Goal: Transaction & Acquisition: Obtain resource

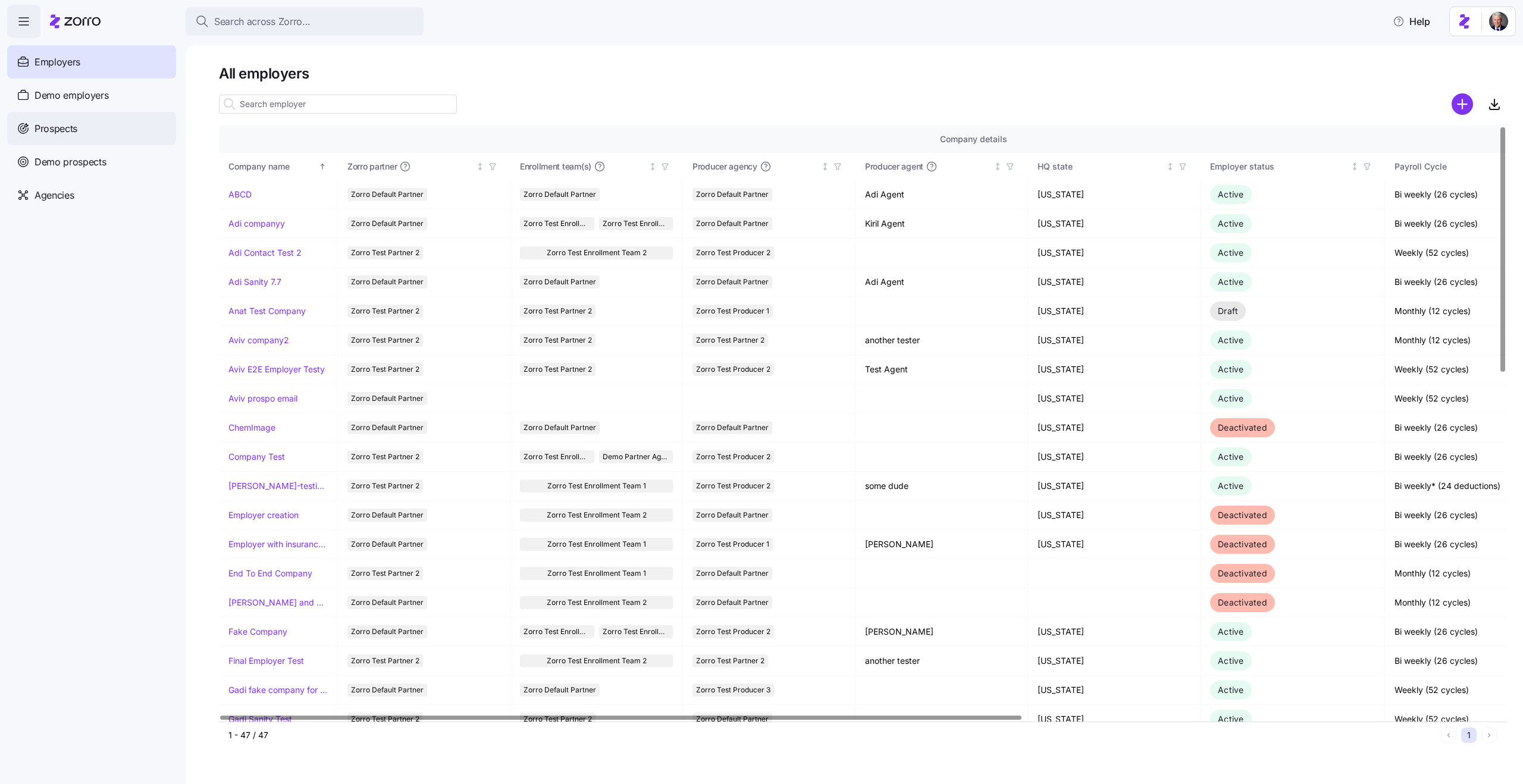
click at [70, 126] on span "Prospects" at bounding box center [56, 129] width 43 height 15
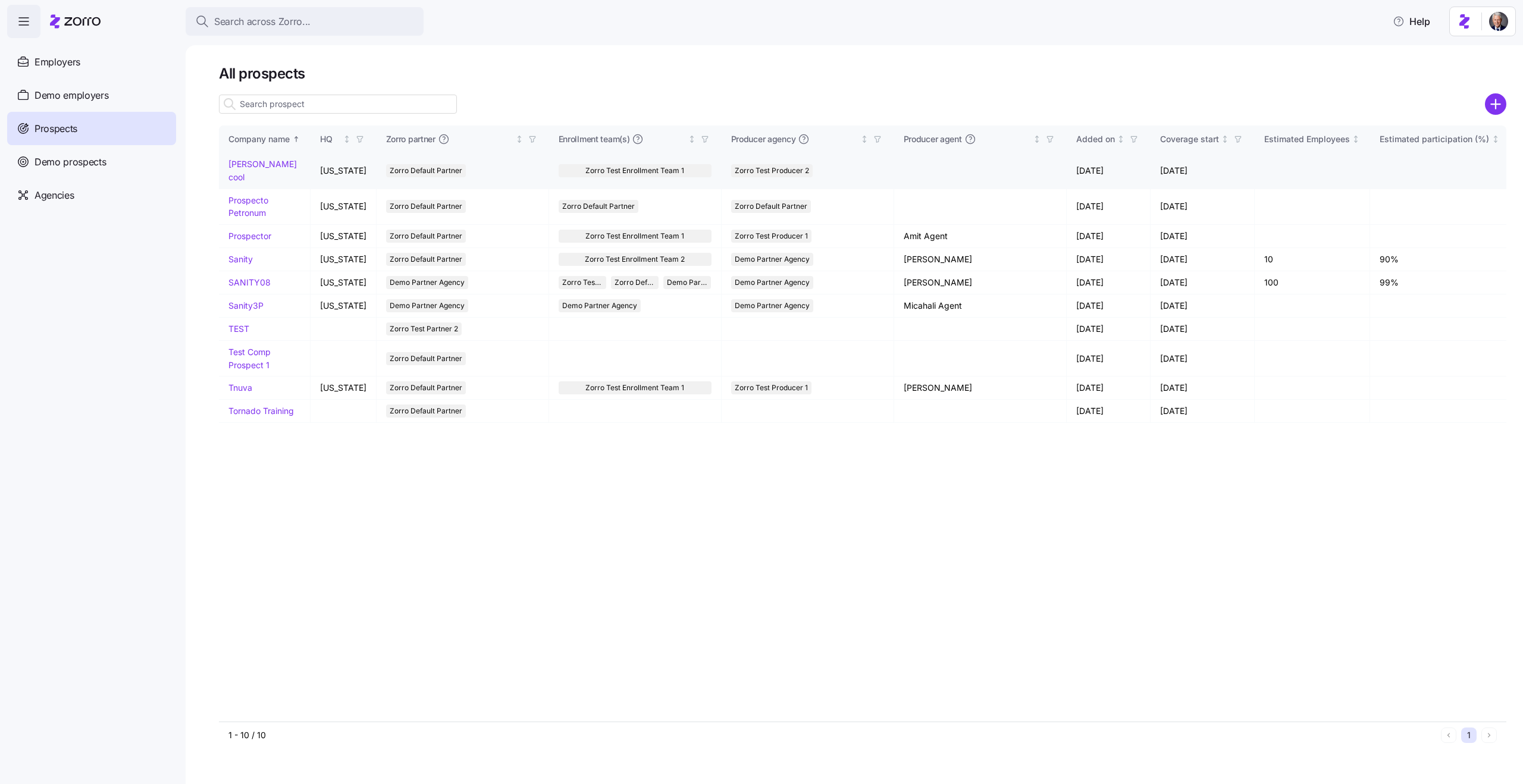
click at [265, 160] on link "Coolio cool" at bounding box center [262, 170] width 69 height 23
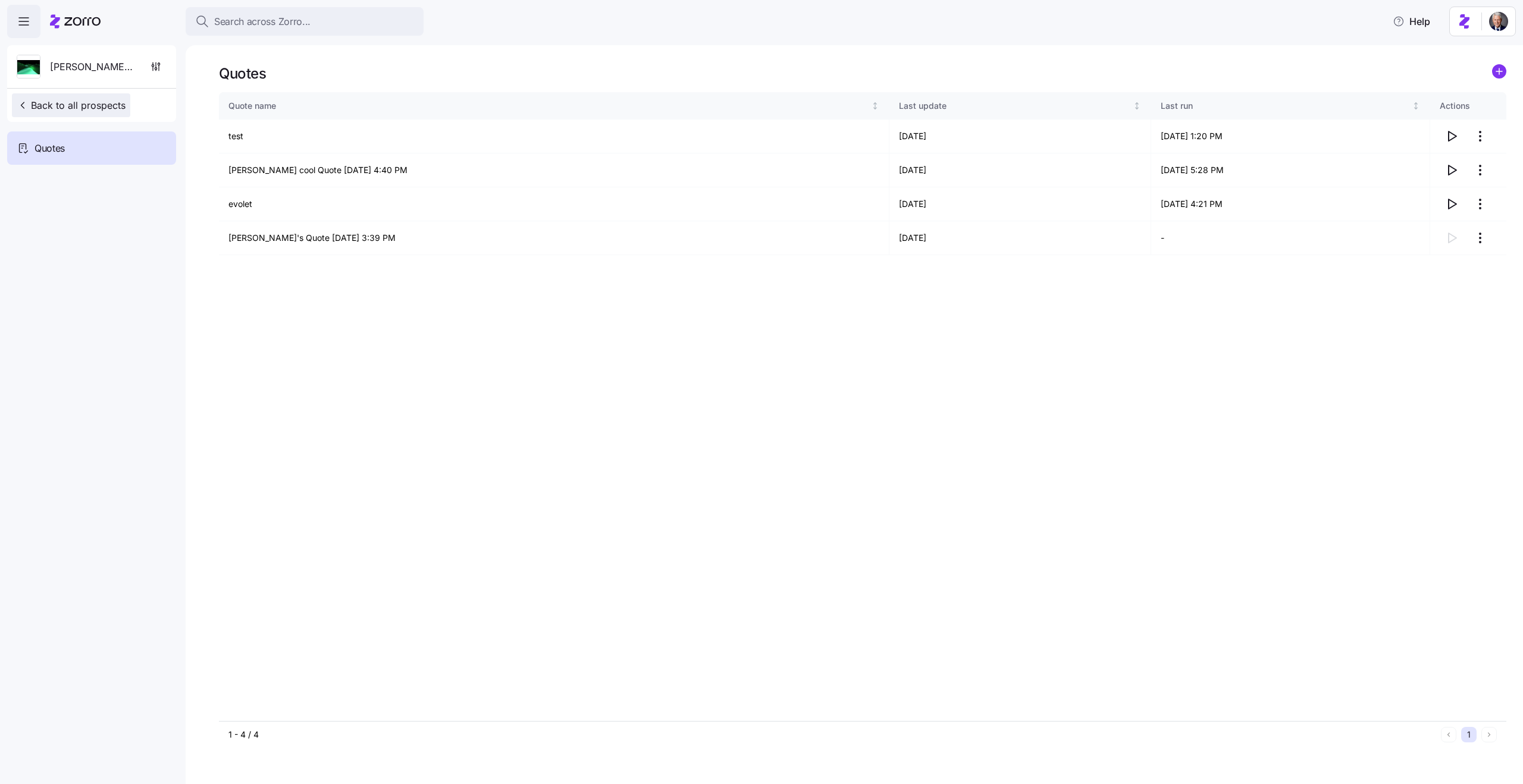
click at [99, 100] on span "Back to all prospects" at bounding box center [70, 105] width 108 height 14
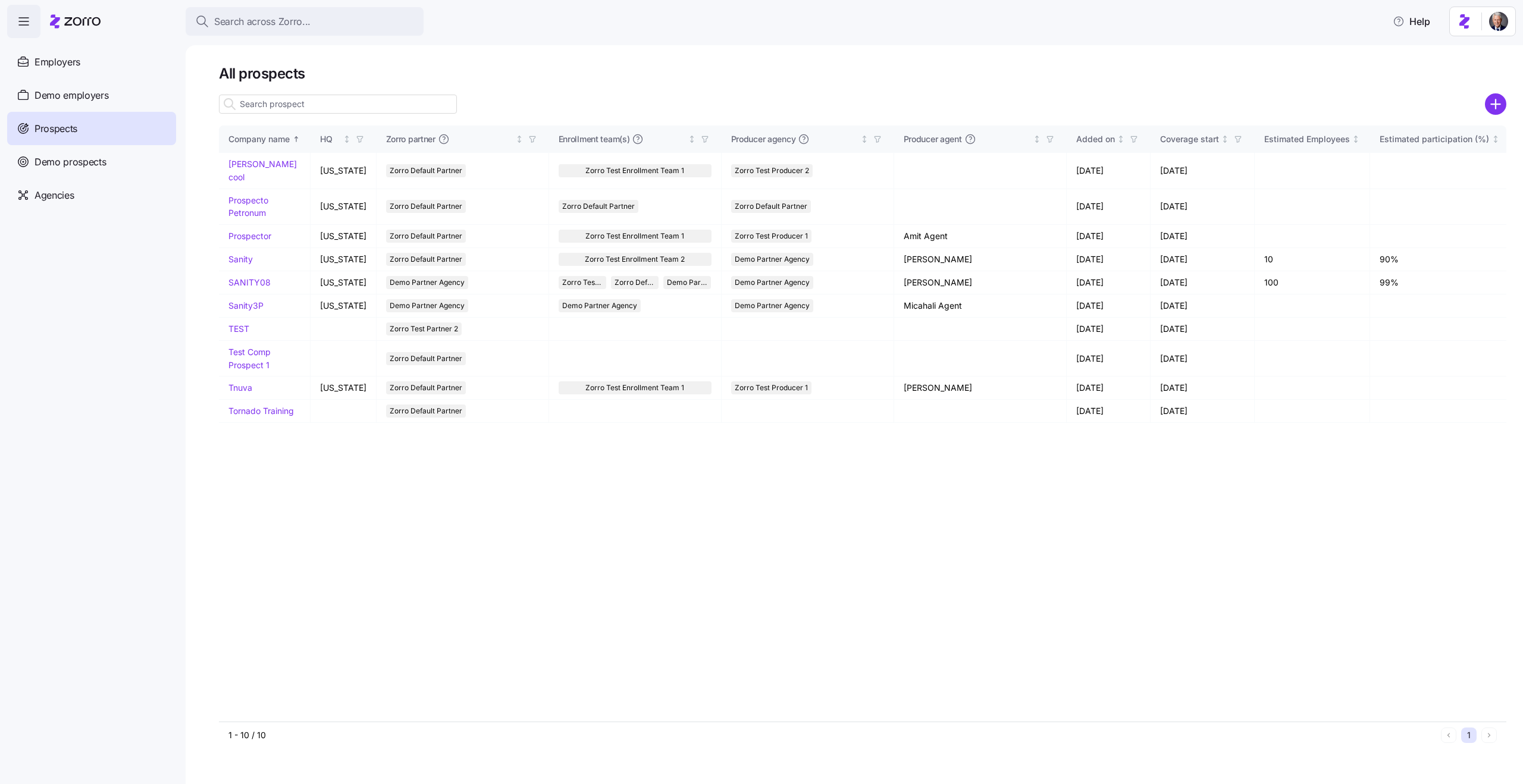
click at [923, 570] on div "Company name HQ Zorro partner Enrollment team(s) Producer agency Producer agent…" at bounding box center [862, 423] width 1288 height 595
click at [1492, 104] on icon "add icon" at bounding box center [1495, 104] width 21 height 21
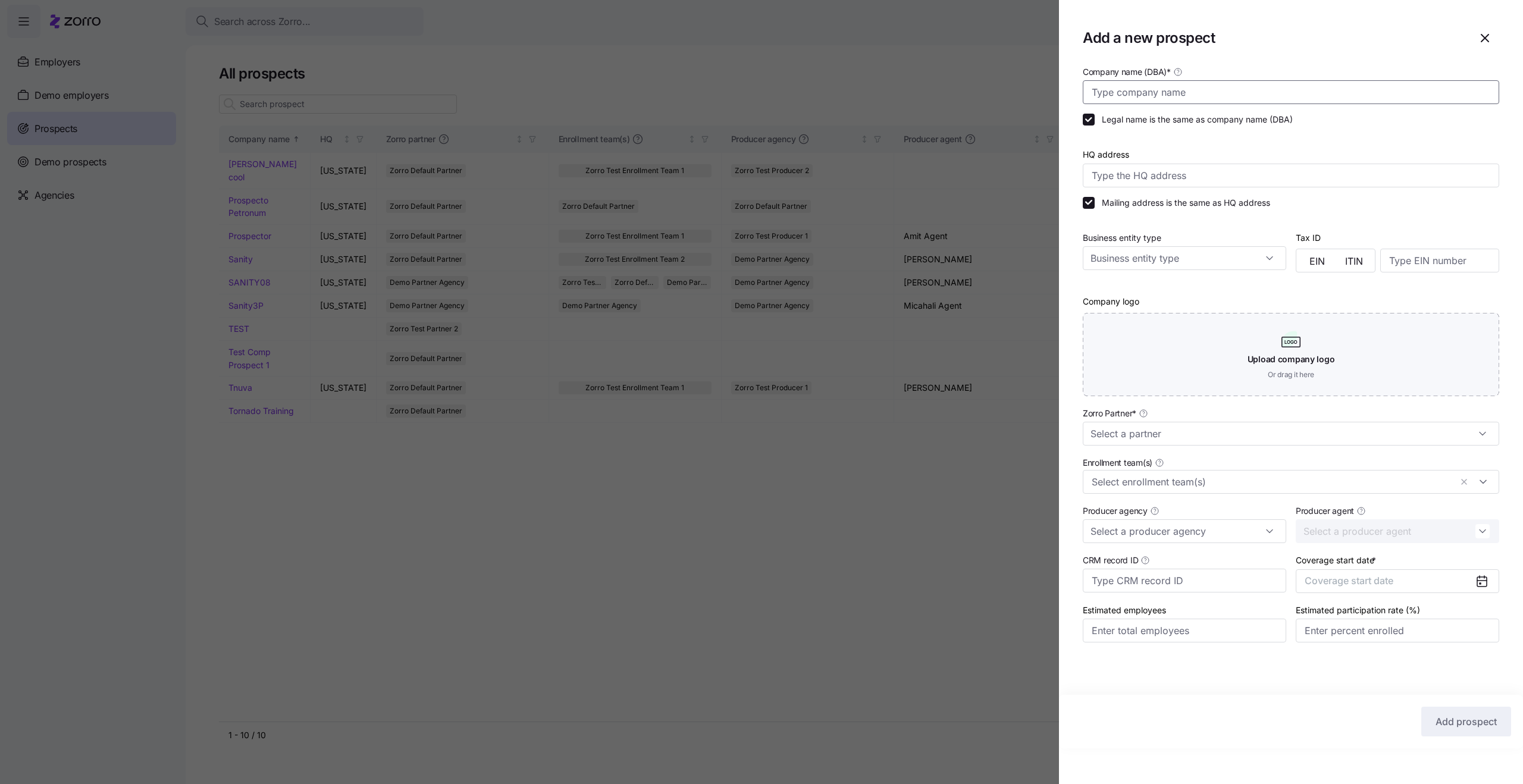
click at [1245, 94] on input "Company name (DBA) *" at bounding box center [1290, 93] width 416 height 24
type input "C-College Idan"
click at [1352, 580] on span "Coverage start date" at bounding box center [1349, 580] width 89 height 12
click at [1325, 723] on button "Oct" at bounding box center [1336, 724] width 59 height 25
click at [1146, 429] on input "Zorro Partner *" at bounding box center [1290, 434] width 416 height 24
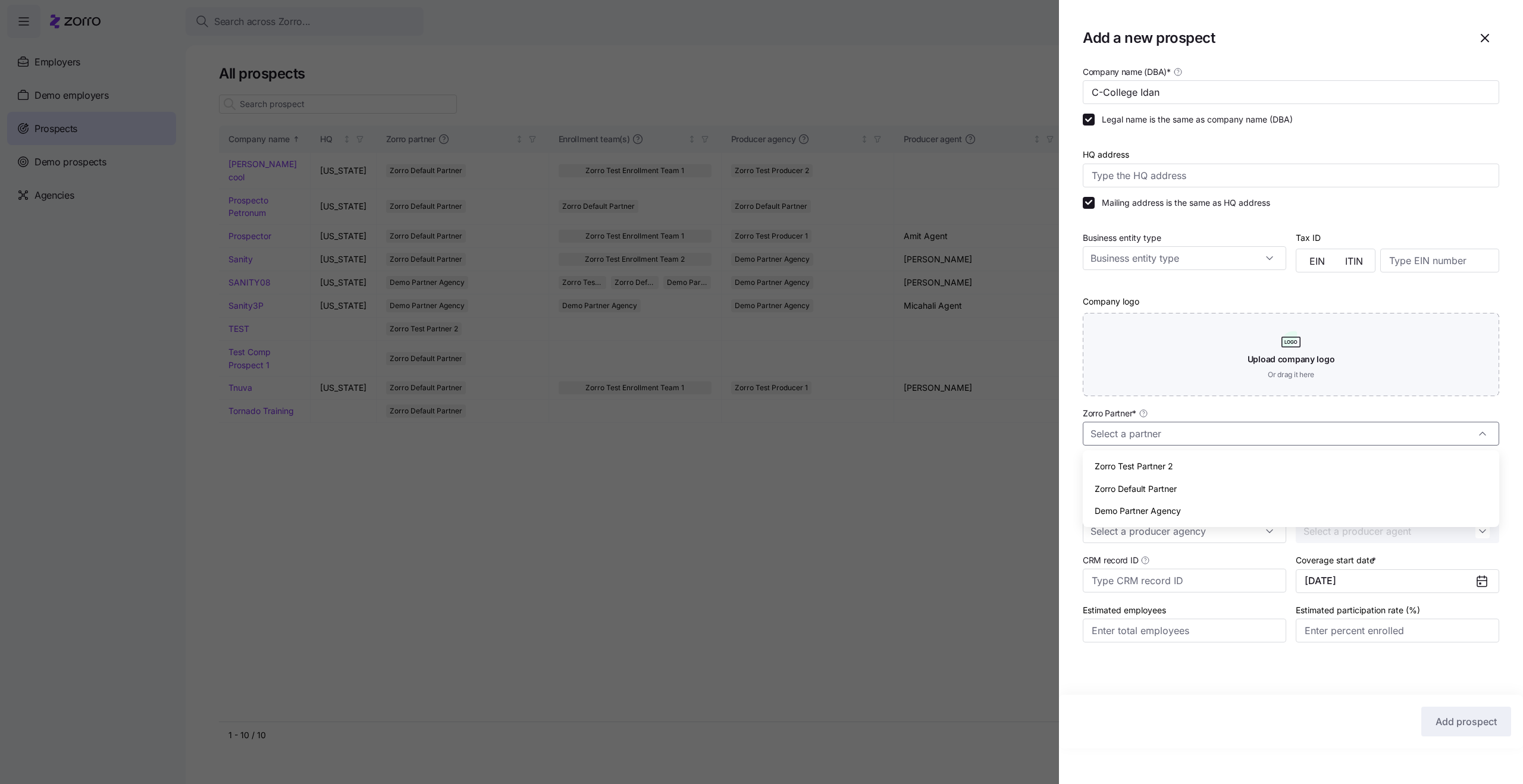
click at [1153, 466] on span "Zorro Test Partner 2" at bounding box center [1134, 466] width 79 height 13
type input "Zorro Test Partner 2"
click at [1269, 679] on div "Company name (DBA) * C-College Idan Legal name is the same as company name (DBA…" at bounding box center [1290, 406] width 463 height 684
click at [1462, 726] on span "Add prospect" at bounding box center [1466, 721] width 61 height 14
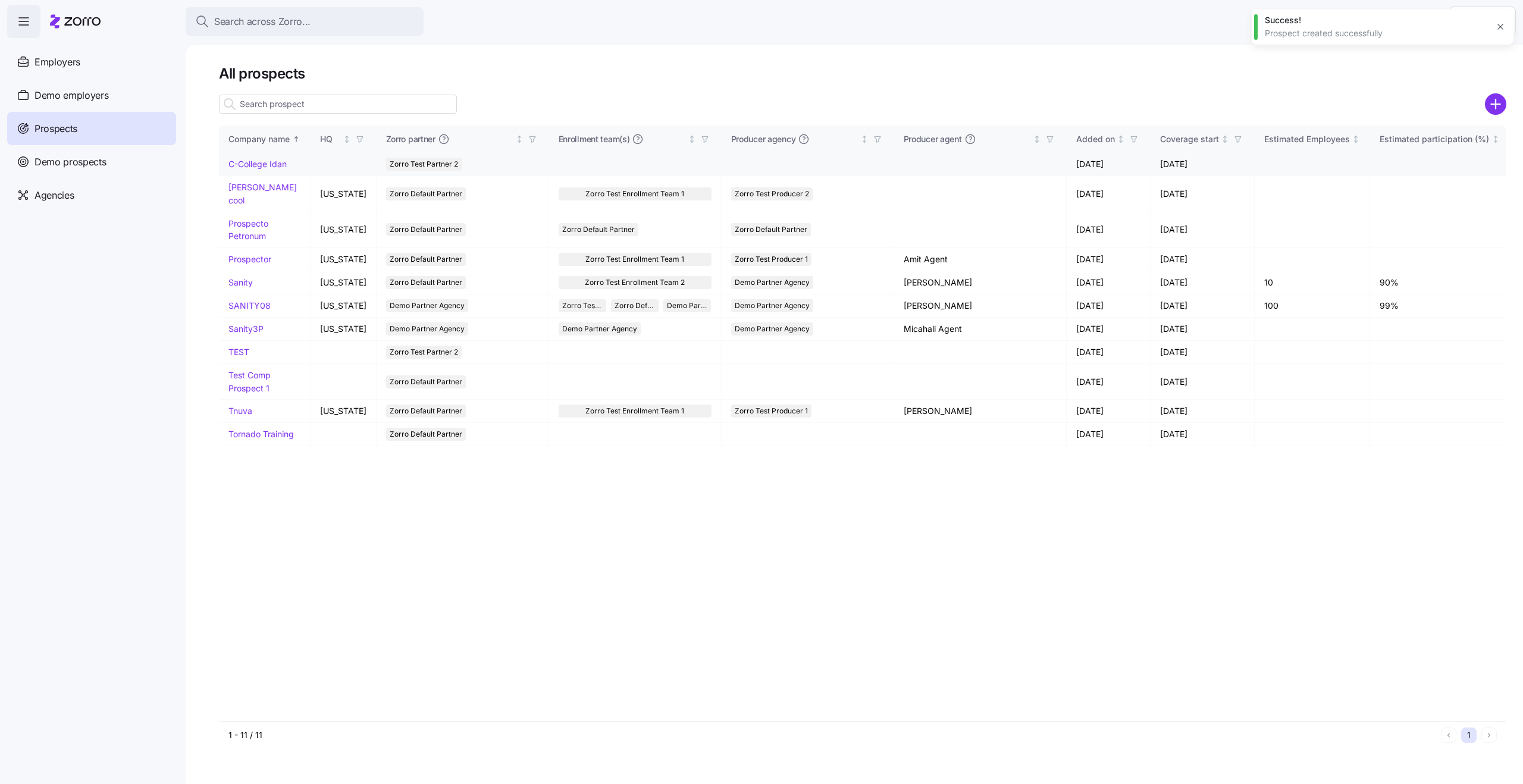
click at [263, 162] on link "C-College Idan" at bounding box center [257, 163] width 58 height 10
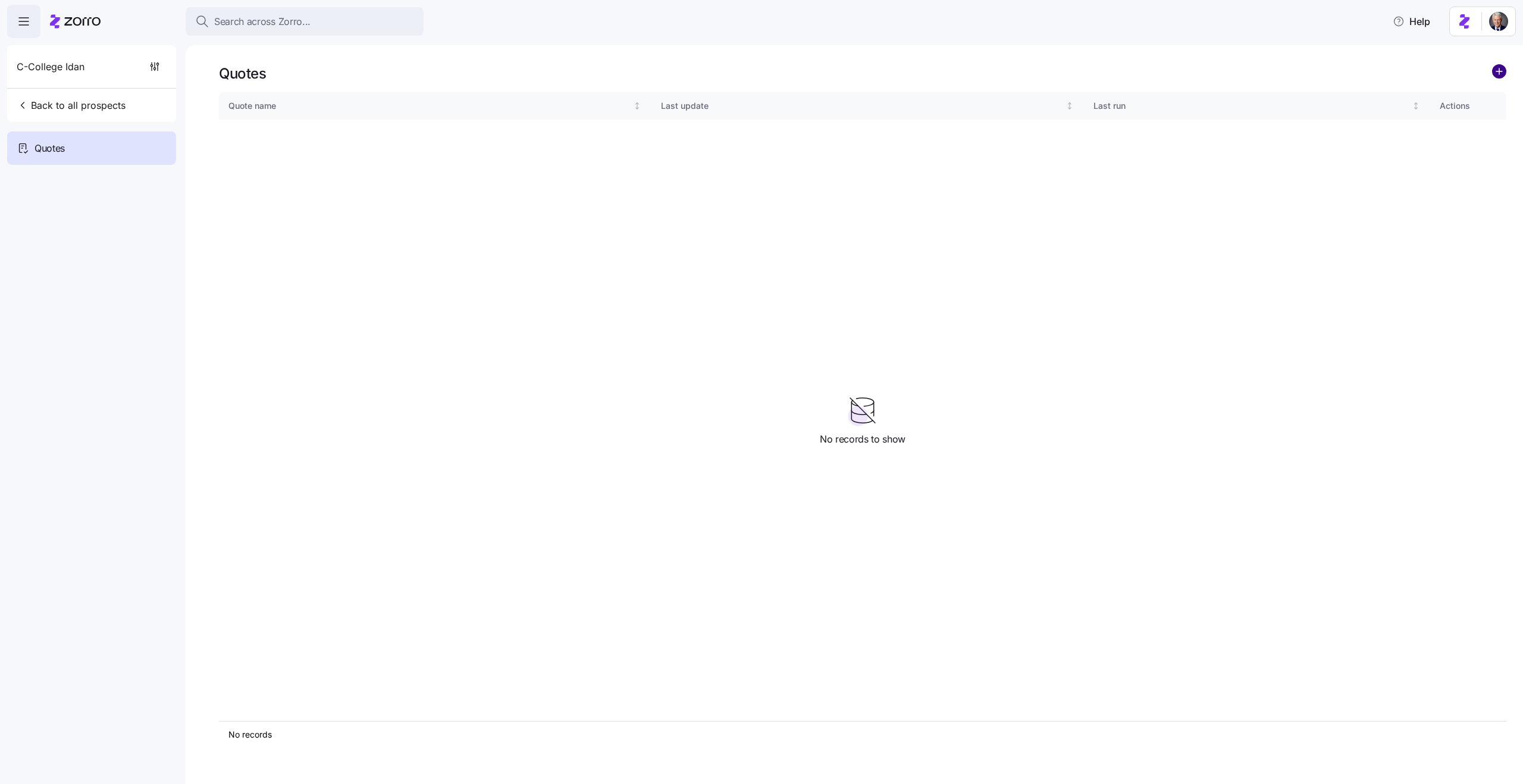
click at [1496, 72] on circle "add icon" at bounding box center [1499, 71] width 13 height 13
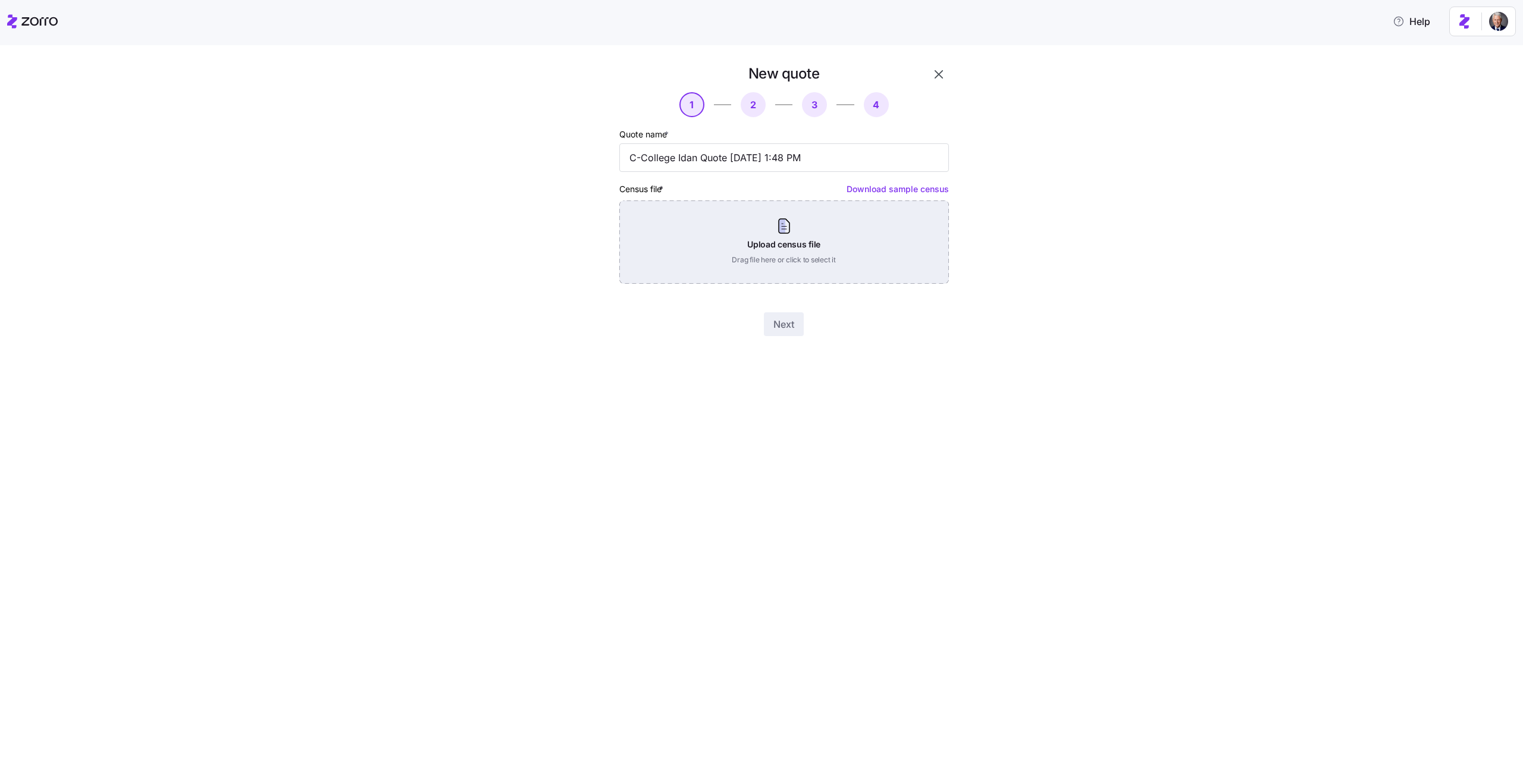
click at [807, 230] on div "Upload census file Drag file here or click to select it" at bounding box center [783, 242] width 329 height 83
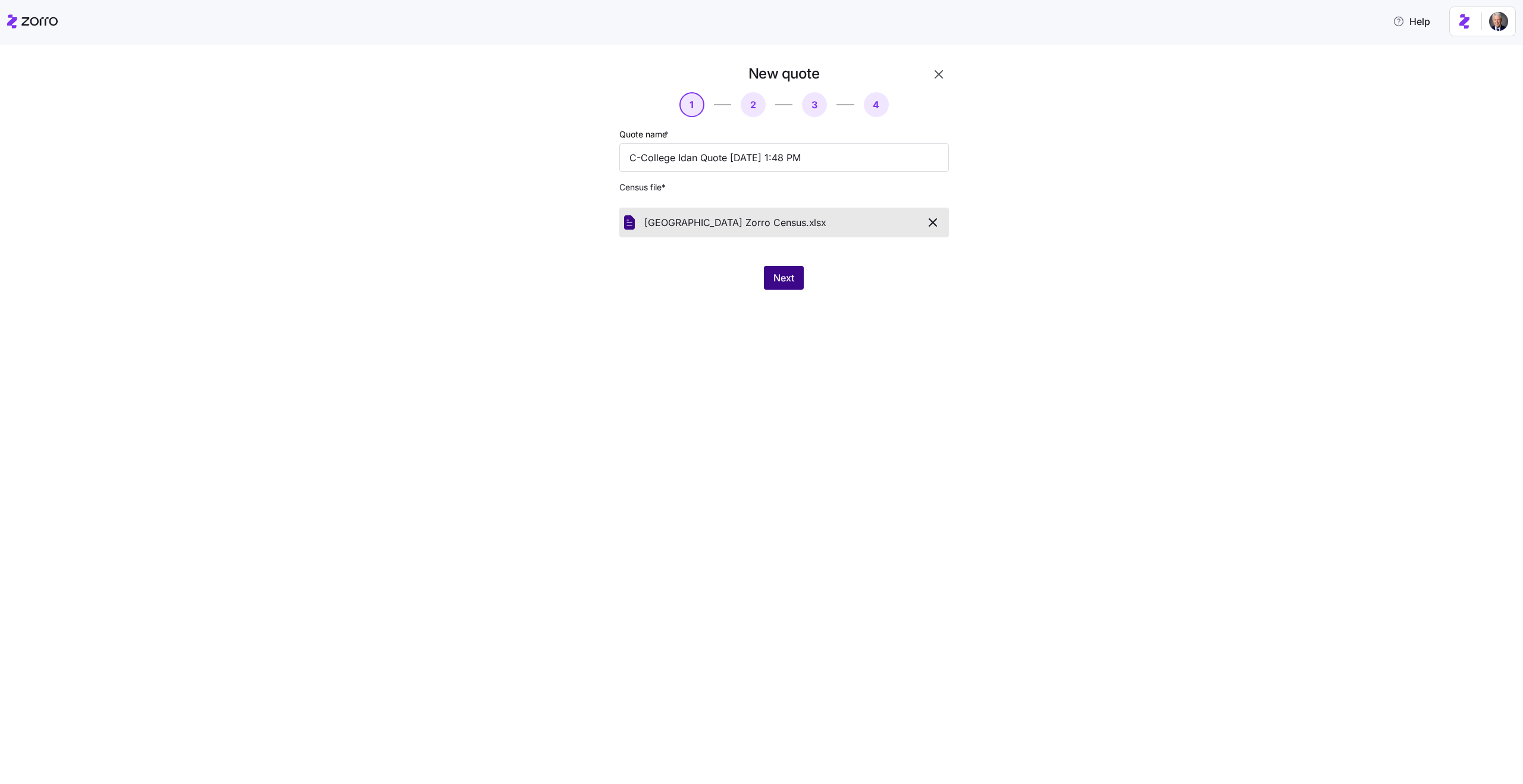
click at [773, 280] on span "Next" at bounding box center [783, 277] width 20 height 14
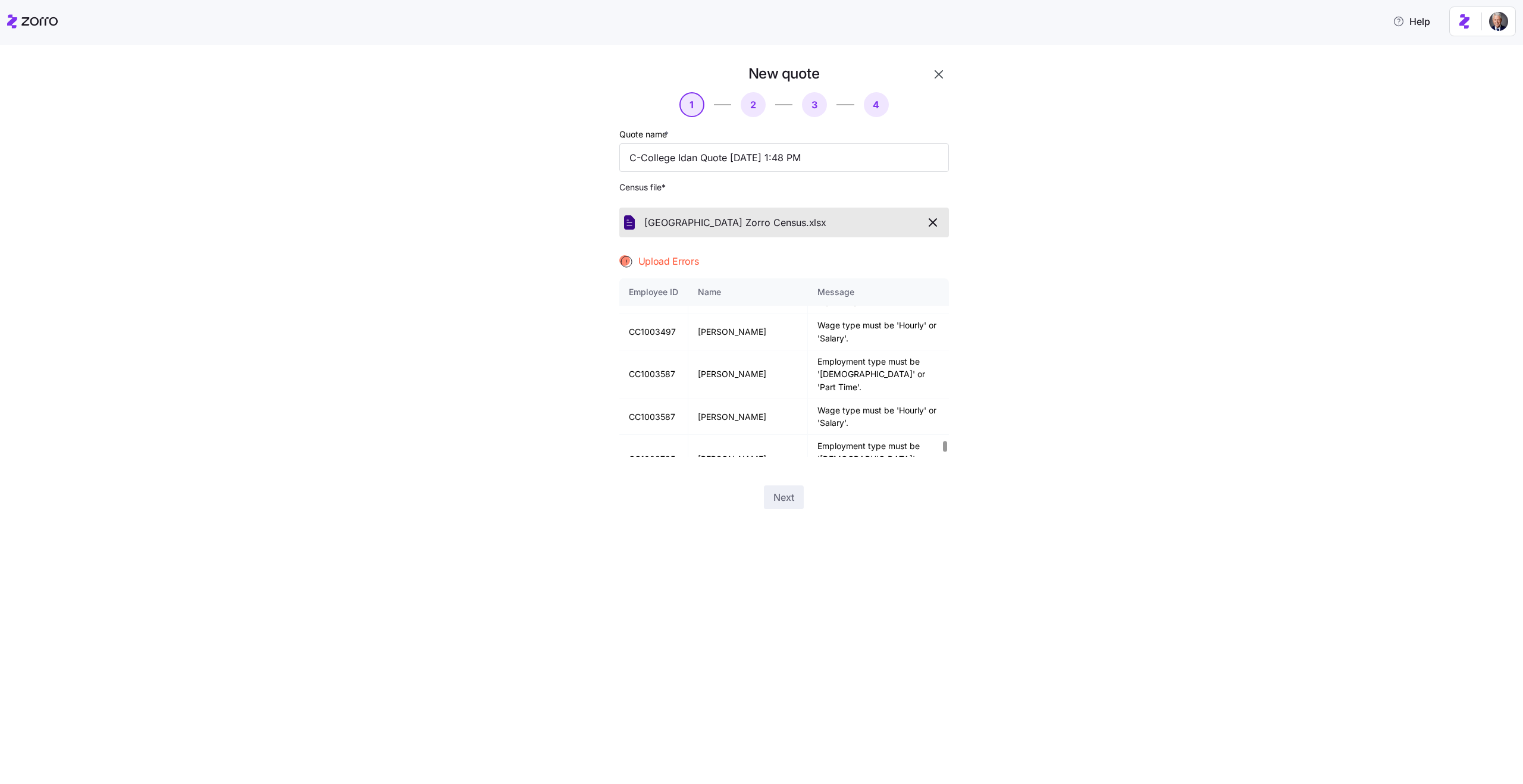
scroll to position [20483, 0]
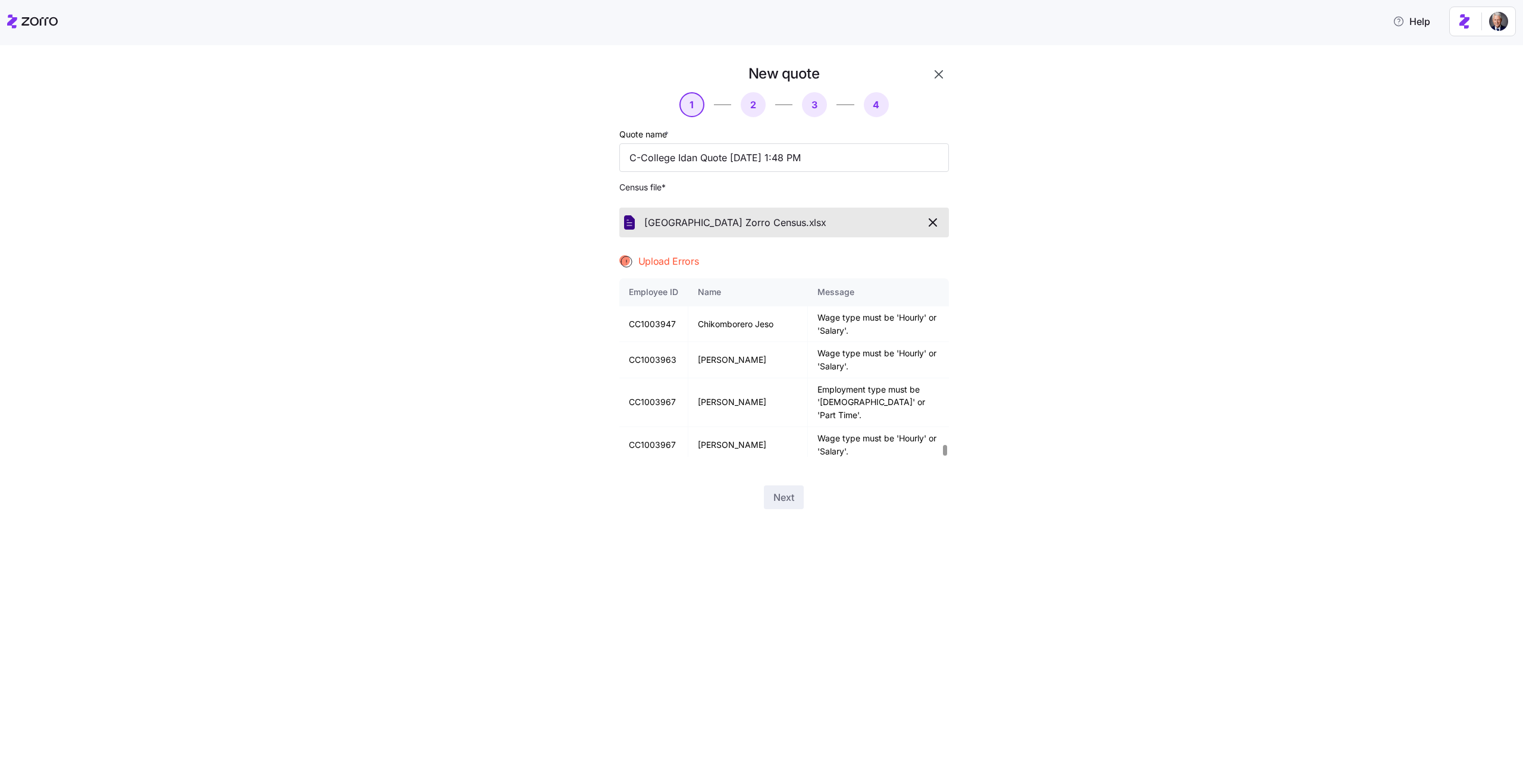
click at [947, 453] on div at bounding box center [945, 450] width 4 height 11
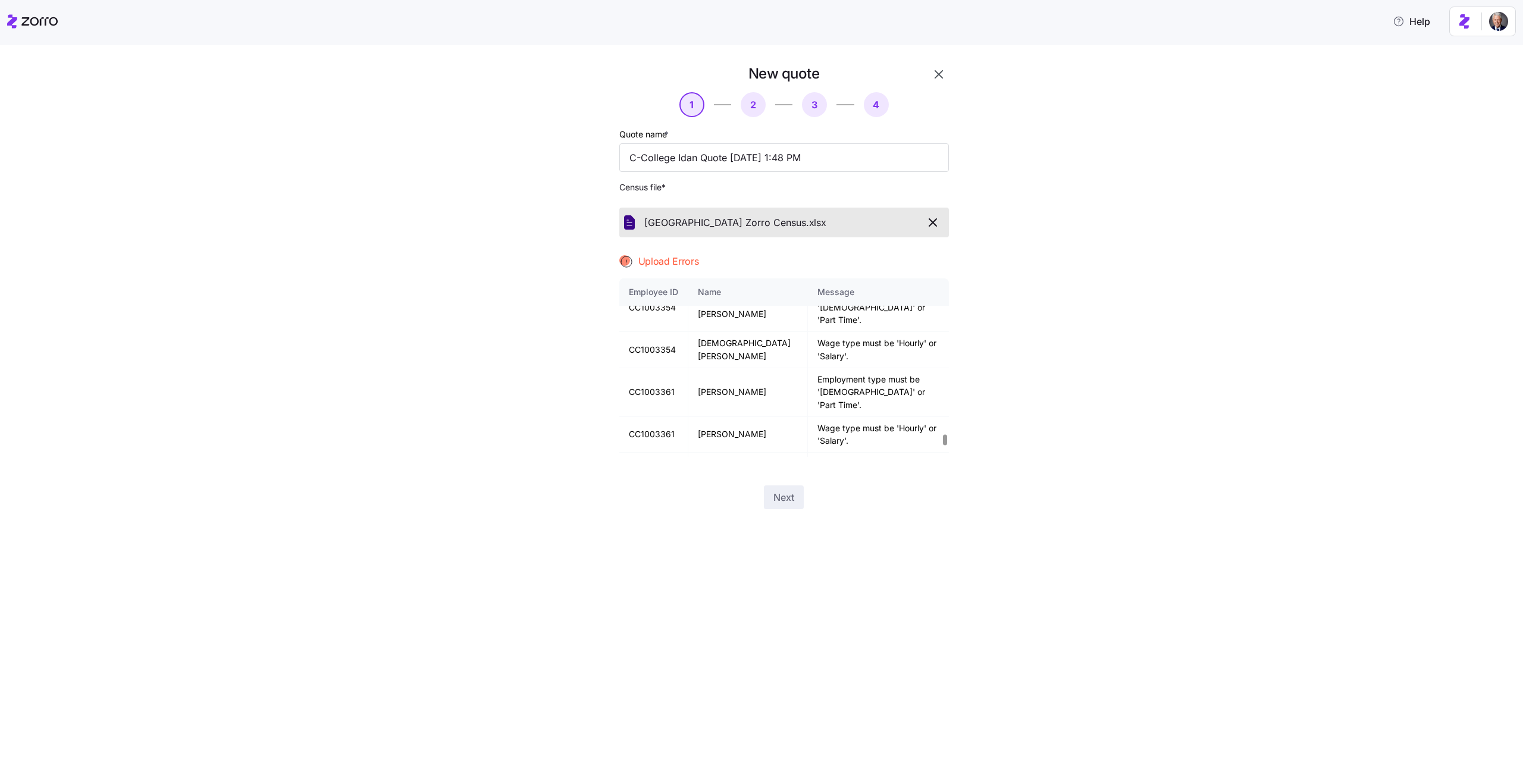
scroll to position [19201, 0]
copy td "CC1004774"
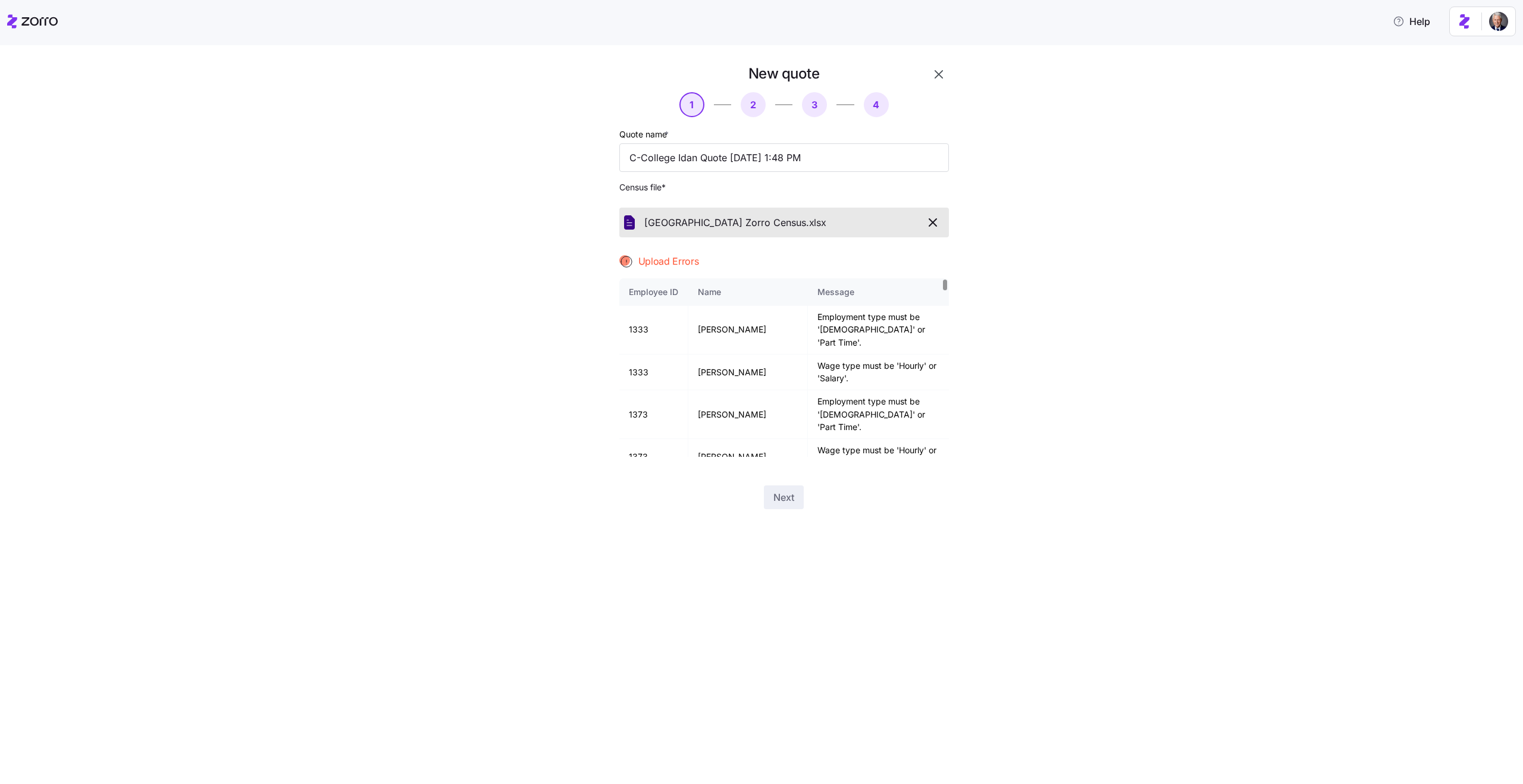
click at [947, 280] on div at bounding box center [945, 285] width 4 height 11
click at [928, 222] on icon "button" at bounding box center [932, 221] width 14 height 14
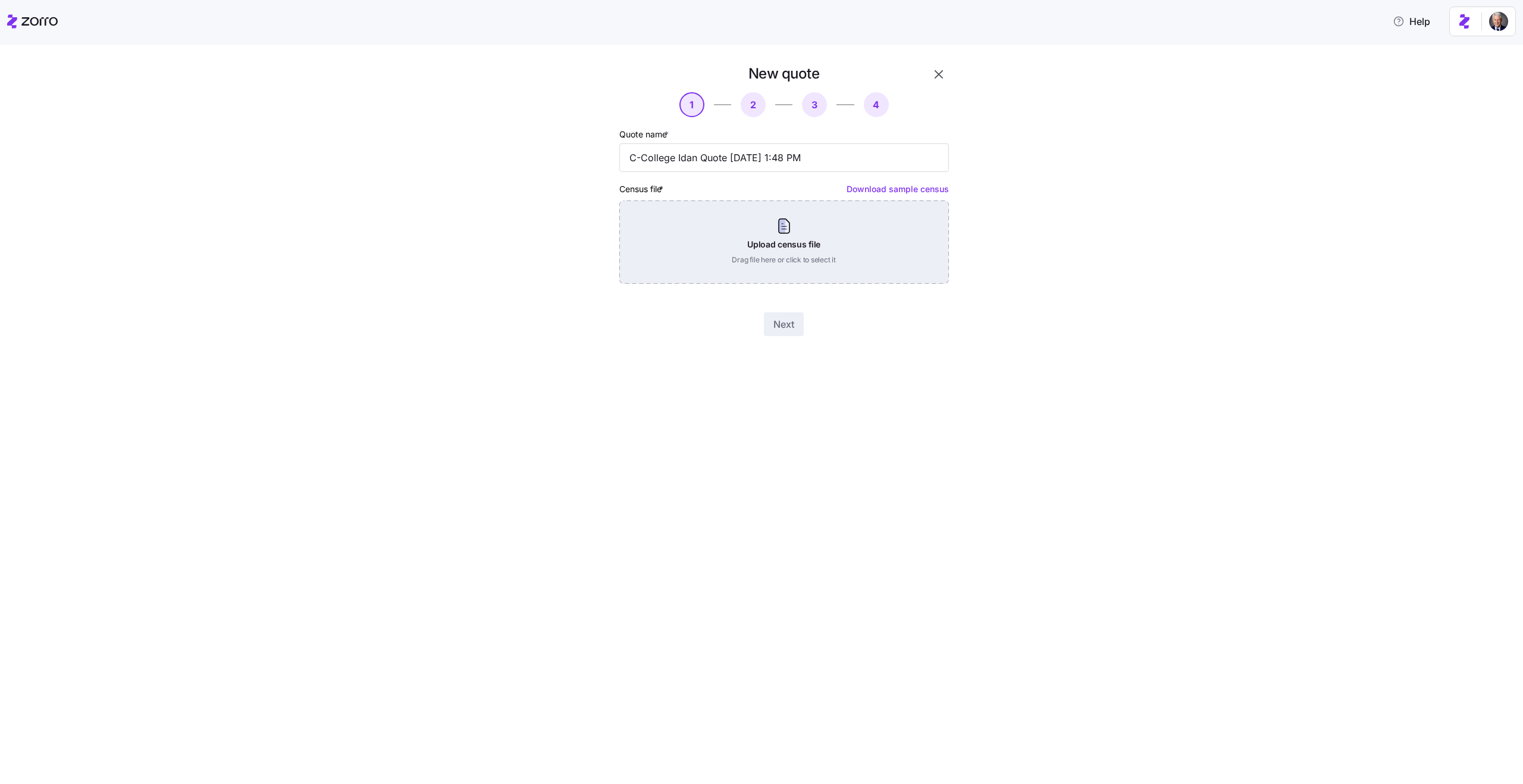
click at [829, 232] on div "Upload census file Drag file here or click to select it" at bounding box center [783, 242] width 329 height 83
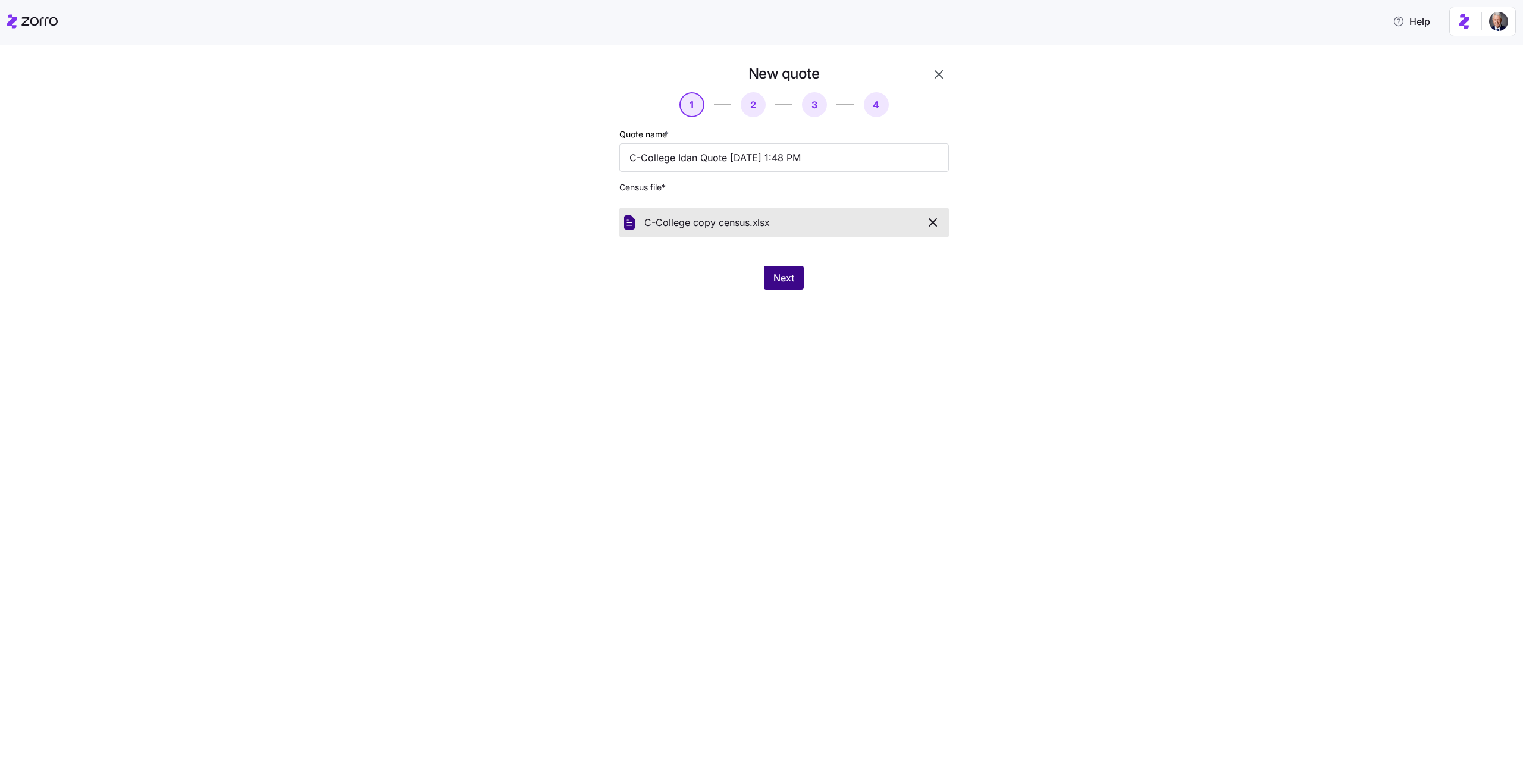
click at [780, 285] on span "Next" at bounding box center [783, 277] width 20 height 14
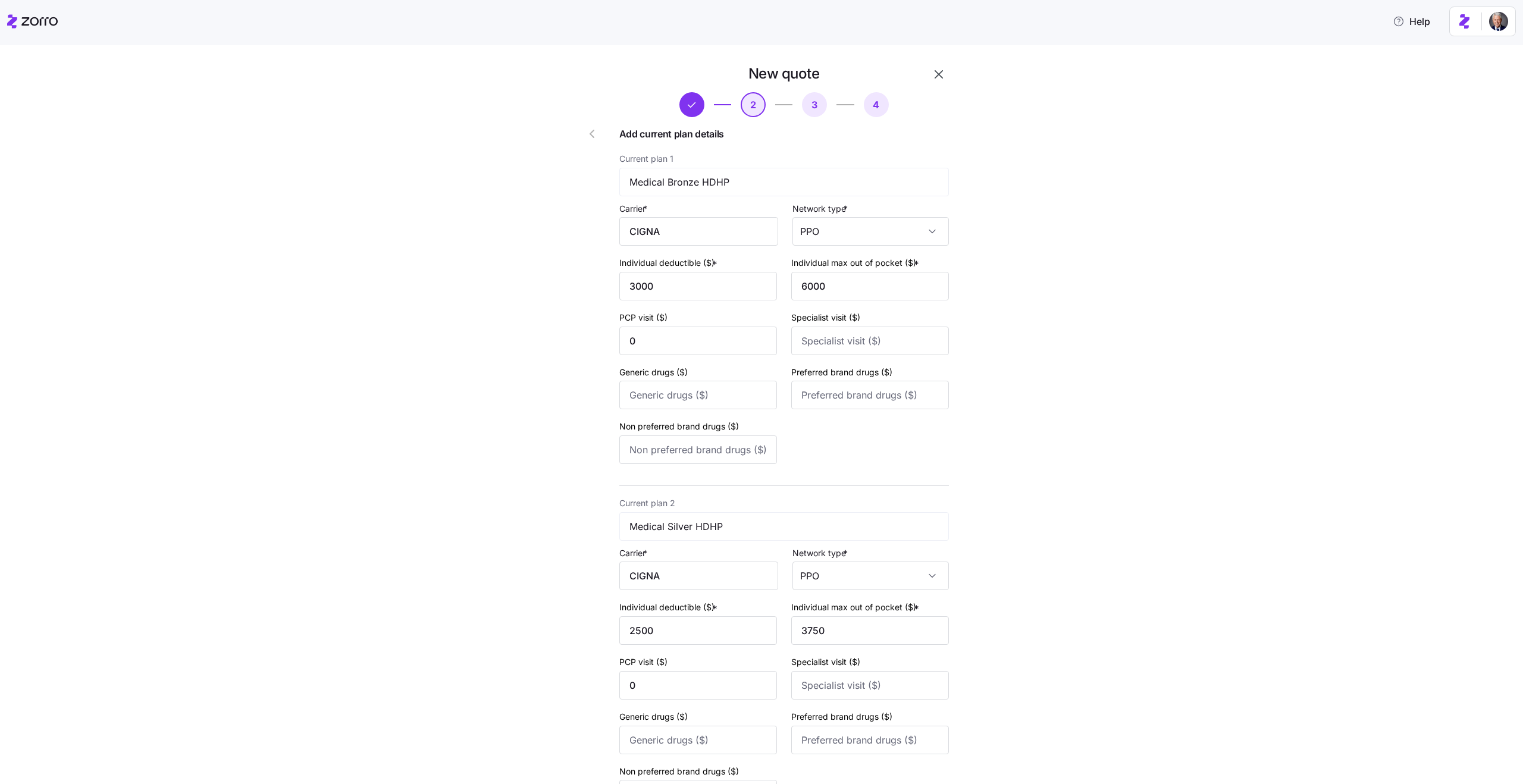
scroll to position [486, 0]
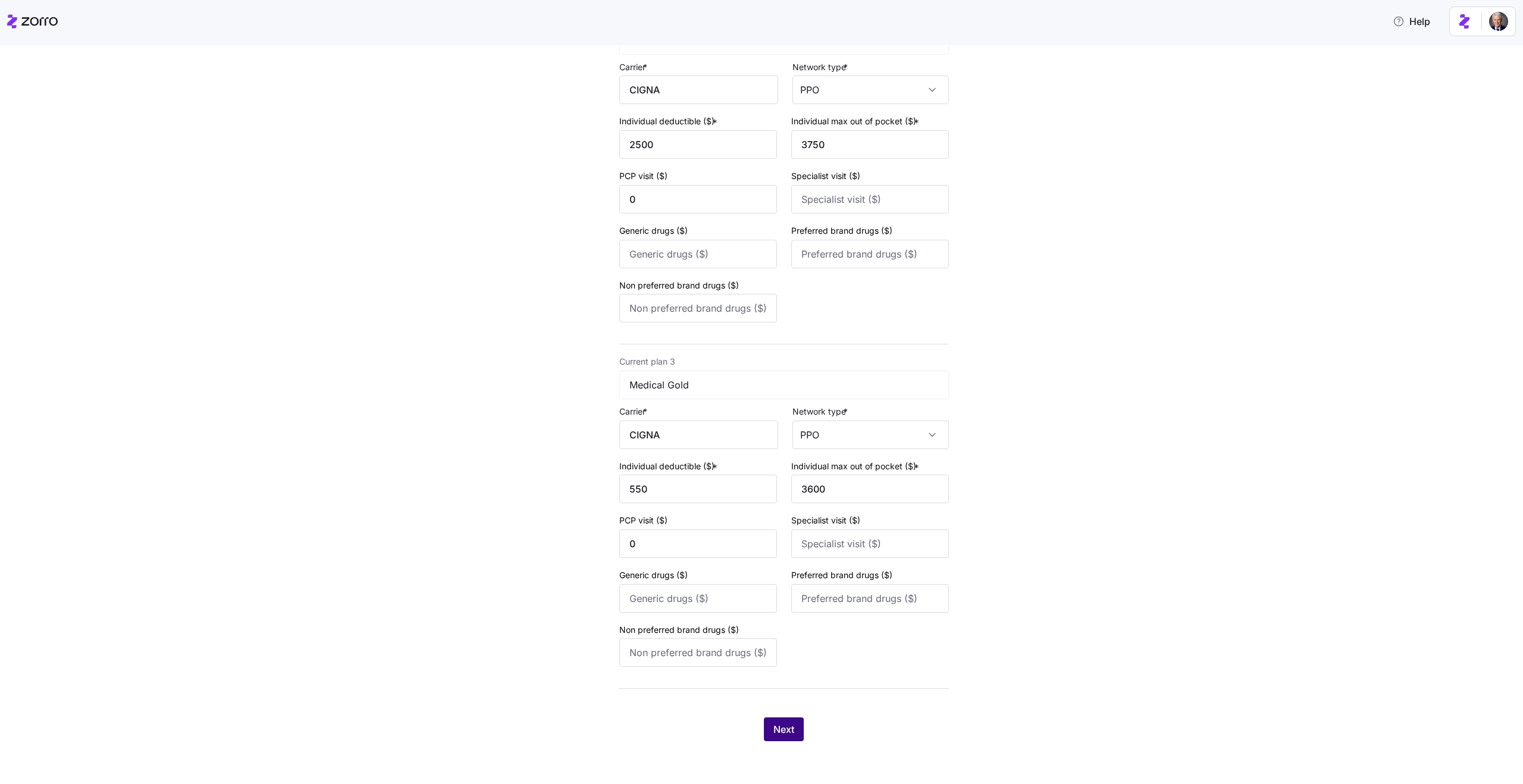
click at [795, 730] on button "Next" at bounding box center [783, 729] width 40 height 24
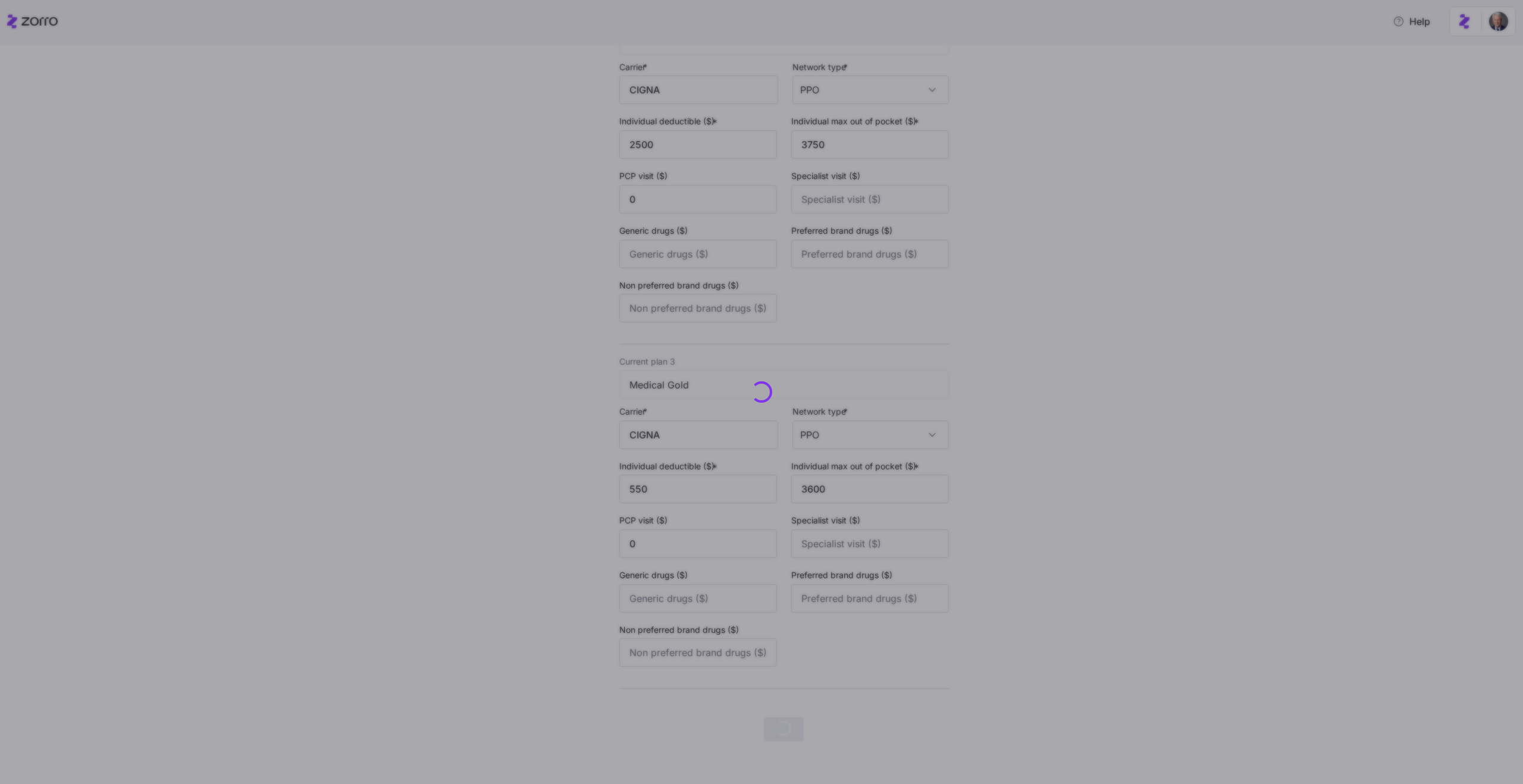
scroll to position [0, 0]
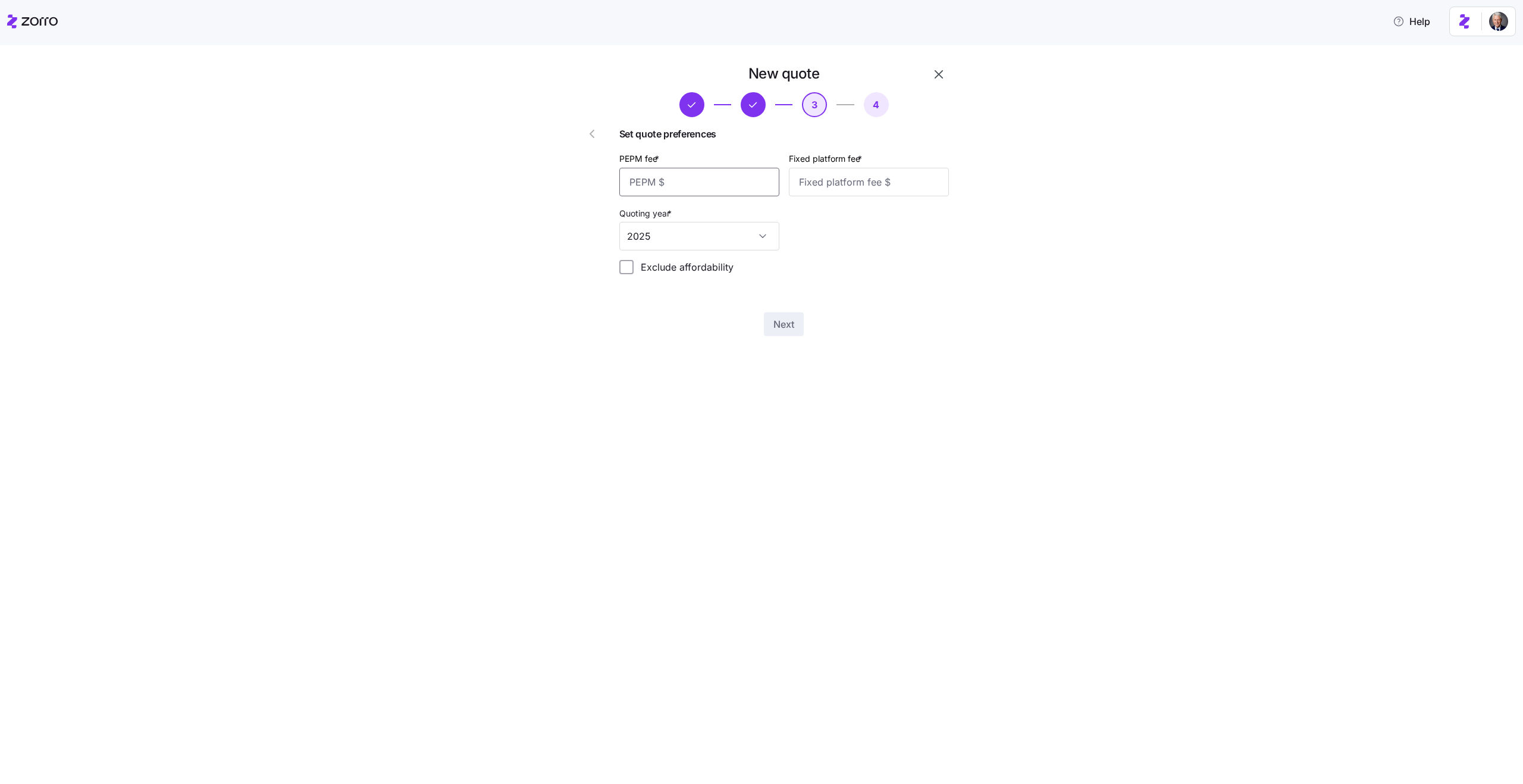
click at [671, 183] on input "PEPM fee *" at bounding box center [699, 182] width 160 height 29
type input "50"
click at [857, 194] on input "Fixed platform fee *" at bounding box center [869, 182] width 160 height 29
type input "400"
click at [791, 322] on span "Next" at bounding box center [783, 323] width 20 height 14
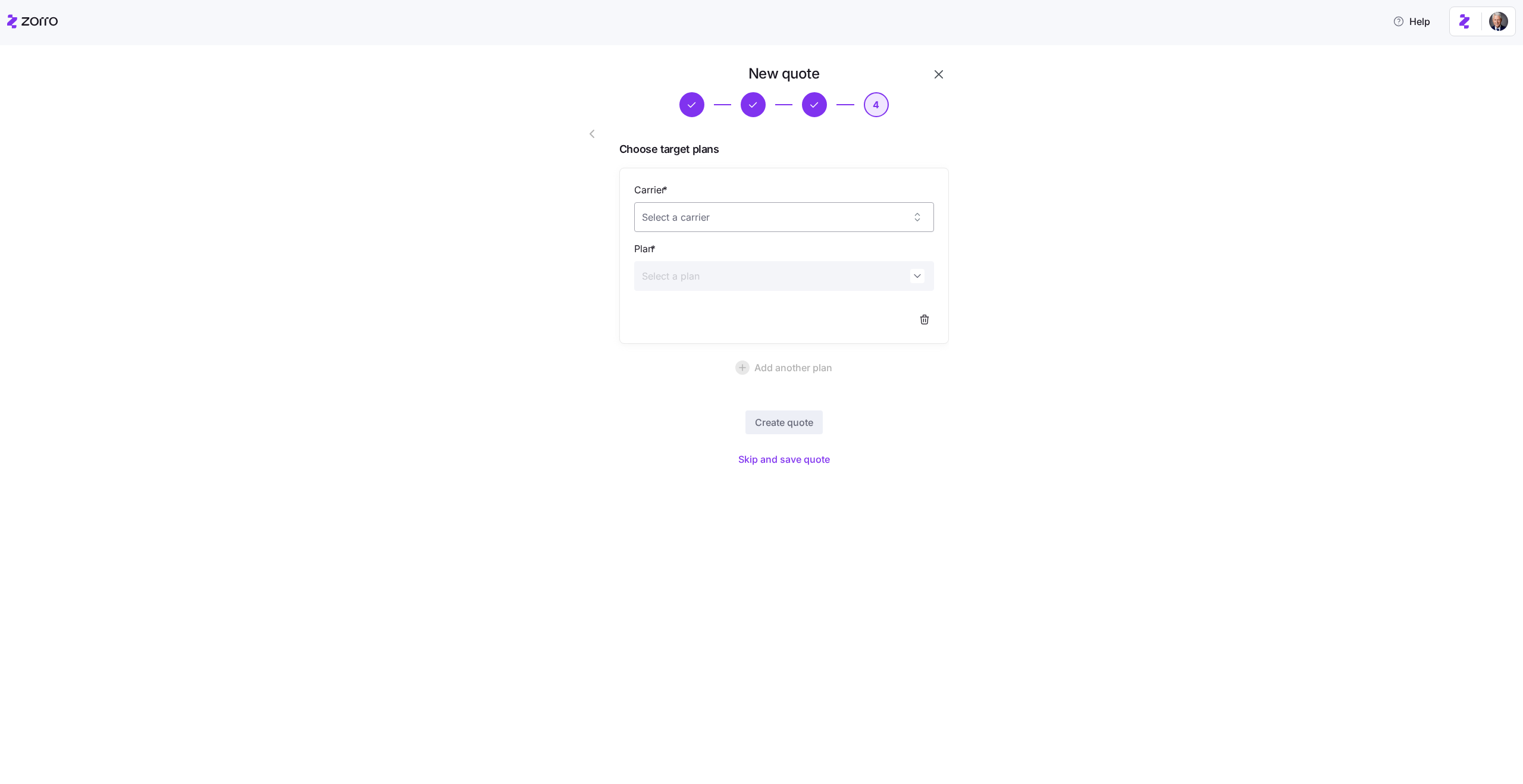
click at [738, 218] on input "Carrier *" at bounding box center [783, 217] width 299 height 30
click at [746, 265] on div "UnitedHealthcare" at bounding box center [783, 254] width 290 height 25
type input "UnitedHealthcare"
click at [746, 268] on input "Plan *" at bounding box center [783, 276] width 299 height 30
click at [785, 358] on span "Standard High Gold: UHC Choice Plus Gold 0-3" at bounding box center [751, 353] width 206 height 15
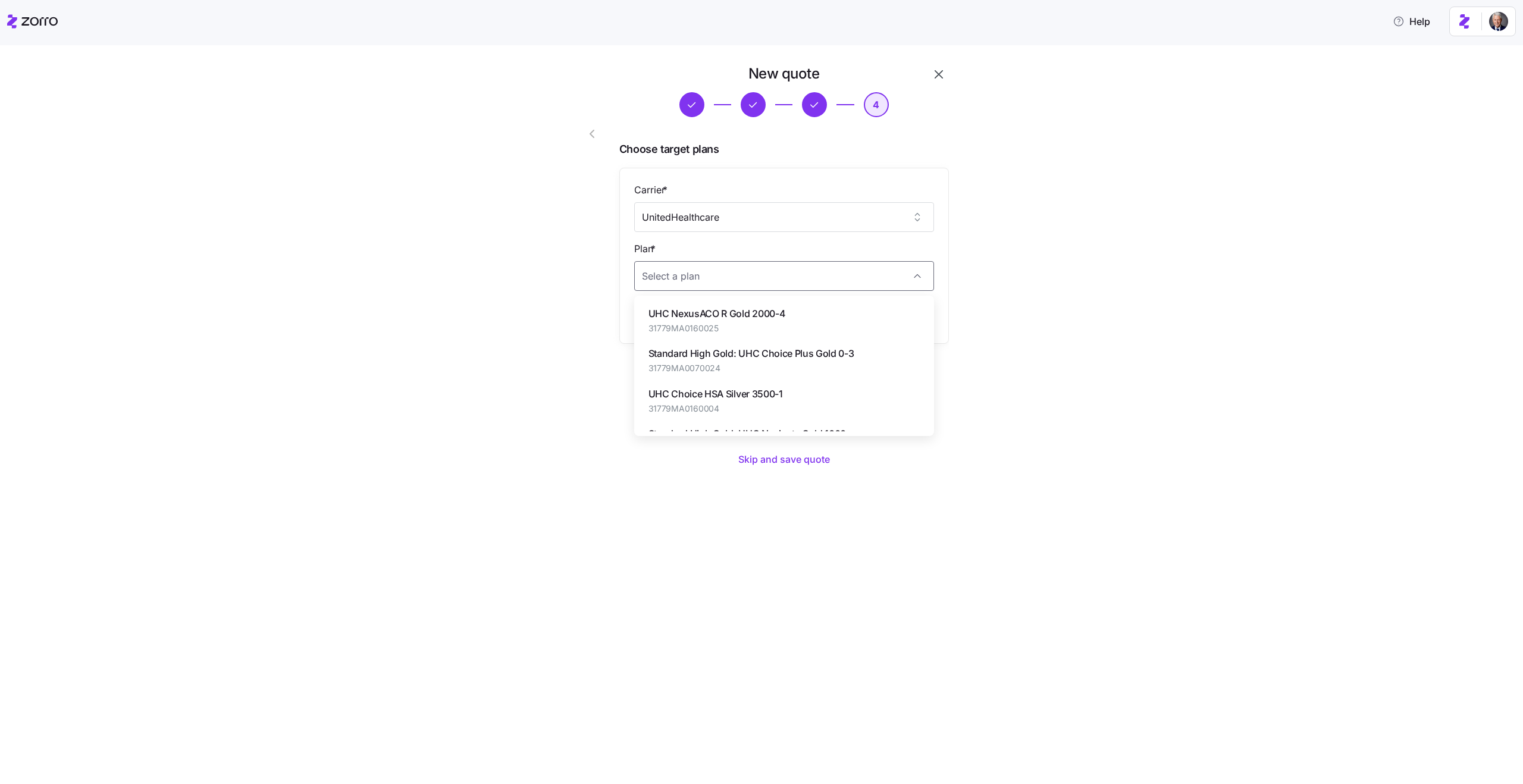
type input "Standard High Gold: UHC Choice Plus Gold 0-3"
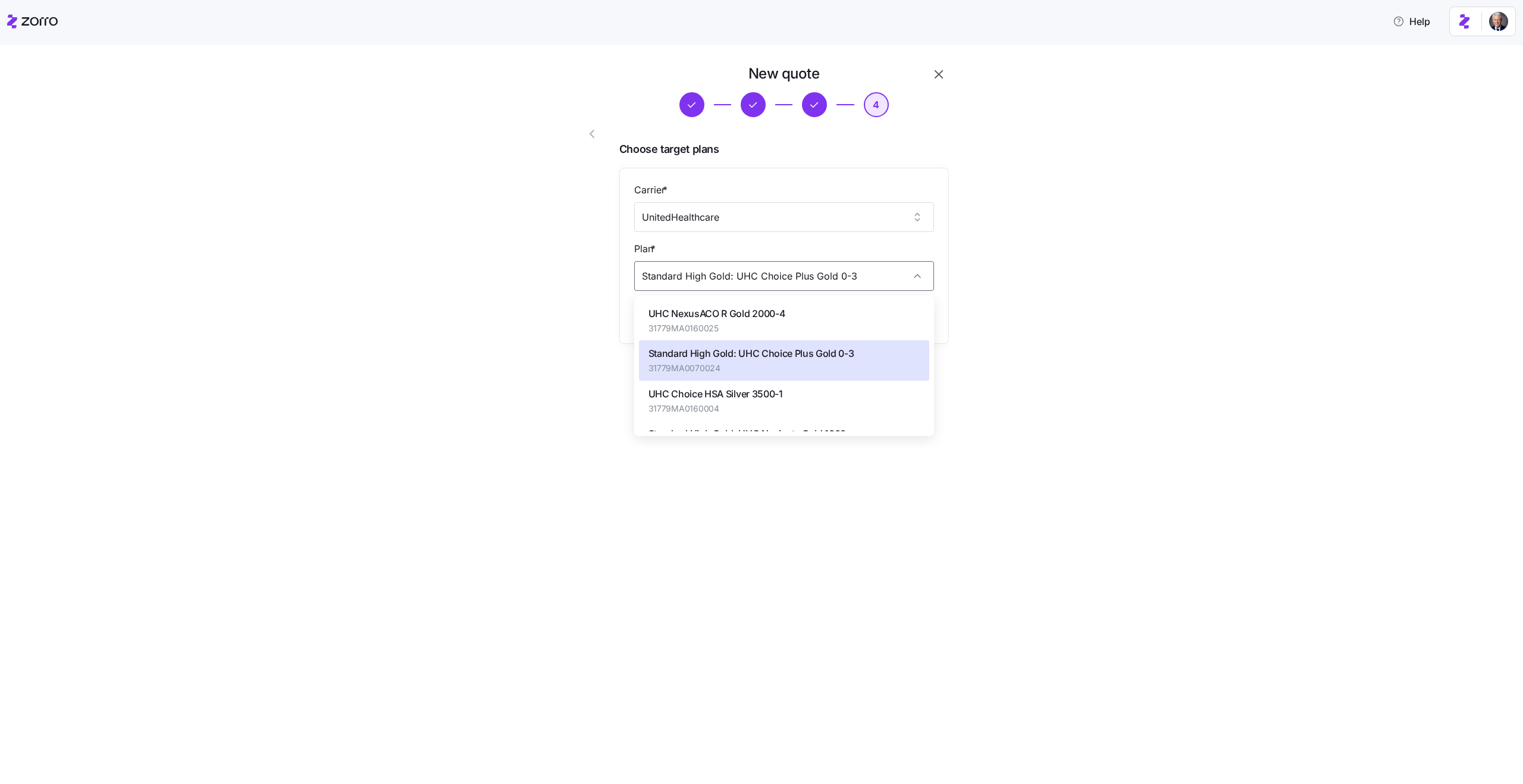
click at [410, 329] on div "New quote 4 Choose target plans Carrier * UnitedHealthcare Plan * Standard High…" at bounding box center [769, 256] width 1473 height 385
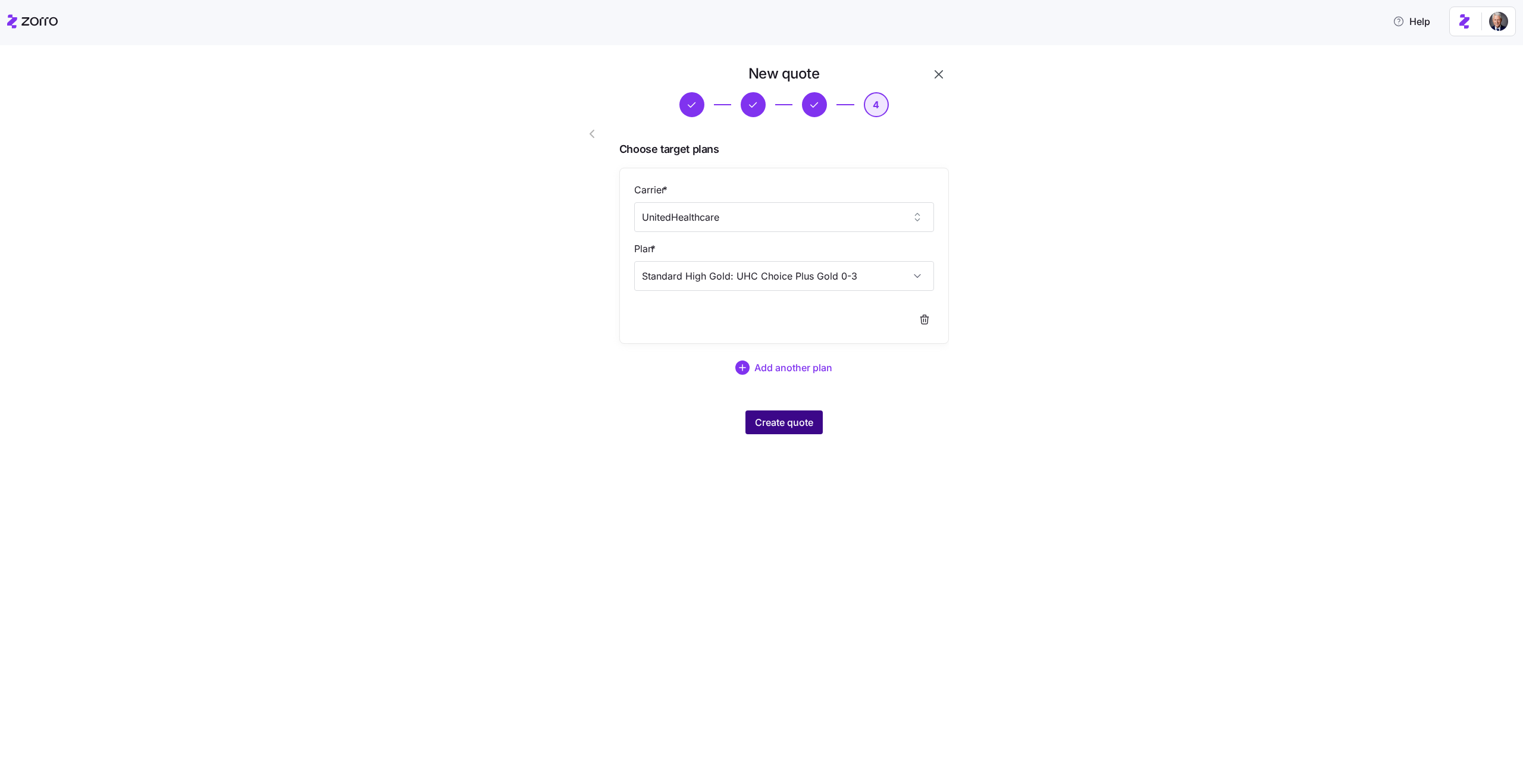
click at [786, 432] on button "Create quote" at bounding box center [783, 423] width 77 height 24
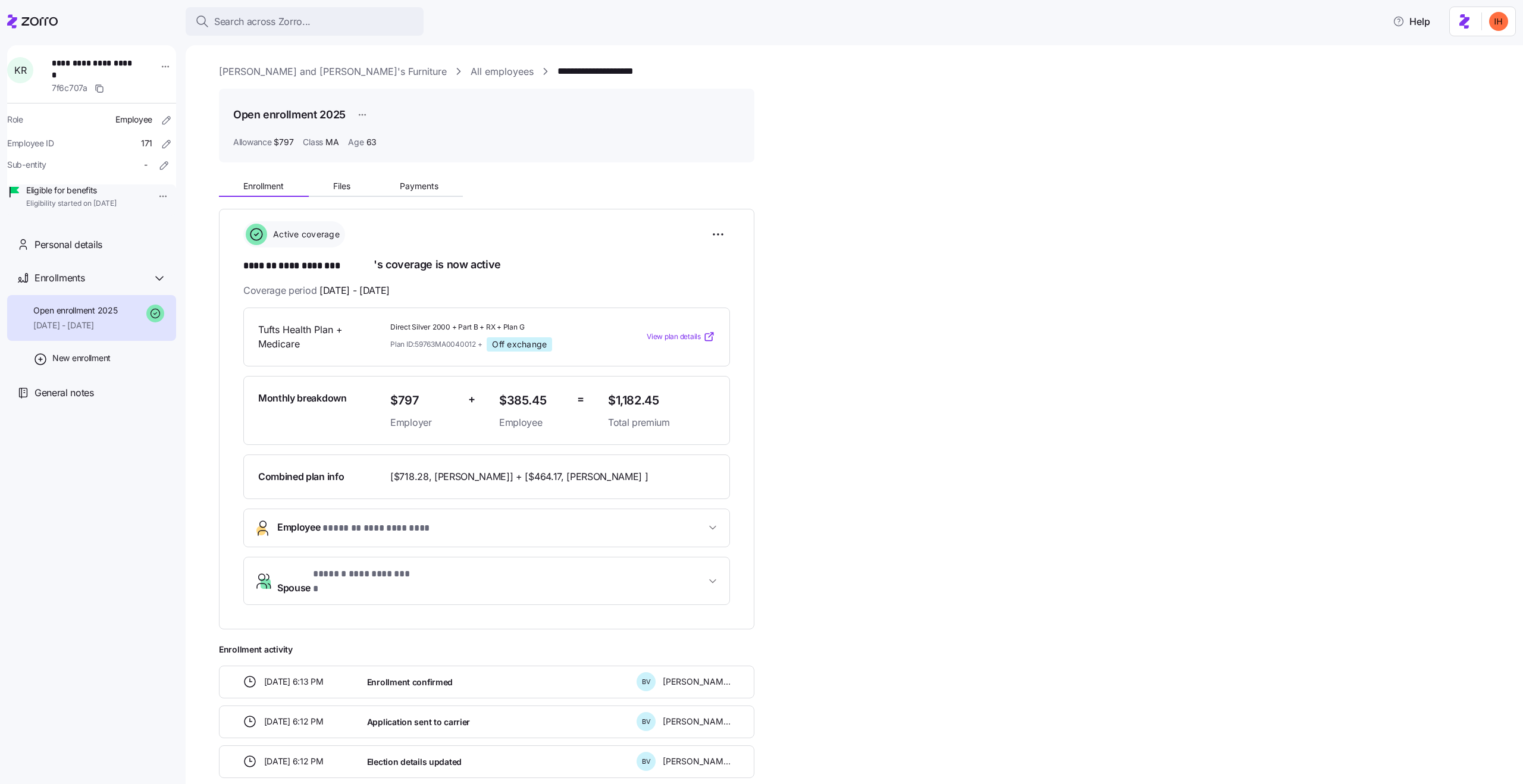
scroll to position [269, 0]
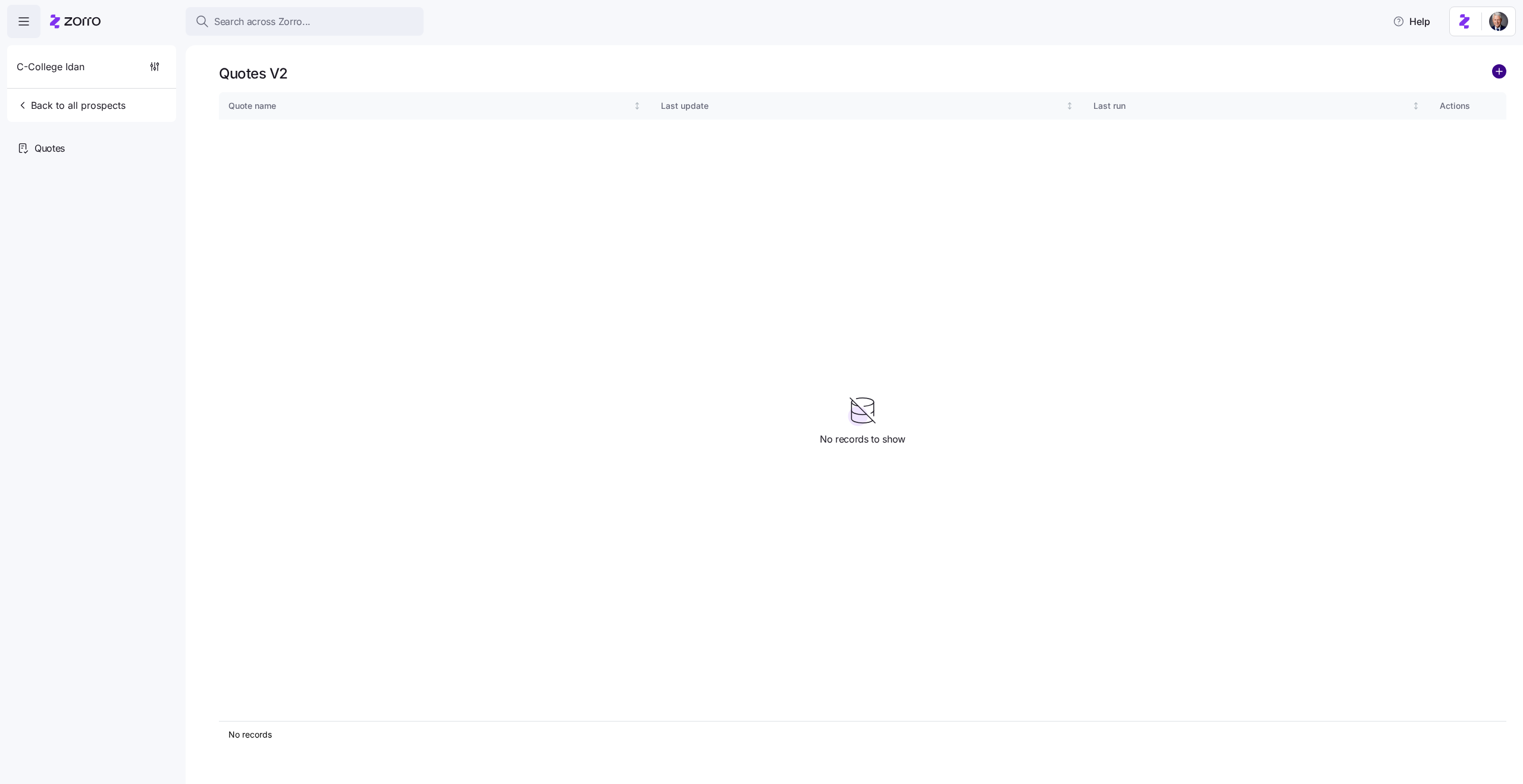
click at [1502, 72] on circle "add icon" at bounding box center [1499, 71] width 13 height 13
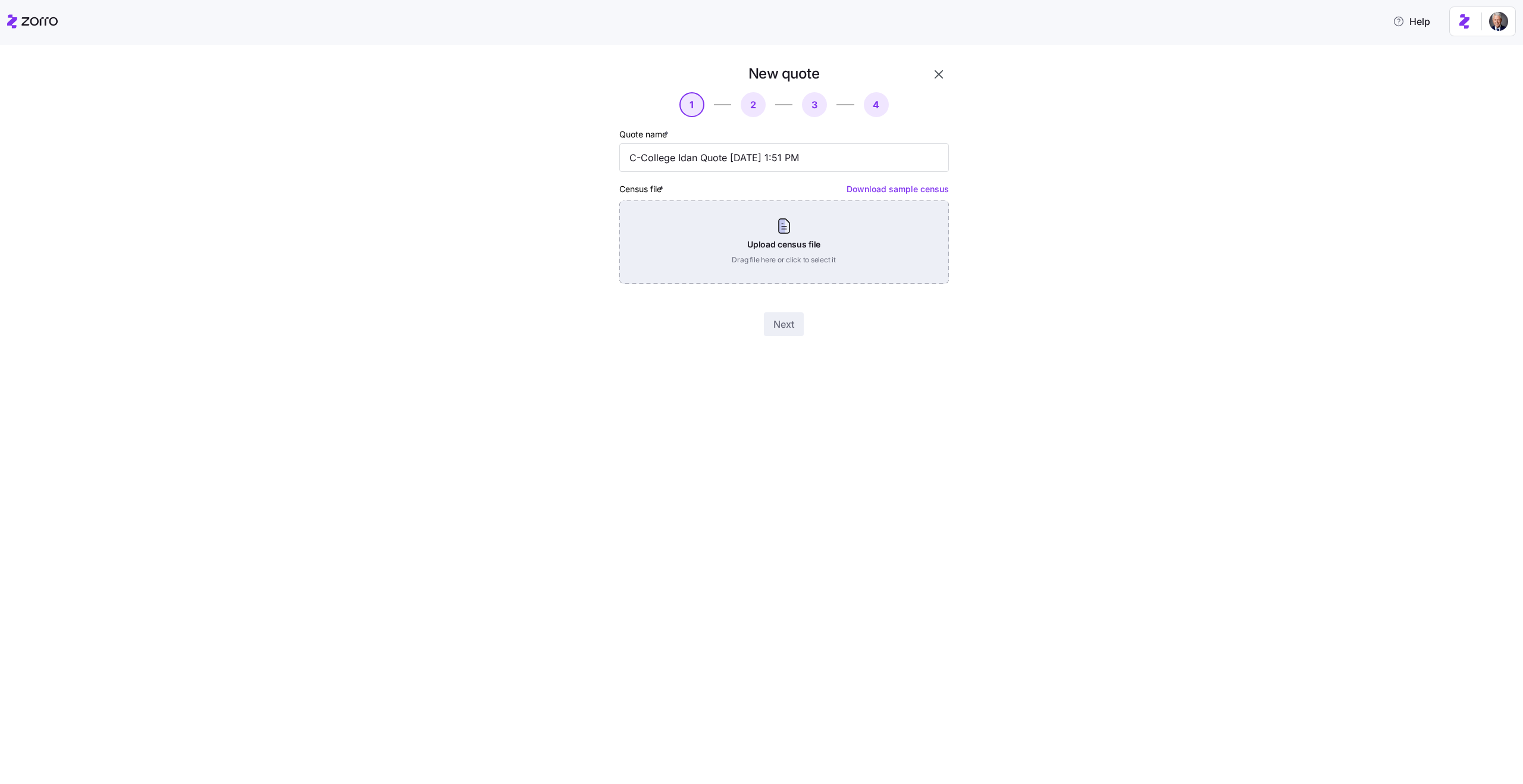
click at [766, 240] on div "Upload census file Drag file here or click to select it" at bounding box center [783, 242] width 329 height 83
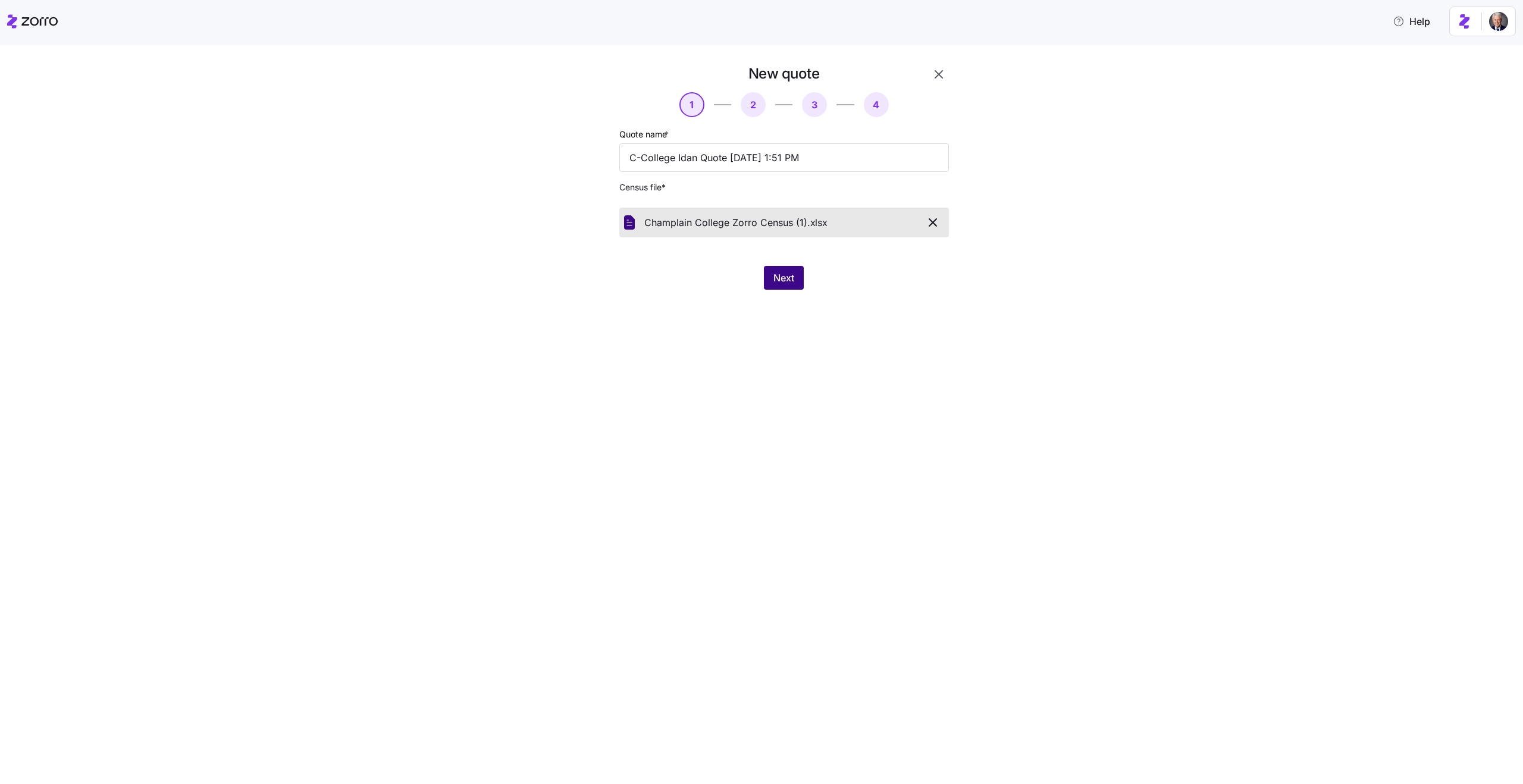
click at [780, 280] on span "Next" at bounding box center [783, 277] width 20 height 14
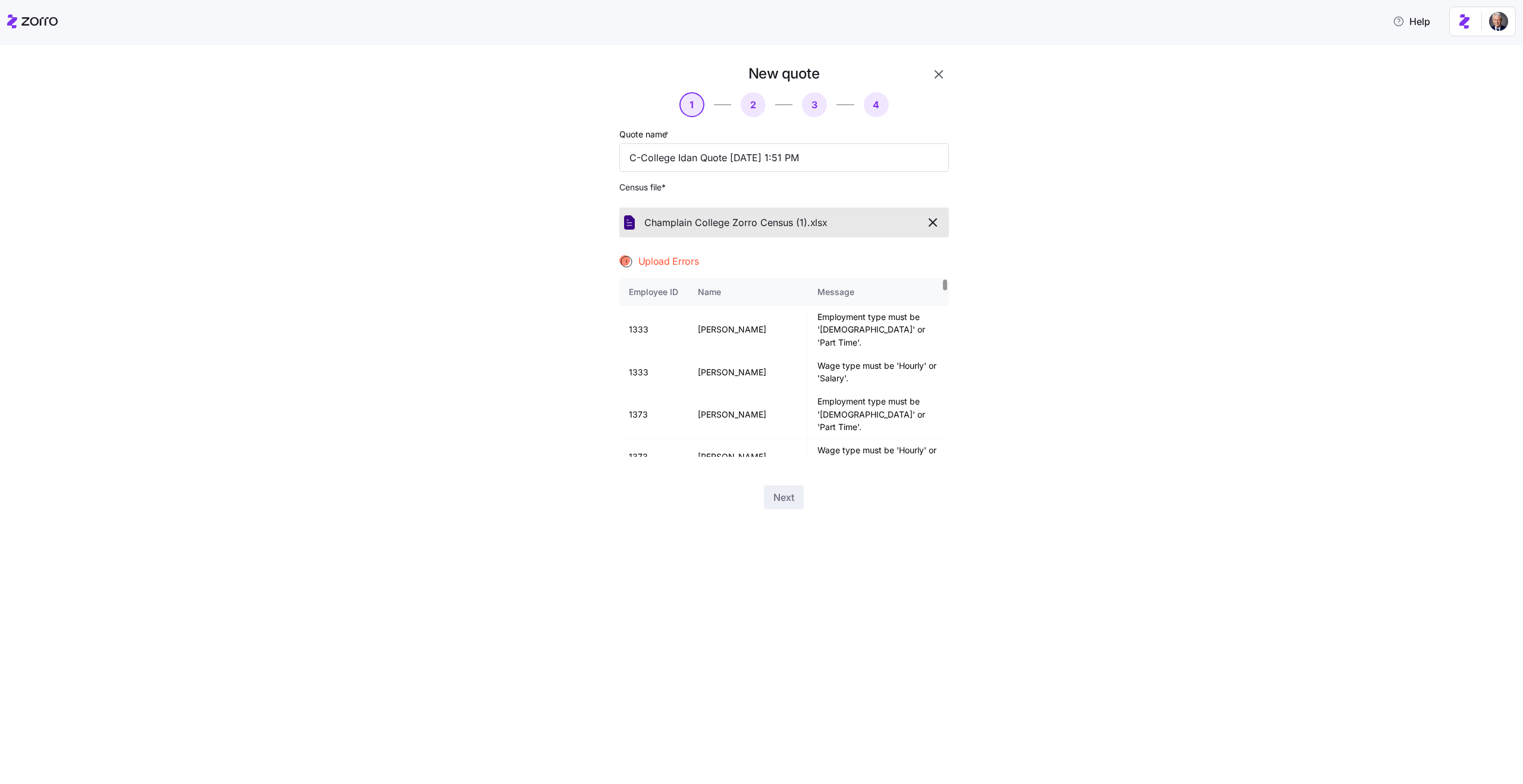
click at [970, 272] on div "New quote 1 2 3 4 Quote name * C-College Idan Quote 08/17/2025 1:51 PM Census f…" at bounding box center [769, 293] width 416 height 459
click at [868, 324] on td "Employment type must be 'Full Time' or 'Part Time'." at bounding box center [877, 330] width 140 height 49
click at [857, 322] on td "Employment type must be 'Full Time' or 'Part Time'." at bounding box center [877, 330] width 140 height 49
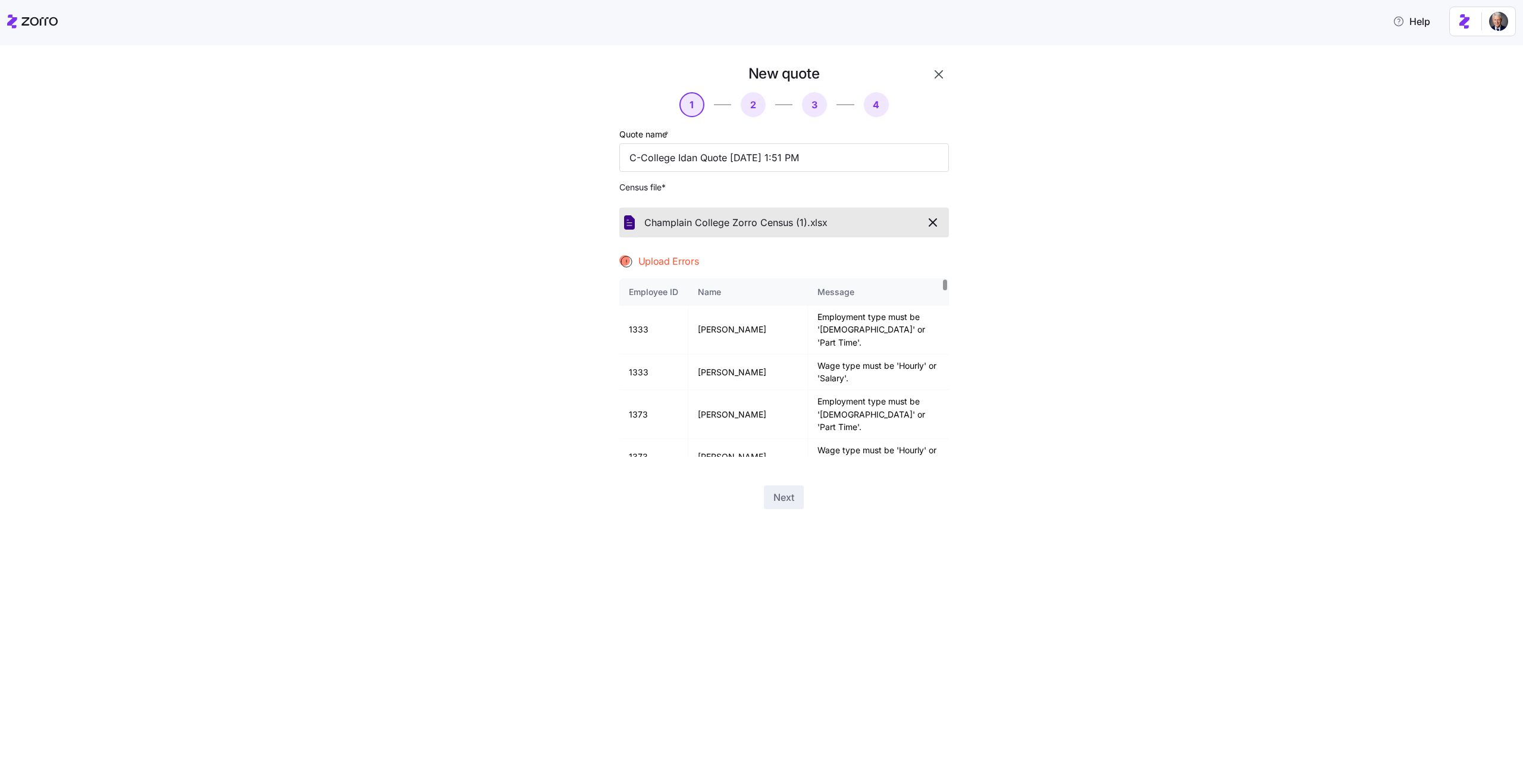
click at [934, 225] on icon "button" at bounding box center [933, 222] width 7 height 7
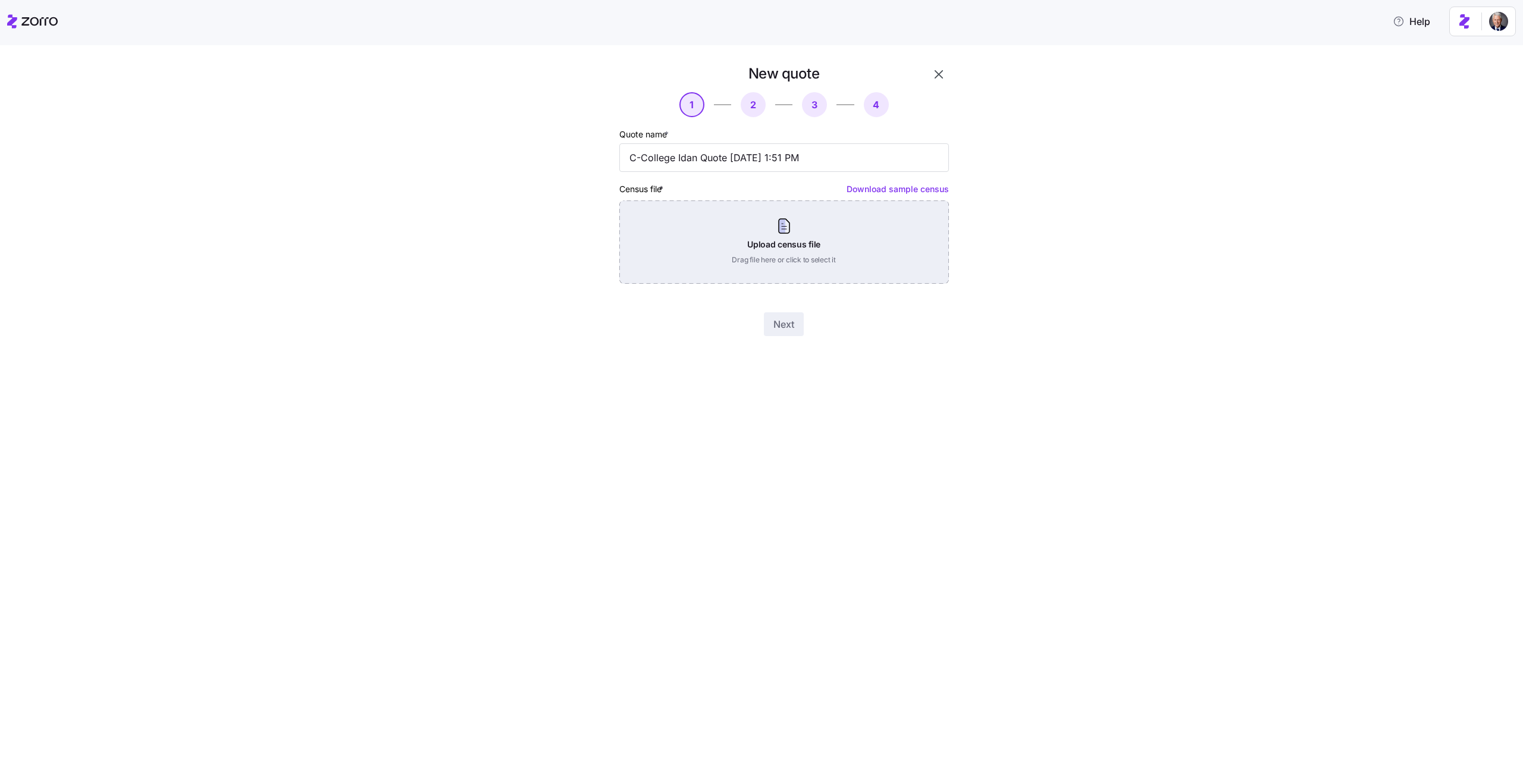
click at [796, 230] on div "Upload census file Drag file here or click to select it" at bounding box center [783, 242] width 329 height 83
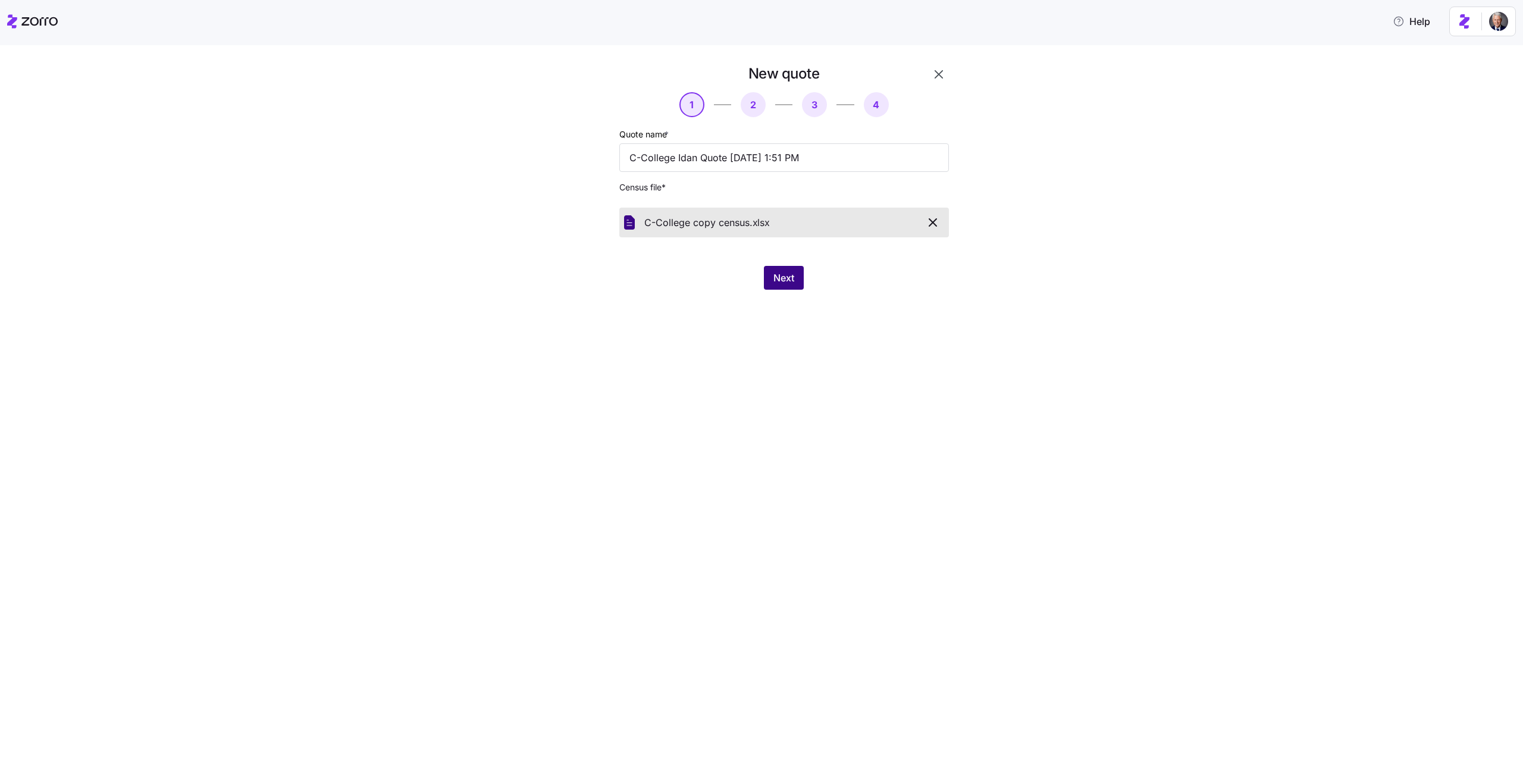
click at [784, 281] on span "Next" at bounding box center [783, 277] width 20 height 14
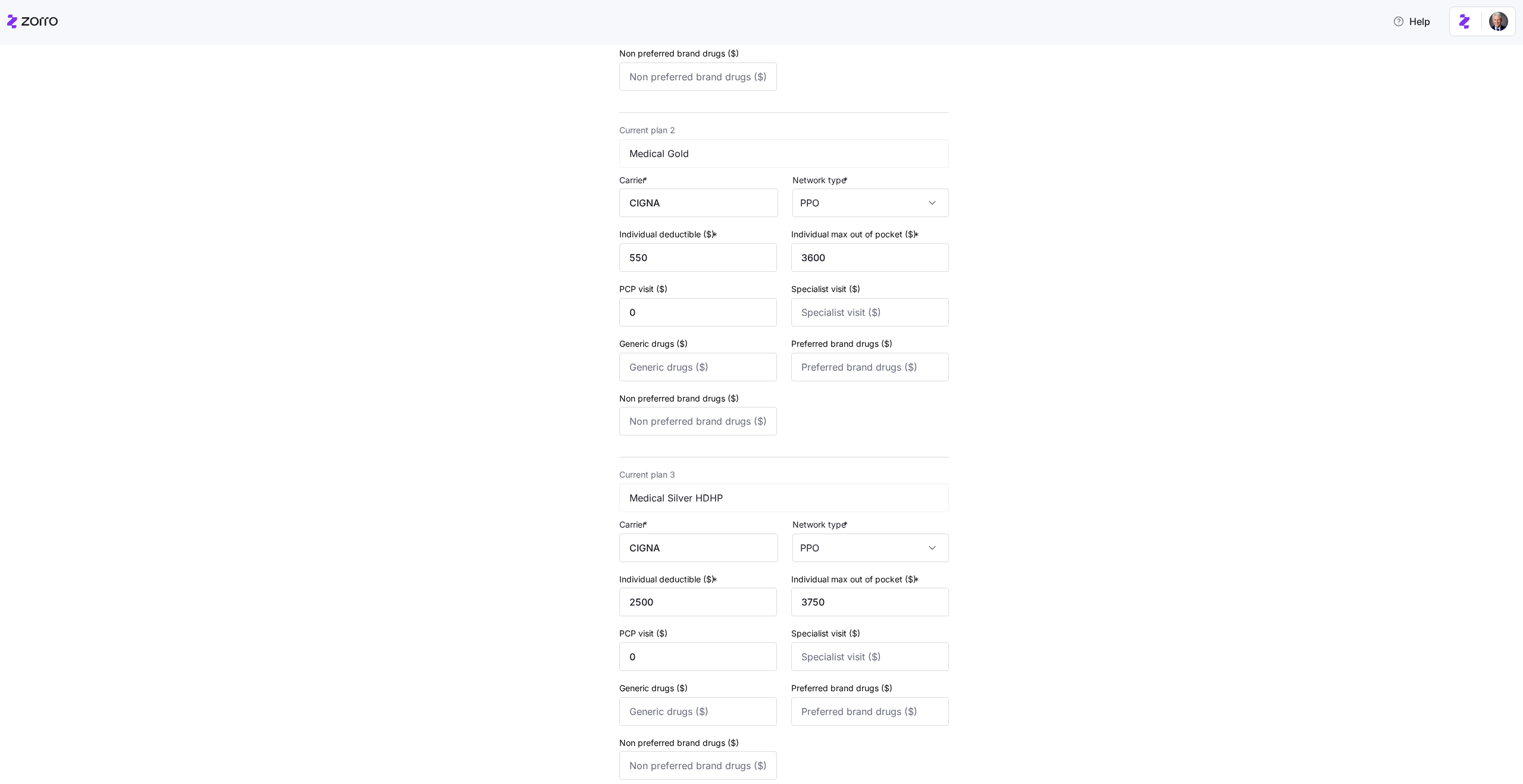
scroll to position [486, 0]
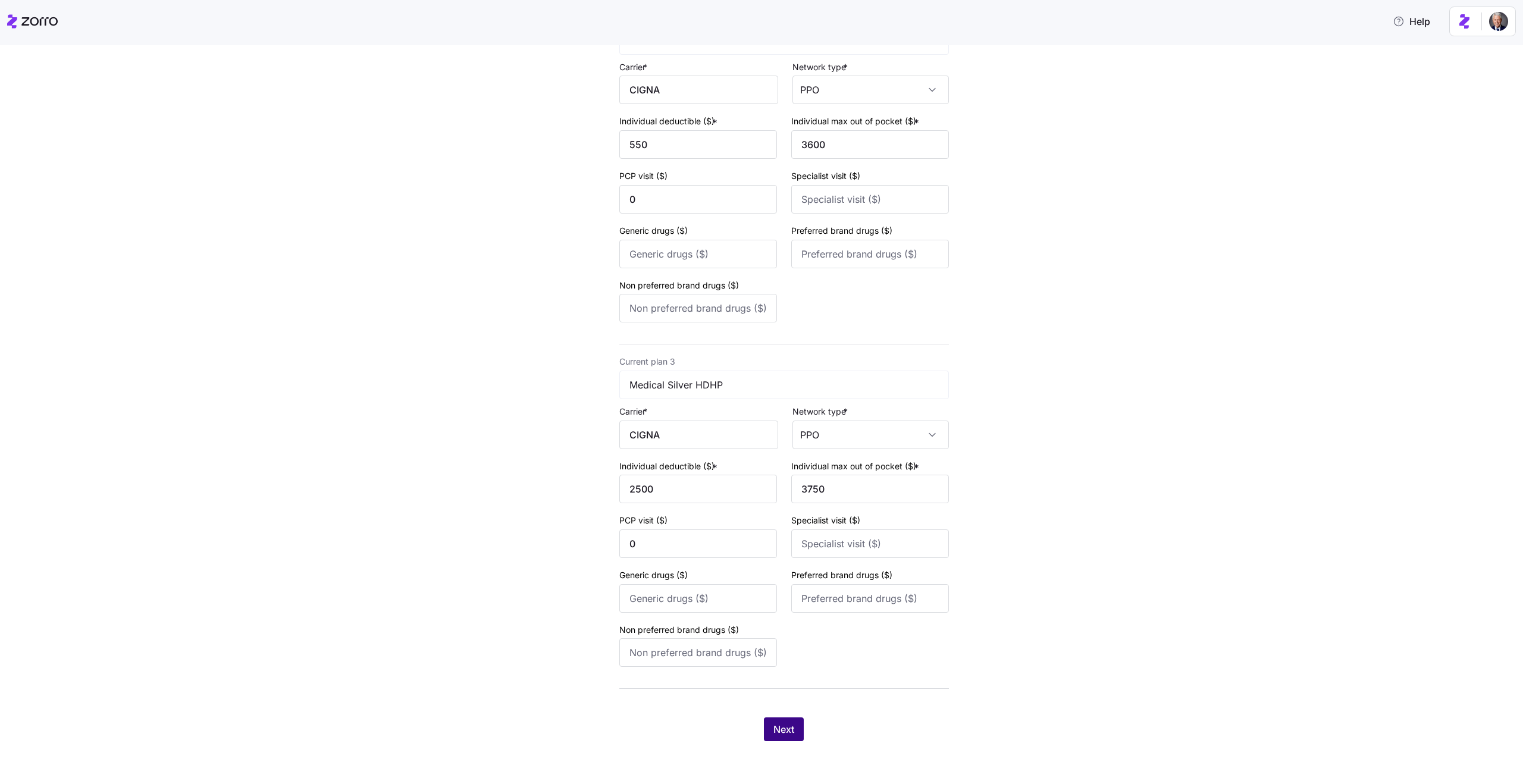
click at [794, 731] on button "Next" at bounding box center [783, 729] width 40 height 24
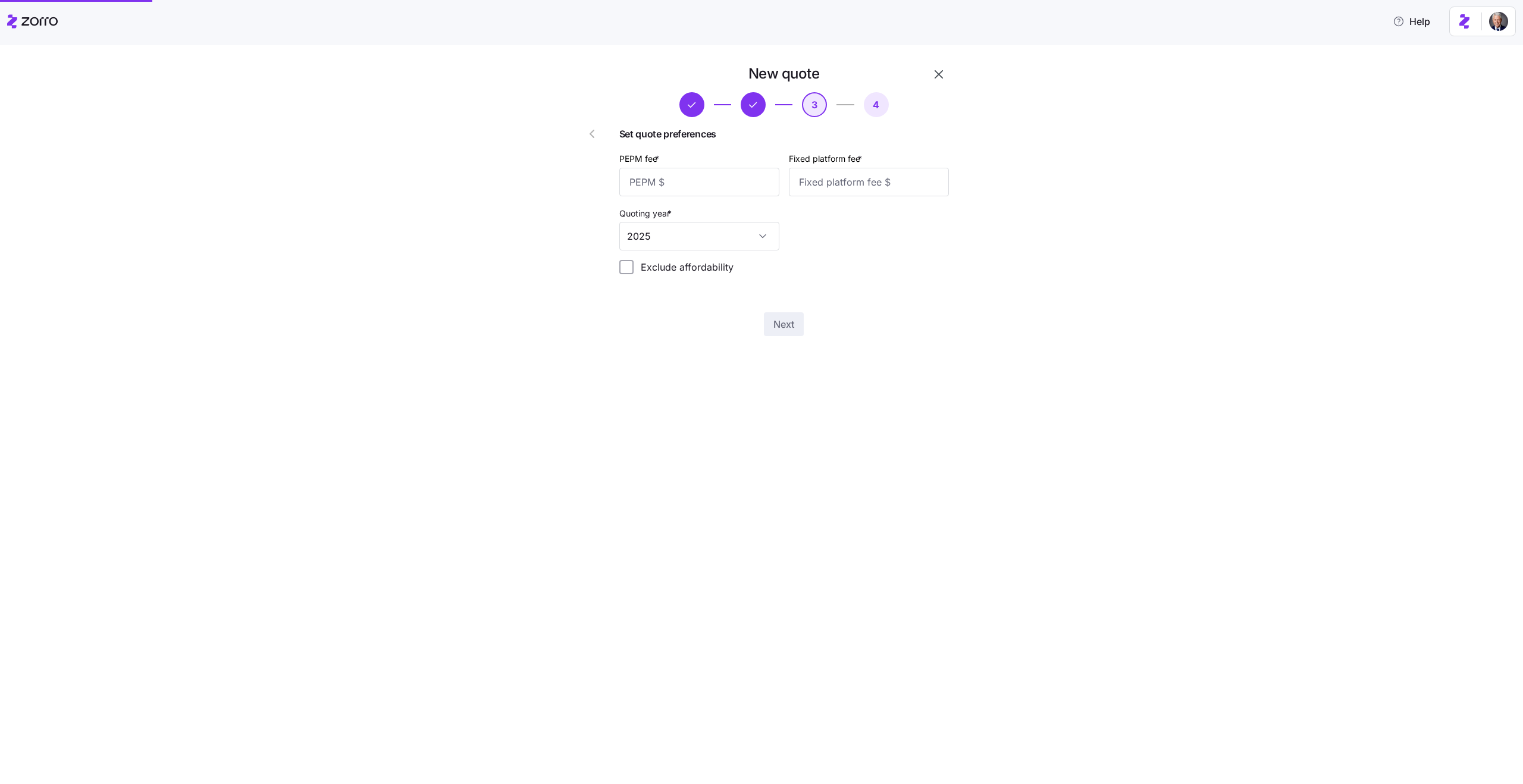
scroll to position [0, 0]
click at [685, 188] on input "PEPM fee *" at bounding box center [699, 182] width 160 height 29
type input "50"
click at [904, 183] on input "Fixed platform fee *" at bounding box center [869, 182] width 160 height 29
type input "400"
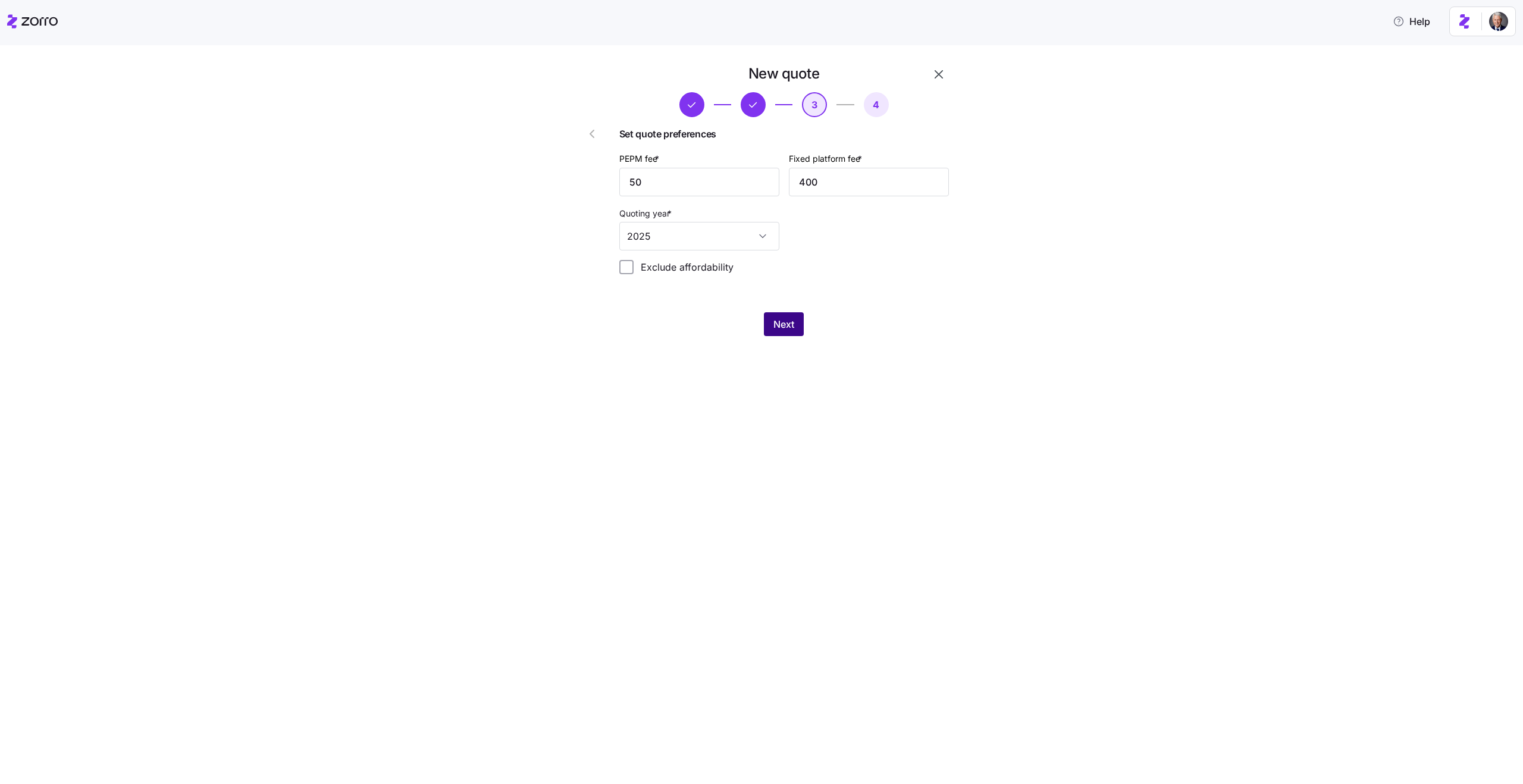
click at [781, 328] on span "Next" at bounding box center [783, 323] width 20 height 14
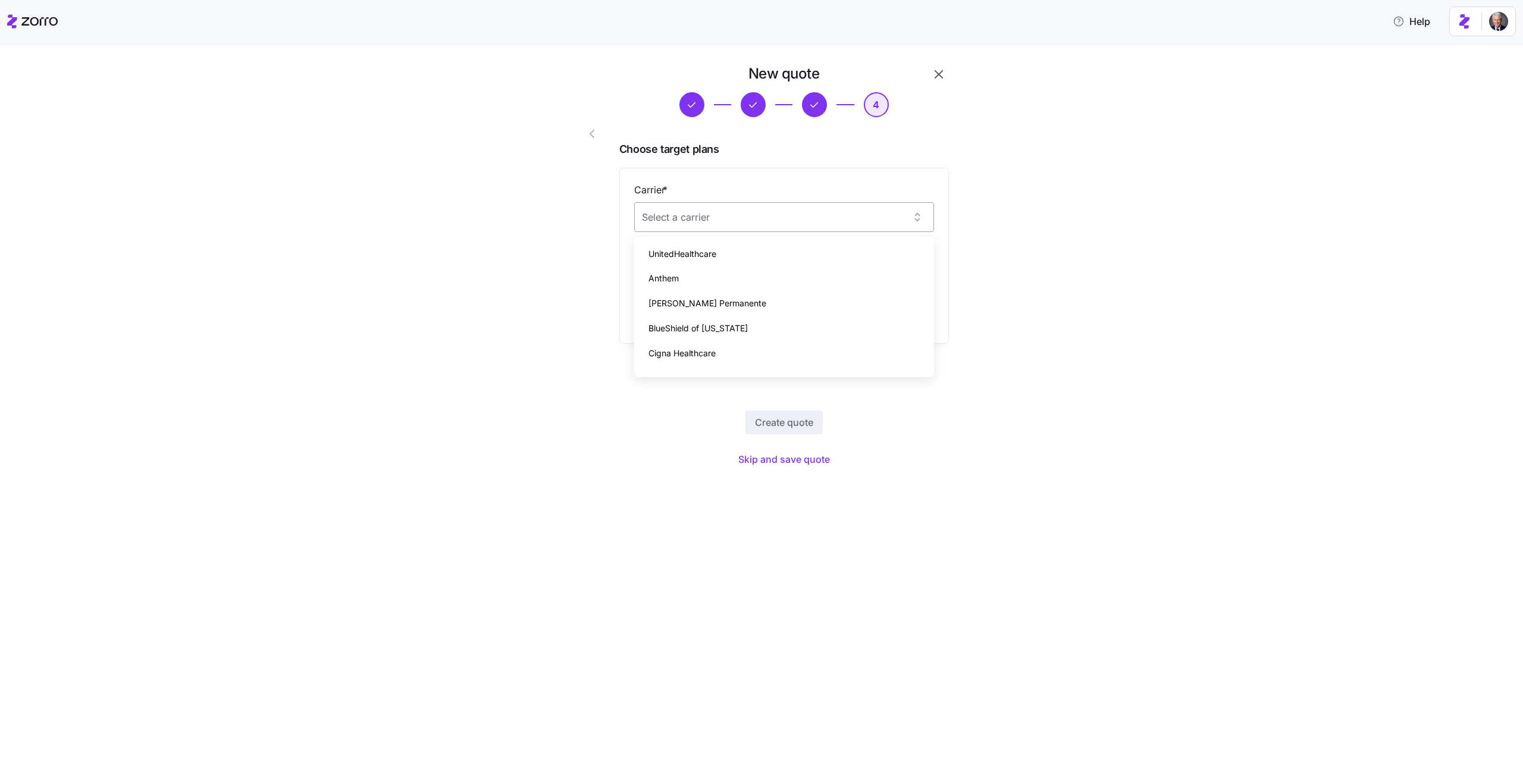
click at [700, 217] on input "Carrier *" at bounding box center [783, 217] width 299 height 30
click at [733, 259] on div "UnitedHealthcare" at bounding box center [783, 254] width 290 height 25
type input "UnitedHealthcare"
click at [731, 255] on div "UnitedHealthcare" at bounding box center [783, 254] width 290 height 25
click at [691, 223] on input "Carrier *" at bounding box center [783, 217] width 299 height 30
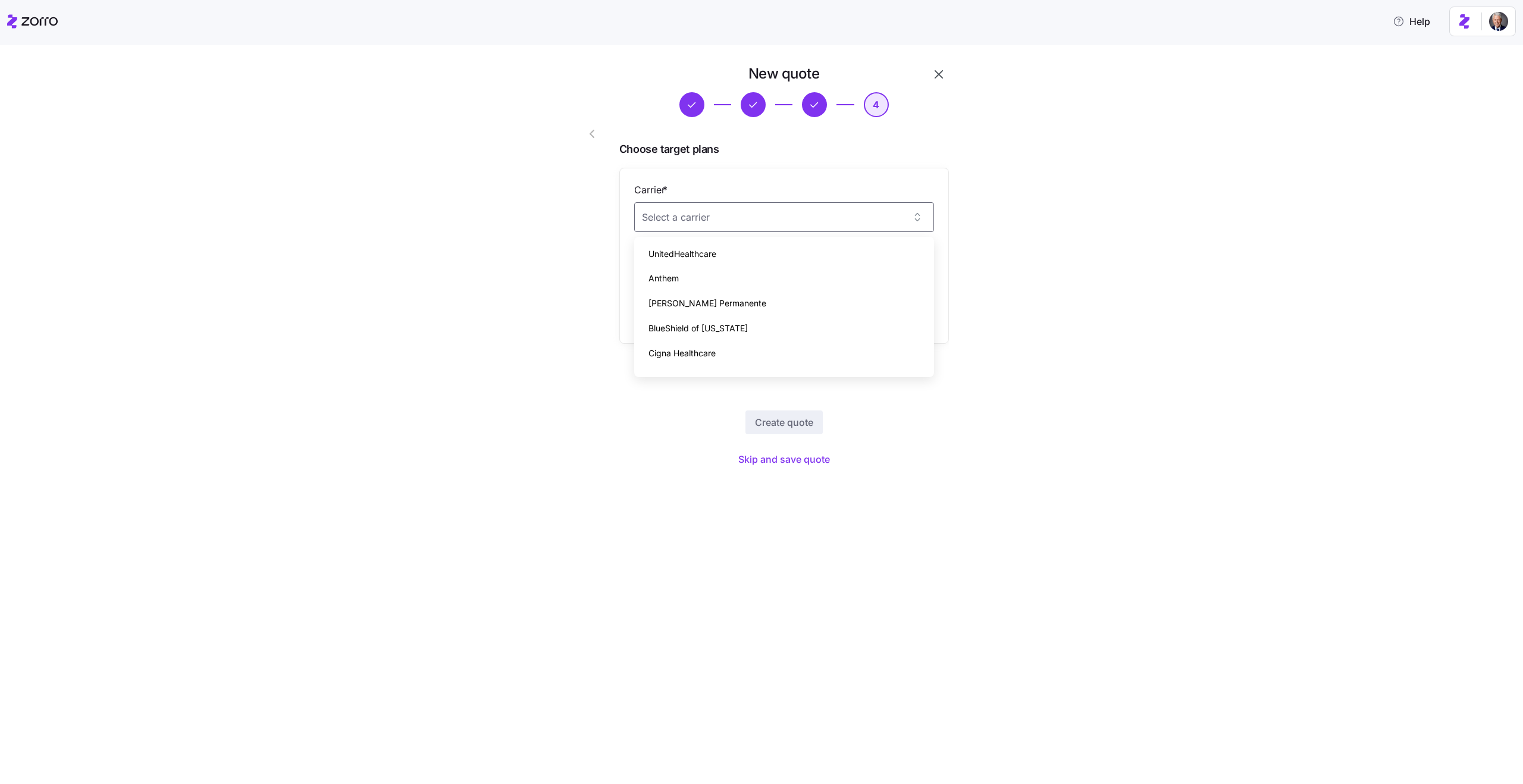
click at [718, 248] on div "UnitedHealthcare" at bounding box center [783, 254] width 290 height 25
type input "UnitedHealthcare"
click at [754, 271] on input "Plan *" at bounding box center [783, 276] width 299 height 30
click at [779, 356] on span "Standard High Gold: UHC Choice Plus Gold 0-3" at bounding box center [751, 353] width 206 height 15
type input "Standard High Gold: UHC Choice Plus Gold 0-3"
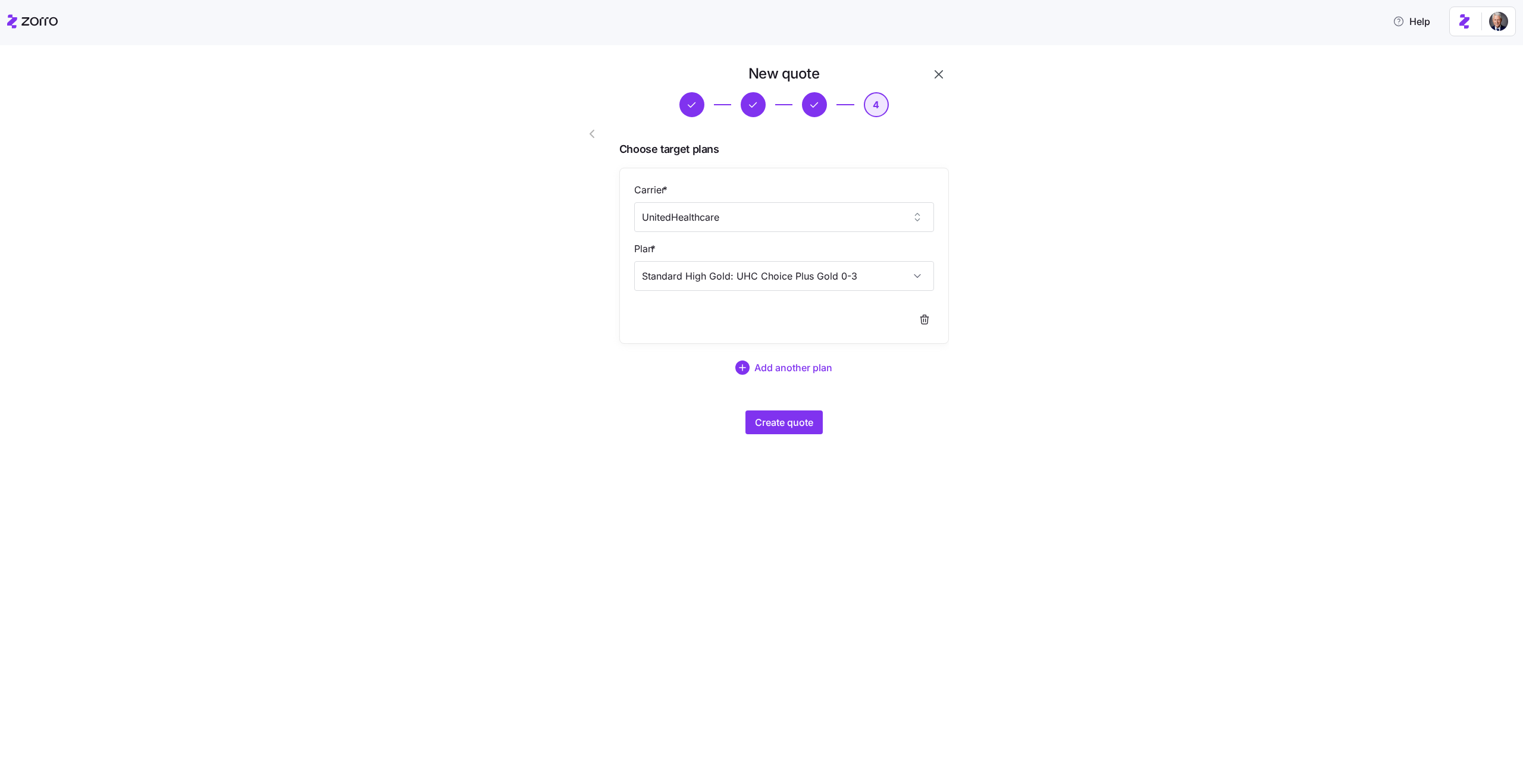
click at [408, 239] on div "New quote 4 Choose target plans Carrier * UnitedHealthcare Plan * Standard High…" at bounding box center [769, 256] width 1473 height 385
click at [781, 427] on span "Create quote" at bounding box center [783, 422] width 58 height 14
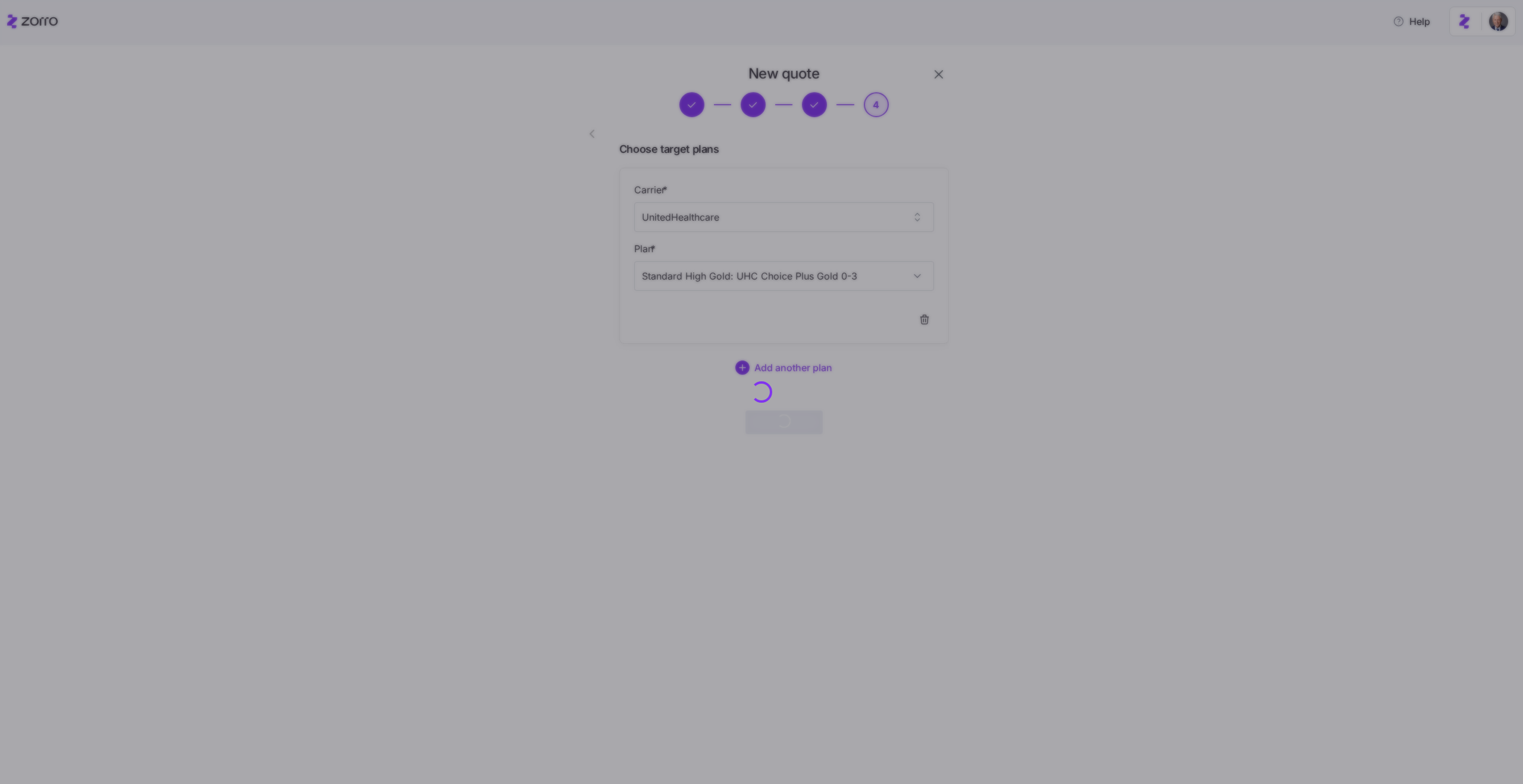
click at [559, 322] on div at bounding box center [761, 392] width 1523 height 784
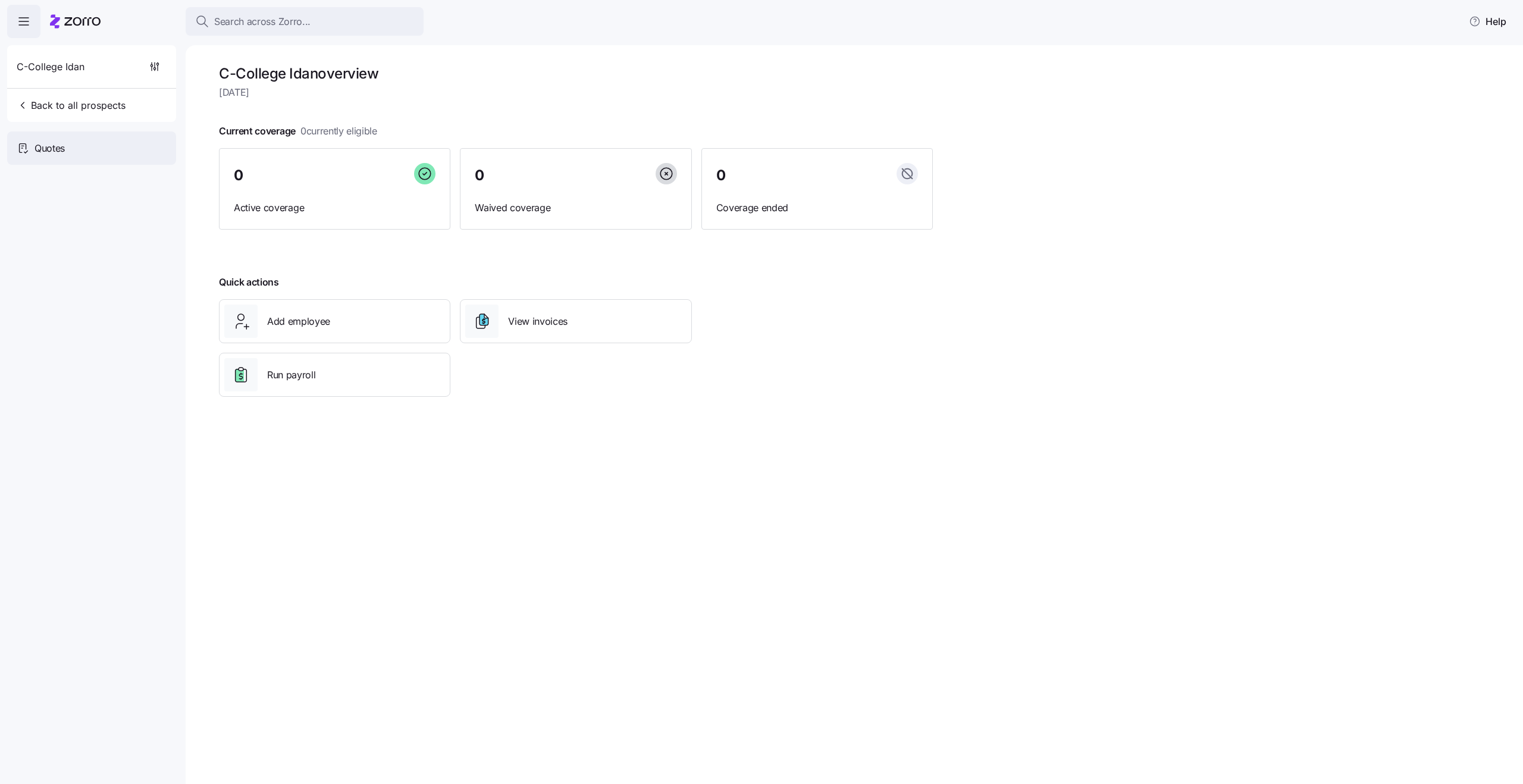
click at [72, 144] on div "Quotes" at bounding box center [92, 148] width 169 height 33
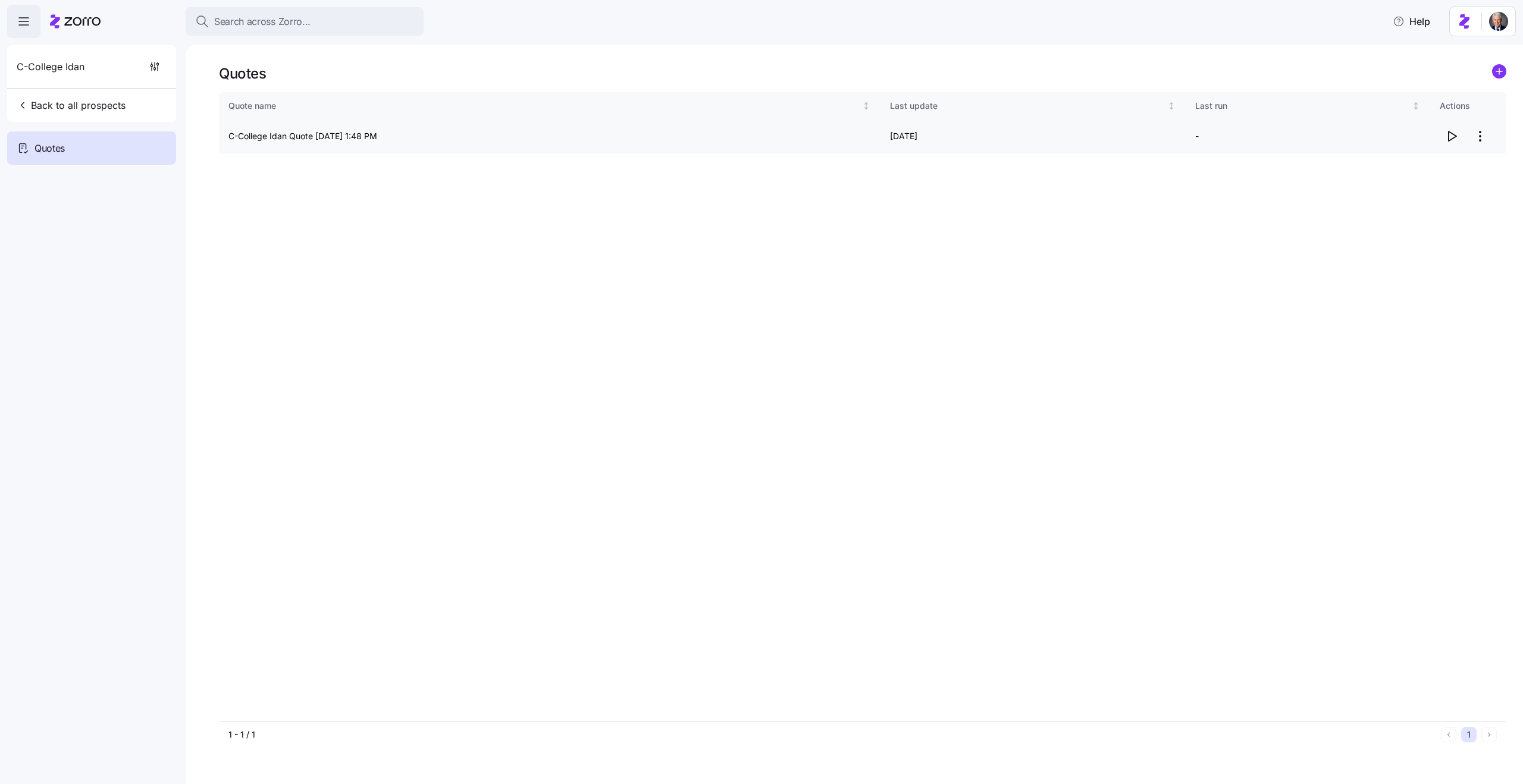
click at [1450, 135] on icon "button" at bounding box center [1451, 135] width 14 height 14
click at [512, 320] on div "Quote name Last update Last run Actions C-College Idan Quote 08/17/2025 1:48 PM…" at bounding box center [862, 406] width 1288 height 628
click at [1469, 239] on div "Quote name Last update Last run Actions C-College Idan Quote 08/17/2025 1:48 PM…" at bounding box center [862, 406] width 1288 height 628
click at [1483, 143] on html "Search across Zorro... Help C-College Idan Back to all prospects Quotes Quotes …" at bounding box center [761, 388] width 1523 height 777
click at [1408, 166] on div "Edit quote" at bounding box center [1402, 165] width 40 height 13
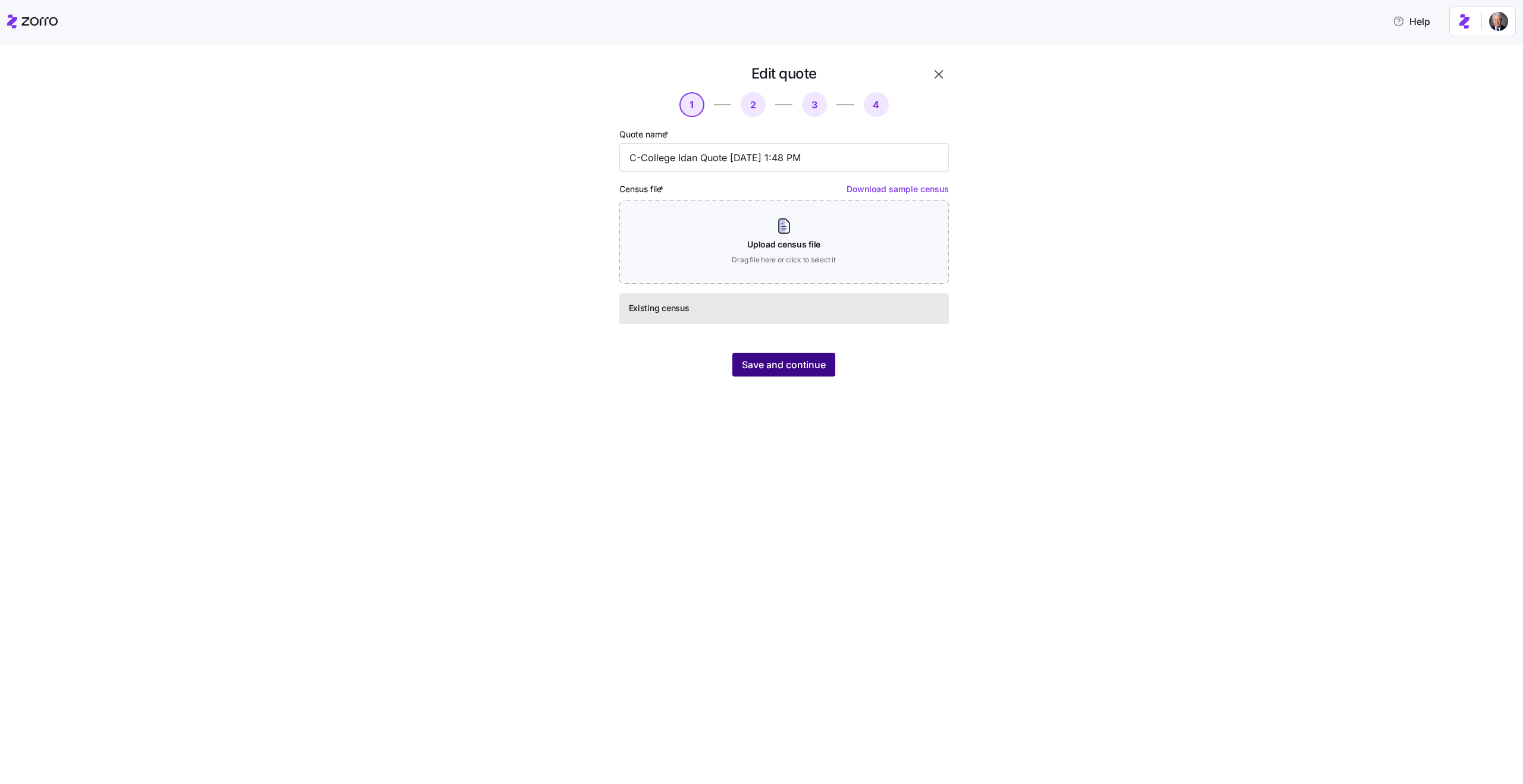
click at [777, 360] on span "Save and continue" at bounding box center [783, 364] width 83 height 14
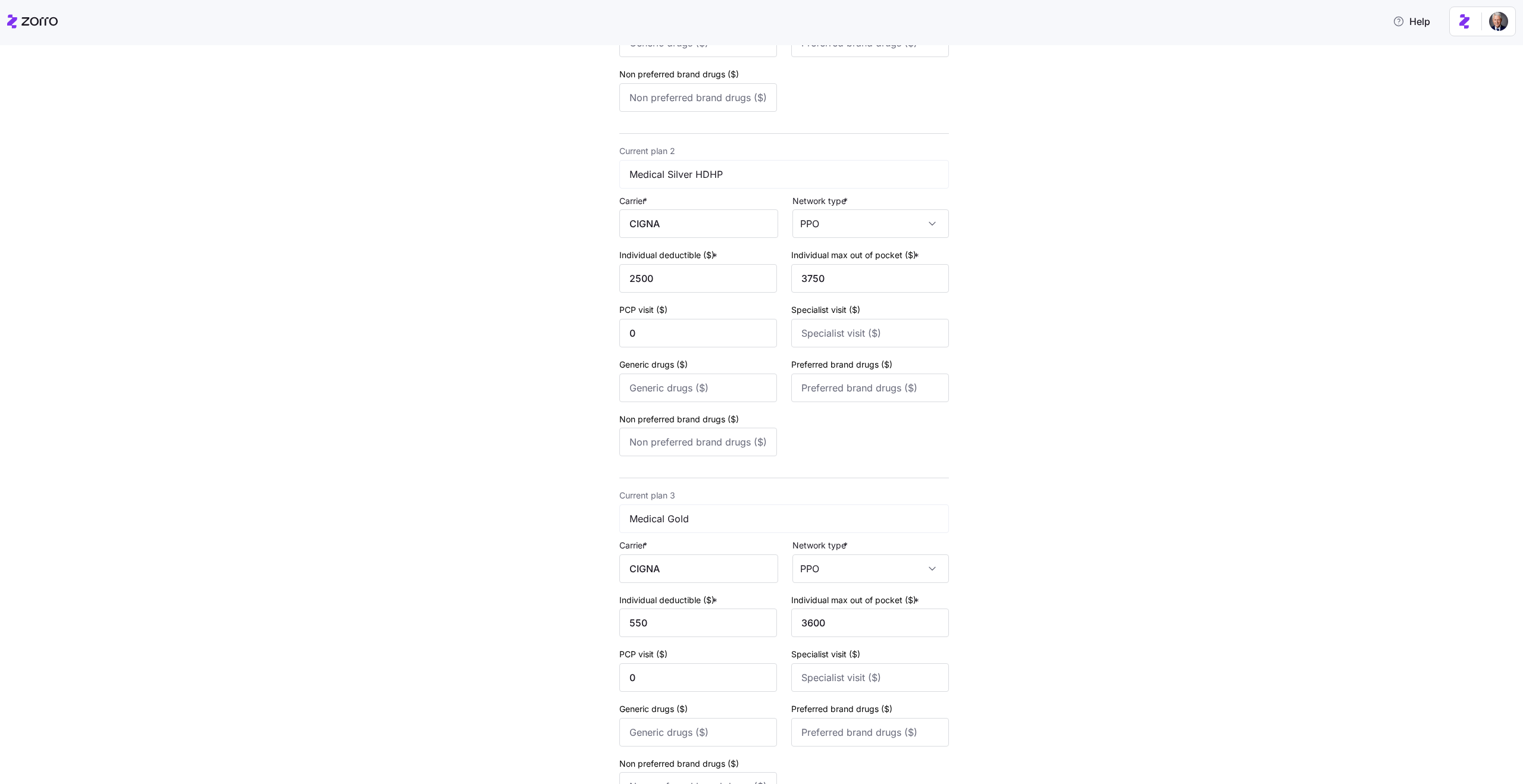
scroll to position [486, 0]
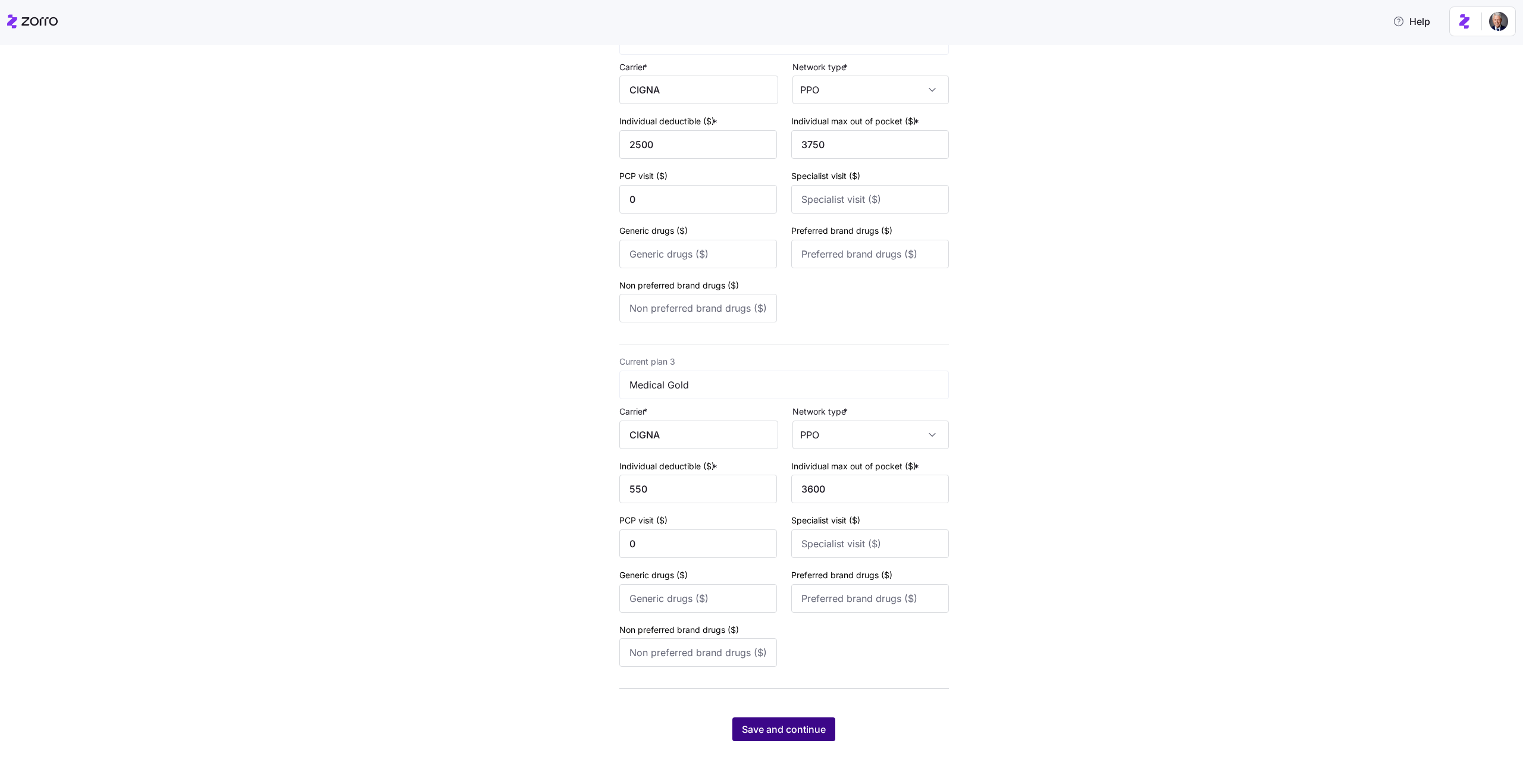
click at [785, 732] on span "Save and continue" at bounding box center [783, 728] width 83 height 14
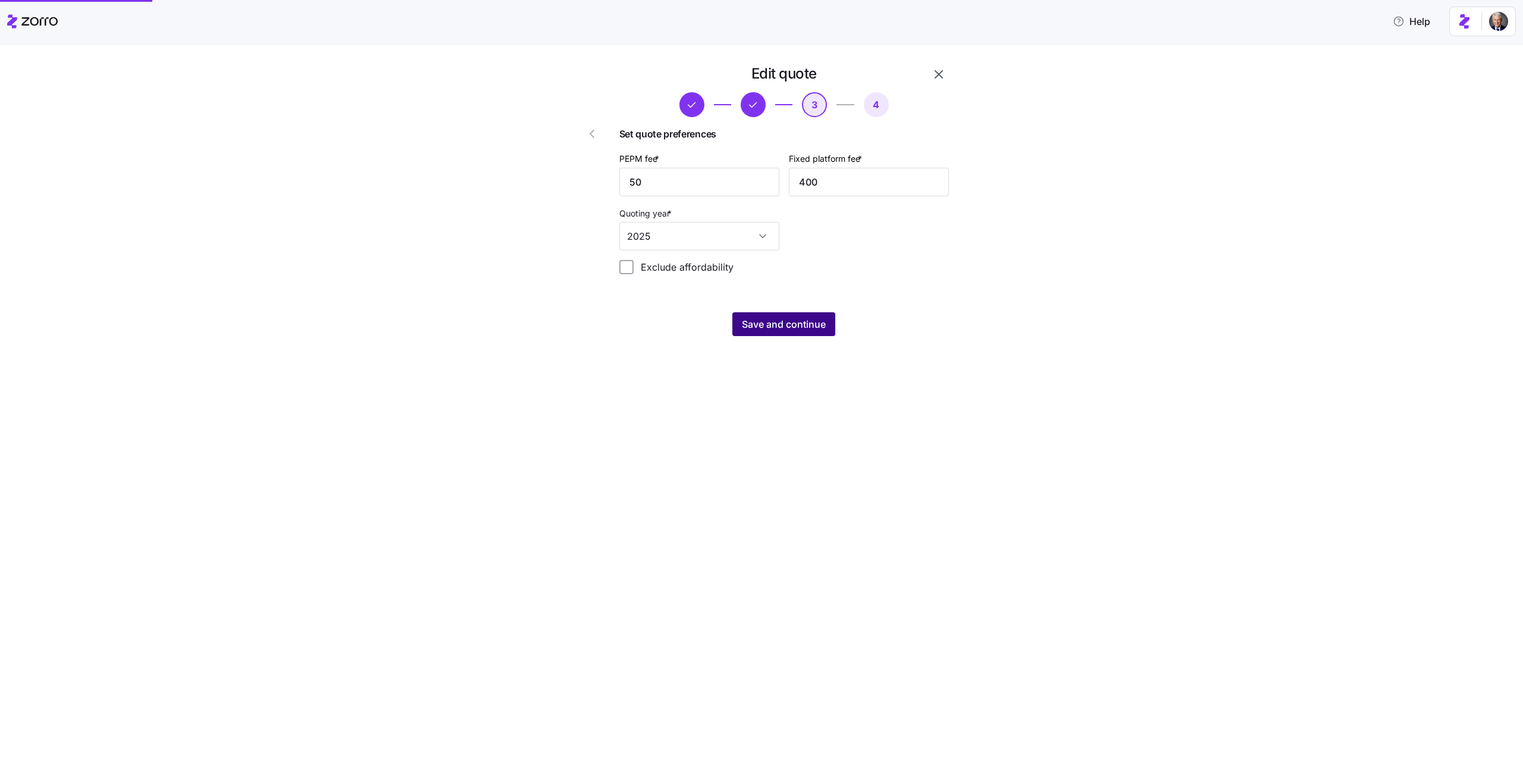
scroll to position [0, 0]
click at [794, 328] on span "Save and continue" at bounding box center [783, 323] width 83 height 14
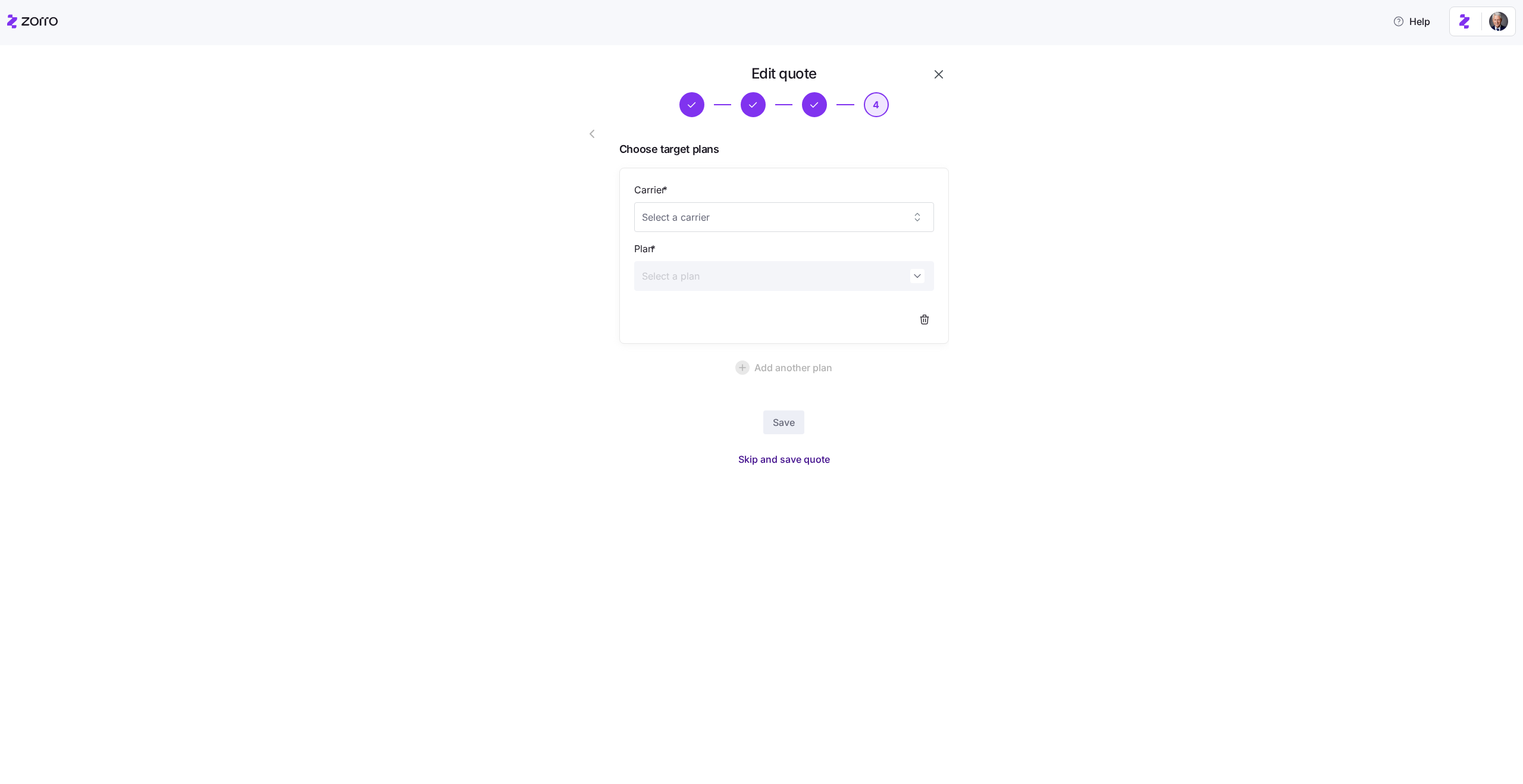
click at [790, 464] on span "Skip and save quote" at bounding box center [783, 459] width 92 height 14
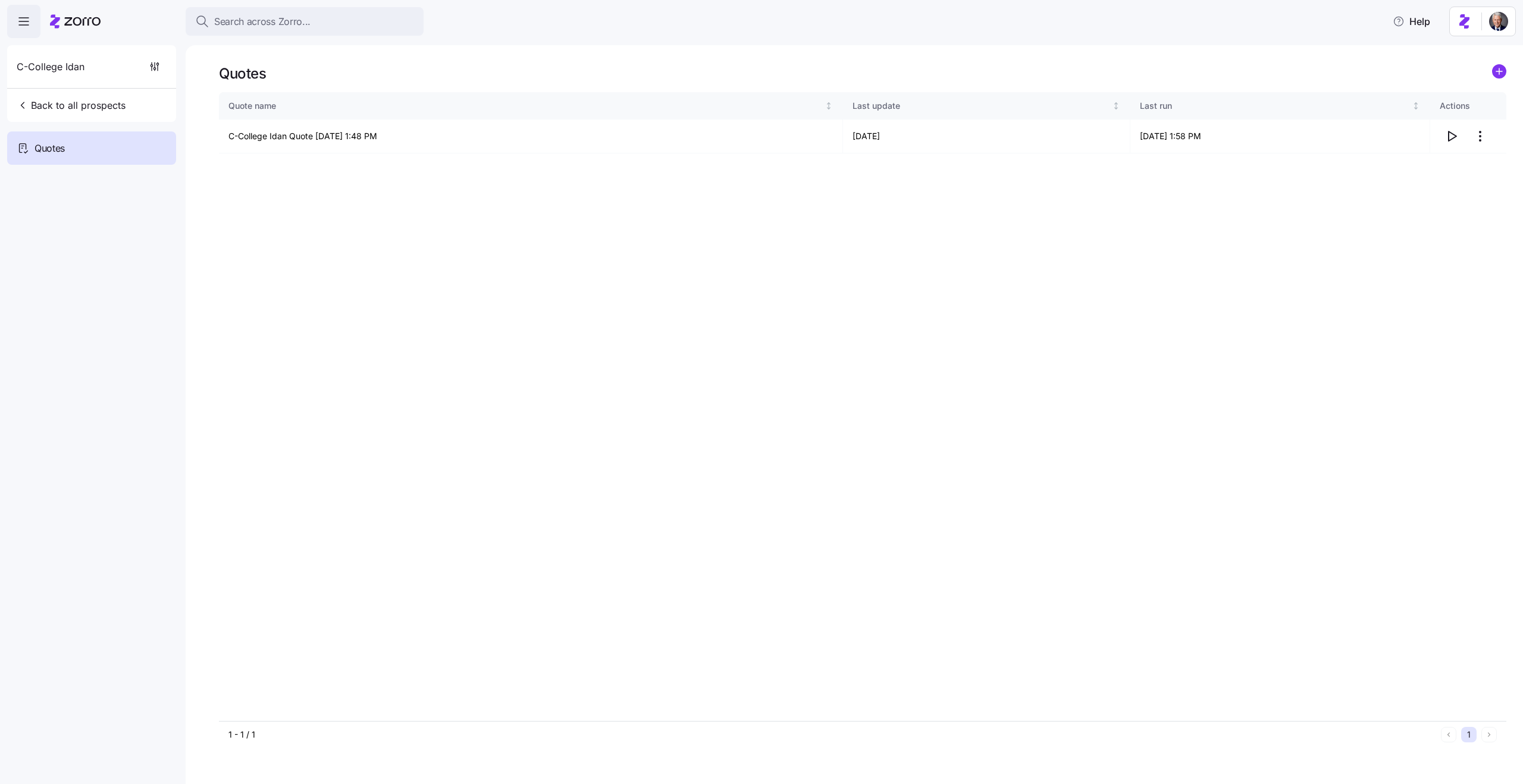
click at [819, 281] on div "Quote name Last update Last run Actions C-College Idan Quote 08/17/2025 1:48 PM…" at bounding box center [862, 406] width 1288 height 628
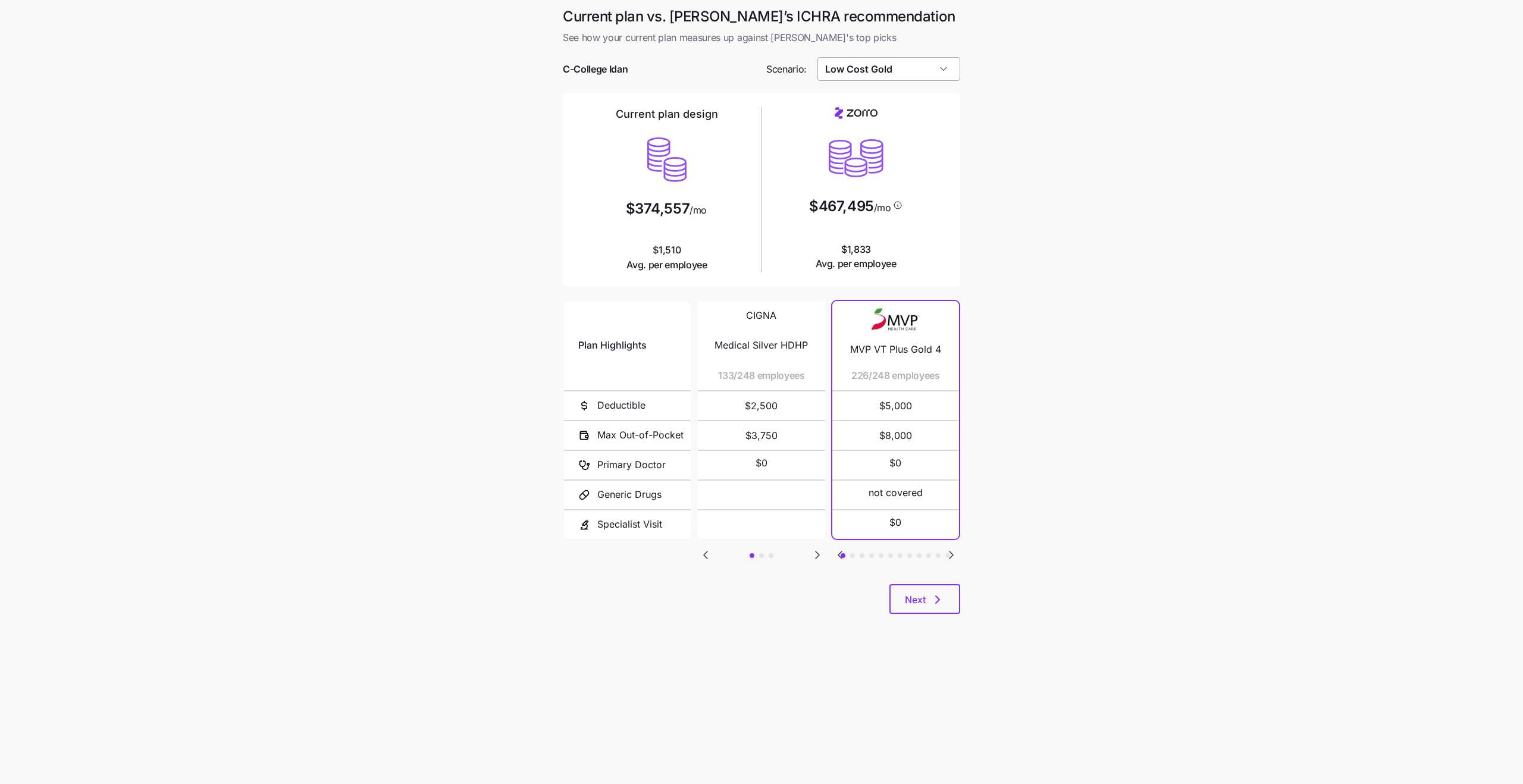
click at [858, 62] on input "Low Cost Gold" at bounding box center [889, 70] width 144 height 24
click at [868, 204] on div "Target Plan" at bounding box center [889, 213] width 133 height 22
click at [950, 554] on icon "Go to next slide" at bounding box center [951, 555] width 4 height 7
click at [843, 551] on icon "Go to previous slide" at bounding box center [839, 554] width 14 height 14
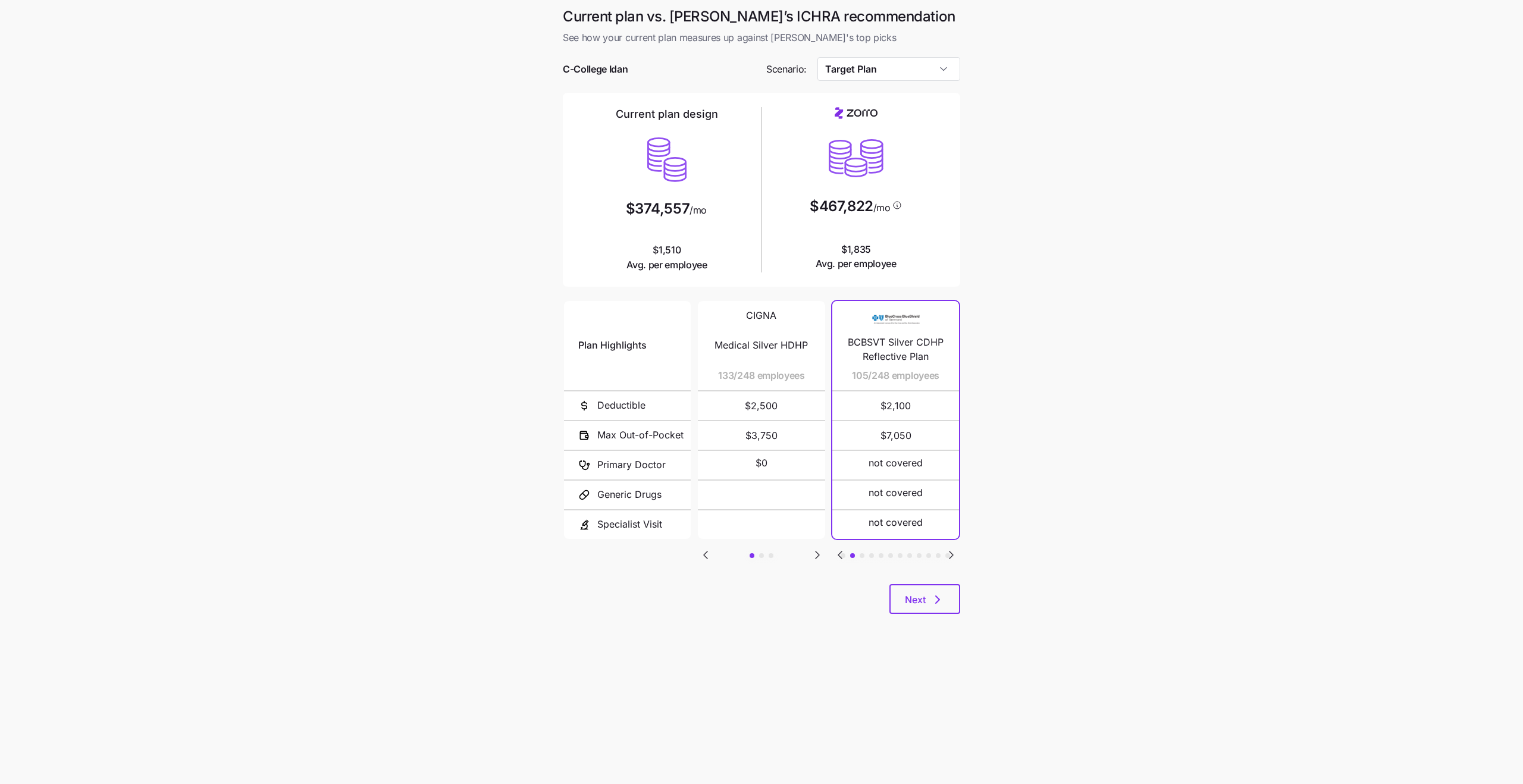
click at [954, 554] on icon "Go to next slide" at bounding box center [950, 554] width 14 height 14
click at [952, 553] on icon "Go to next slide" at bounding box center [951, 555] width 4 height 7
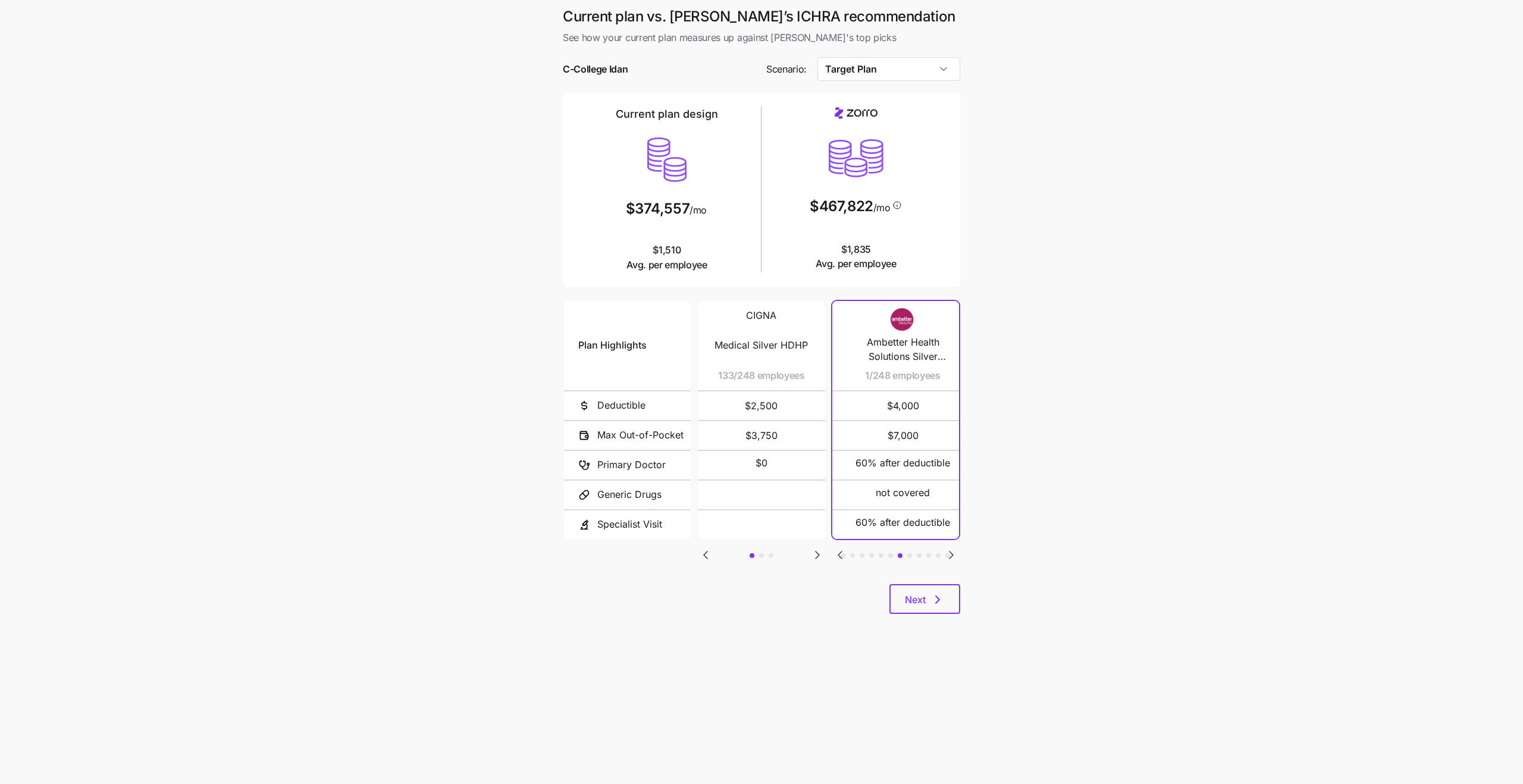
click at [952, 553] on icon "Go to next slide" at bounding box center [951, 555] width 4 height 7
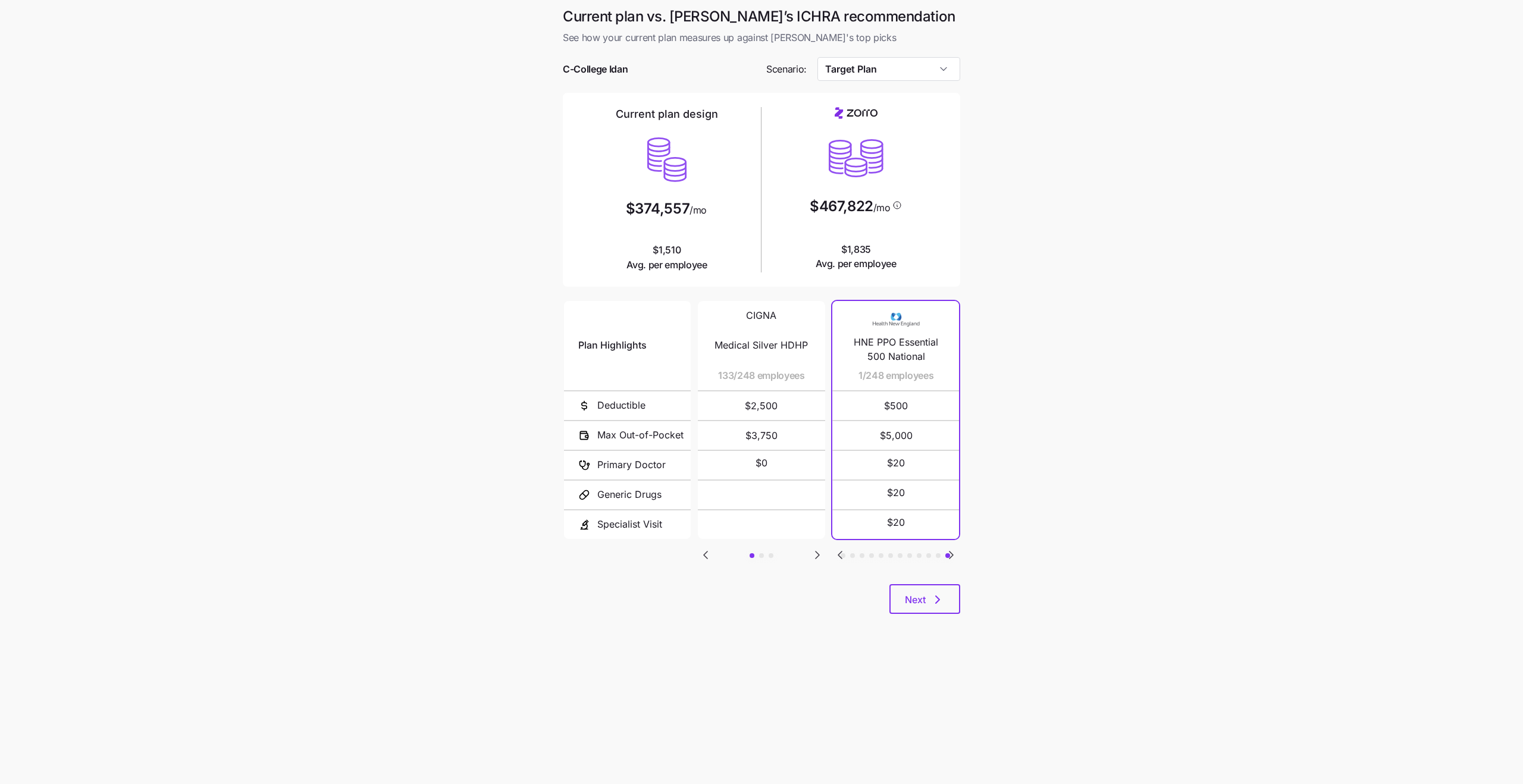
click at [952, 553] on icon "Go to next slide" at bounding box center [951, 555] width 4 height 7
click at [837, 557] on icon "Go to previous slide" at bounding box center [839, 554] width 14 height 14
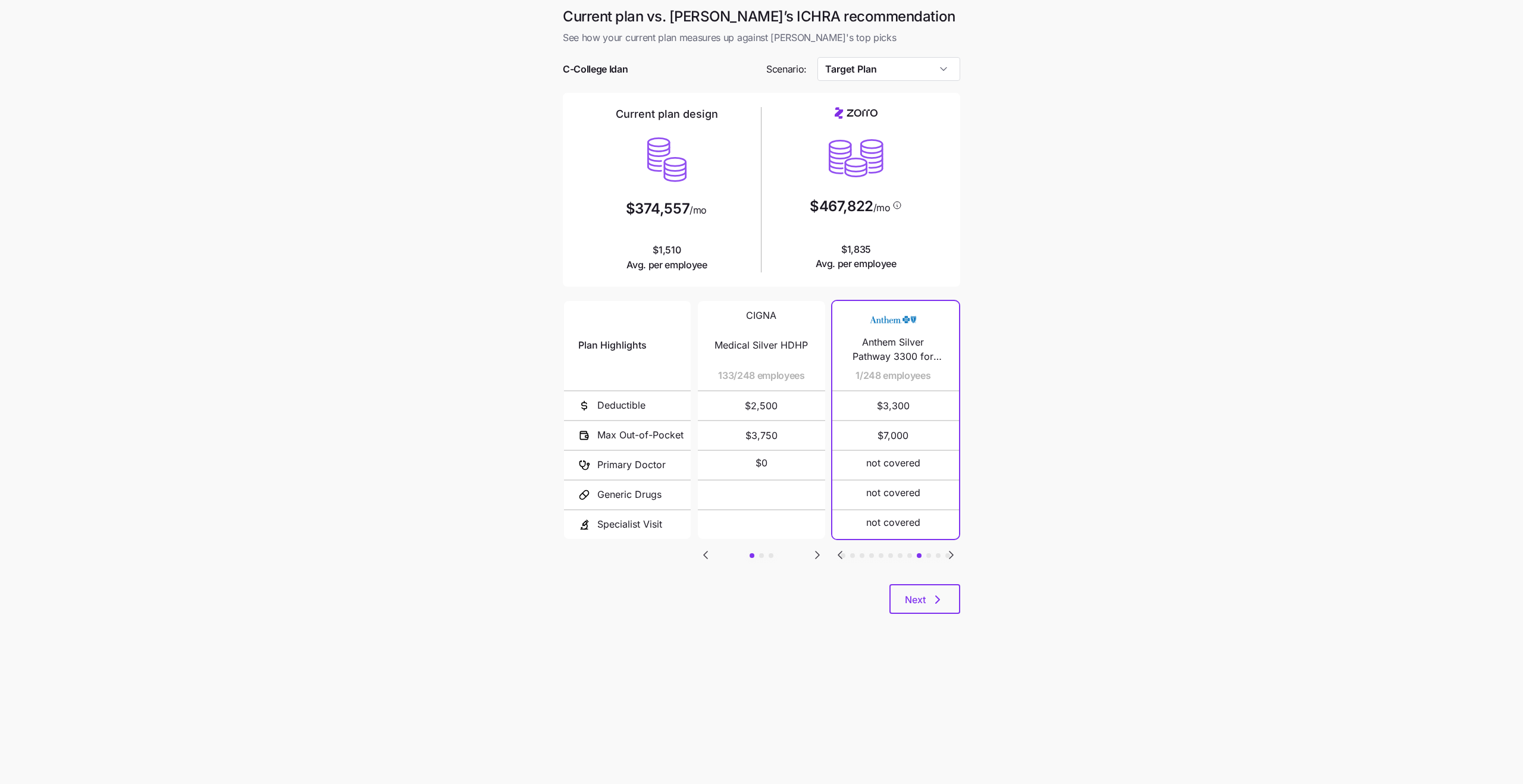
click at [837, 557] on icon "Go to previous slide" at bounding box center [839, 554] width 14 height 14
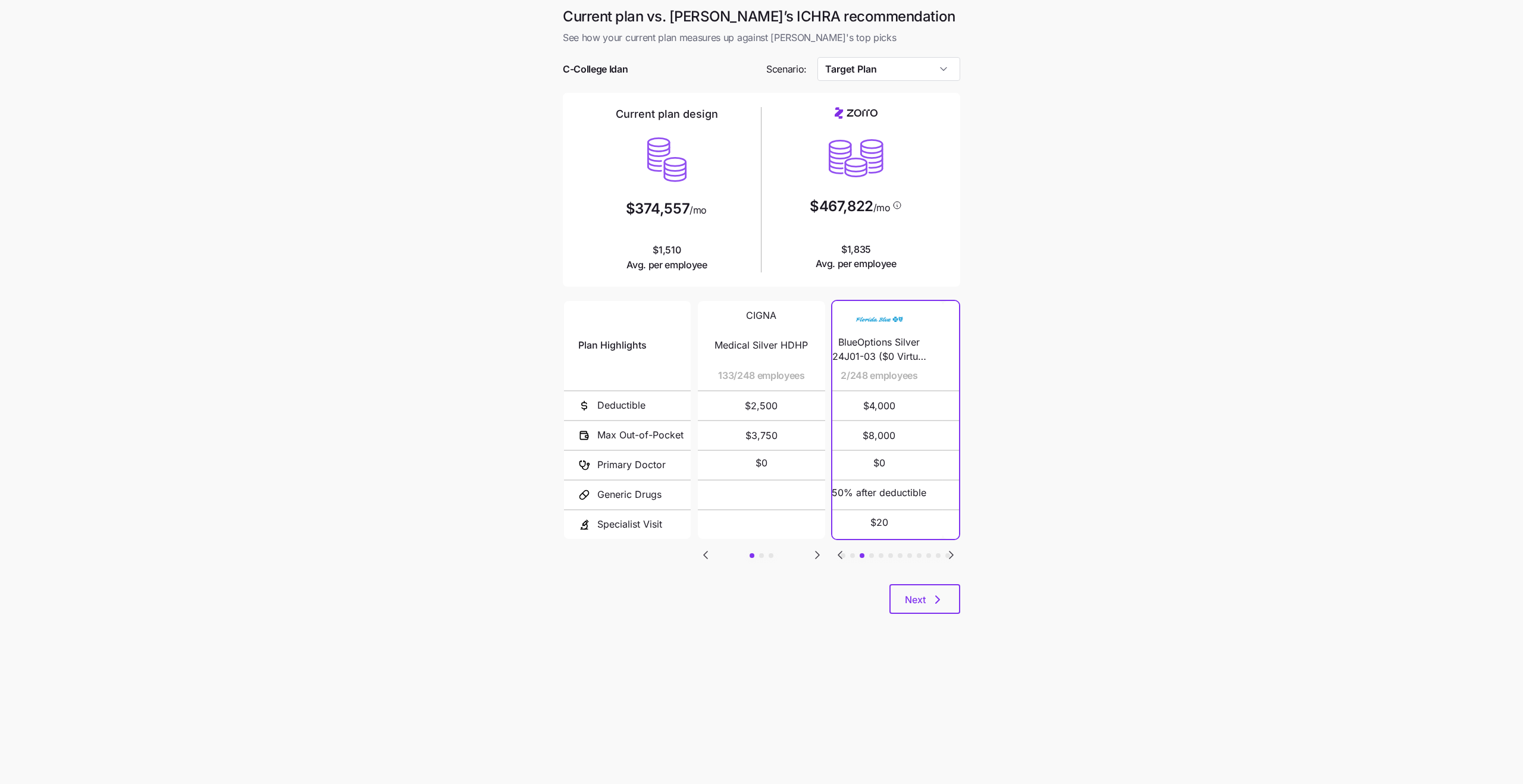
click at [837, 557] on icon "Go to previous slide" at bounding box center [839, 554] width 14 height 14
click at [948, 552] on icon "Go to next slide" at bounding box center [950, 554] width 14 height 14
click at [839, 554] on icon "Go to previous slide" at bounding box center [840, 555] width 4 height 7
click at [856, 81] on input "Target Plan" at bounding box center [889, 70] width 144 height 24
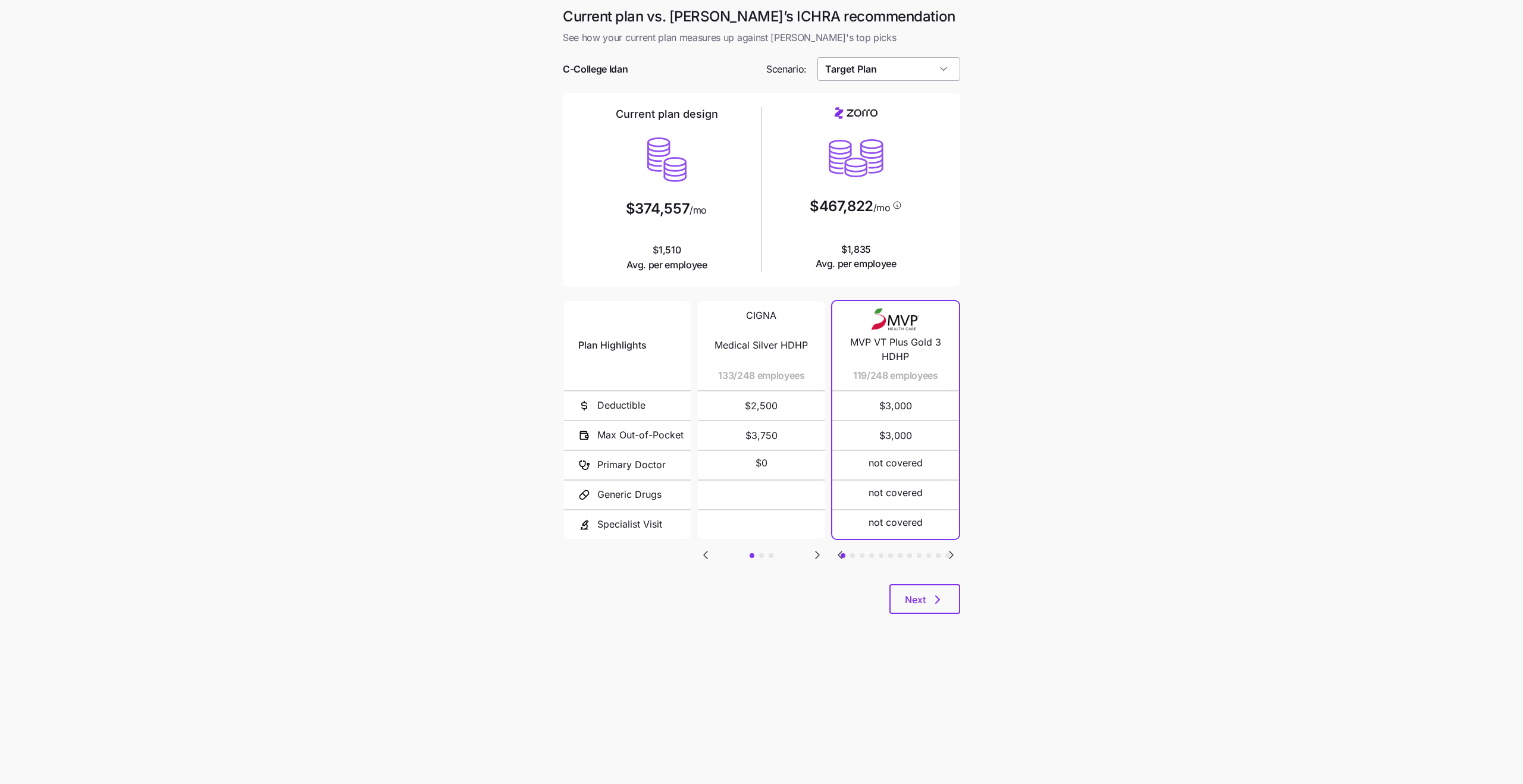
scroll to position [4, 0]
click at [1101, 186] on main "Current plan vs. Zorro’s ICHRA recommendation See how your current plan measure…" at bounding box center [761, 392] width 1523 height 784
click at [897, 69] on input "Target Plan" at bounding box center [889, 70] width 144 height 24
click at [876, 140] on span "Similar Care" at bounding box center [852, 143] width 46 height 13
type input "Similar Care"
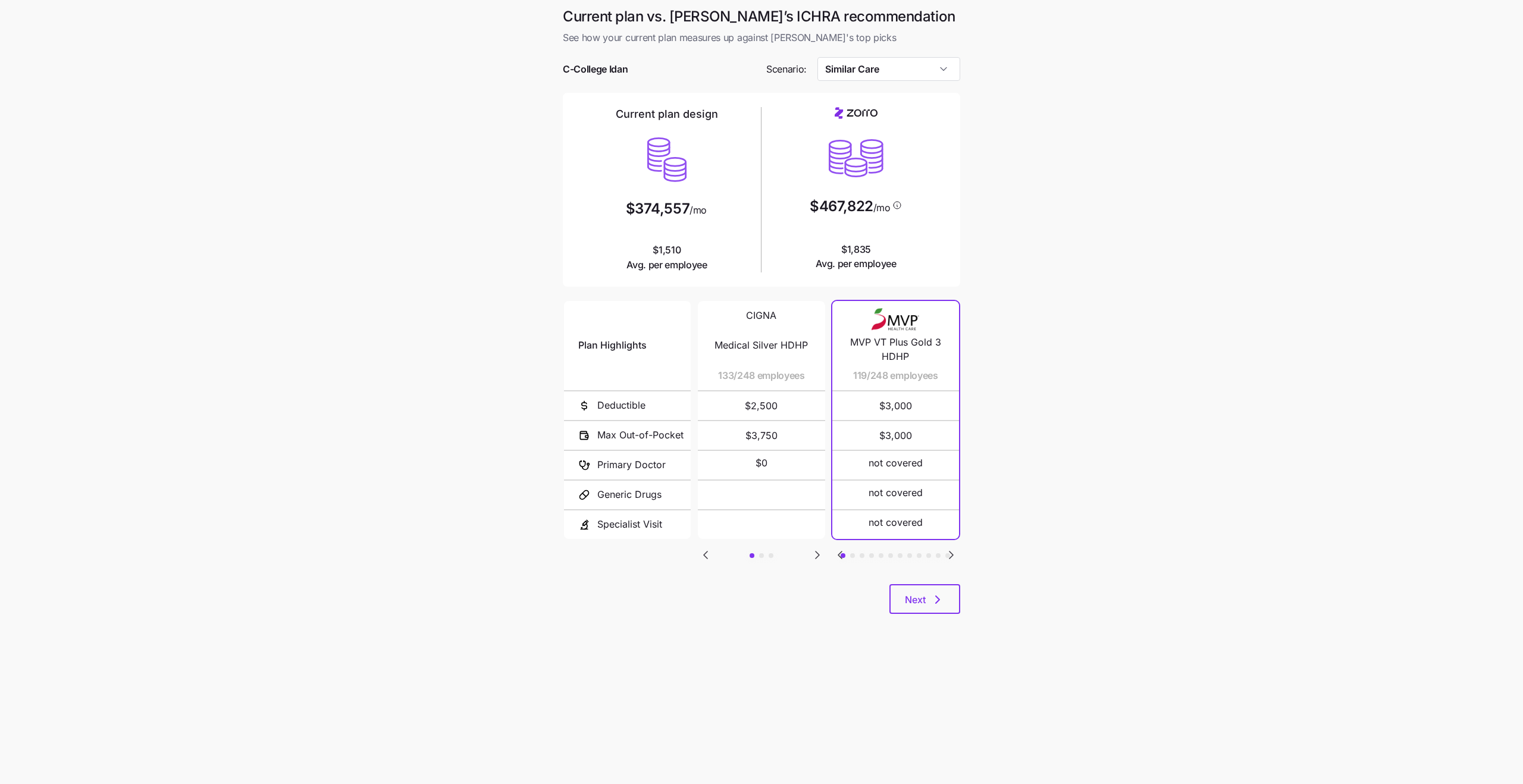
click at [948, 554] on icon "Go to next slide" at bounding box center [950, 554] width 14 height 14
click at [835, 551] on icon "Go to previous slide" at bounding box center [839, 554] width 14 height 14
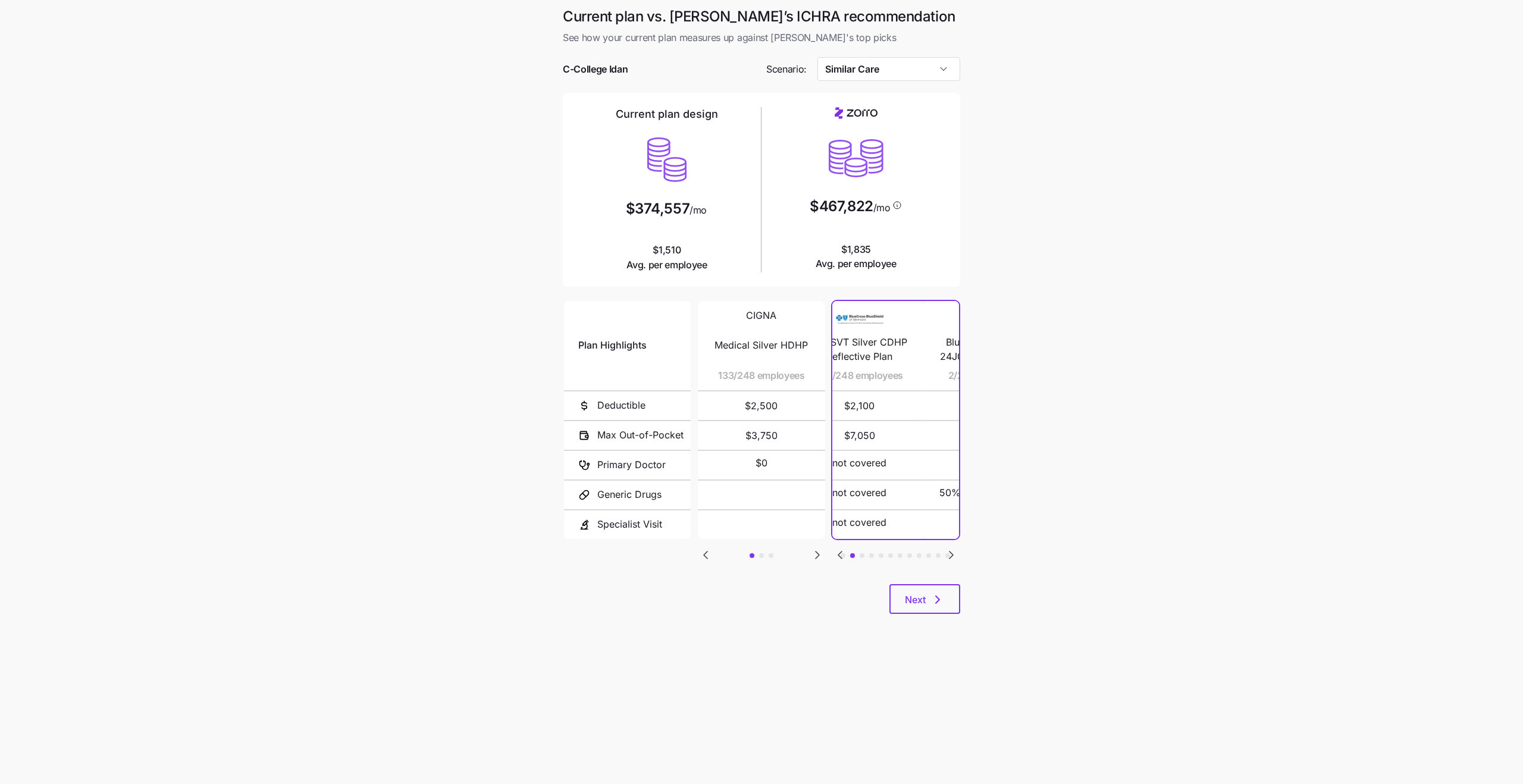
click at [835, 551] on icon "Go to previous slide" at bounding box center [839, 554] width 14 height 14
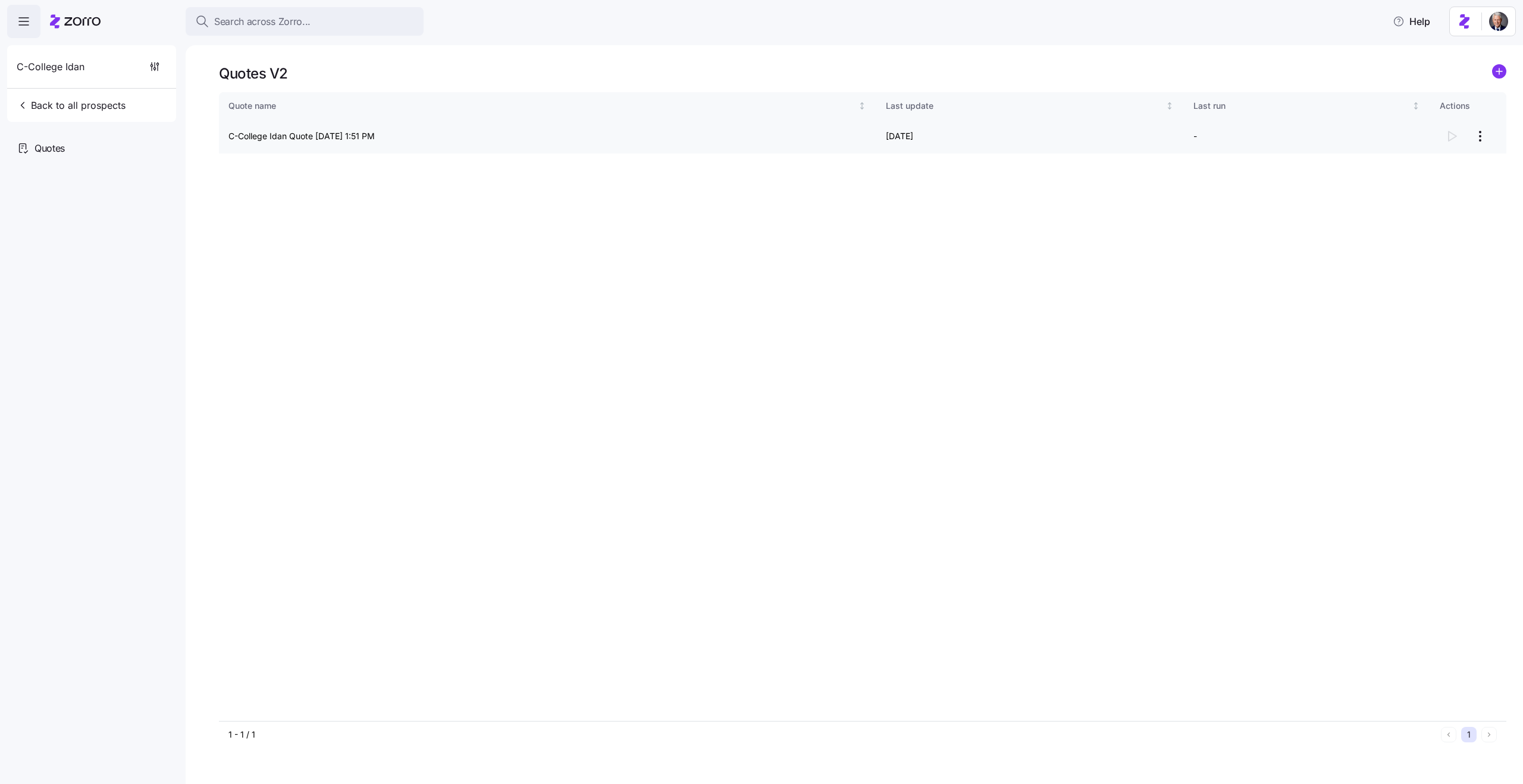
click at [939, 137] on td "[DATE]" at bounding box center [1030, 136] width 308 height 34
click at [931, 137] on td "[DATE]" at bounding box center [1030, 136] width 308 height 34
click at [486, 317] on div "Quote name Last update Last run Actions C-College Idan Quote [DATE] 1:51 PM 08/…" at bounding box center [862, 406] width 1288 height 628
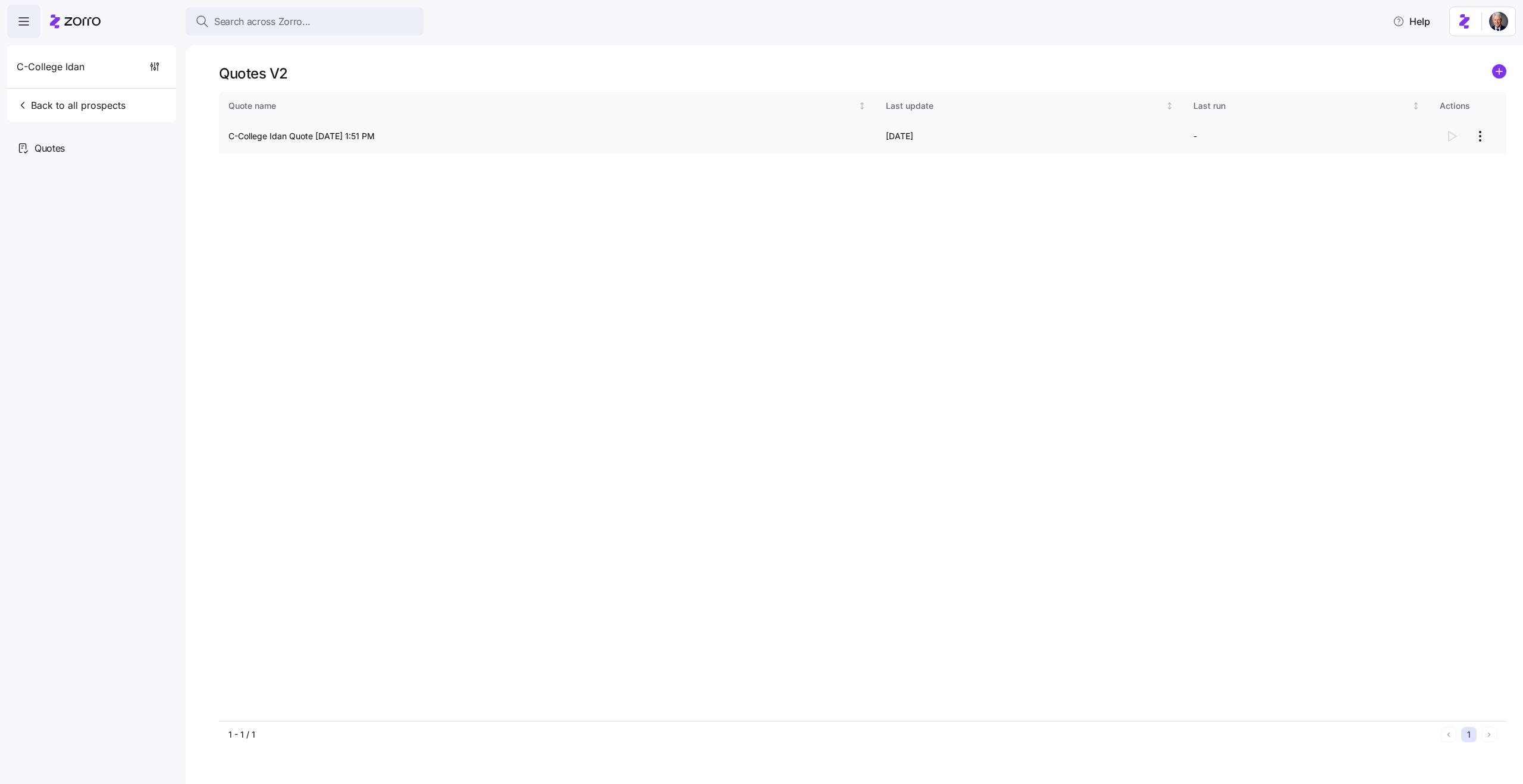
click at [1479, 138] on html "Search across Zorro... Help C-College Idan Back to all prospects Quotes Quotes …" at bounding box center [761, 388] width 1523 height 777
click at [1435, 169] on div "Continue setup" at bounding box center [1412, 165] width 59 height 13
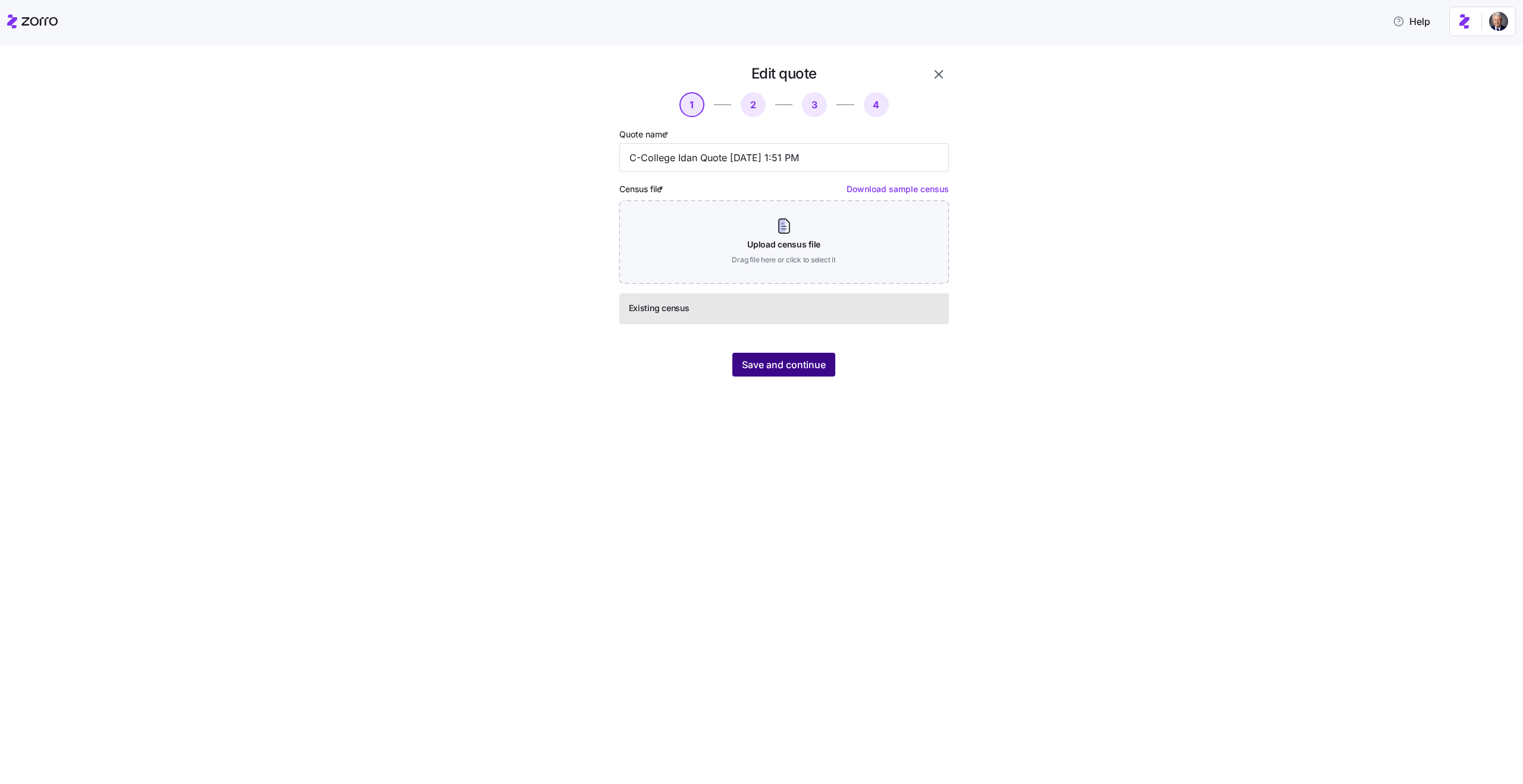
click at [769, 371] on span "Save and continue" at bounding box center [783, 364] width 83 height 14
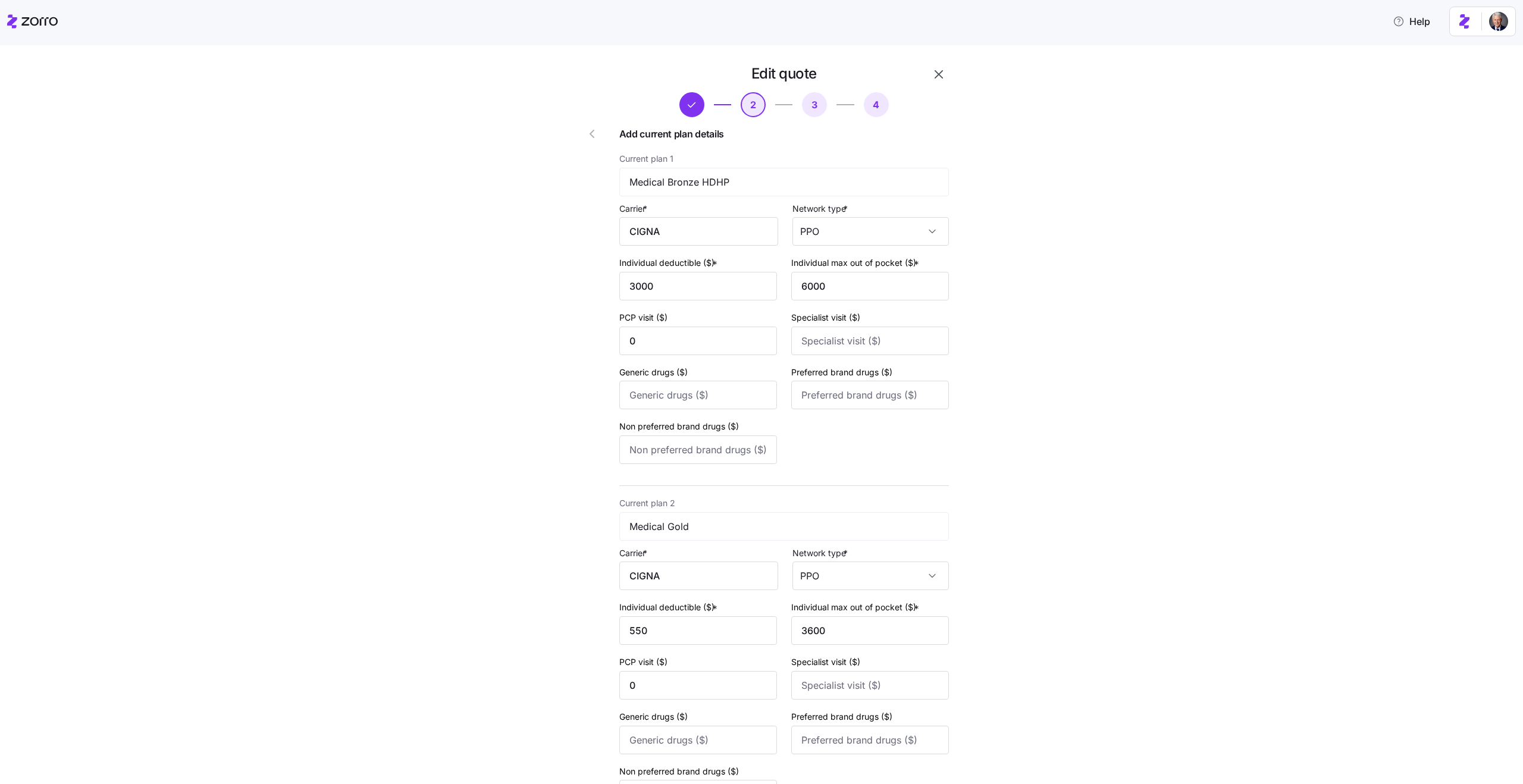
scroll to position [486, 0]
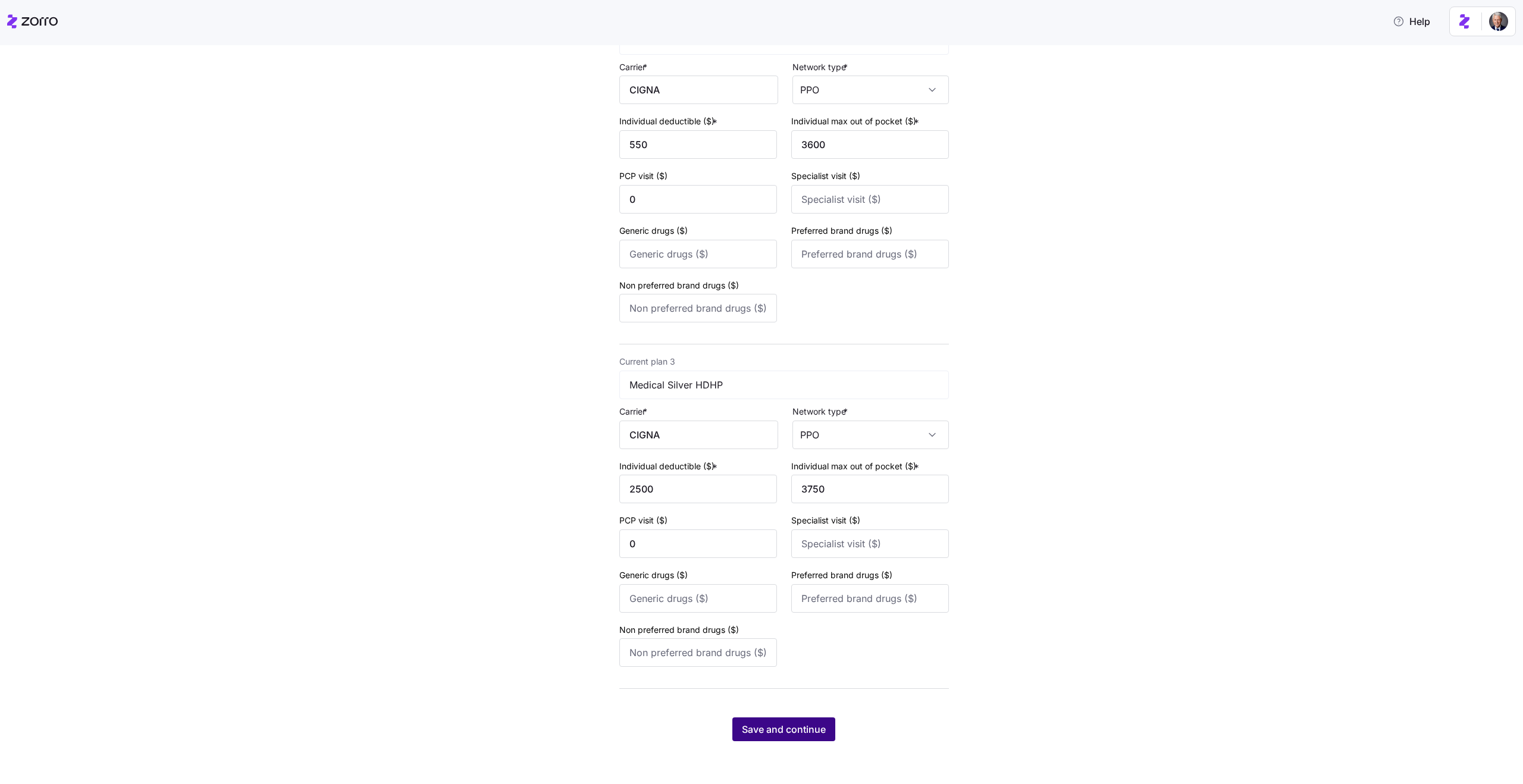
click at [788, 727] on span "Save and continue" at bounding box center [783, 728] width 83 height 14
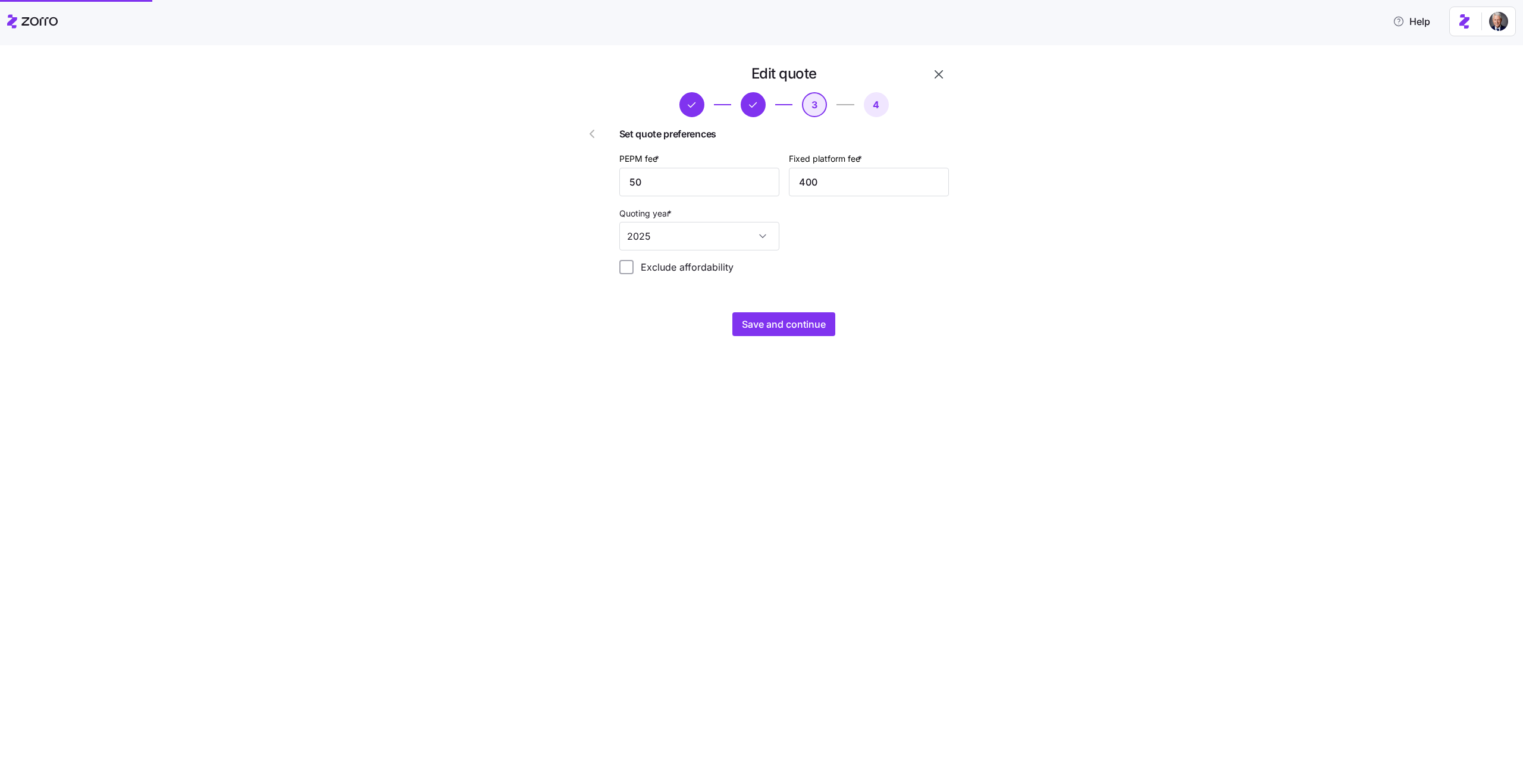
scroll to position [0, 0]
click at [757, 320] on span "Save and continue" at bounding box center [783, 323] width 83 height 14
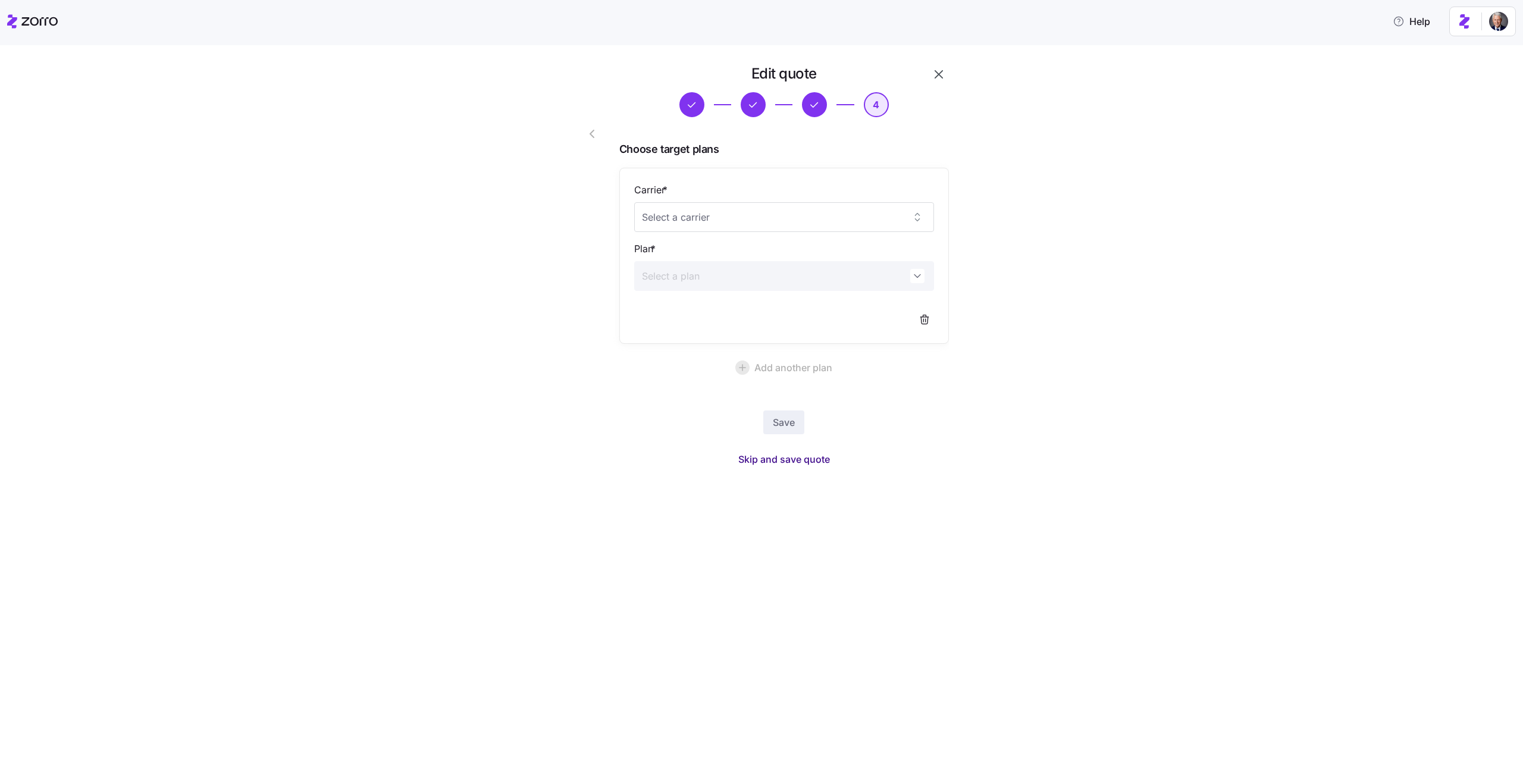
click at [819, 462] on span "Skip and save quote" at bounding box center [783, 459] width 92 height 14
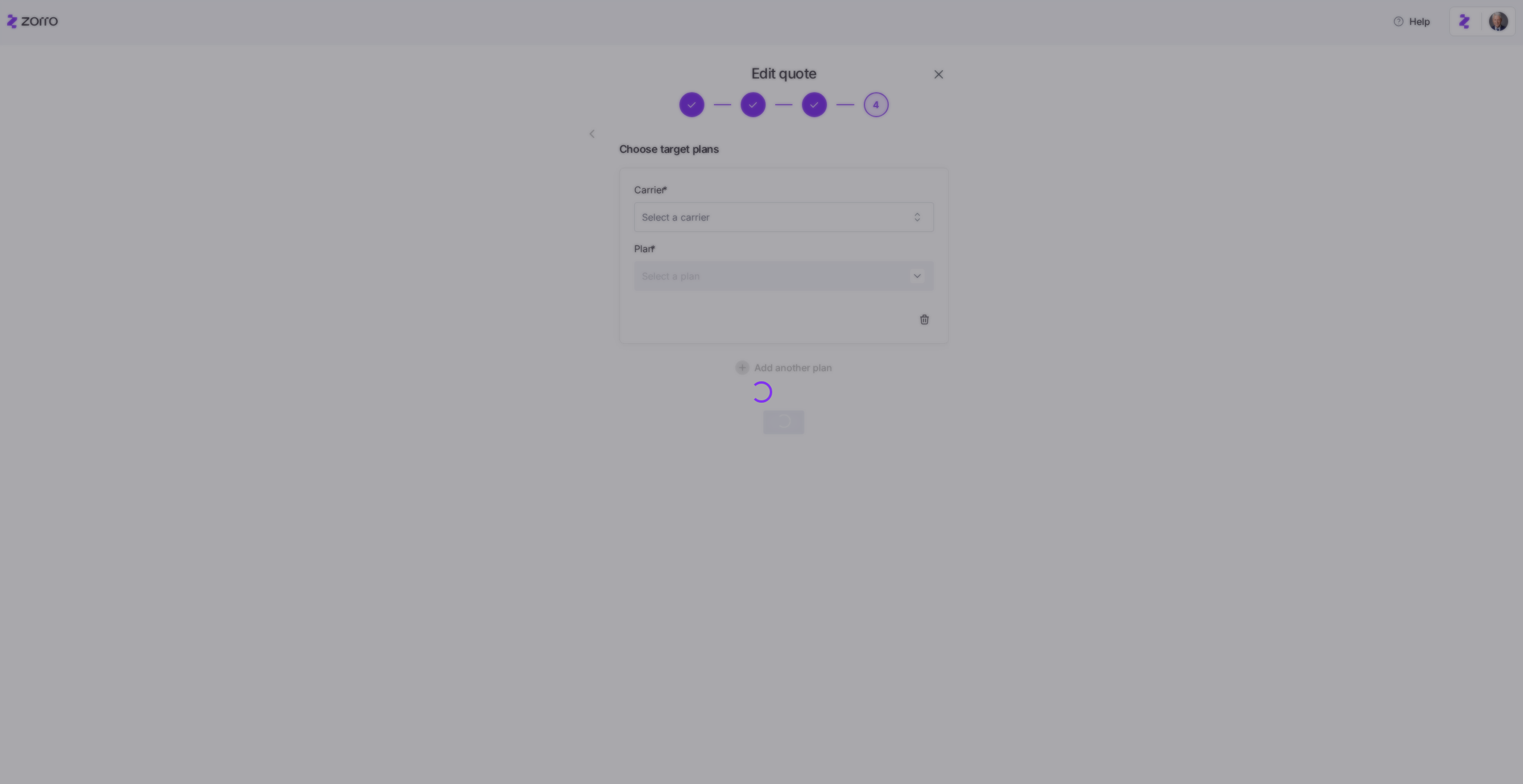
click at [515, 245] on div at bounding box center [761, 392] width 1523 height 784
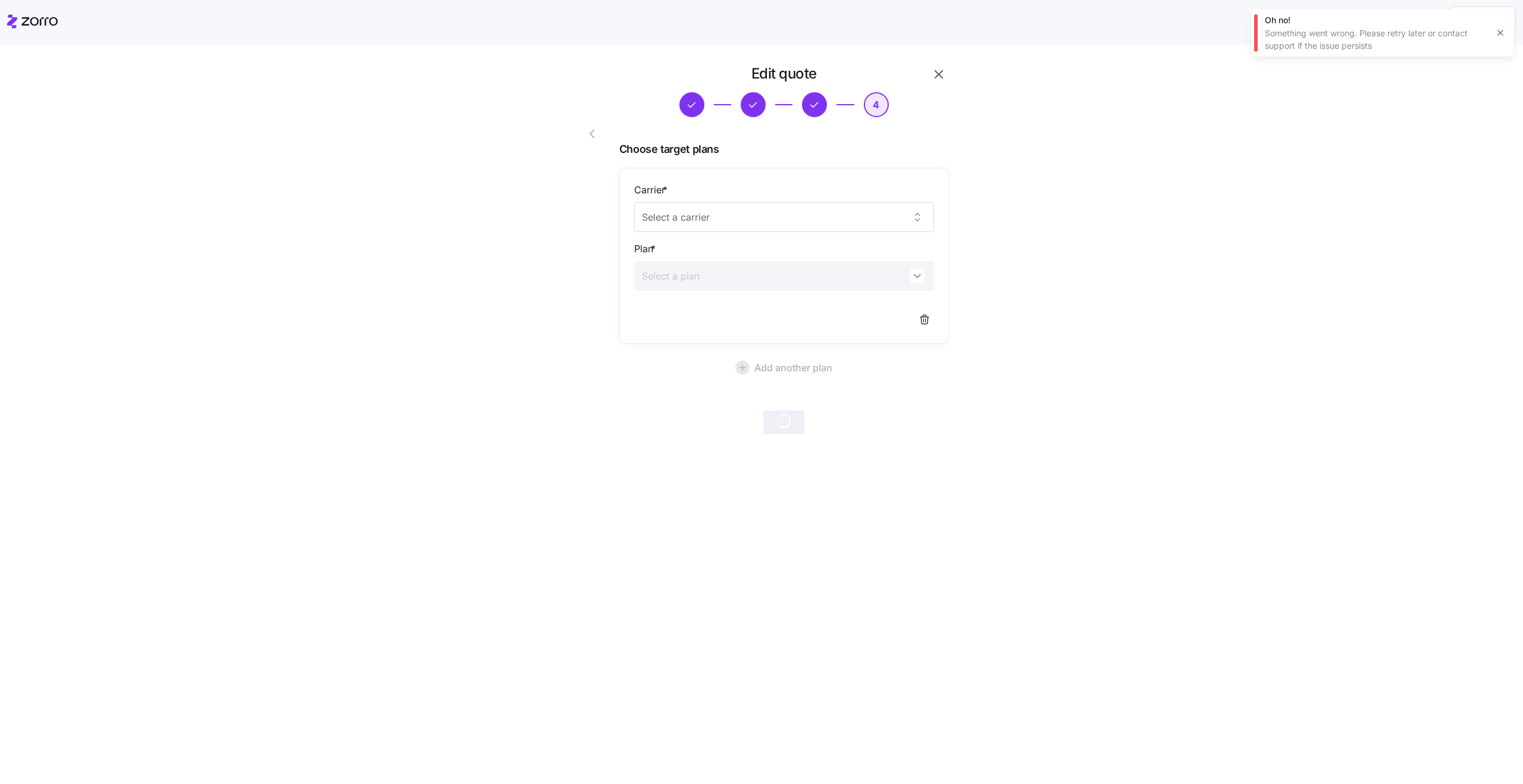
click at [1504, 34] on icon "button" at bounding box center [1500, 32] width 9 height 9
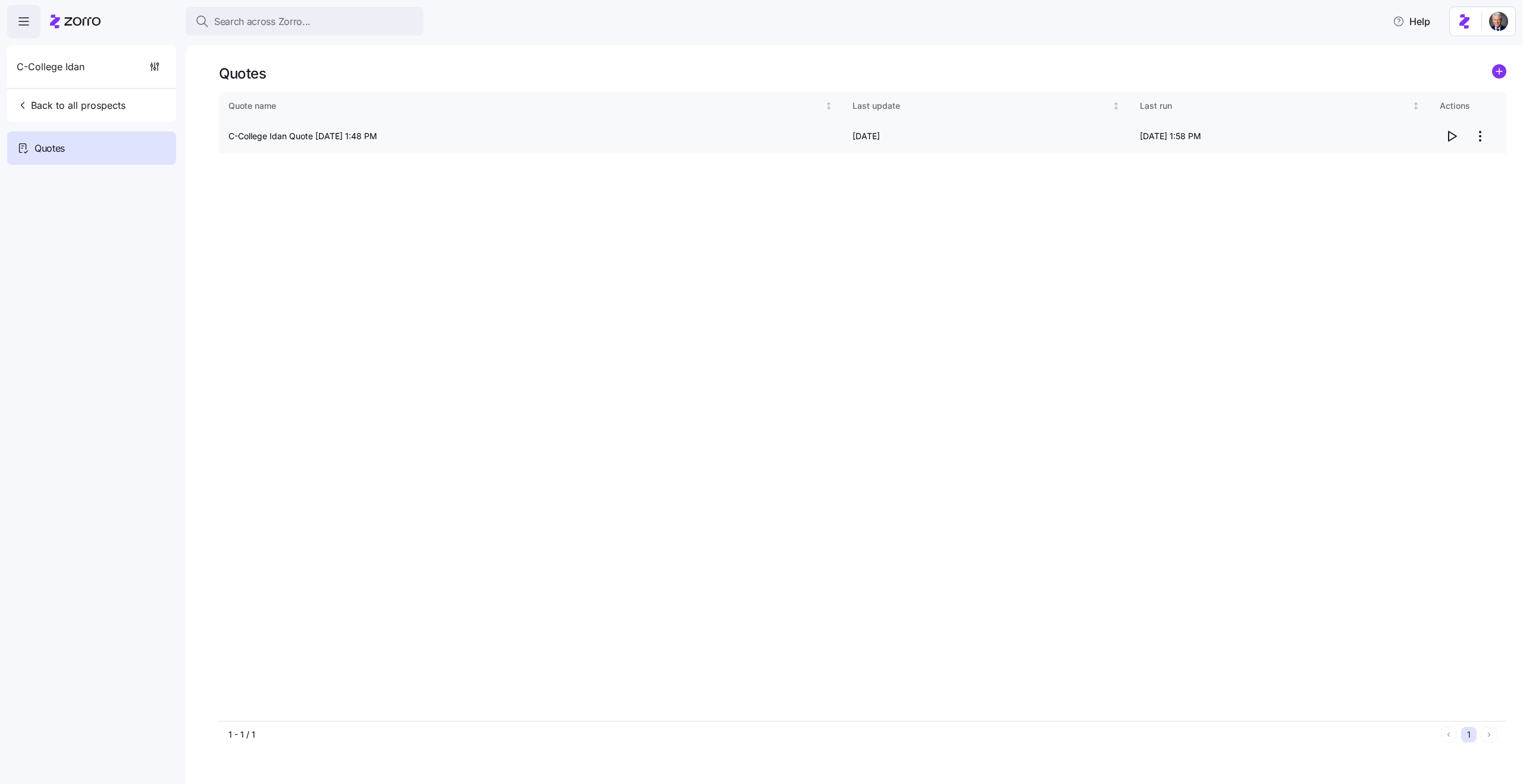
click at [1448, 133] on icon "button" at bounding box center [1452, 136] width 7 height 9
click at [400, 295] on div "Quote name Last update Last run Actions C-College Idan Quote [DATE] 1:48 PM 08/…" at bounding box center [862, 406] width 1288 height 628
click at [1495, 70] on circle "add icon" at bounding box center [1499, 71] width 13 height 13
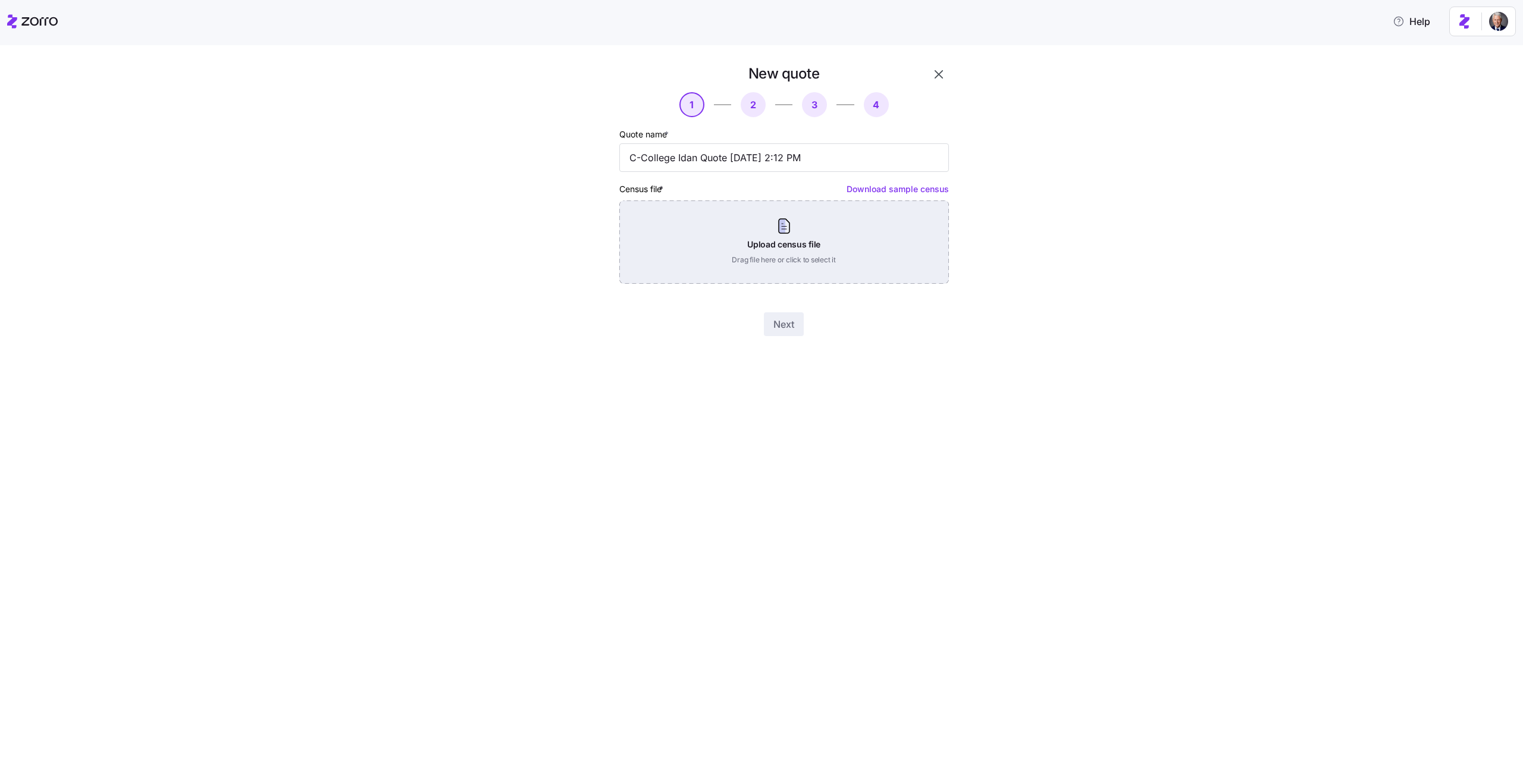
click at [820, 243] on div "Upload census file Drag file here or click to select it" at bounding box center [783, 242] width 329 height 83
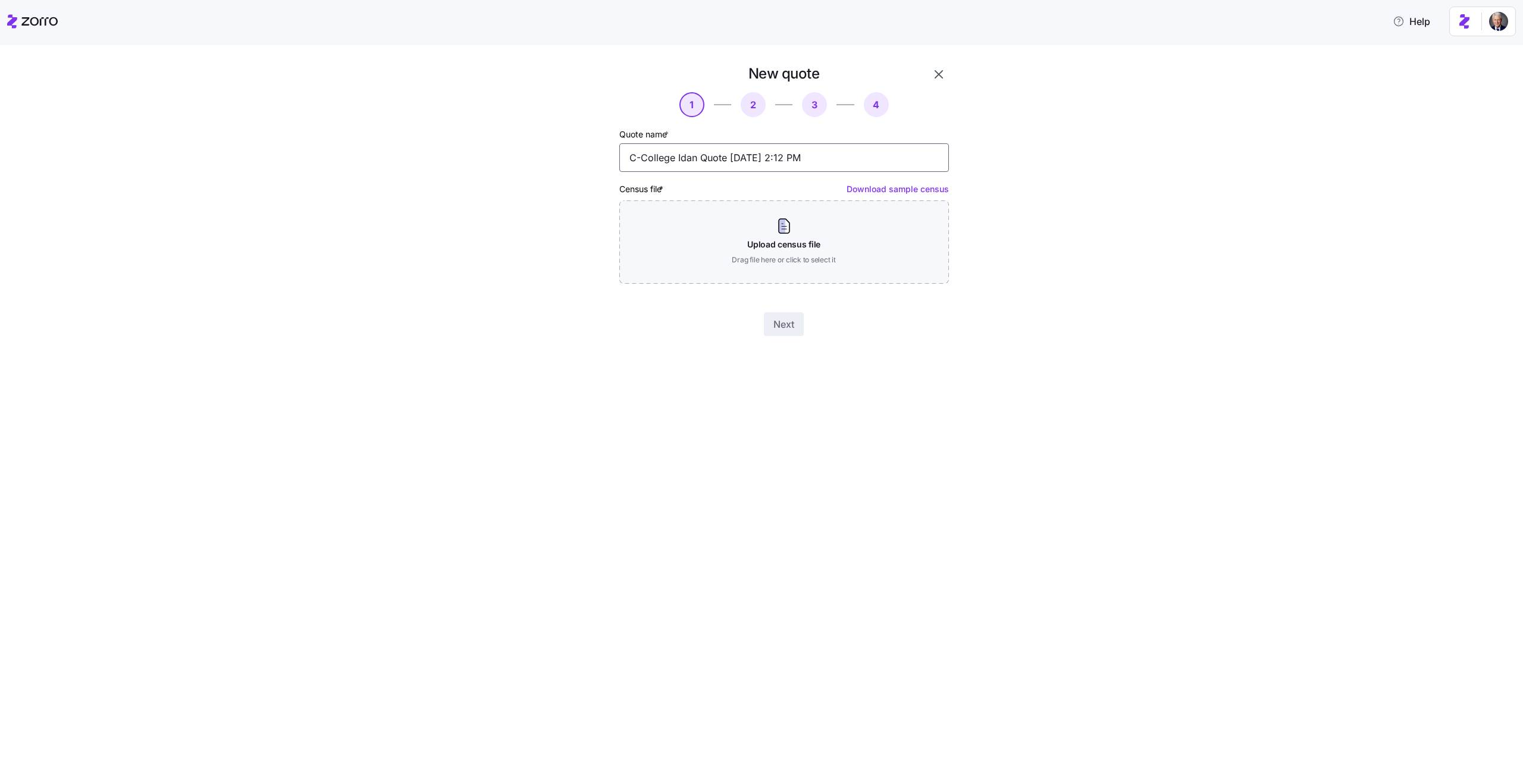
click at [688, 152] on input "C-College Idan Quote [DATE] 2:12 PM" at bounding box center [783, 158] width 329 height 29
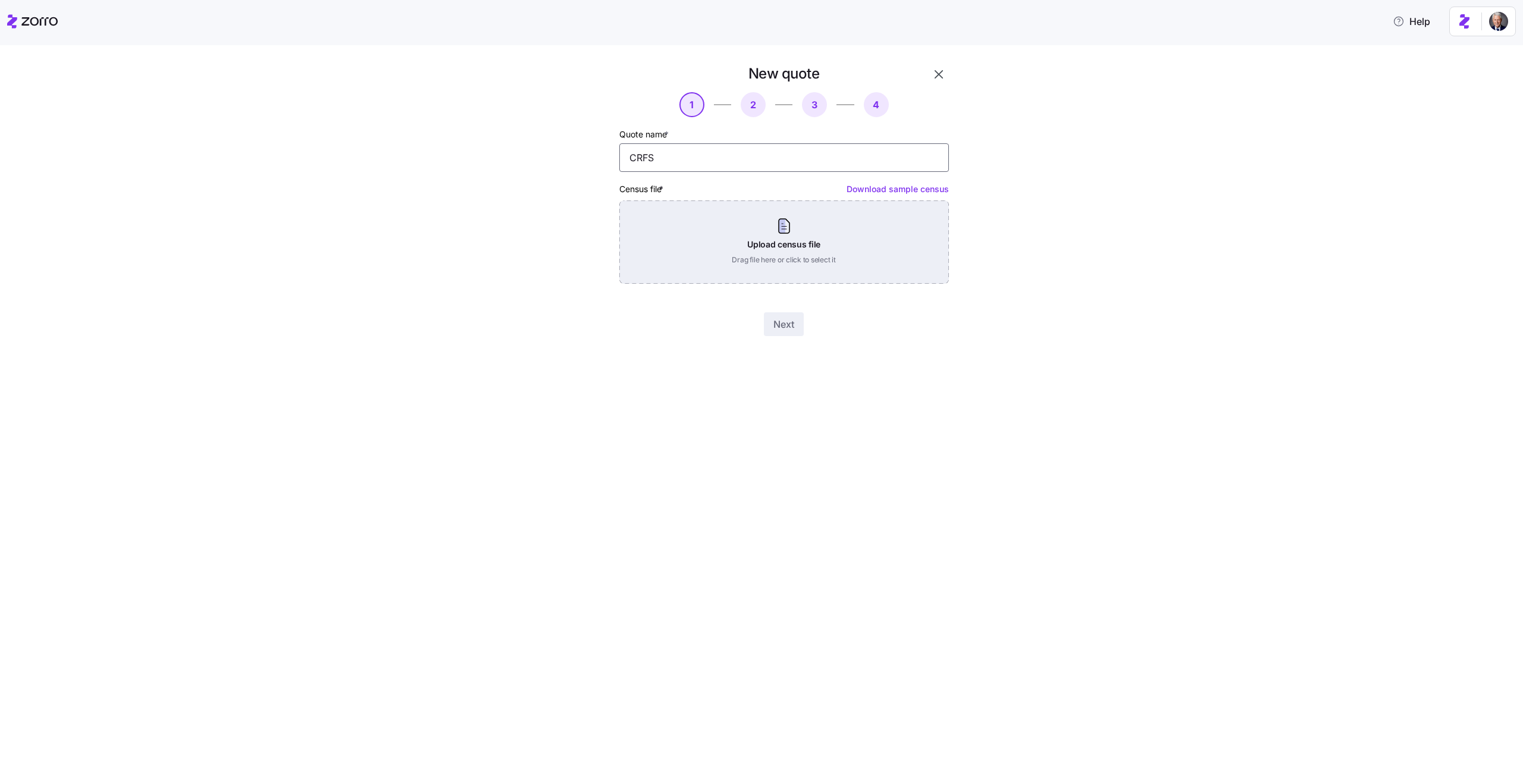
type input "CRFS"
click at [772, 225] on div "Upload census file Drag file here or click to select it" at bounding box center [783, 242] width 329 height 83
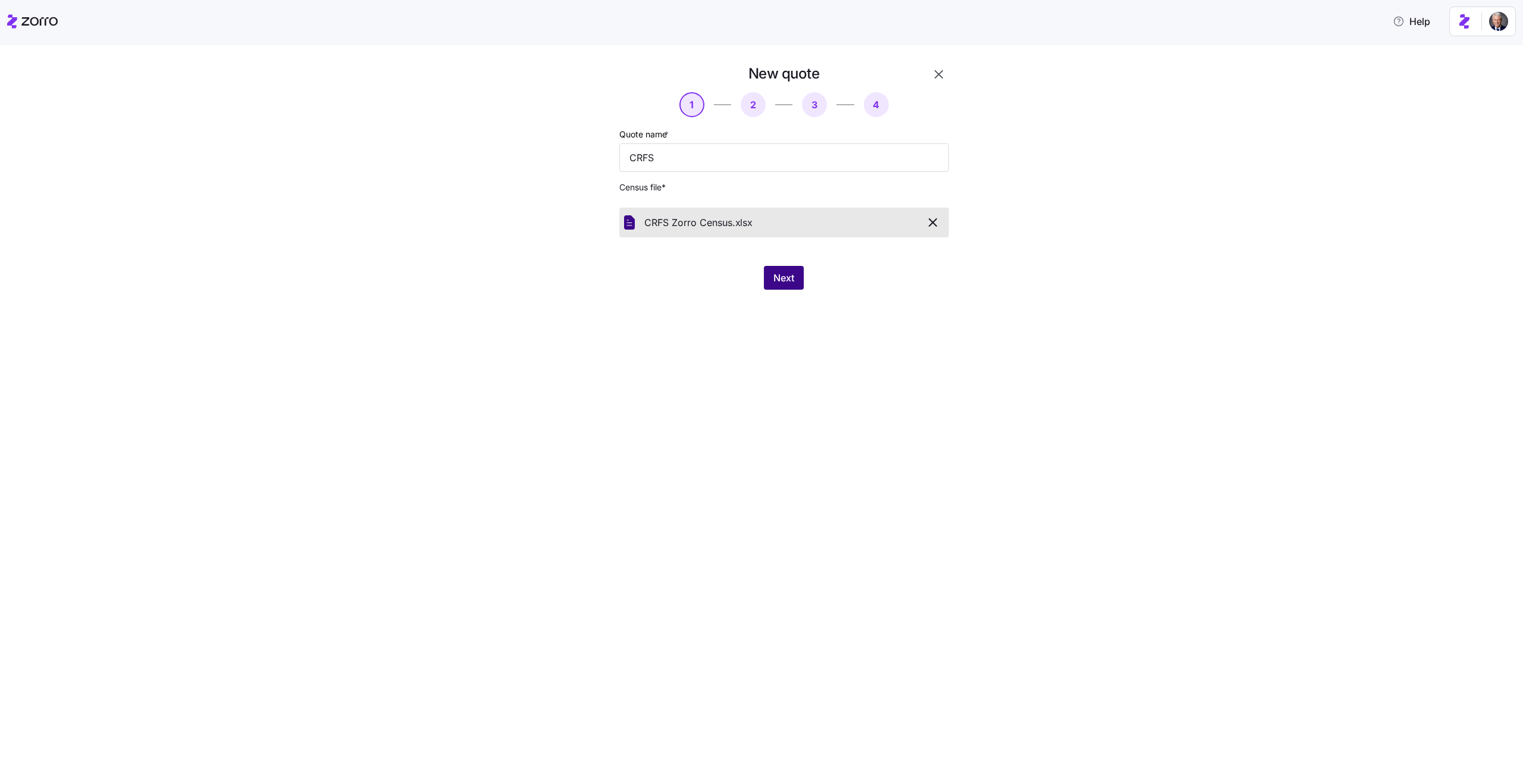
click at [780, 279] on span "Next" at bounding box center [783, 277] width 20 height 14
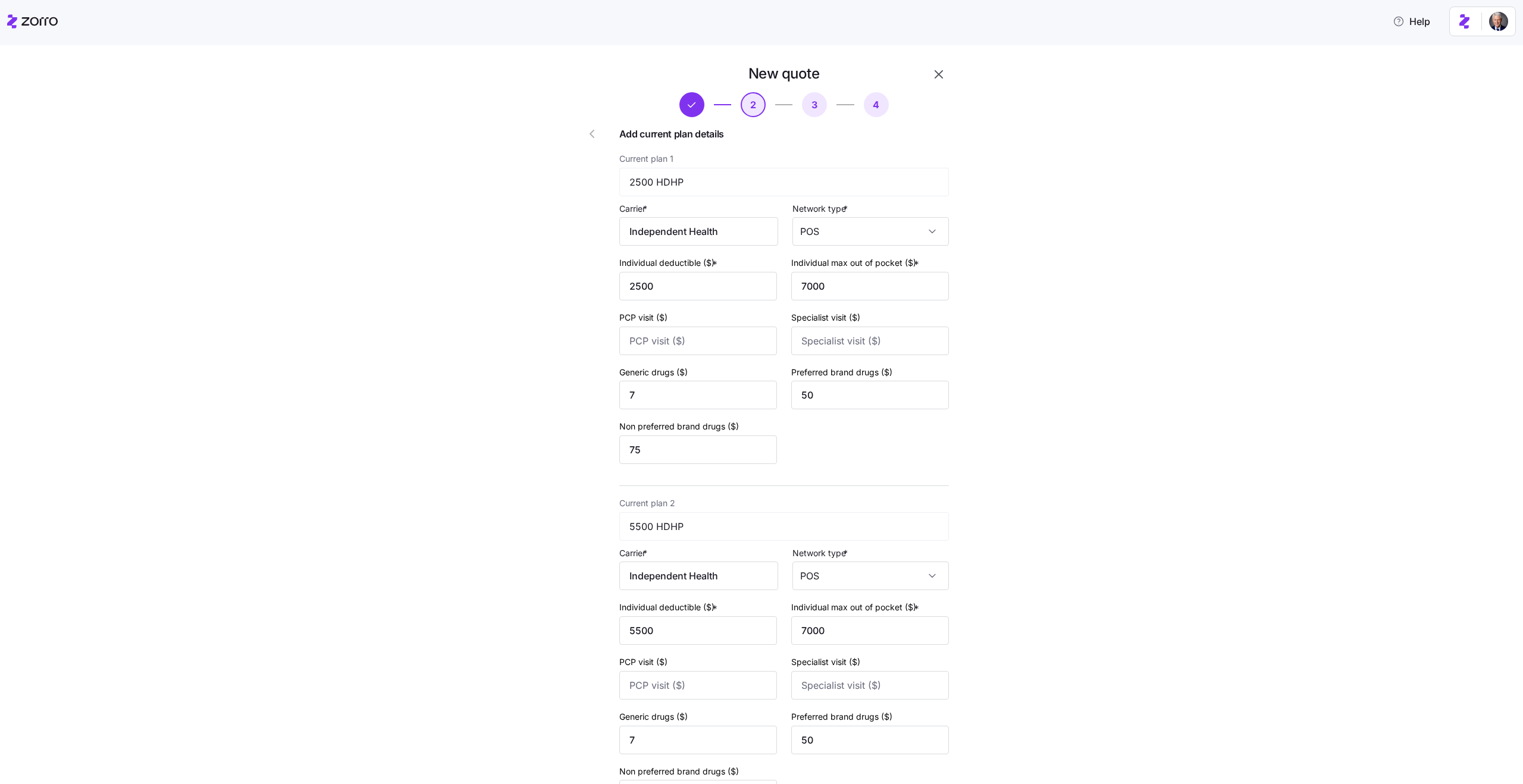
scroll to position [142, 0]
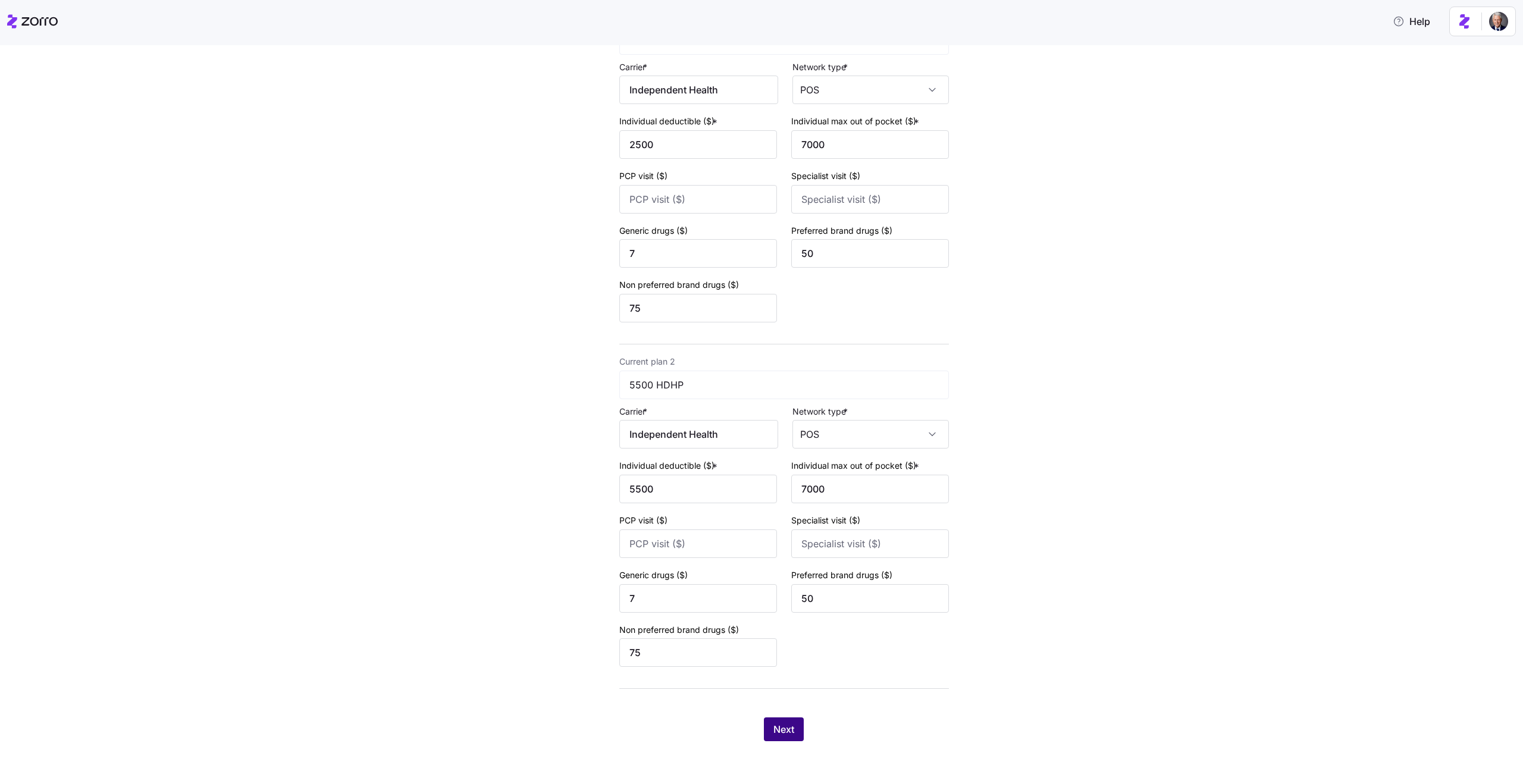
click at [778, 727] on span "Next" at bounding box center [783, 728] width 20 height 14
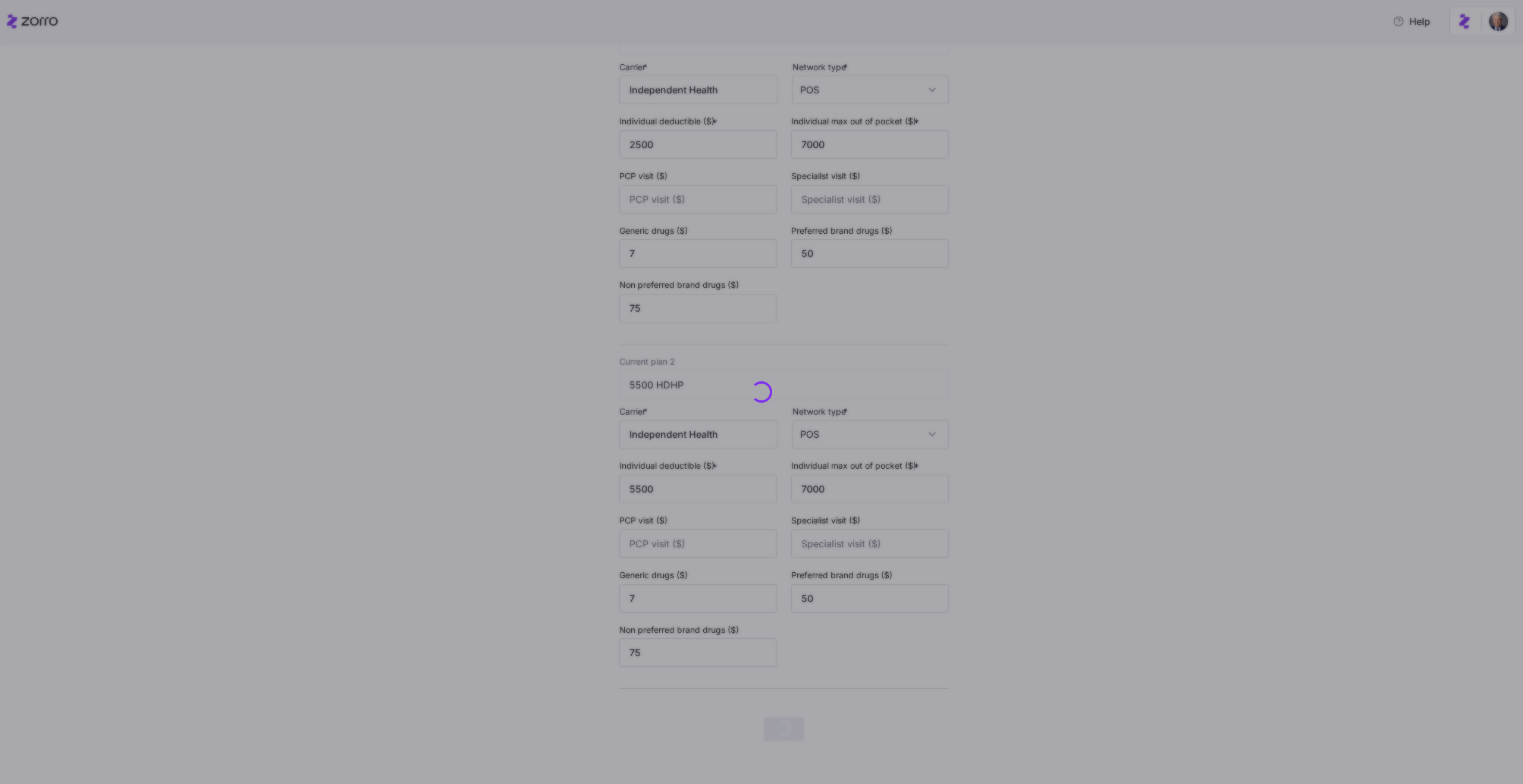
scroll to position [0, 0]
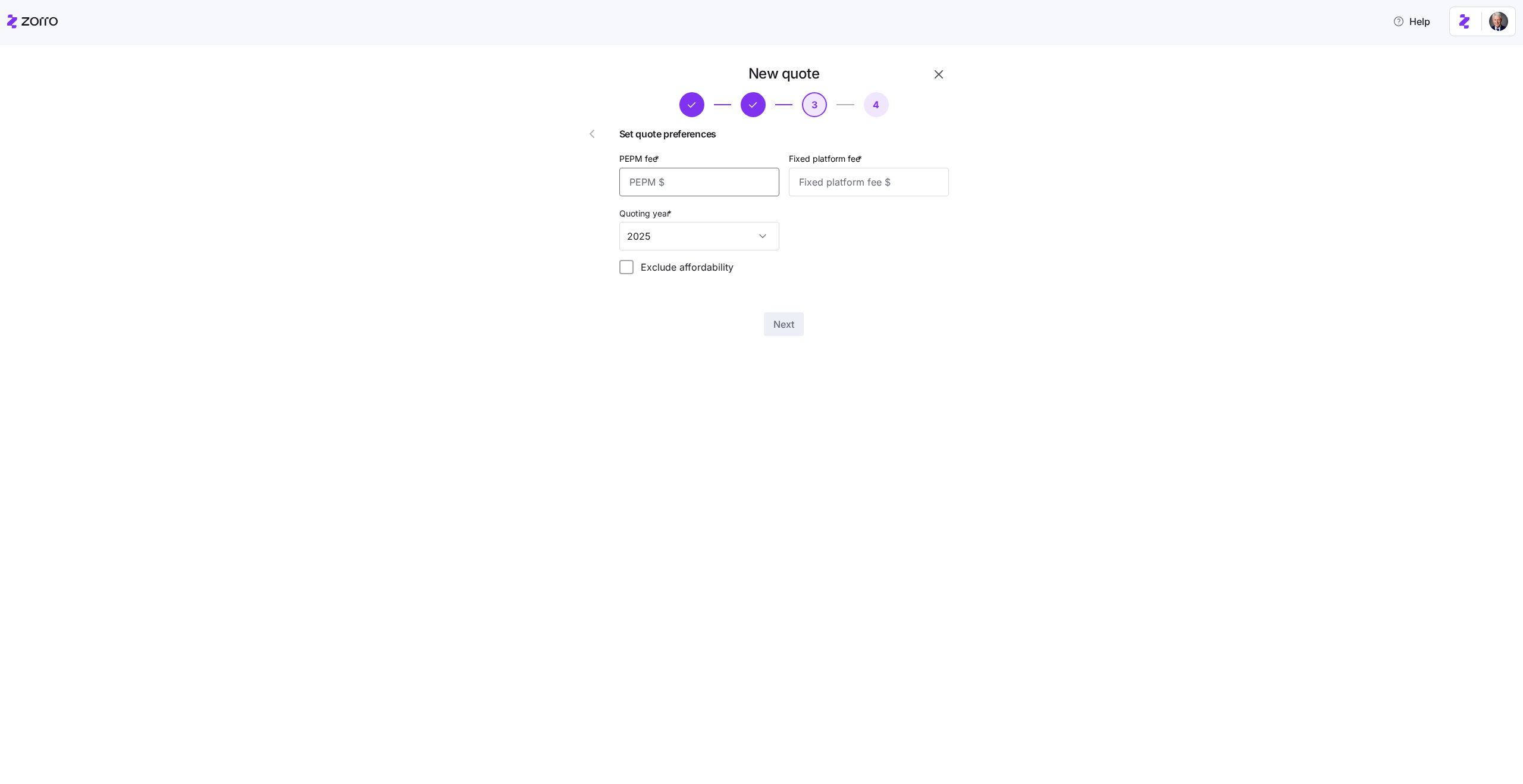
click at [700, 195] on input "PEPM fee *" at bounding box center [699, 182] width 160 height 29
type input "50"
click at [847, 191] on input "Fixed platform fee *" at bounding box center [869, 182] width 160 height 29
type input "200"
click at [774, 315] on button "Next" at bounding box center [783, 324] width 40 height 24
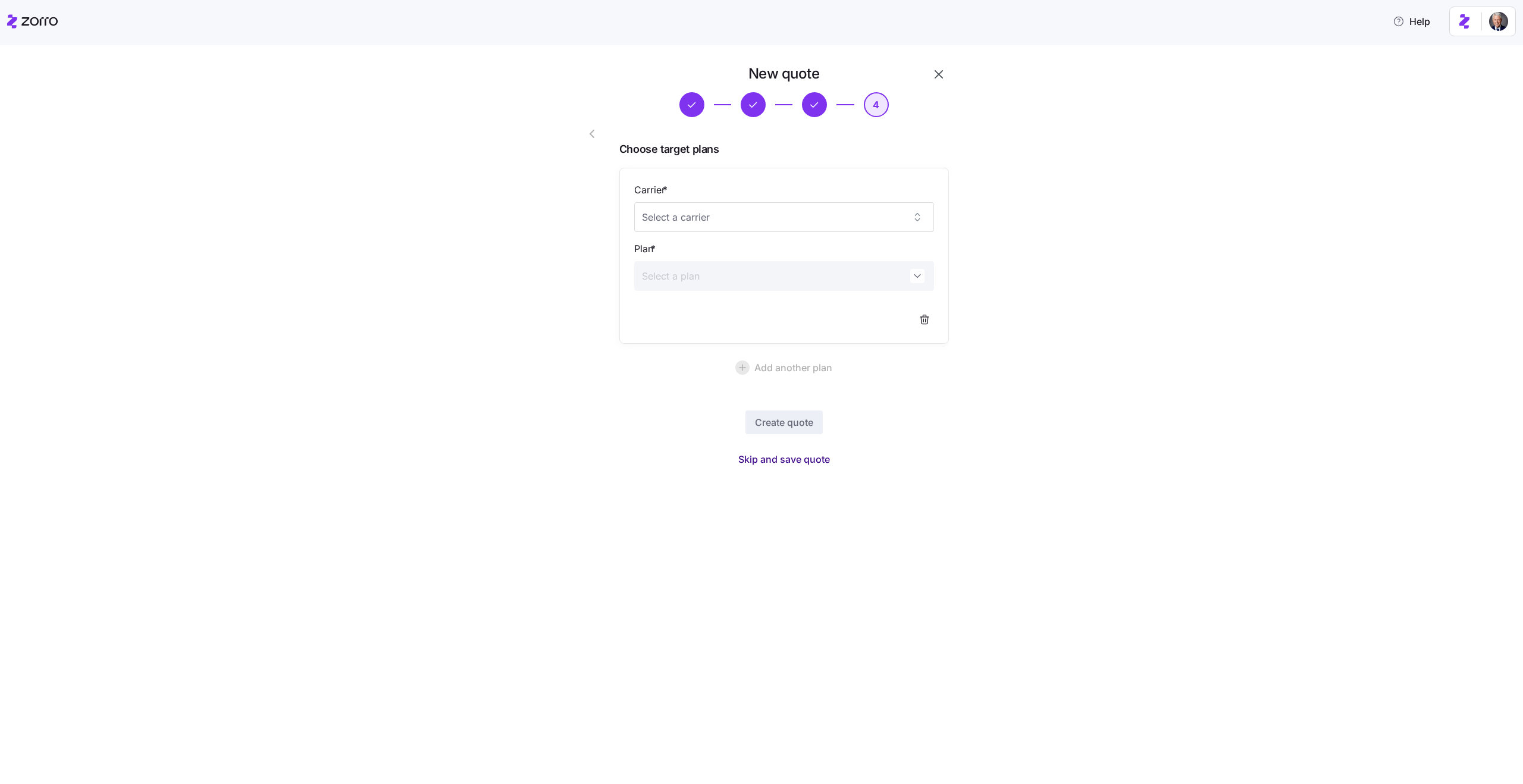
click at [775, 459] on span "Skip and save quote" at bounding box center [783, 459] width 92 height 14
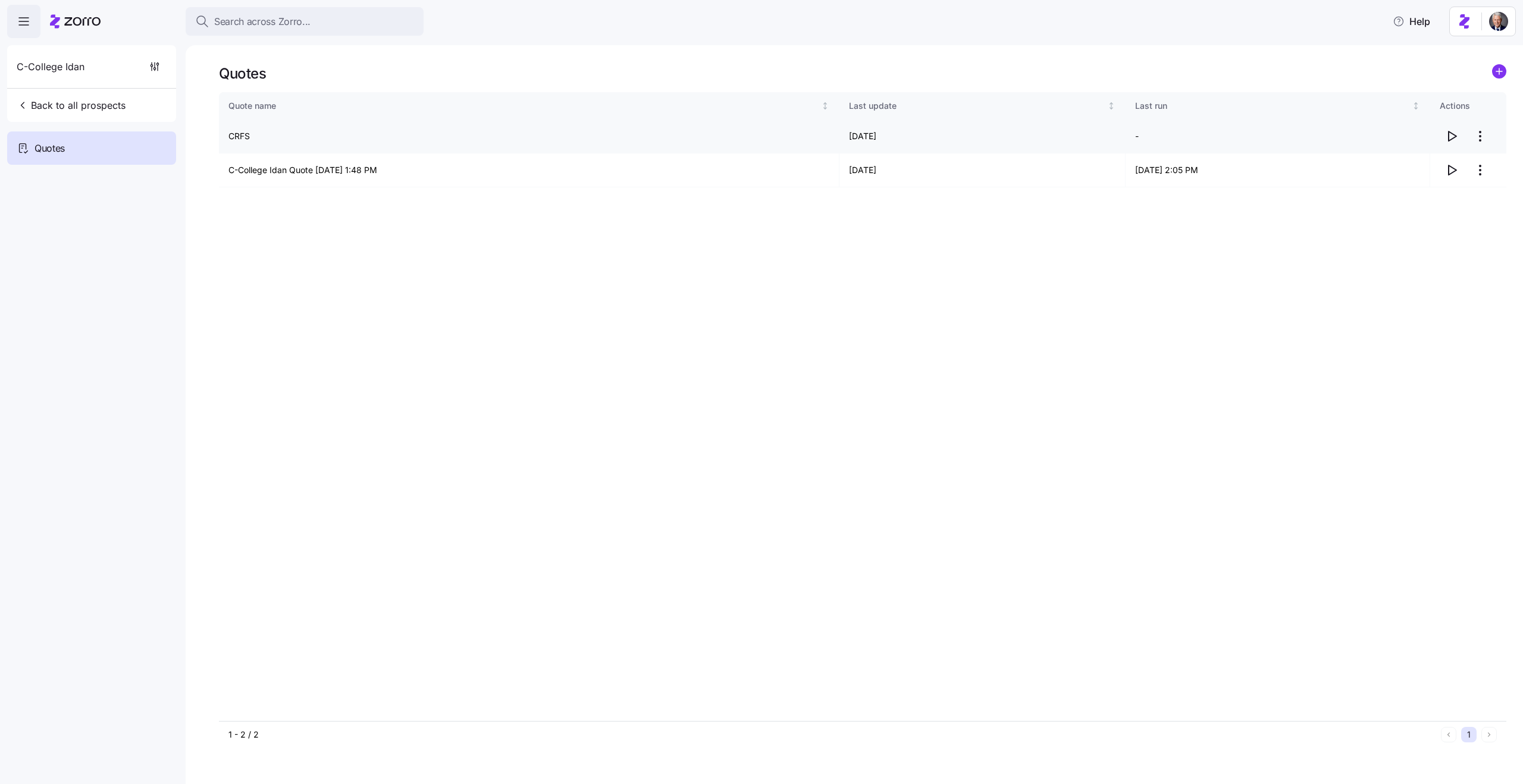
click at [1450, 133] on icon "button" at bounding box center [1451, 135] width 14 height 14
click at [159, 69] on icon "button" at bounding box center [154, 66] width 12 height 12
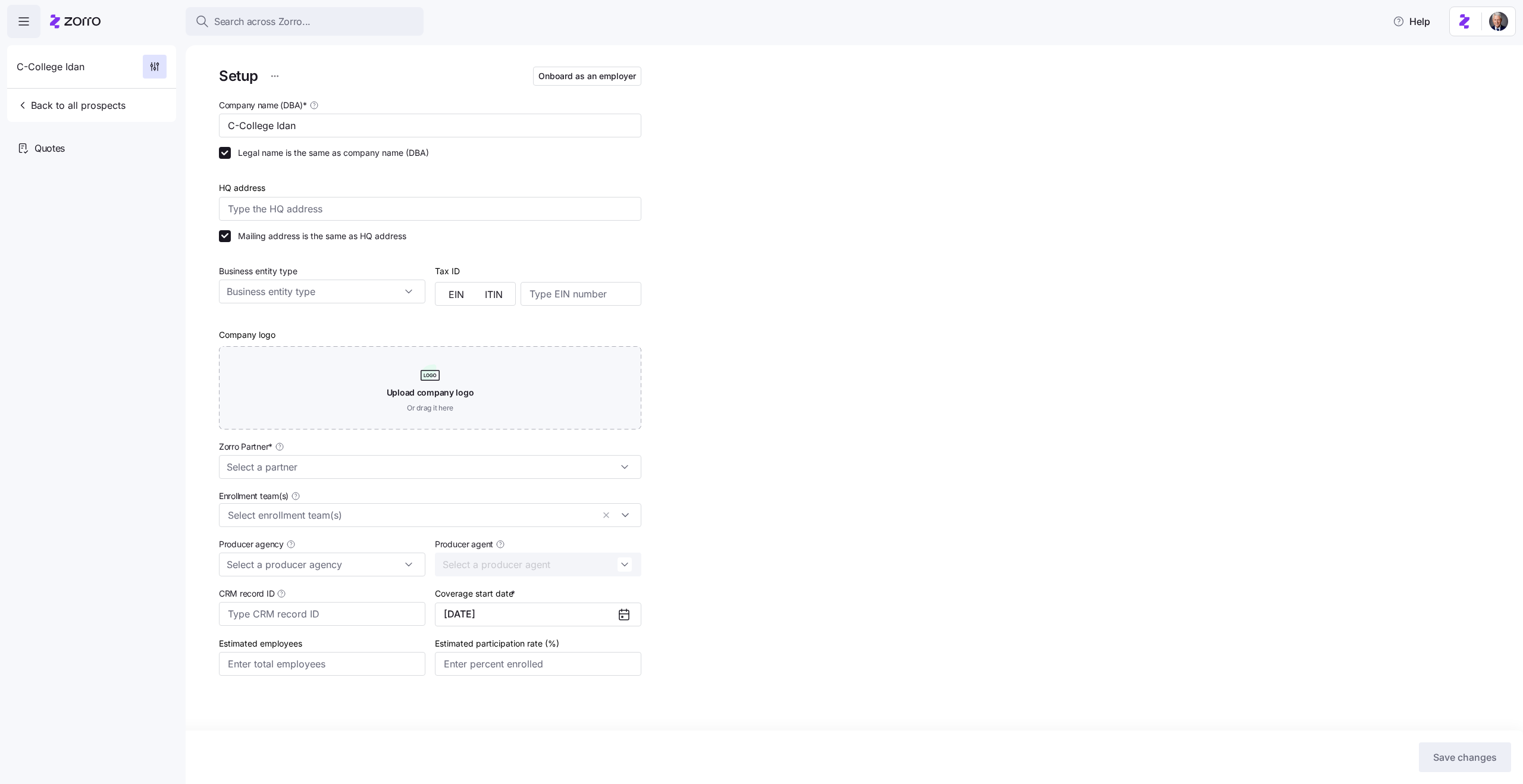
type input "Zorro Test Partner 2"
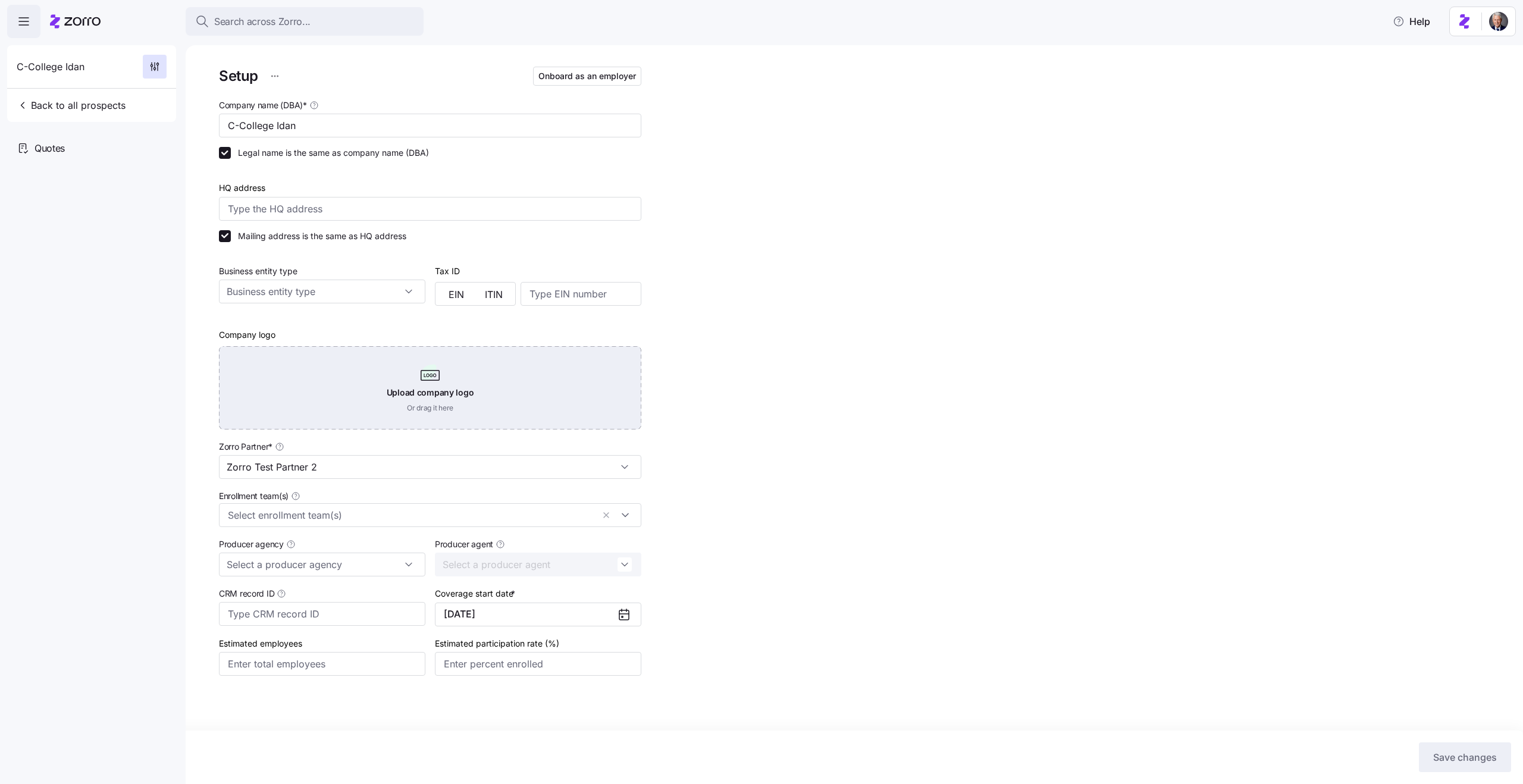
click at [309, 362] on div "Upload company logo Or drag it here" at bounding box center [430, 387] width 423 height 83
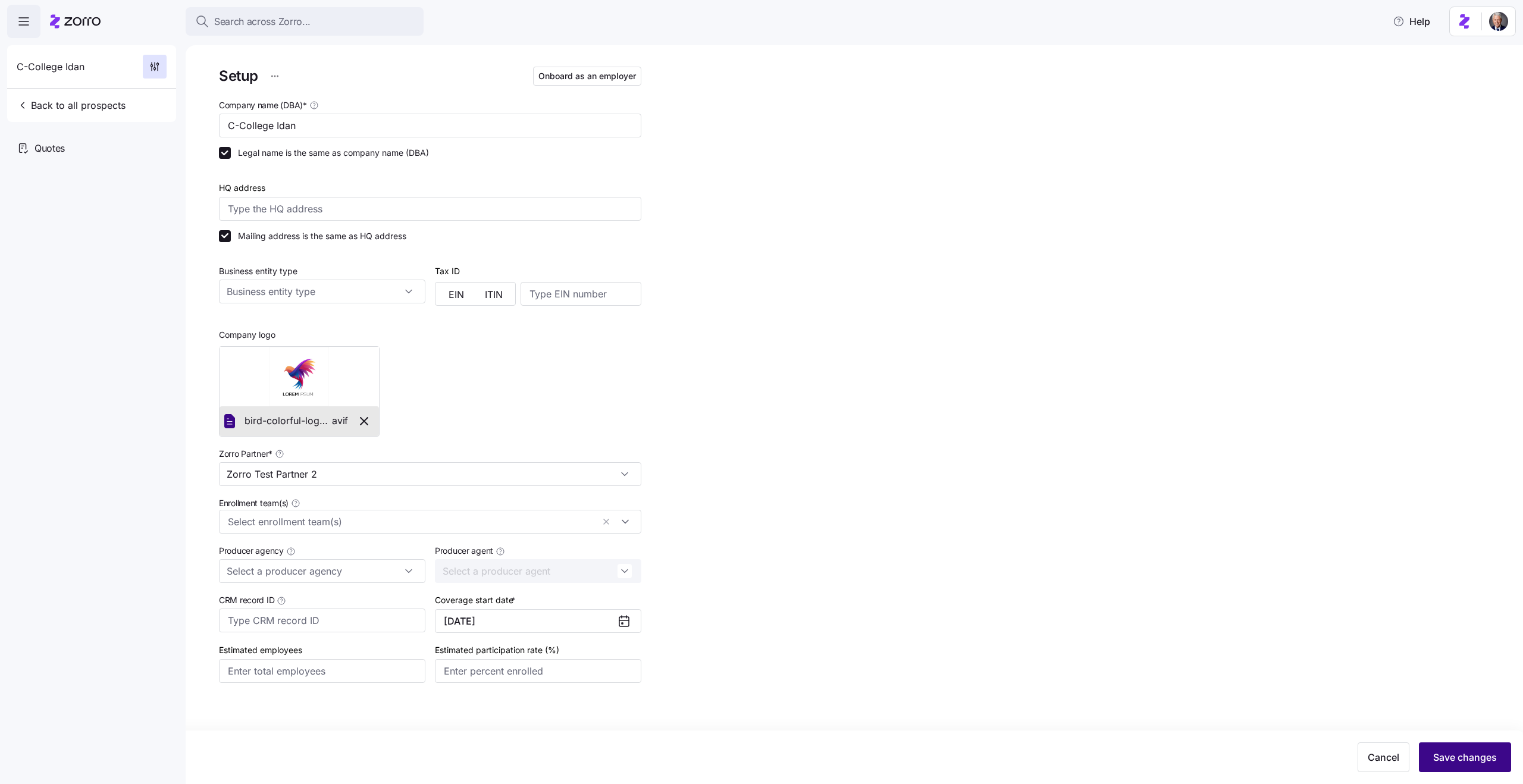
click at [1468, 762] on span "Save changes" at bounding box center [1465, 756] width 64 height 14
click at [1463, 756] on span "Save changes" at bounding box center [1465, 756] width 64 height 14
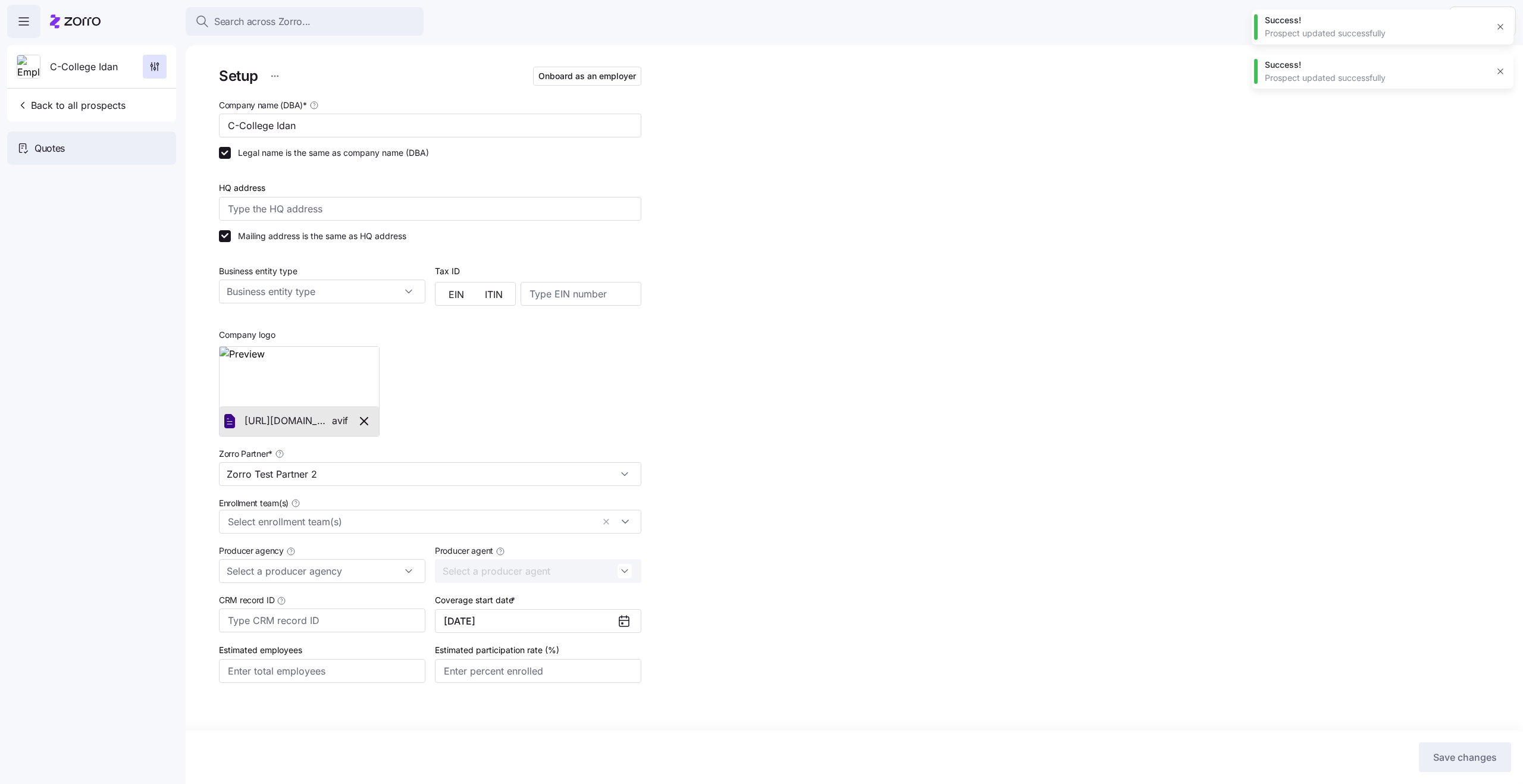
click at [51, 144] on span "Quotes" at bounding box center [49, 148] width 31 height 15
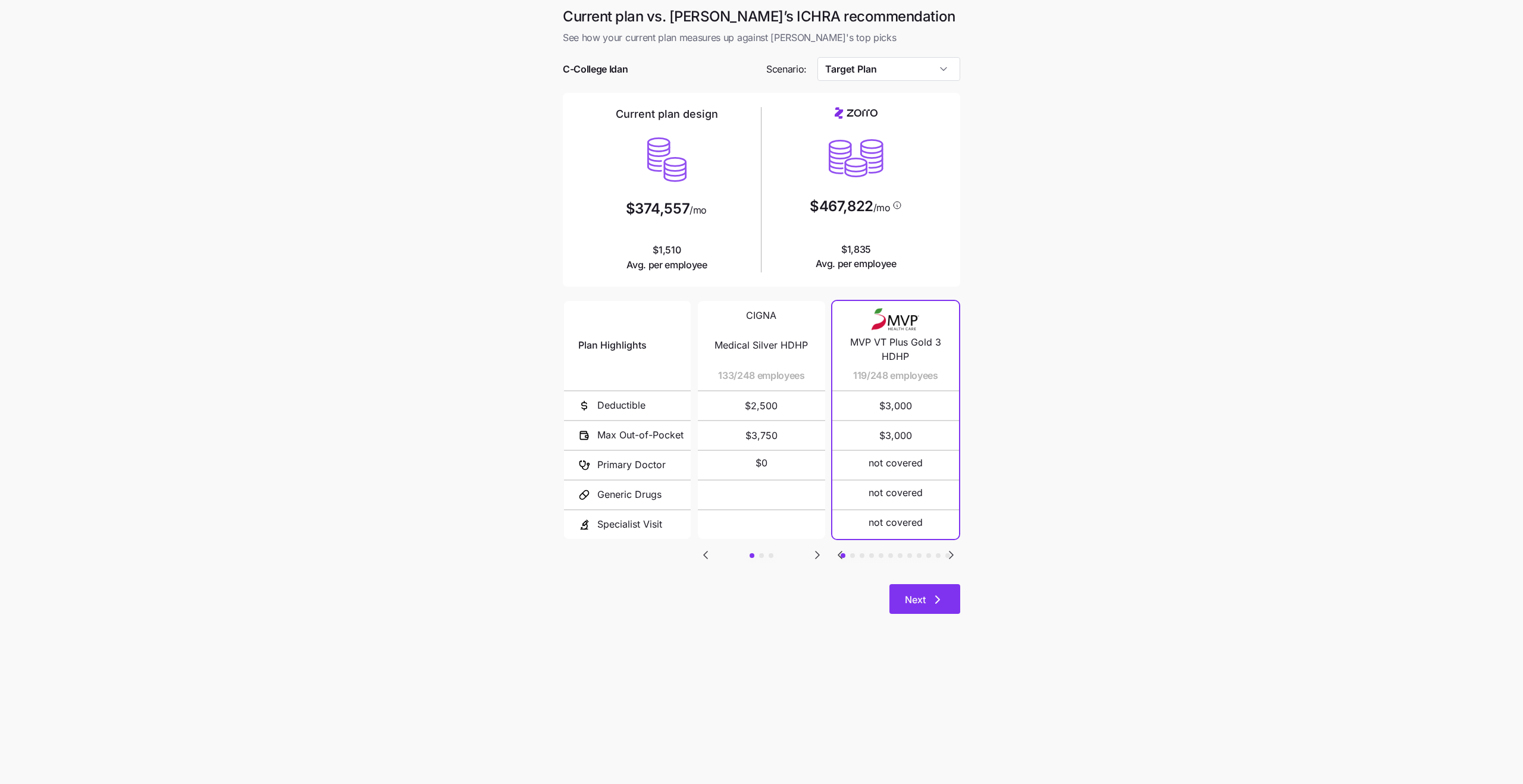
click at [901, 601] on button "Next" at bounding box center [924, 599] width 70 height 30
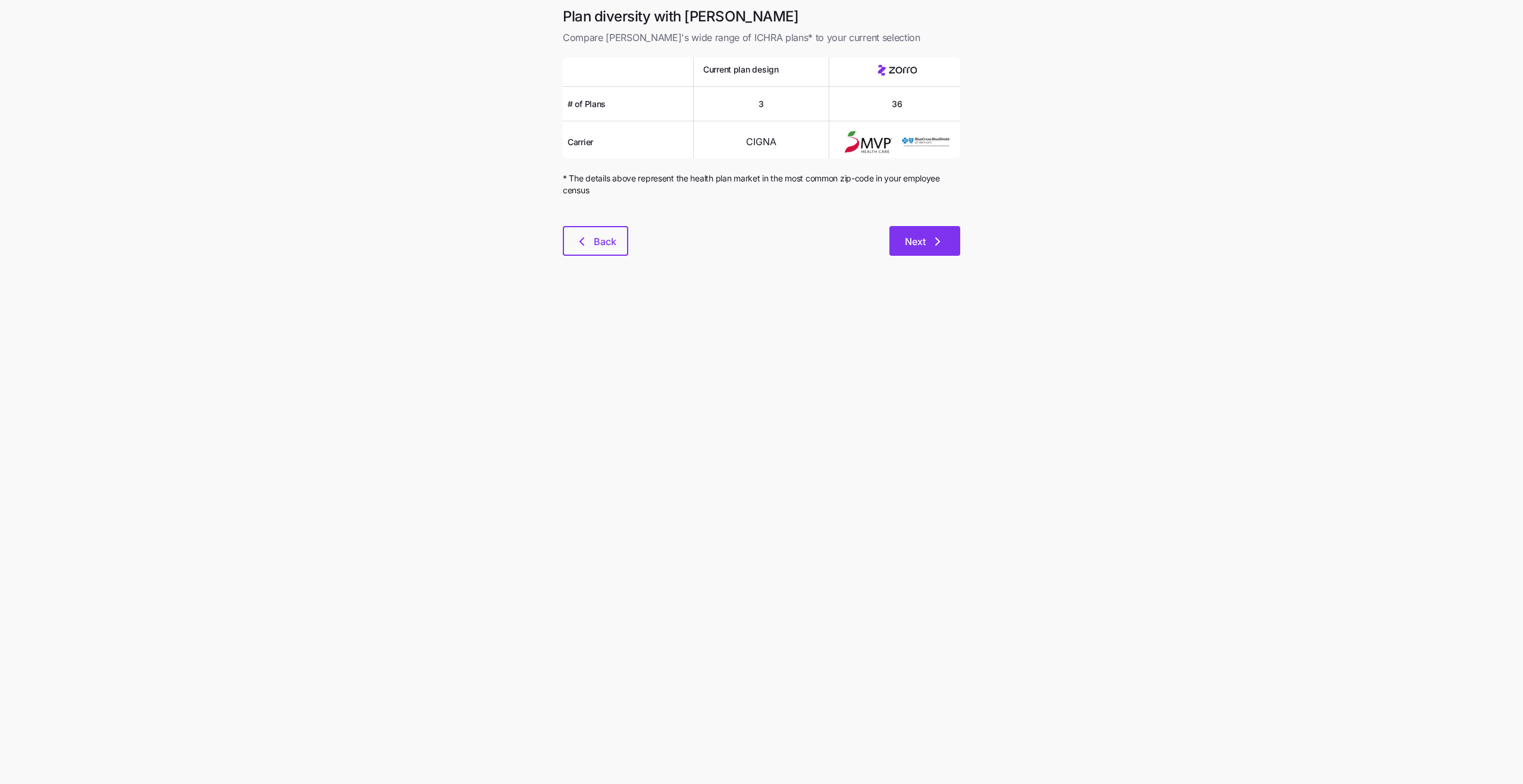
click at [915, 238] on span "Next" at bounding box center [915, 241] width 20 height 14
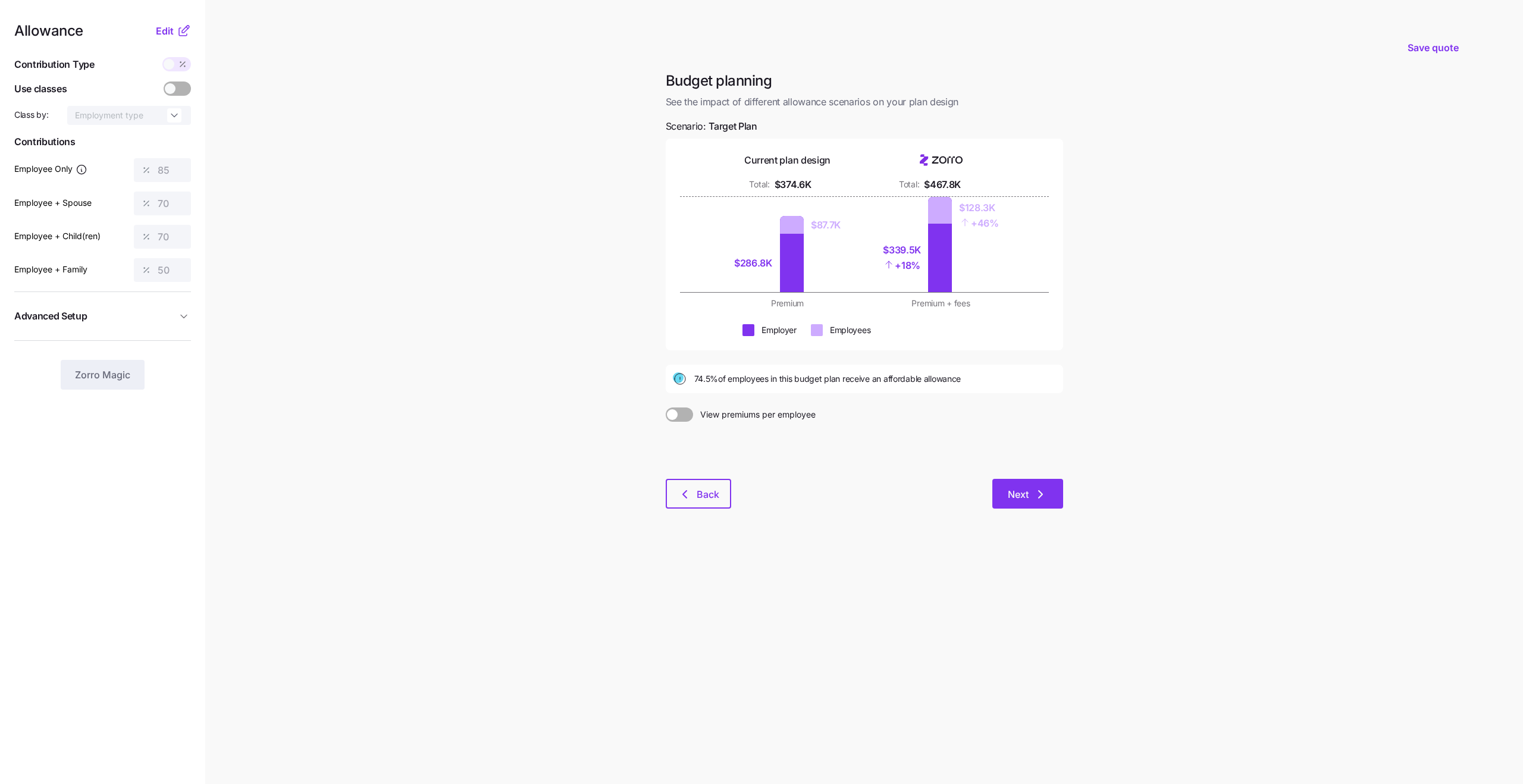
click at [1012, 499] on span "Next" at bounding box center [1018, 494] width 20 height 14
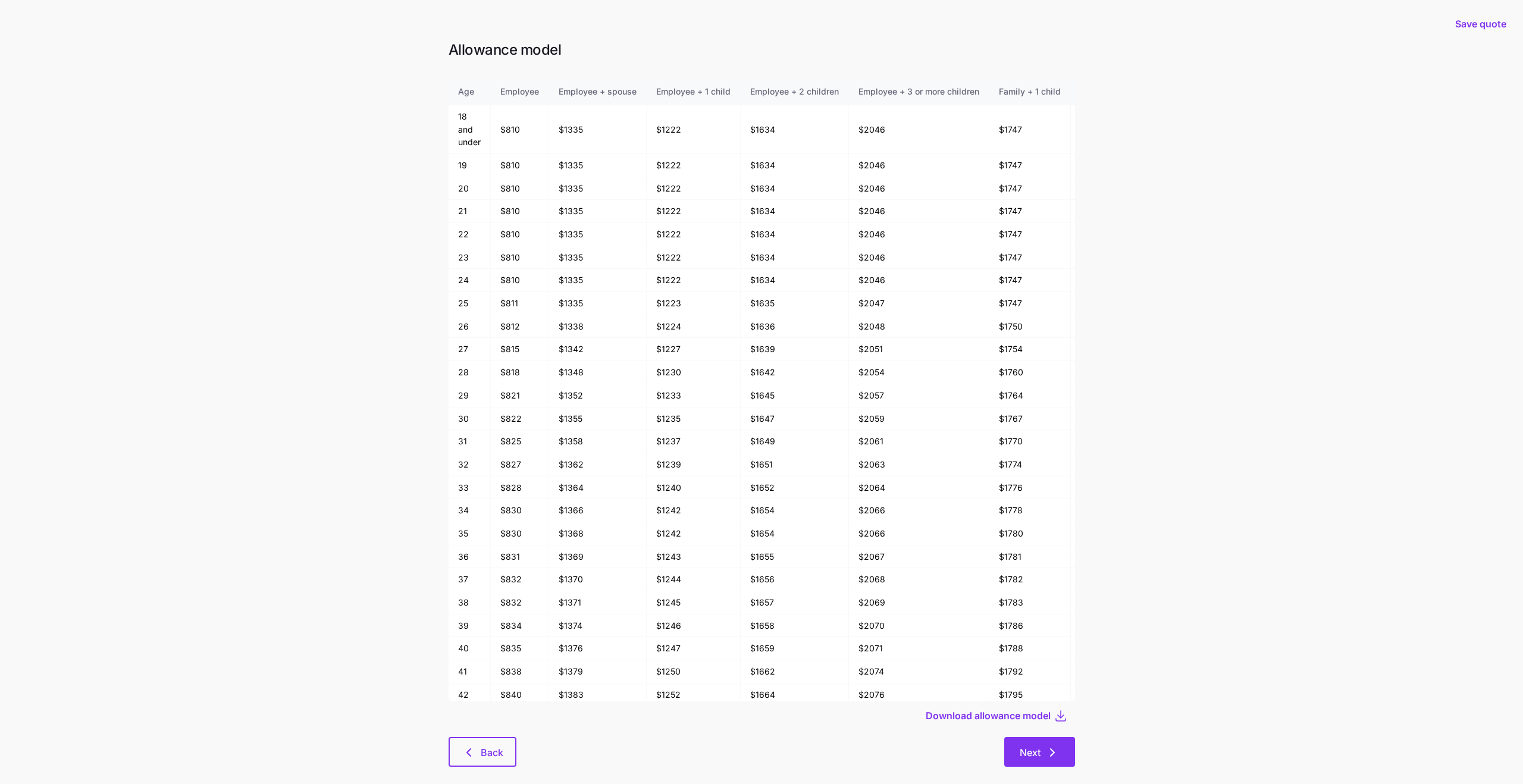
click at [1050, 749] on icon "button" at bounding box center [1052, 752] width 4 height 7
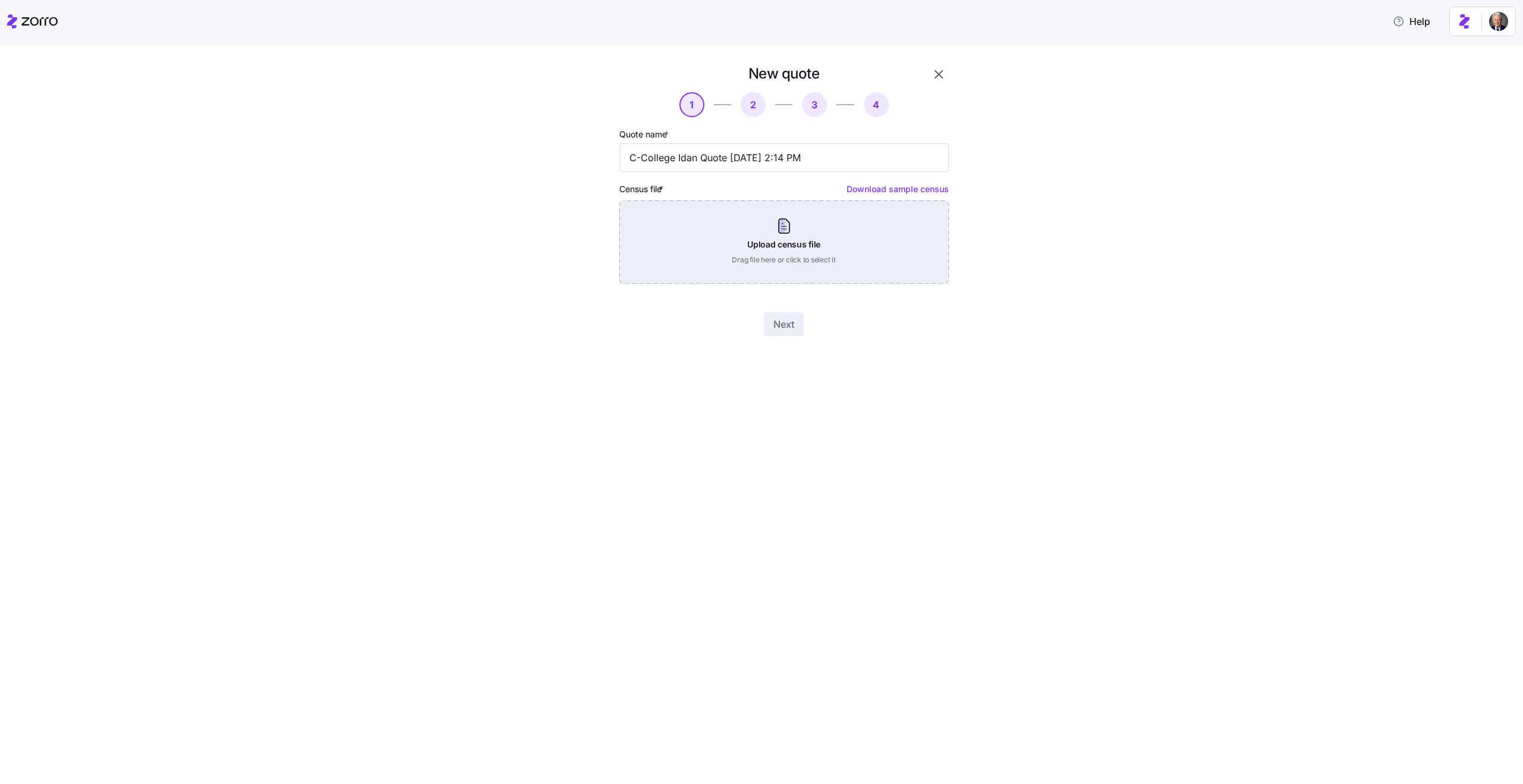
click at [746, 245] on div "Upload census file Drag file here or click to select it" at bounding box center [783, 242] width 329 height 83
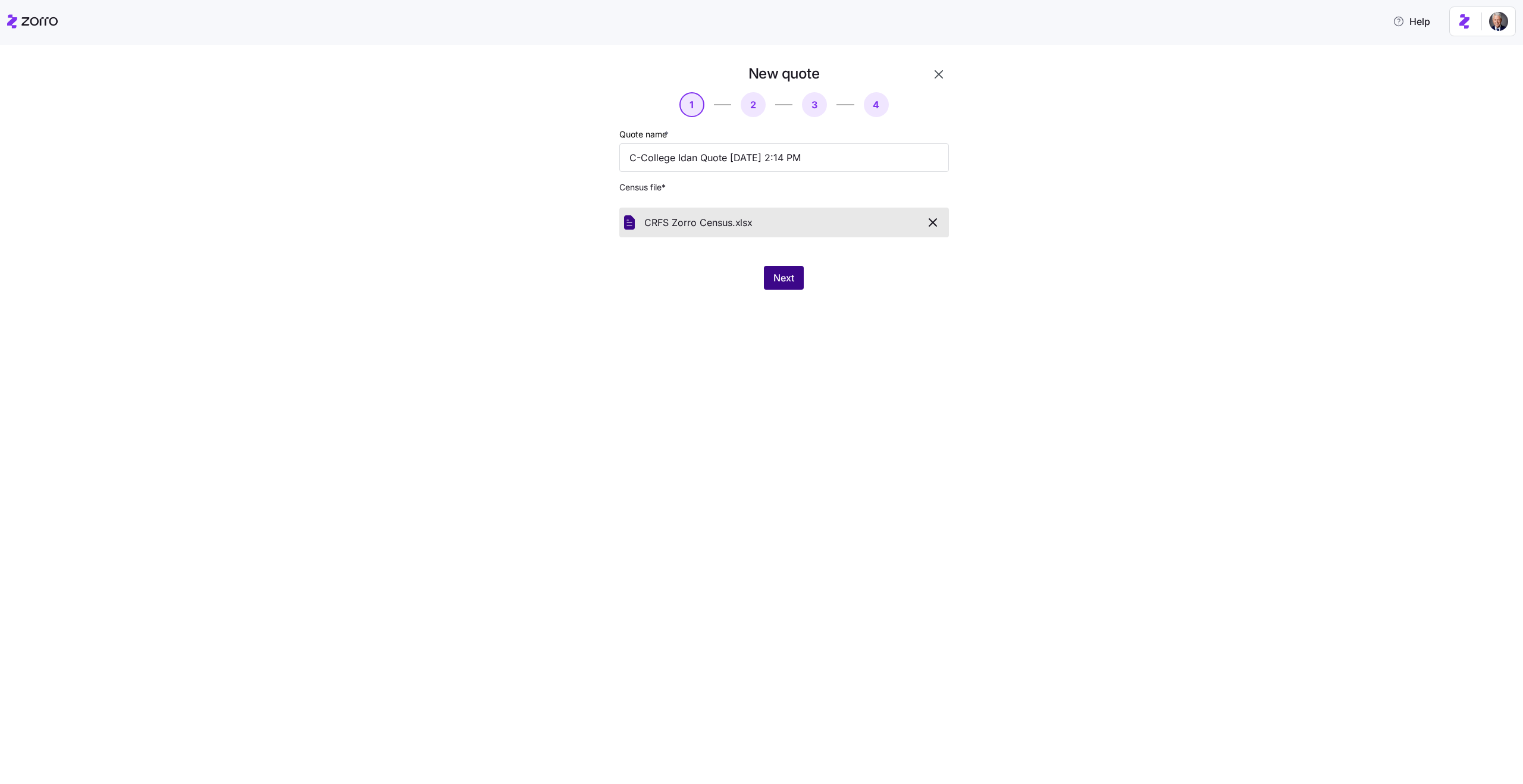
click at [780, 275] on span "Next" at bounding box center [783, 277] width 20 height 14
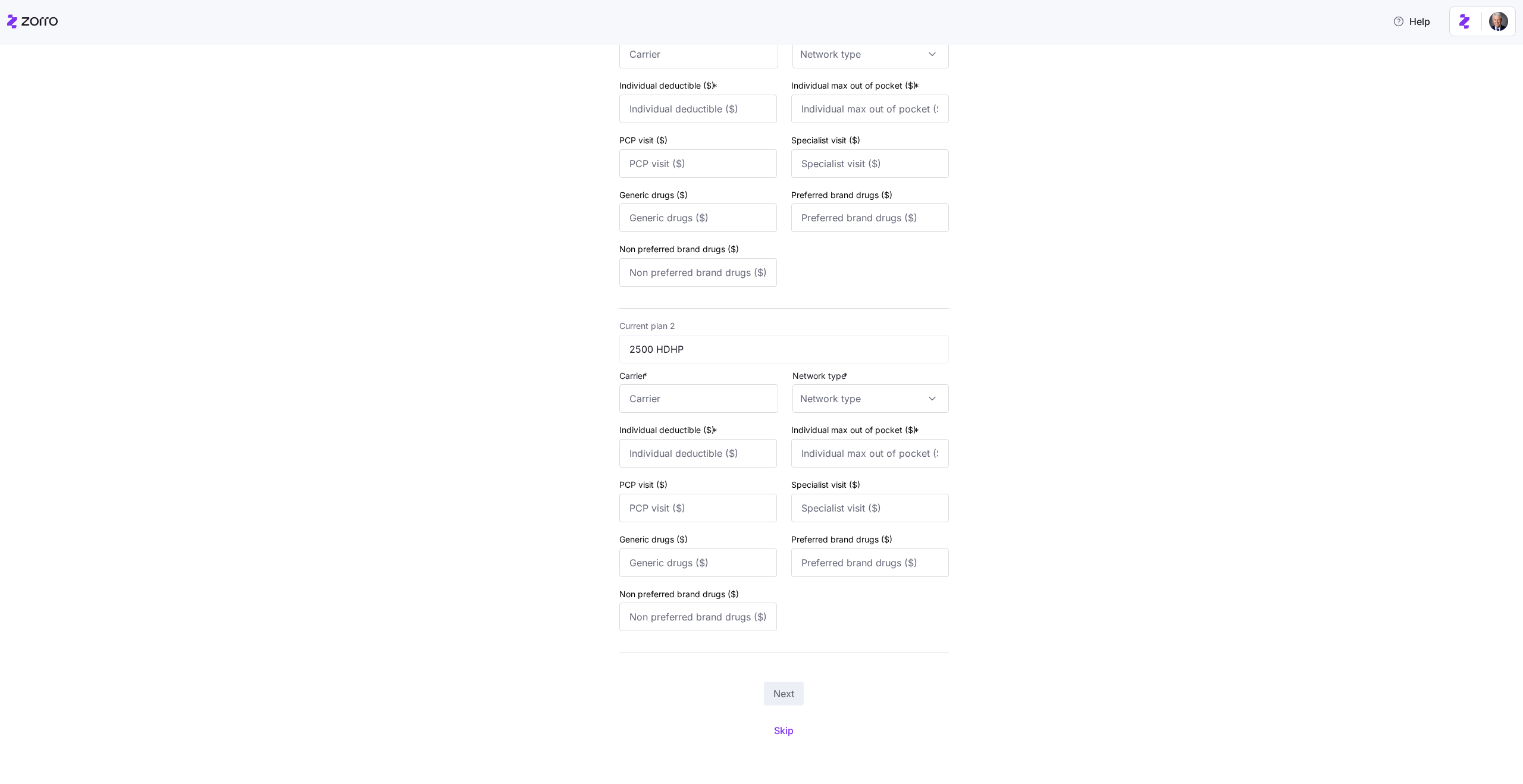
type input "Independent Health"
type input "2500"
type input "7000"
type input "7"
type input "50"
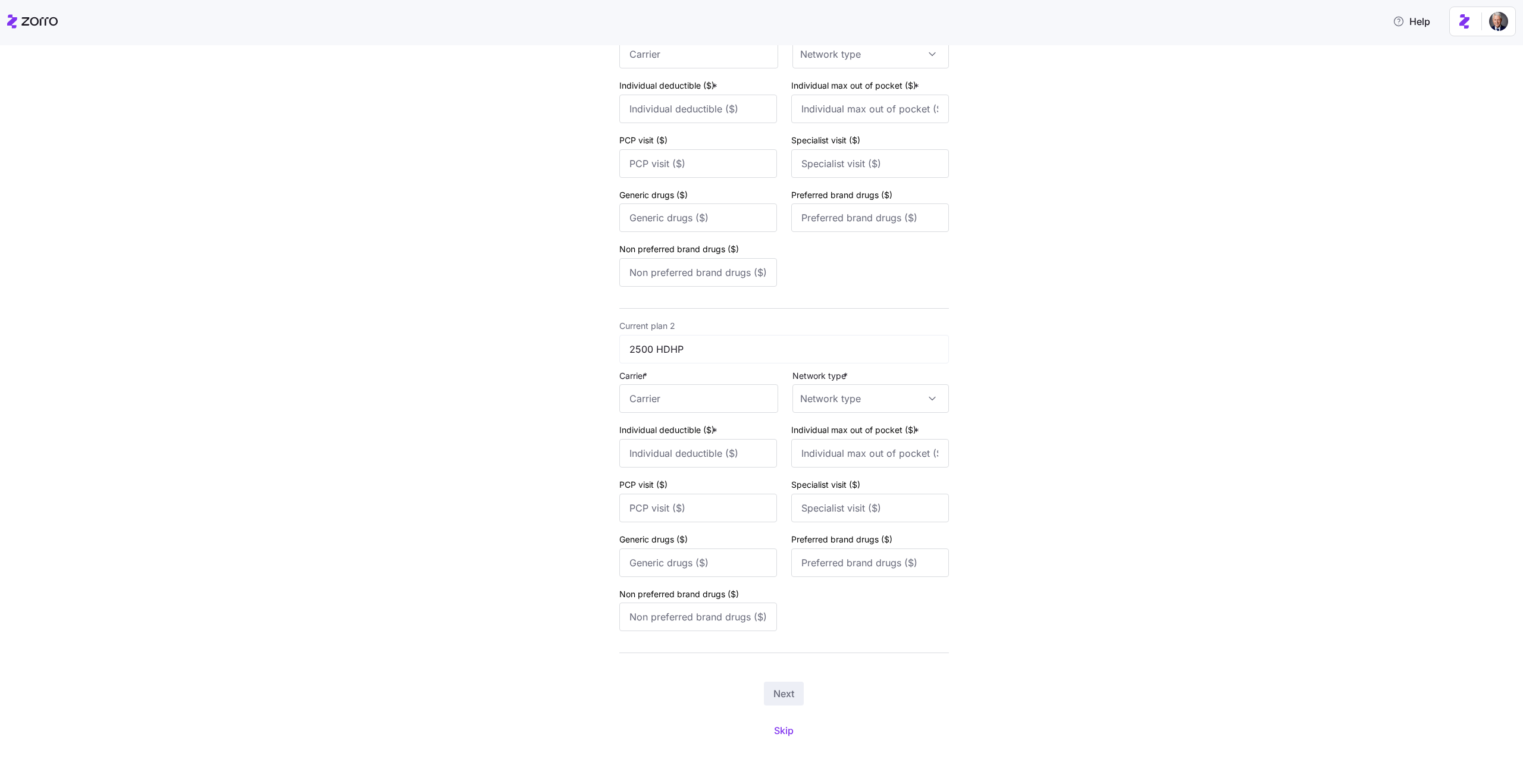
type input "75"
type input "Independent Health"
type input "5500"
type input "7000"
type input "7"
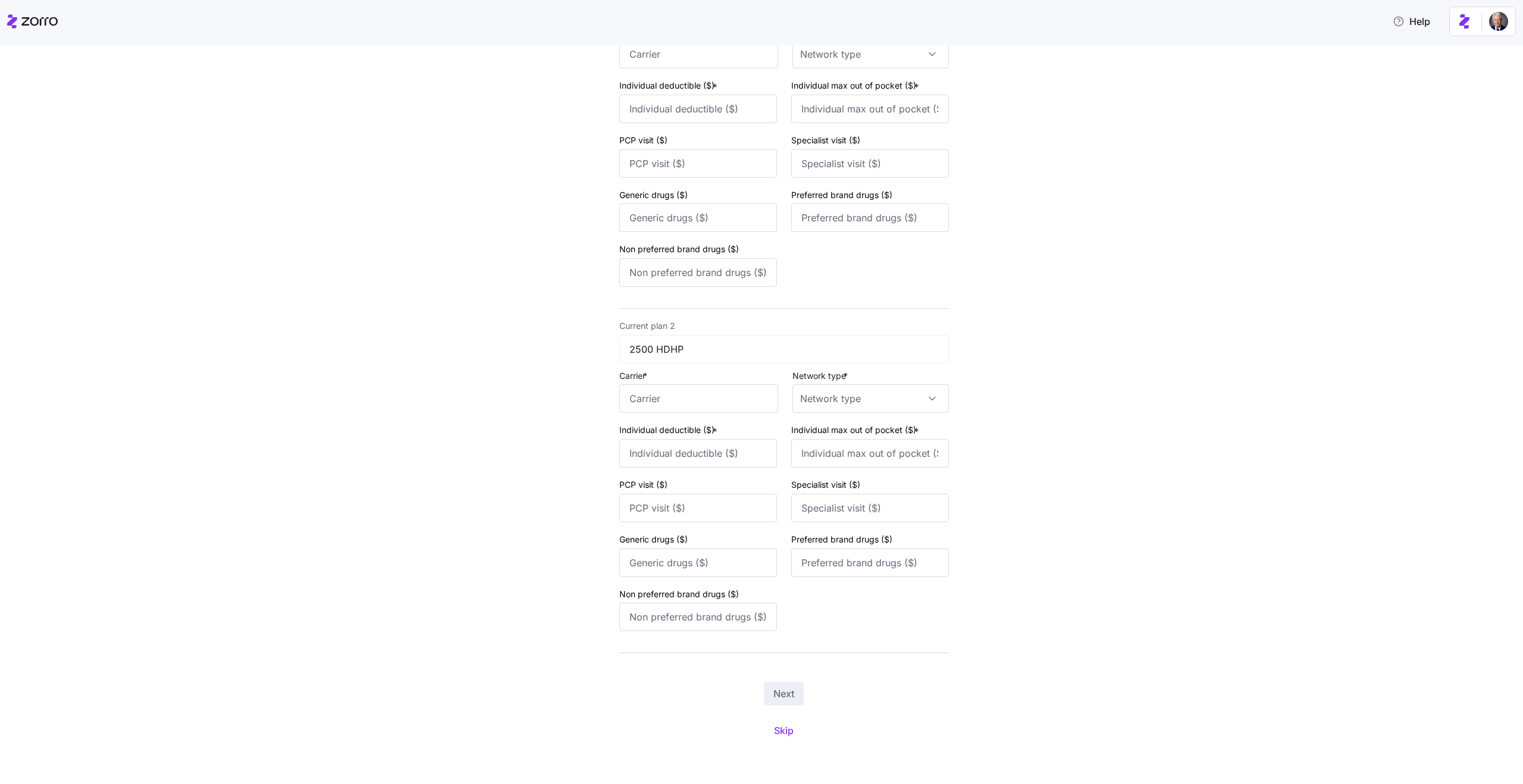
type input "50"
type input "75"
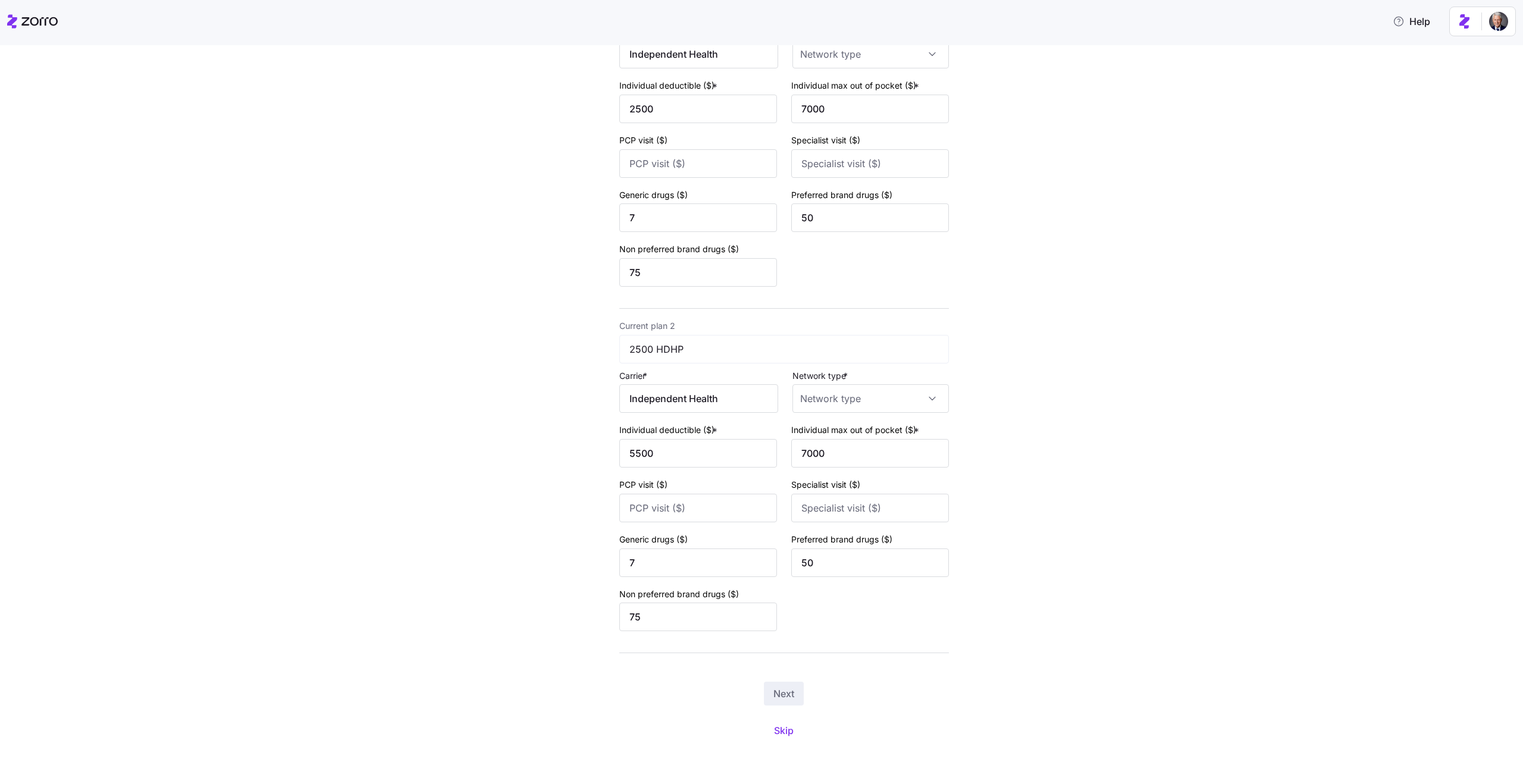
type input "POS"
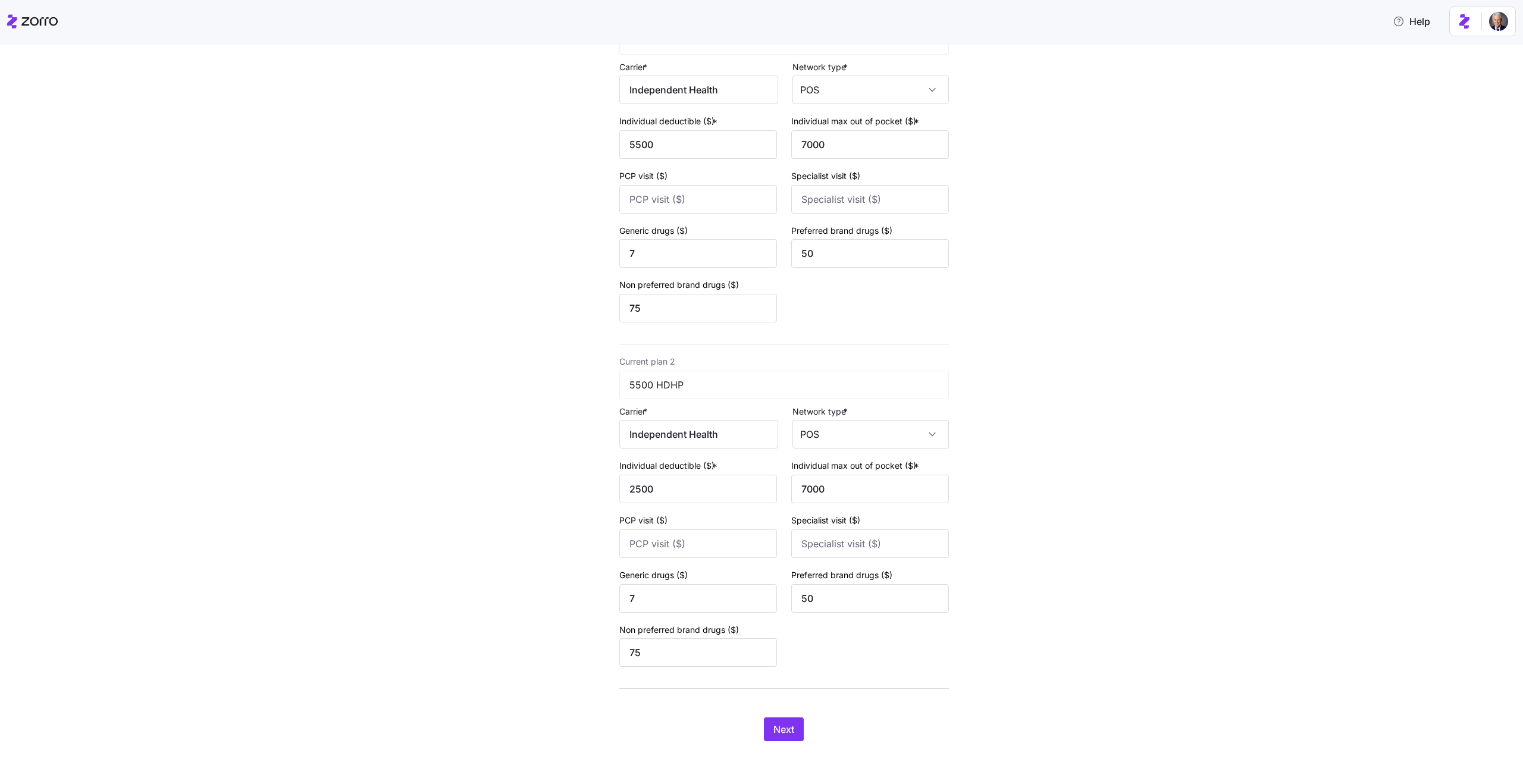
scroll to position [142, 0]
click at [789, 727] on span "Next" at bounding box center [783, 728] width 20 height 14
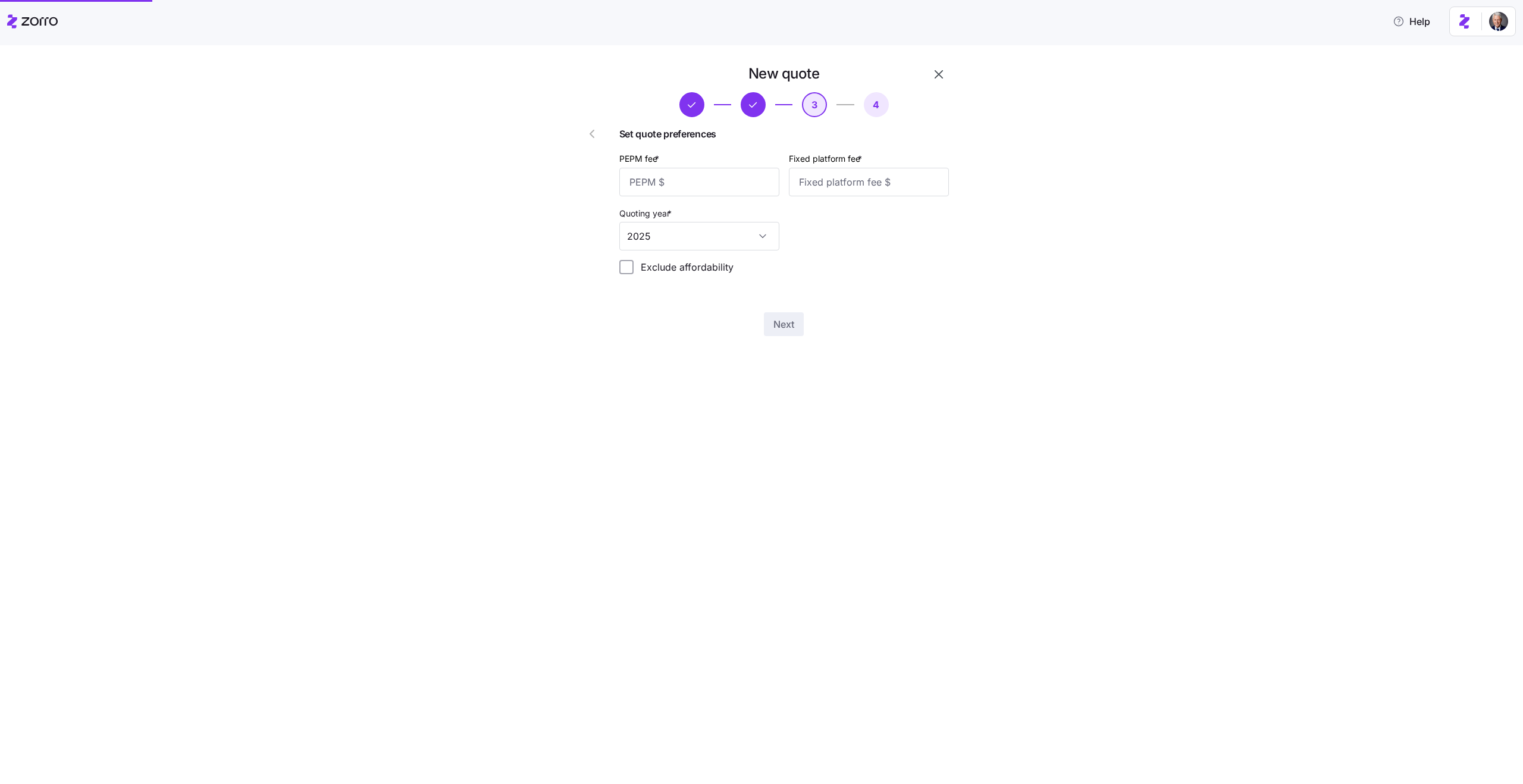
scroll to position [0, 0]
click at [663, 184] on input "PEPM fee *" at bounding box center [699, 182] width 160 height 29
type input "50"
click at [841, 185] on input "Fixed platform fee *" at bounding box center [869, 182] width 160 height 29
type input "200"
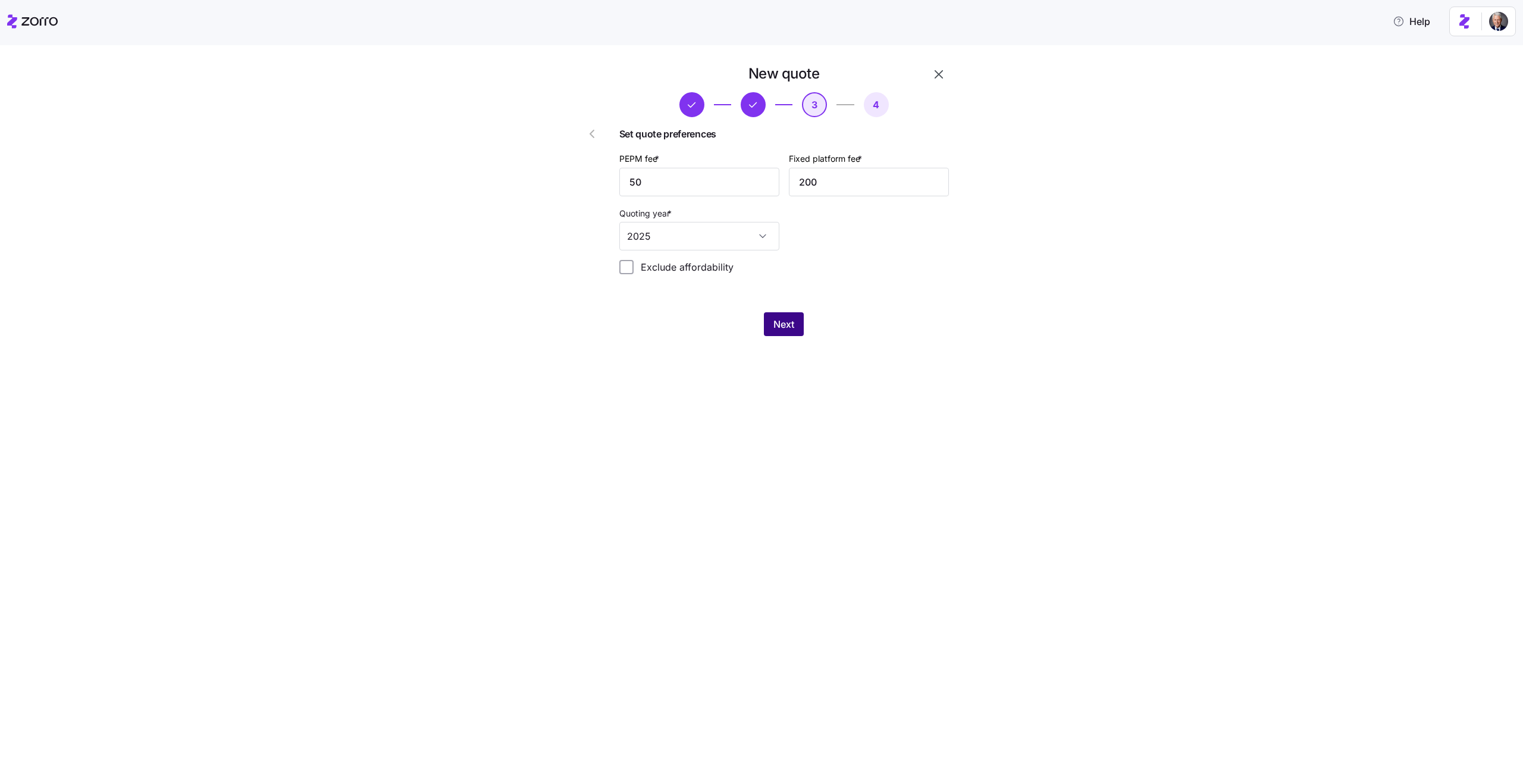
click at [776, 317] on button "Next" at bounding box center [783, 324] width 40 height 24
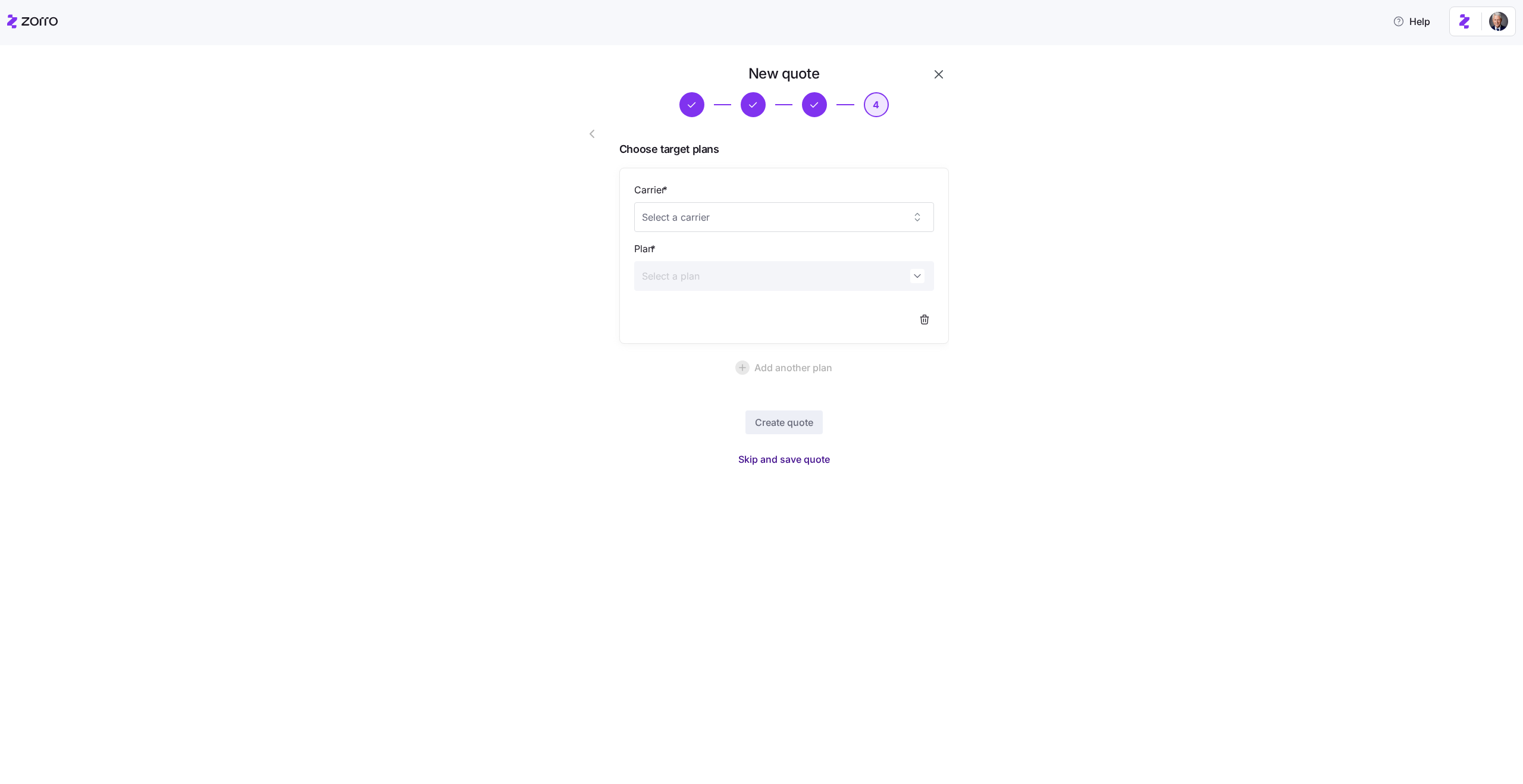
click at [786, 462] on span "Skip and save quote" at bounding box center [783, 459] width 92 height 14
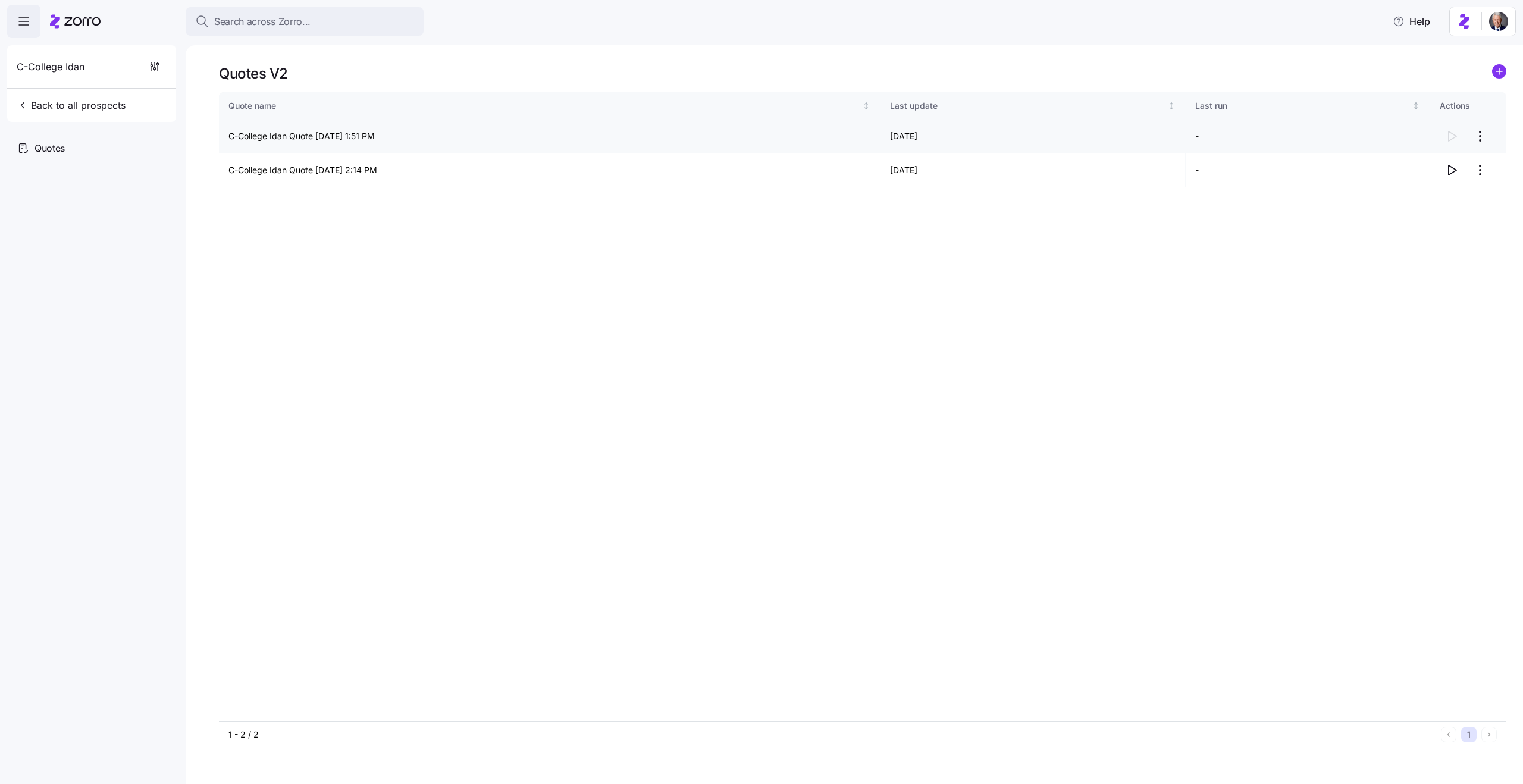
click at [326, 137] on td "C-College Idan Quote [DATE] 1:51 PM" at bounding box center [550, 136] width 662 height 34
click at [339, 140] on td "C-College Idan Quote [DATE] 1:51 PM" at bounding box center [550, 136] width 662 height 34
click at [1481, 170] on html "Search across Zorro... Help C-College Idan Back to all prospects Quotes Quotes …" at bounding box center [761, 388] width 1523 height 777
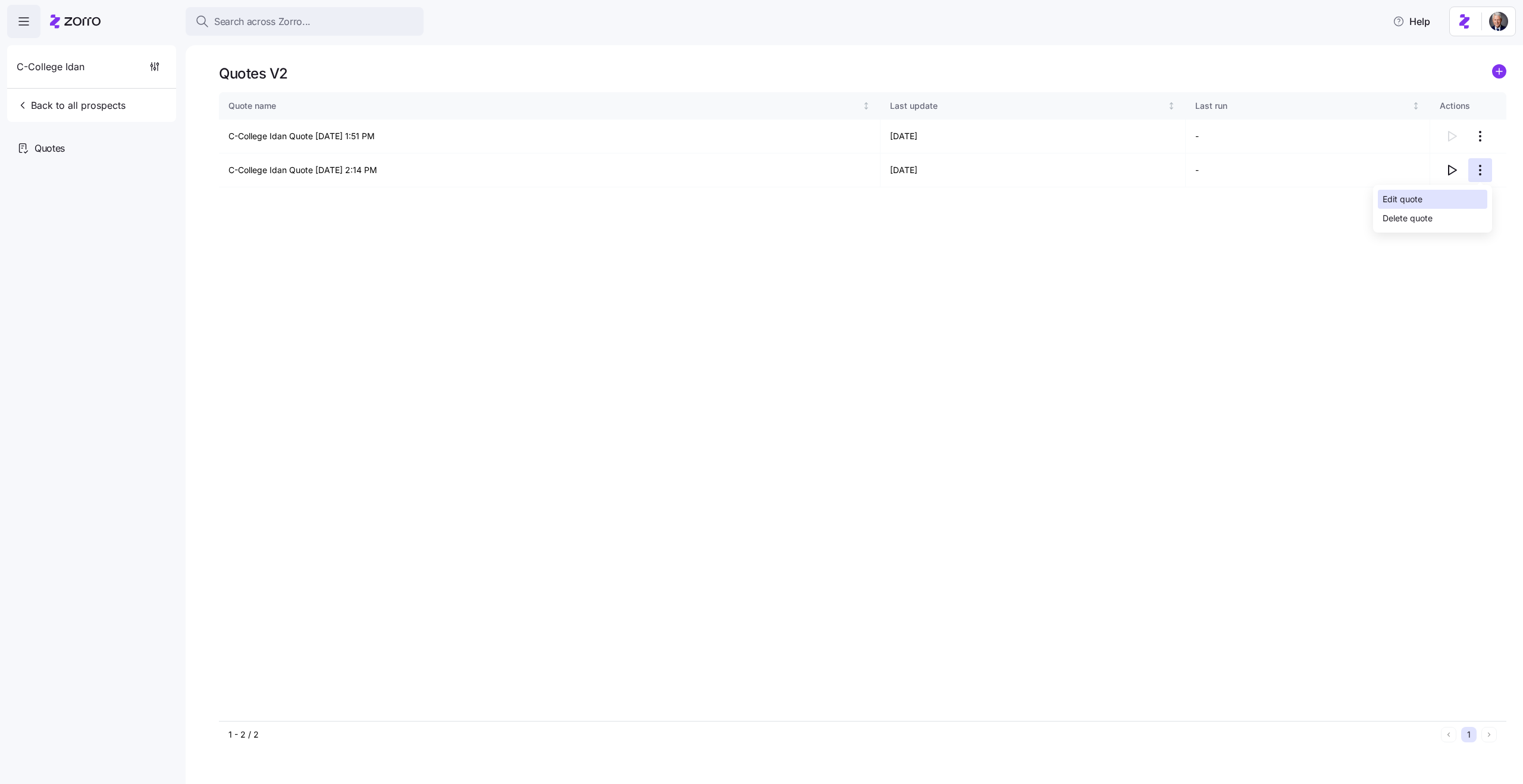
click at [1435, 196] on div "Edit quote" at bounding box center [1432, 199] width 109 height 19
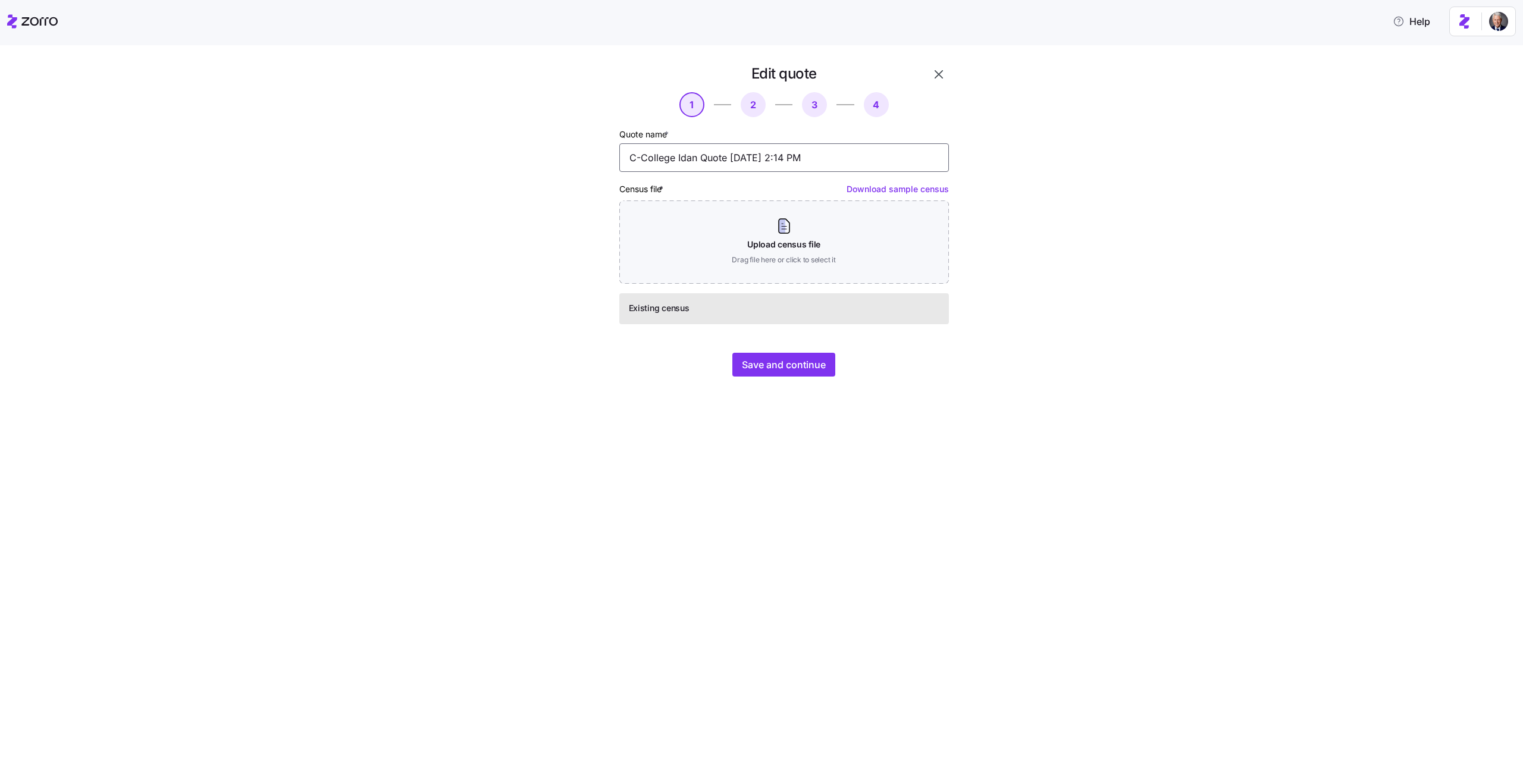
click at [685, 154] on input "C-College Idan Quote 08/17/2025 2:14 PM" at bounding box center [783, 158] width 329 height 29
type input "CRFS"
click at [790, 371] on button "Save and continue" at bounding box center [783, 364] width 103 height 24
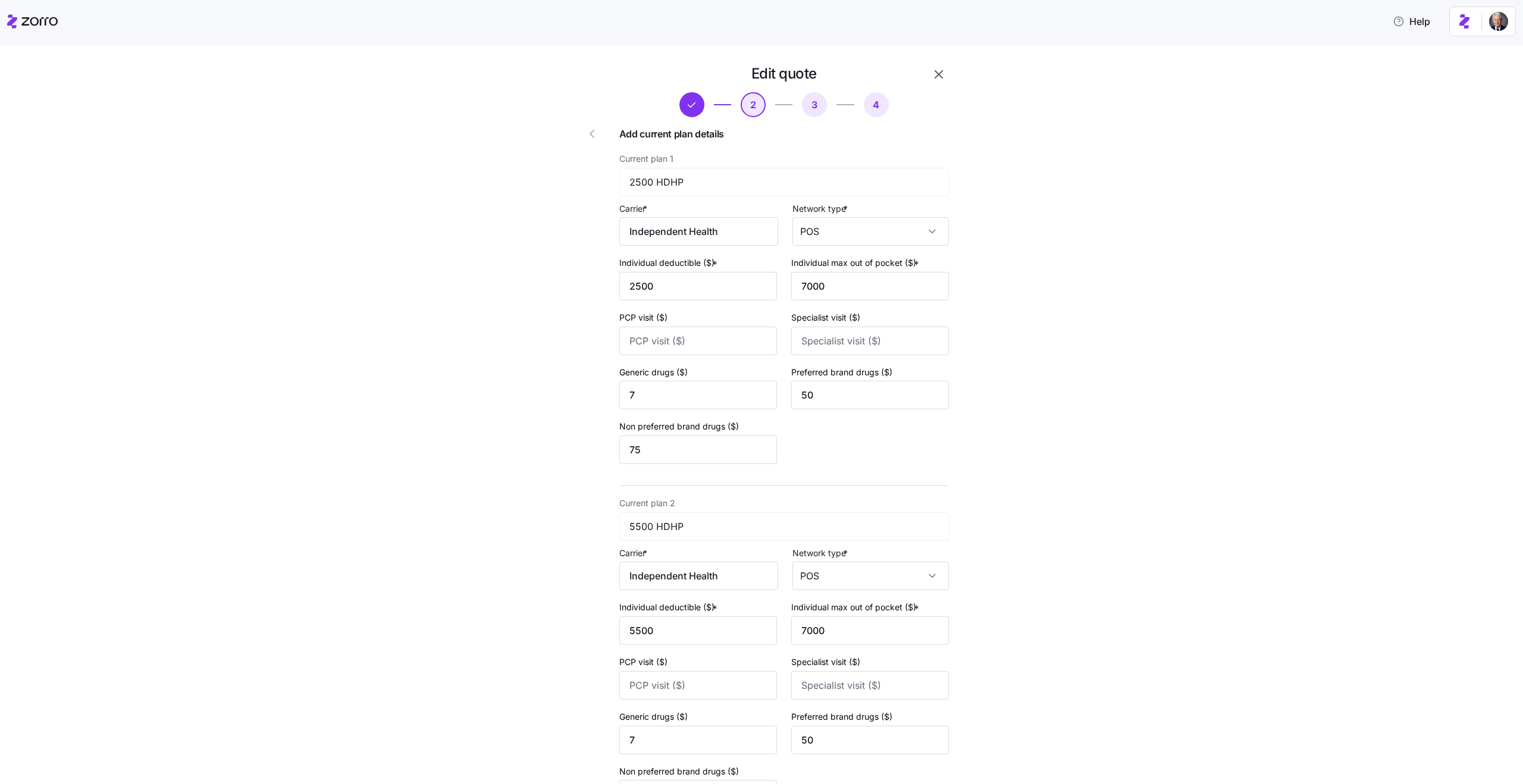
scroll to position [142, 0]
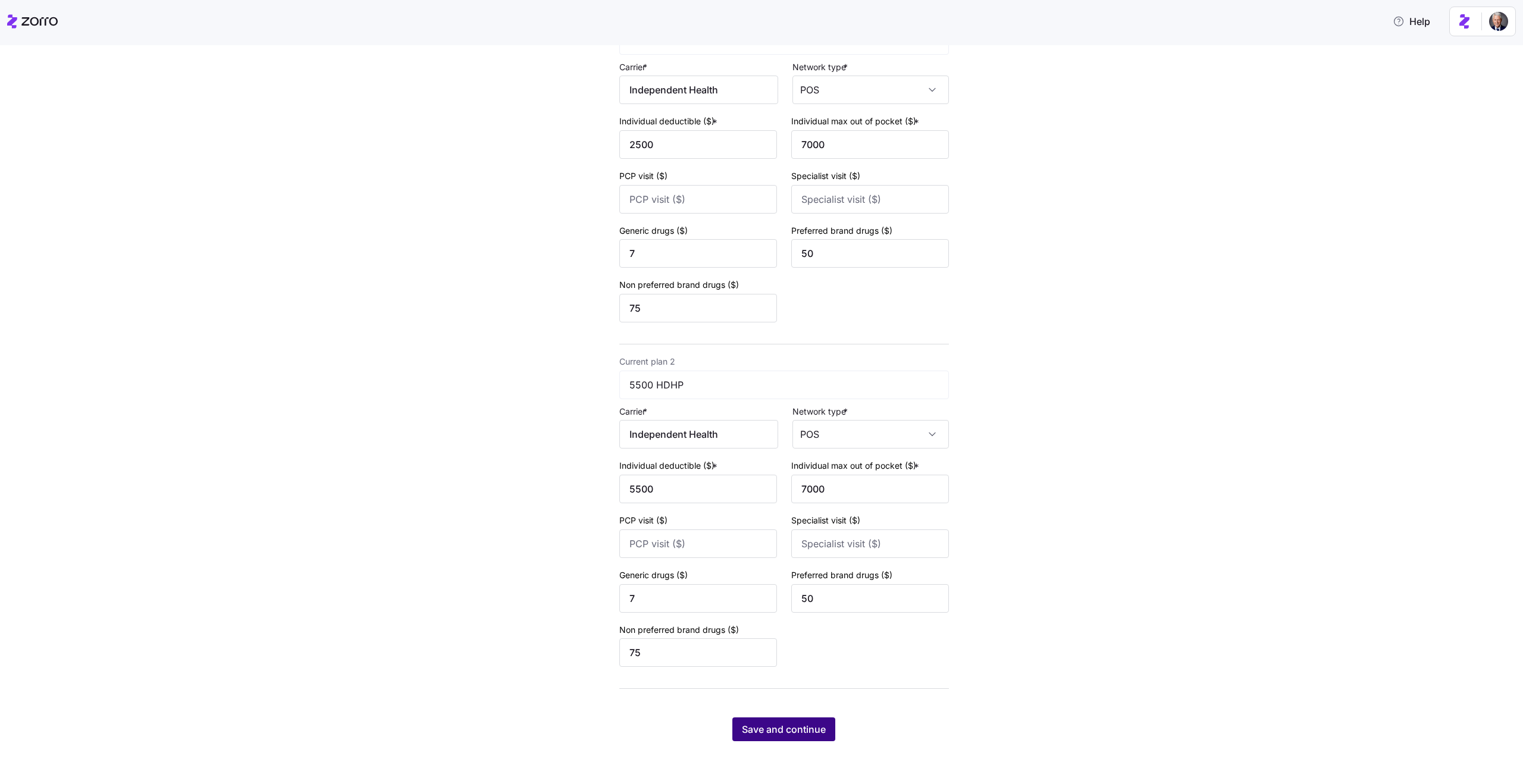
click at [799, 734] on span "Save and continue" at bounding box center [783, 728] width 83 height 14
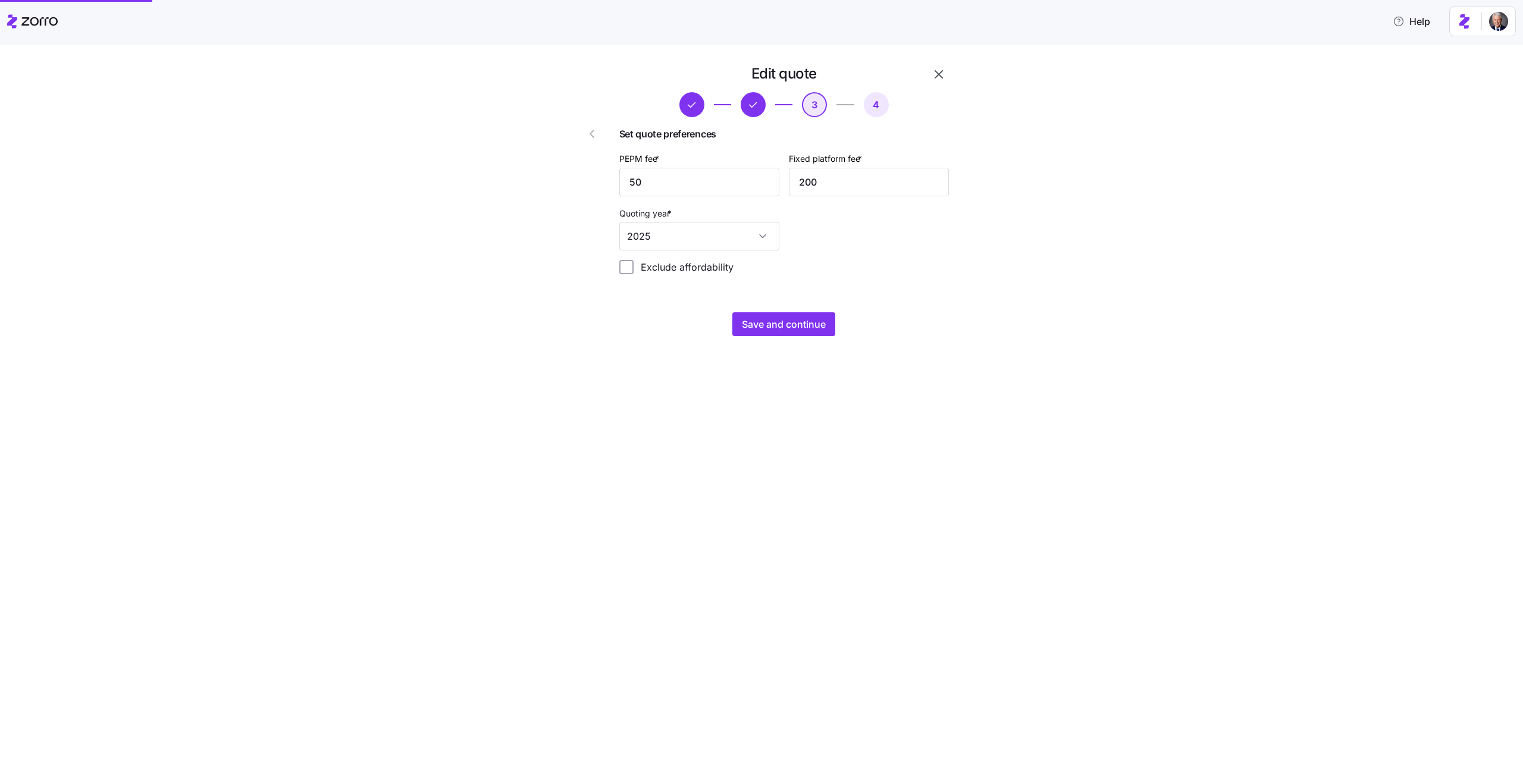
scroll to position [0, 0]
click at [776, 326] on span "Save and continue" at bounding box center [783, 323] width 83 height 14
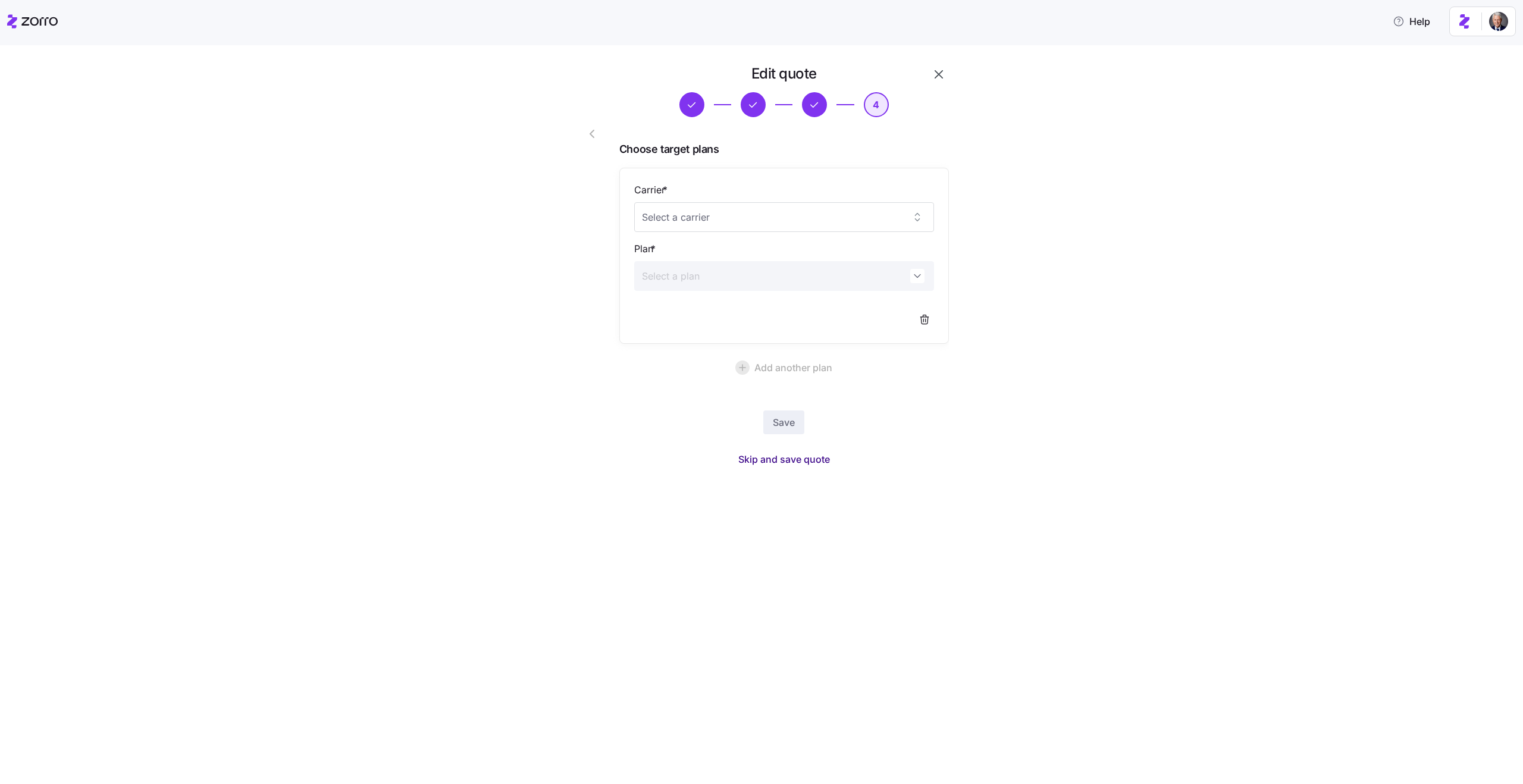
click at [808, 456] on span "Skip and save quote" at bounding box center [783, 459] width 92 height 14
click at [1498, 33] on icon "button" at bounding box center [1500, 32] width 9 height 9
click at [935, 77] on icon "button" at bounding box center [938, 74] width 8 height 8
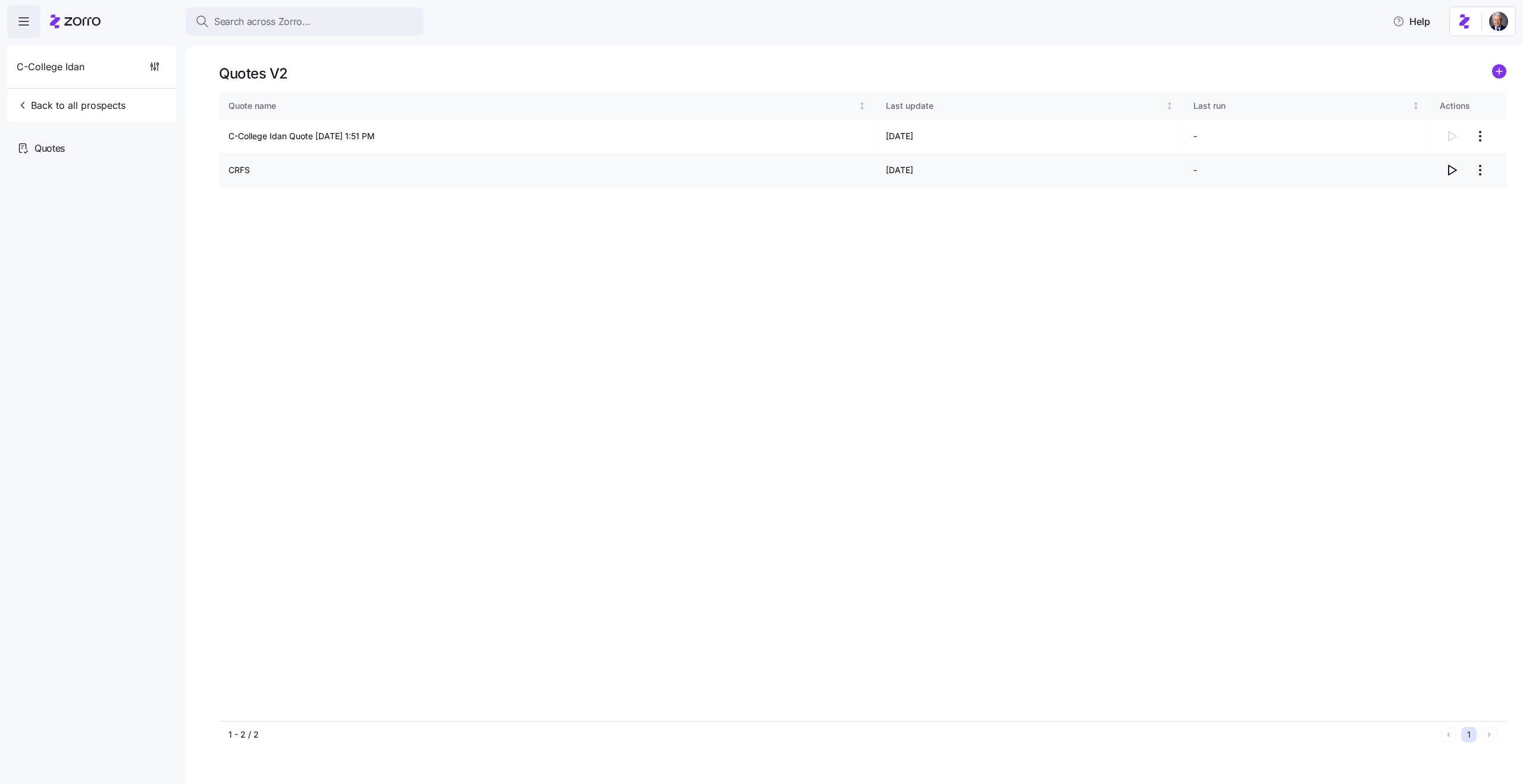
click at [1451, 171] on icon "button" at bounding box center [1451, 170] width 14 height 14
click at [159, 65] on icon "button" at bounding box center [154, 66] width 12 height 12
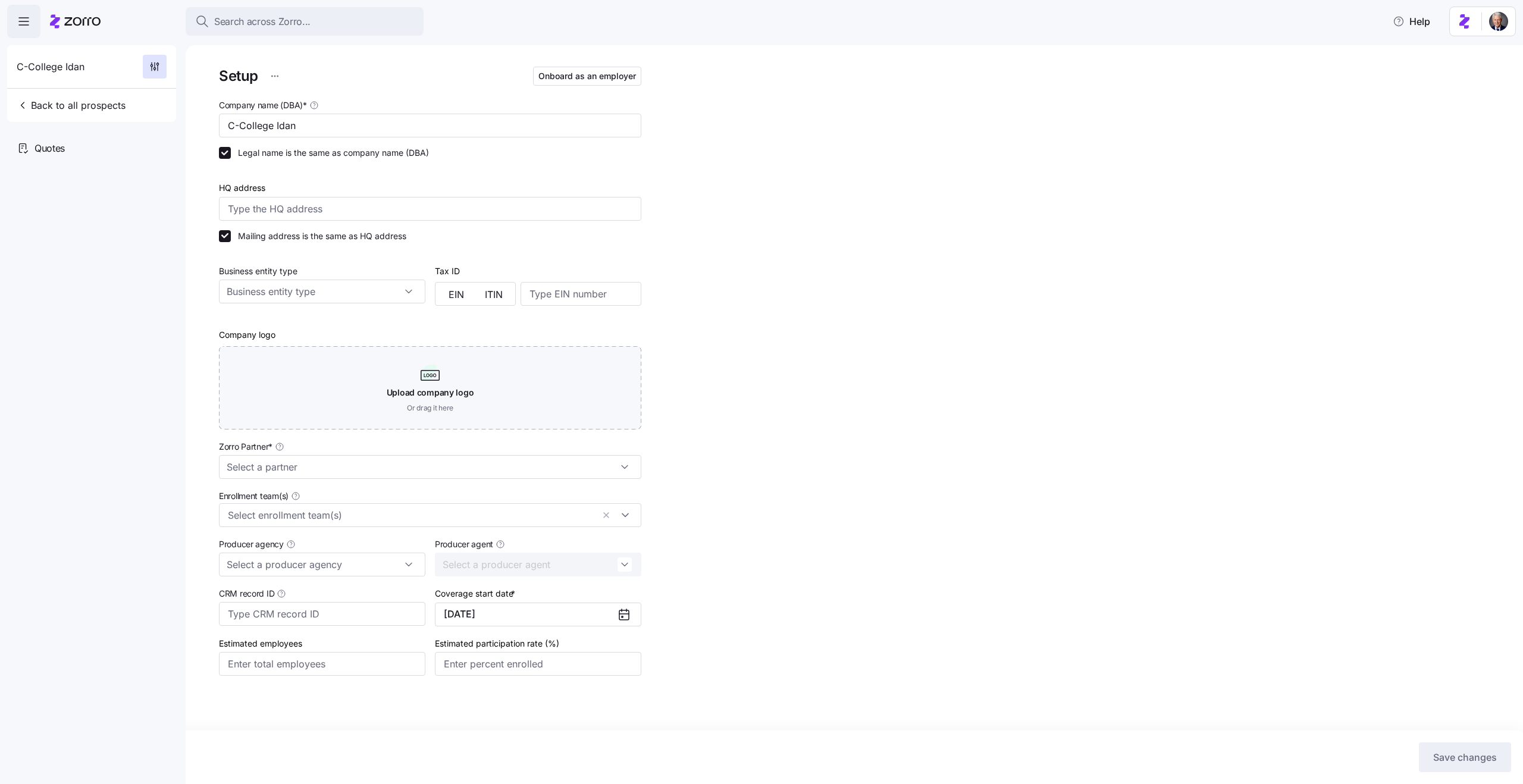
type input "Zorro Test Partner 2"
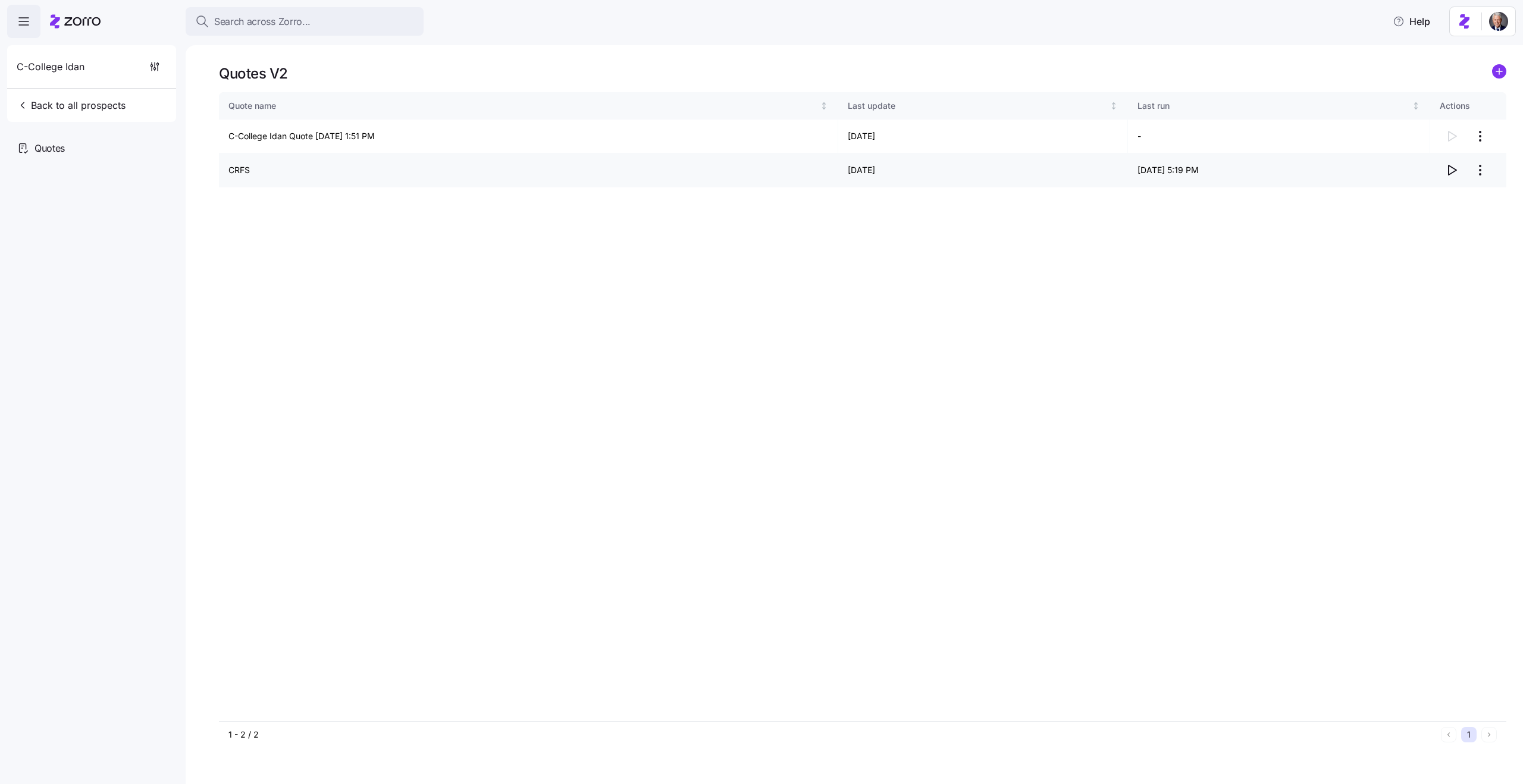
click at [1456, 171] on icon "button" at bounding box center [1451, 170] width 14 height 14
click at [1447, 172] on icon "button" at bounding box center [1451, 170] width 14 height 14
click at [100, 103] on span "Back to all prospects" at bounding box center [70, 105] width 108 height 14
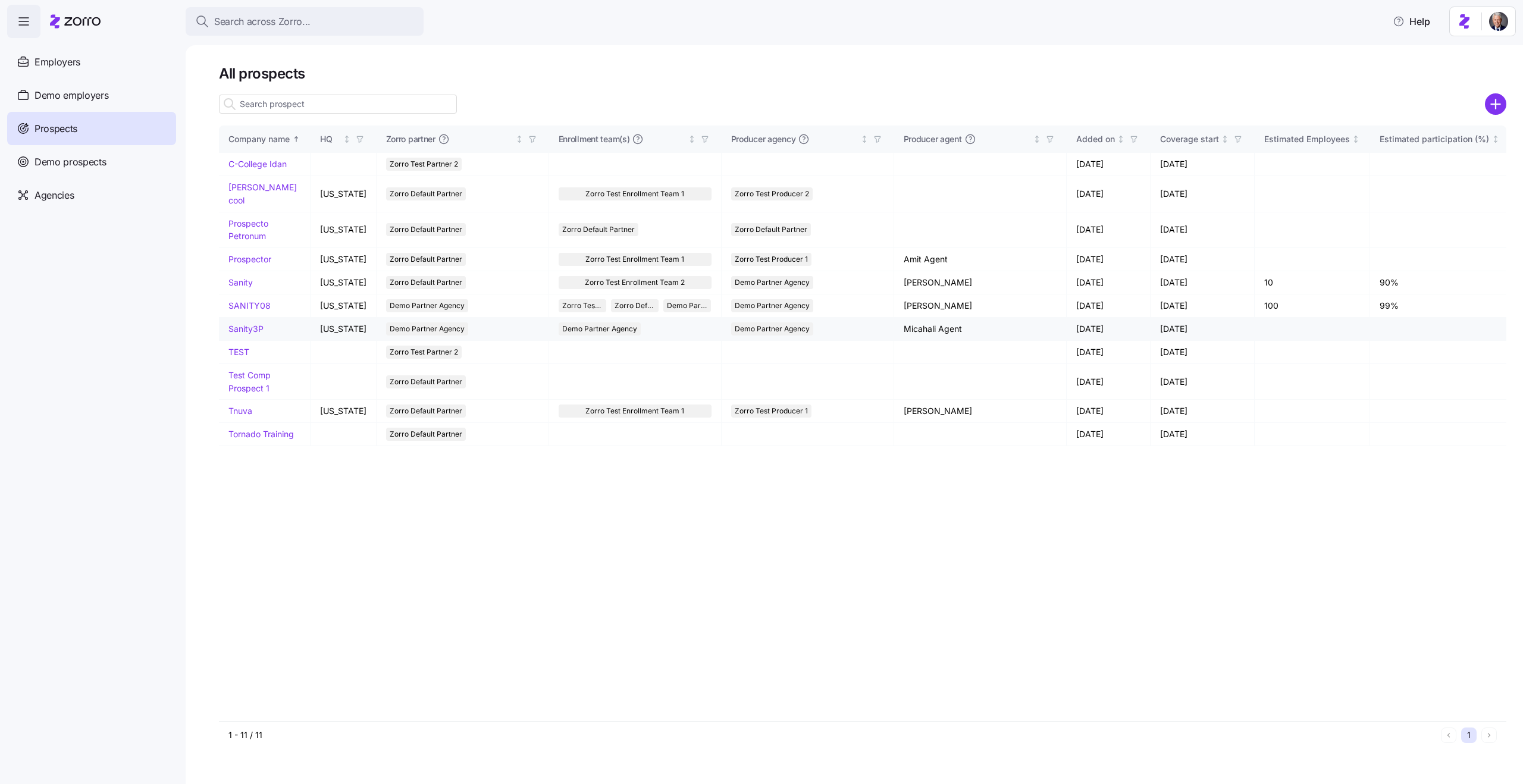
click at [236, 323] on link "Sanity3P" at bounding box center [246, 328] width 35 height 10
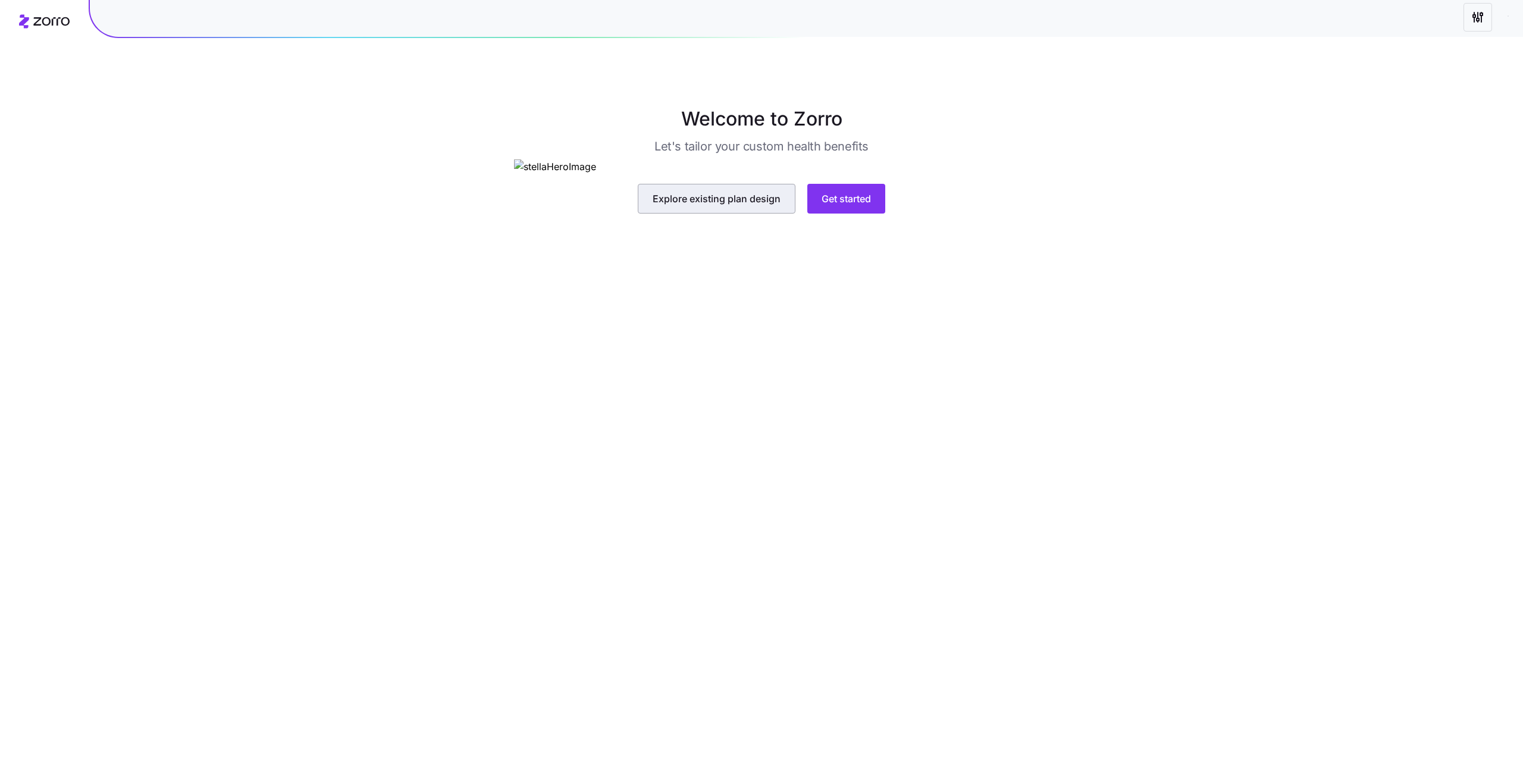
click at [751, 206] on span "Explore existing plan design" at bounding box center [717, 198] width 128 height 14
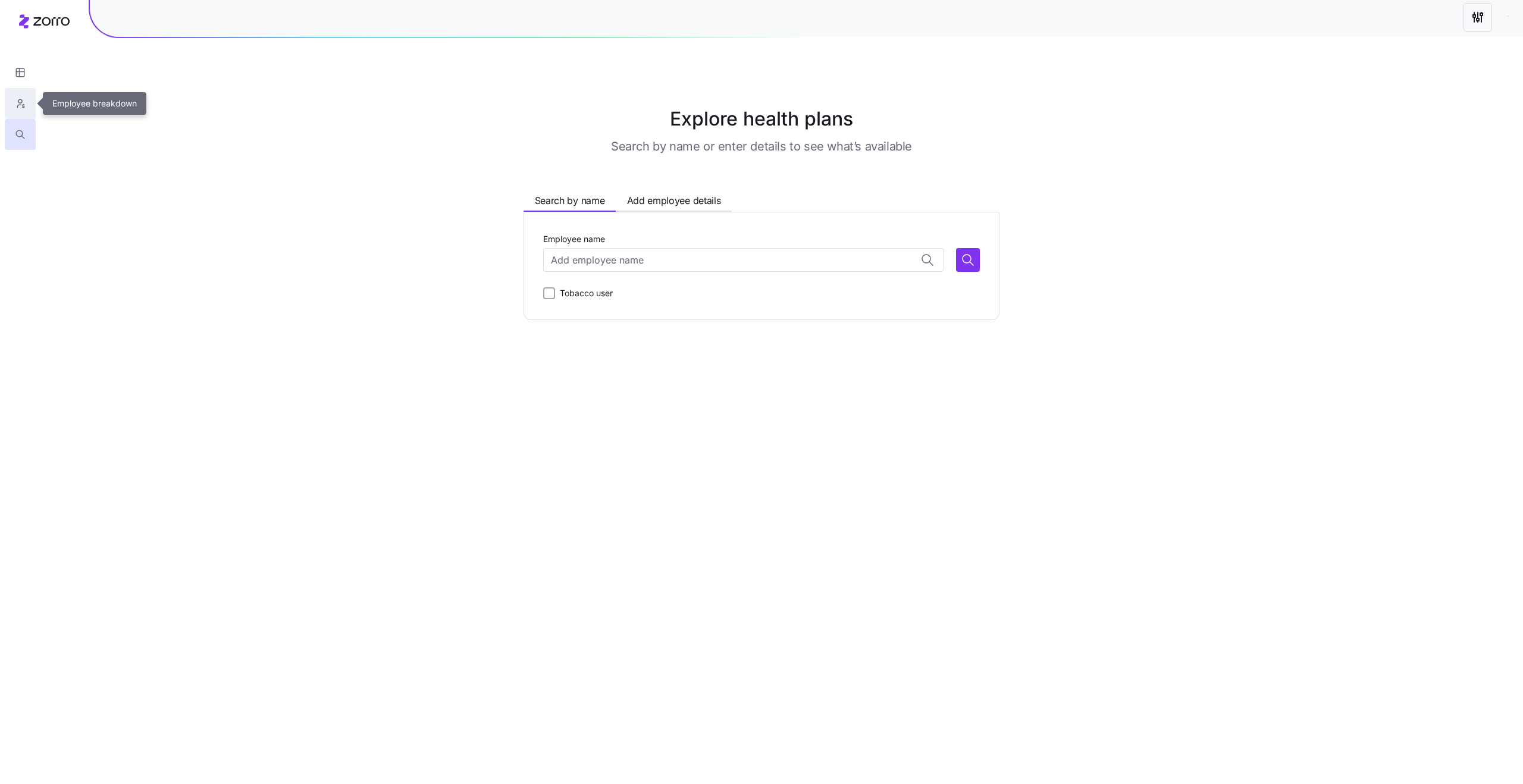
click at [19, 107] on icon "button" at bounding box center [20, 103] width 11 height 12
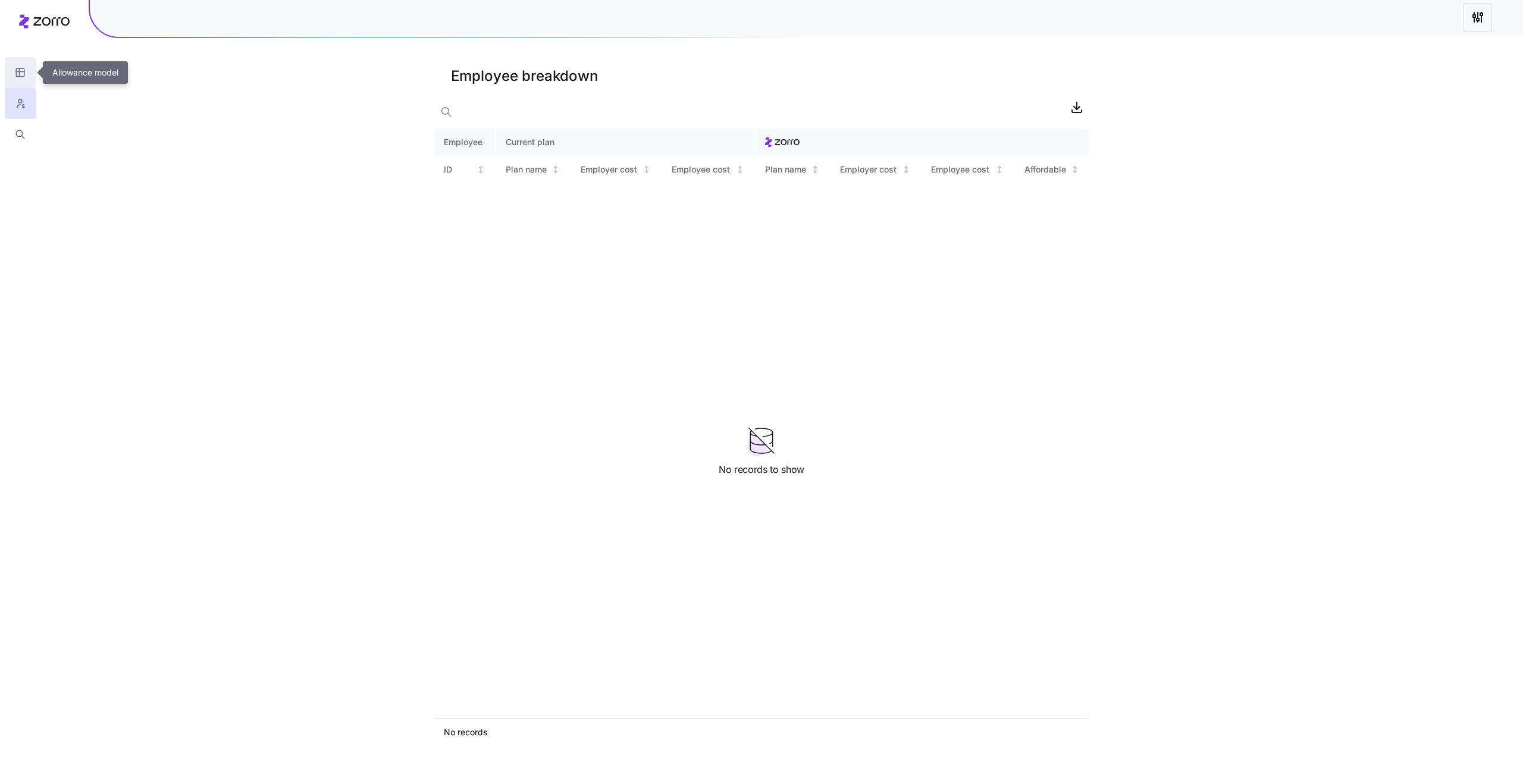
click at [23, 76] on icon "button" at bounding box center [20, 72] width 11 height 12
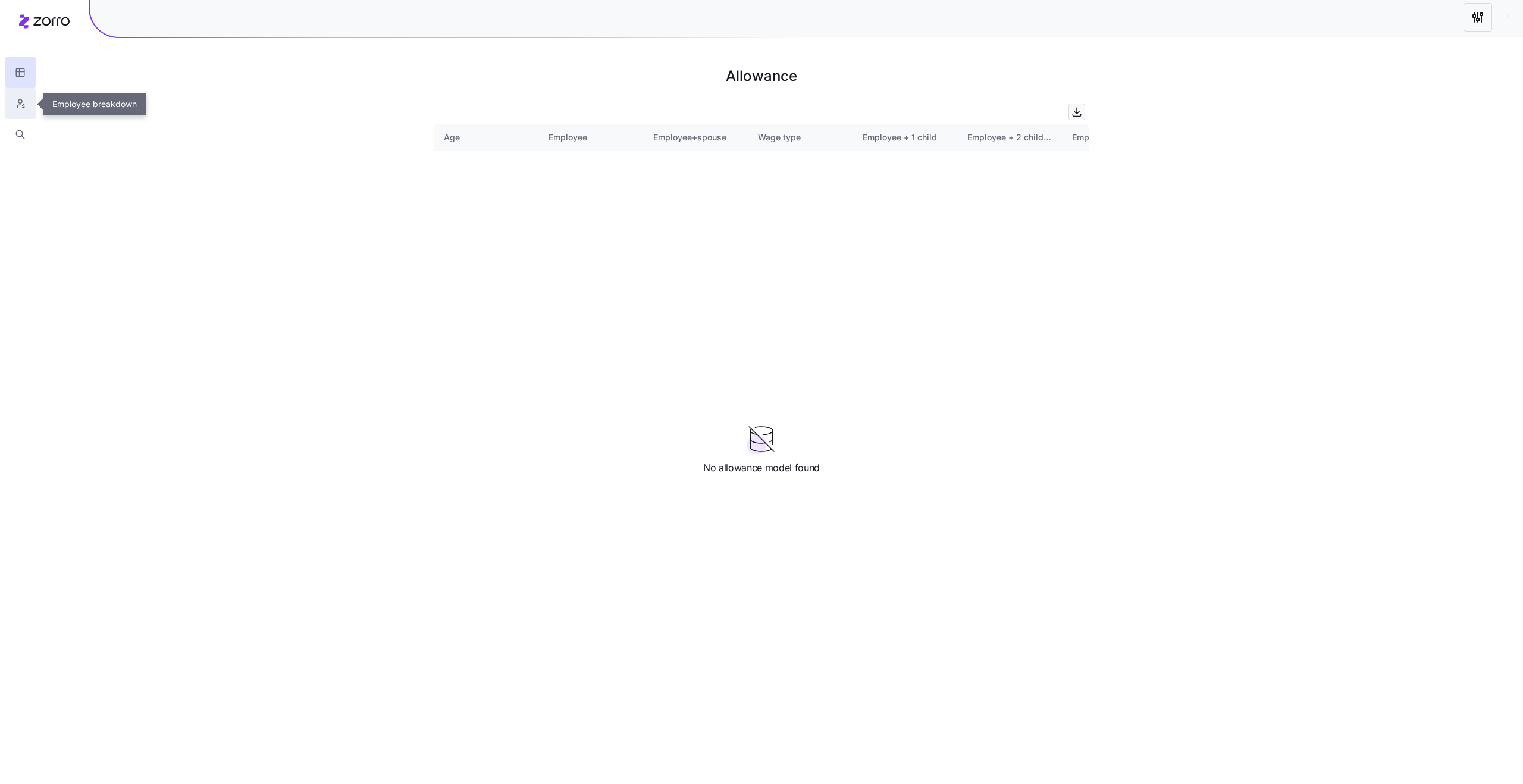
click at [22, 100] on icon "button" at bounding box center [20, 103] width 11 height 12
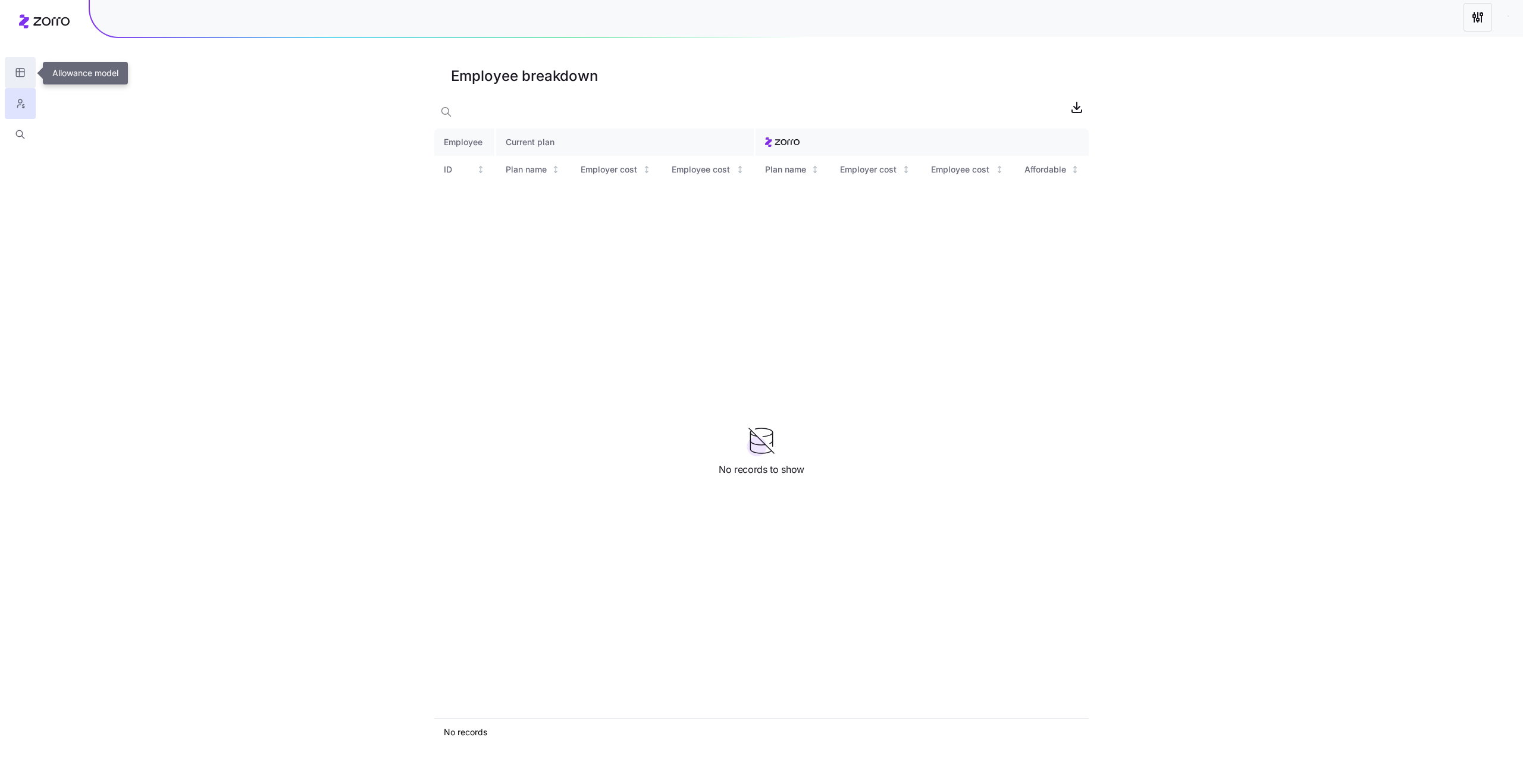
click at [15, 74] on icon "button" at bounding box center [20, 72] width 11 height 12
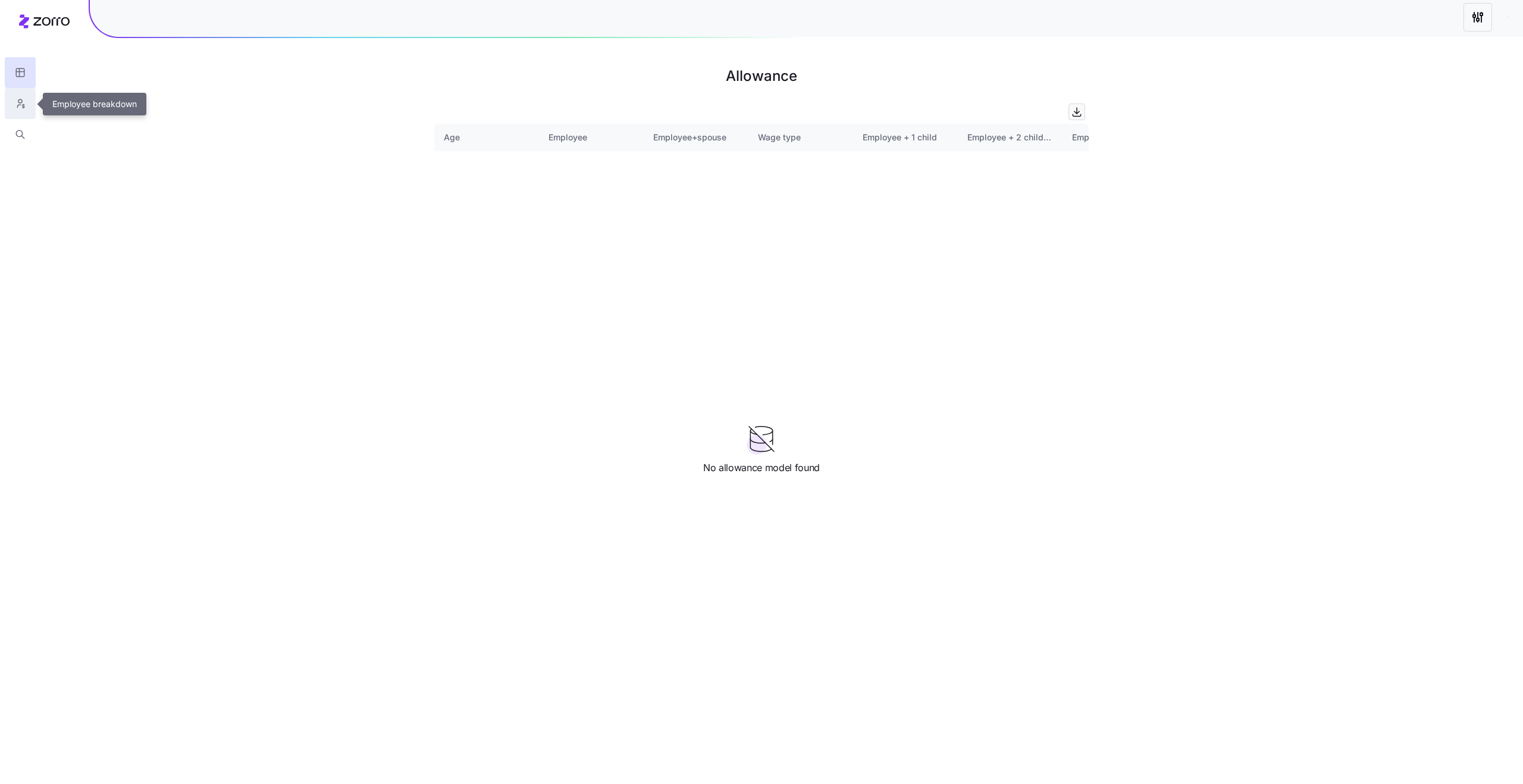
click at [19, 107] on icon "button" at bounding box center [20, 103] width 11 height 12
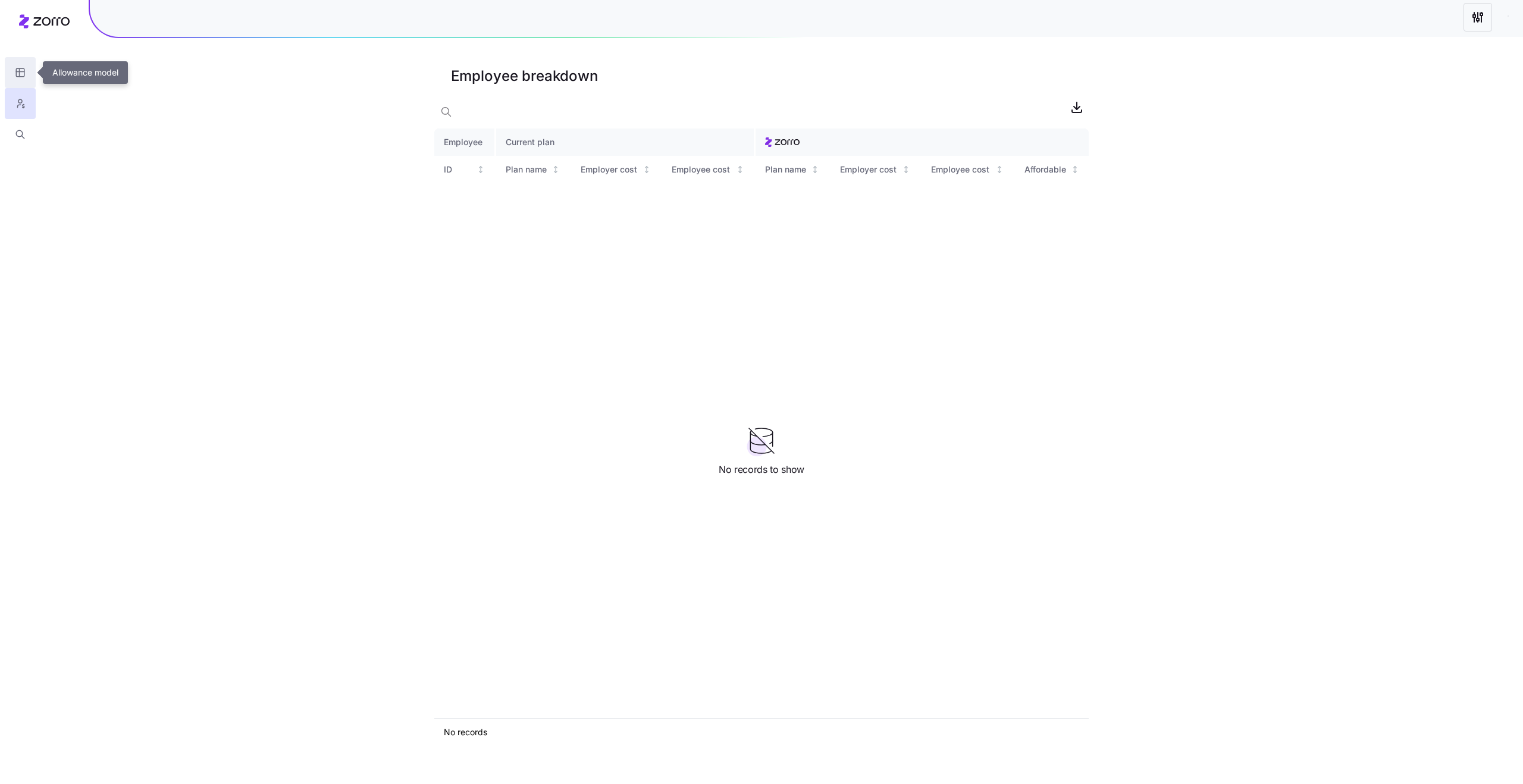
click at [24, 75] on icon "button" at bounding box center [19, 72] width 8 height 8
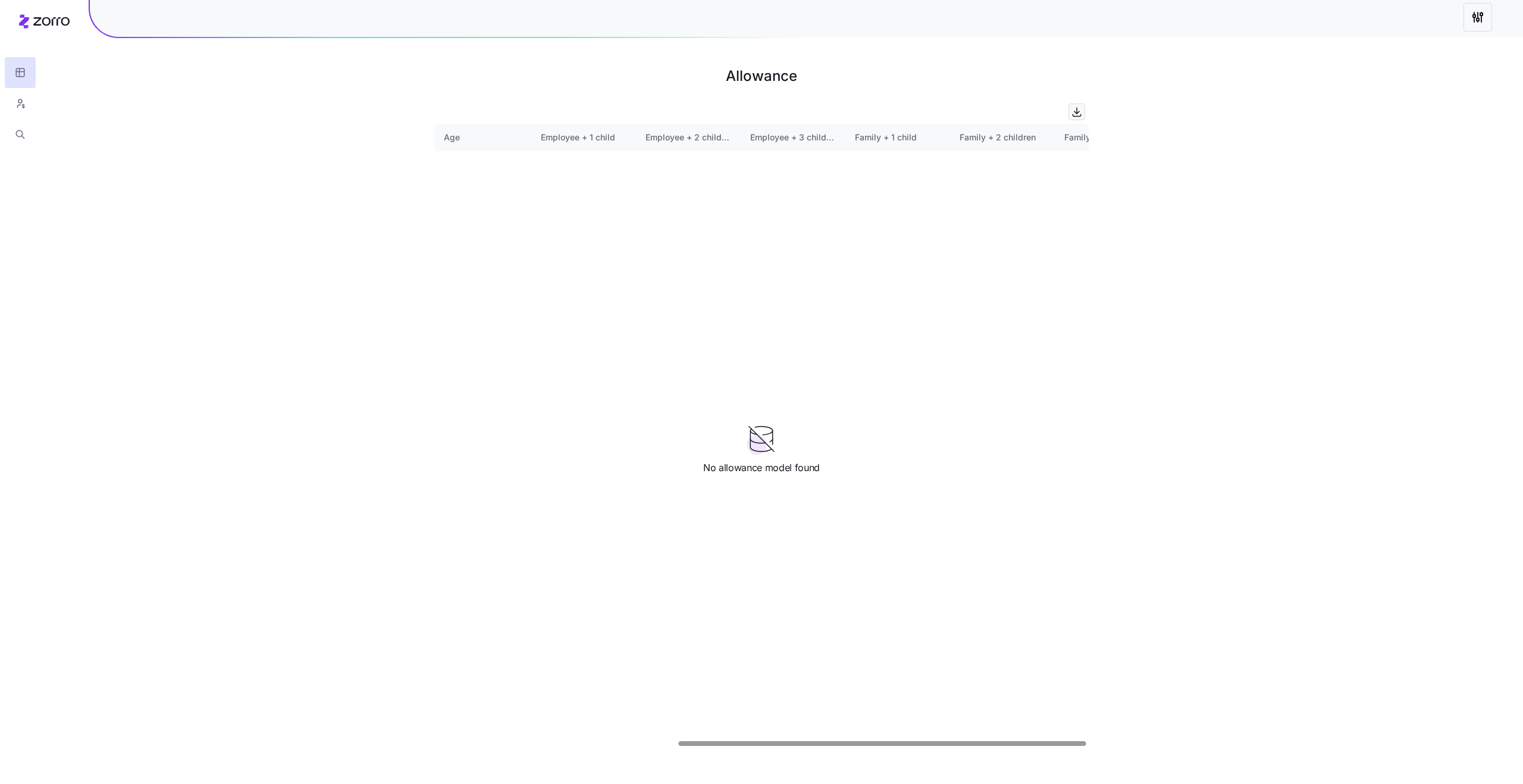
scroll to position [0, 392]
click at [22, 97] on icon "button" at bounding box center [20, 103] width 11 height 12
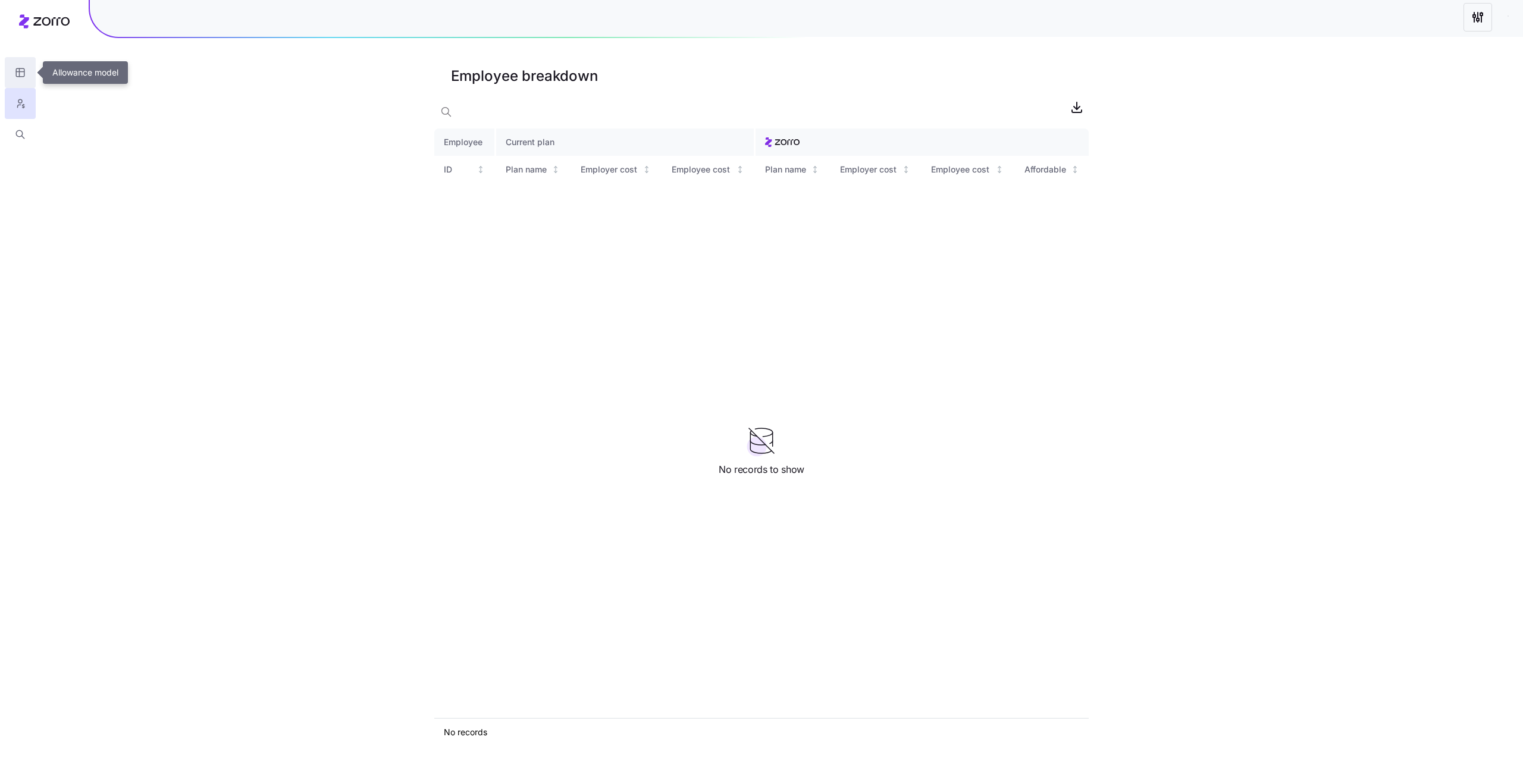
click at [18, 70] on icon "button" at bounding box center [20, 72] width 11 height 12
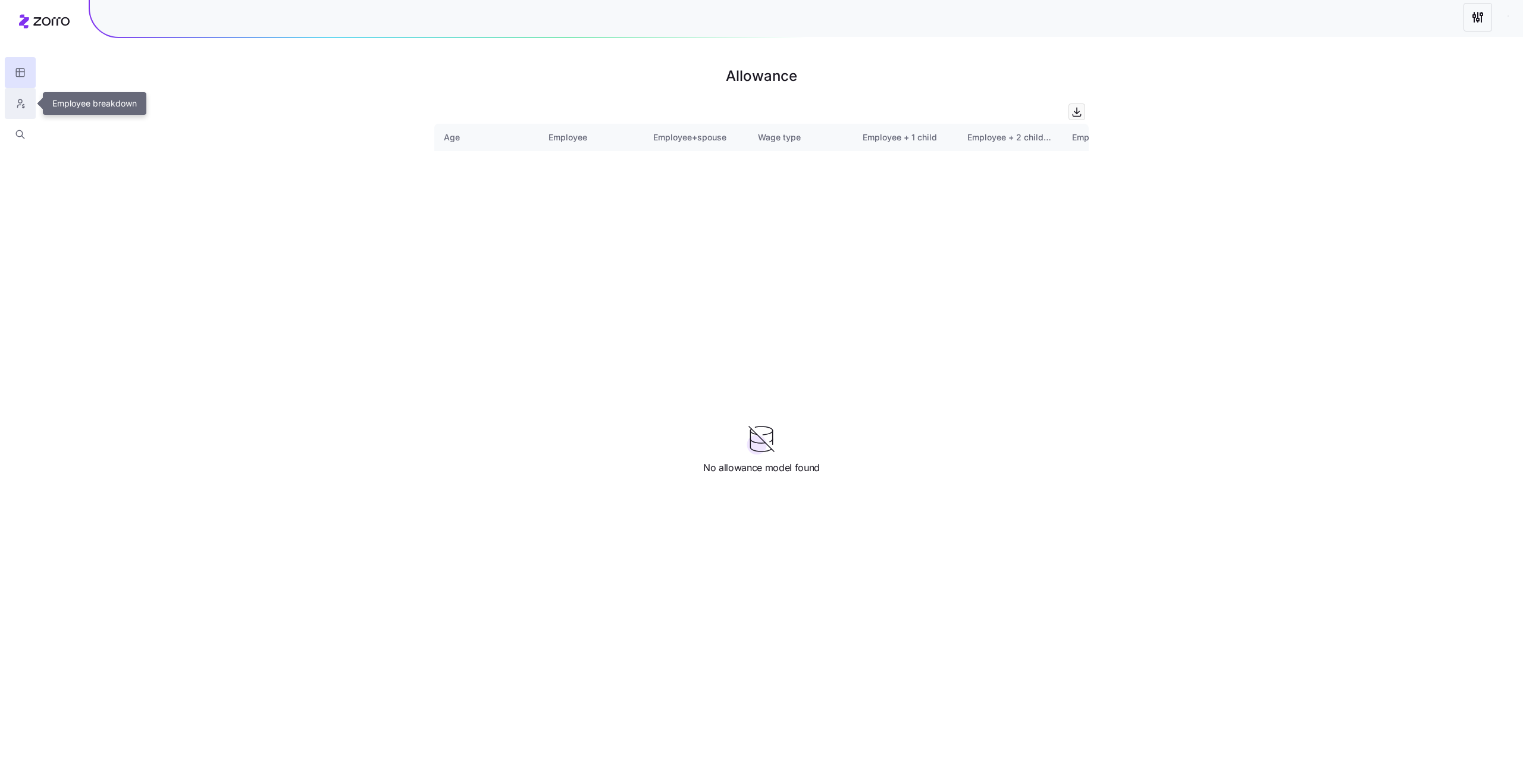
click at [24, 100] on icon "button" at bounding box center [20, 103] width 11 height 12
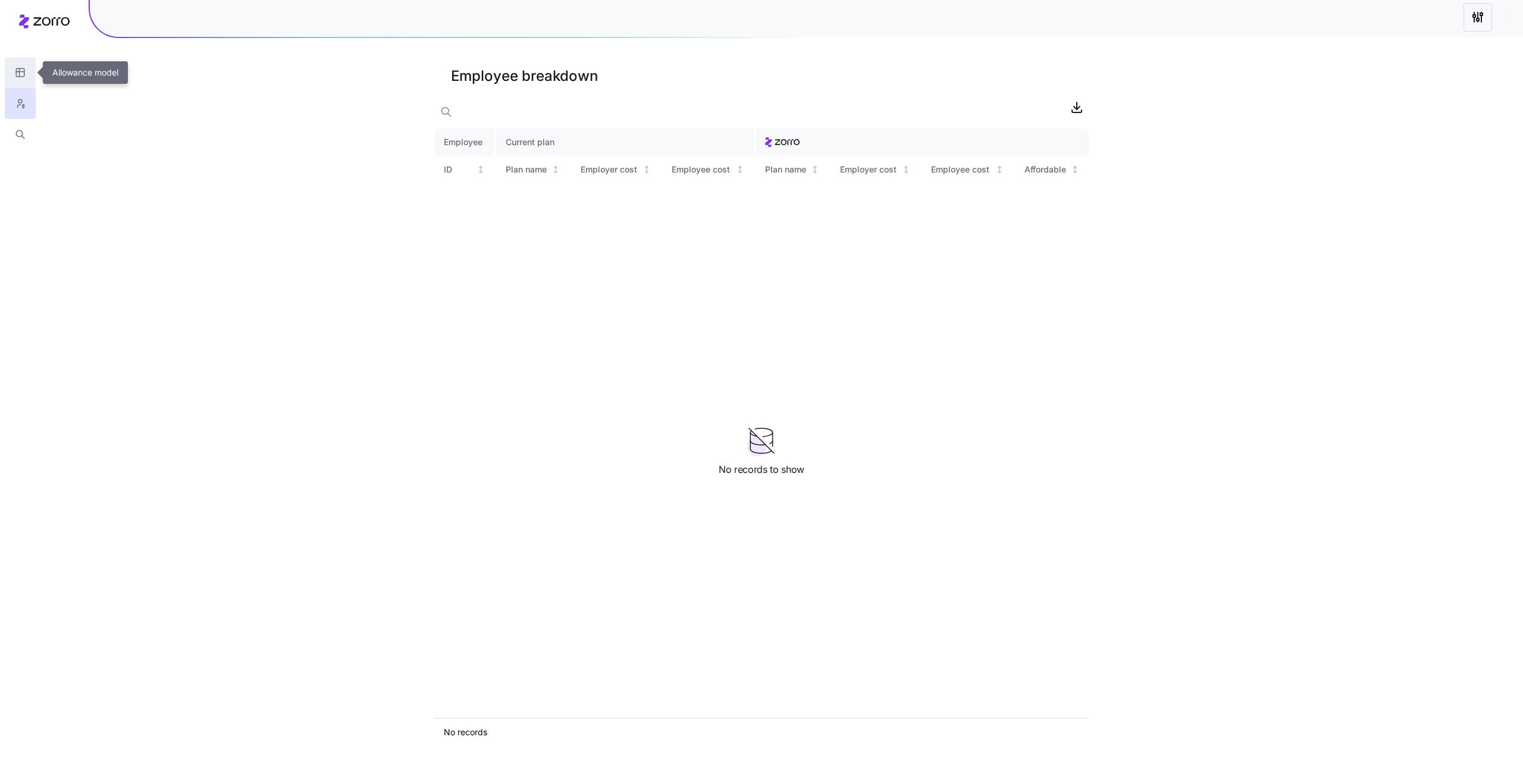
click at [14, 82] on button "button" at bounding box center [19, 72] width 31 height 31
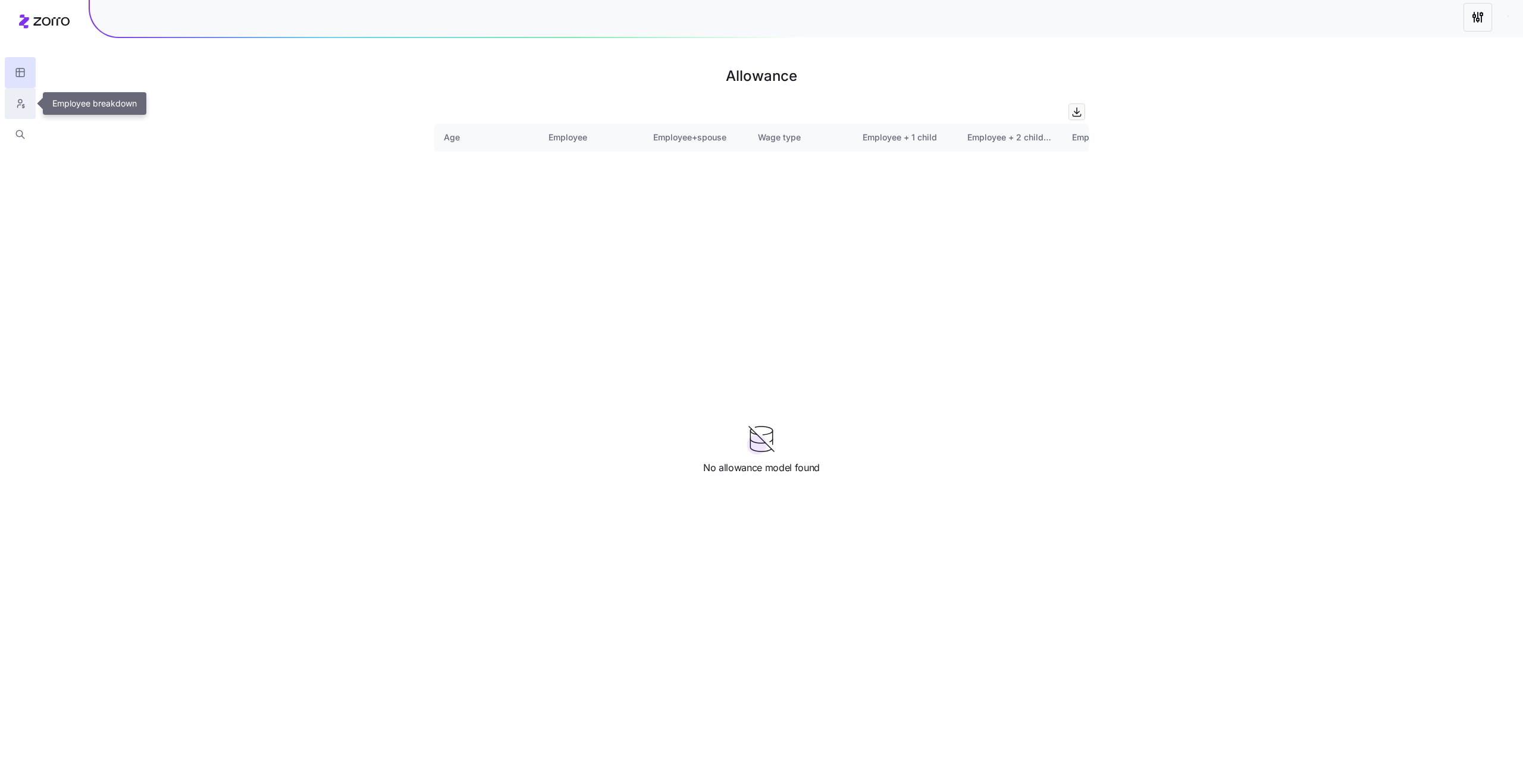
click at [18, 106] on icon "button" at bounding box center [19, 106] width 3 height 3
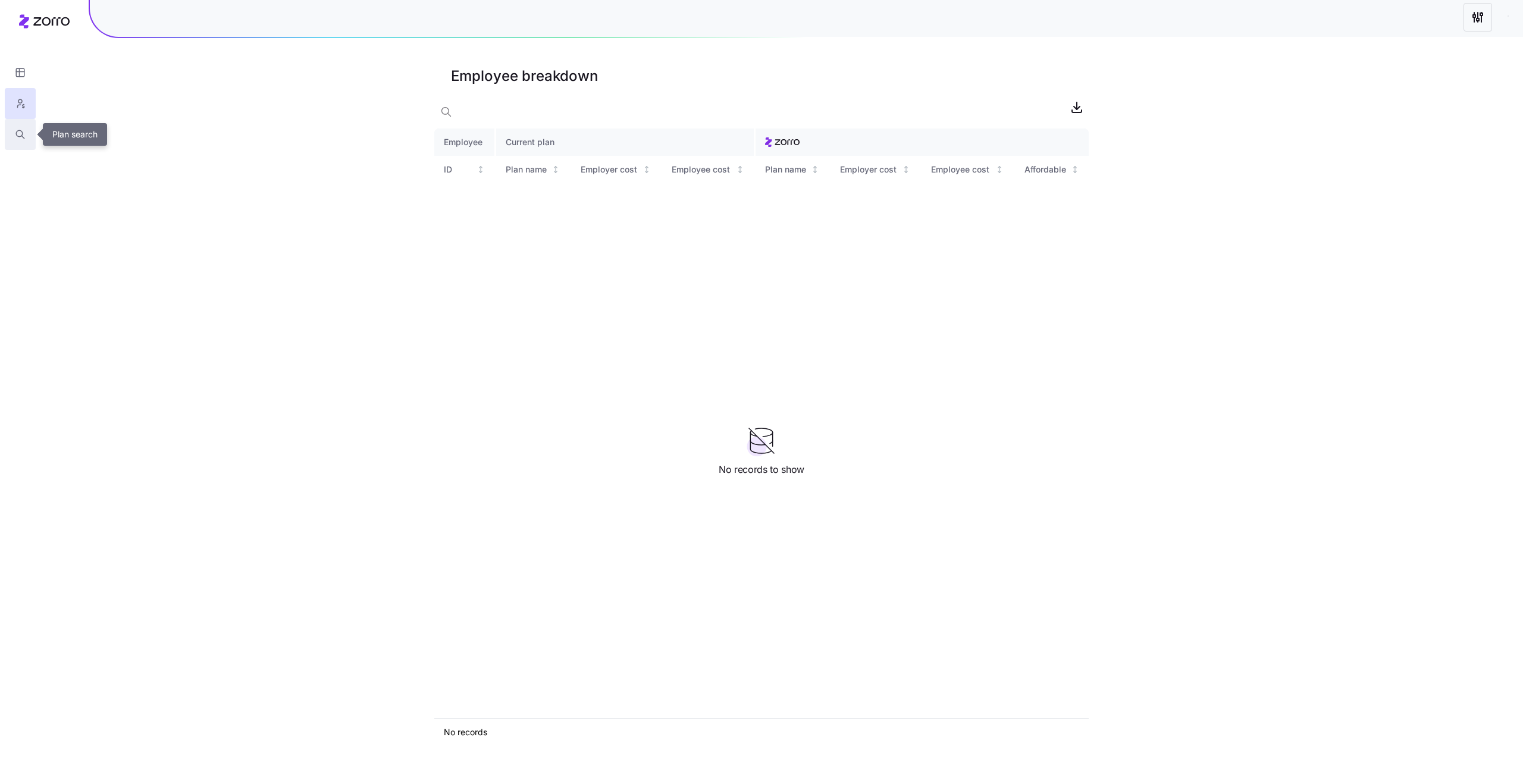
click at [19, 138] on icon "button" at bounding box center [20, 134] width 11 height 12
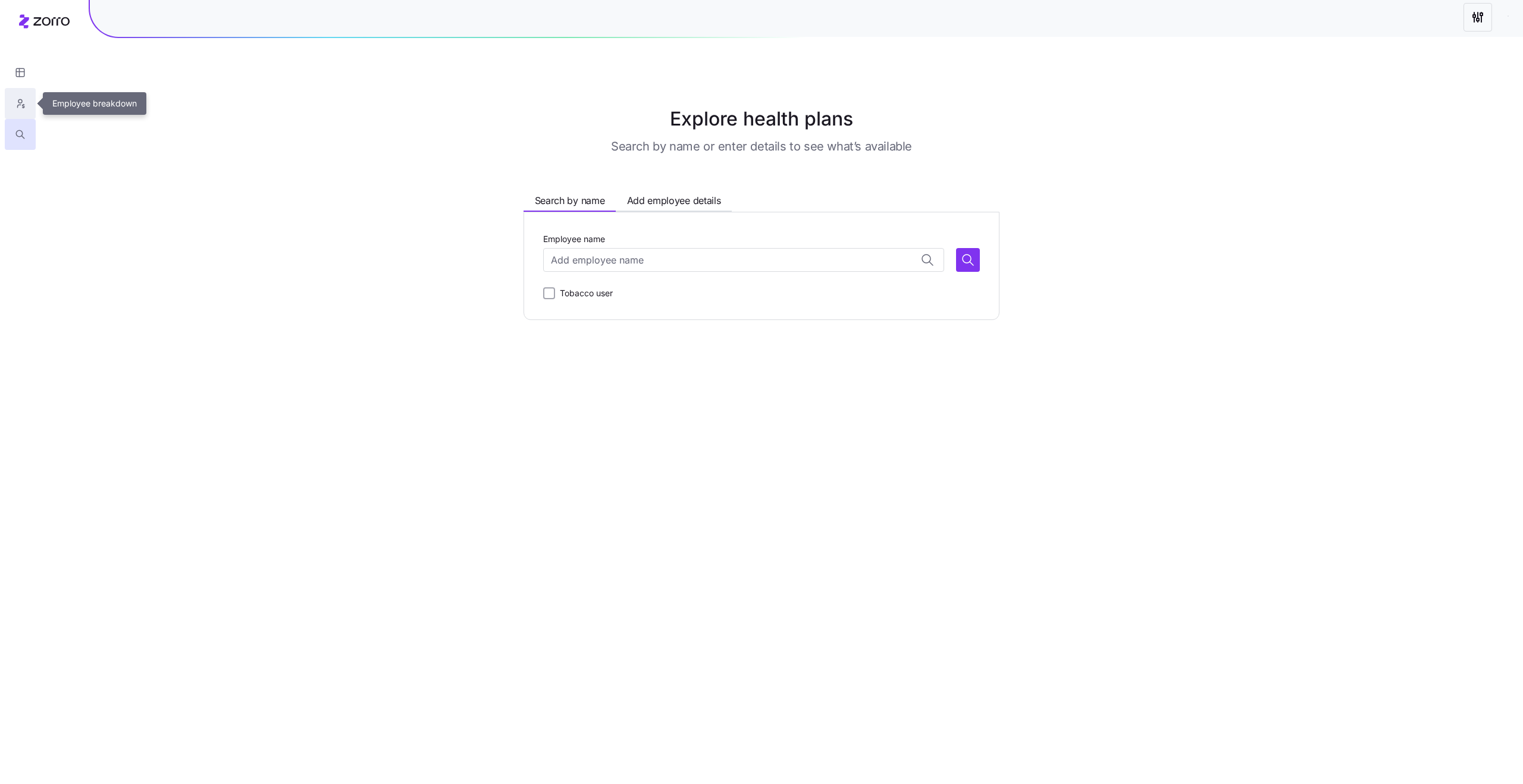
click at [17, 102] on icon "button" at bounding box center [20, 103] width 11 height 12
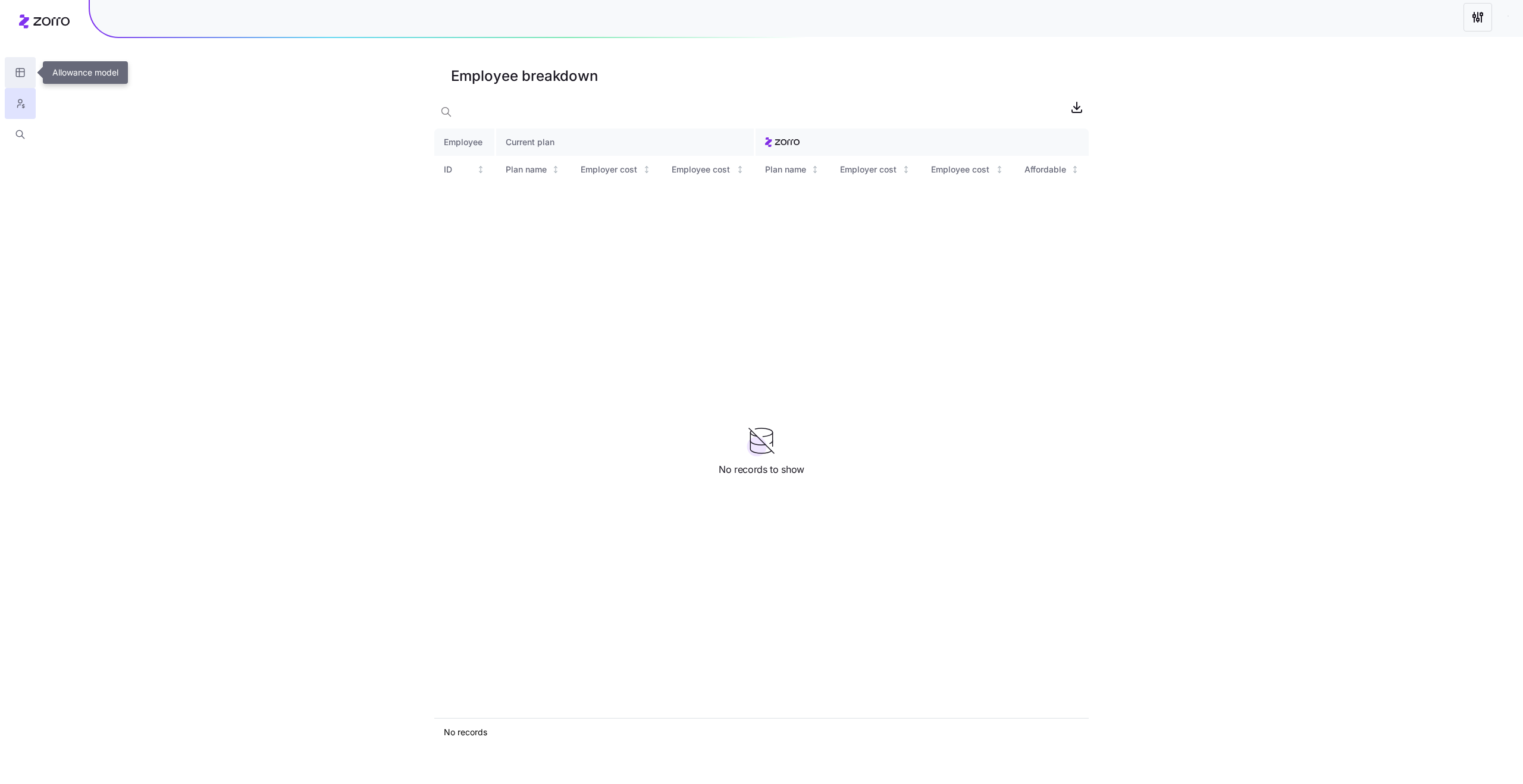
click at [19, 72] on icon "button" at bounding box center [20, 72] width 11 height 12
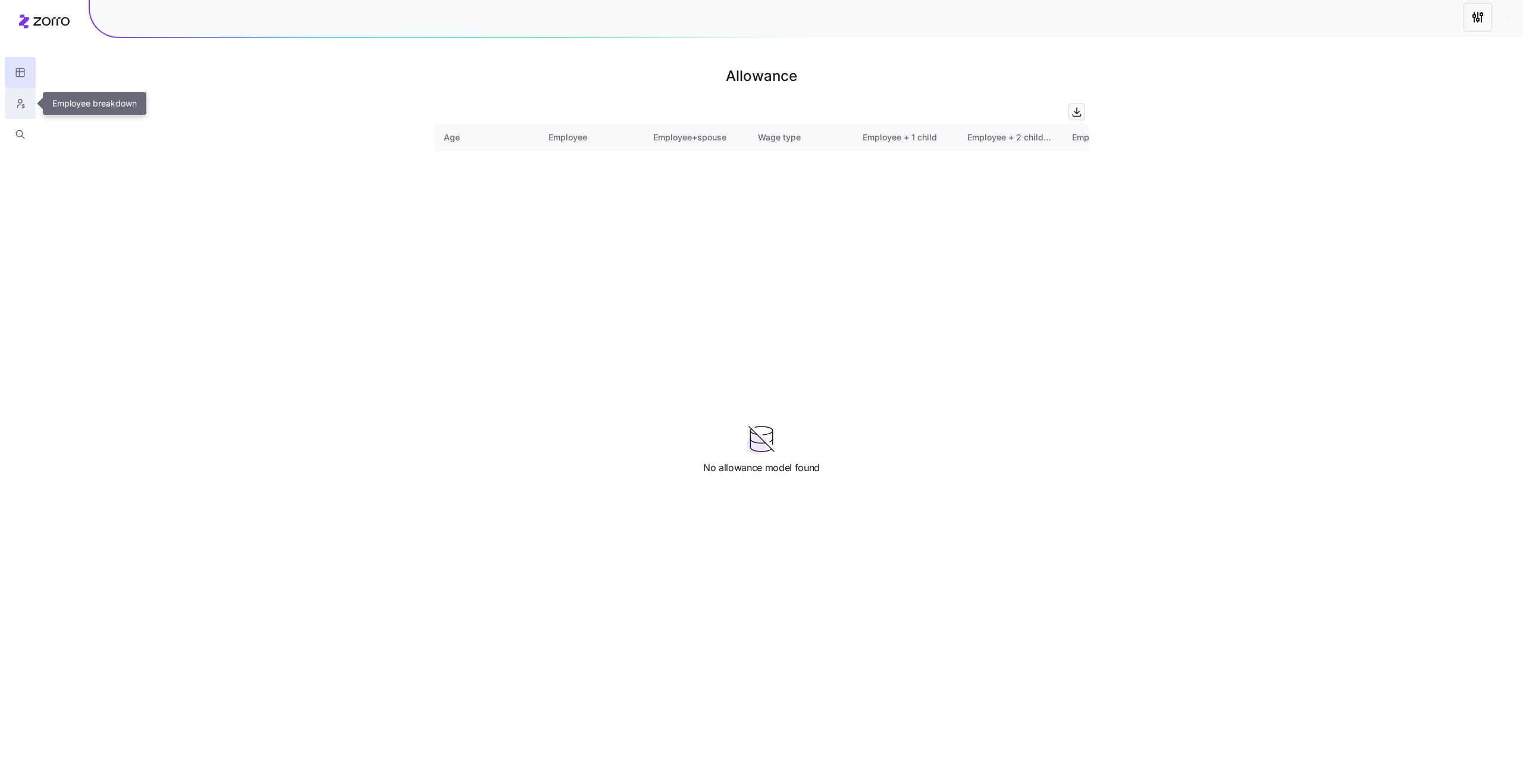
click at [19, 95] on button "button" at bounding box center [19, 103] width 31 height 31
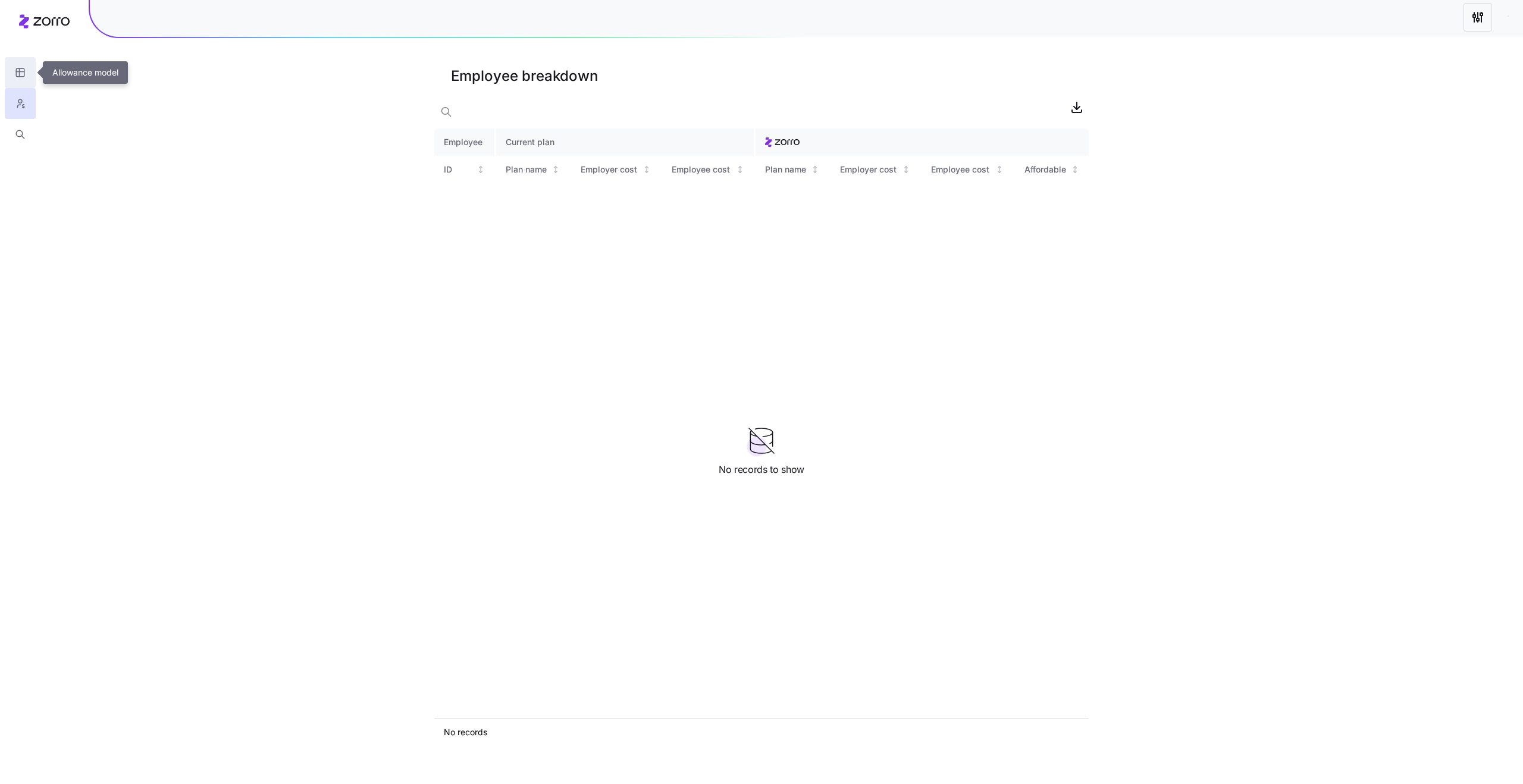
click at [20, 82] on button "button" at bounding box center [19, 72] width 31 height 31
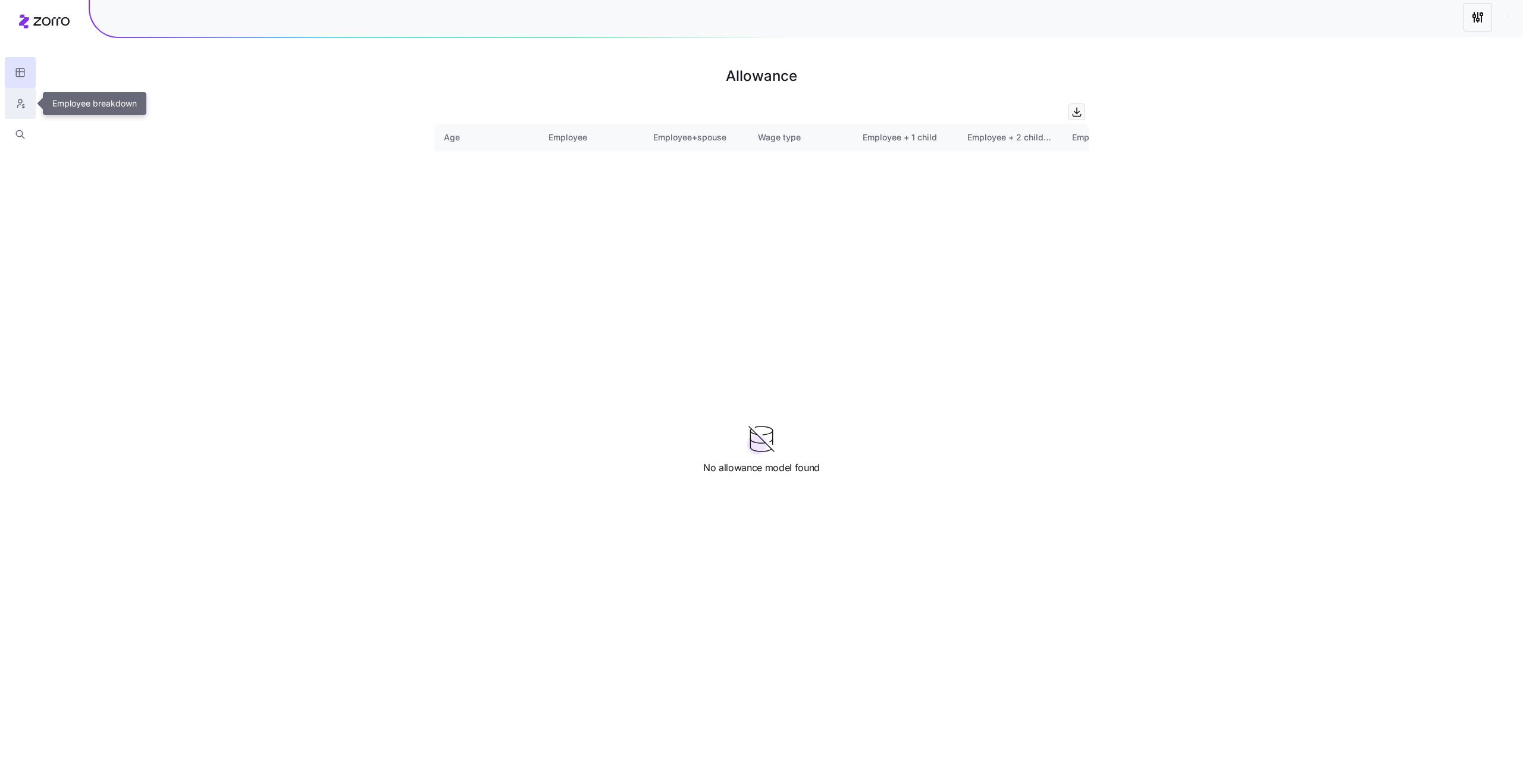
click at [25, 104] on icon "button" at bounding box center [20, 103] width 11 height 12
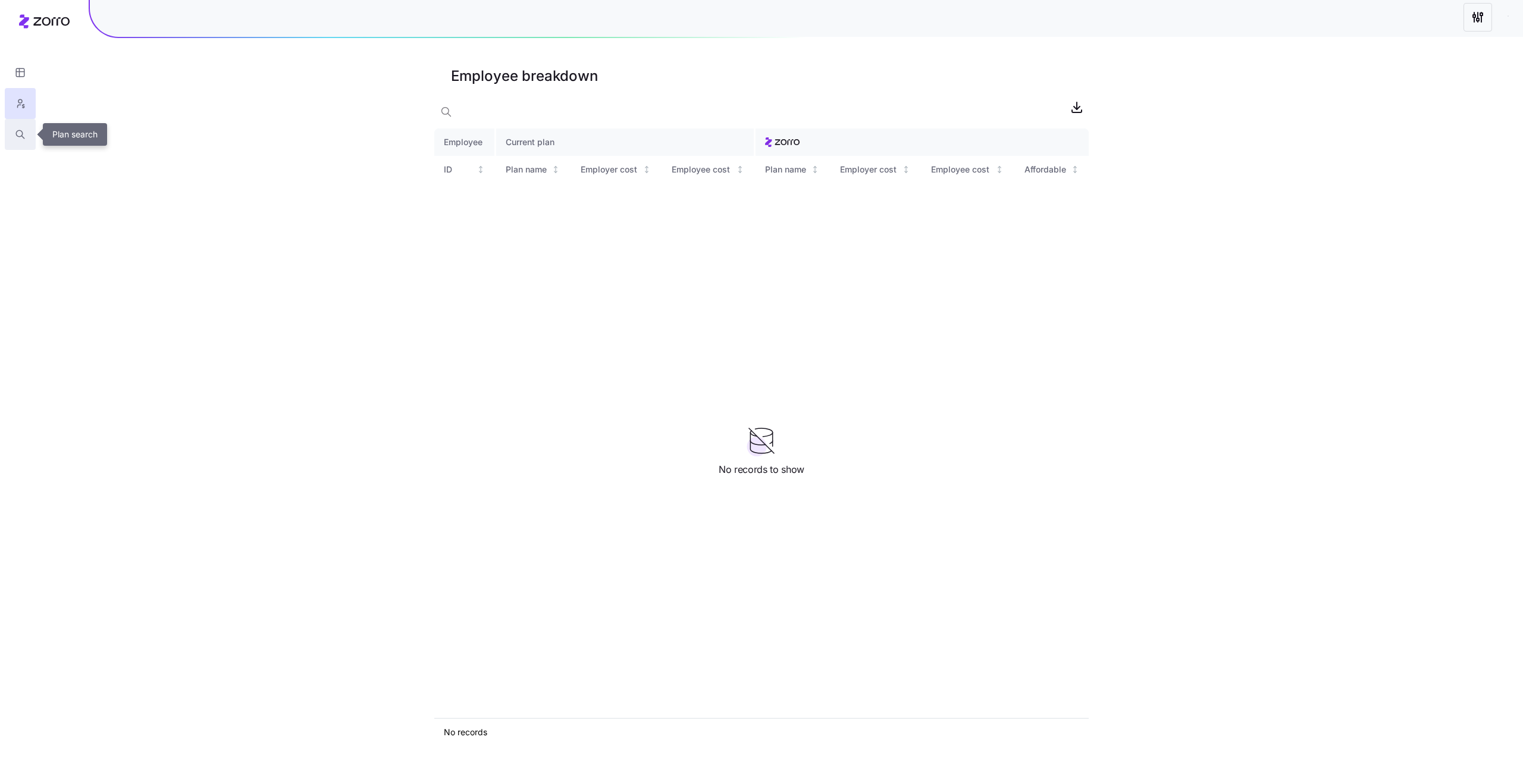
click at [19, 141] on button "button" at bounding box center [19, 133] width 31 height 31
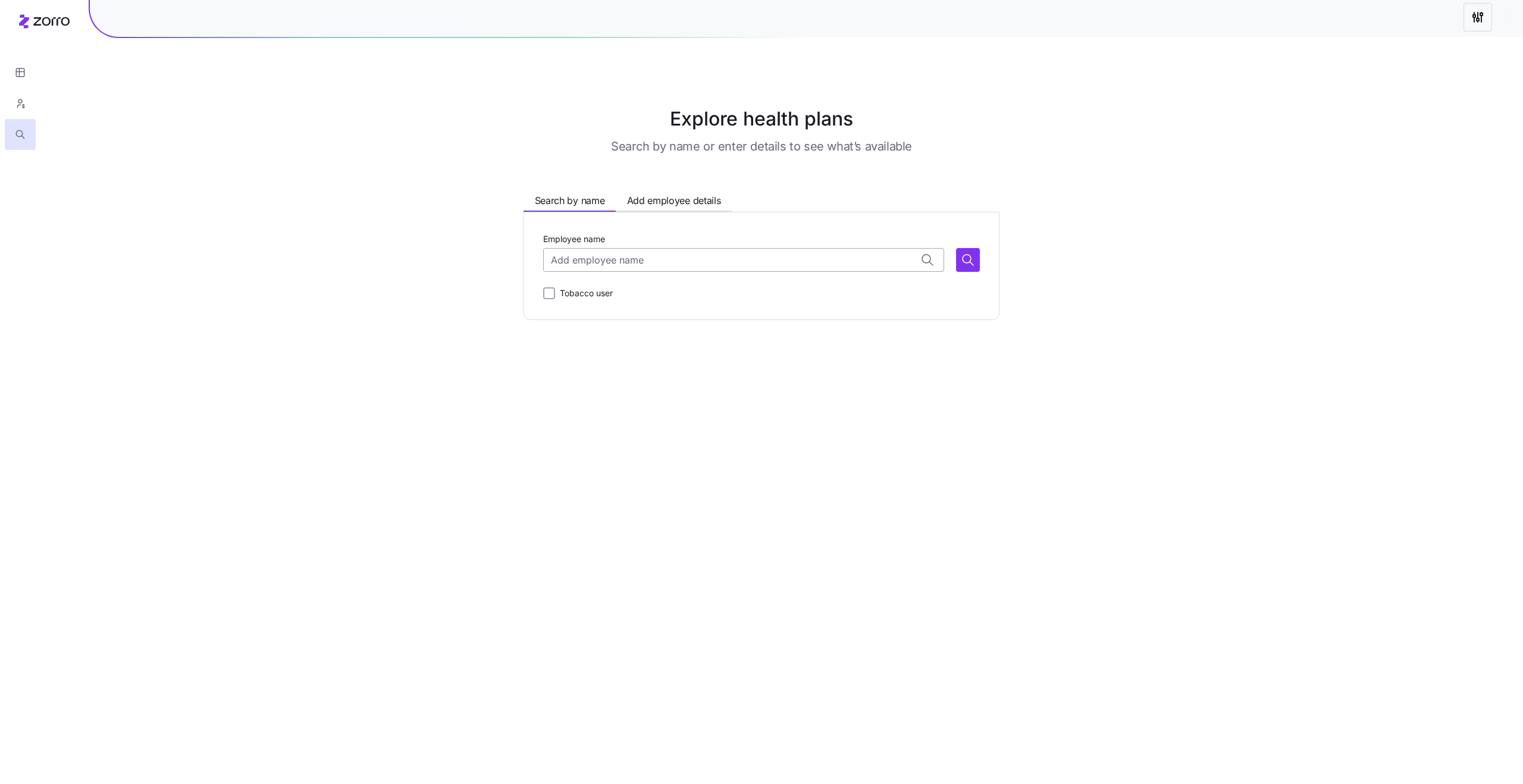
click at [627, 259] on input "Employee name" at bounding box center [743, 260] width 400 height 24
click at [933, 263] on input "Employee name" at bounding box center [743, 260] width 400 height 24
type input "d"
type input "t"
click at [680, 362] on main "Explore health plans Search by name or enter details to see what’s available Se…" at bounding box center [761, 392] width 1523 height 784
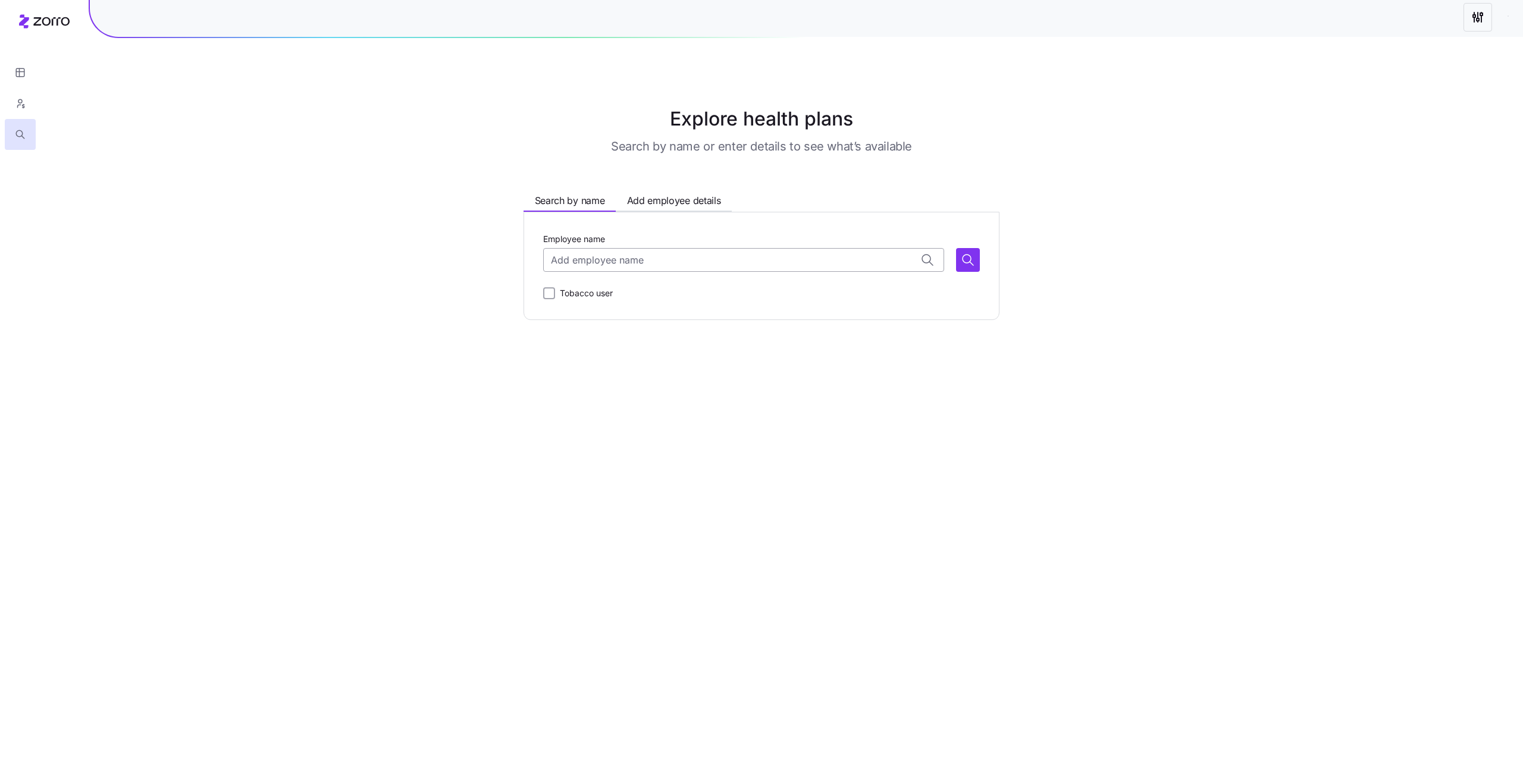
click at [580, 265] on input "Employee name" at bounding box center [743, 260] width 400 height 24
type input "sarah"
click at [700, 264] on input "app" at bounding box center [743, 260] width 400 height 24
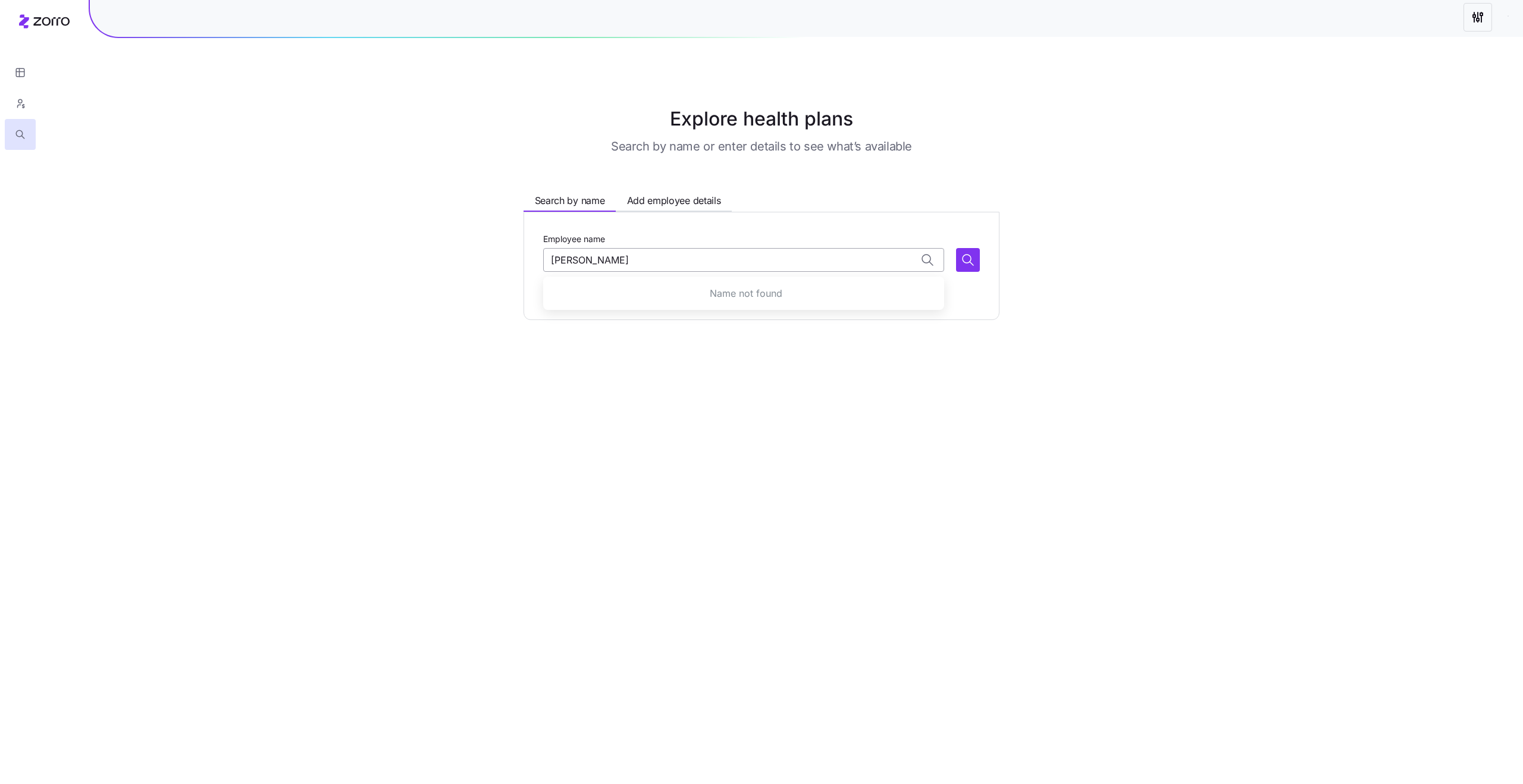
type input "sara"
paste input "Applegate"
click at [608, 256] on input "Applegate" at bounding box center [743, 260] width 400 height 24
click at [552, 263] on input "Applegate" at bounding box center [743, 260] width 400 height 24
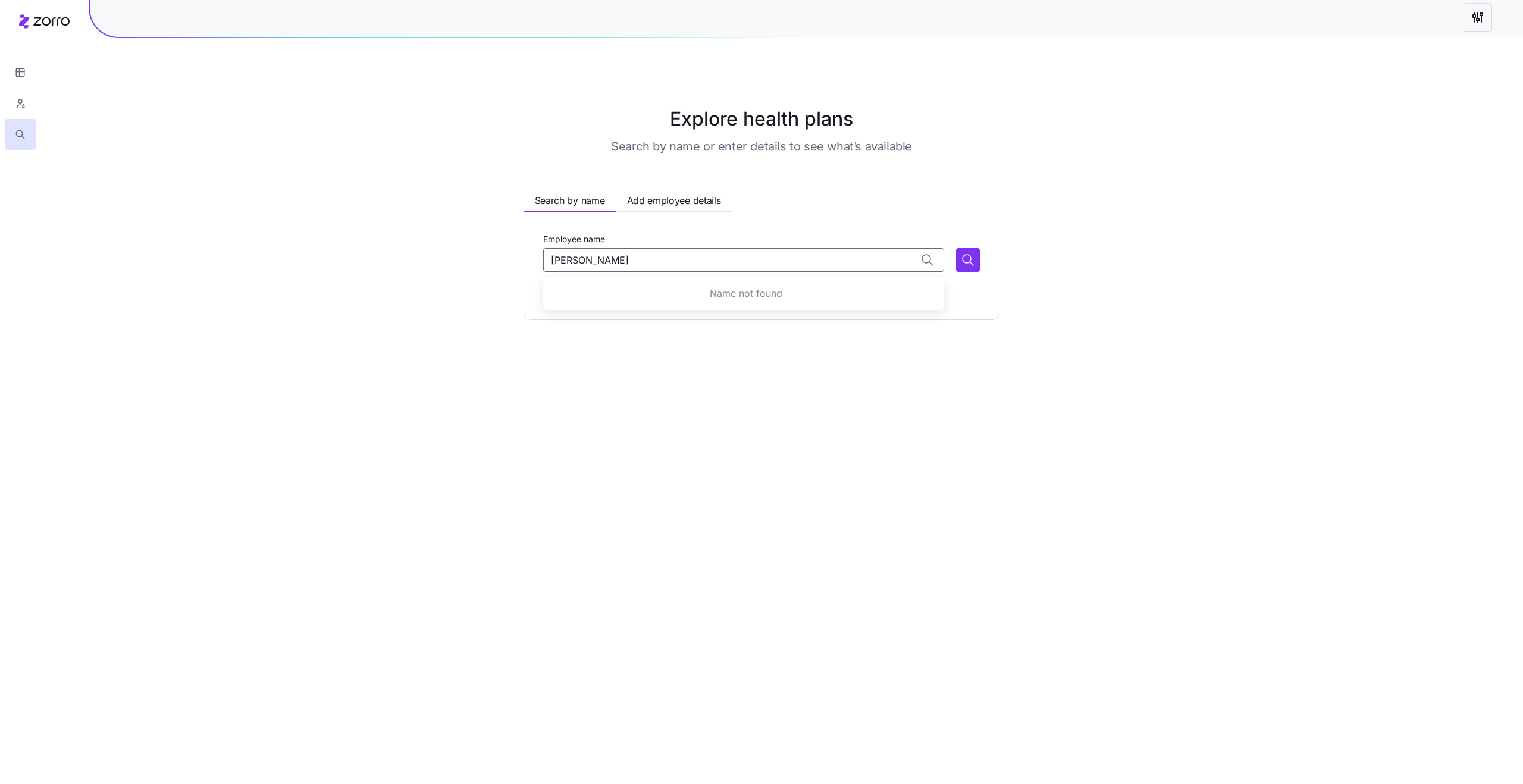
type input "sarah Applegate"
click at [753, 437] on main "Explore health plans Search by name or enter details to see what’s available Se…" at bounding box center [761, 392] width 1523 height 784
click at [567, 261] on input "Employee name" at bounding box center [743, 260] width 400 height 24
click at [662, 208] on button "Add employee details" at bounding box center [673, 200] width 116 height 19
click at [580, 198] on span "Search by name" at bounding box center [570, 201] width 70 height 15
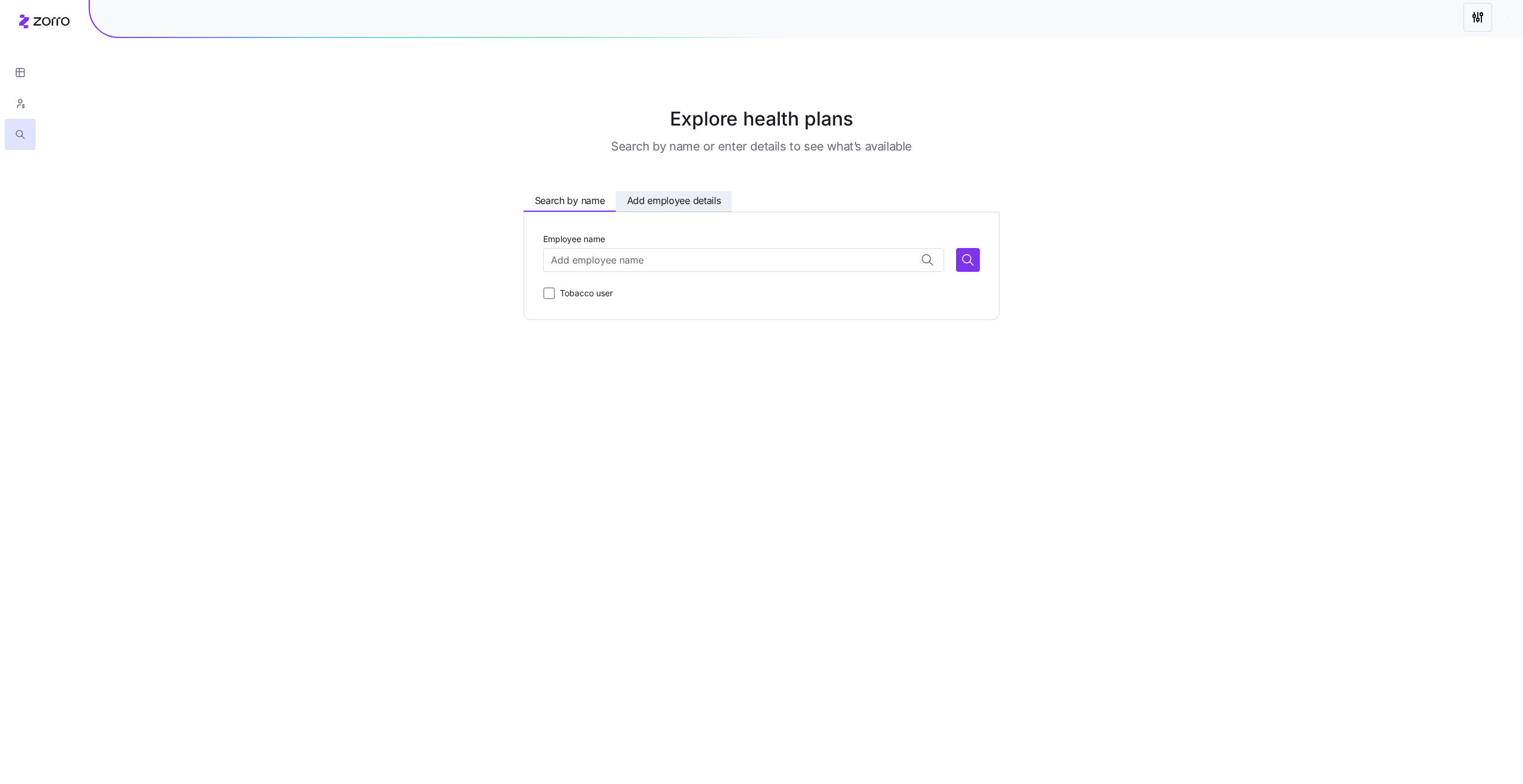
click at [630, 197] on span "Add employee details" at bounding box center [673, 201] width 94 height 15
click at [560, 199] on span "Search by name" at bounding box center [570, 201] width 70 height 15
click at [298, 234] on div "Explore health plans Search by name or enter details to see what’s available Se…" at bounding box center [761, 212] width 1523 height 215
click at [592, 268] on input "Employee name" at bounding box center [743, 260] width 400 height 24
click at [402, 297] on div "Explore health plans Search by name or enter details to see what’s available Se…" at bounding box center [761, 212] width 1523 height 215
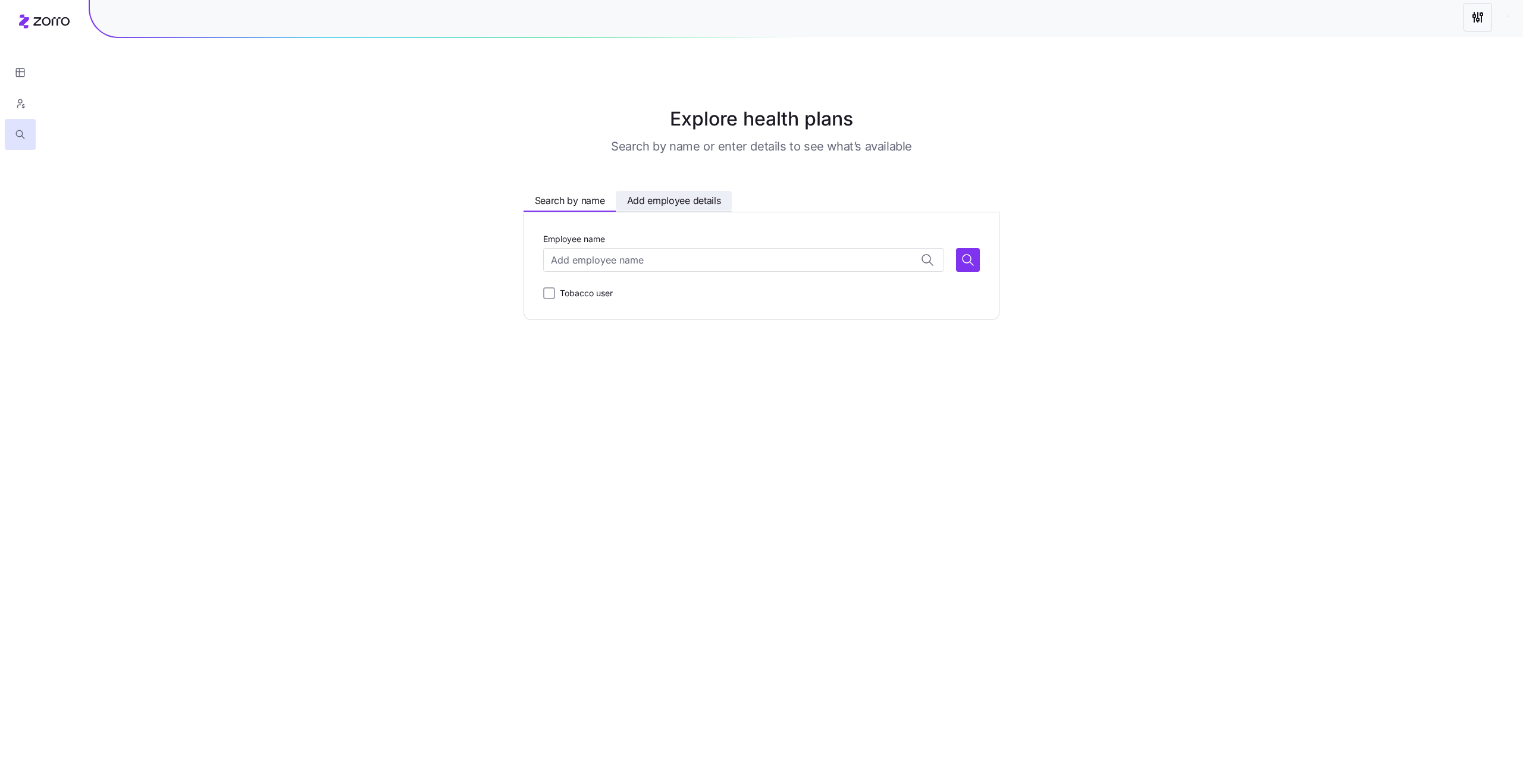
click at [674, 197] on span "Add employee details" at bounding box center [673, 201] width 94 height 15
click at [582, 200] on span "Search by name" at bounding box center [570, 201] width 70 height 15
click at [1367, 102] on main "Explore health plans Search by name or enter details to see what’s available Se…" at bounding box center [761, 392] width 1523 height 784
click at [1477, 20] on html "Explore health plans Search by name or enter details to see what’s available Se…" at bounding box center [761, 392] width 1523 height 784
click at [1345, 28] on html "Explore health plans Search by name or enter details to see what’s available Se…" at bounding box center [761, 392] width 1523 height 784
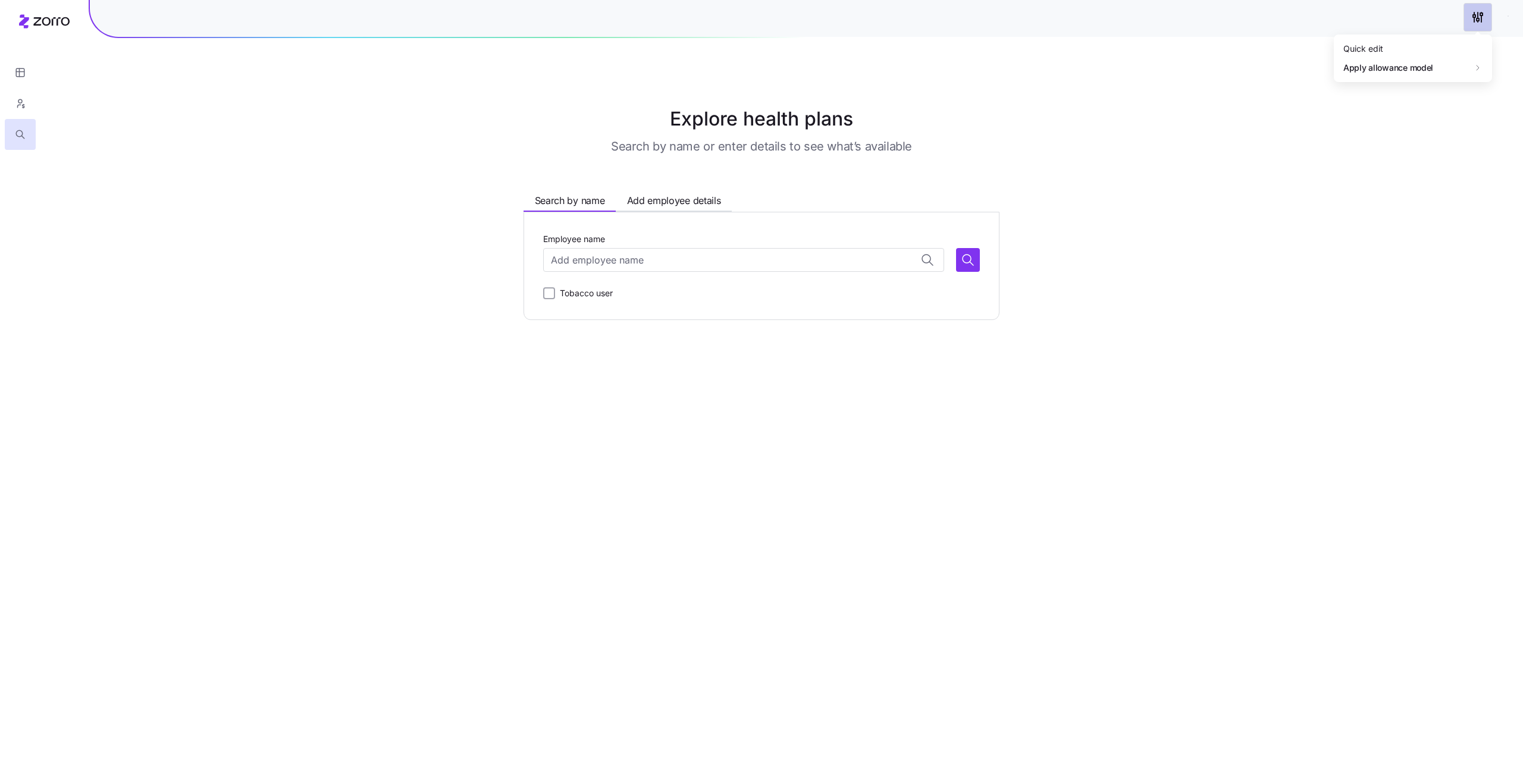
click at [1478, 25] on html "Explore health plans Search by name or enter details to see what’s available Se…" at bounding box center [761, 392] width 1523 height 784
click at [1360, 14] on html "Explore health plans Search by name or enter details to see what’s available Se…" at bounding box center [761, 392] width 1523 height 784
click at [1479, 23] on html "Explore health plans Search by name or enter details to see what’s available Se…" at bounding box center [761, 392] width 1523 height 784
click at [1339, 26] on html "Explore health plans Search by name or enter details to see what’s available Se…" at bounding box center [761, 392] width 1523 height 784
click at [641, 257] on input "Employee name" at bounding box center [743, 260] width 400 height 24
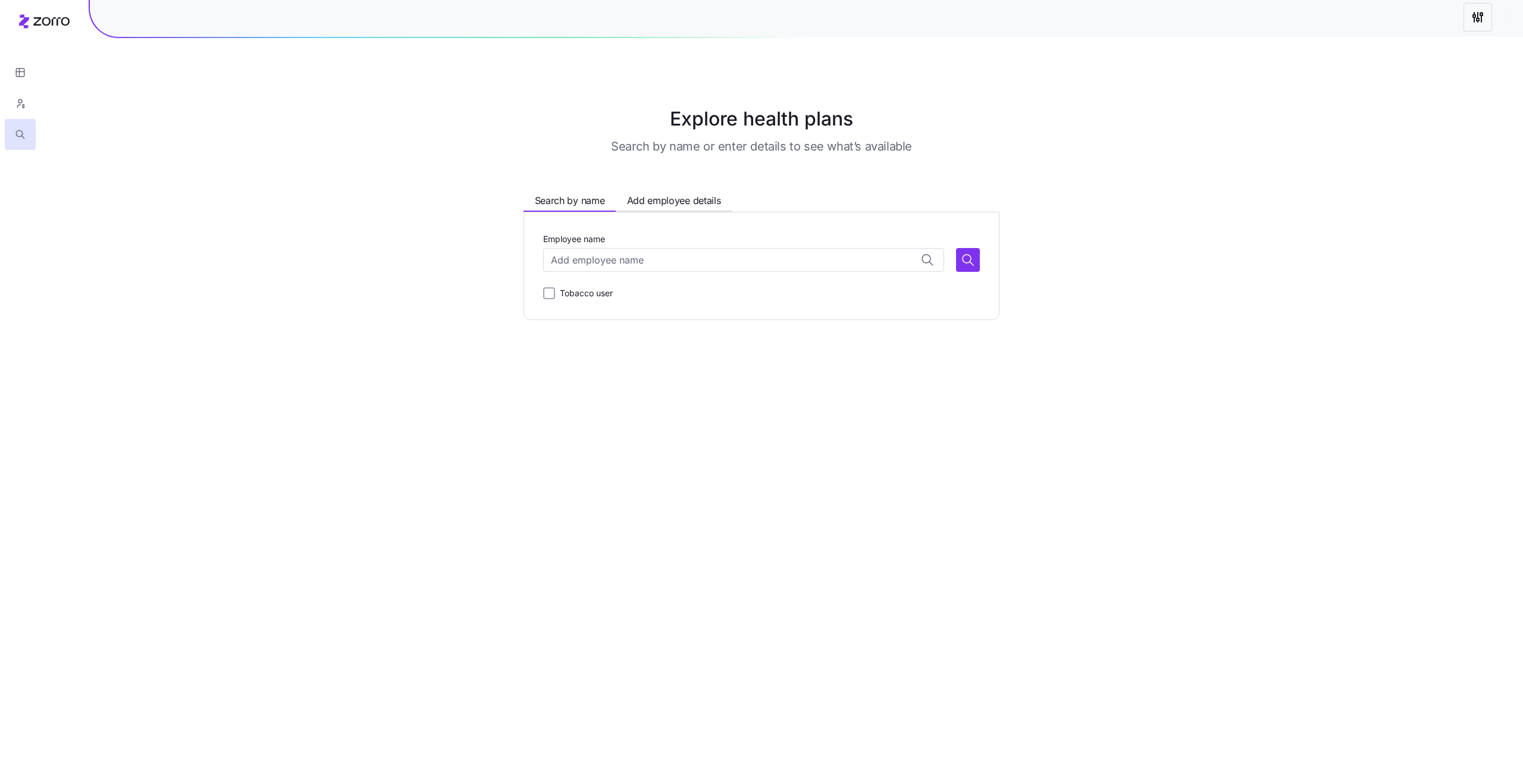
click at [788, 496] on main "Explore health plans Search by name or enter details to see what’s available Se…" at bounding box center [761, 392] width 1523 height 784
click at [1461, 21] on div at bounding box center [806, 16] width 1433 height 42
click at [1476, 21] on html "Explore health plans Search by name or enter details to see what’s available Se…" at bounding box center [761, 392] width 1523 height 784
click at [1360, 28] on html "Explore health plans Search by name or enter details to see what’s available Se…" at bounding box center [761, 392] width 1523 height 784
click at [1483, 14] on html "Explore health plans Search by name or enter details to see what’s available Se…" at bounding box center [761, 392] width 1523 height 784
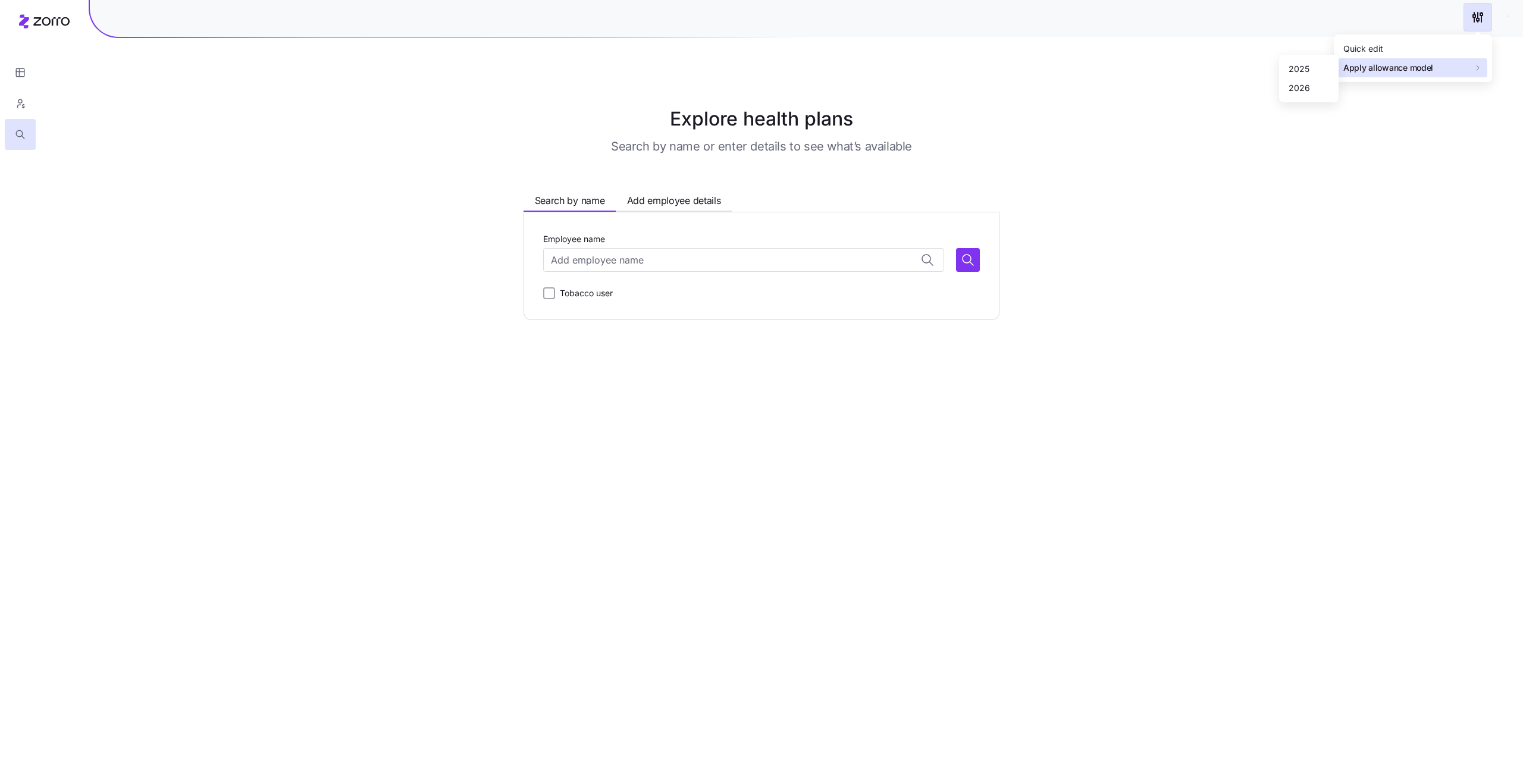
click at [1225, 253] on html "Explore health plans Search by name or enter details to see what’s available Se…" at bounding box center [761, 392] width 1523 height 784
click at [605, 255] on input "Employee name" at bounding box center [743, 260] width 400 height 24
type input "d"
click at [744, 436] on main "Explore health plans Search by name or enter details to see what’s available Se…" at bounding box center [761, 392] width 1523 height 784
click at [638, 266] on input "Employee name" at bounding box center [743, 260] width 400 height 24
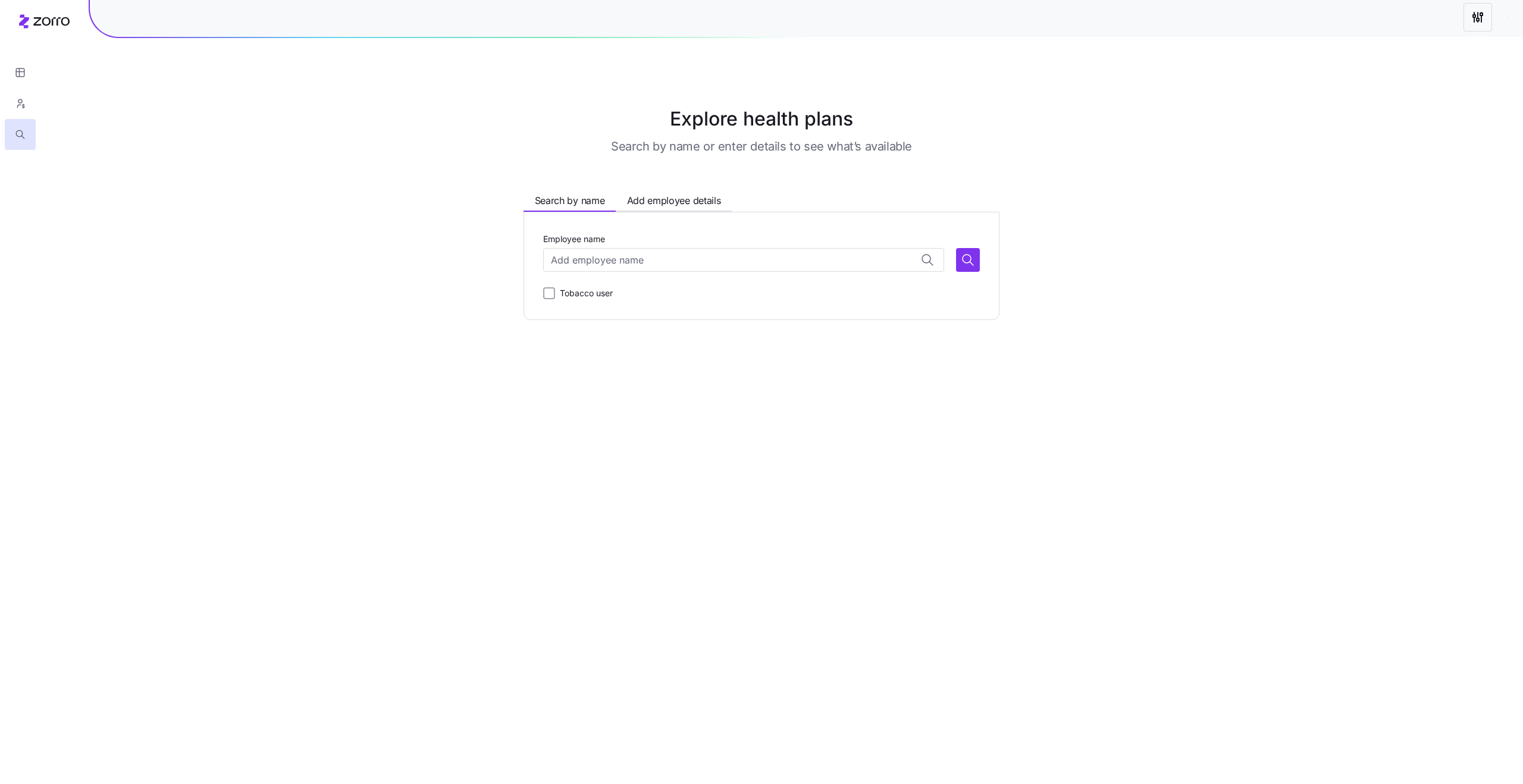
click at [667, 449] on main "Explore health plans Search by name or enter details to see what’s available Se…" at bounding box center [761, 392] width 1523 height 784
click at [646, 261] on input "Employee name" at bounding box center [743, 260] width 400 height 24
type input "lisa"
click at [331, 187] on div "Explore health plans Search by name or enter details to see what’s available Se…" at bounding box center [761, 212] width 1523 height 215
click at [631, 251] on input "Employee name" at bounding box center [743, 260] width 400 height 24
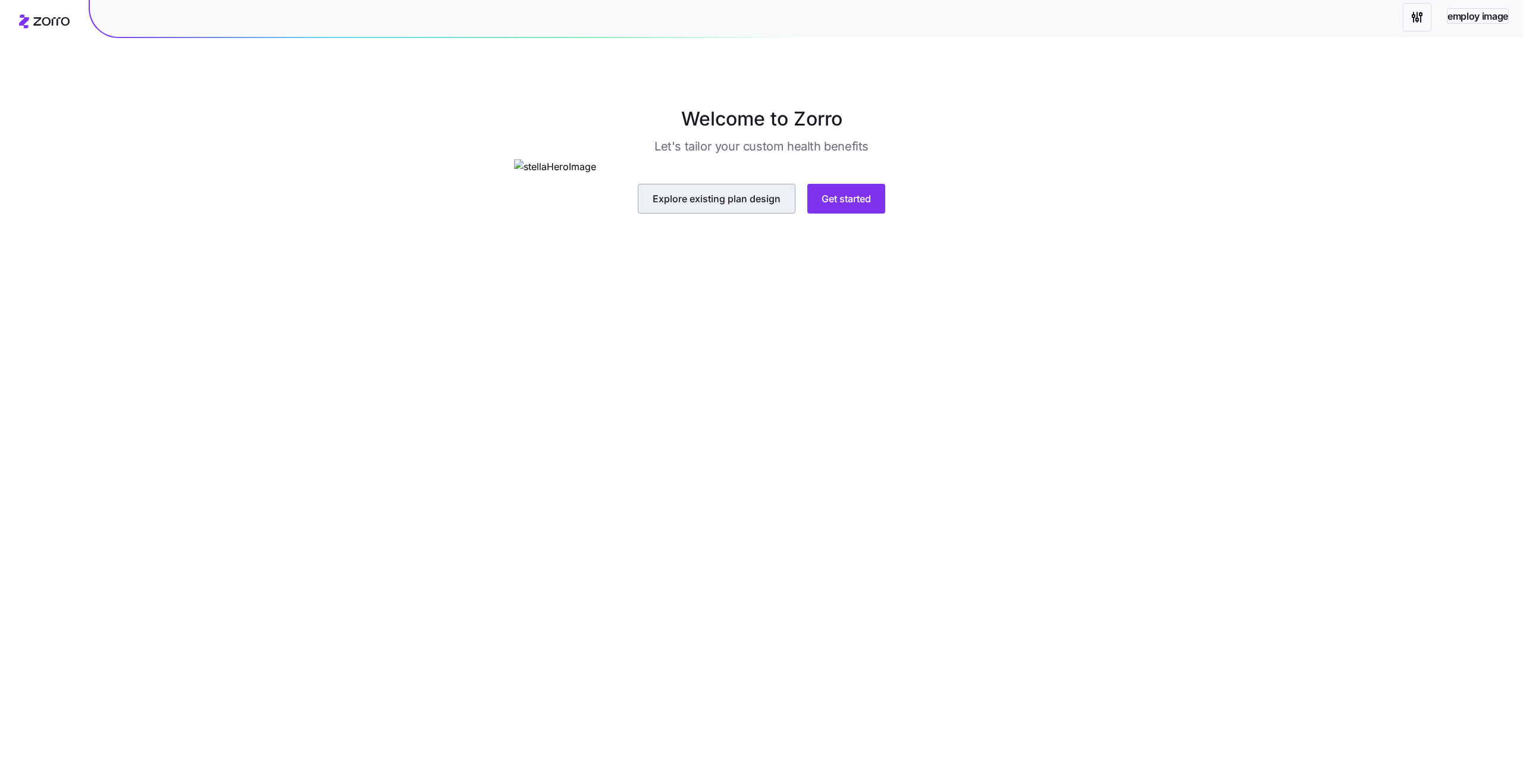
click at [754, 206] on span "Explore existing plan design" at bounding box center [717, 198] width 128 height 14
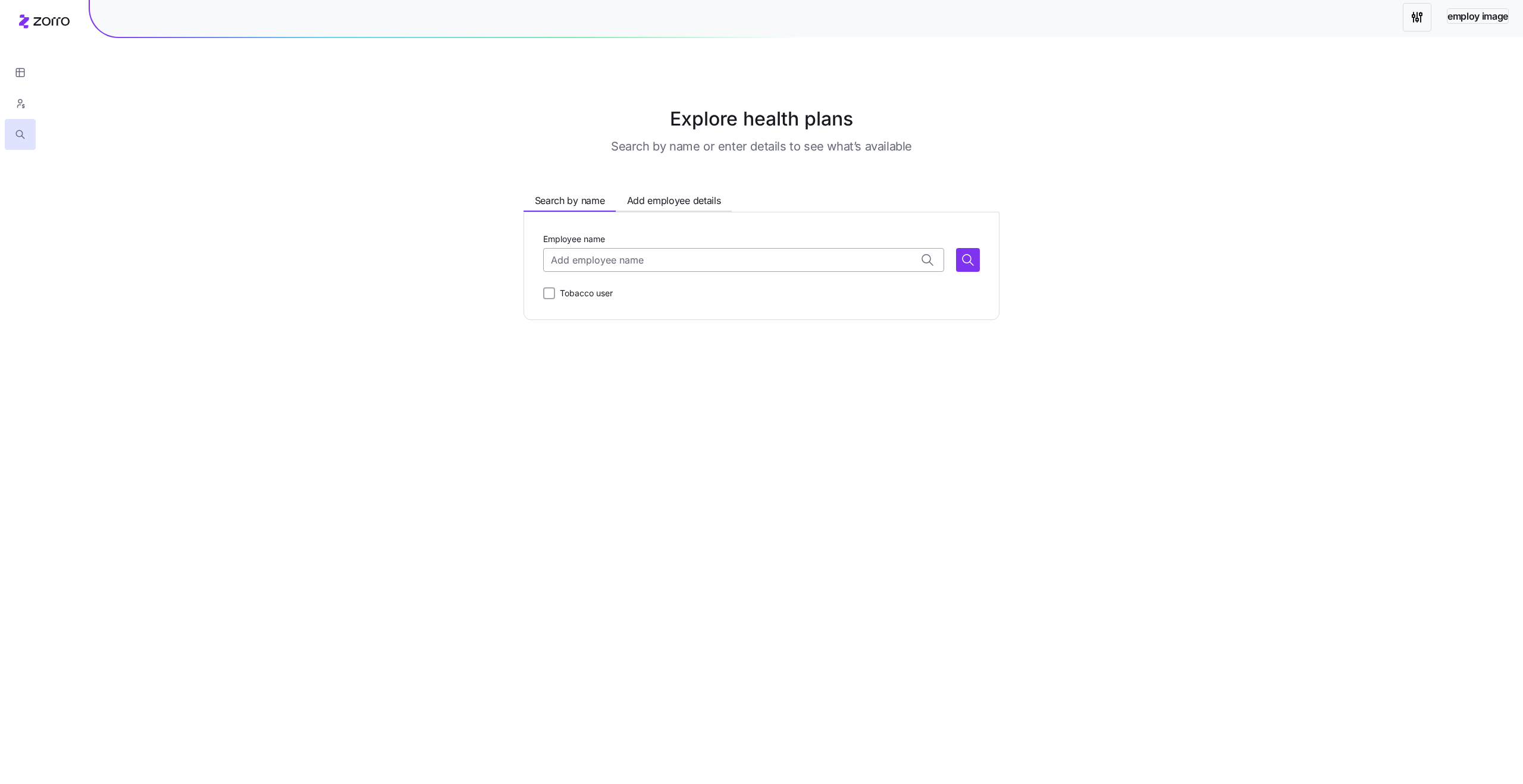
click at [686, 253] on input "Employee name" at bounding box center [743, 260] width 400 height 24
type input "[PERSON_NAME]"
click at [742, 516] on main "Explore health plans Search by name or enter details to see what’s available Se…" at bounding box center [761, 392] width 1523 height 784
click at [844, 258] on input "Employee name" at bounding box center [743, 260] width 400 height 24
click at [944, 442] on main "Explore health plans Search by name or enter details to see what’s available Se…" at bounding box center [761, 392] width 1523 height 784
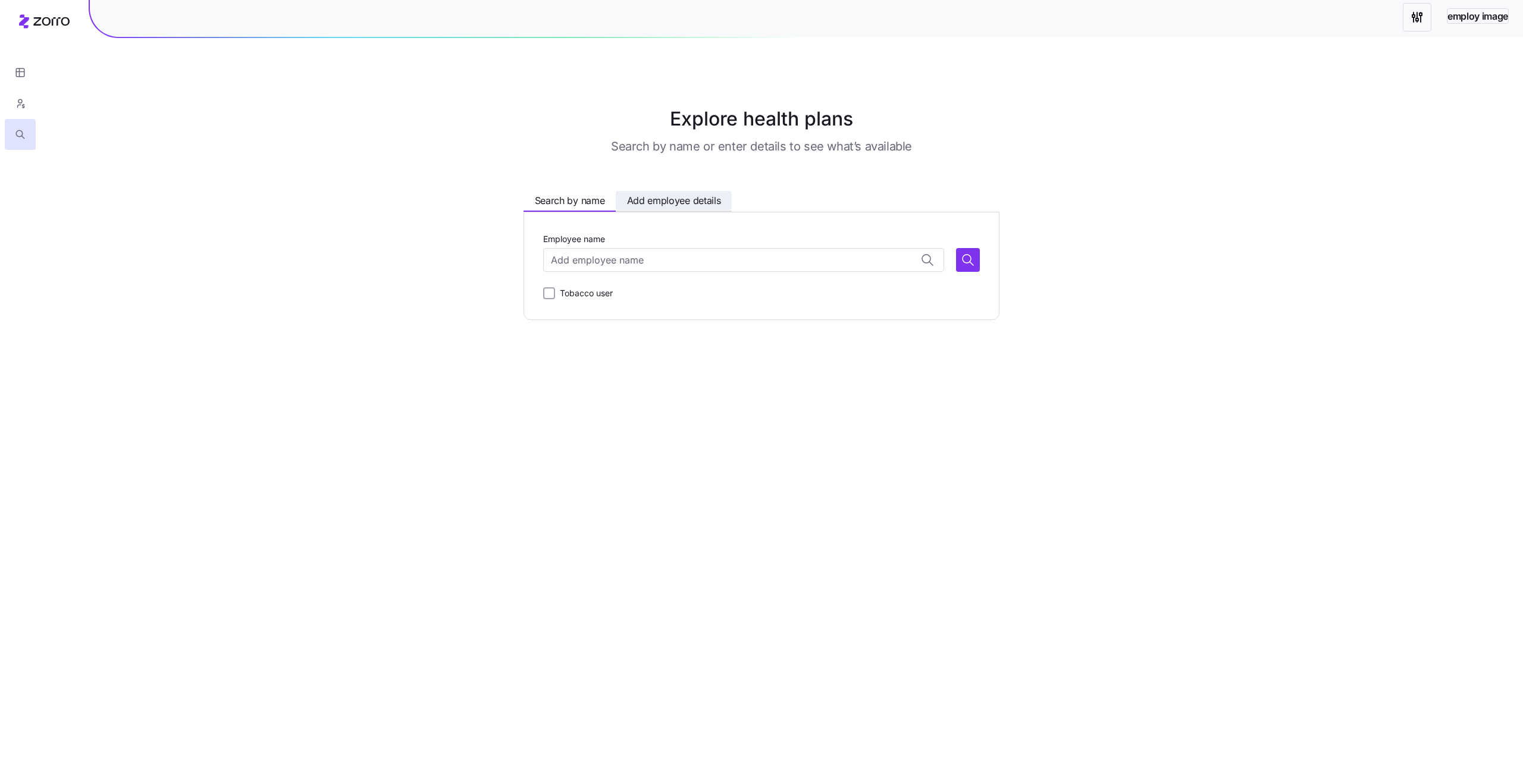
click at [692, 204] on span "Add employee details" at bounding box center [673, 201] width 94 height 15
click at [632, 261] on input "Zip code" at bounding box center [624, 260] width 162 height 24
click at [886, 408] on main "Explore health plans Search by name or enter details to see what’s available Se…" at bounding box center [761, 392] width 1523 height 784
click at [572, 195] on span "Search by name" at bounding box center [570, 201] width 70 height 15
click at [703, 199] on span "Add employee details" at bounding box center [673, 201] width 94 height 15
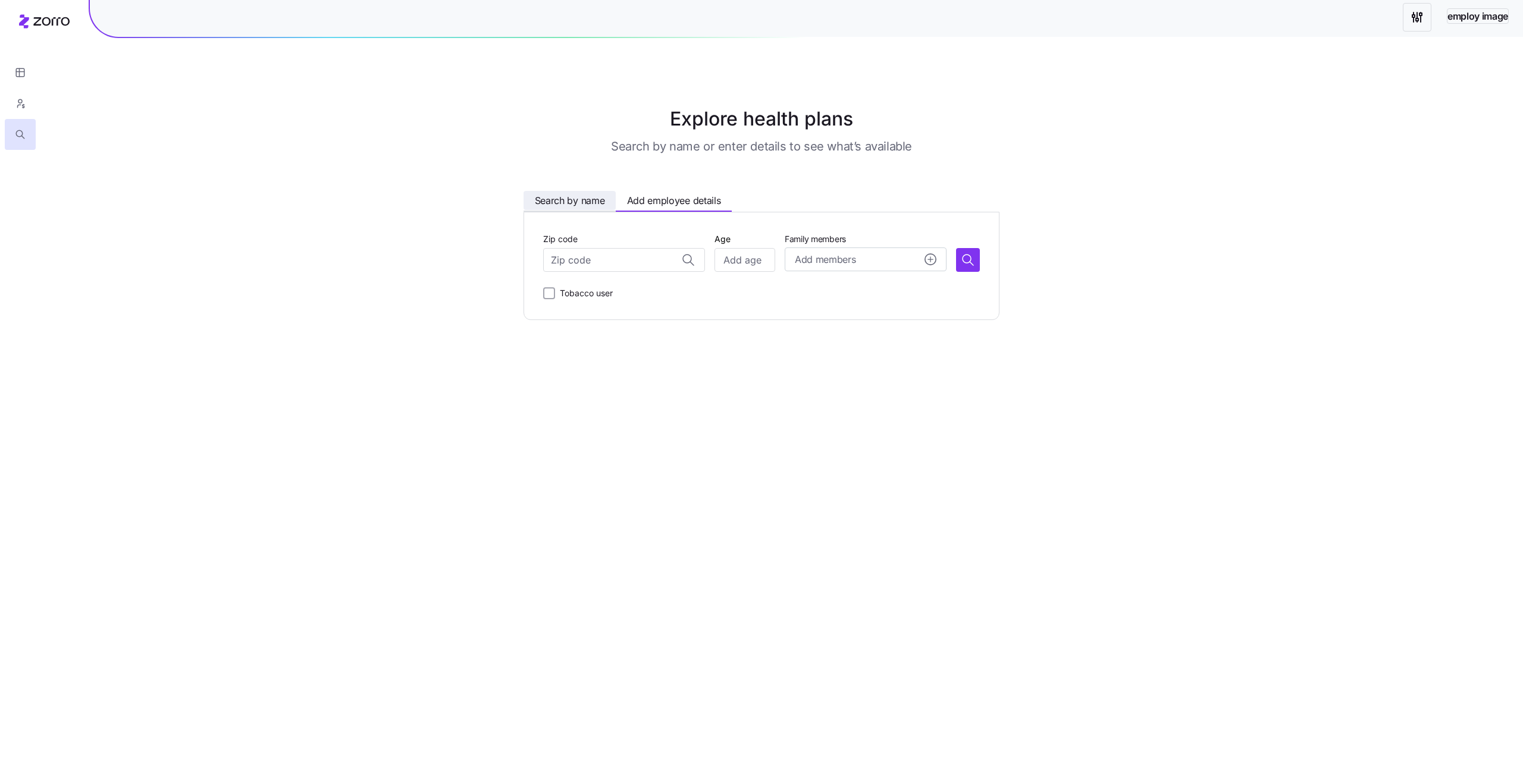
click at [572, 196] on span "Search by name" at bounding box center [570, 201] width 70 height 15
click at [703, 208] on button "Add employee details" at bounding box center [673, 200] width 116 height 19
click at [578, 205] on span "Search by name" at bounding box center [570, 201] width 70 height 15
click at [804, 257] on input "Employee name" at bounding box center [743, 260] width 400 height 24
click at [967, 260] on icon "button" at bounding box center [967, 259] width 14 height 14
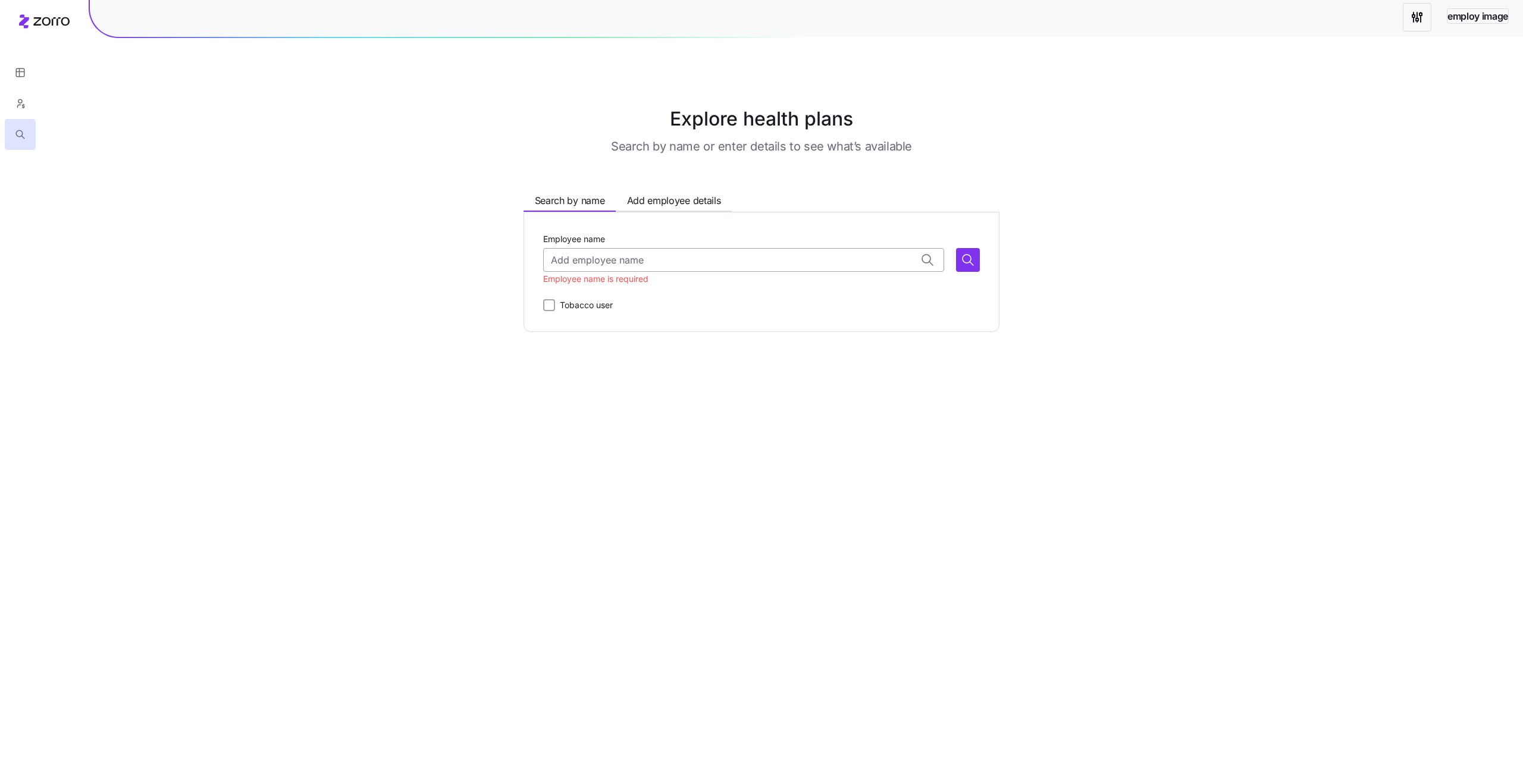
click at [741, 272] on input "Employee name" at bounding box center [743, 260] width 400 height 24
click at [653, 204] on span "Add employee details" at bounding box center [673, 201] width 94 height 15
click at [580, 206] on span "Search by name" at bounding box center [570, 201] width 70 height 15
click at [625, 267] on input "Employee name" at bounding box center [743, 260] width 400 height 24
click at [757, 404] on main "Explore health plans Search by name or enter details to see what’s available Se…" at bounding box center [761, 392] width 1523 height 784
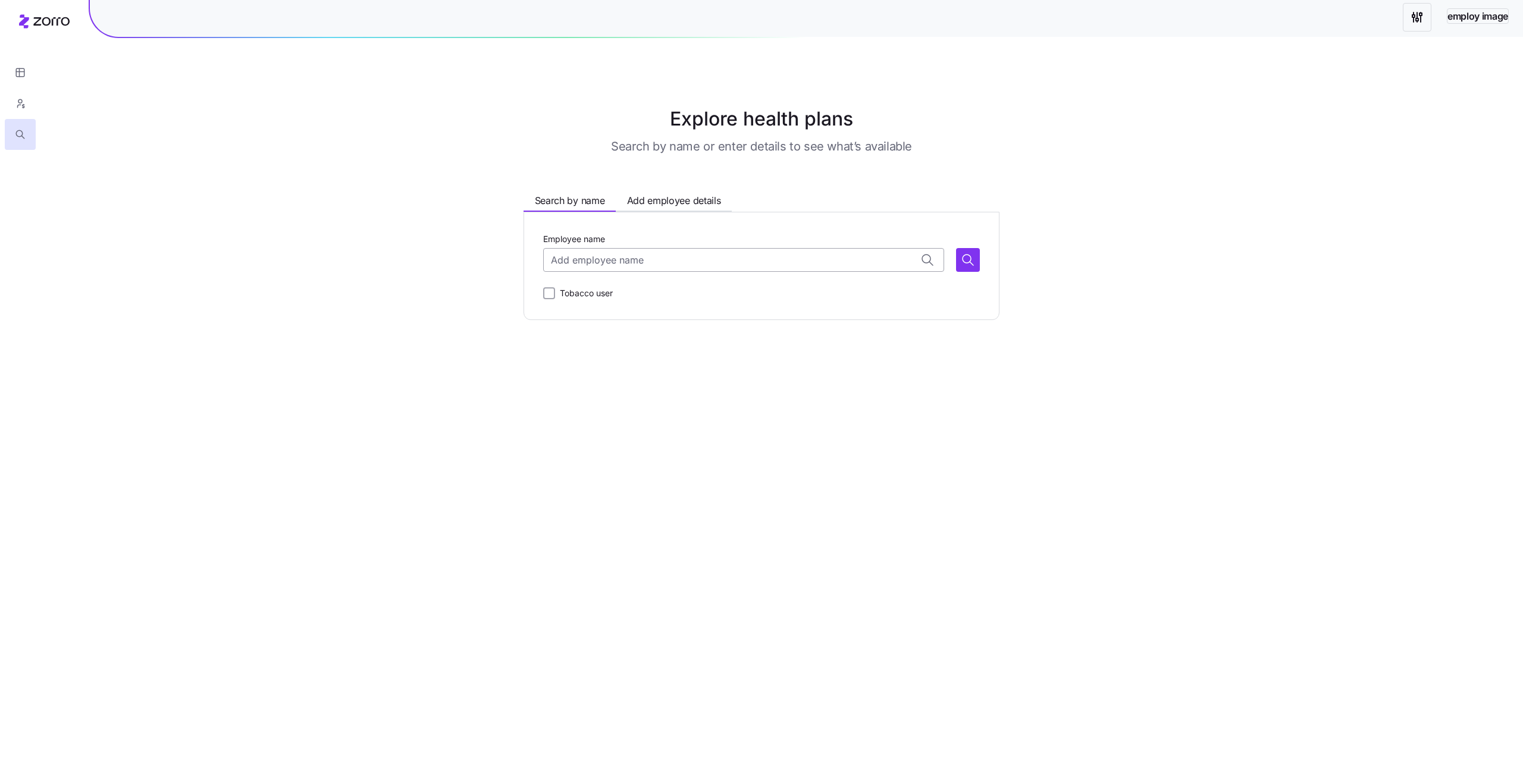
click at [631, 257] on input "Employee name" at bounding box center [743, 260] width 400 height 24
type input "dfgdfgdfg"
click at [711, 425] on main "Explore health plans Search by name or enter details to see what’s available Se…" at bounding box center [761, 392] width 1523 height 784
click at [633, 266] on input "Employee name" at bounding box center [743, 260] width 400 height 24
type input "sdfsdfsdfds"
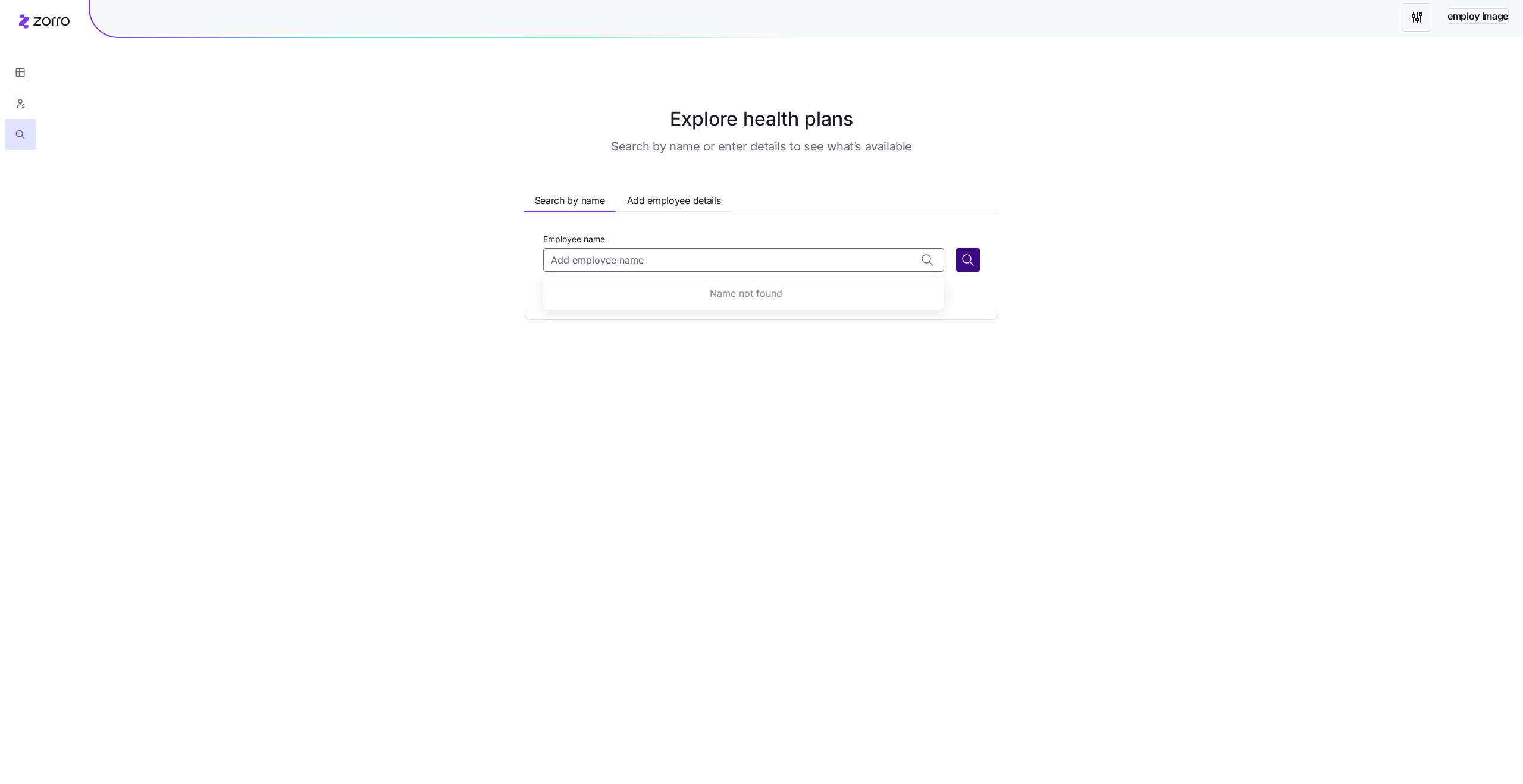
click at [976, 265] on button "button" at bounding box center [968, 260] width 24 height 24
click at [839, 324] on div "Employee name Employee name is required Tobacco user" at bounding box center [761, 272] width 476 height 120
click at [678, 202] on span "Add employee details" at bounding box center [673, 201] width 94 height 15
click at [552, 195] on span "Search by name" at bounding box center [570, 201] width 70 height 15
click at [28, 92] on button "button" at bounding box center [19, 103] width 31 height 31
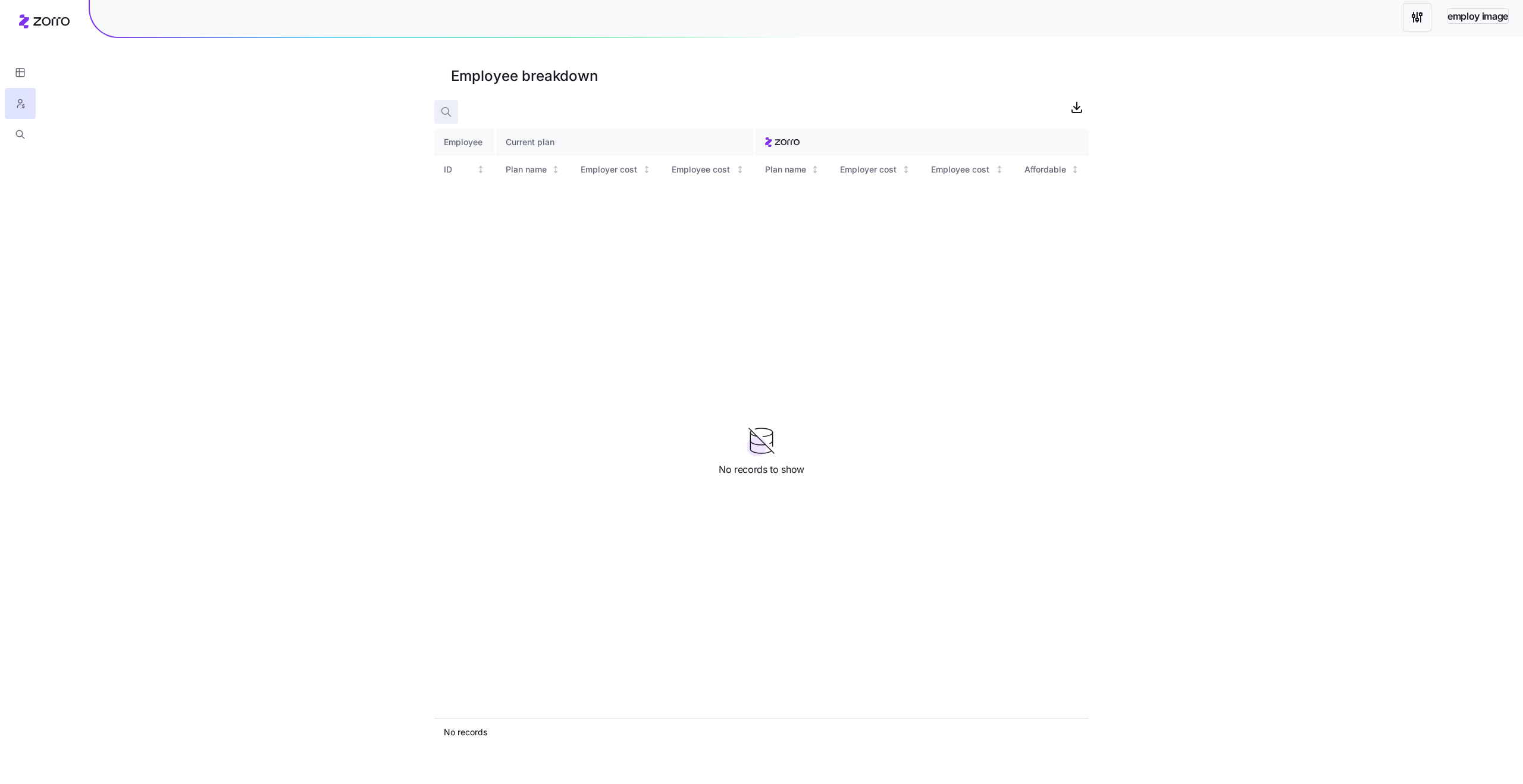
click at [448, 104] on span "button" at bounding box center [446, 111] width 22 height 22
click at [665, 107] on icon "button" at bounding box center [662, 108] width 13 height 14
click at [448, 112] on icon "button" at bounding box center [446, 111] width 12 height 12
click at [660, 106] on icon "button" at bounding box center [662, 108] width 13 height 14
click at [451, 119] on span "button" at bounding box center [446, 111] width 22 height 22
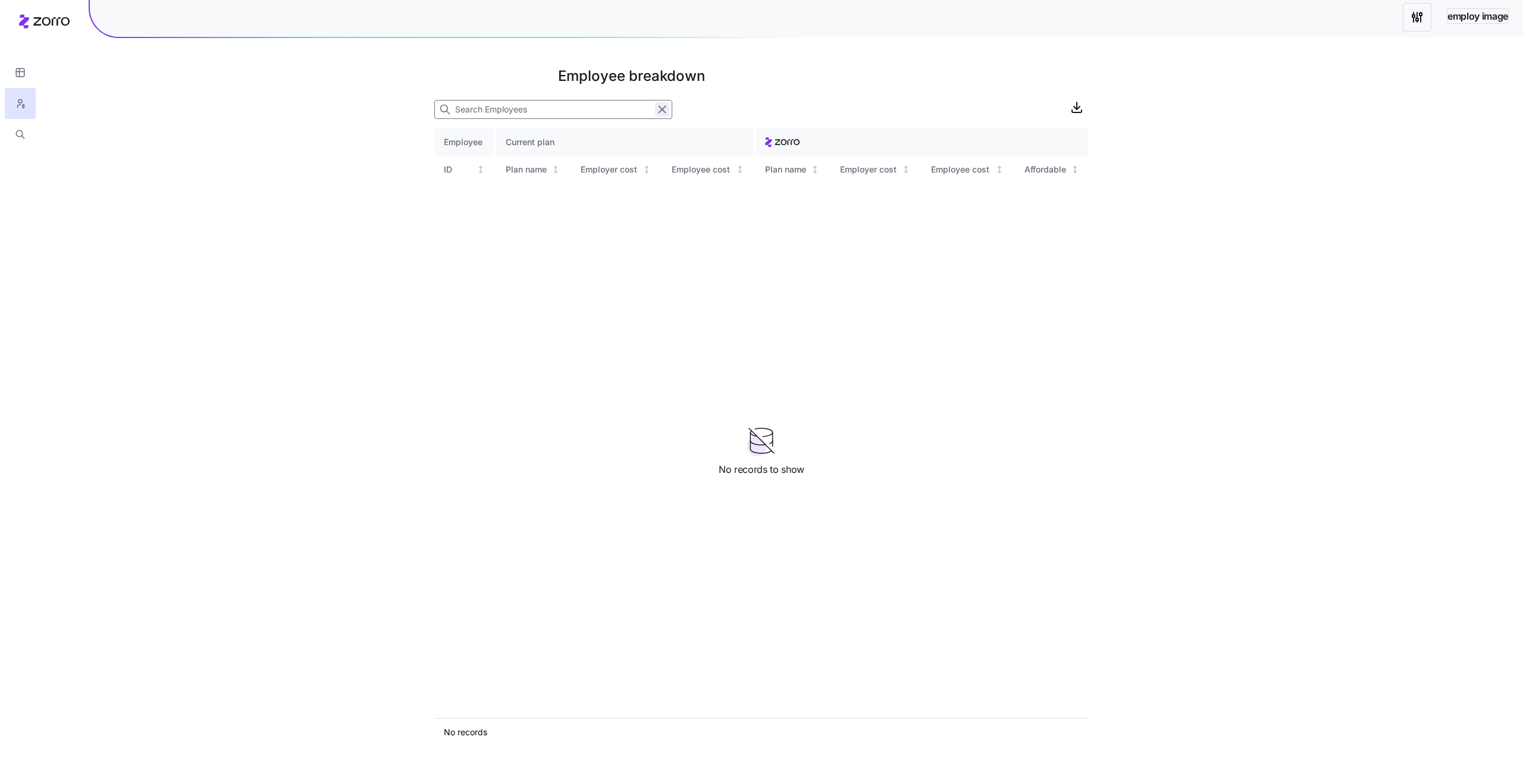
click at [656, 110] on icon "button" at bounding box center [662, 108] width 13 height 14
click at [451, 108] on icon "button" at bounding box center [446, 111] width 12 height 12
click at [666, 112] on icon "button" at bounding box center [662, 108] width 13 height 14
click at [450, 112] on icon "button" at bounding box center [446, 111] width 12 height 12
click at [657, 108] on icon "button" at bounding box center [662, 108] width 13 height 14
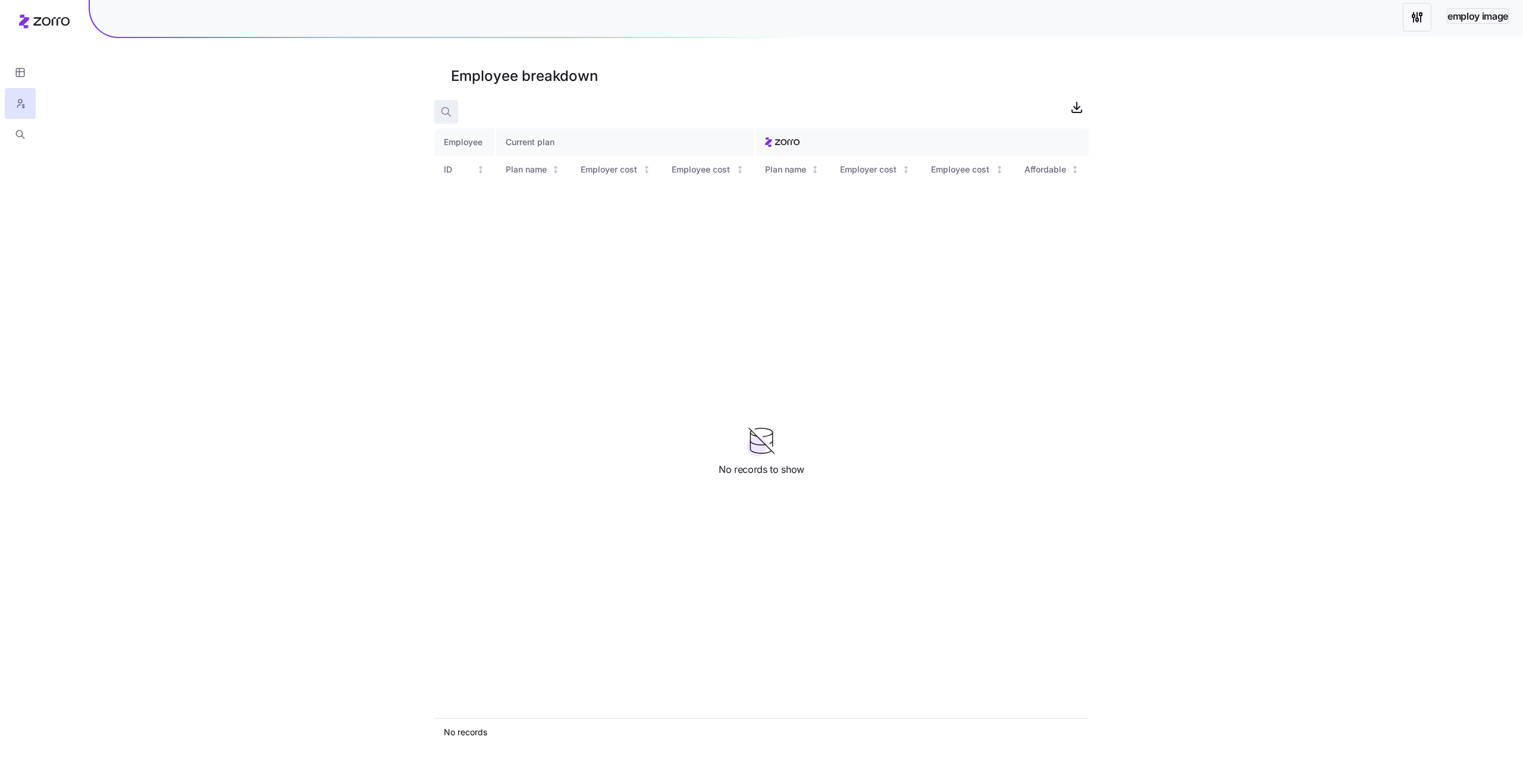
click at [452, 111] on span "button" at bounding box center [446, 111] width 22 height 22
click at [658, 106] on icon "button" at bounding box center [662, 108] width 13 height 14
click at [446, 114] on icon "button" at bounding box center [446, 111] width 12 height 12
click at [661, 107] on icon "button" at bounding box center [662, 108] width 13 height 14
click at [449, 114] on icon "button" at bounding box center [446, 111] width 12 height 12
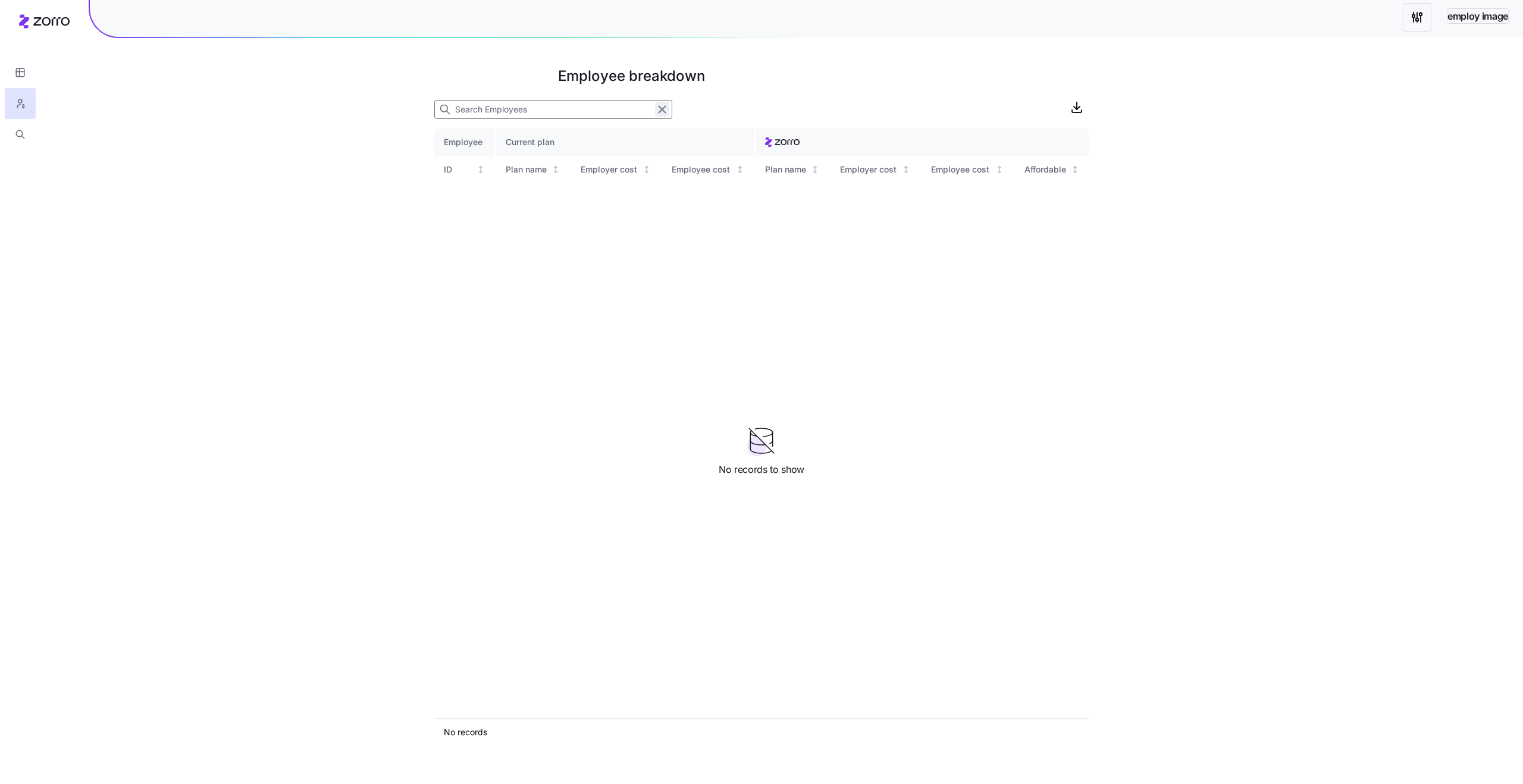
click at [657, 110] on icon "button" at bounding box center [662, 108] width 13 height 14
click at [614, 276] on div "Employee Current plan ID Plan name Employer cost Employee cost Plan name Employ…" at bounding box center [761, 424] width 654 height 589
click at [19, 69] on icon "button" at bounding box center [19, 72] width 0 height 8
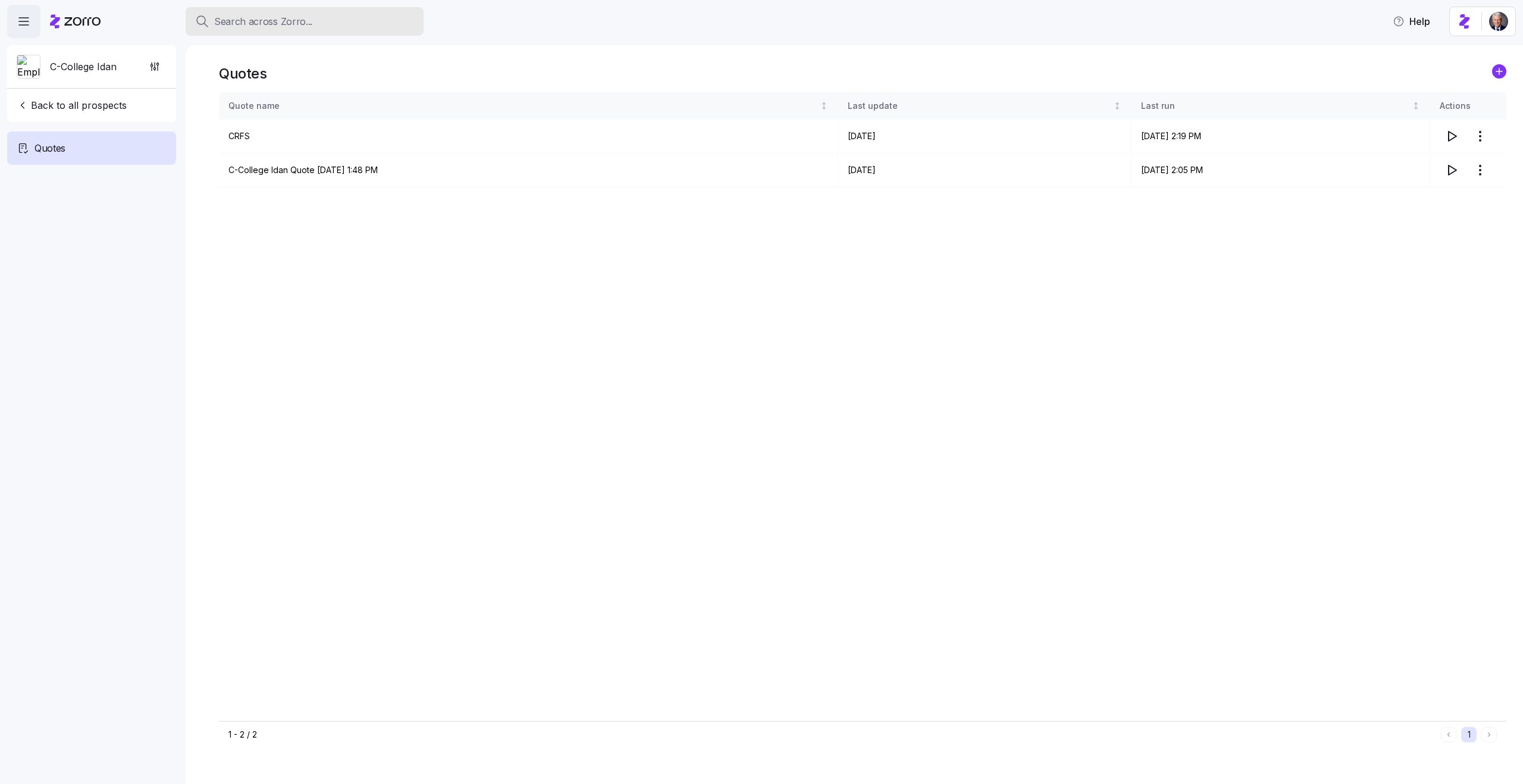
click at [258, 23] on span "Search across Zorro..." at bounding box center [263, 21] width 98 height 15
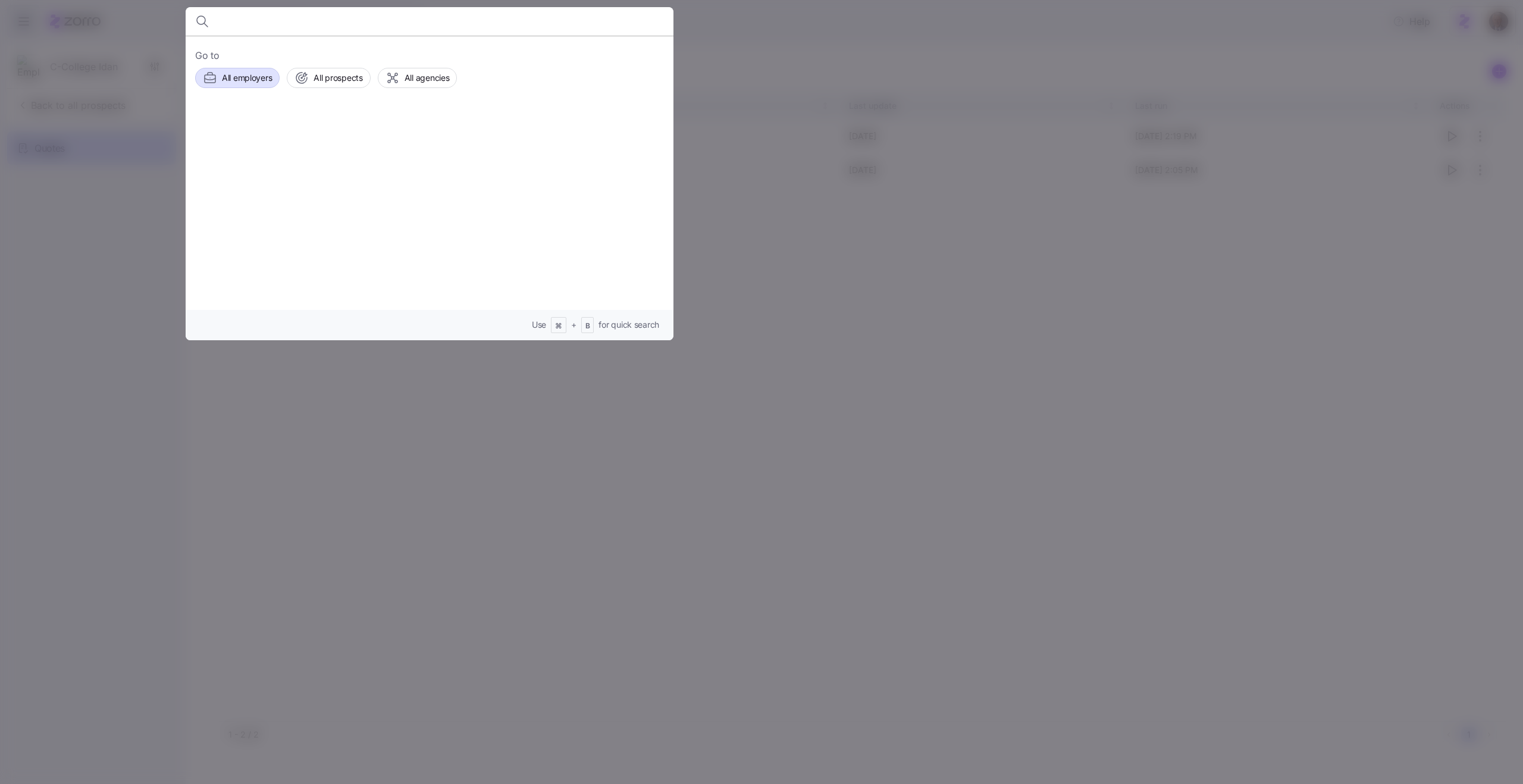
click at [249, 74] on span "All employers" at bounding box center [247, 78] width 50 height 12
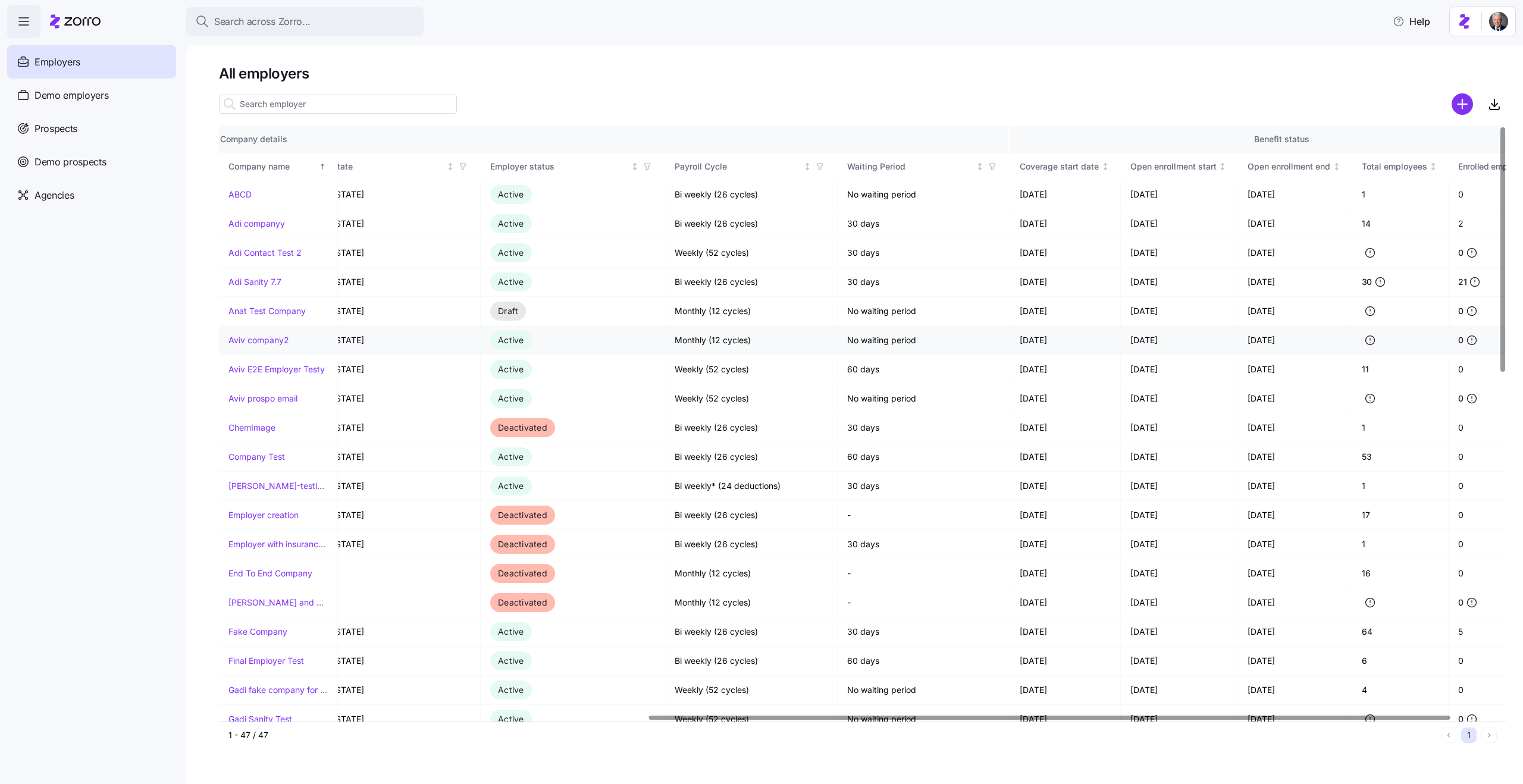
scroll to position [0, 766]
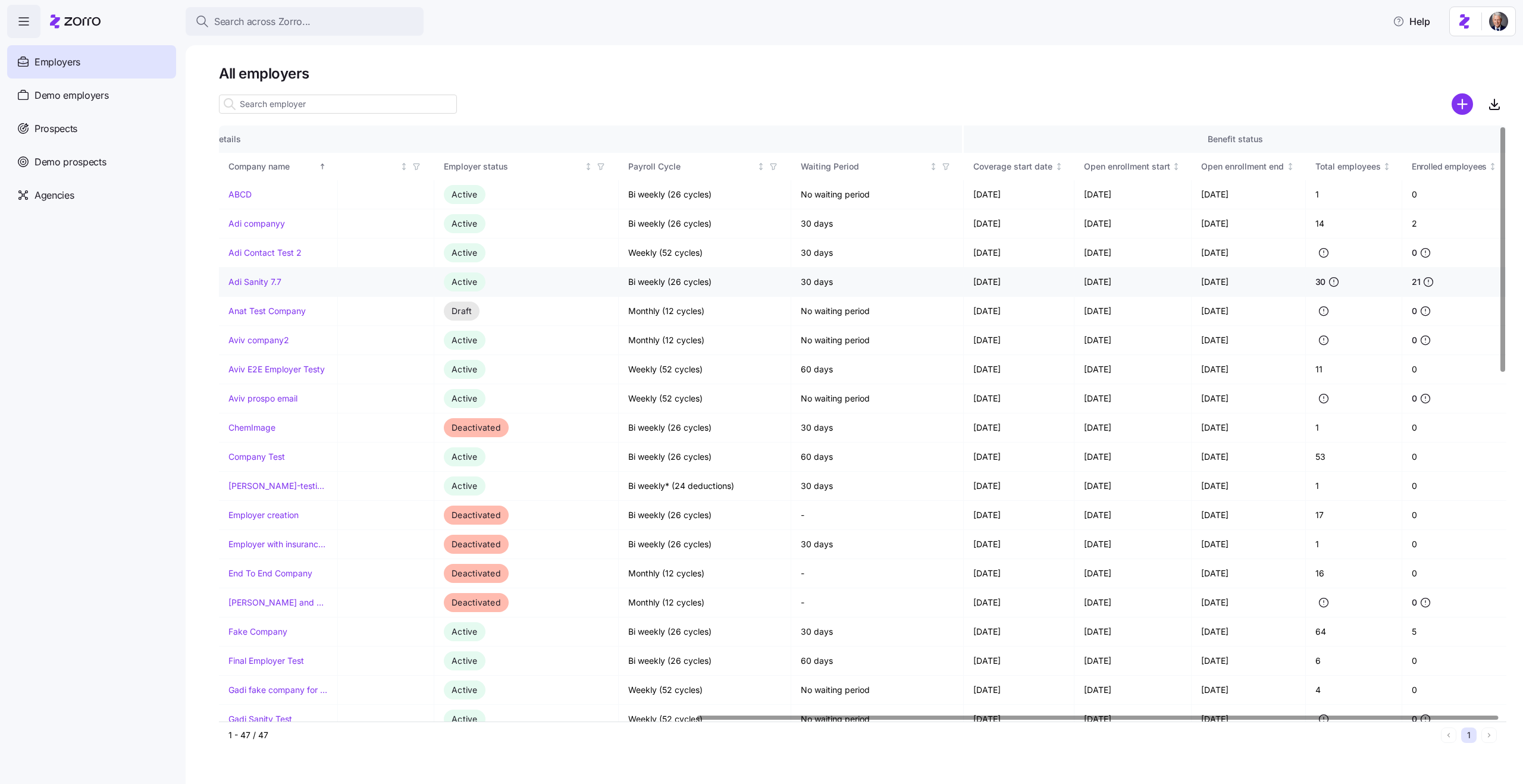
click at [261, 285] on link "Adi Sanity 7.7" at bounding box center [254, 282] width 53 height 12
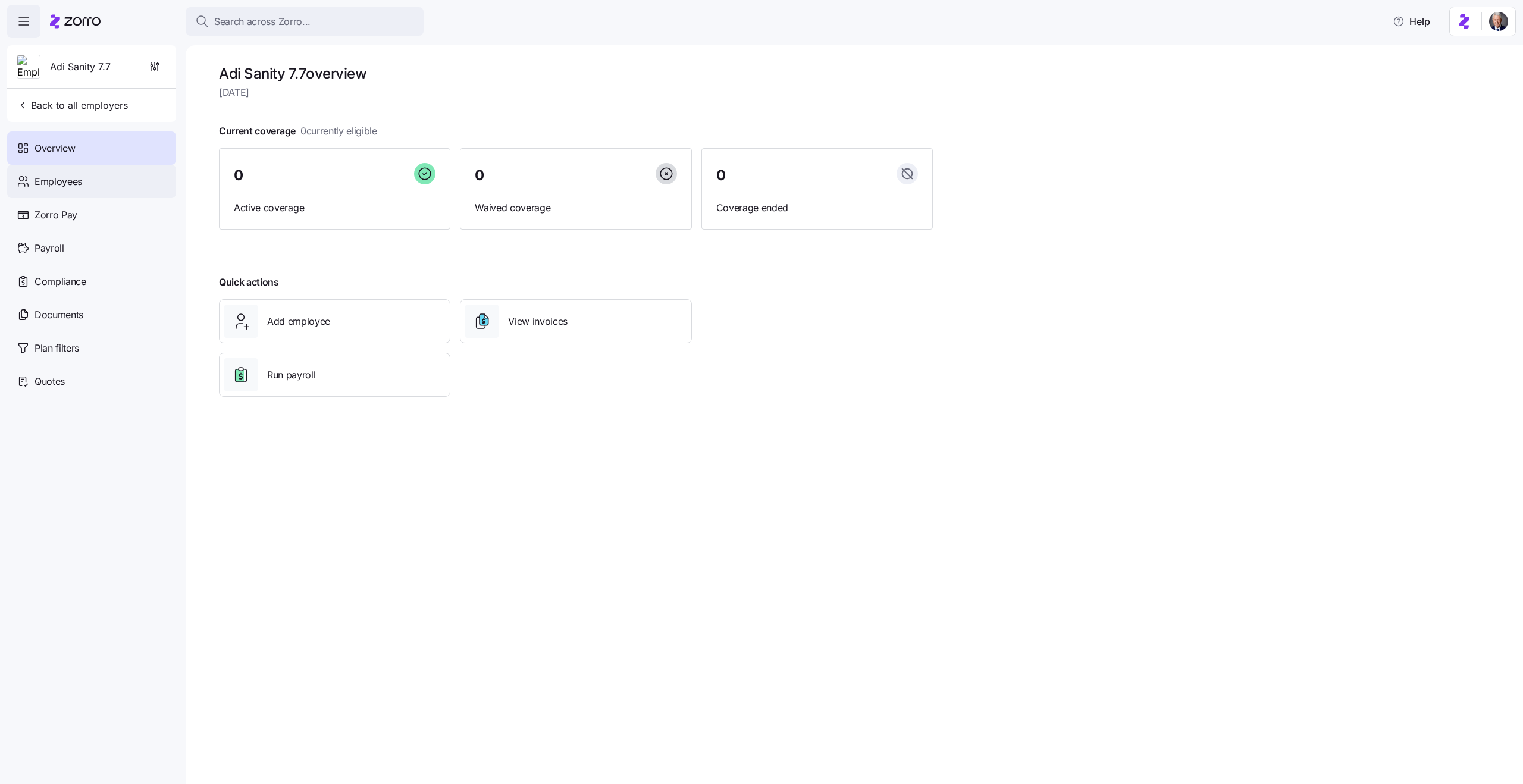
click at [69, 189] on div "Employees" at bounding box center [92, 182] width 169 height 33
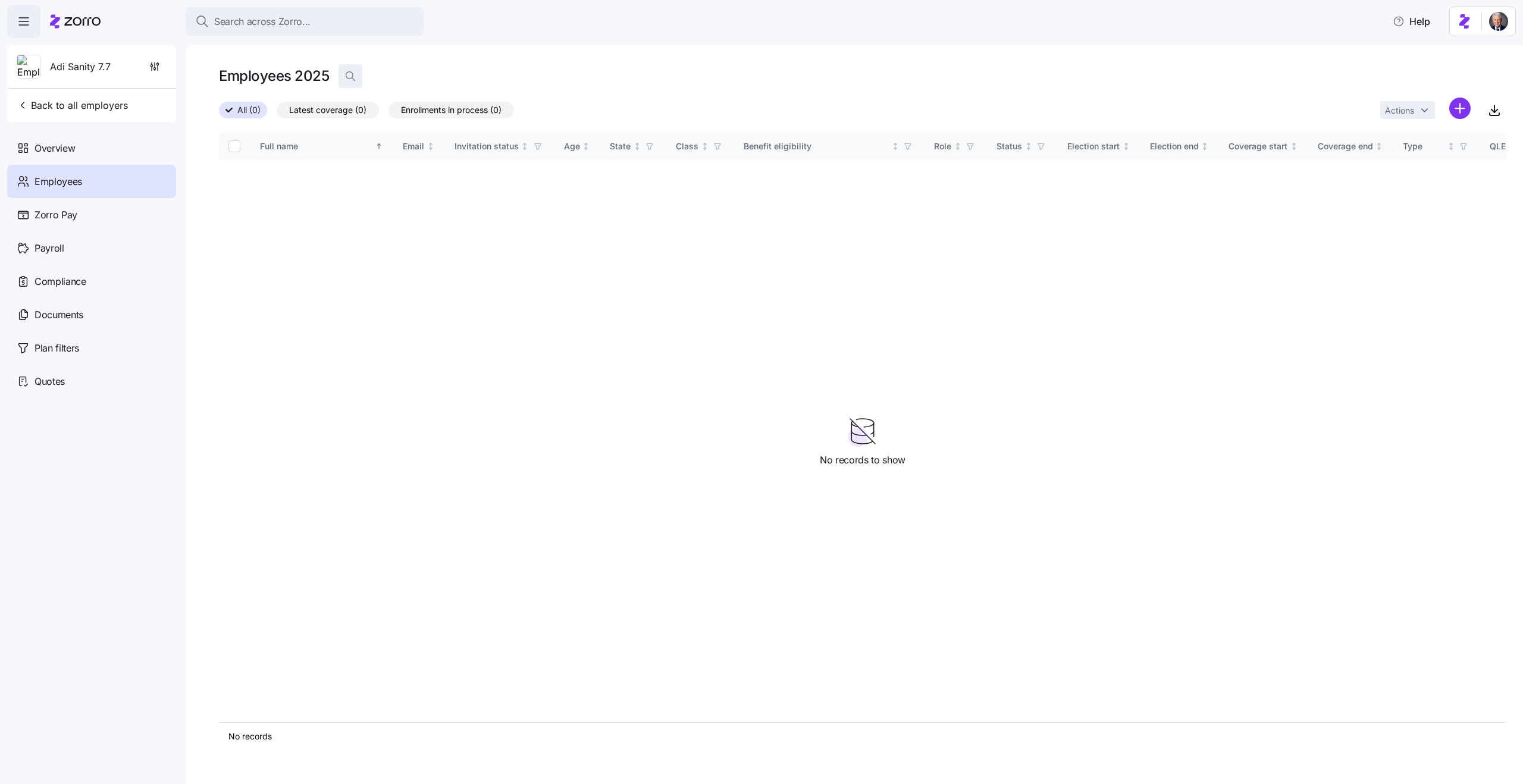
click at [346, 71] on icon "button" at bounding box center [350, 76] width 12 height 12
click at [562, 75] on icon "button" at bounding box center [566, 75] width 13 height 14
click at [345, 78] on icon "button" at bounding box center [350, 76] width 12 height 12
click at [565, 77] on icon "button" at bounding box center [566, 76] width 6 height 6
click at [348, 74] on icon "button" at bounding box center [350, 76] width 12 height 12
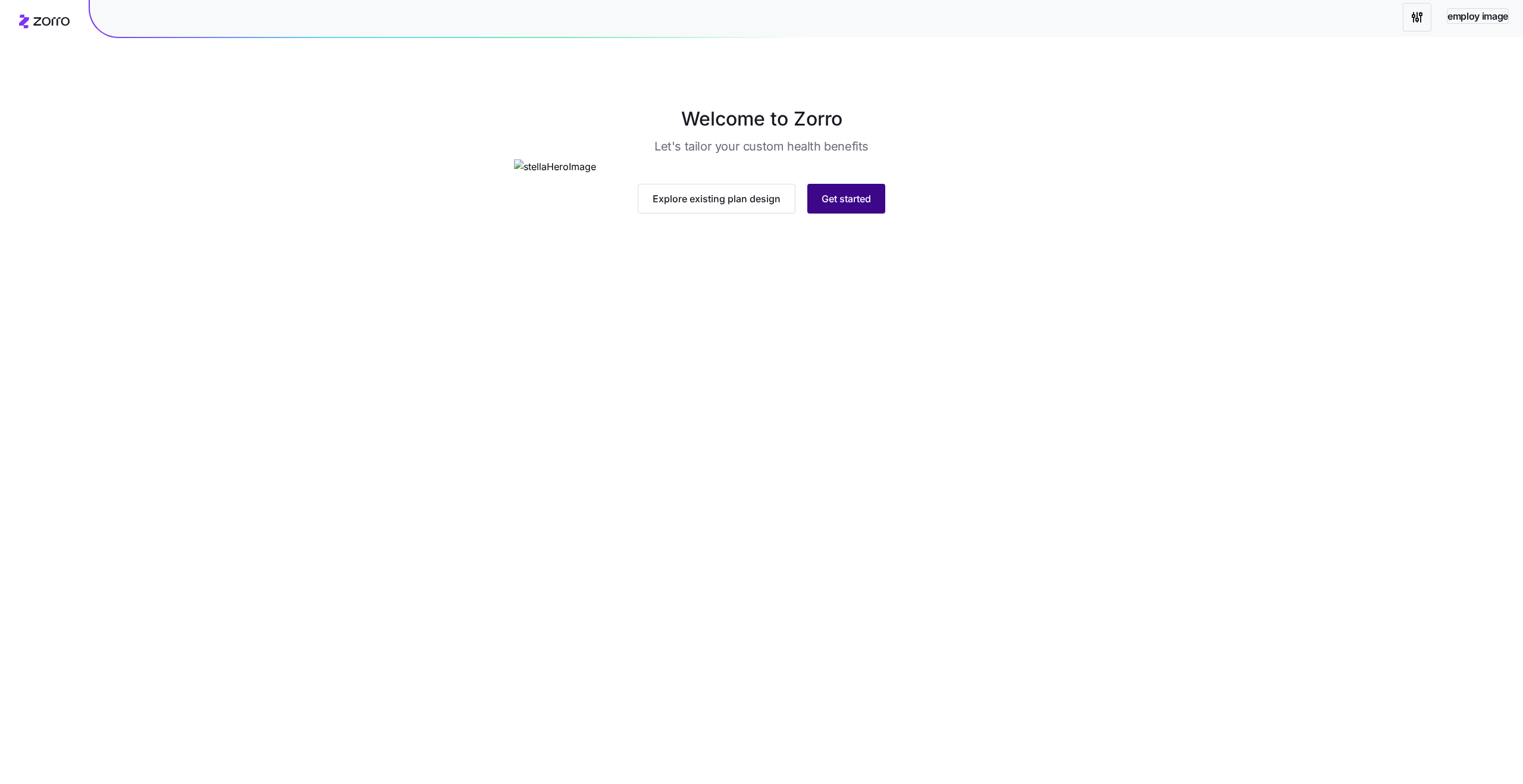
click at [845, 213] on button "Get started" at bounding box center [846, 198] width 78 height 30
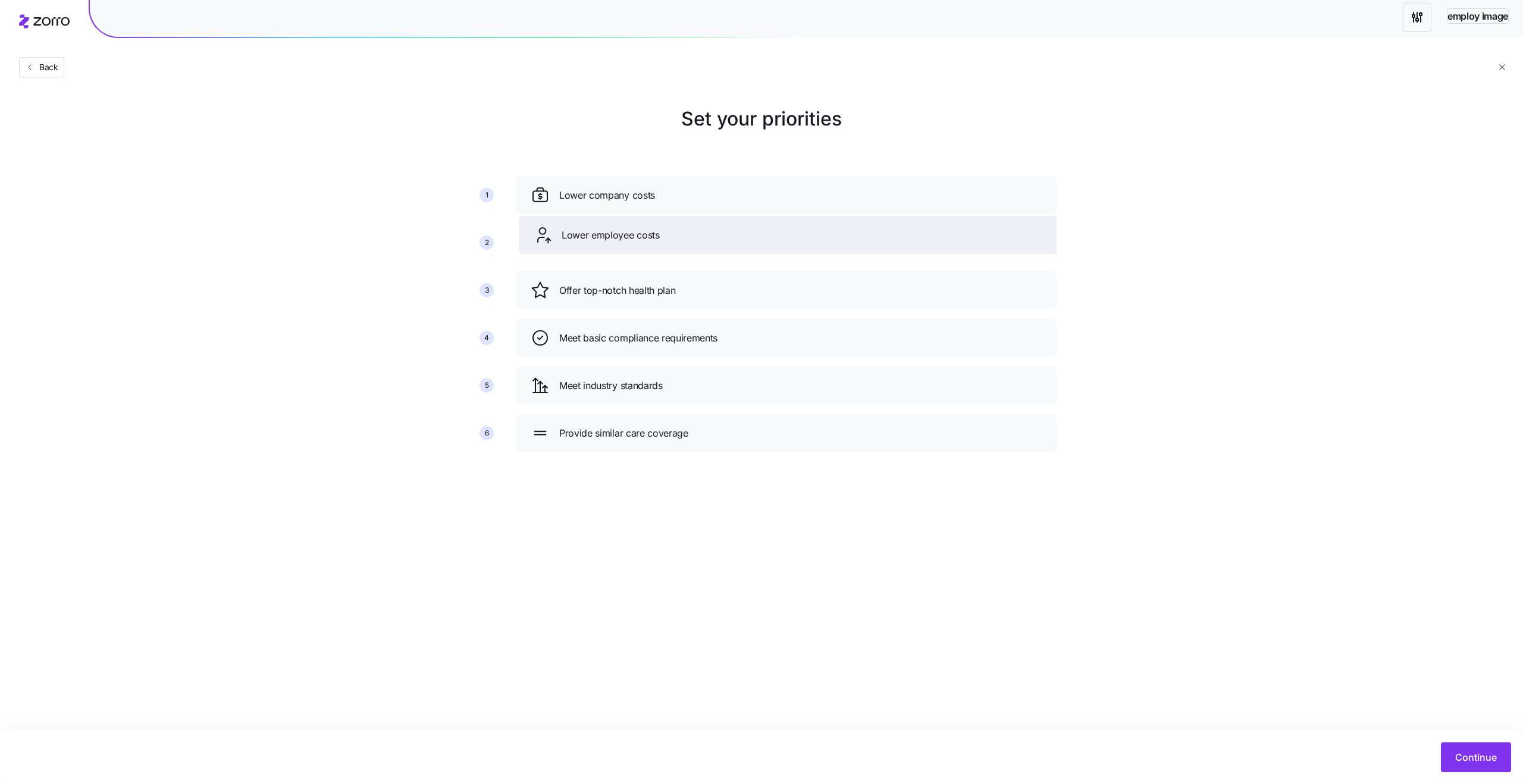
drag, startPoint x: 633, startPoint y: 293, endPoint x: 637, endPoint y: 236, distance: 57.1
click at [637, 236] on span "Lower employee costs" at bounding box center [611, 235] width 98 height 15
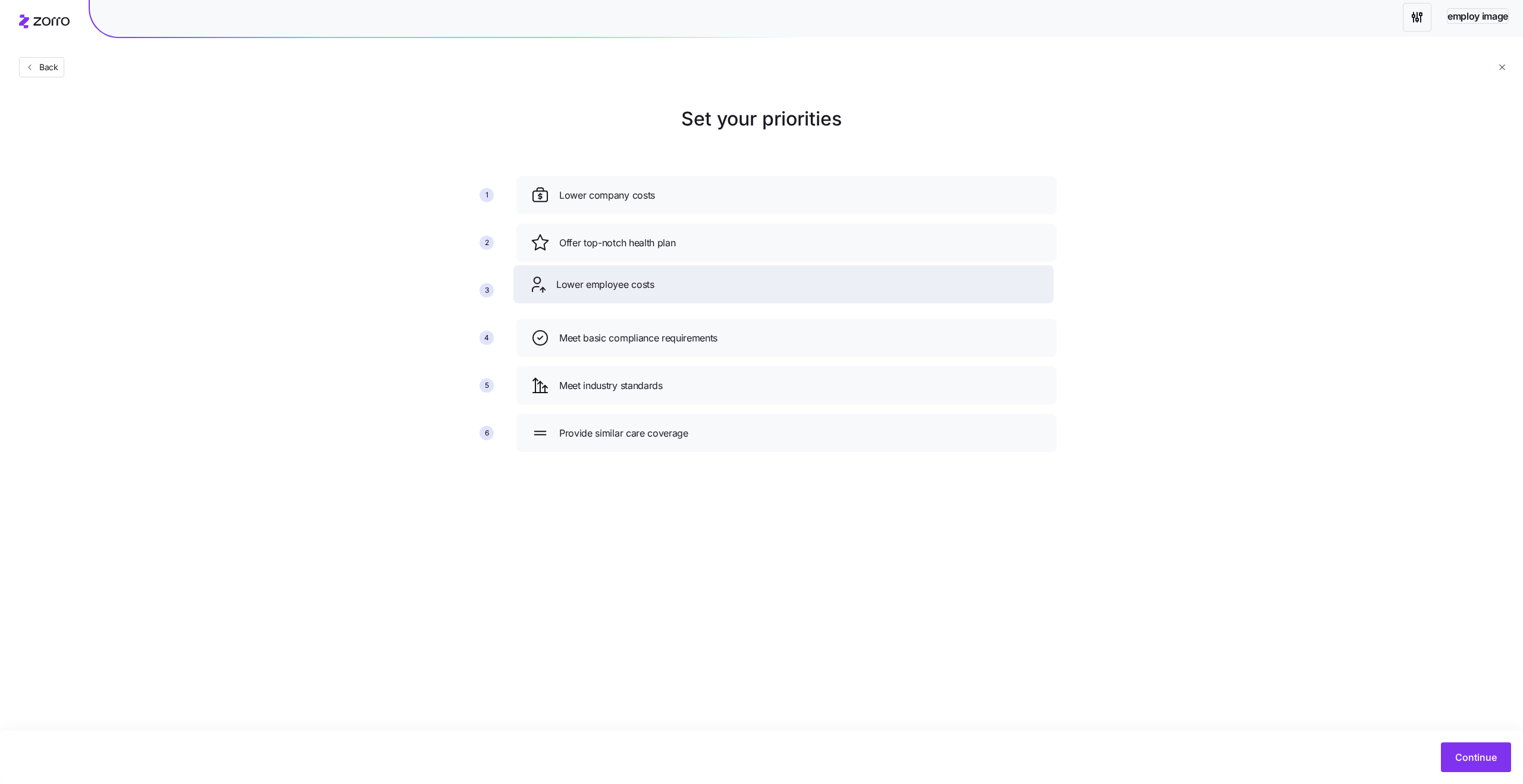
drag, startPoint x: 640, startPoint y: 243, endPoint x: 636, endPoint y: 289, distance: 46.2
drag, startPoint x: 637, startPoint y: 341, endPoint x: 634, endPoint y: 278, distance: 63.1
click at [634, 276] on span "Meet basic compliance requirements" at bounding box center [637, 271] width 159 height 15
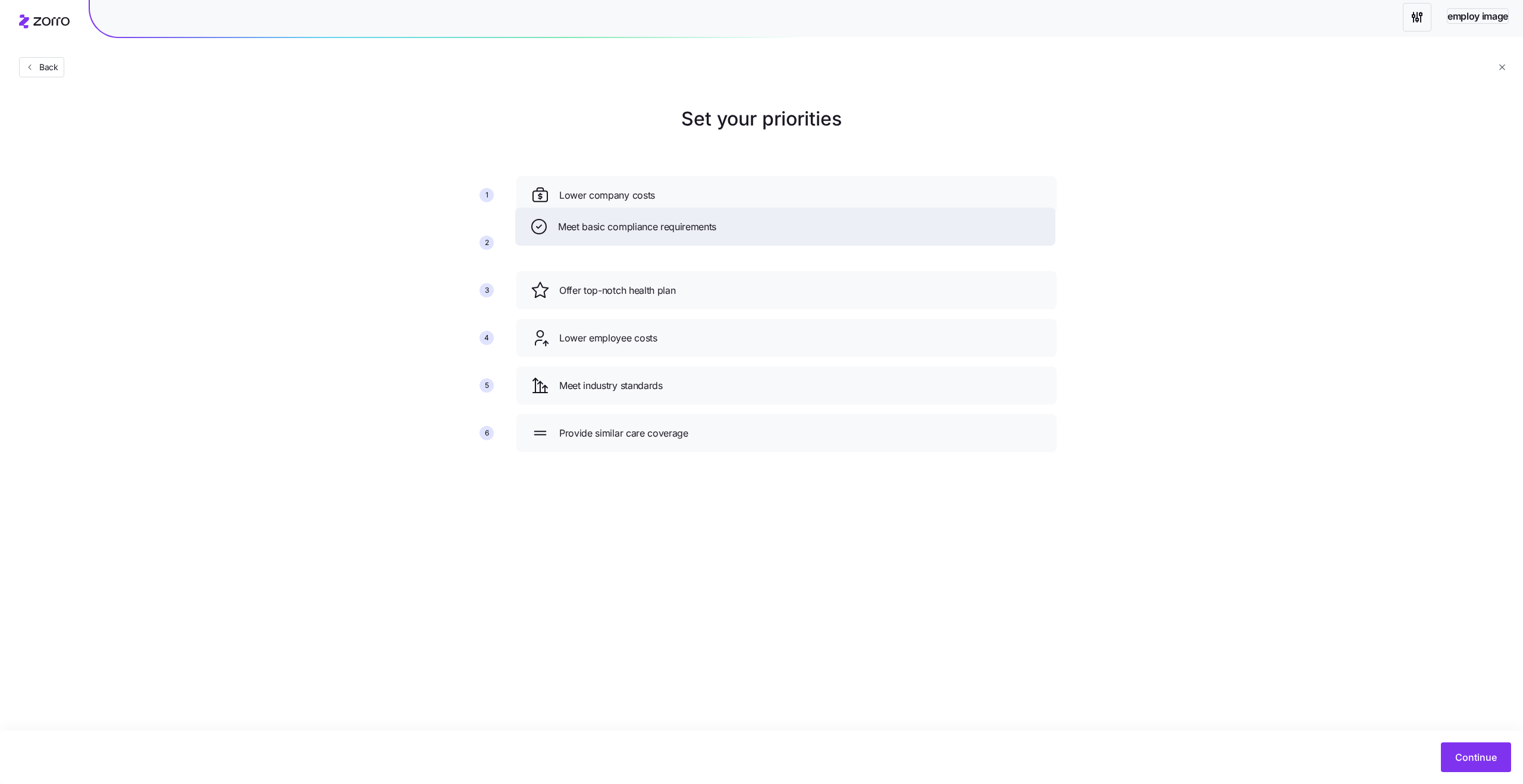
drag, startPoint x: 645, startPoint y: 296, endPoint x: 641, endPoint y: 234, distance: 62.1
click at [643, 232] on span "Meet basic compliance requirements" at bounding box center [637, 227] width 159 height 15
drag, startPoint x: 686, startPoint y: 293, endPoint x: 681, endPoint y: 233, distance: 60.2
click at [681, 233] on div "Offer top-notch health plan" at bounding box center [782, 230] width 512 height 19
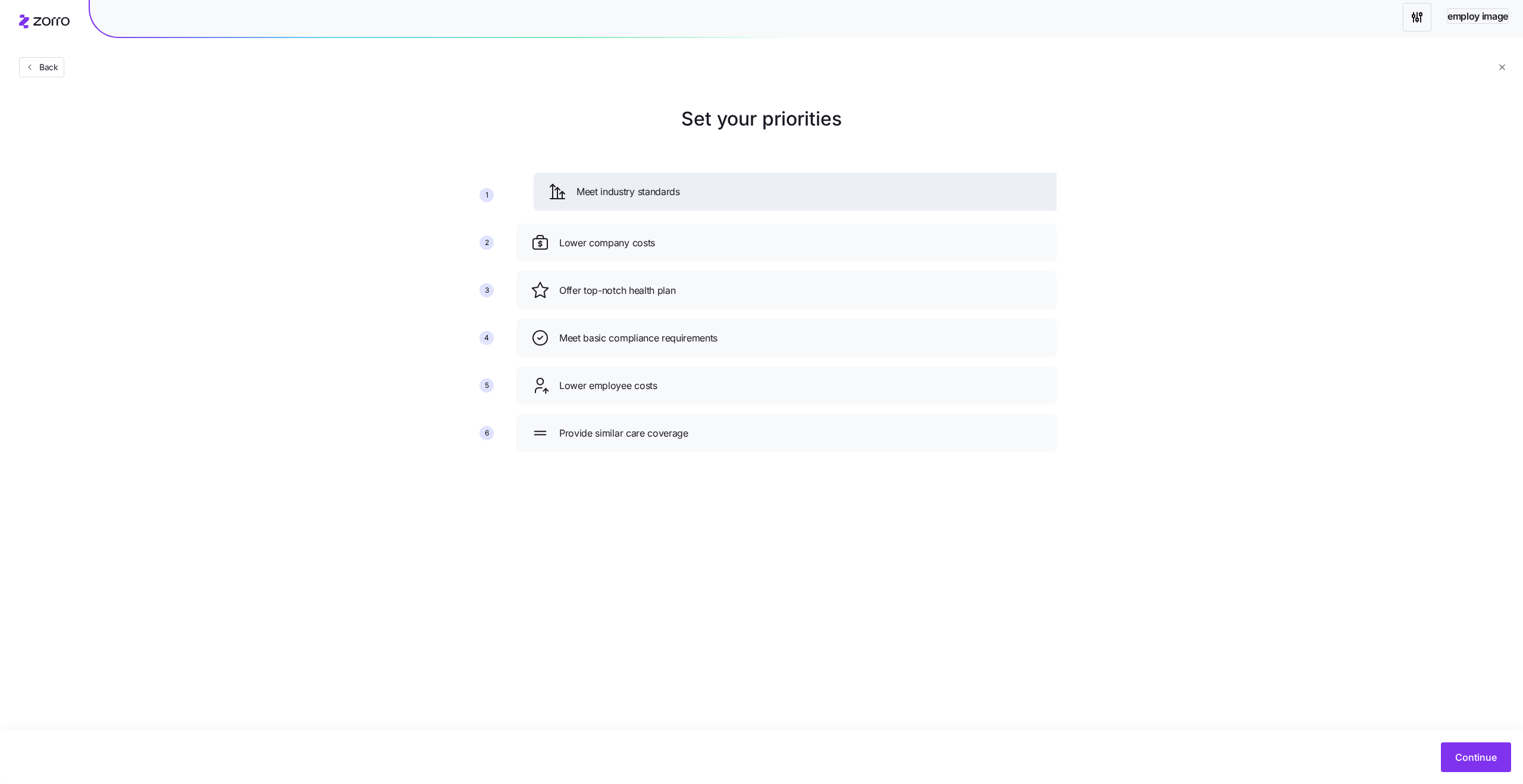
drag, startPoint x: 616, startPoint y: 389, endPoint x: 632, endPoint y: 196, distance: 193.7
click at [632, 196] on span "Meet industry standards" at bounding box center [628, 192] width 104 height 15
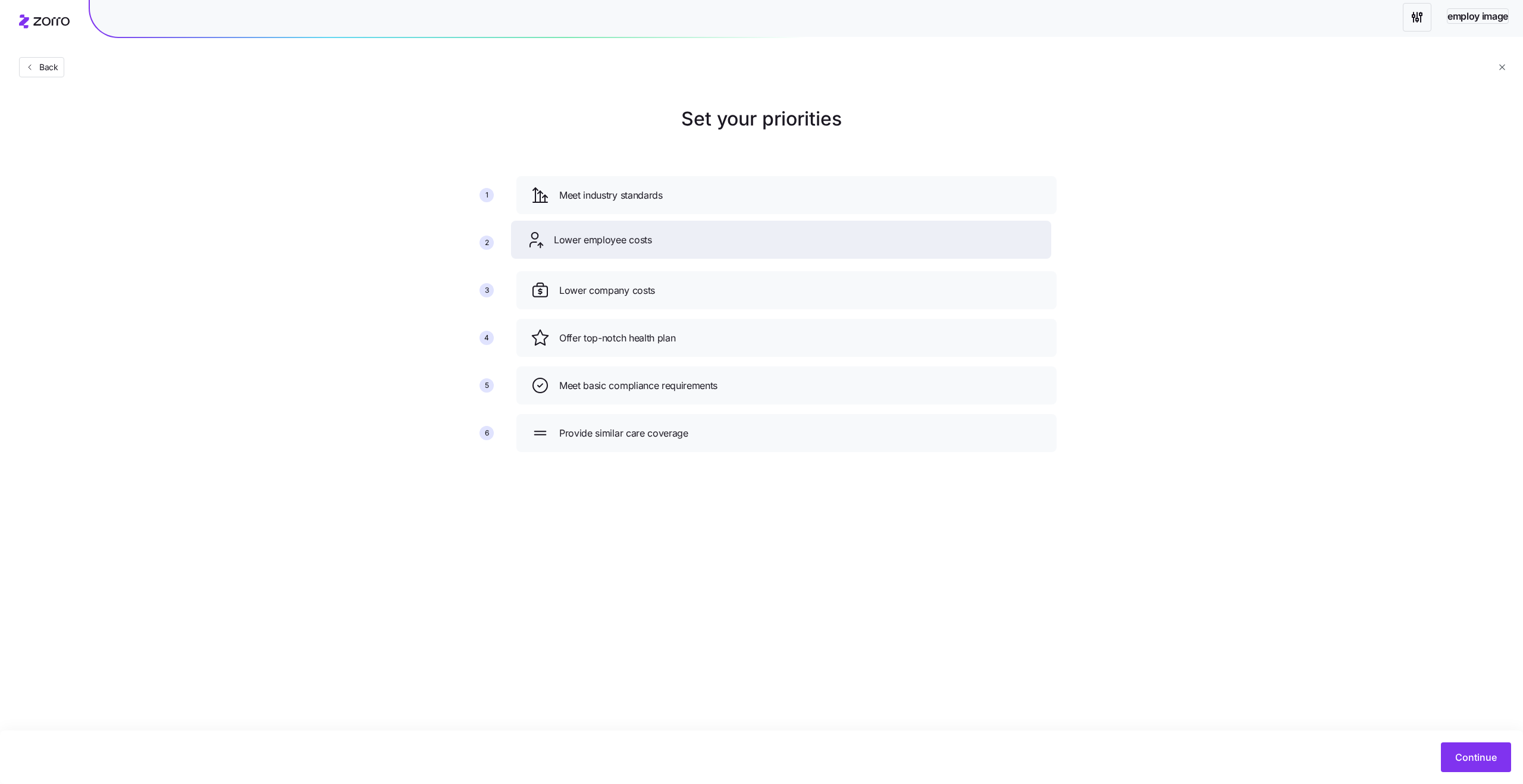
drag, startPoint x: 623, startPoint y: 388, endPoint x: 616, endPoint y: 242, distance: 146.2
click at [616, 242] on span "Lower employee costs" at bounding box center [603, 240] width 98 height 15
drag, startPoint x: 615, startPoint y: 292, endPoint x: 608, endPoint y: 240, distance: 52.5
click at [608, 240] on span "Lower company costs" at bounding box center [599, 246] width 95 height 15
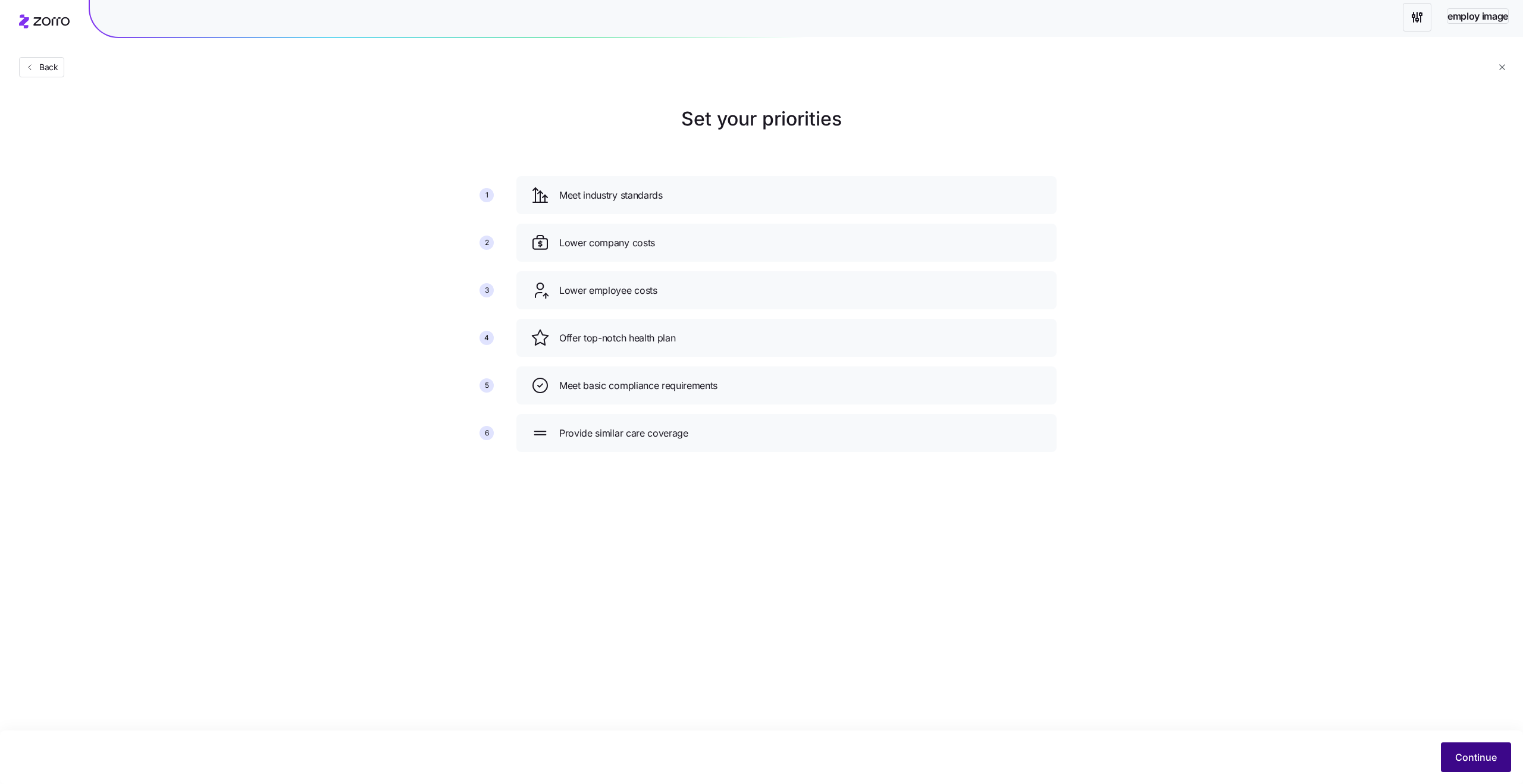
click at [1463, 749] on button "Continue" at bounding box center [1476, 757] width 70 height 30
click at [1500, 30] on icon "button" at bounding box center [1500, 27] width 9 height 9
click at [1502, 31] on icon "button" at bounding box center [1500, 27] width 9 height 9
click at [1458, 757] on span "Continue" at bounding box center [1475, 756] width 42 height 14
click at [1502, 29] on icon "button" at bounding box center [1500, 27] width 9 height 9
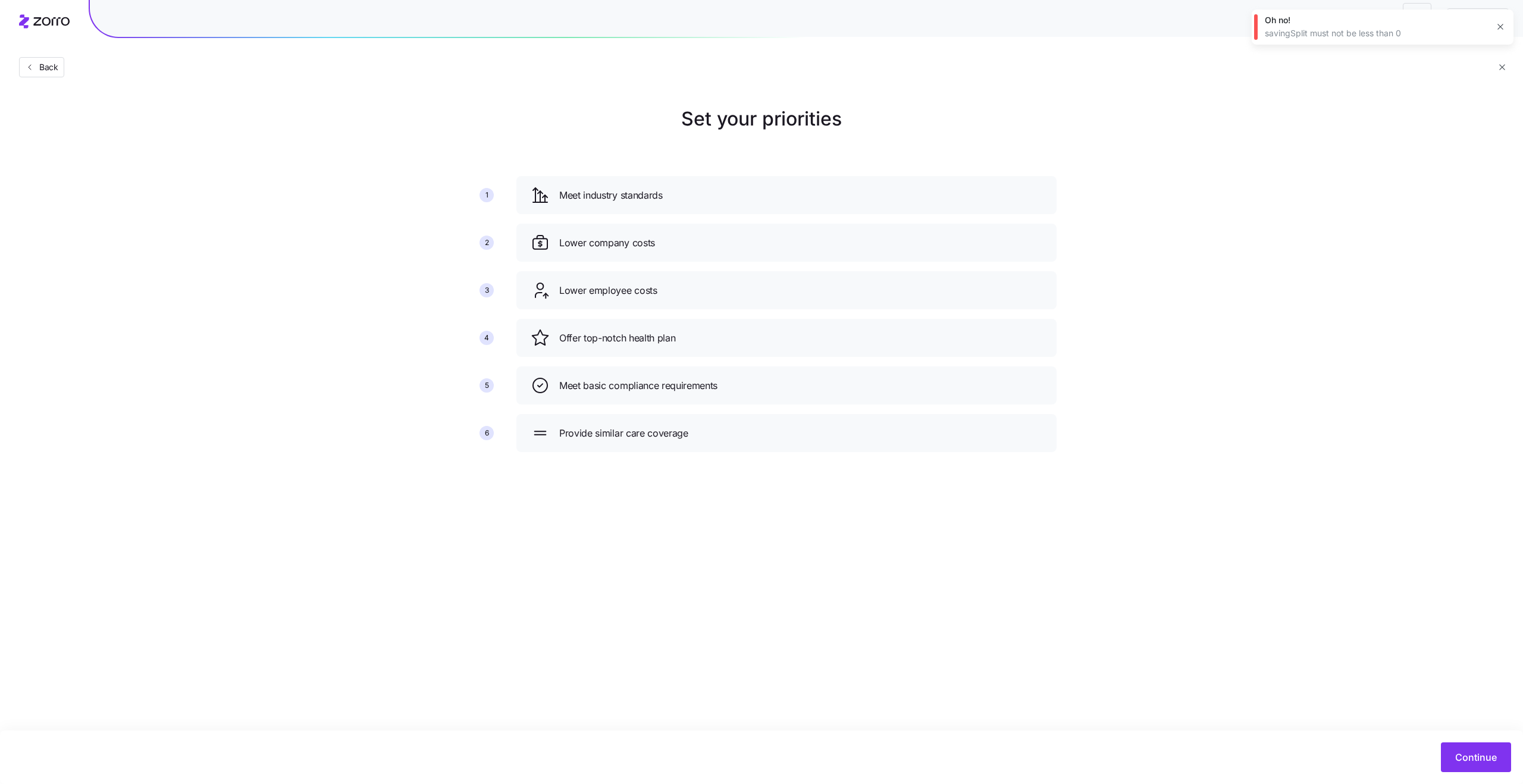
click at [1500, 31] on icon "button" at bounding box center [1500, 27] width 9 height 9
click at [1465, 757] on span "Continue" at bounding box center [1475, 756] width 42 height 14
click at [1498, 29] on icon "button" at bounding box center [1500, 27] width 9 height 9
click at [1500, 28] on icon "button" at bounding box center [1500, 27] width 9 height 9
click at [1359, 399] on div "Set your priorities 1 2 3 4 5 6 Meet industry standards Lower company costs Low…" at bounding box center [761, 283] width 1523 height 357
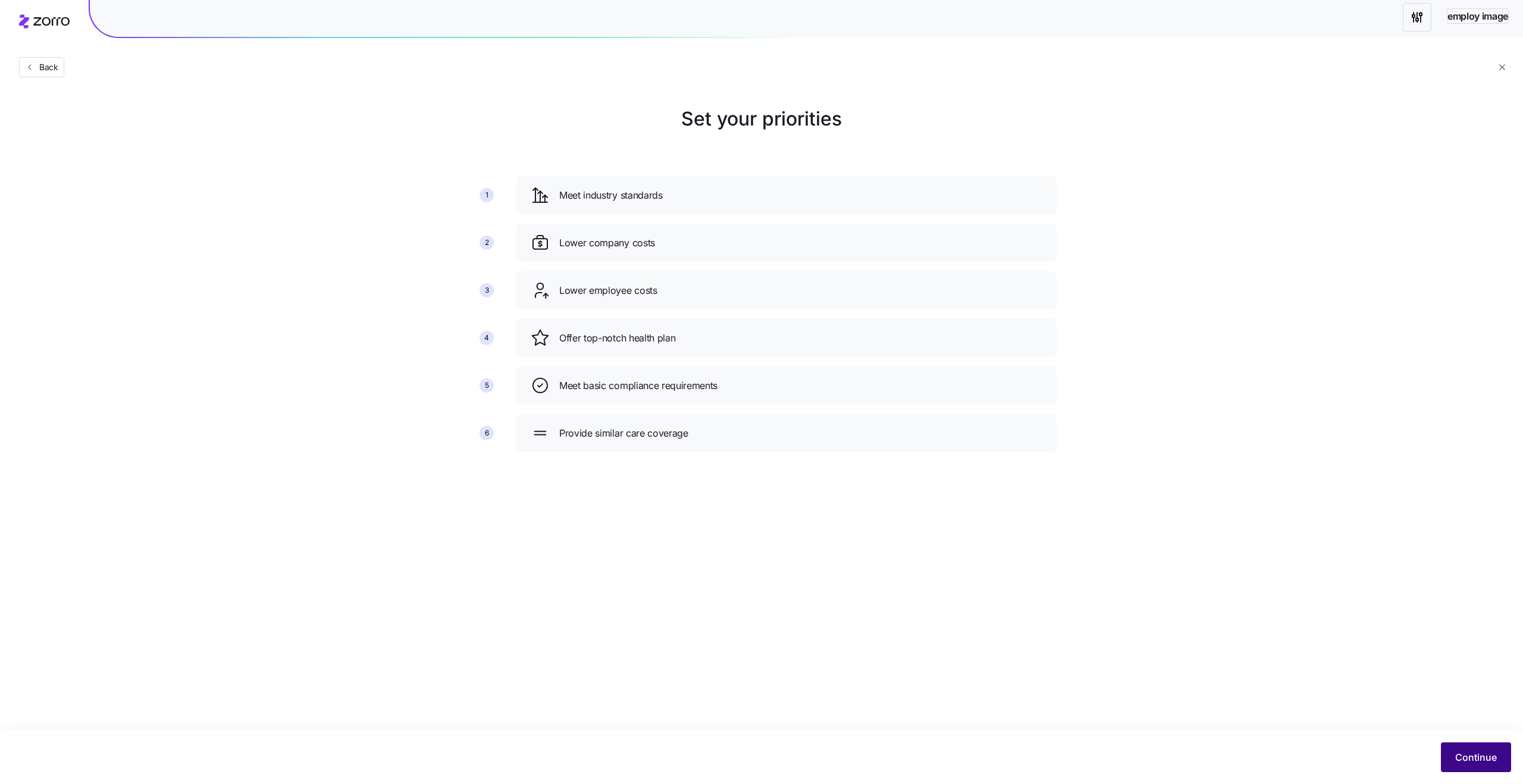
click at [1467, 755] on span "Continue" at bounding box center [1475, 756] width 42 height 14
click at [1497, 70] on icon "button" at bounding box center [1500, 71] width 9 height 9
click at [1498, 30] on icon "button" at bounding box center [1500, 27] width 9 height 9
click at [1496, 64] on button "button" at bounding box center [1502, 67] width 13 height 13
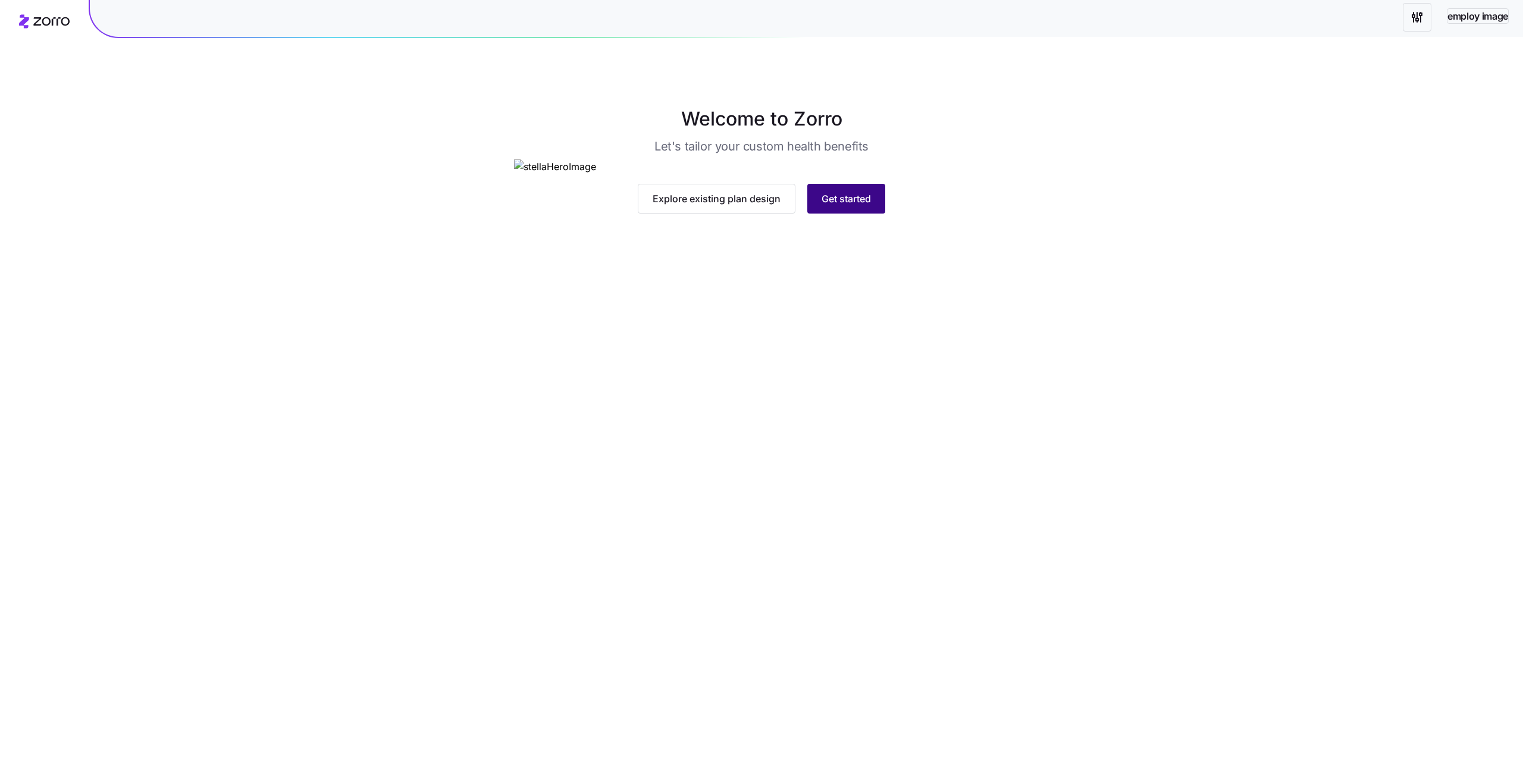
click at [857, 206] on span "Get started" at bounding box center [845, 198] width 49 height 14
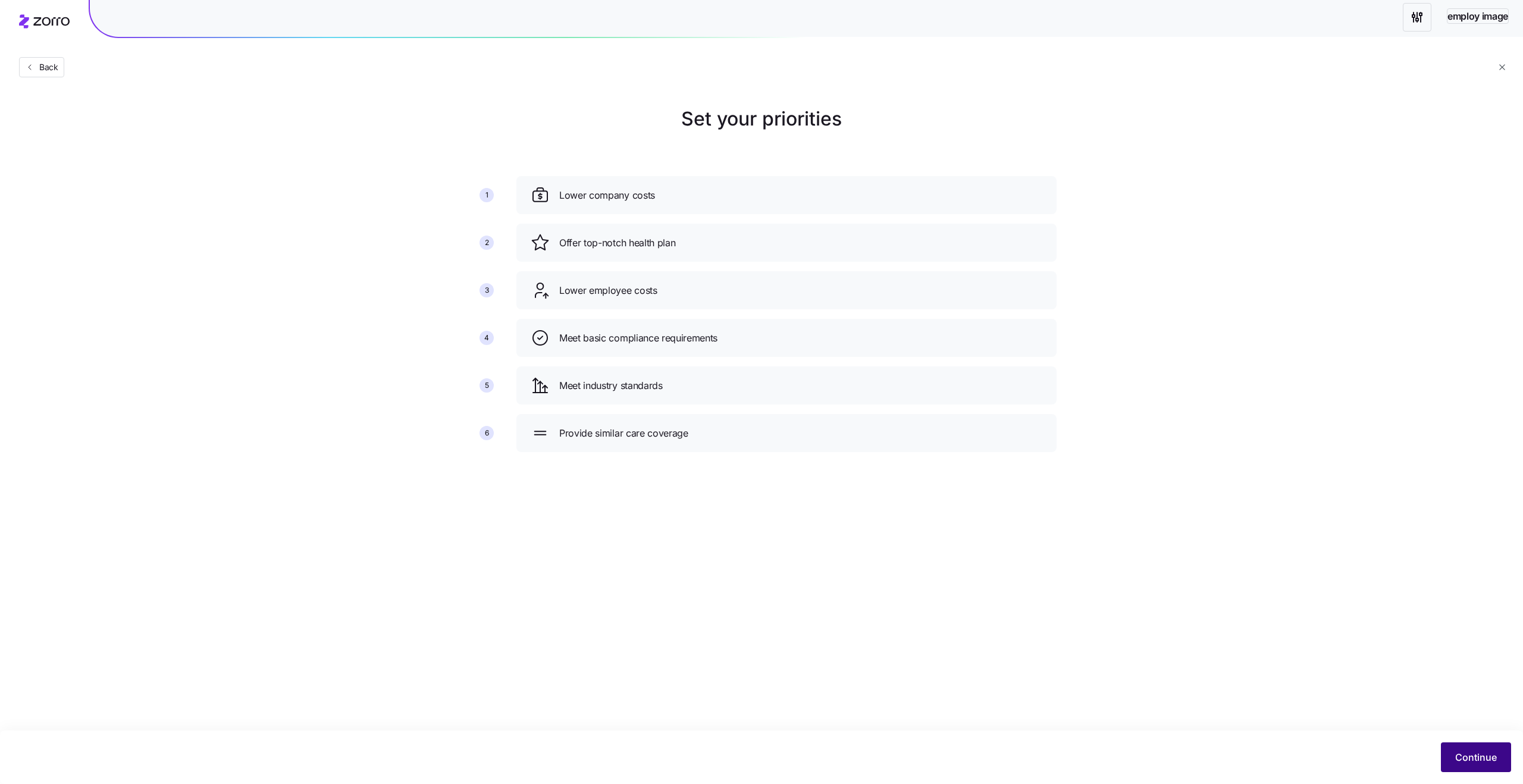
click at [1477, 756] on span "Continue" at bounding box center [1475, 756] width 42 height 14
click at [1499, 75] on icon "button" at bounding box center [1500, 71] width 9 height 9
click at [1501, 26] on icon "button" at bounding box center [1500, 27] width 9 height 9
click at [1503, 63] on icon "button" at bounding box center [1502, 67] width 9 height 9
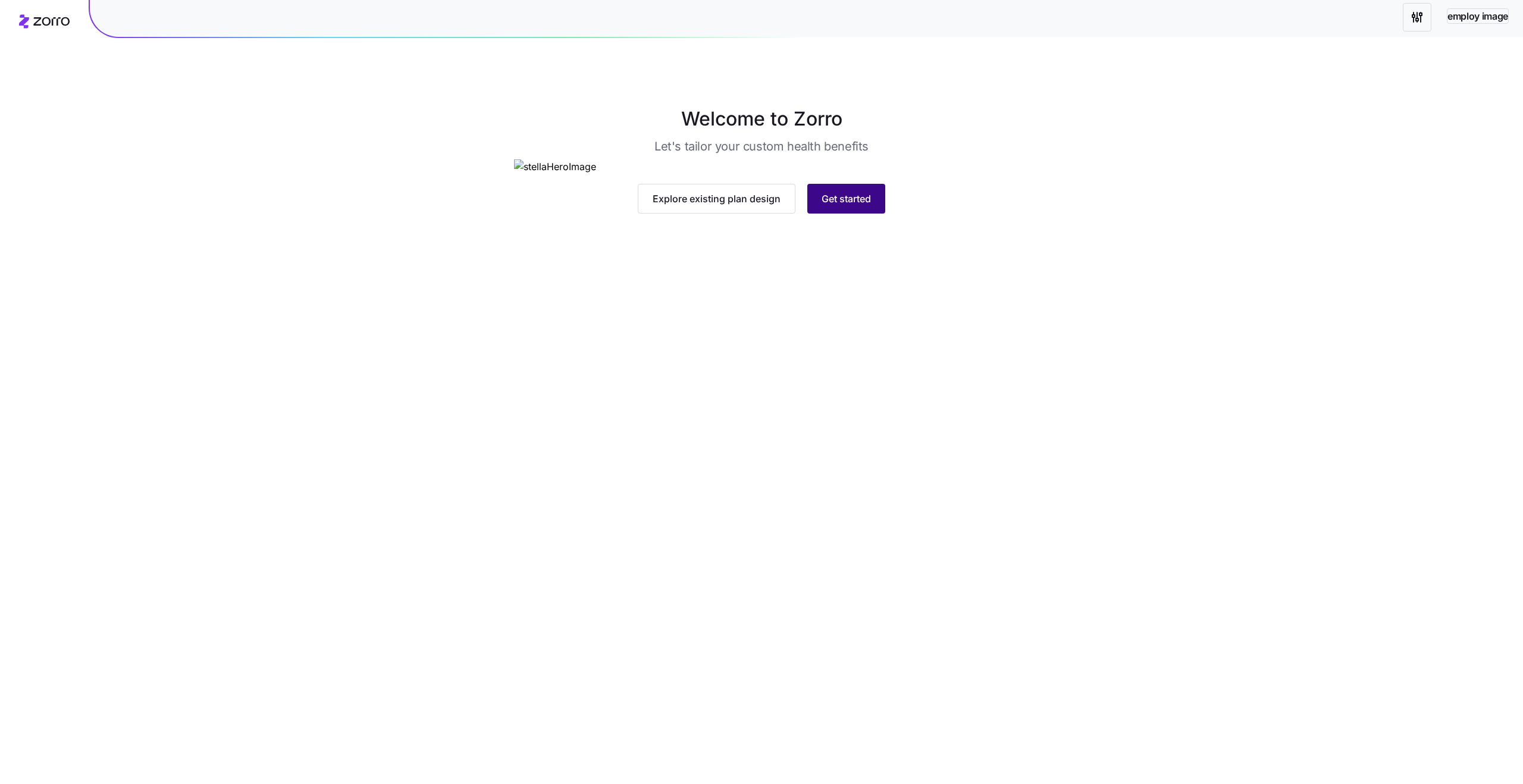
click at [842, 206] on span "Get started" at bounding box center [845, 198] width 49 height 14
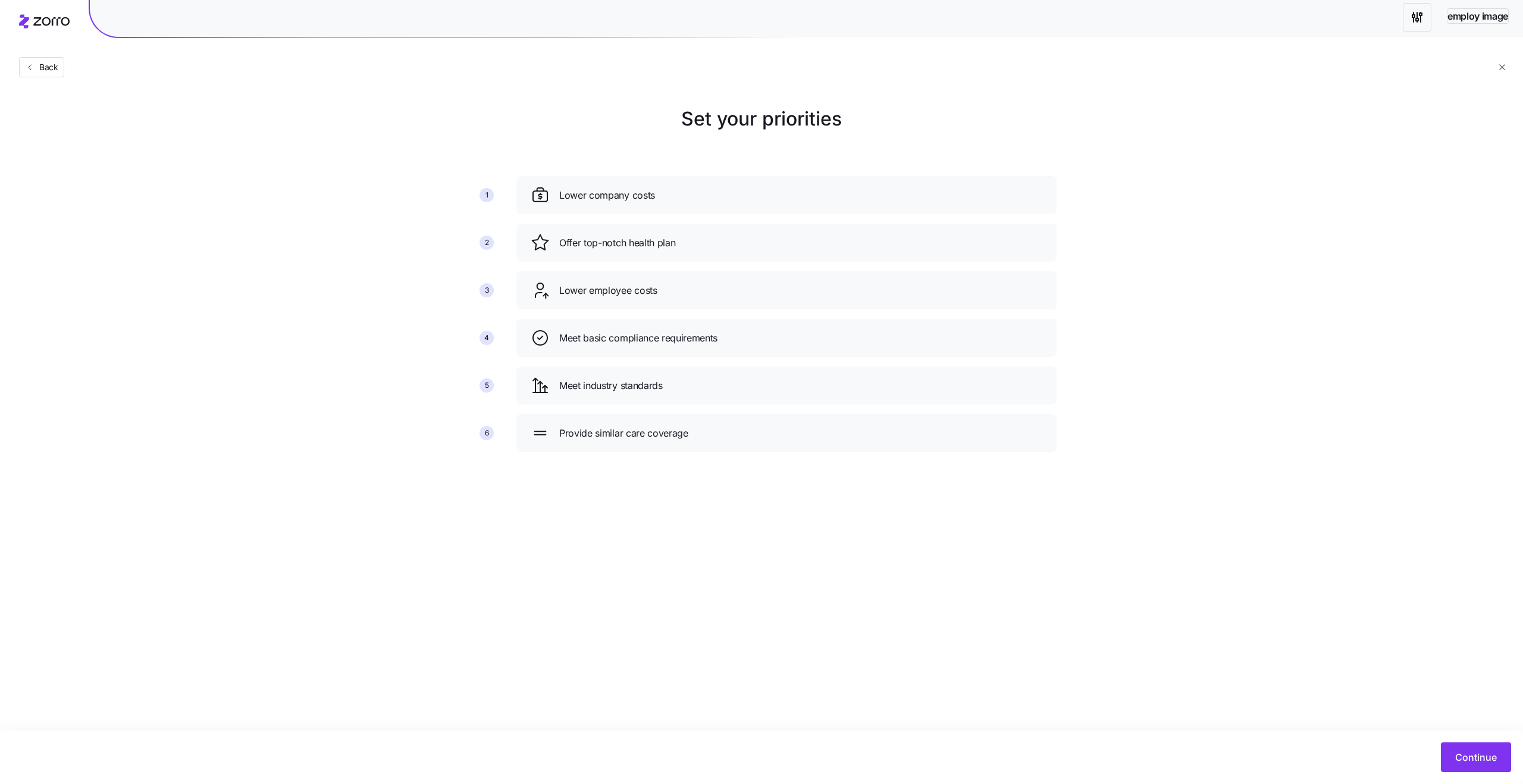
click at [1503, 66] on icon "button" at bounding box center [1502, 67] width 9 height 9
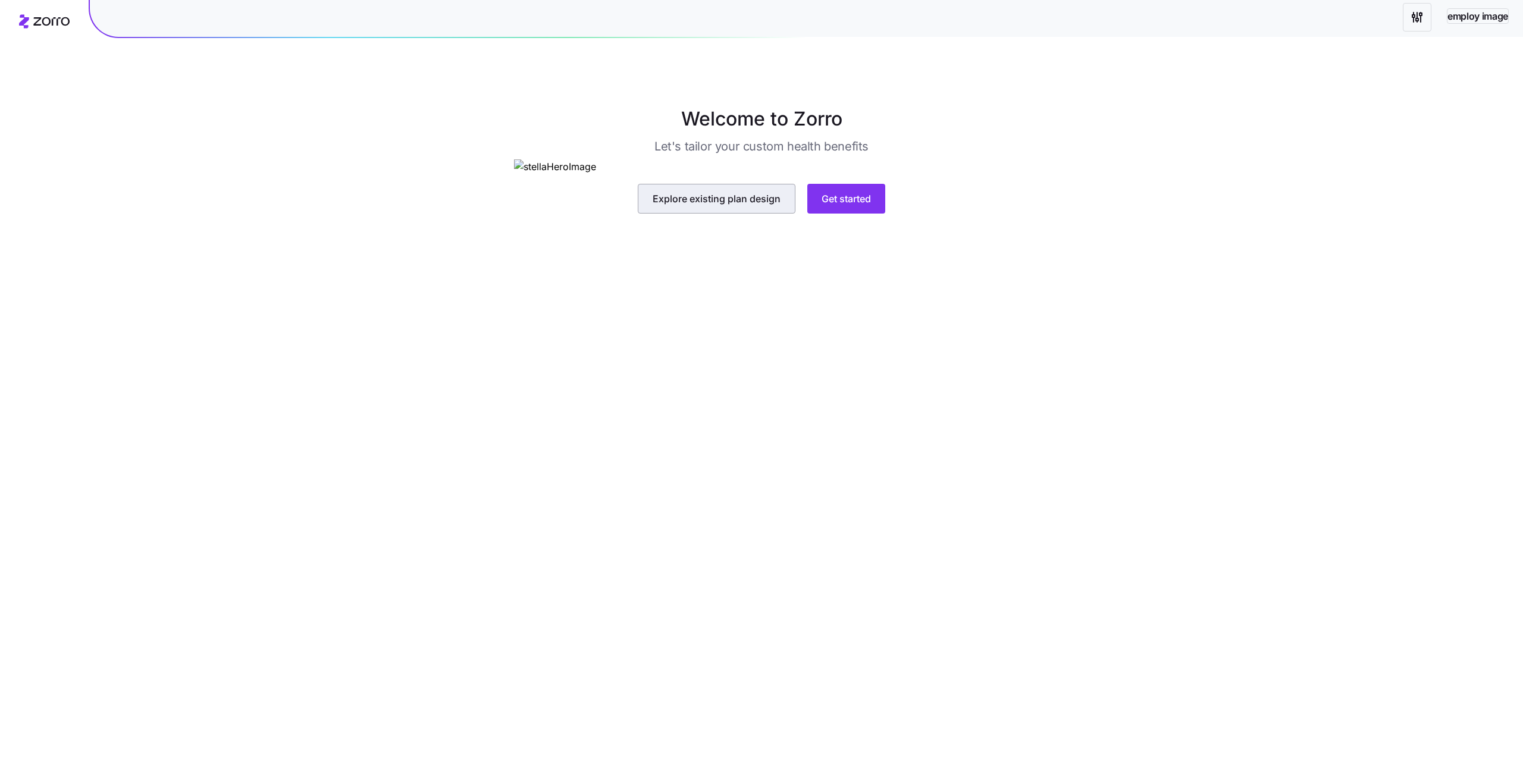
click at [717, 206] on span "Explore existing plan design" at bounding box center [717, 198] width 128 height 14
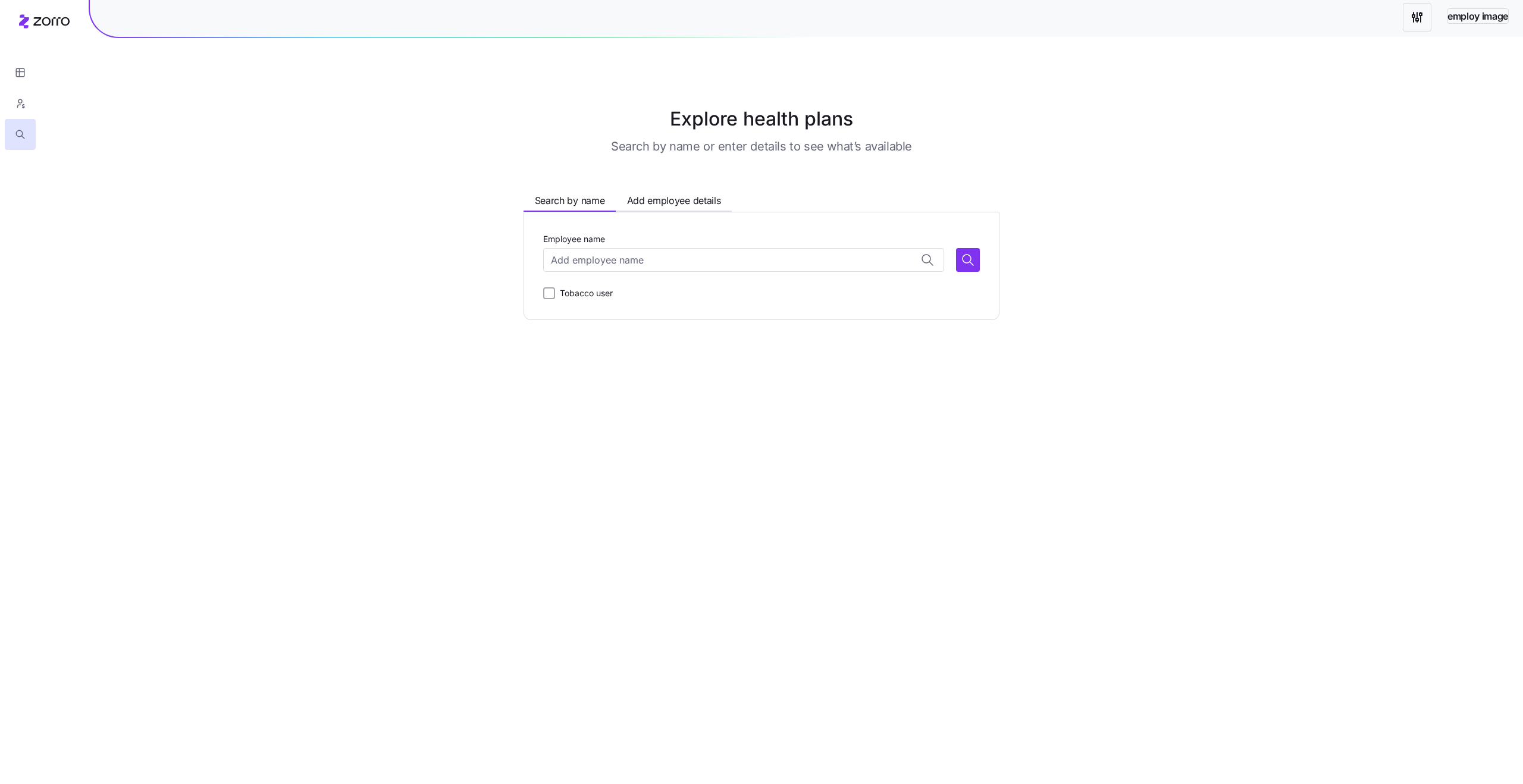
click at [690, 272] on div "Employee name Tobacco user" at bounding box center [761, 266] width 437 height 69
click at [660, 259] on input "Employee name" at bounding box center [743, 260] width 400 height 24
click at [291, 229] on div "Explore health plans Search by name or enter details to see what’s available Se…" at bounding box center [761, 212] width 1523 height 215
click at [10, 72] on button "button" at bounding box center [19, 72] width 31 height 31
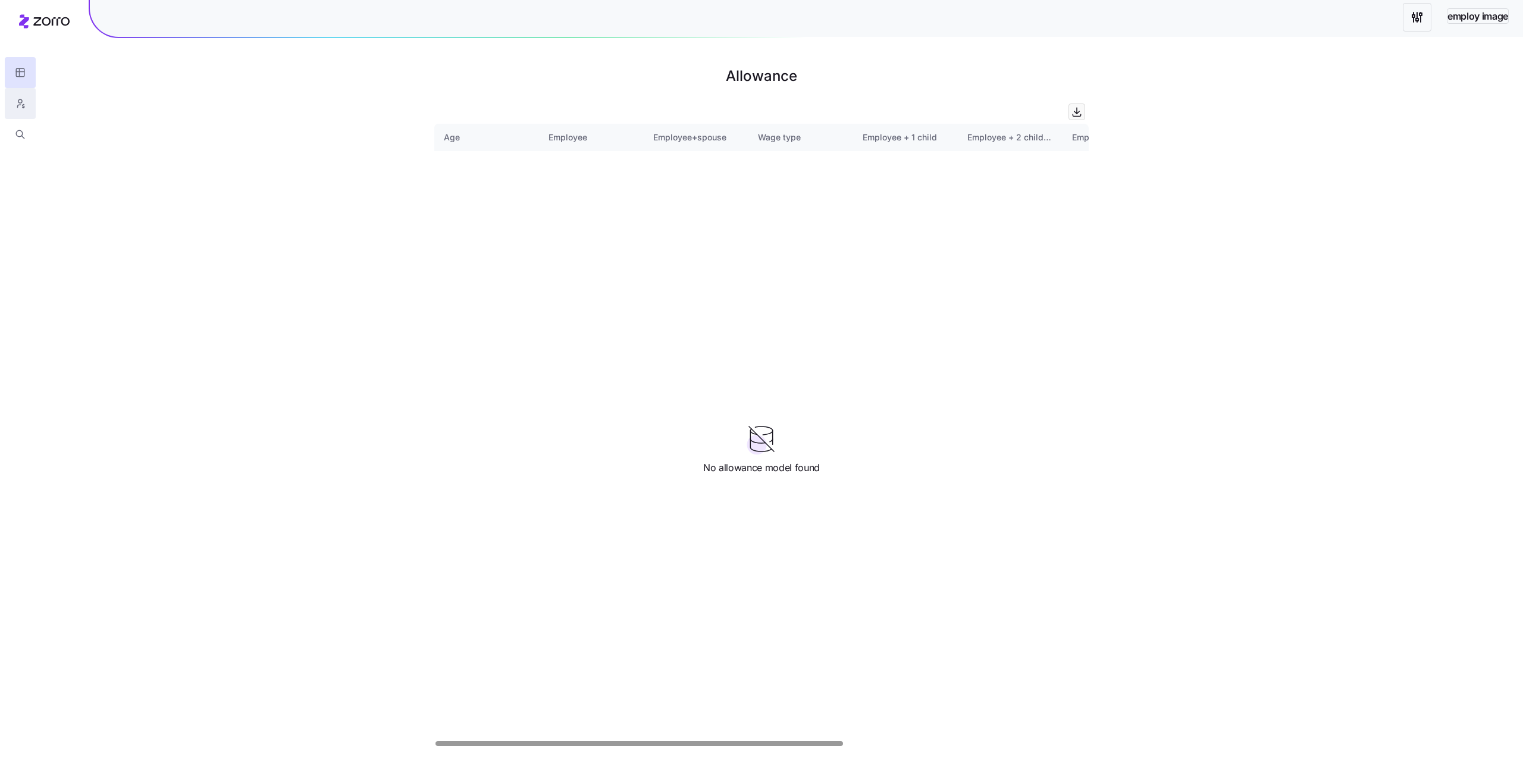
click at [31, 103] on button "button" at bounding box center [19, 103] width 31 height 31
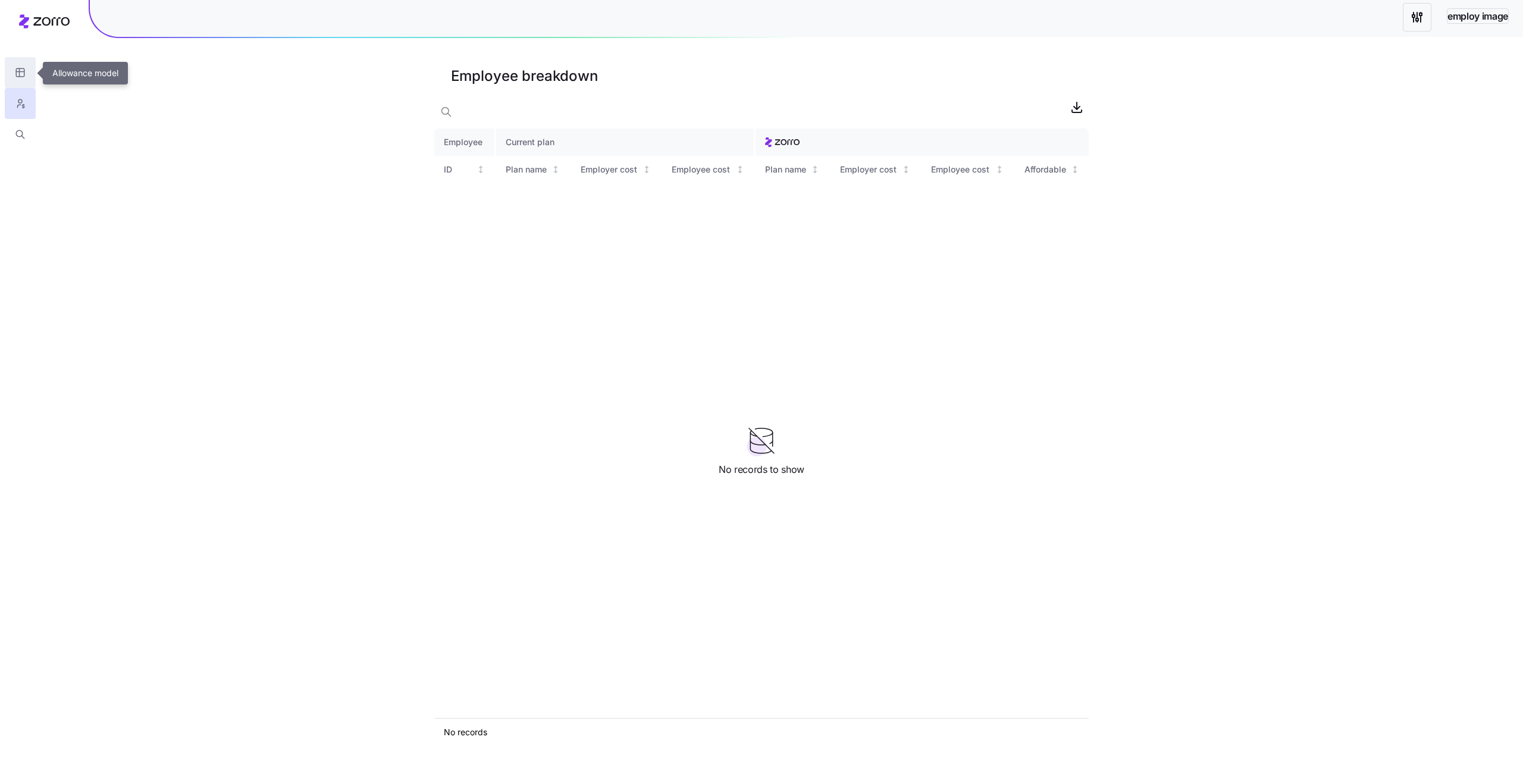
click at [23, 72] on icon "button" at bounding box center [20, 72] width 11 height 12
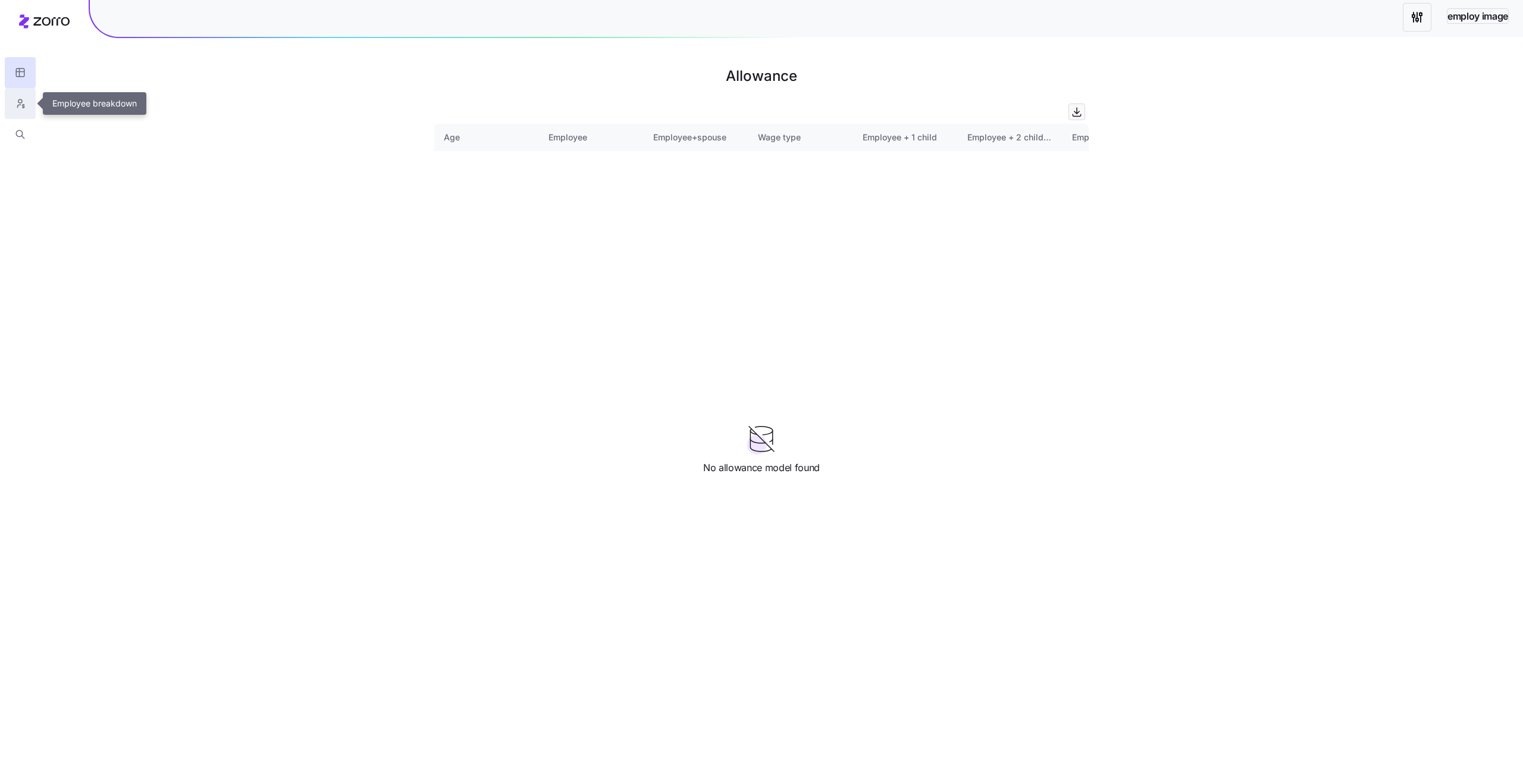
click at [16, 97] on icon "button" at bounding box center [20, 103] width 11 height 12
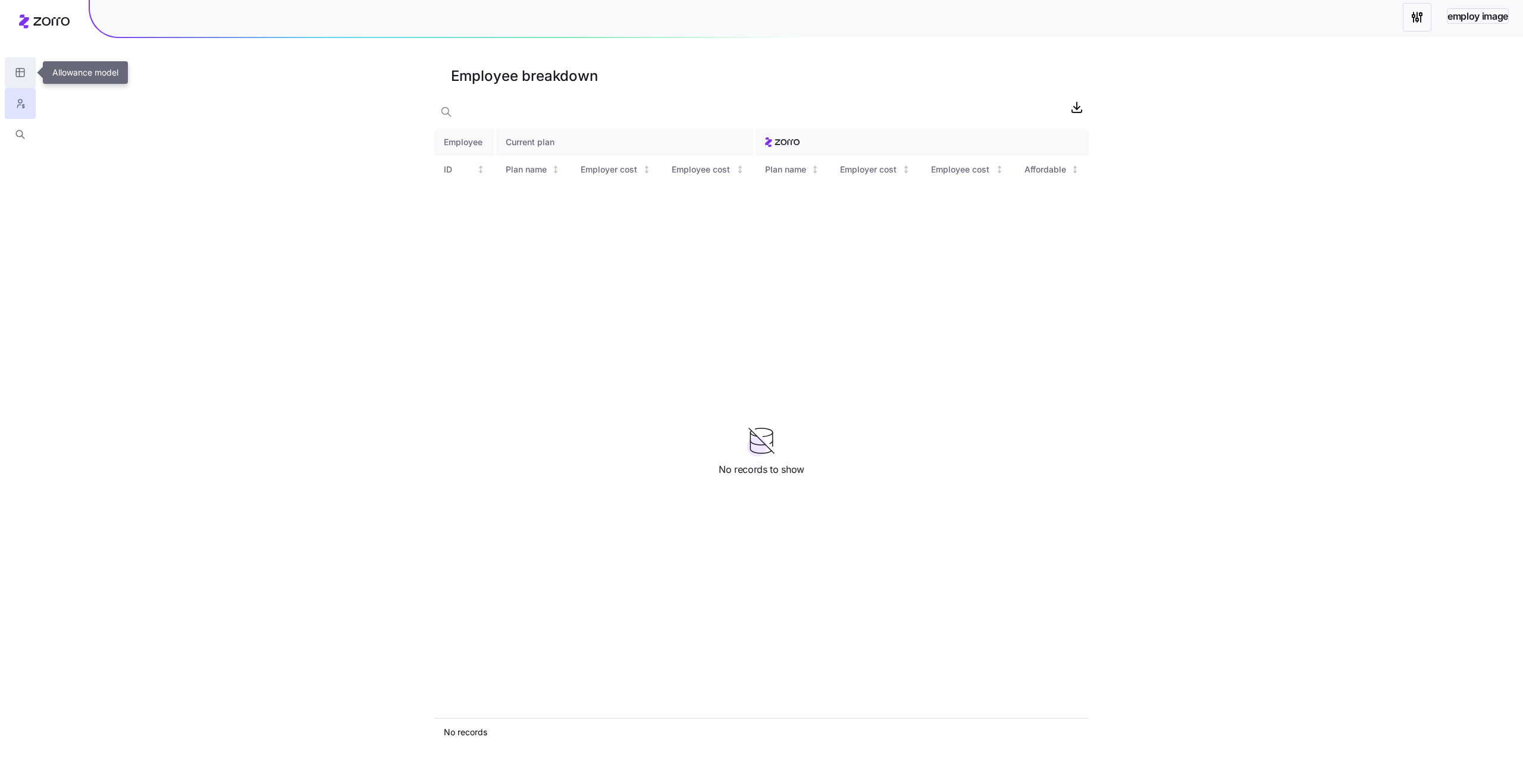
click at [18, 74] on icon "button" at bounding box center [20, 72] width 11 height 12
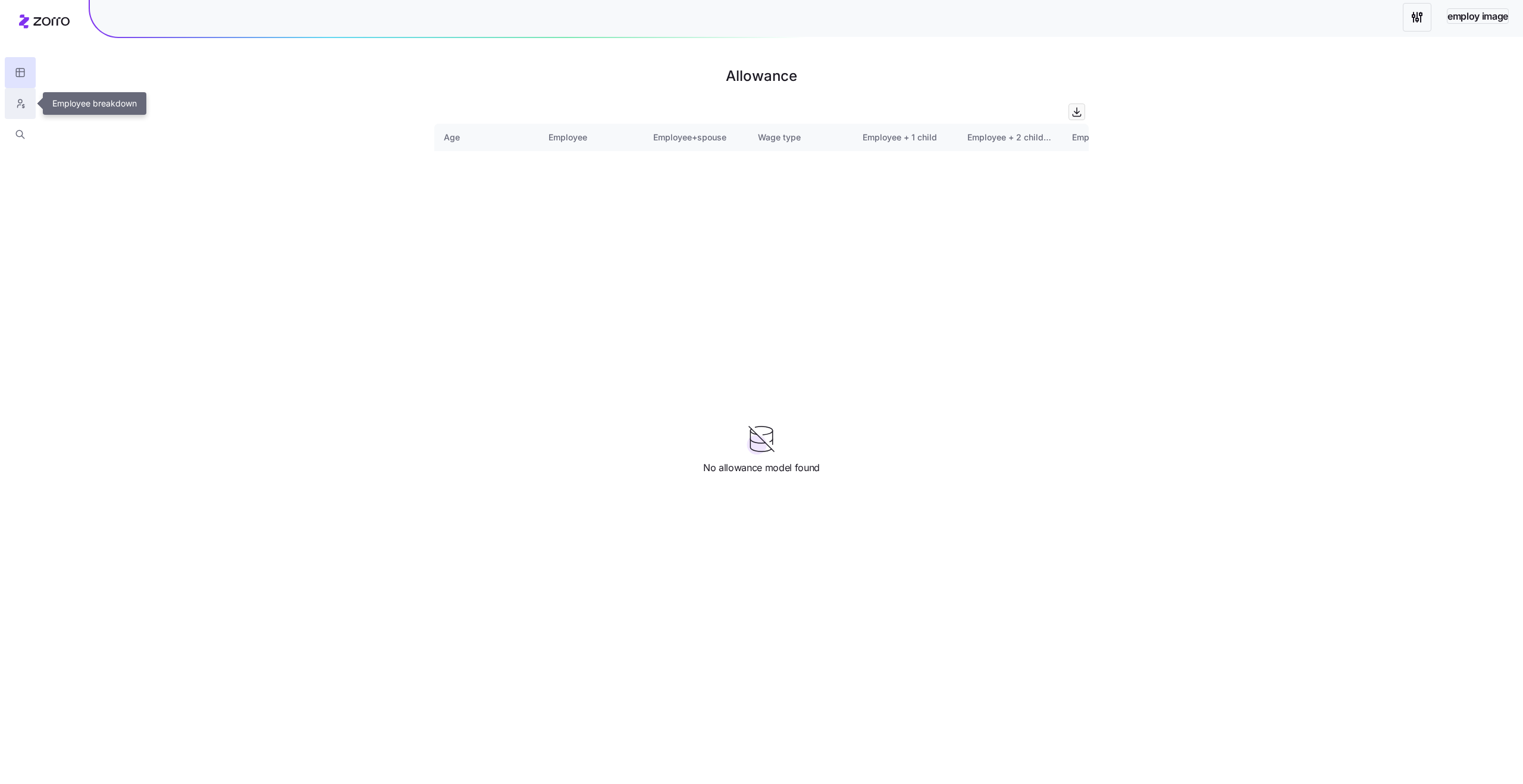
click at [20, 94] on button "button" at bounding box center [19, 103] width 31 height 31
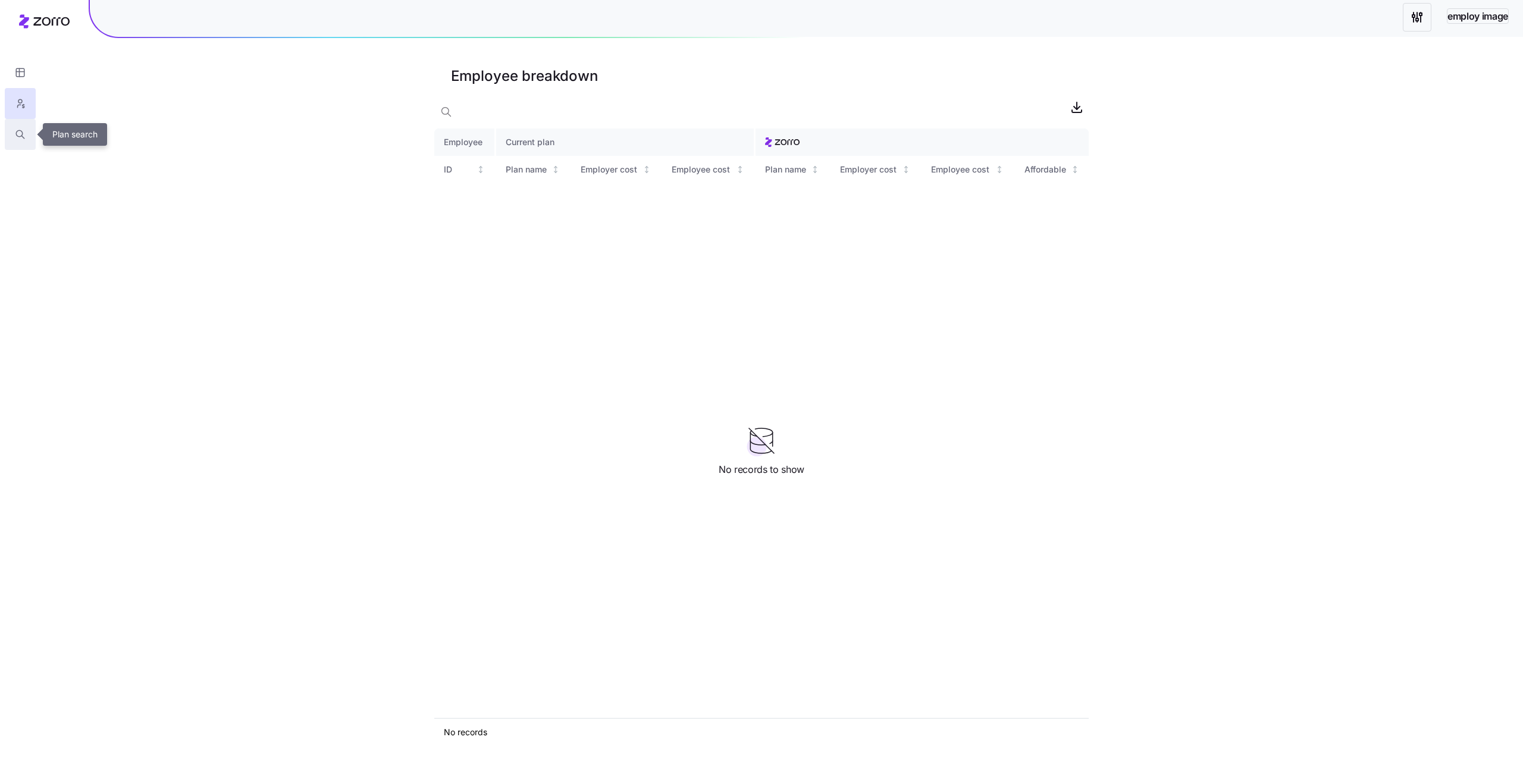
click at [17, 136] on icon "button" at bounding box center [20, 134] width 11 height 12
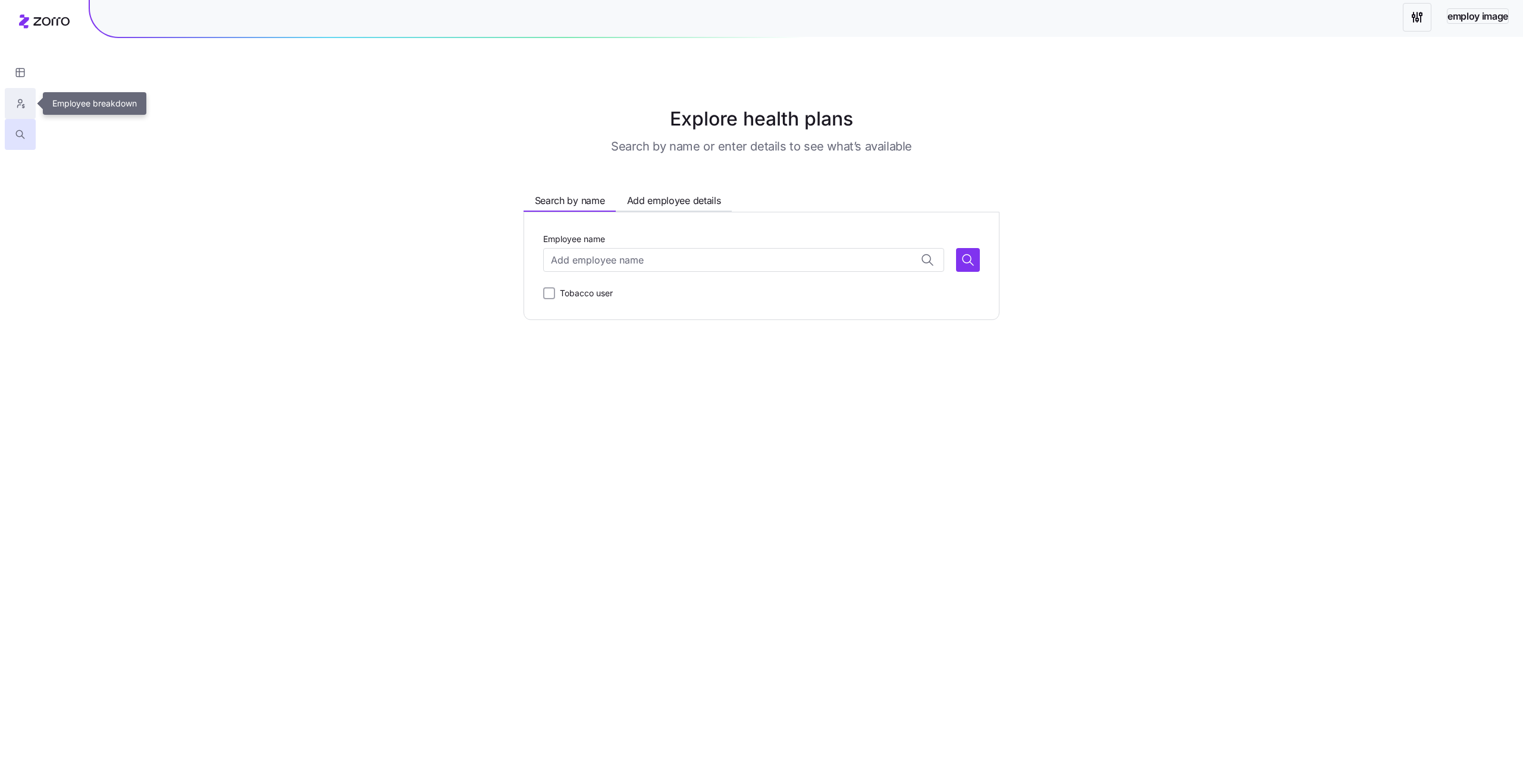
click at [9, 96] on button "button" at bounding box center [19, 103] width 31 height 31
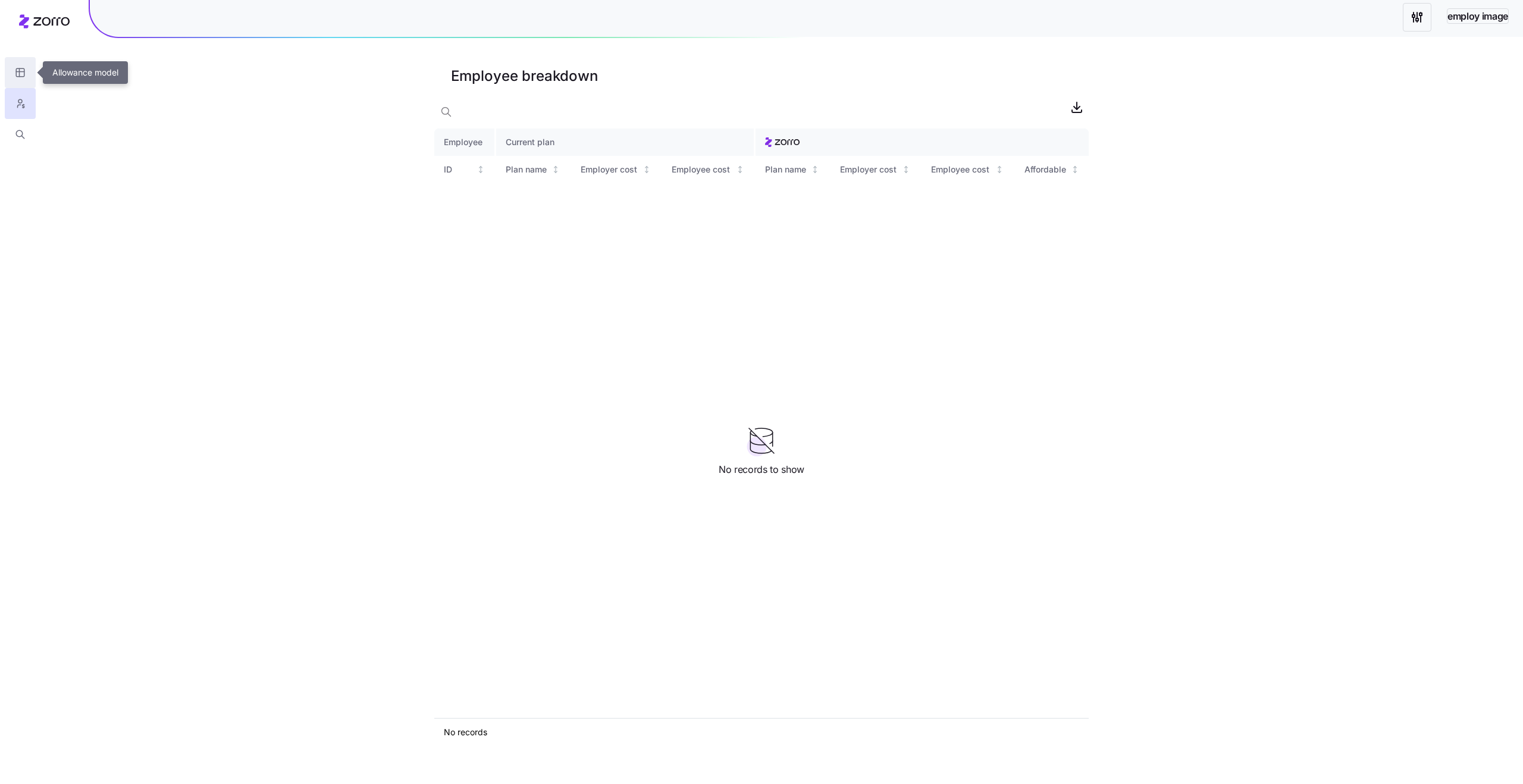
click at [26, 75] on button "button" at bounding box center [19, 72] width 31 height 31
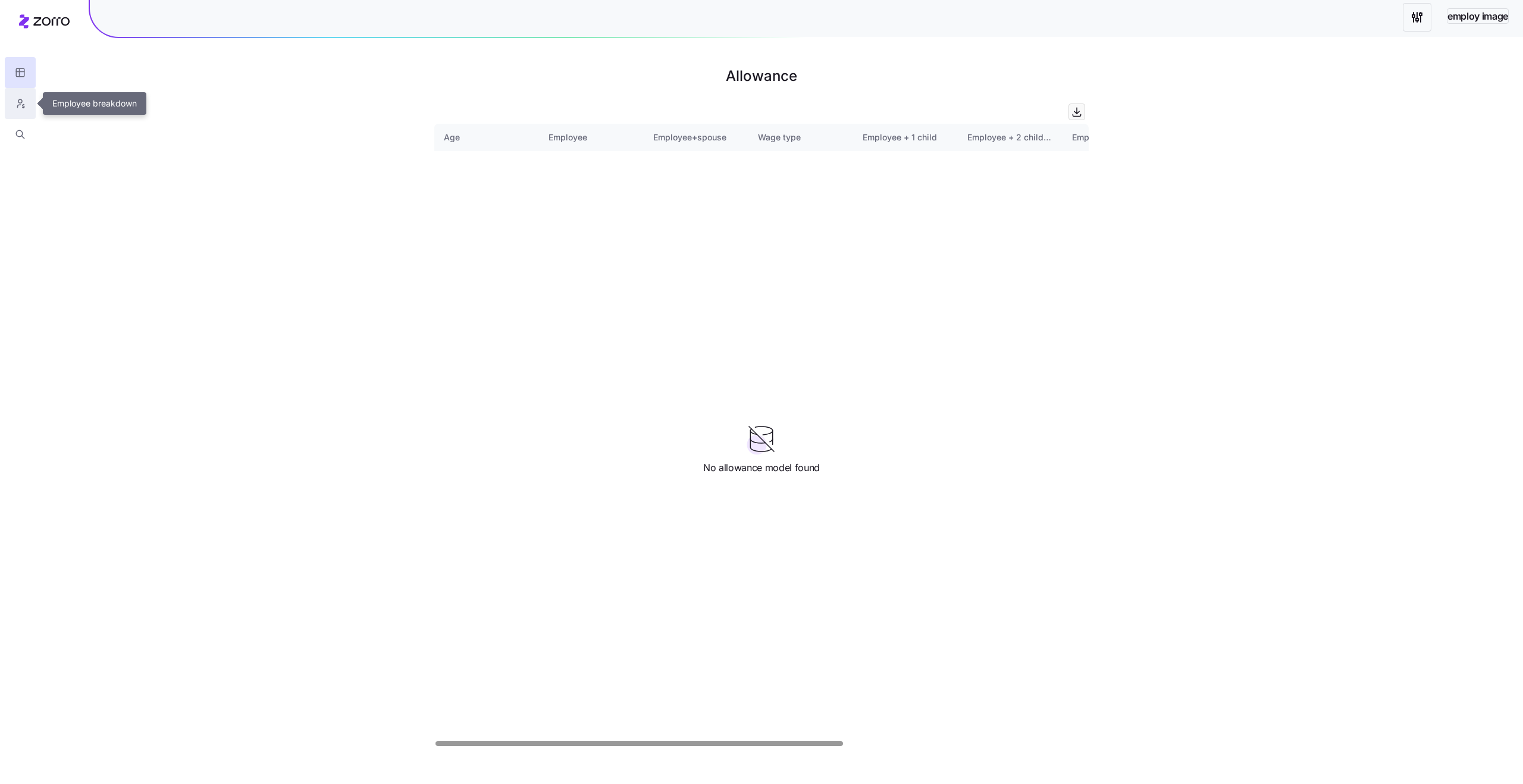
click at [14, 112] on button "button" at bounding box center [19, 103] width 31 height 31
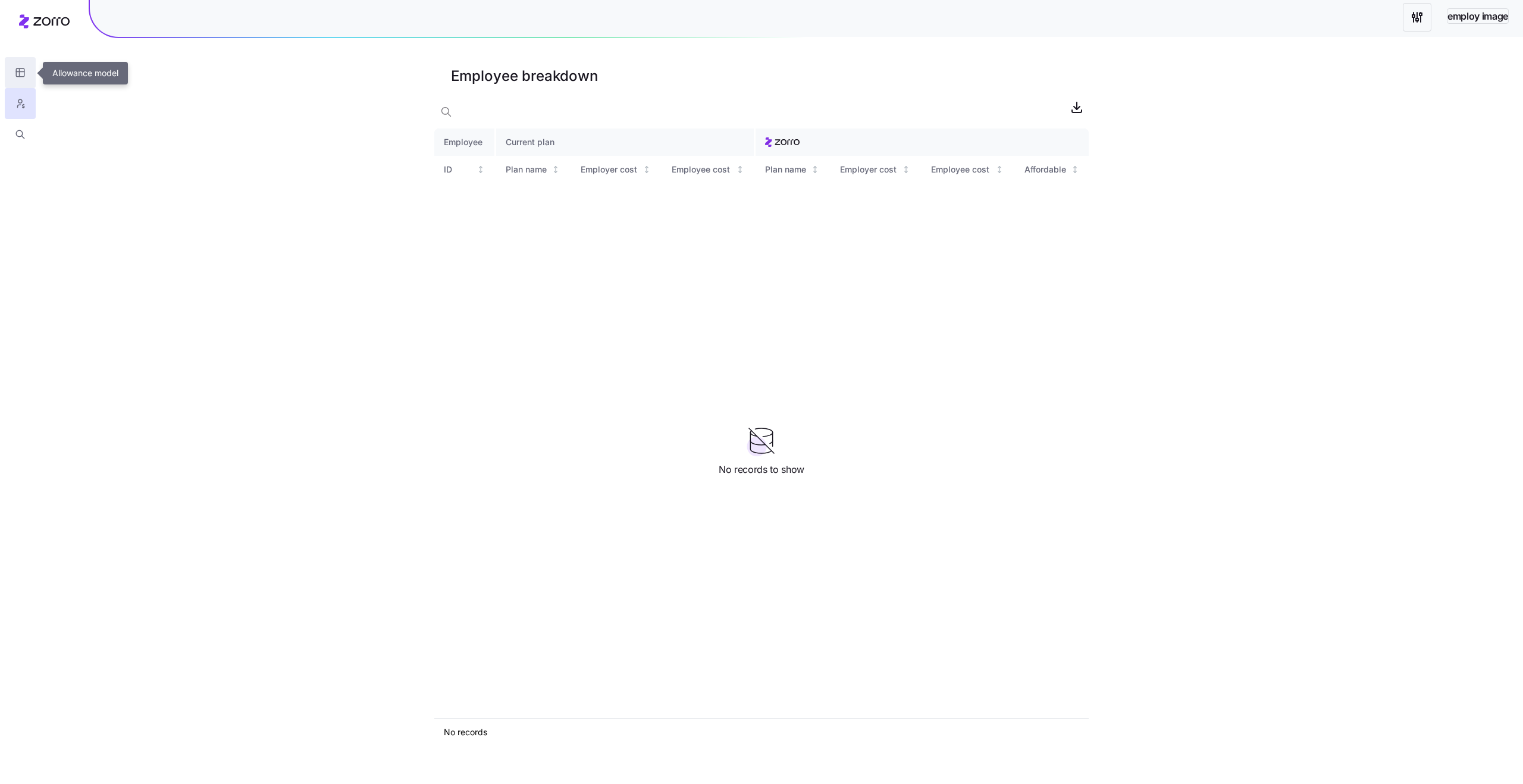
click at [23, 77] on icon "button" at bounding box center [20, 72] width 11 height 12
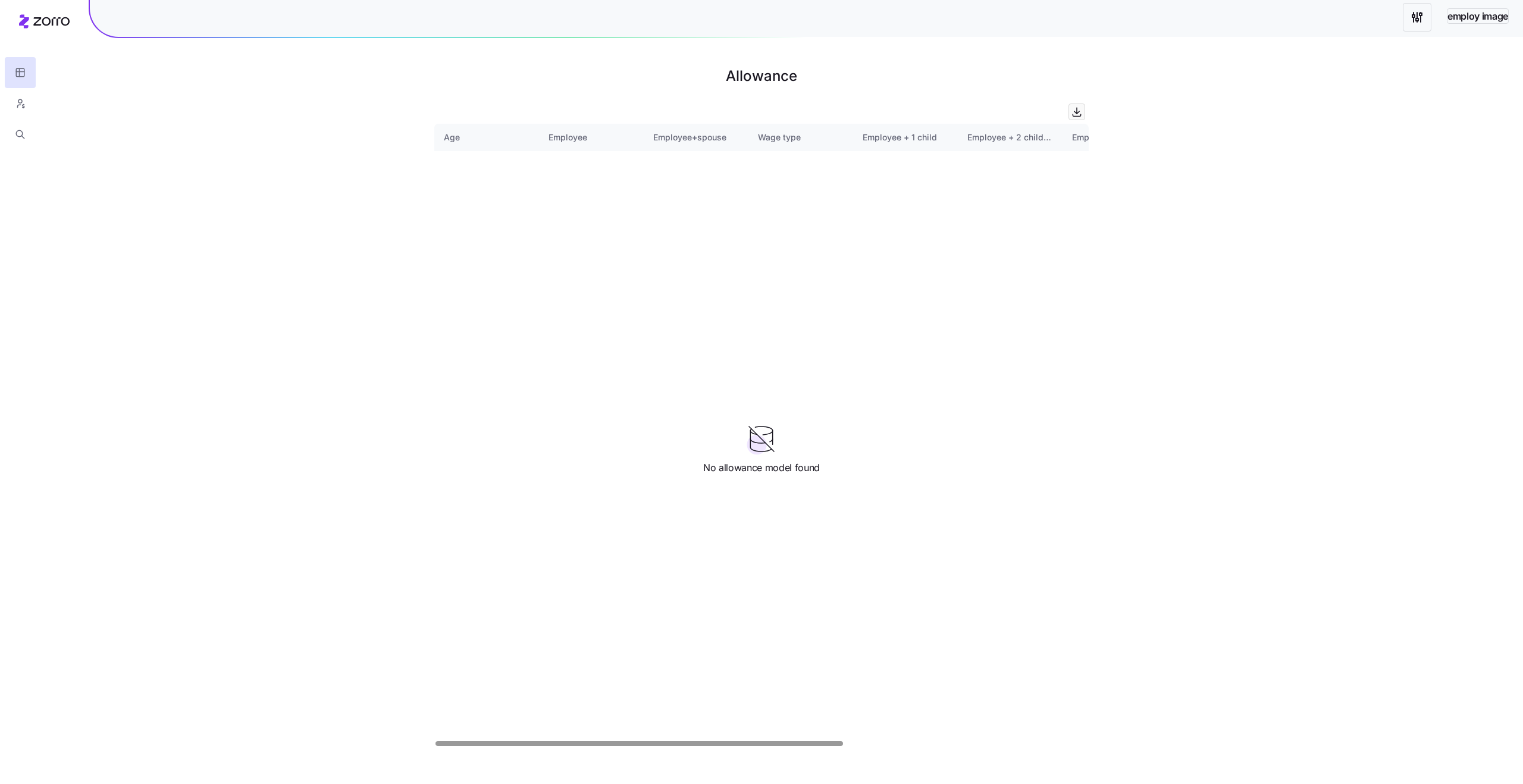
click at [1415, 21] on html "employ image Allowance Age Employee Employee+spouse Wage type Employee + 1 chil…" at bounding box center [761, 392] width 1523 height 784
click at [1320, 52] on div "Quick edit" at bounding box center [1301, 49] width 40 height 13
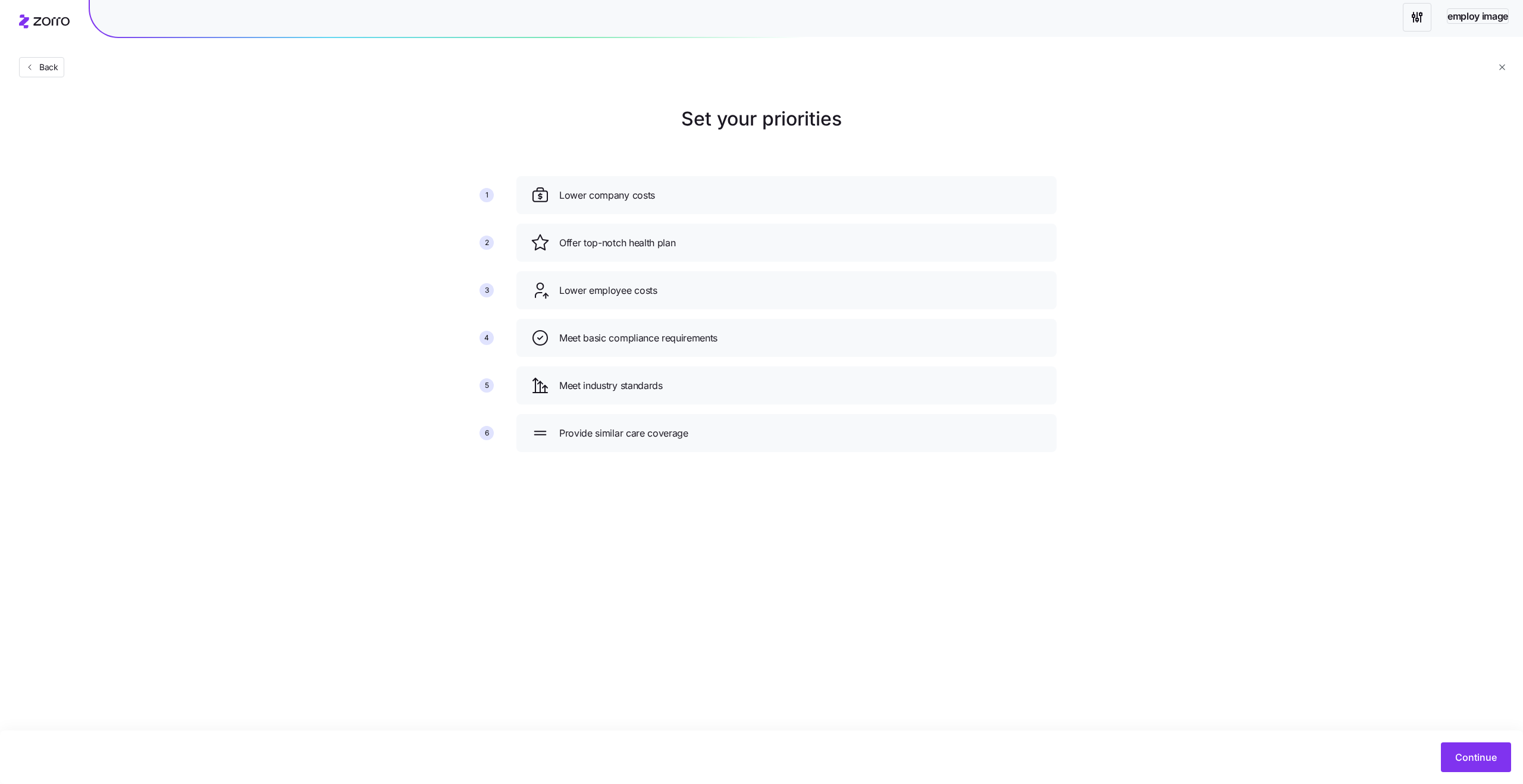
click at [1412, 16] on html "employ image Back Set your priorities 1 2 3 4 5 6 Lower company costs Offer top…" at bounding box center [761, 392] width 1523 height 784
click at [1501, 68] on html "employ image Back Set your priorities 1 2 3 4 5 6 Lower company costs Offer top…" at bounding box center [761, 392] width 1523 height 784
click at [1502, 68] on icon "button" at bounding box center [1502, 67] width 9 height 9
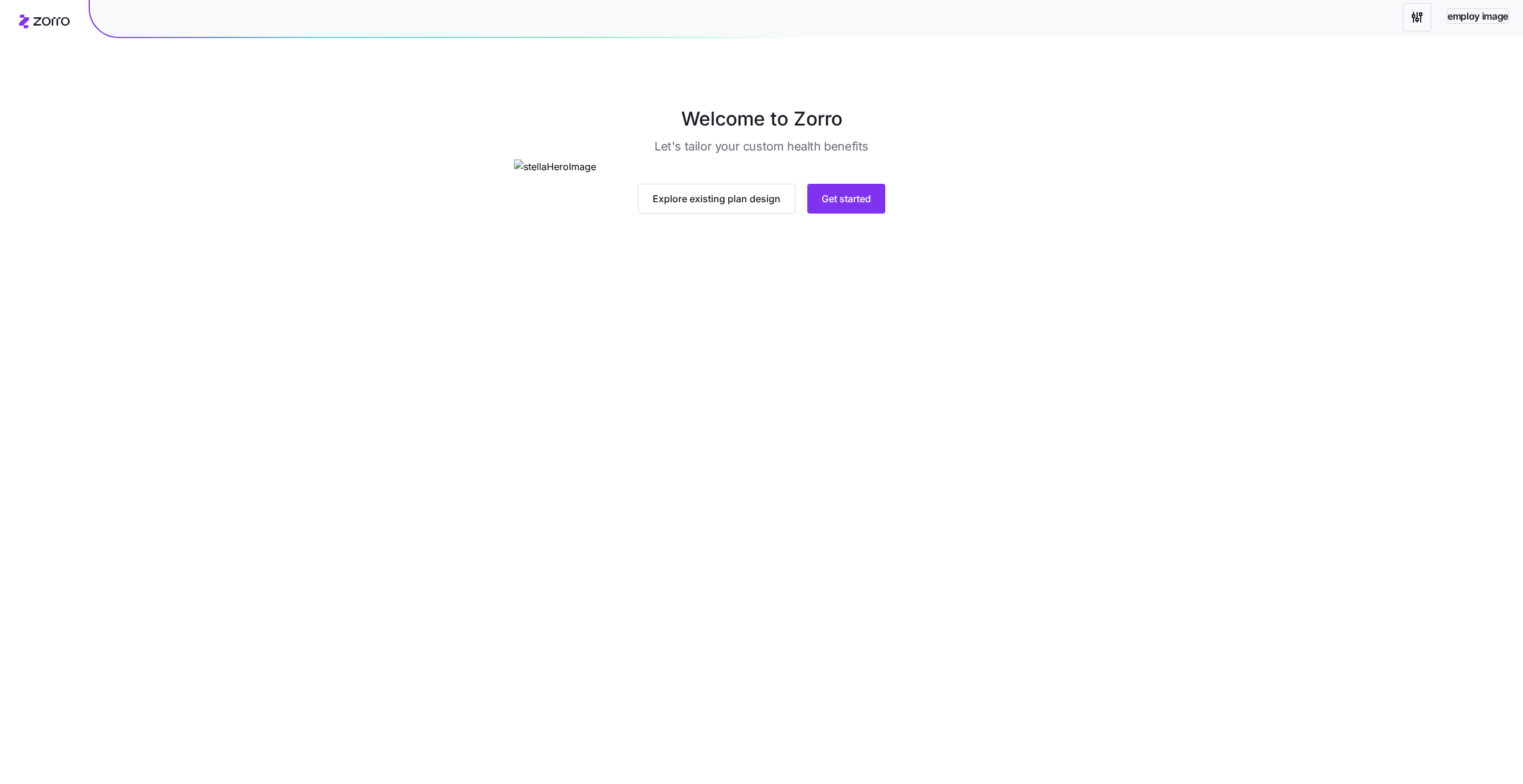
click at [1415, 14] on html "employ image Welcome to Zorro Let's tailor your custom health benefits Explore …" at bounding box center [761, 392] width 1523 height 784
click at [1441, 70] on div "2025" at bounding box center [1445, 69] width 20 height 13
click at [1314, 31] on div "Failed to apply allowance model: No family unit distribution" at bounding box center [1376, 40] width 222 height 24
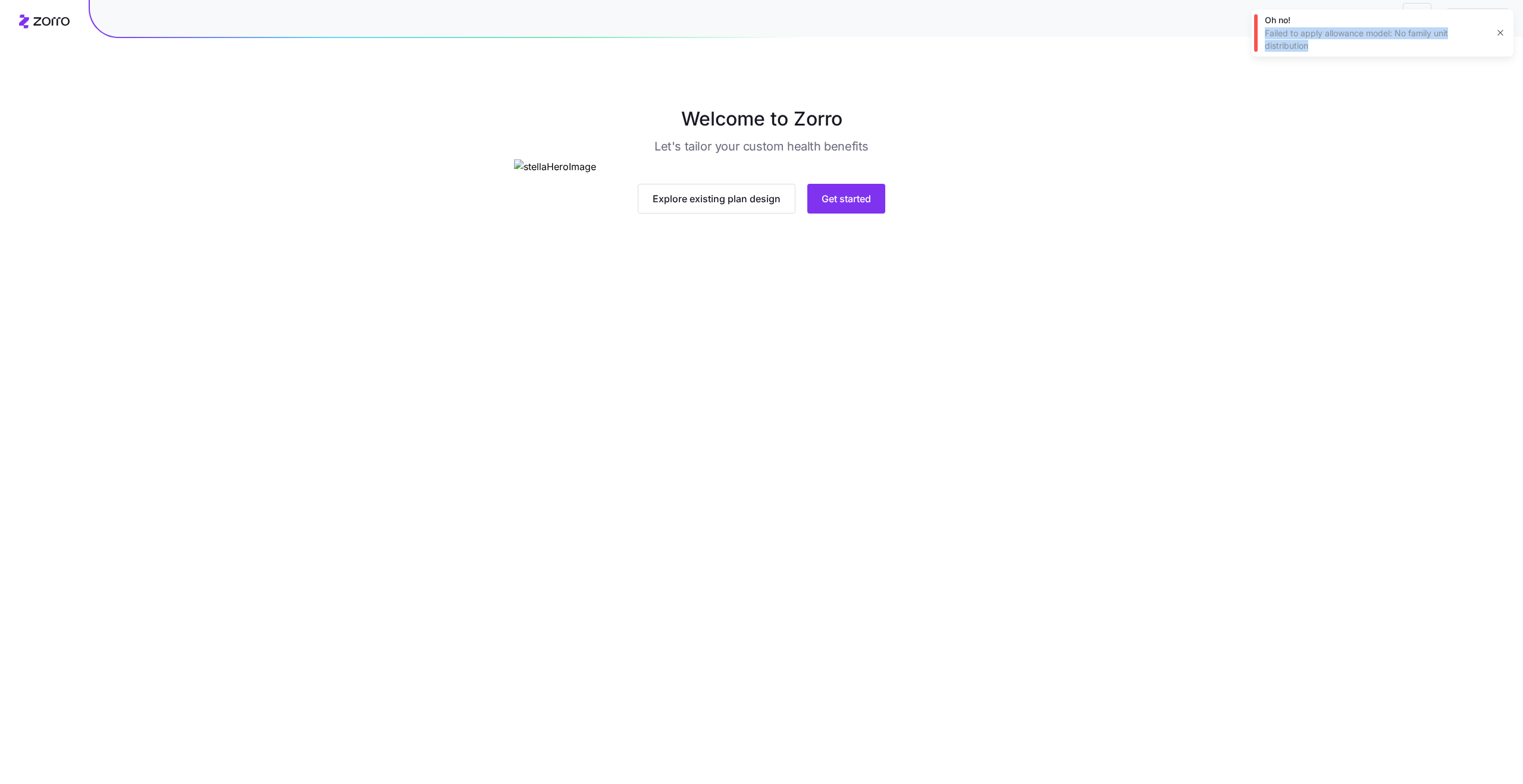
click at [1339, 35] on div "Failed to apply allowance model: No family unit distribution" at bounding box center [1376, 40] width 222 height 24
click at [1502, 33] on icon "button" at bounding box center [1500, 32] width 9 height 9
click at [1419, 18] on html "employ image Welcome to Zorro Let's tailor your custom health benefits Explore …" at bounding box center [761, 392] width 1523 height 784
click at [1492, 63] on html "employ image Welcome to Zorro Let's tailor your custom health benefits Explore …" at bounding box center [761, 392] width 1523 height 784
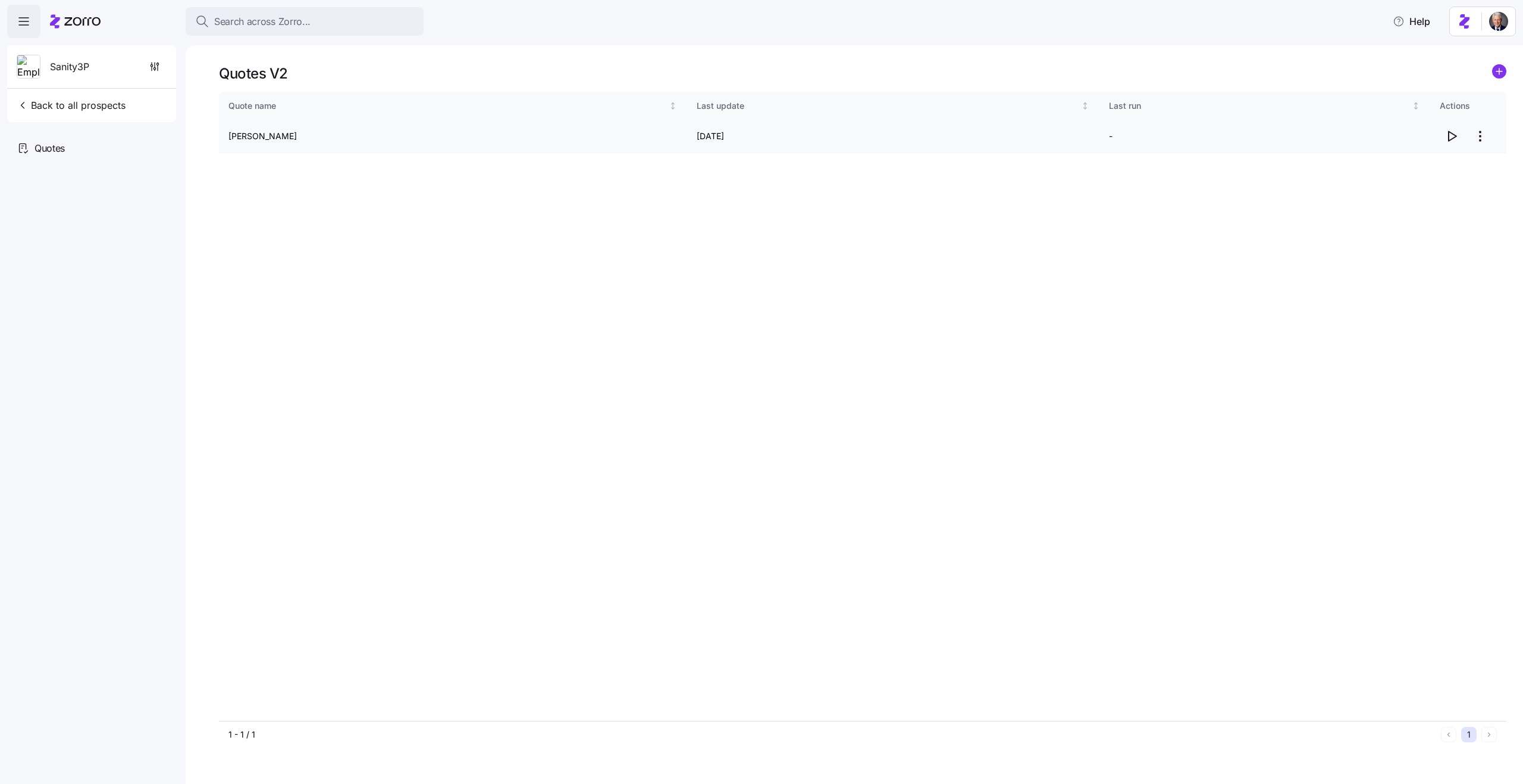
click at [1452, 137] on icon "button" at bounding box center [1451, 135] width 14 height 14
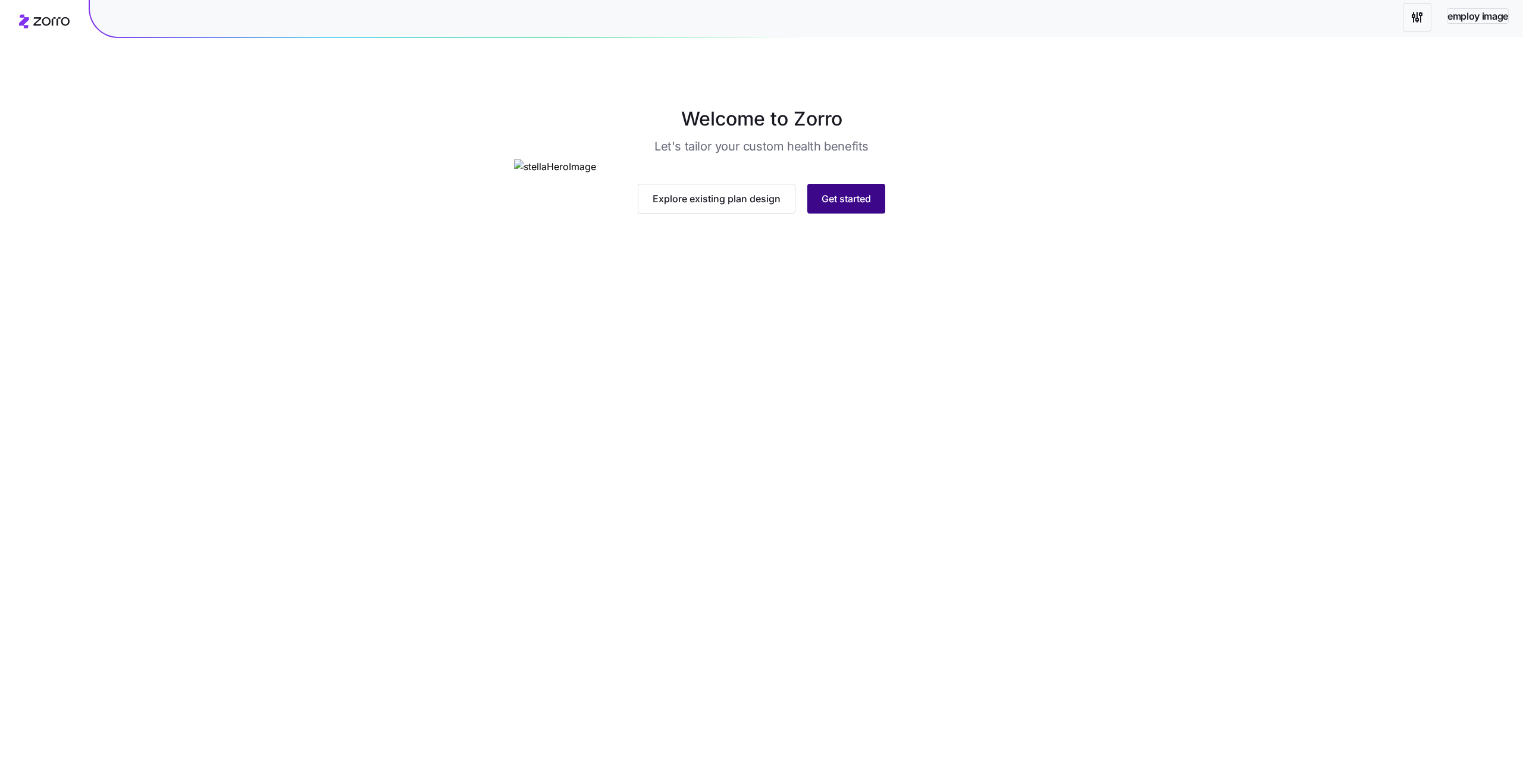
click at [841, 213] on button "Get started" at bounding box center [846, 198] width 78 height 30
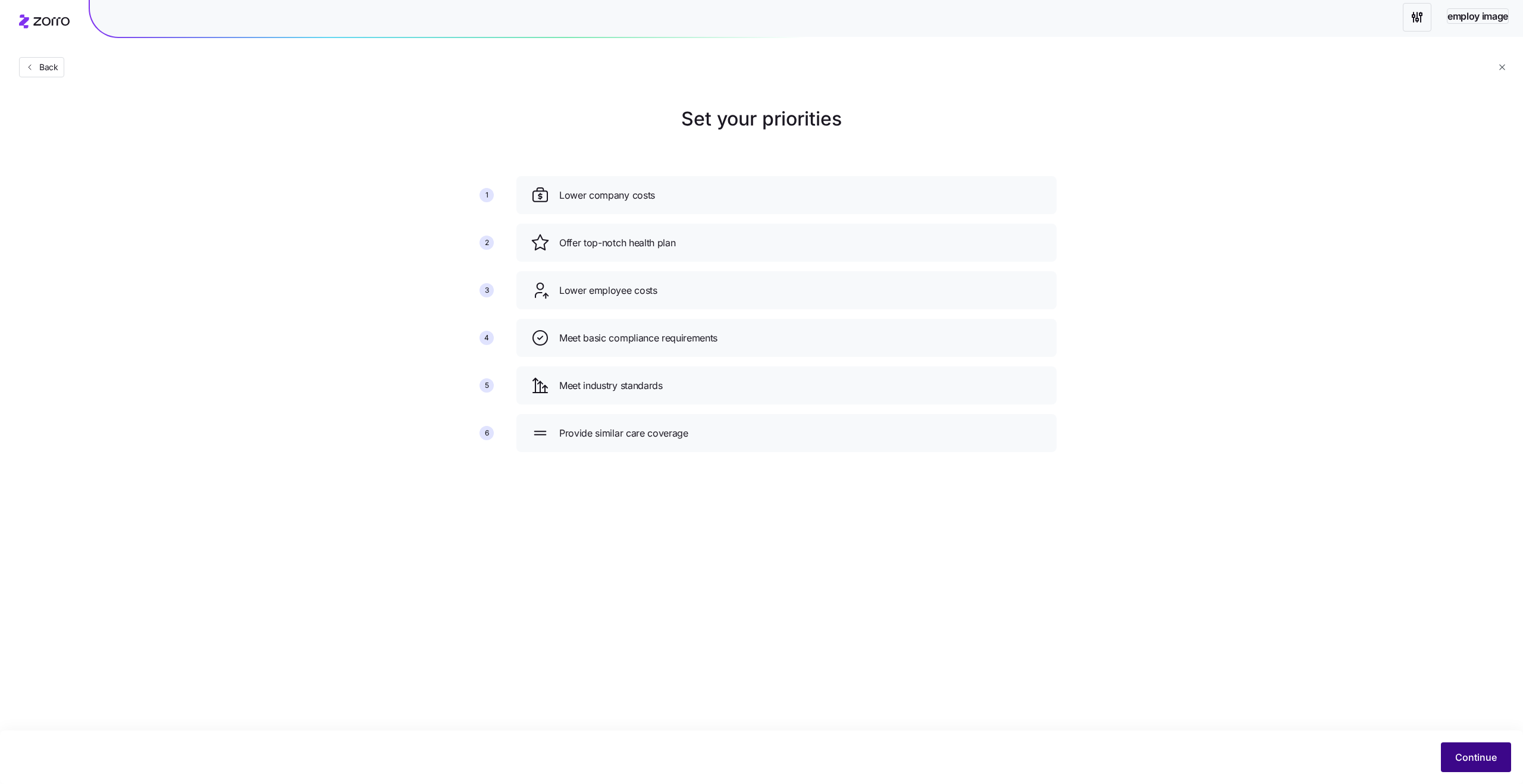
click at [1470, 758] on span "Continue" at bounding box center [1475, 756] width 42 height 14
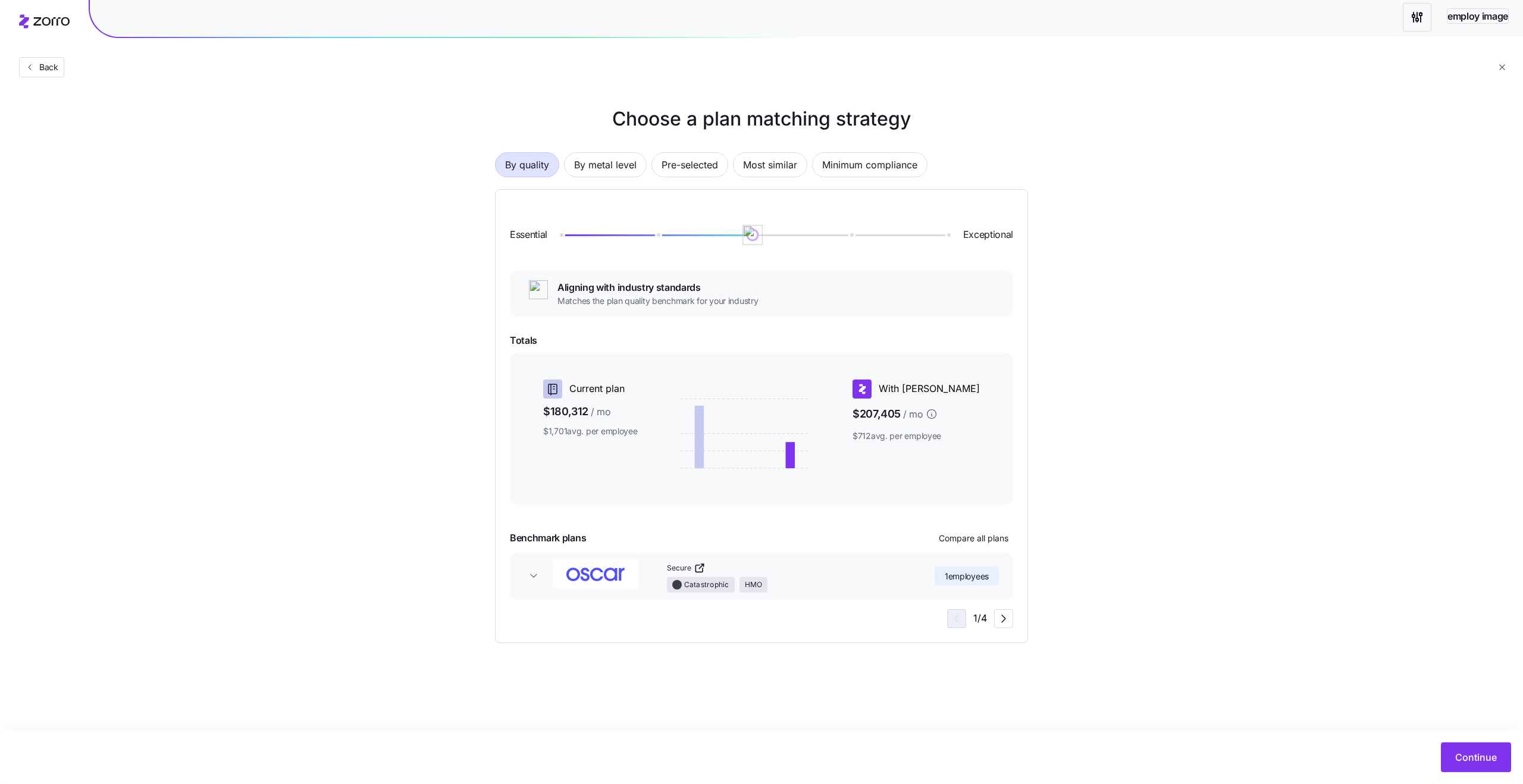
drag, startPoint x: 664, startPoint y: 234, endPoint x: 752, endPoint y: 232, distance: 88.0
click at [752, 232] on img at bounding box center [753, 235] width 20 height 20
drag, startPoint x: 752, startPoint y: 232, endPoint x: 650, endPoint y: 232, distance: 102.0
click at [650, 232] on img at bounding box center [656, 235] width 20 height 20
drag, startPoint x: 657, startPoint y: 238, endPoint x: 771, endPoint y: 240, distance: 114.0
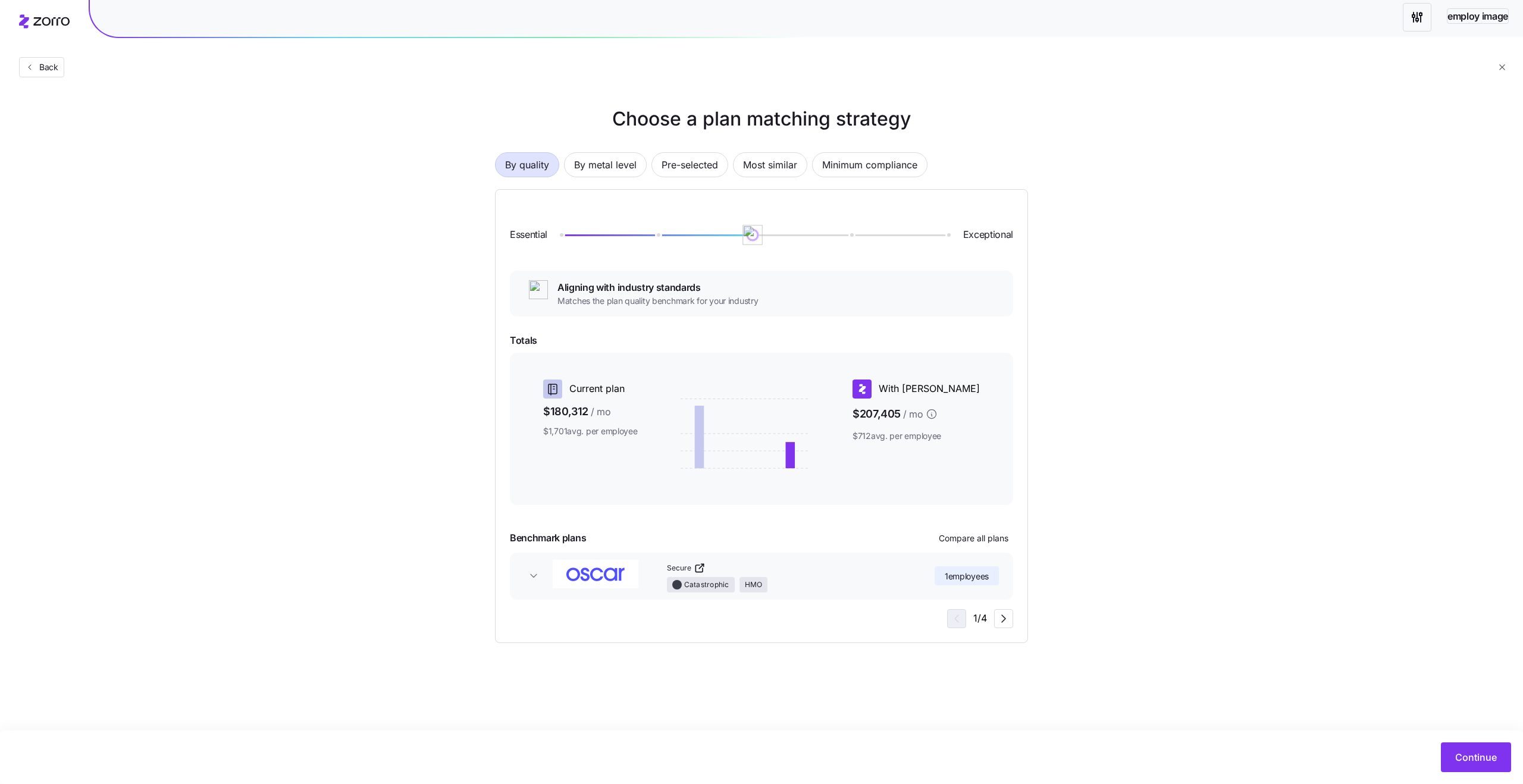
click at [771, 239] on div "Essential Exceptional" at bounding box center [761, 234] width 503 height 62
drag, startPoint x: 757, startPoint y: 235, endPoint x: 849, endPoint y: 233, distance: 92.0
click at [849, 233] on img at bounding box center [849, 235] width 20 height 20
drag, startPoint x: 849, startPoint y: 233, endPoint x: 952, endPoint y: 234, distance: 103.0
click at [952, 234] on img at bounding box center [946, 235] width 20 height 20
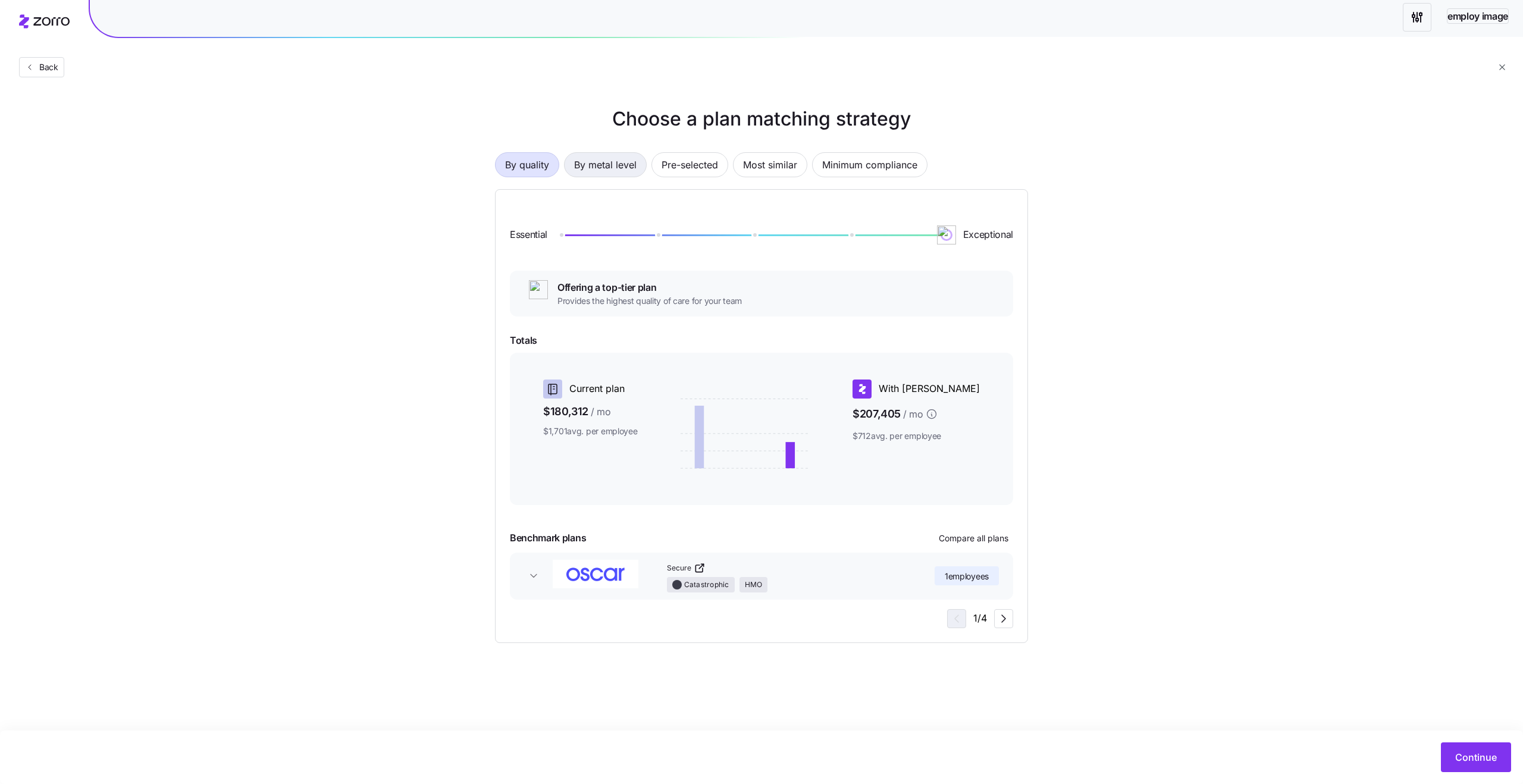
click at [590, 165] on span "By metal level" at bounding box center [604, 165] width 62 height 24
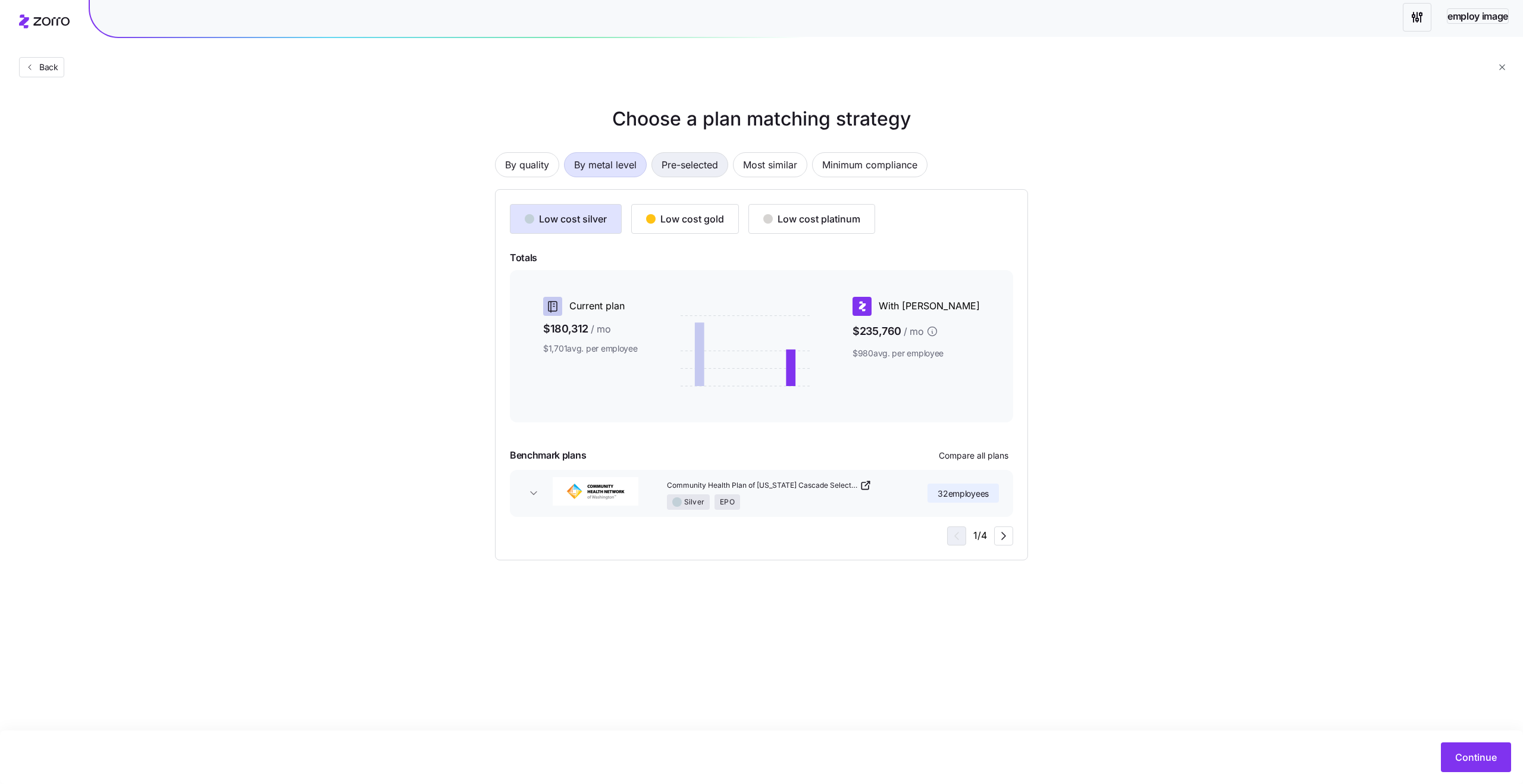
click at [683, 166] on span "Pre-selected" at bounding box center [690, 165] width 57 height 24
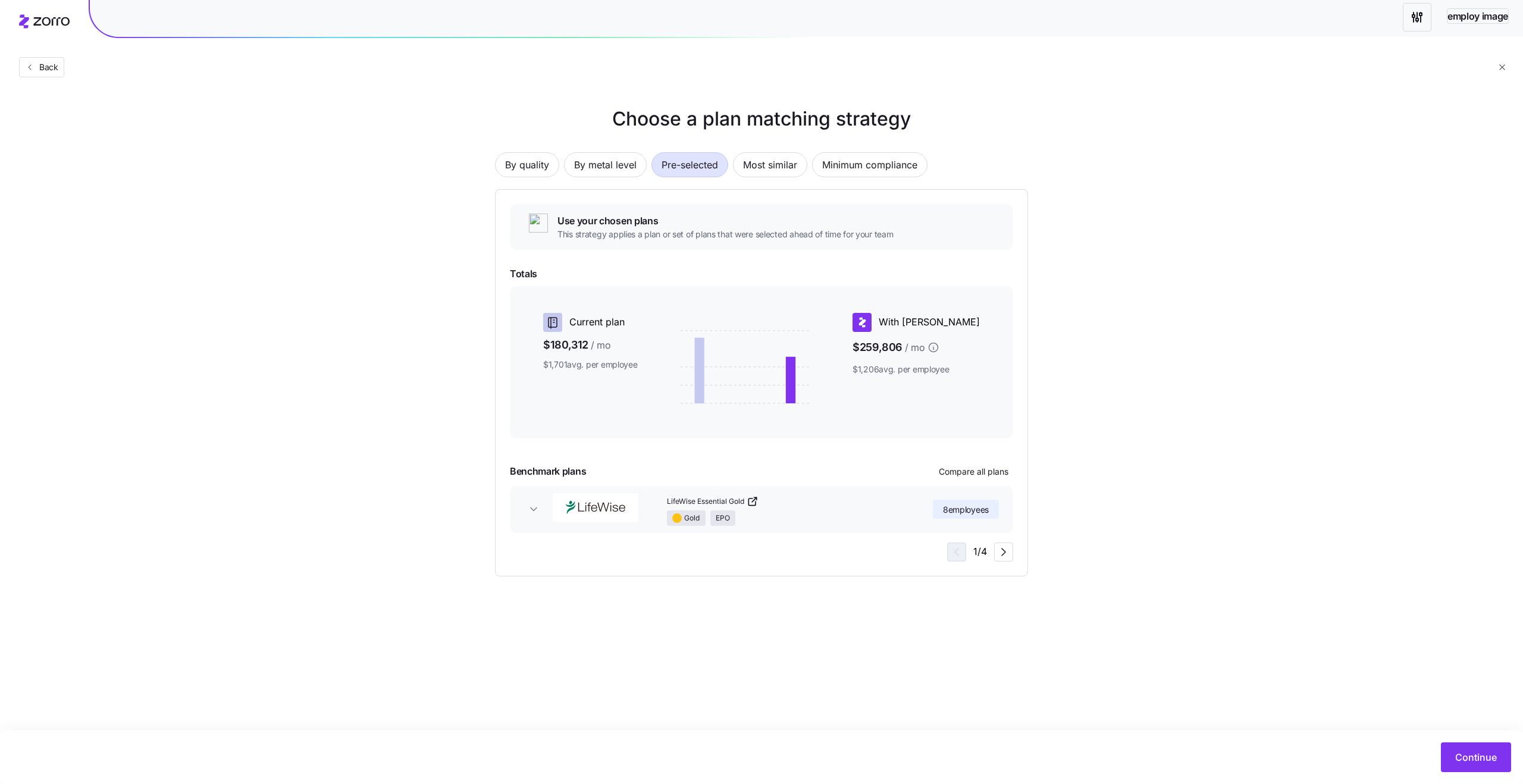
click at [598, 235] on span "This strategy applies a plan or set of plans that were selected ahead of time f…" at bounding box center [725, 234] width 336 height 12
click at [627, 233] on span "This strategy applies a plan or set of plans that were selected ahead of time f…" at bounding box center [725, 234] width 336 height 12
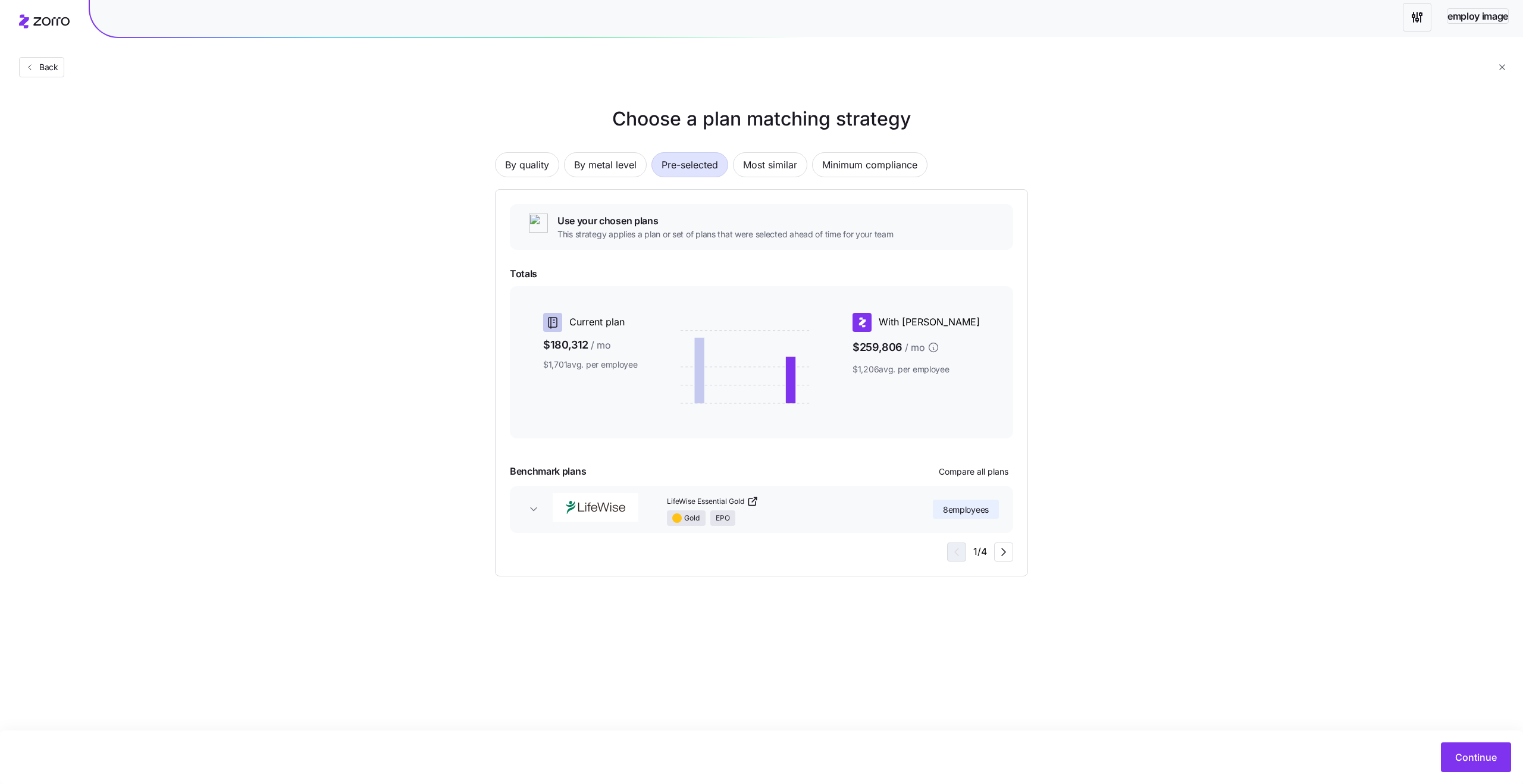
click at [658, 231] on span "This strategy applies a plan or set of plans that were selected ahead of time f…" at bounding box center [725, 234] width 336 height 12
click at [623, 231] on span "This strategy applies a plan or set of plans that were selected ahead of time f…" at bounding box center [725, 234] width 336 height 12
click at [704, 230] on span "This strategy applies a plan or set of plans that were selected ahead of time f…" at bounding box center [725, 234] width 336 height 12
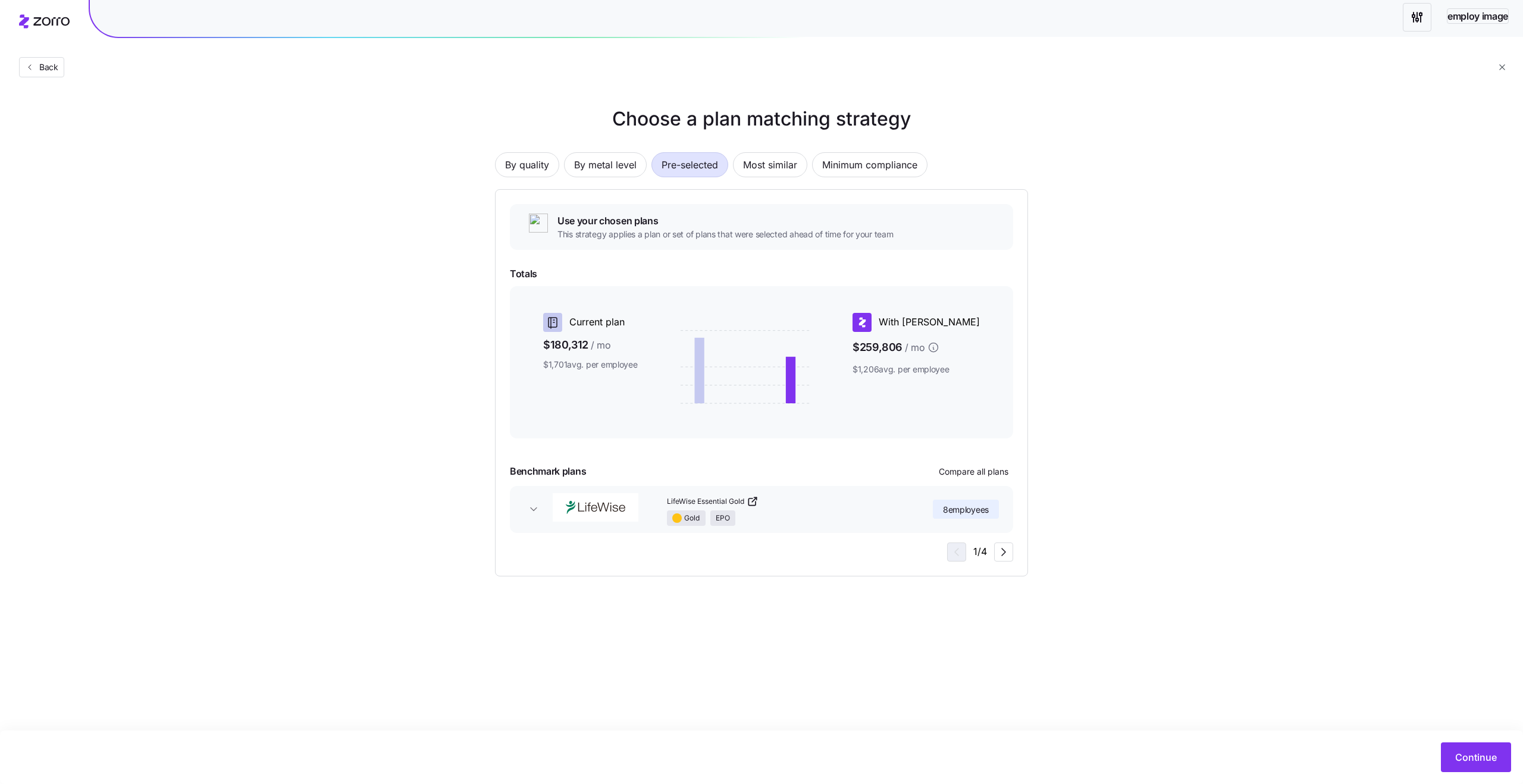
click at [704, 230] on span "This strategy applies a plan or set of plans that were selected ahead of time f…" at bounding box center [725, 234] width 336 height 12
click at [752, 231] on span "This strategy applies a plan or set of plans that were selected ahead of time f…" at bounding box center [725, 234] width 336 height 12
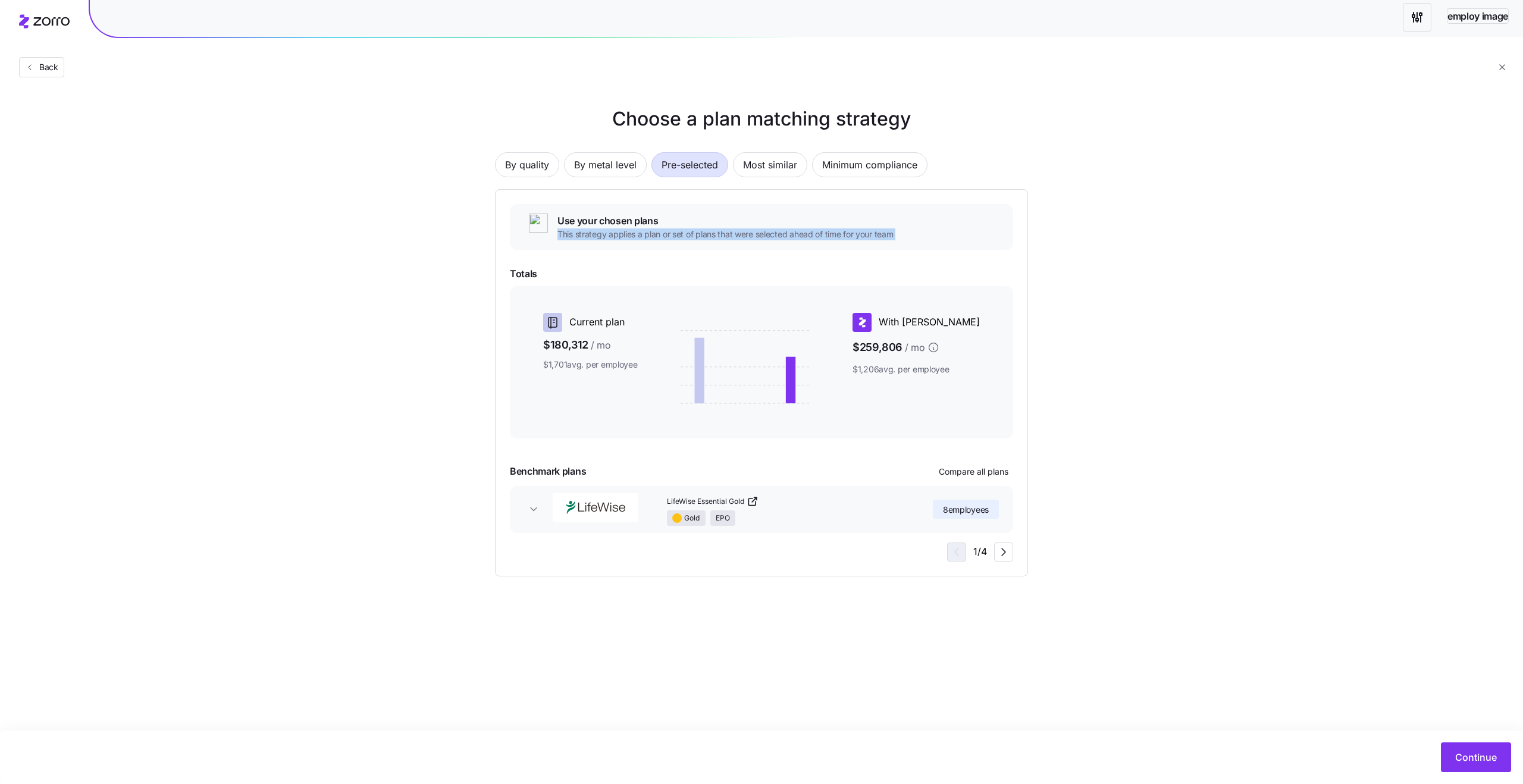
click at [778, 231] on span "This strategy applies a plan or set of plans that were selected ahead of time f…" at bounding box center [725, 234] width 336 height 12
click at [742, 172] on button "Most similar" at bounding box center [770, 164] width 74 height 25
click at [603, 223] on span "Closest match to your current plan" at bounding box center [723, 221] width 333 height 15
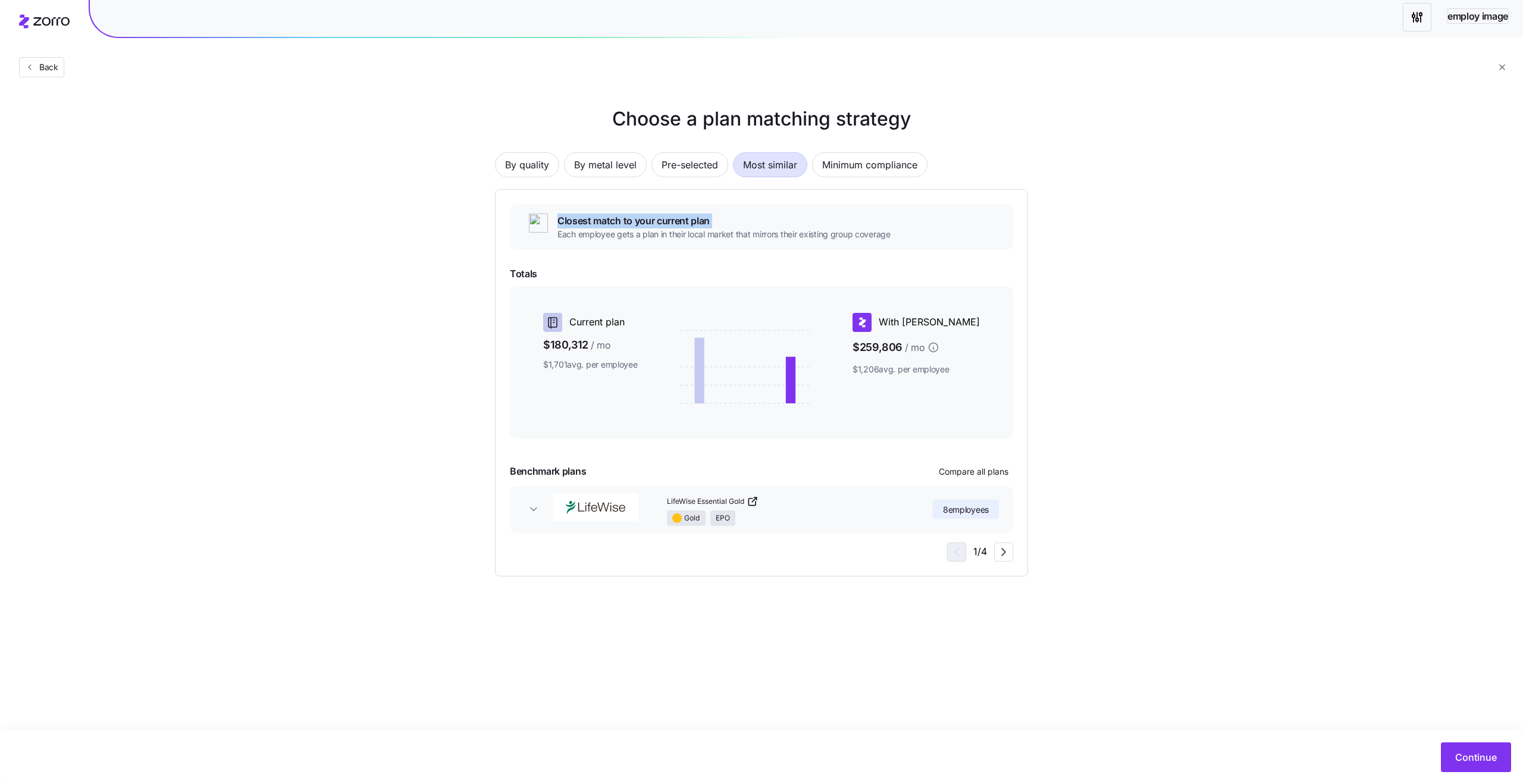
click at [660, 216] on span "Closest match to your current plan" at bounding box center [723, 221] width 333 height 15
click at [700, 217] on span "Closest match to your current plan" at bounding box center [723, 221] width 333 height 15
click at [616, 234] on span "Each employee gets a plan in their local market that mirrors their existing gro…" at bounding box center [723, 234] width 333 height 12
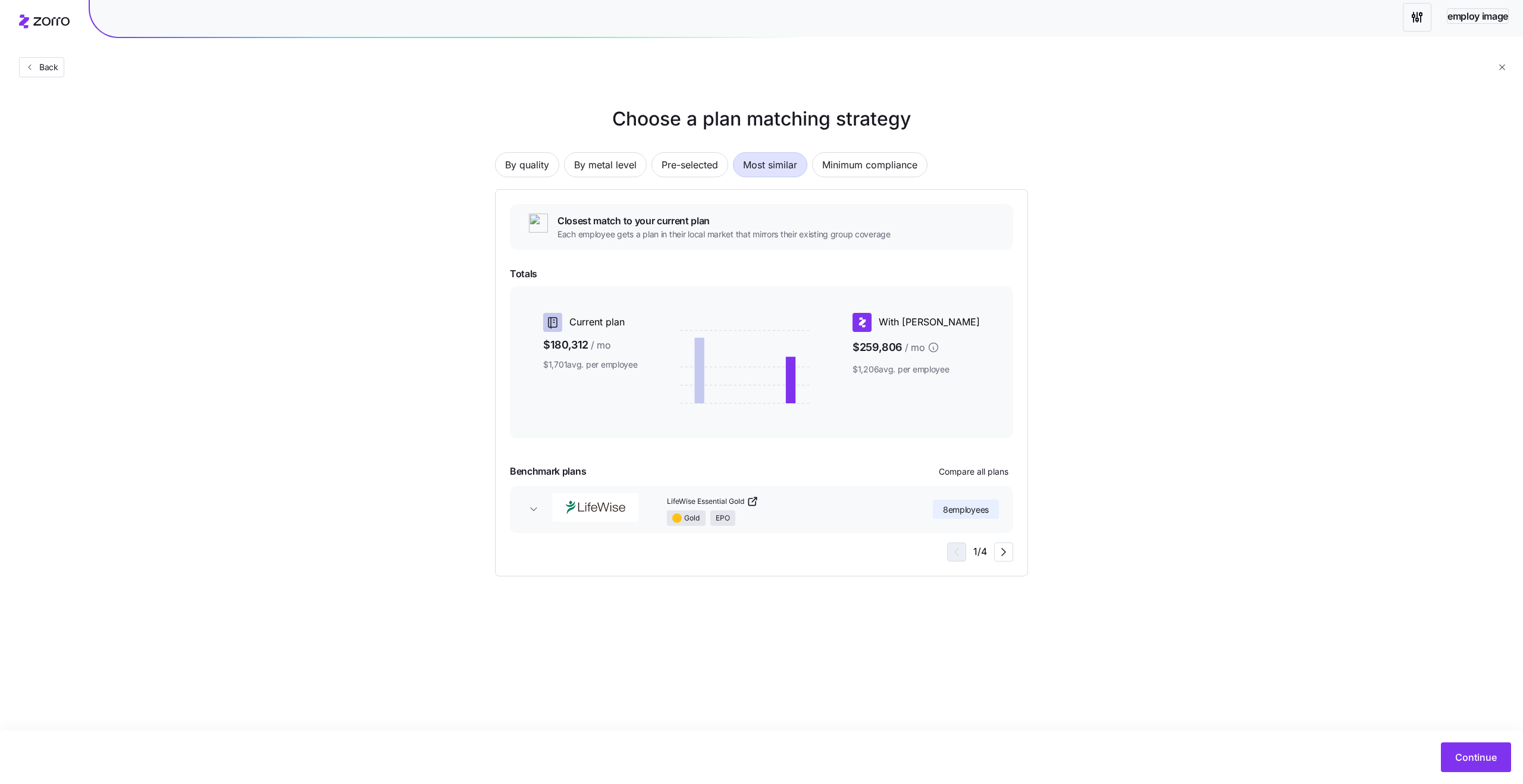
click at [616, 234] on span "Each employee gets a plan in their local market that mirrors their existing gro…" at bounding box center [723, 234] width 333 height 12
click at [769, 238] on span "Each employee gets a plan in their local market that mirrors their existing gro…" at bounding box center [723, 234] width 333 height 12
click at [806, 234] on span "Each employee gets a plan in their local market that mirrors their existing gro…" at bounding box center [723, 234] width 333 height 12
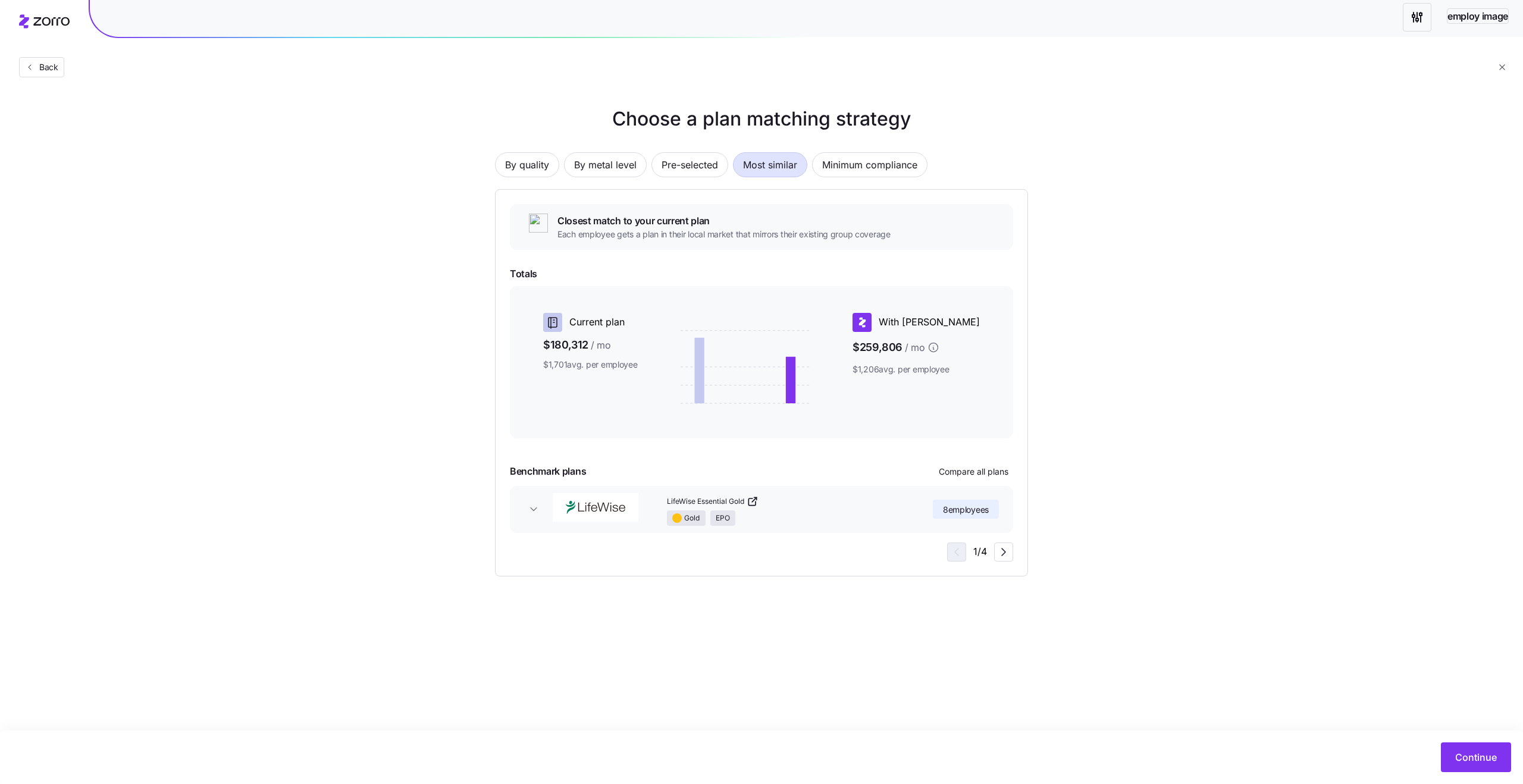
click at [806, 234] on span "Each employee gets a plan in their local market that mirrors their existing gro…" at bounding box center [723, 234] width 333 height 12
click at [764, 232] on span "Each employee gets a plan in their local market that mirrors their existing gro…" at bounding box center [723, 234] width 333 height 12
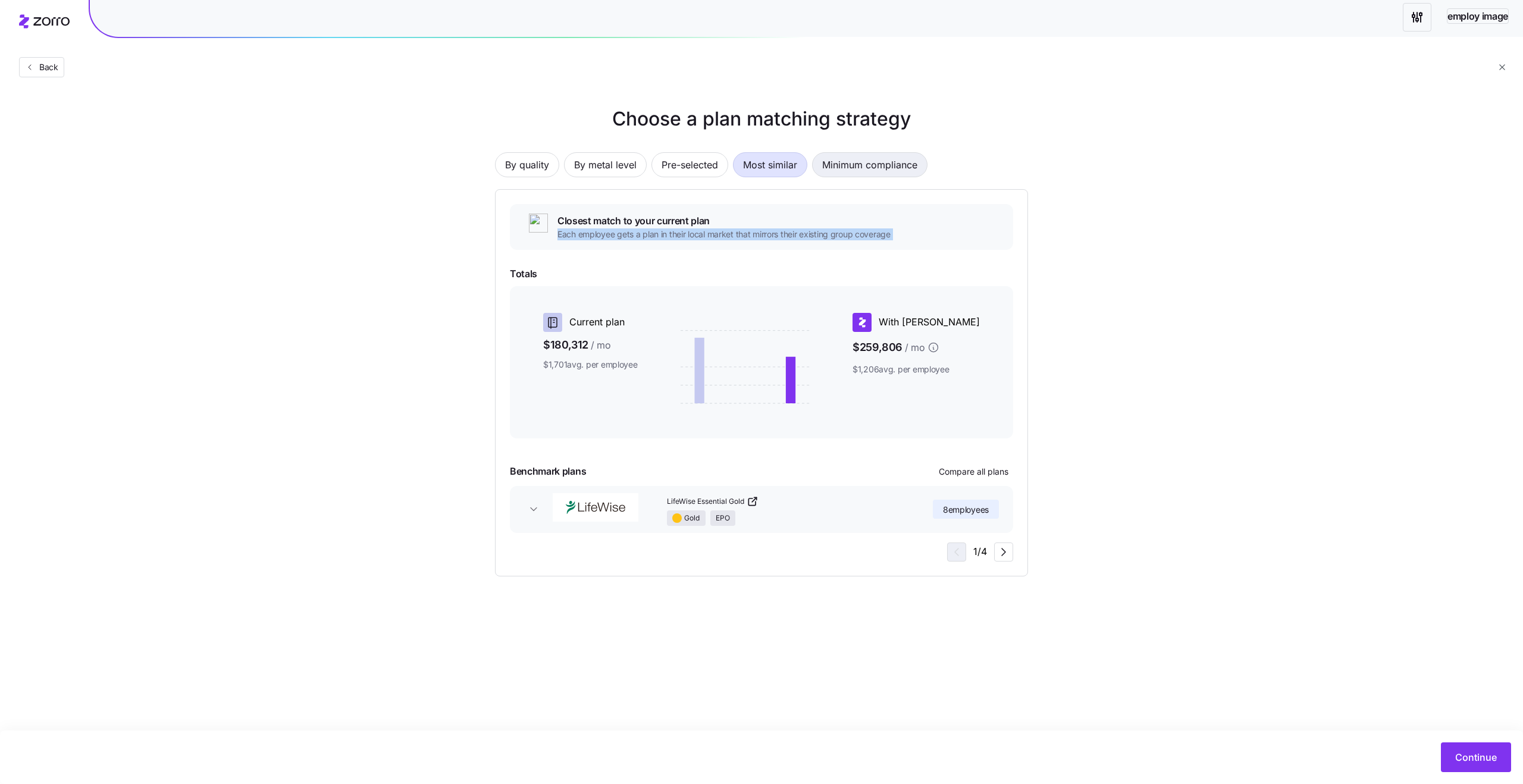
click at [849, 164] on span "Minimum compliance" at bounding box center [869, 165] width 95 height 24
click at [658, 233] on span "We assign the cheapest Silver plan per employee that meets ACA affordability an…" at bounding box center [757, 234] width 401 height 12
click at [623, 236] on span "We assign the cheapest Silver plan per employee that meets ACA affordability an…" at bounding box center [757, 234] width 401 height 12
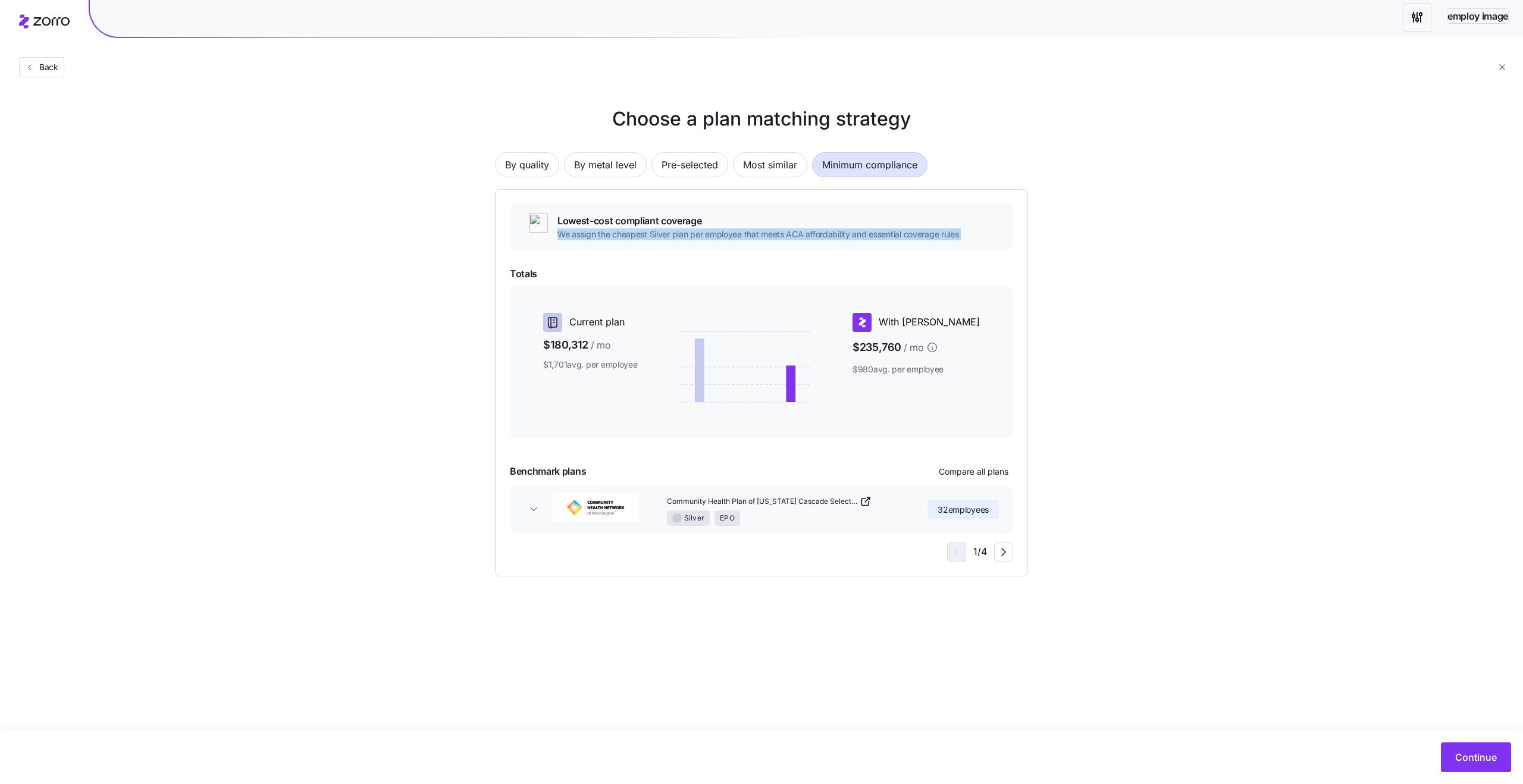
click at [708, 236] on span "We assign the cheapest Silver plan per employee that meets ACA affordability an…" at bounding box center [757, 234] width 401 height 12
click at [845, 234] on span "We assign the cheapest Silver plan per employee that meets ACA affordability an…" at bounding box center [757, 234] width 401 height 12
click at [826, 234] on span "We assign the cheapest Silver plan per employee that meets ACA affordability an…" at bounding box center [757, 234] width 401 height 12
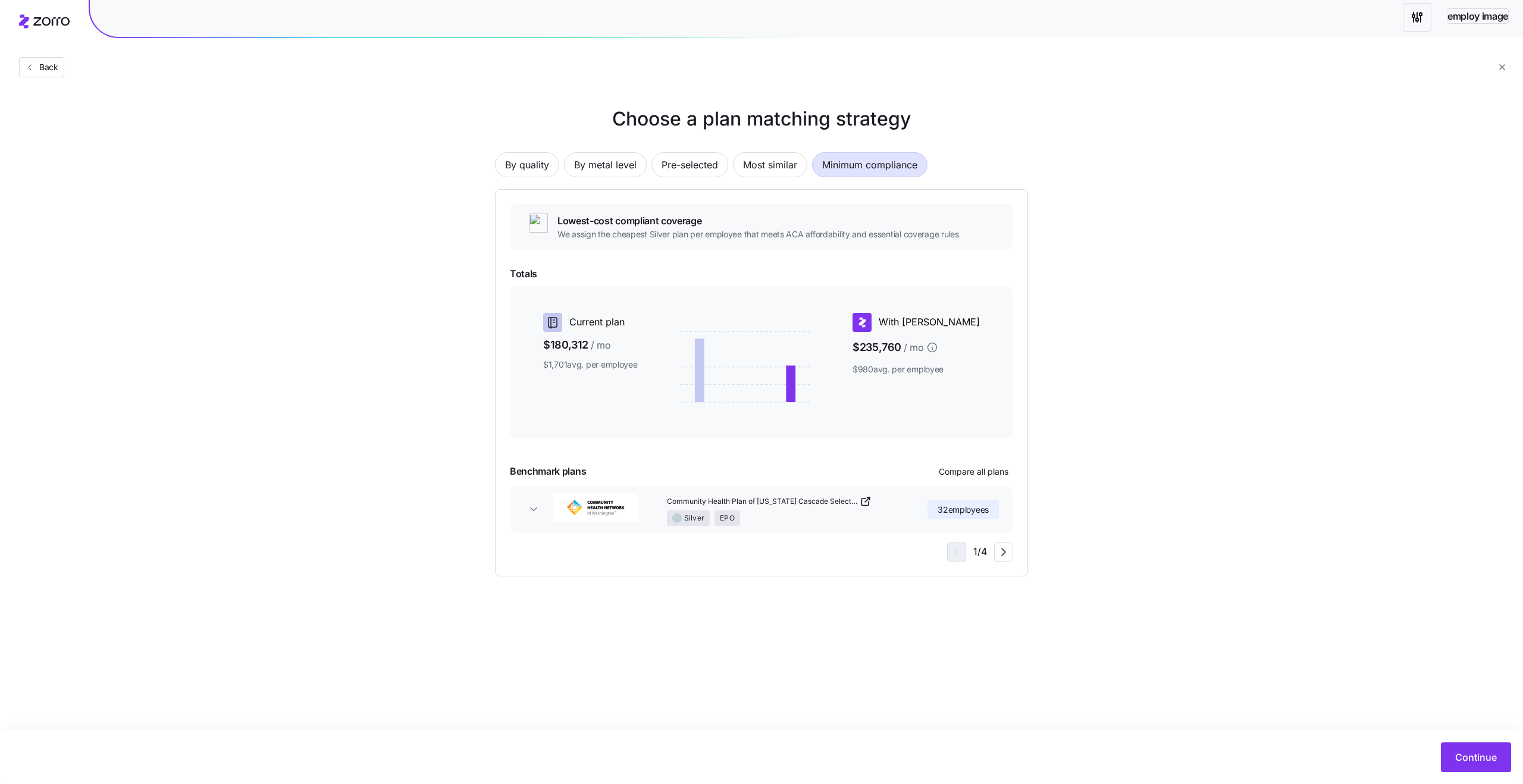
click at [826, 234] on span "We assign the cheapest Silver plan per employee that meets ACA affordability an…" at bounding box center [757, 234] width 401 height 12
click at [770, 234] on span "We assign the cheapest Silver plan per employee that meets ACA affordability an…" at bounding box center [757, 234] width 401 height 12
click at [797, 168] on span "Most similar" at bounding box center [769, 165] width 54 height 24
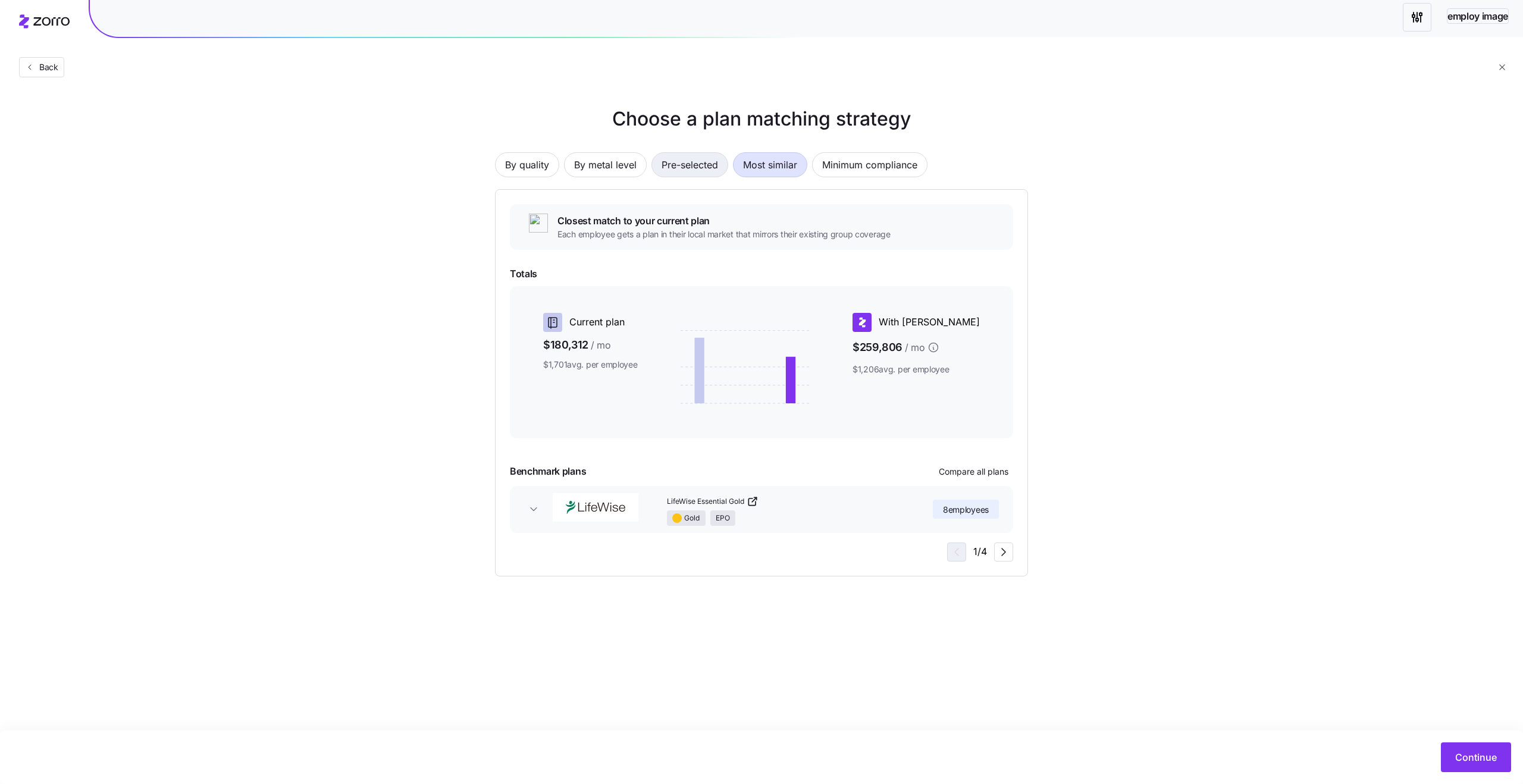
click at [679, 168] on span "Pre-selected" at bounding box center [690, 165] width 57 height 24
click at [610, 218] on span "Use your chosen plans" at bounding box center [725, 221] width 336 height 15
click at [651, 220] on span "Use your chosen plans" at bounding box center [725, 221] width 336 height 15
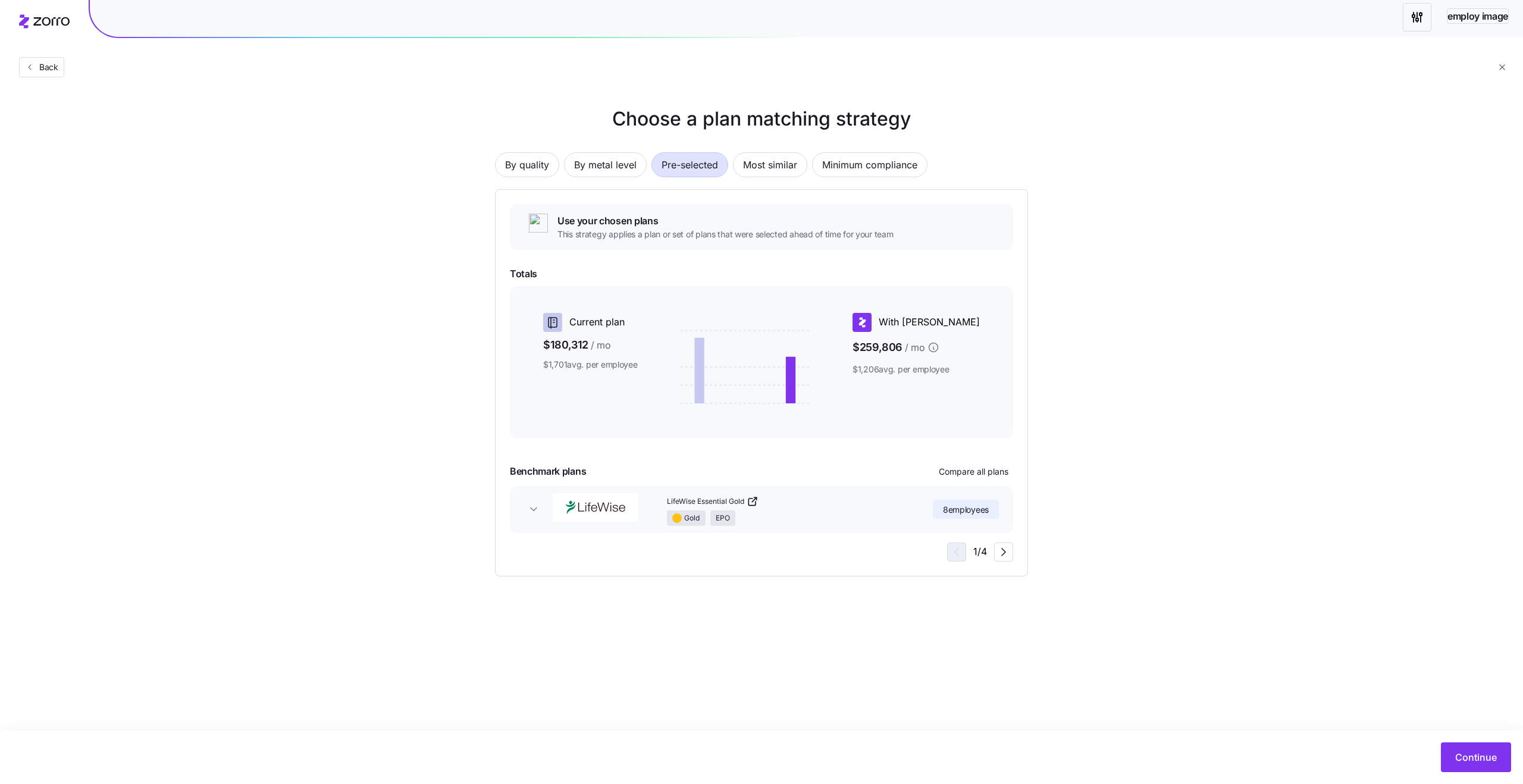
click at [651, 220] on span "Use your chosen plans" at bounding box center [725, 221] width 336 height 15
click at [606, 221] on span "Use your chosen plans" at bounding box center [725, 221] width 336 height 15
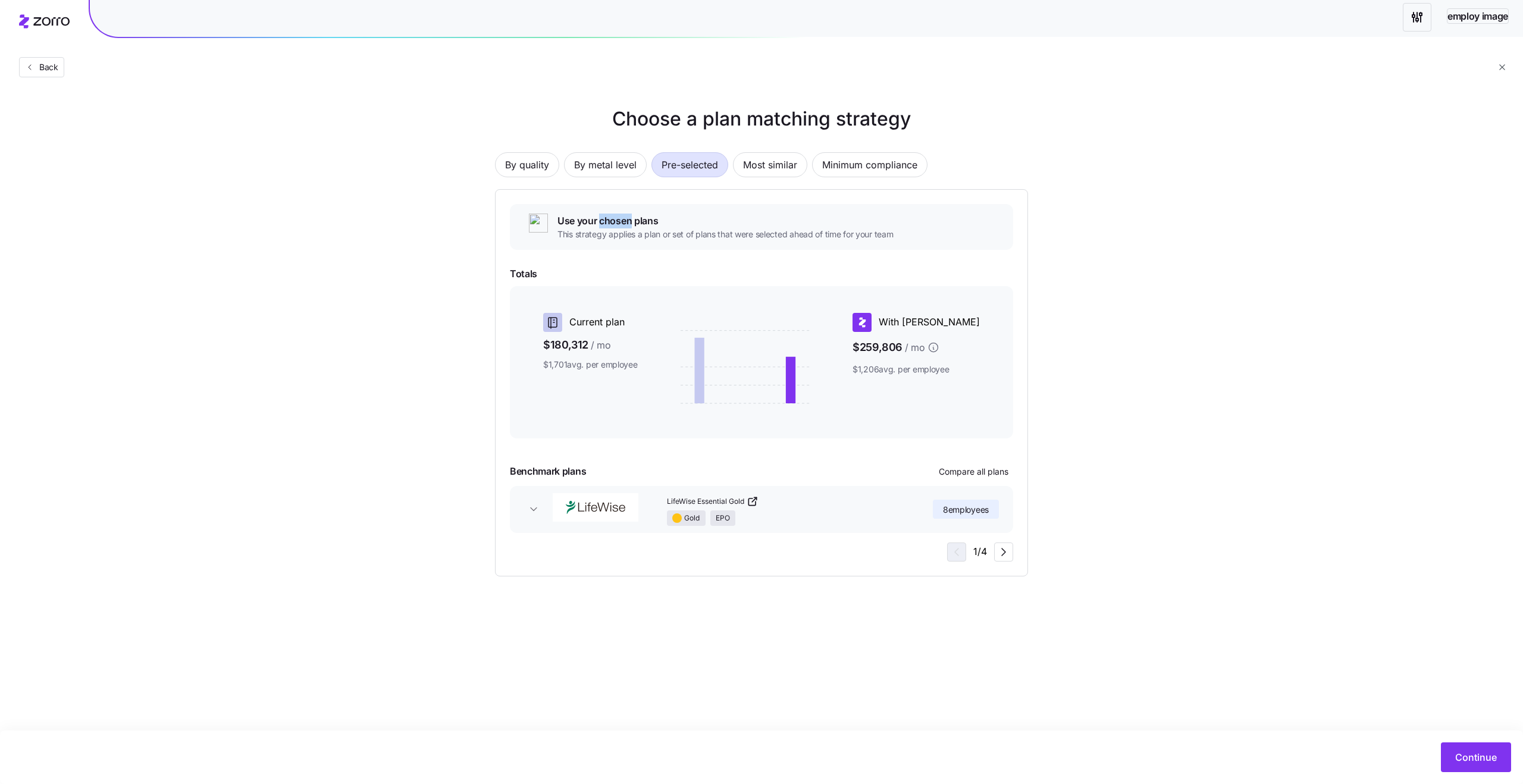
click at [606, 221] on span "Use your chosen plans" at bounding box center [725, 221] width 336 height 15
click at [654, 236] on span "This strategy applies a plan or set of plans that were selected ahead of time f…" at bounding box center [725, 234] width 336 height 12
click at [658, 236] on span "This strategy applies a plan or set of plans that were selected ahead of time f…" at bounding box center [725, 234] width 336 height 12
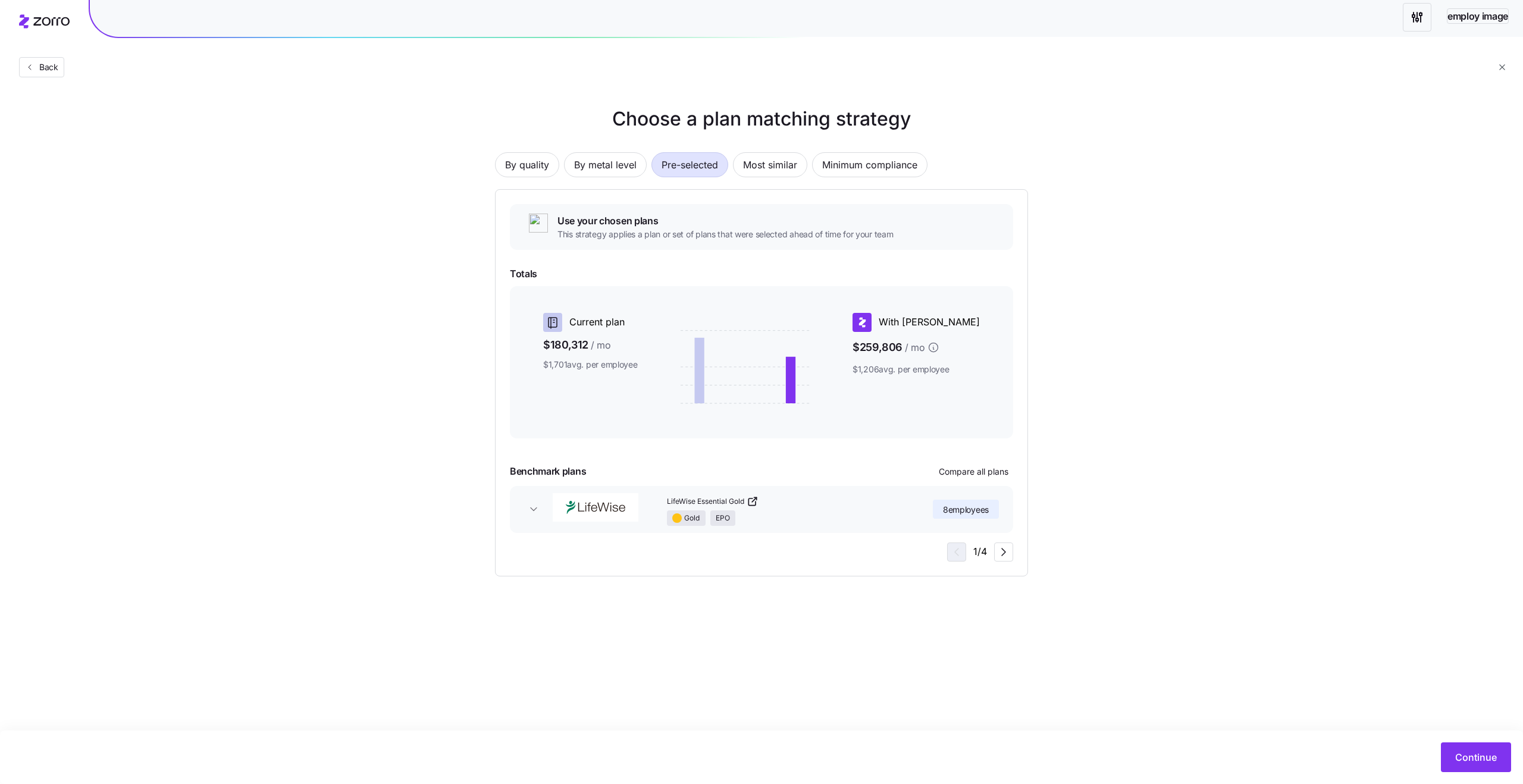
click at [658, 236] on span "This strategy applies a plan or set of plans that were selected ahead of time f…" at bounding box center [725, 234] width 336 height 12
click at [694, 229] on span "This strategy applies a plan or set of plans that were selected ahead of time f…" at bounding box center [725, 234] width 336 height 12
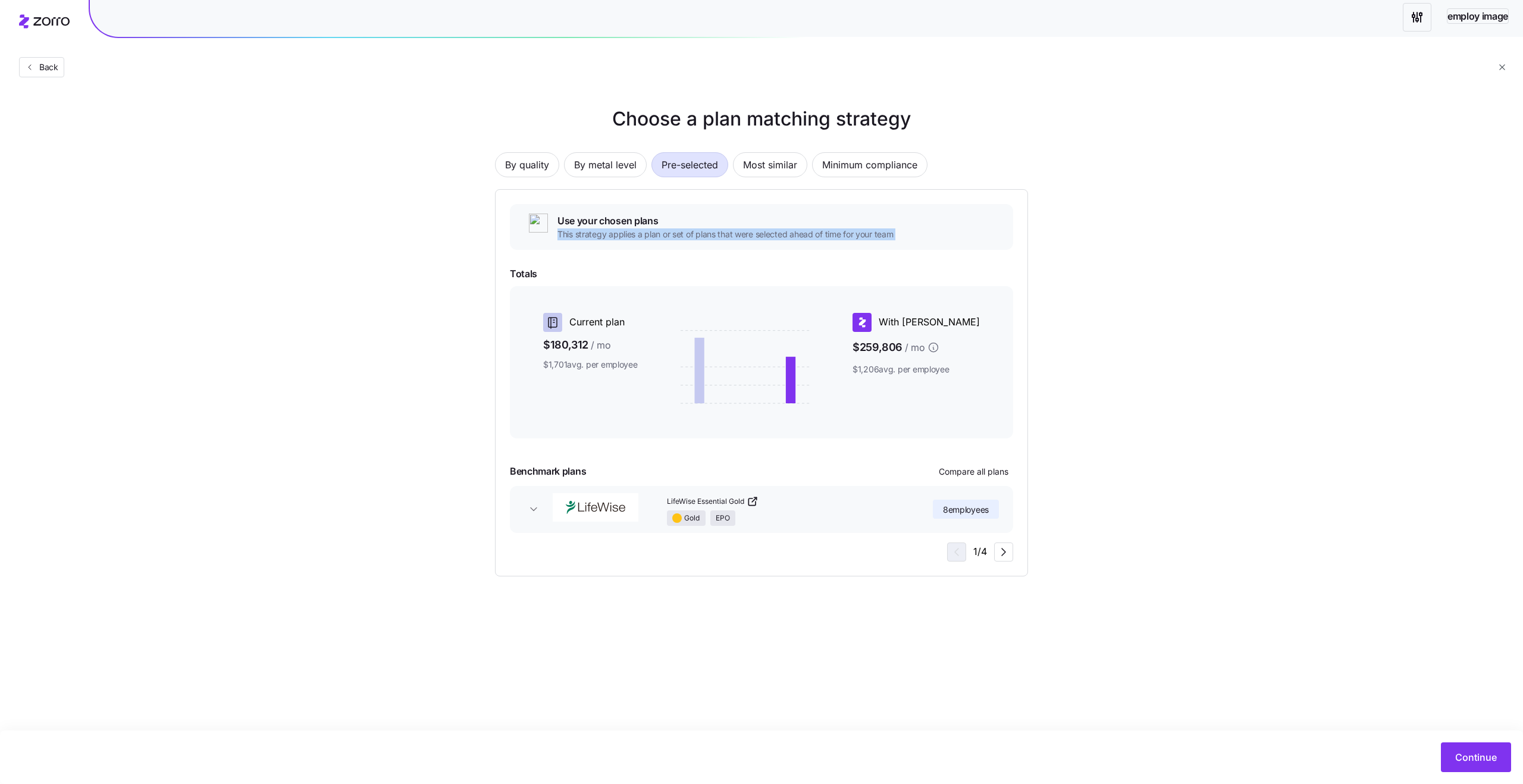
click at [708, 230] on span "This strategy applies a plan or set of plans that were selected ahead of time f…" at bounding box center [725, 234] width 336 height 12
click at [735, 234] on span "This strategy applies a plan or set of plans that were selected ahead of time f…" at bounding box center [725, 234] width 336 height 12
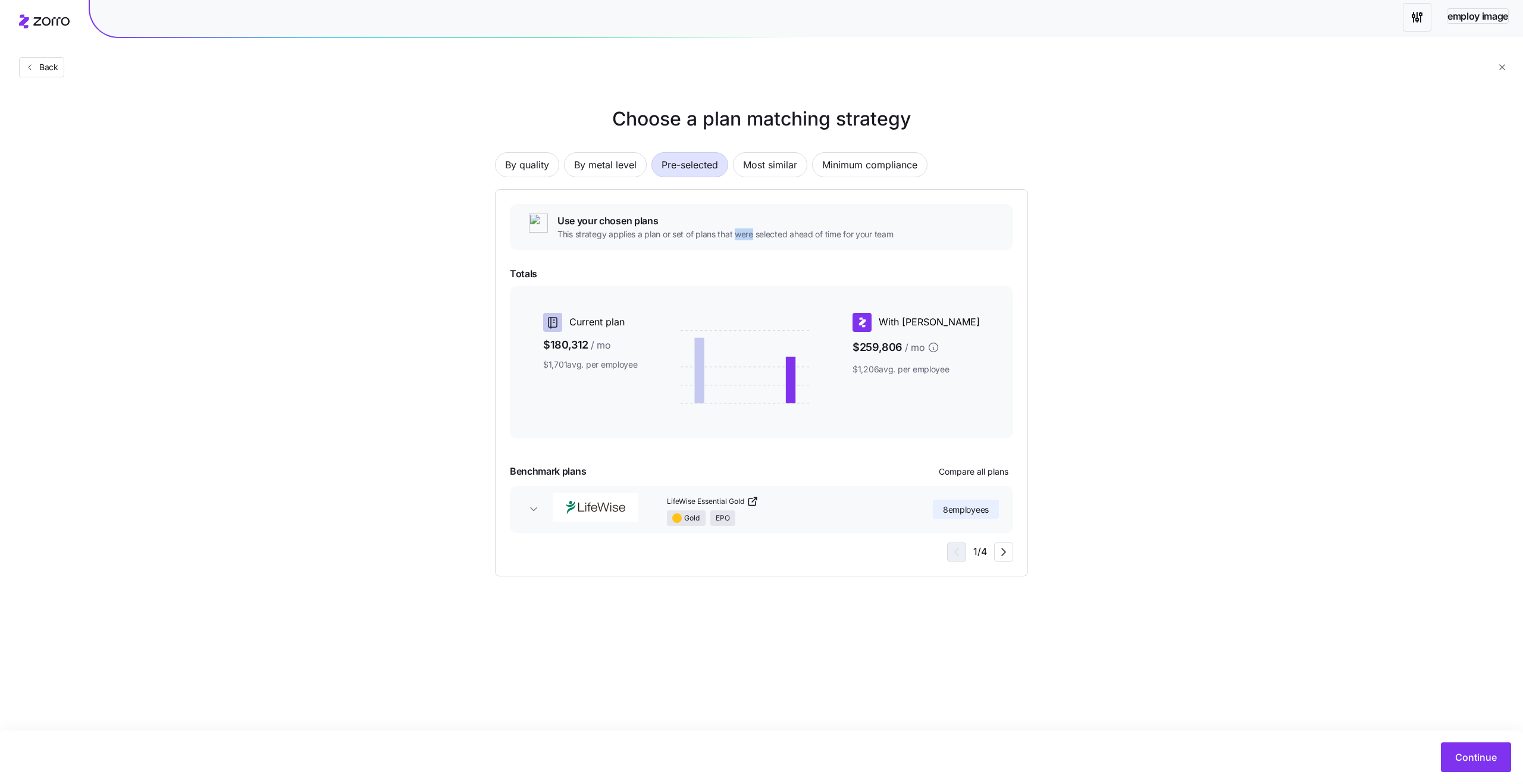
click at [735, 234] on span "This strategy applies a plan or set of plans that were selected ahead of time f…" at bounding box center [725, 234] width 336 height 12
click at [782, 237] on span "This strategy applies a plan or set of plans that were selected ahead of time f…" at bounding box center [725, 234] width 336 height 12
click at [799, 123] on h1 "Choose a plan matching strategy" at bounding box center [761, 119] width 533 height 29
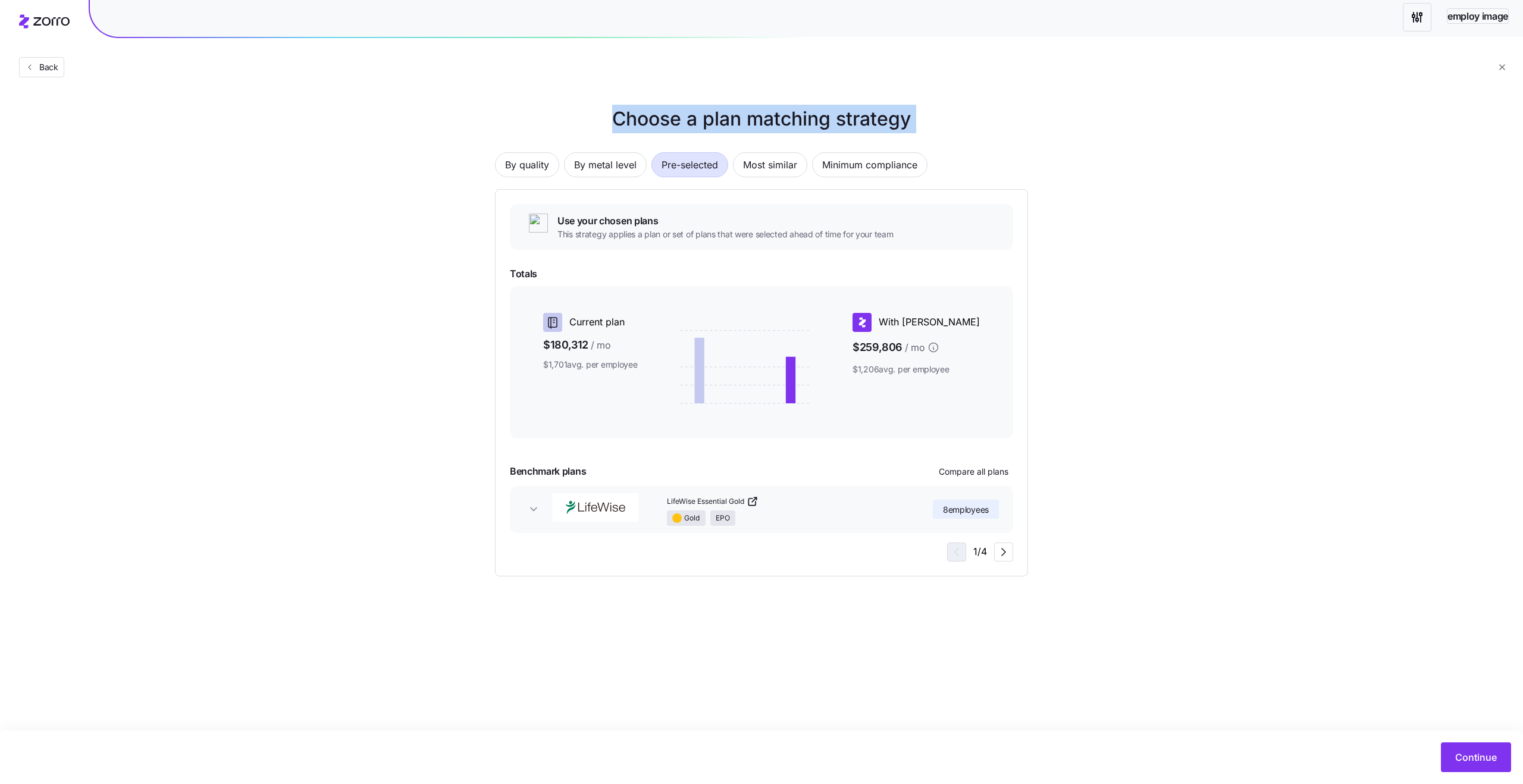
click at [847, 123] on h1 "Choose a plan matching strategy" at bounding box center [761, 119] width 533 height 29
click at [539, 164] on span "By quality" at bounding box center [527, 165] width 44 height 24
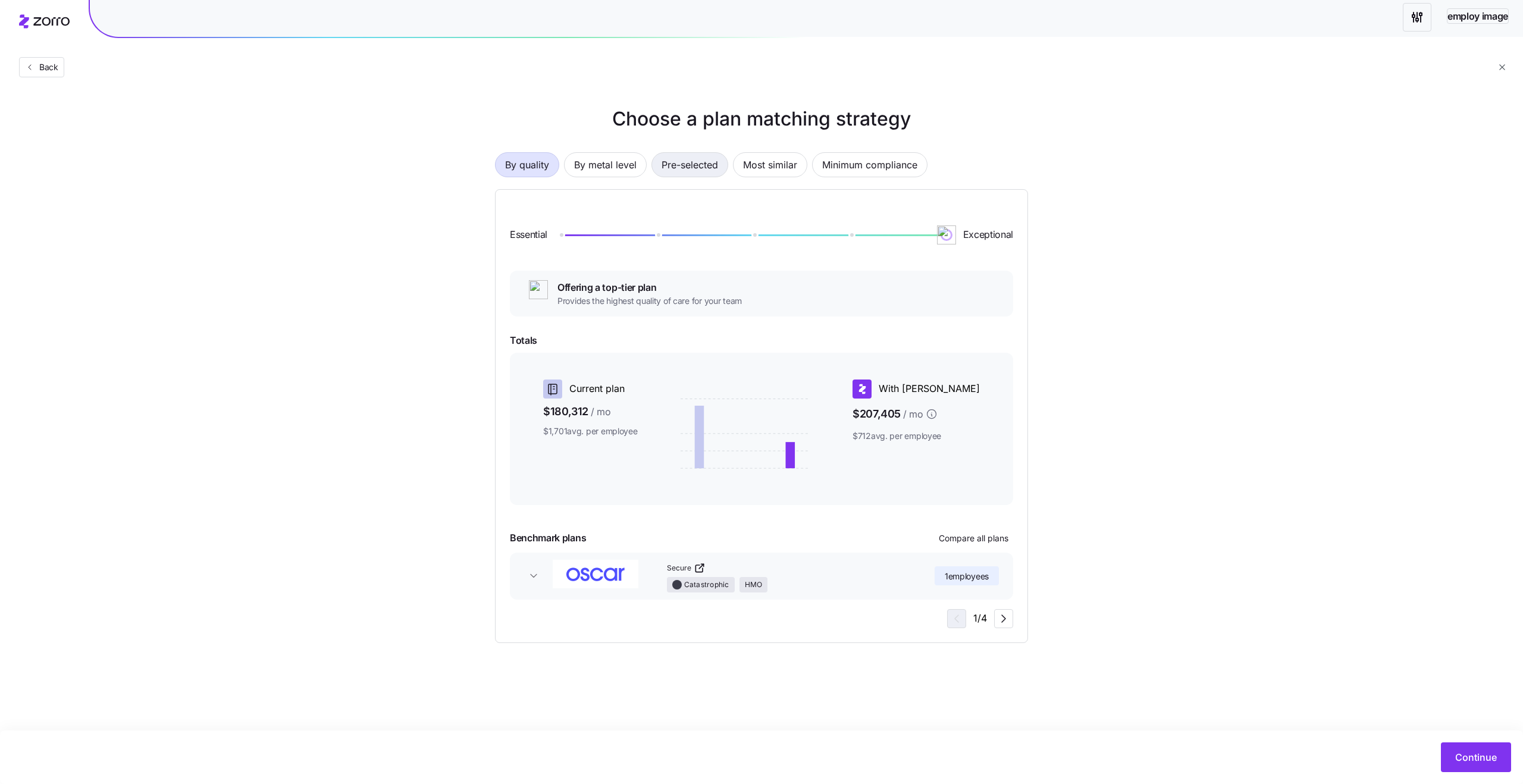
click at [700, 157] on span "Pre-selected" at bounding box center [690, 165] width 57 height 24
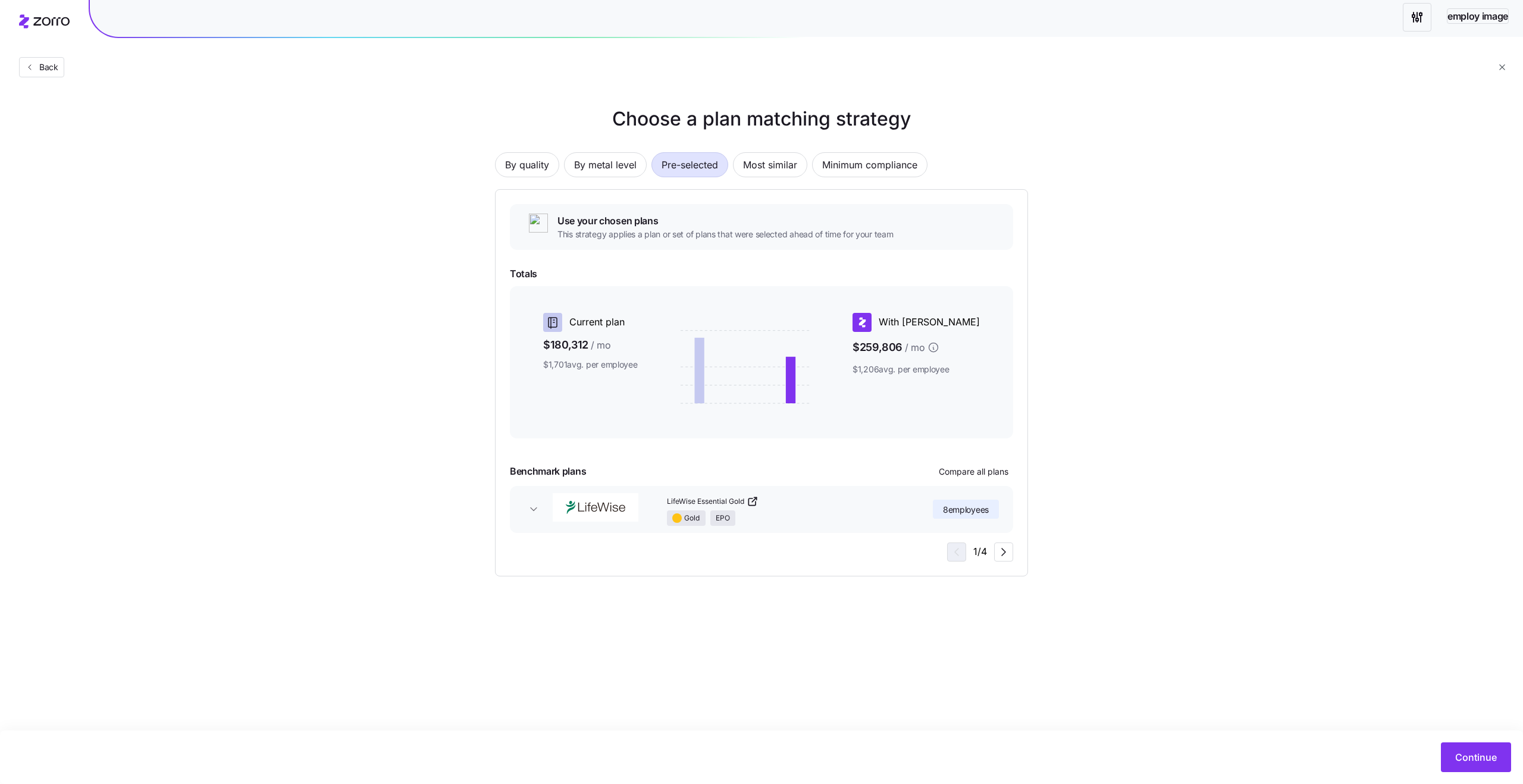
click at [828, 133] on div "Choose a plan matching strategy By quality By metal level Pre-selected Most sim…" at bounding box center [761, 340] width 590 height 472
click at [804, 113] on h1 "Choose a plan matching strategy" at bounding box center [761, 119] width 533 height 29
click at [822, 115] on h1 "Choose a plan matching strategy" at bounding box center [761, 119] width 533 height 29
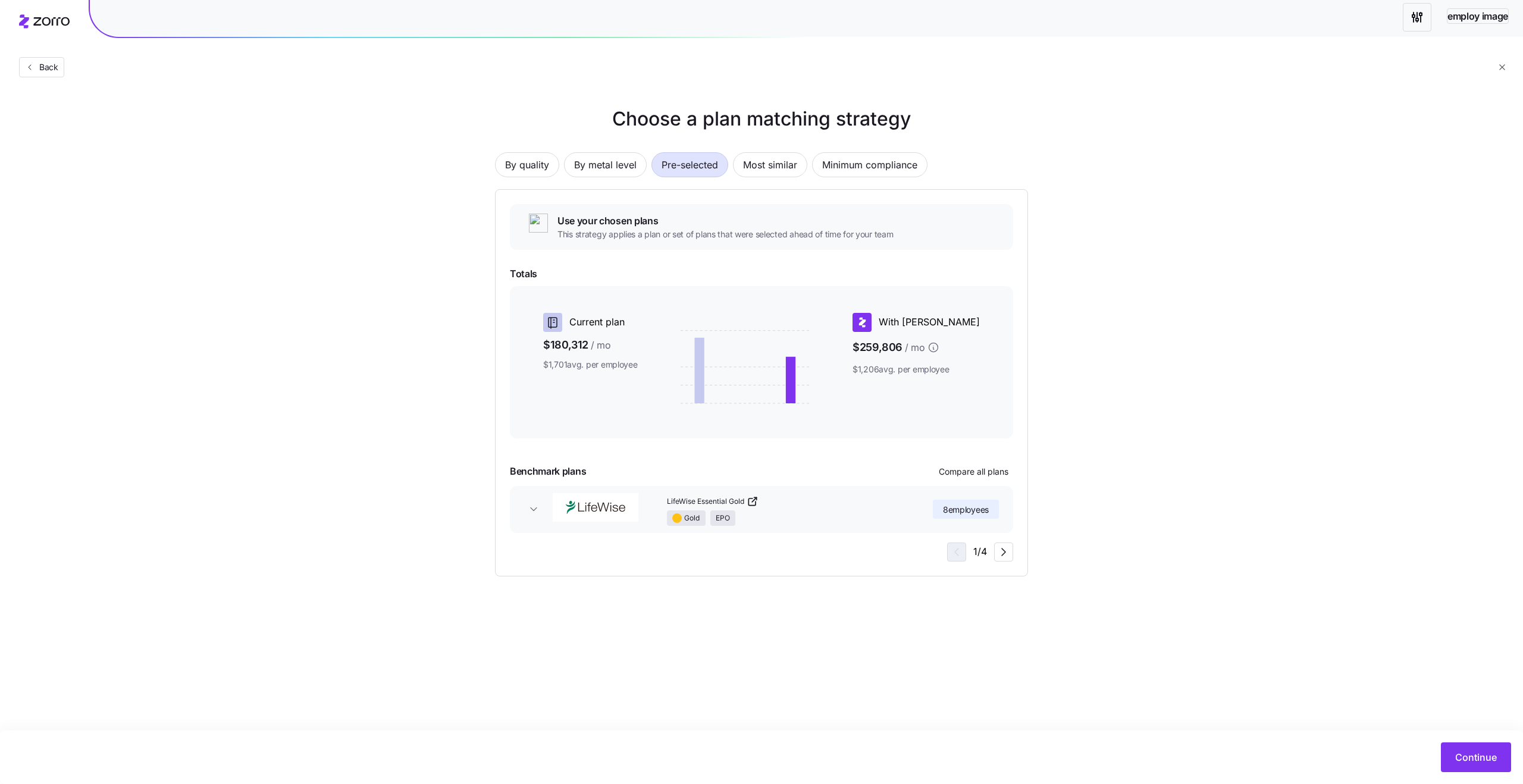
click at [859, 116] on h1 "Choose a plan matching strategy" at bounding box center [761, 119] width 533 height 29
click at [789, 118] on h1 "Choose a plan matching strategy" at bounding box center [761, 119] width 533 height 29
click at [1005, 550] on icon "button" at bounding box center [1003, 551] width 14 height 14
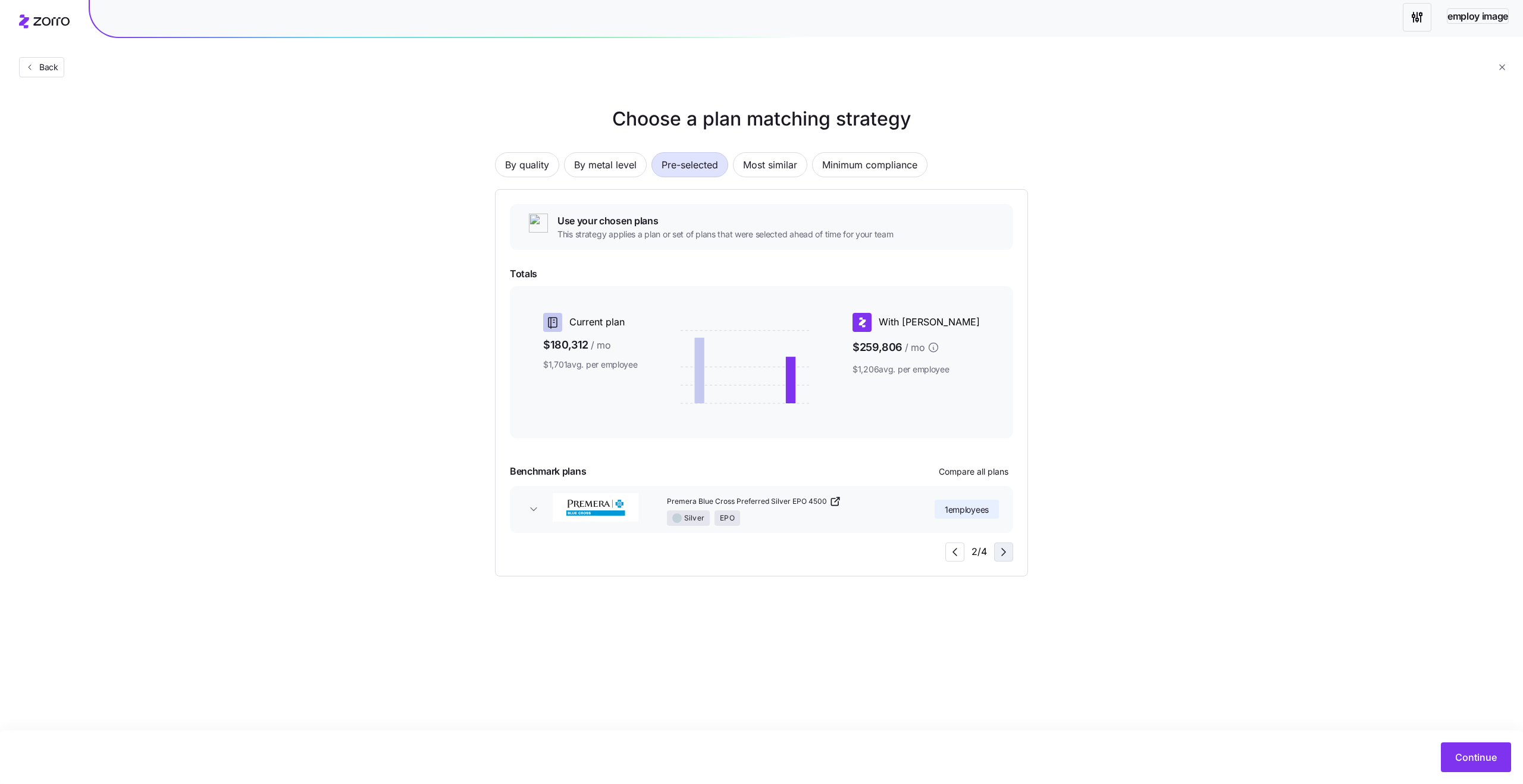
click at [1003, 550] on icon "button" at bounding box center [1003, 551] width 14 height 14
click at [1003, 553] on icon "button" at bounding box center [1003, 551] width 14 height 14
click at [950, 552] on icon "button" at bounding box center [954, 551] width 14 height 14
click at [703, 499] on link "Silver HSA" at bounding box center [771, 500] width 209 height 12
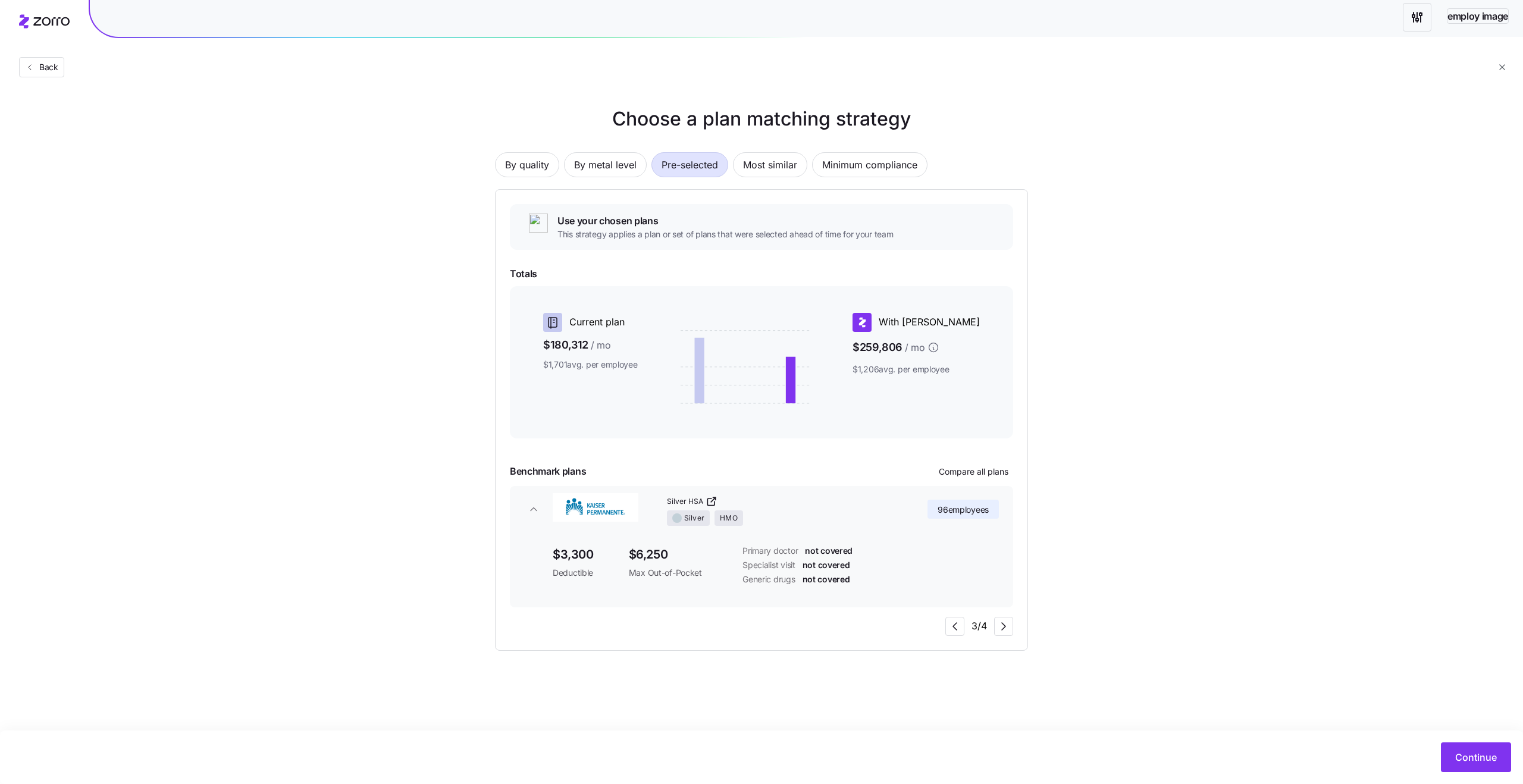
click at [532, 514] on icon "button" at bounding box center [533, 509] width 12 height 12
click at [680, 499] on span "Silver HSA" at bounding box center [684, 501] width 36 height 10
click at [534, 512] on icon "button" at bounding box center [533, 509] width 12 height 12
click at [953, 626] on icon "button" at bounding box center [954, 626] width 14 height 14
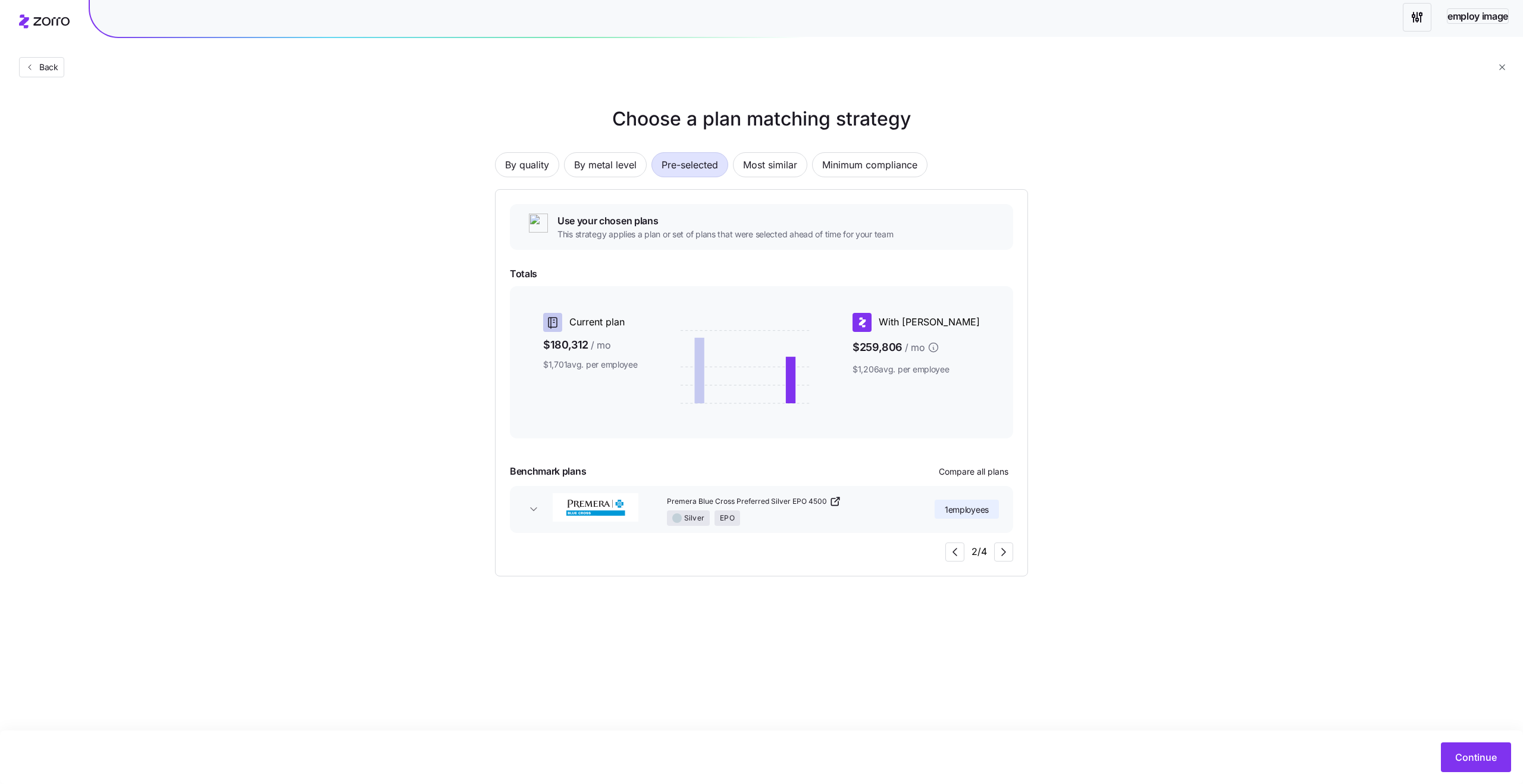
click at [532, 512] on icon "button" at bounding box center [533, 509] width 12 height 12
click at [955, 629] on icon "button" at bounding box center [955, 626] width 4 height 7
click at [530, 511] on icon "button" at bounding box center [533, 509] width 12 height 12
click at [998, 630] on icon "button" at bounding box center [1003, 626] width 14 height 14
click at [530, 509] on icon "button" at bounding box center [534, 509] width 12 height 12
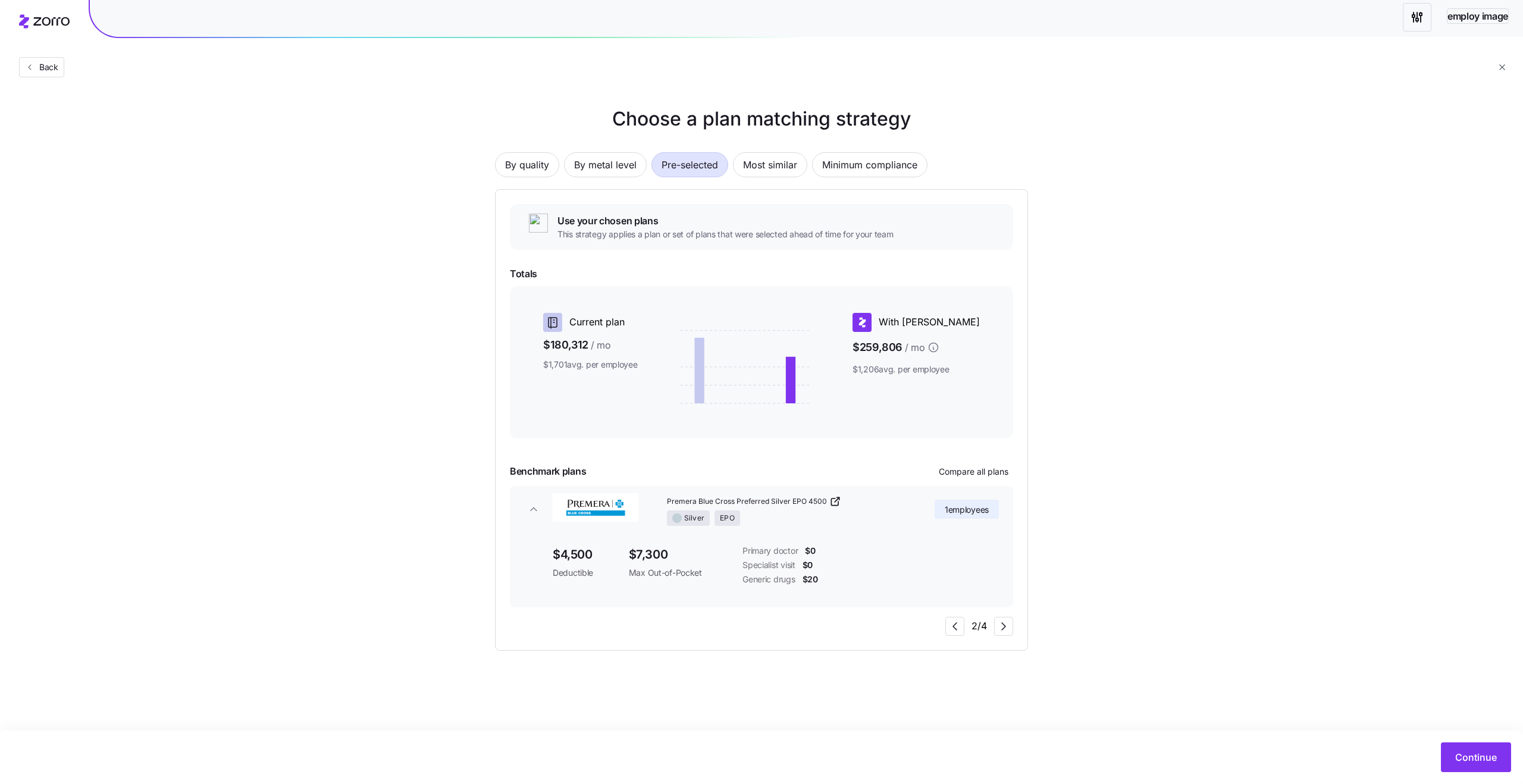
click at [530, 509] on icon "button" at bounding box center [533, 509] width 12 height 12
click at [959, 473] on span "Compare all plans" at bounding box center [973, 471] width 70 height 12
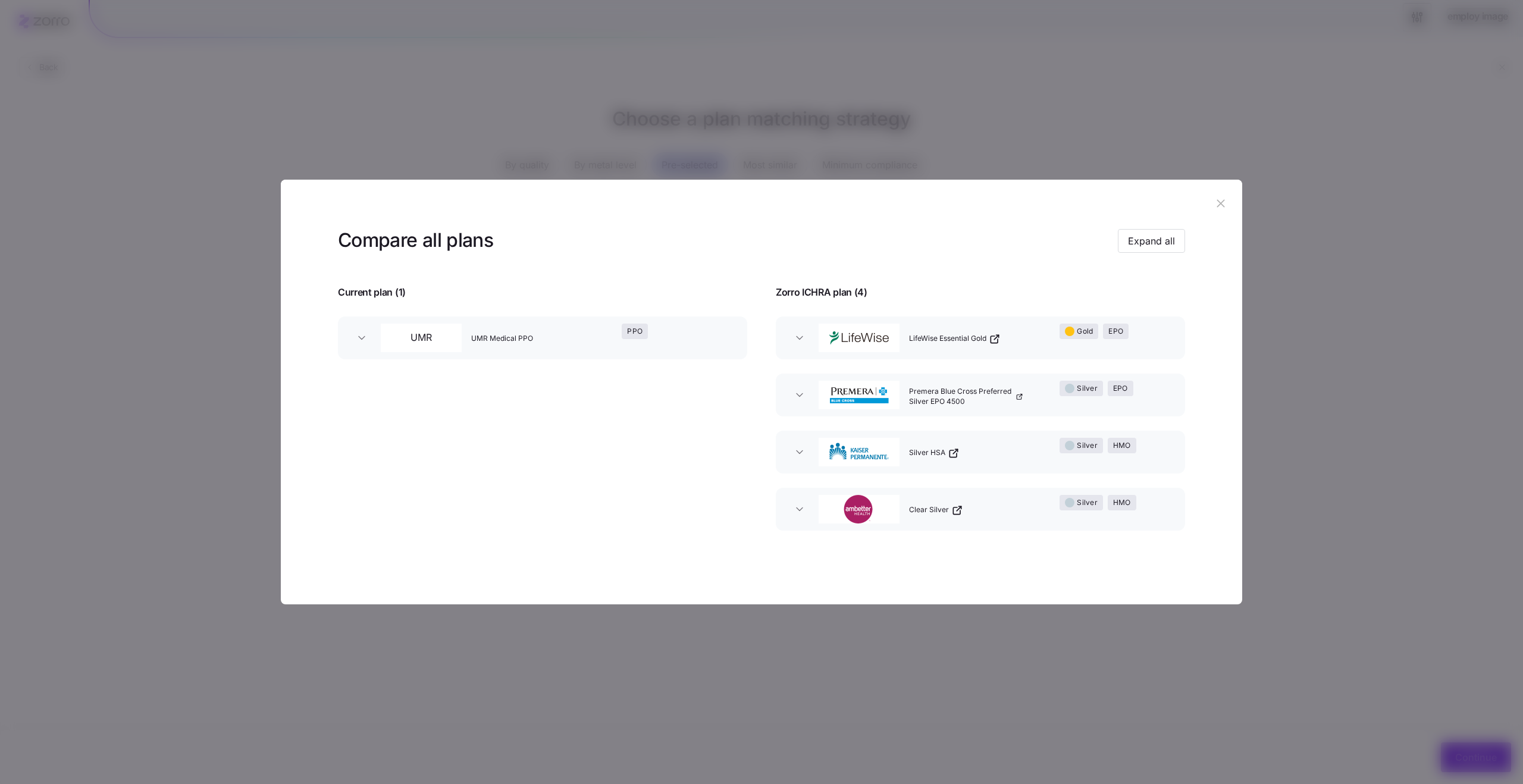
click at [806, 340] on span "button" at bounding box center [799, 337] width 19 height 12
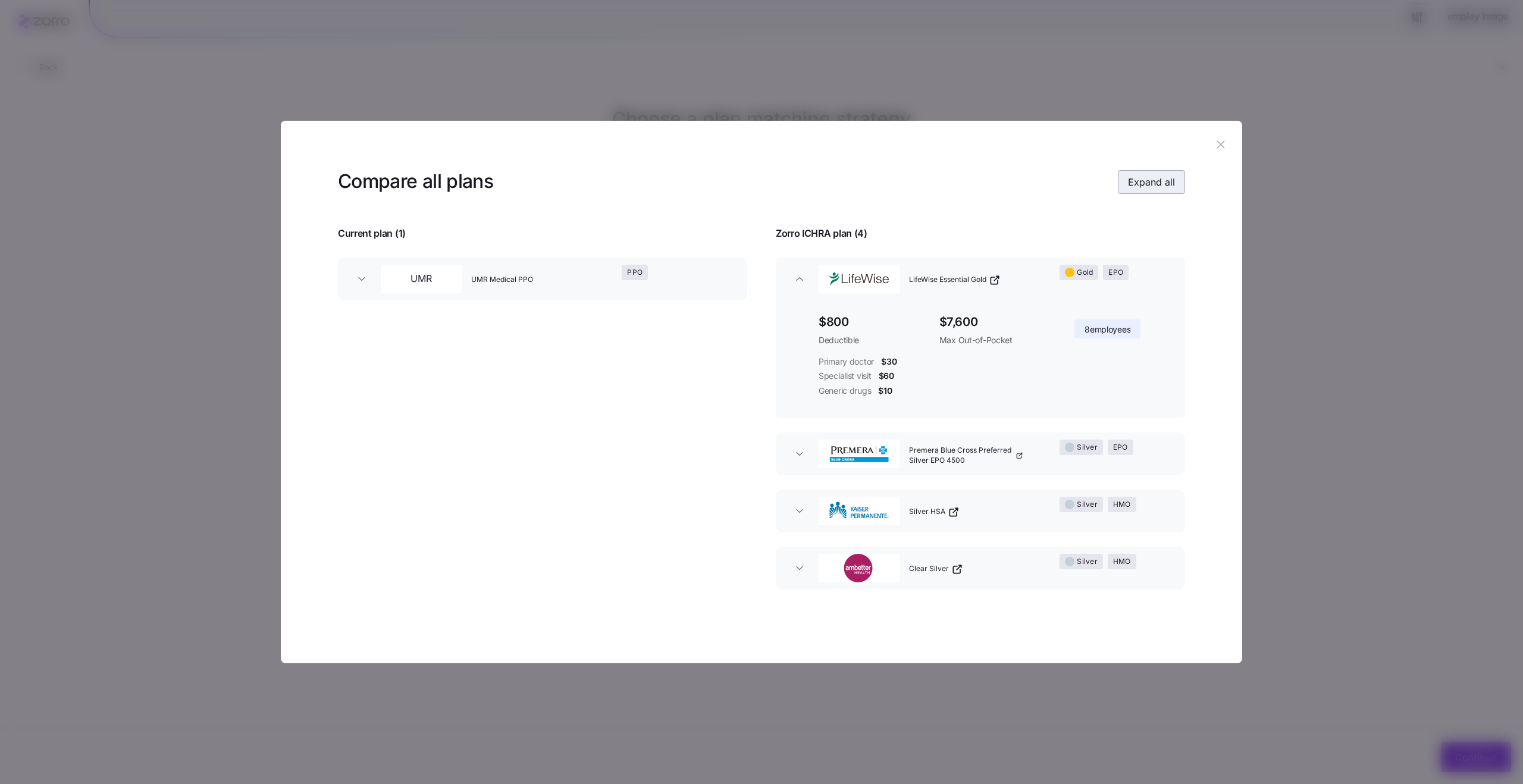
click at [1137, 183] on span "Expand all" at bounding box center [1151, 182] width 47 height 14
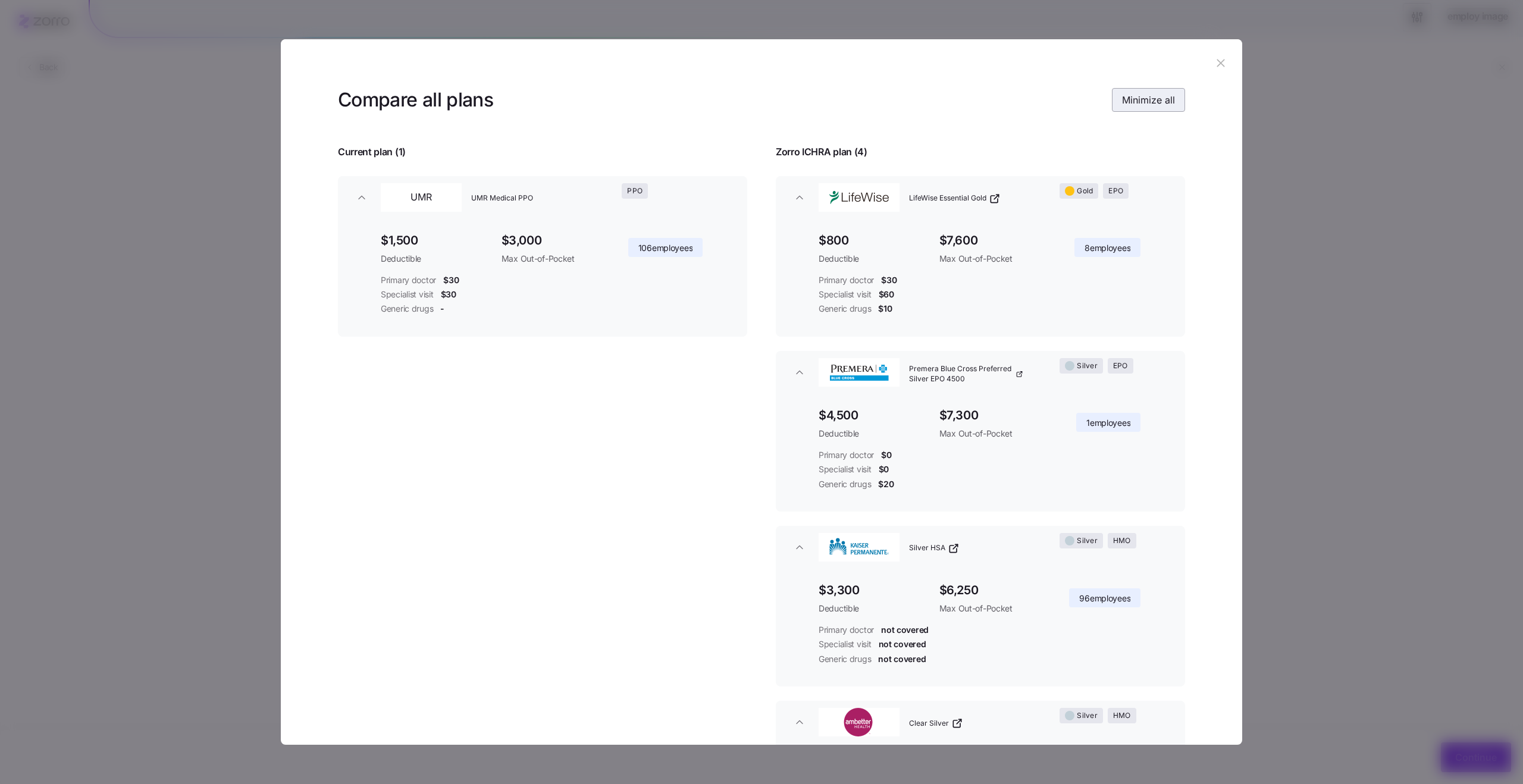
click at [1148, 106] on span "Minimize all" at bounding box center [1148, 99] width 53 height 14
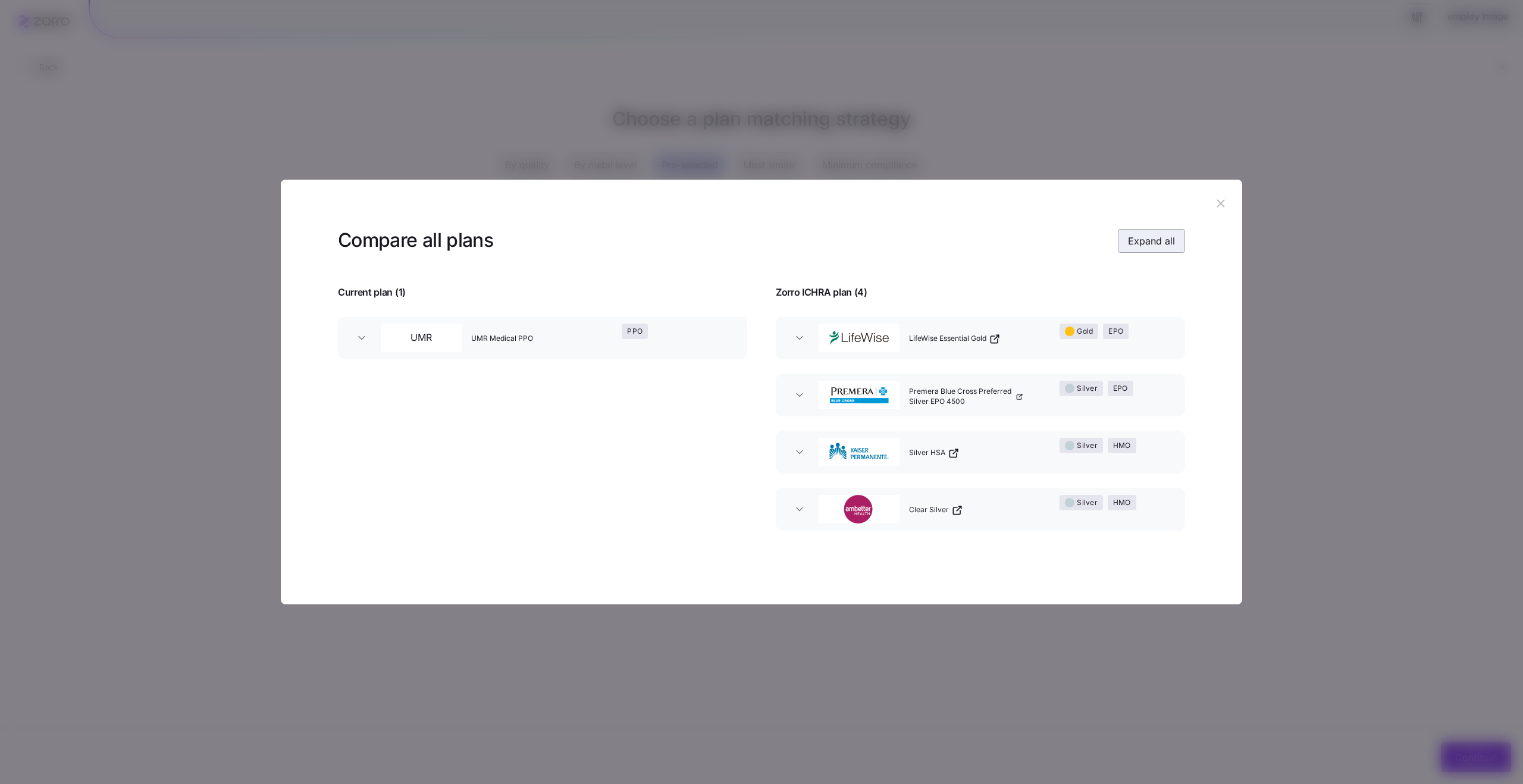
click at [1164, 247] on span "Expand all" at bounding box center [1151, 240] width 47 height 14
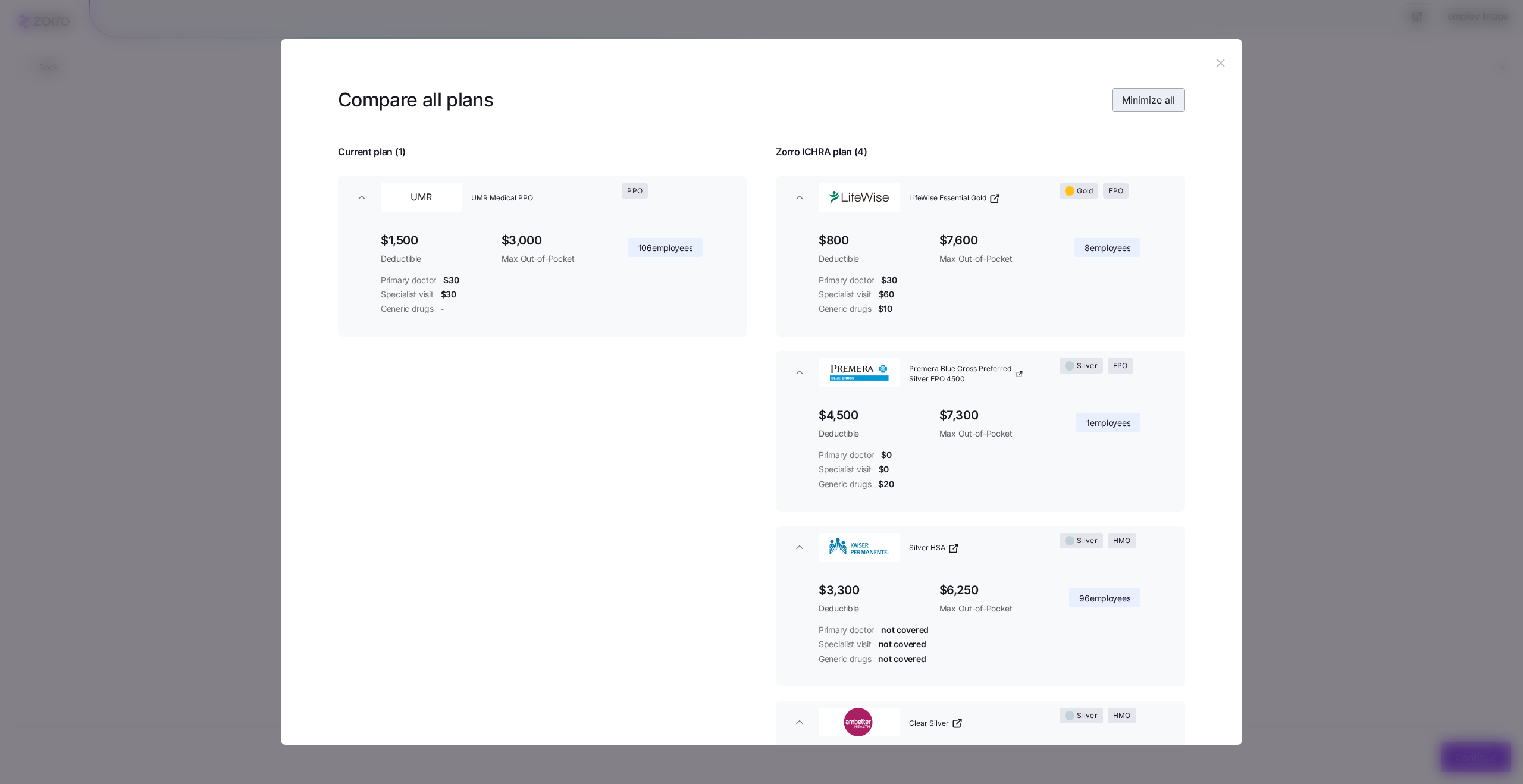
click at [1154, 97] on span "Minimize all" at bounding box center [1148, 99] width 53 height 14
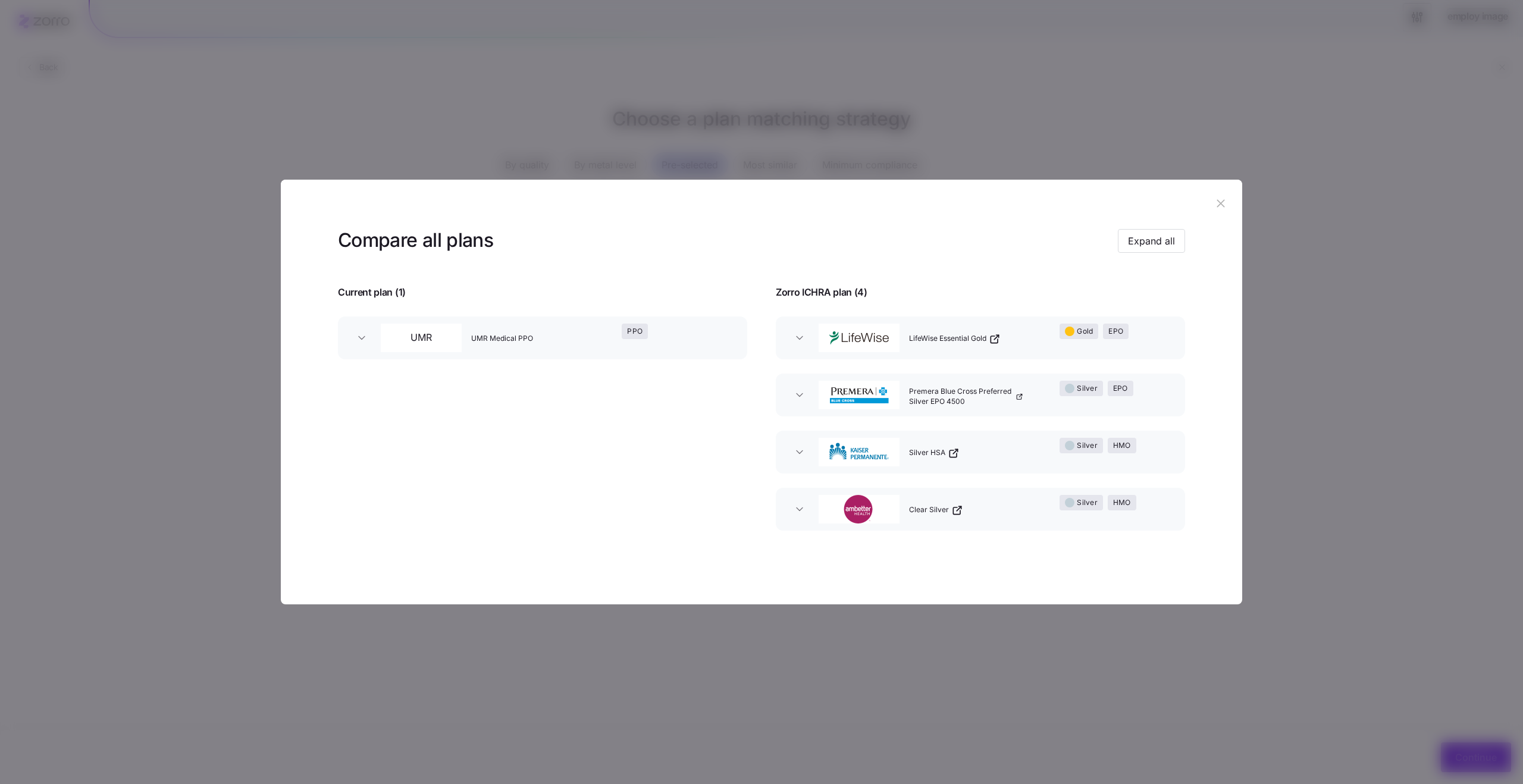
click at [1217, 207] on icon "button" at bounding box center [1220, 204] width 7 height 7
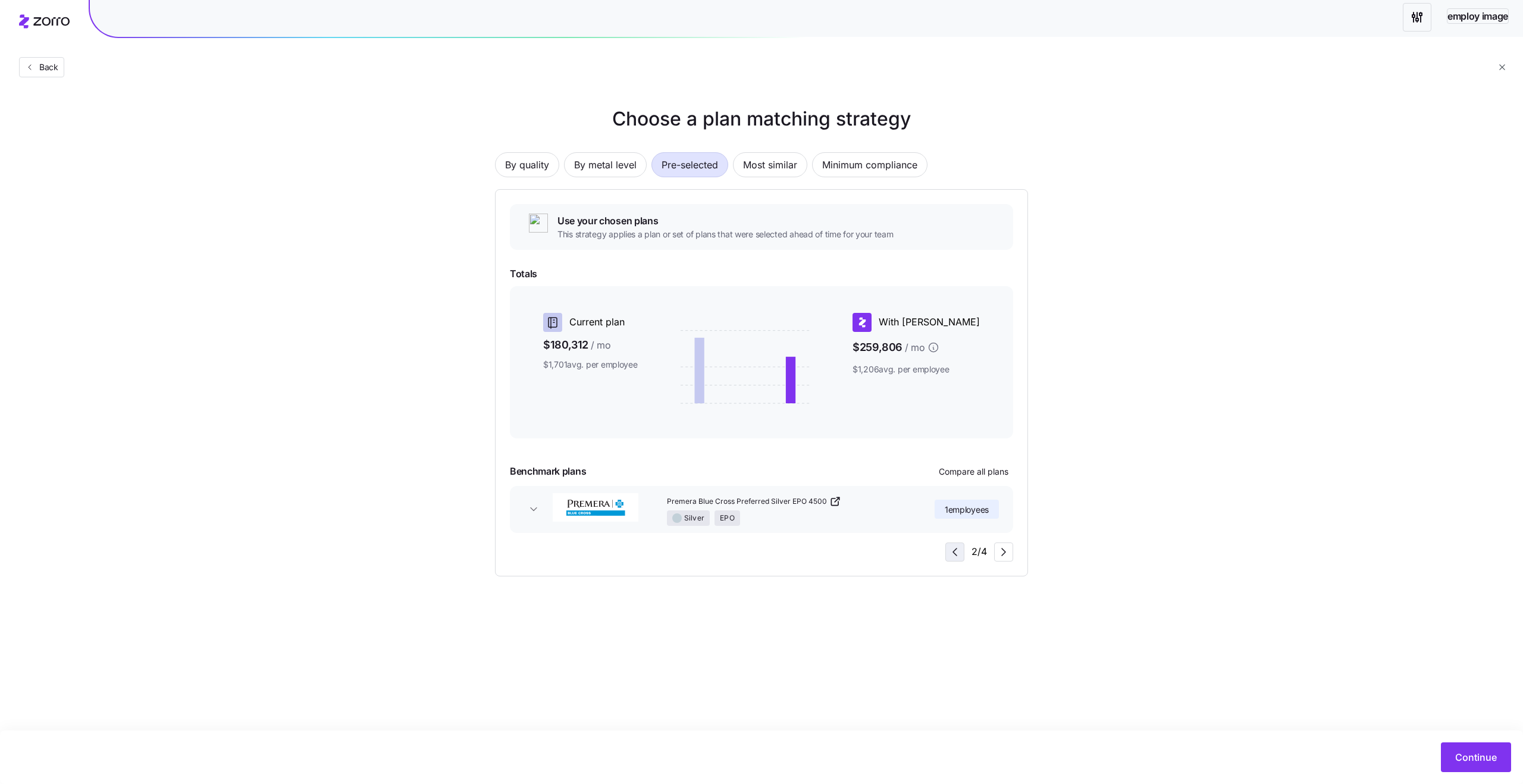
click at [956, 547] on icon "button" at bounding box center [954, 551] width 14 height 14
click at [1000, 550] on icon "button" at bounding box center [1003, 551] width 14 height 14
click at [949, 553] on icon "button" at bounding box center [954, 551] width 14 height 14
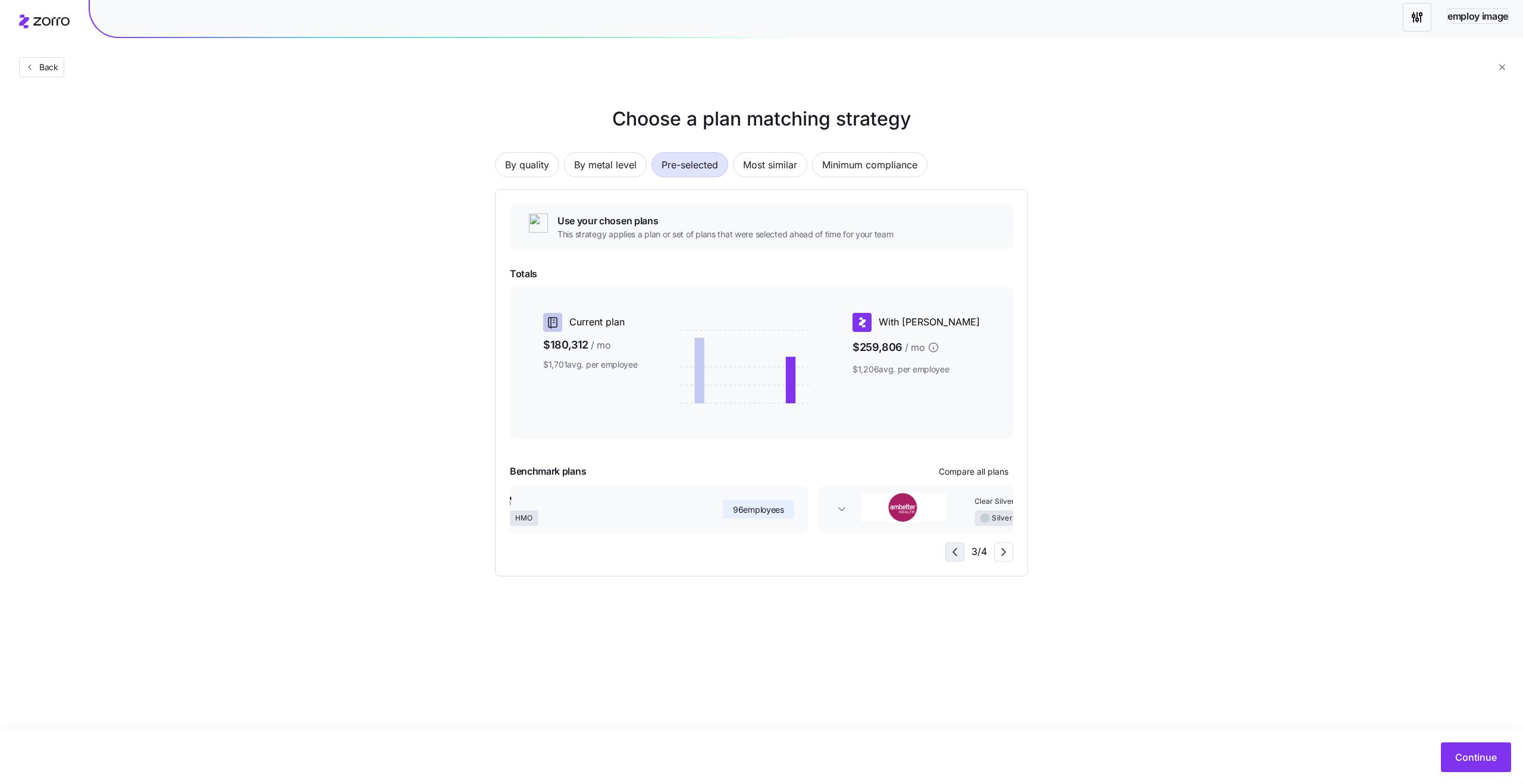
click at [949, 553] on icon "button" at bounding box center [954, 551] width 14 height 14
click at [744, 115] on h1 "Choose a plan matching strategy" at bounding box center [761, 119] width 533 height 29
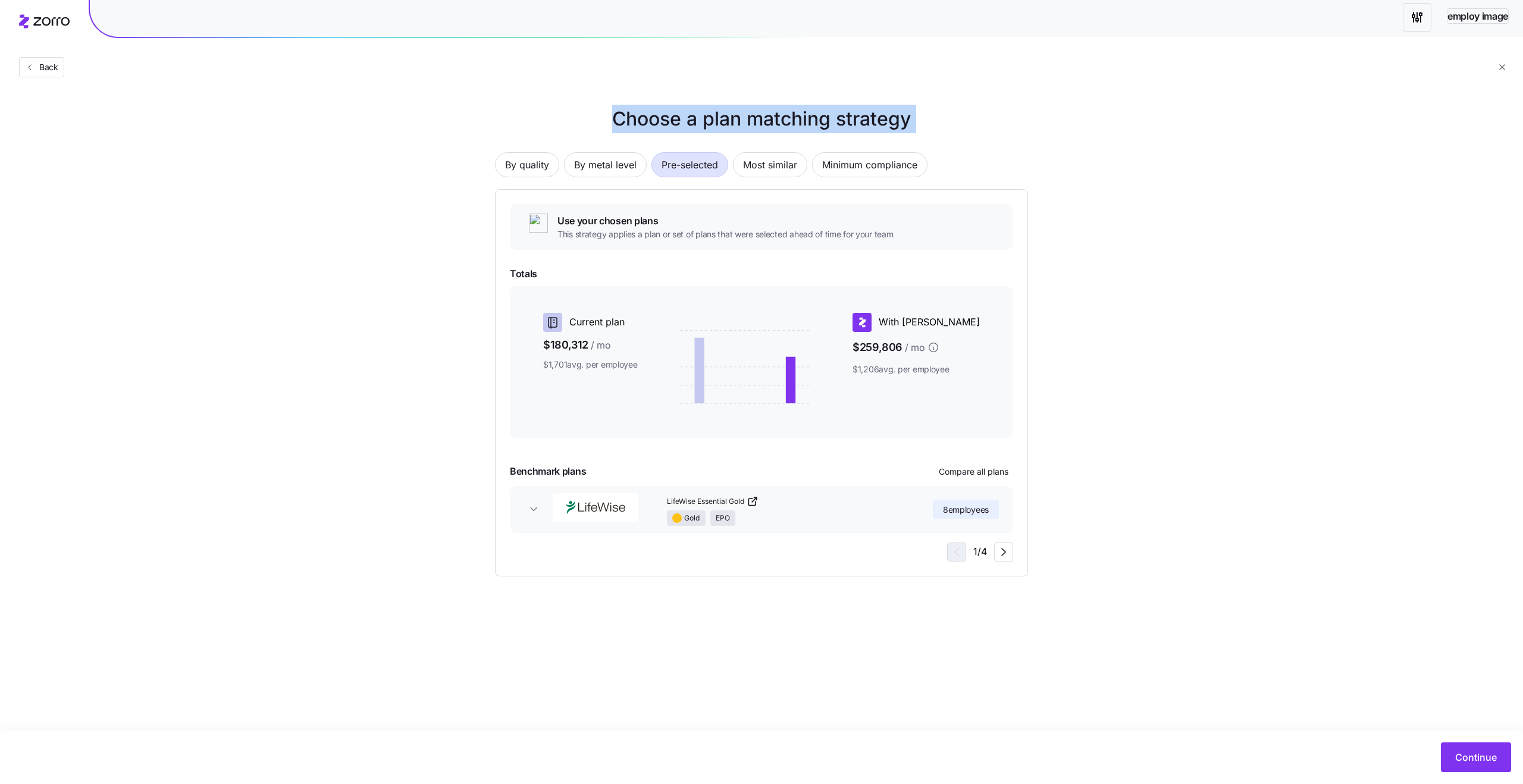
click at [809, 110] on h1 "Choose a plan matching strategy" at bounding box center [761, 119] width 533 height 29
click at [874, 114] on h1 "Choose a plan matching strategy" at bounding box center [761, 119] width 533 height 29
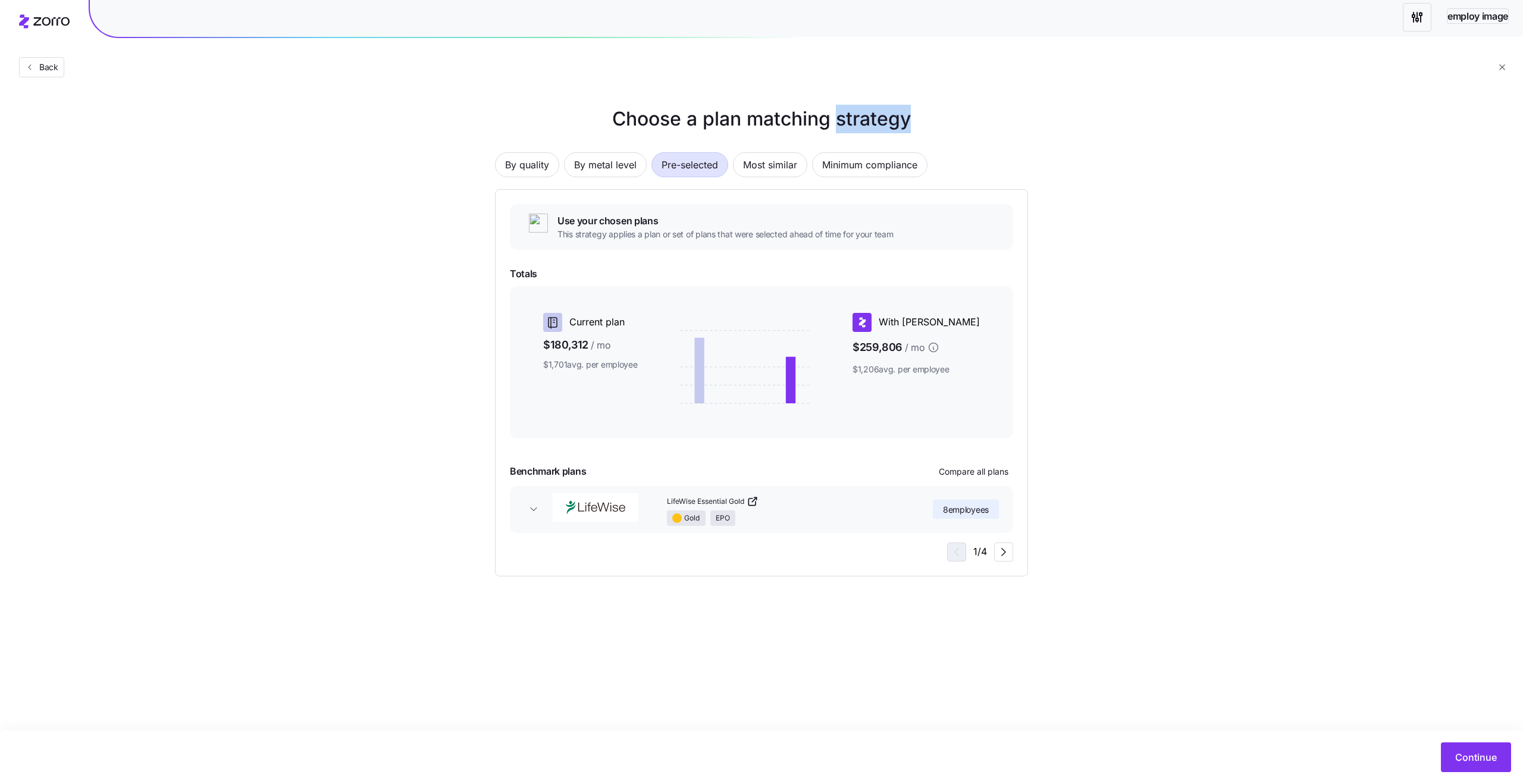
click at [841, 114] on h1 "Choose a plan matching strategy" at bounding box center [761, 119] width 533 height 29
click at [798, 115] on h1 "Choose a plan matching strategy" at bounding box center [761, 119] width 533 height 29
click at [613, 167] on span "By metal level" at bounding box center [604, 165] width 62 height 24
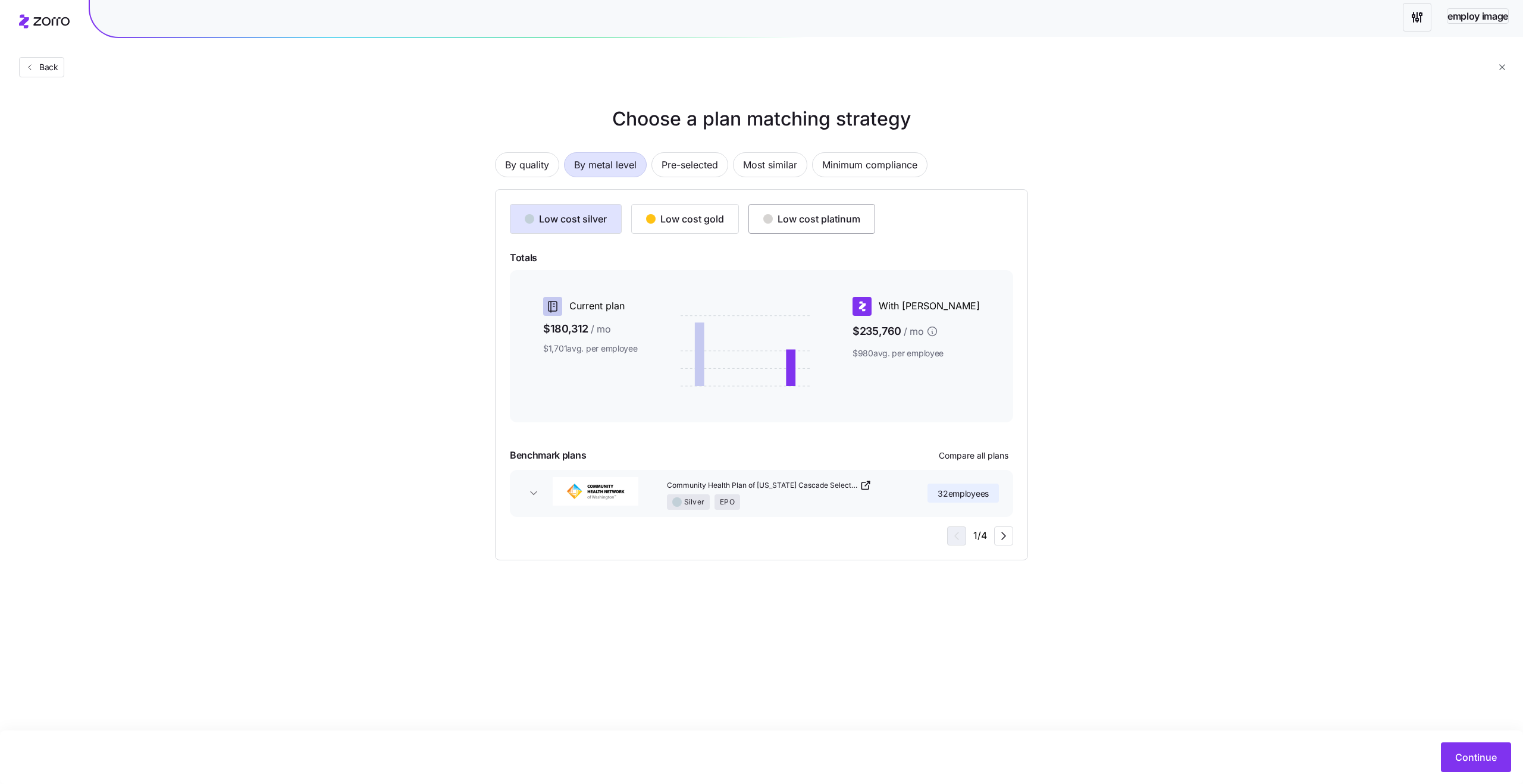
click at [765, 225] on div "Low cost platinum" at bounding box center [811, 218] width 97 height 14
click at [688, 221] on div "Low cost gold" at bounding box center [685, 218] width 78 height 14
click at [607, 223] on button "Low cost silver" at bounding box center [565, 219] width 112 height 30
click at [715, 174] on span "Pre-selected" at bounding box center [690, 165] width 57 height 24
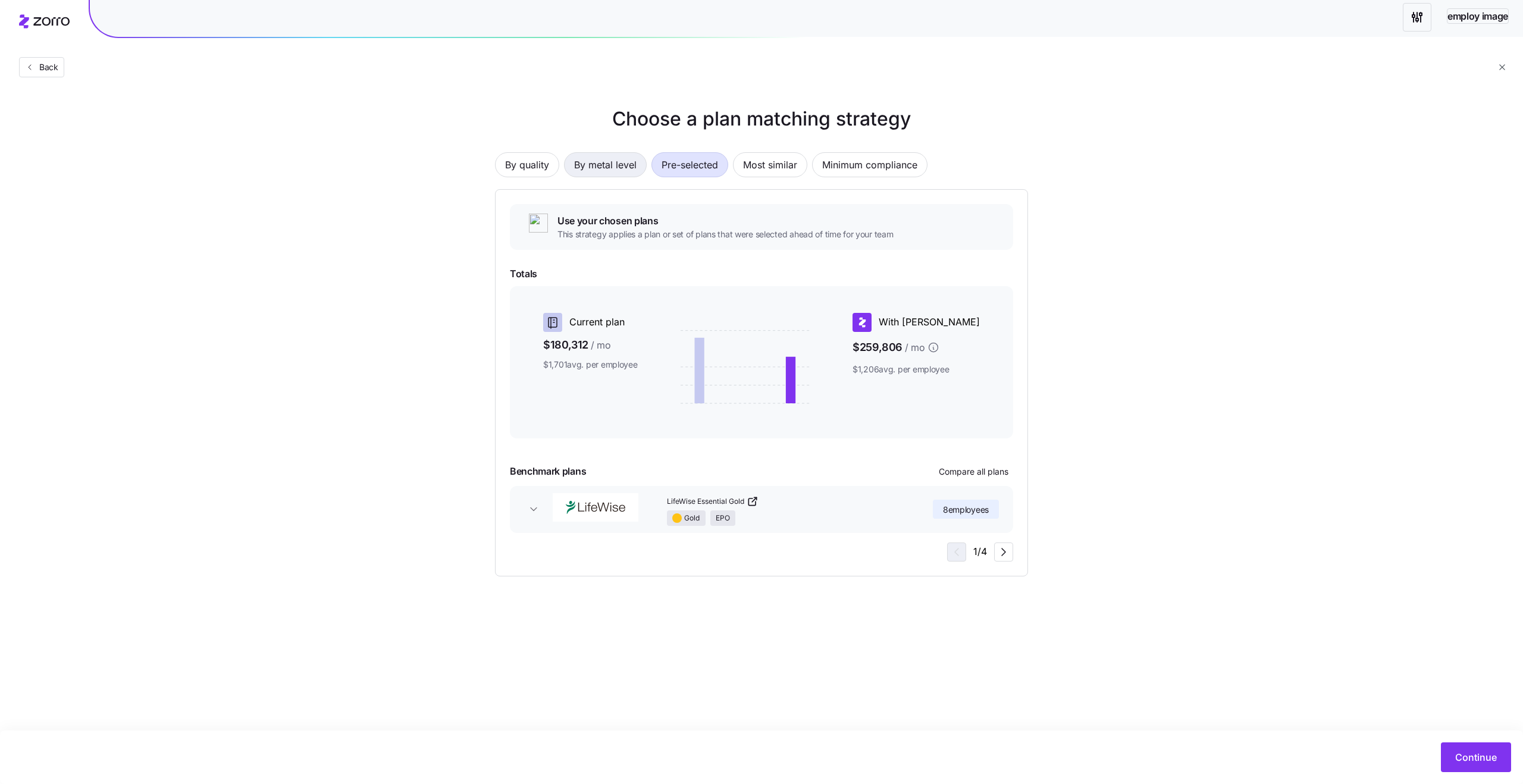
click at [611, 168] on span "By metal level" at bounding box center [604, 165] width 62 height 24
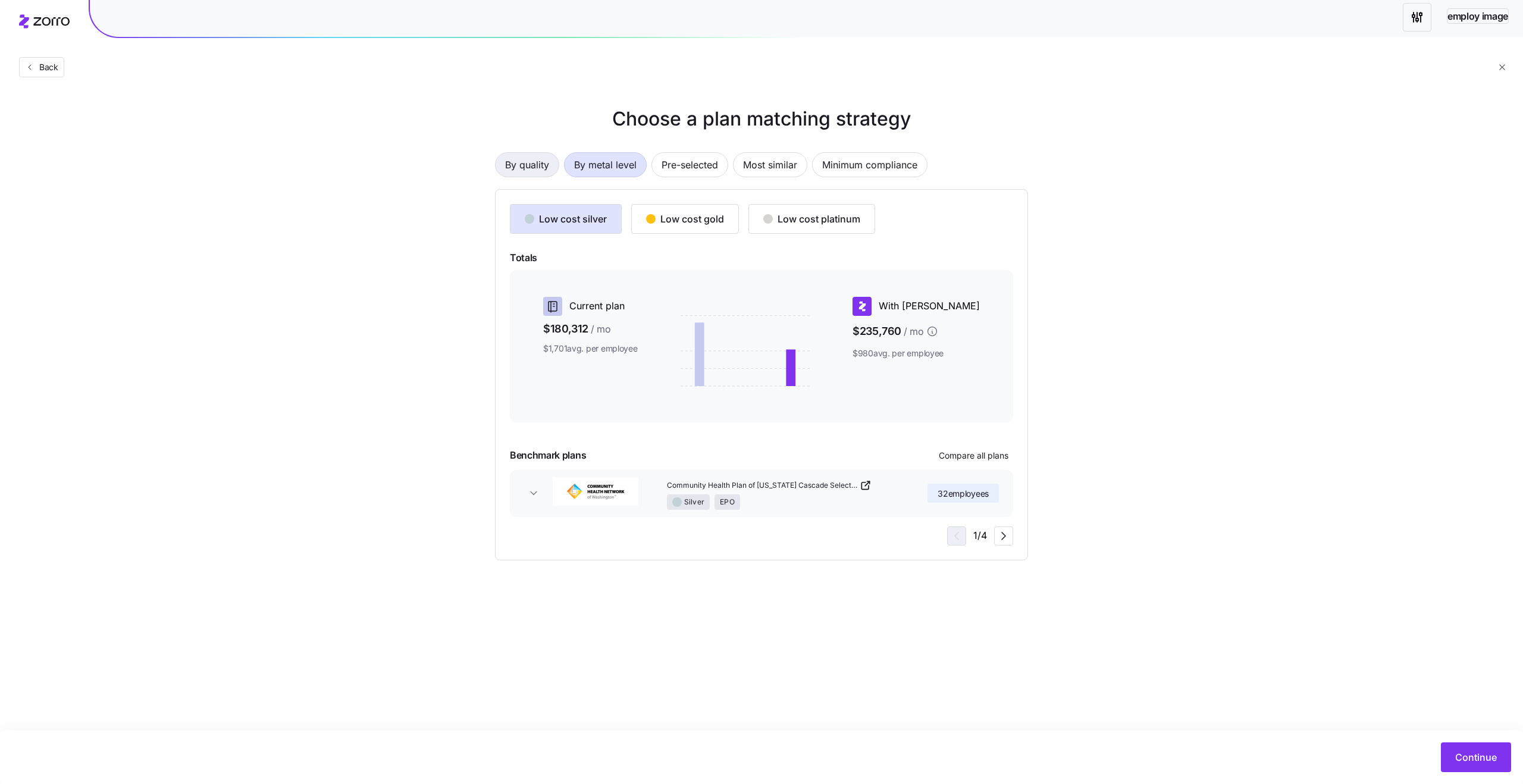
click at [526, 169] on span "By quality" at bounding box center [527, 165] width 44 height 24
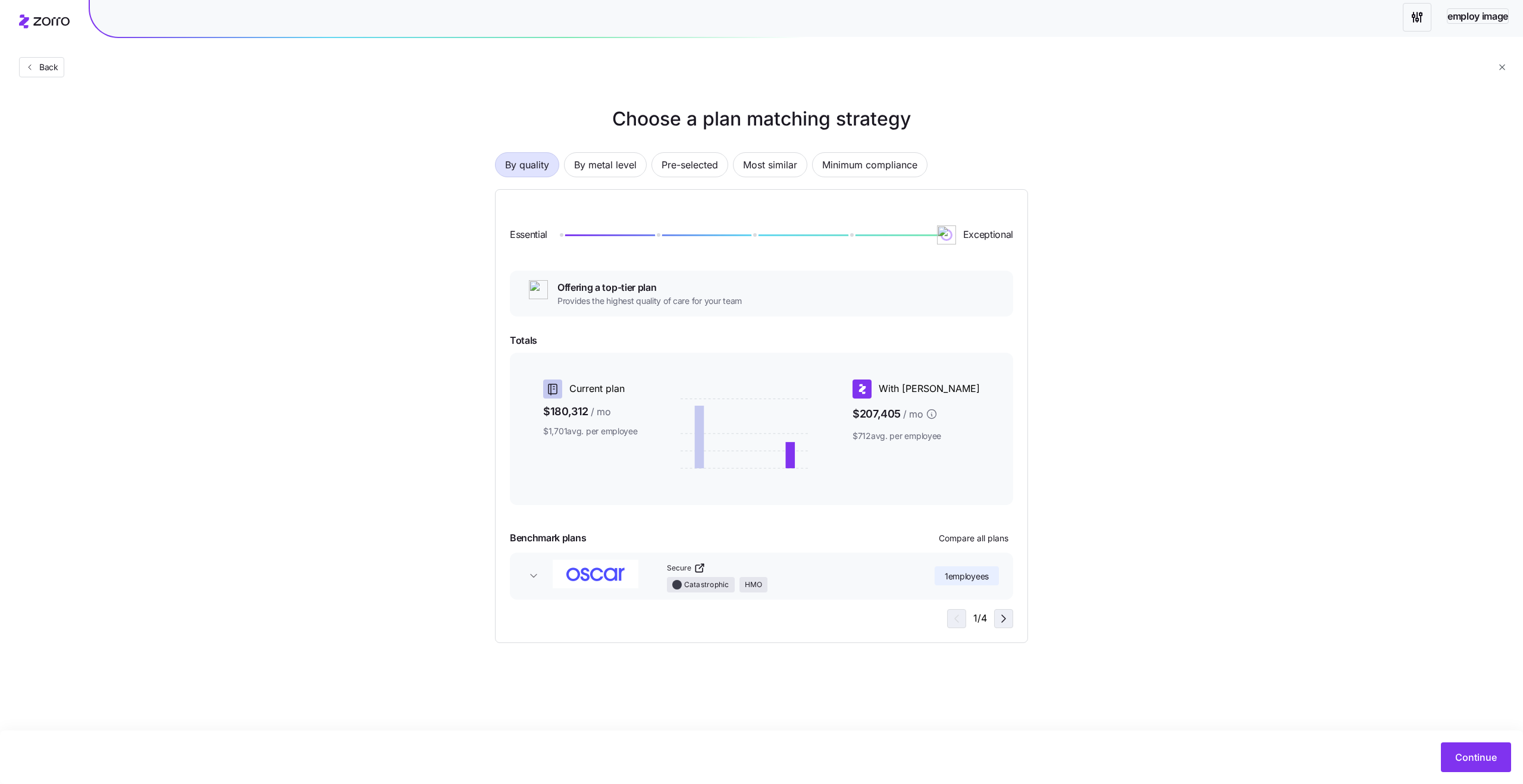
click at [1004, 618] on icon "button" at bounding box center [1004, 618] width 4 height 7
click at [946, 619] on span "button" at bounding box center [954, 618] width 18 height 18
click at [1005, 620] on icon "button" at bounding box center [1003, 618] width 14 height 14
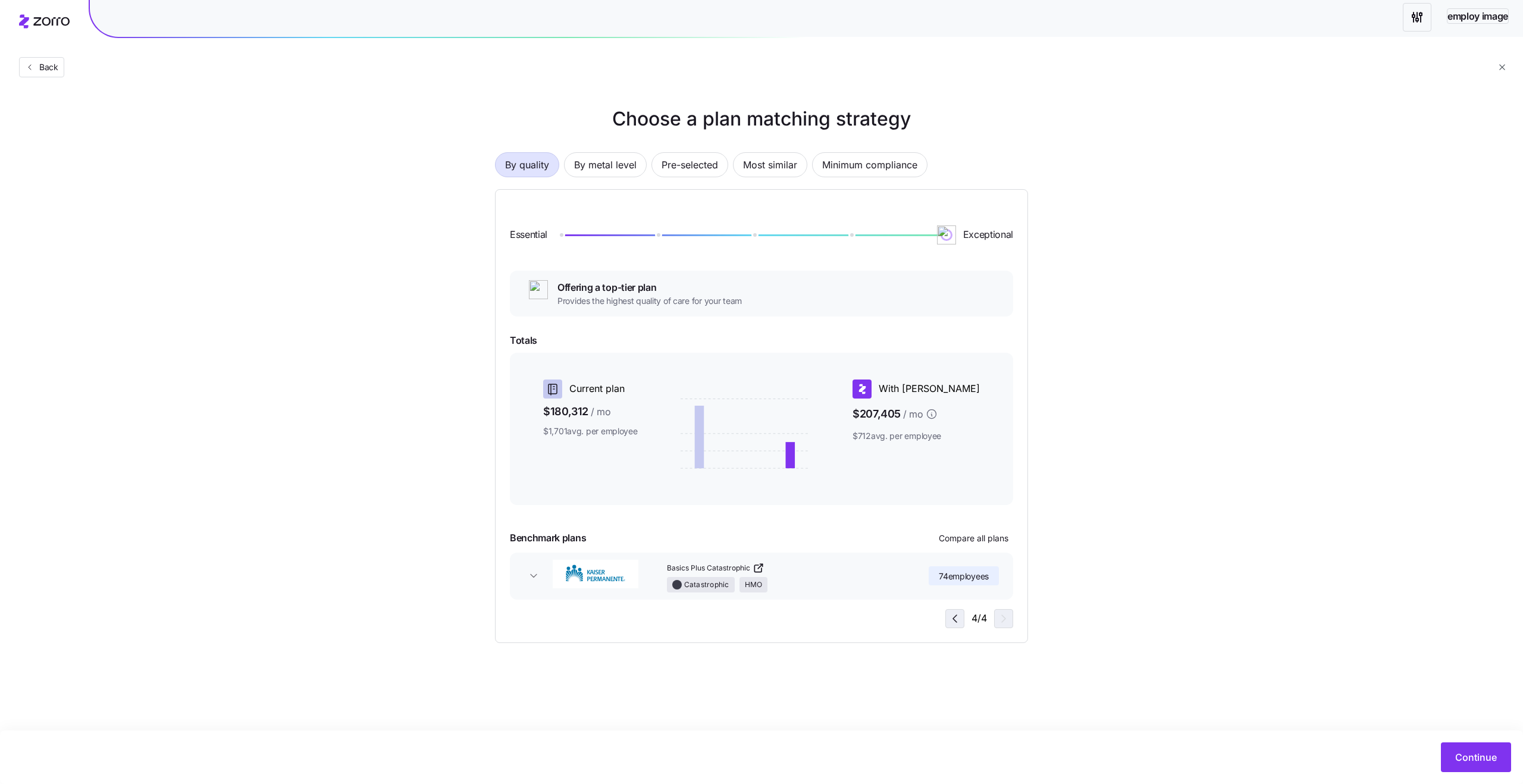
click at [947, 617] on icon "button" at bounding box center [954, 618] width 14 height 14
click at [957, 618] on icon "button" at bounding box center [954, 618] width 14 height 14
click at [948, 614] on icon "button" at bounding box center [954, 618] width 14 height 14
click at [588, 165] on span "By metal level" at bounding box center [604, 165] width 62 height 24
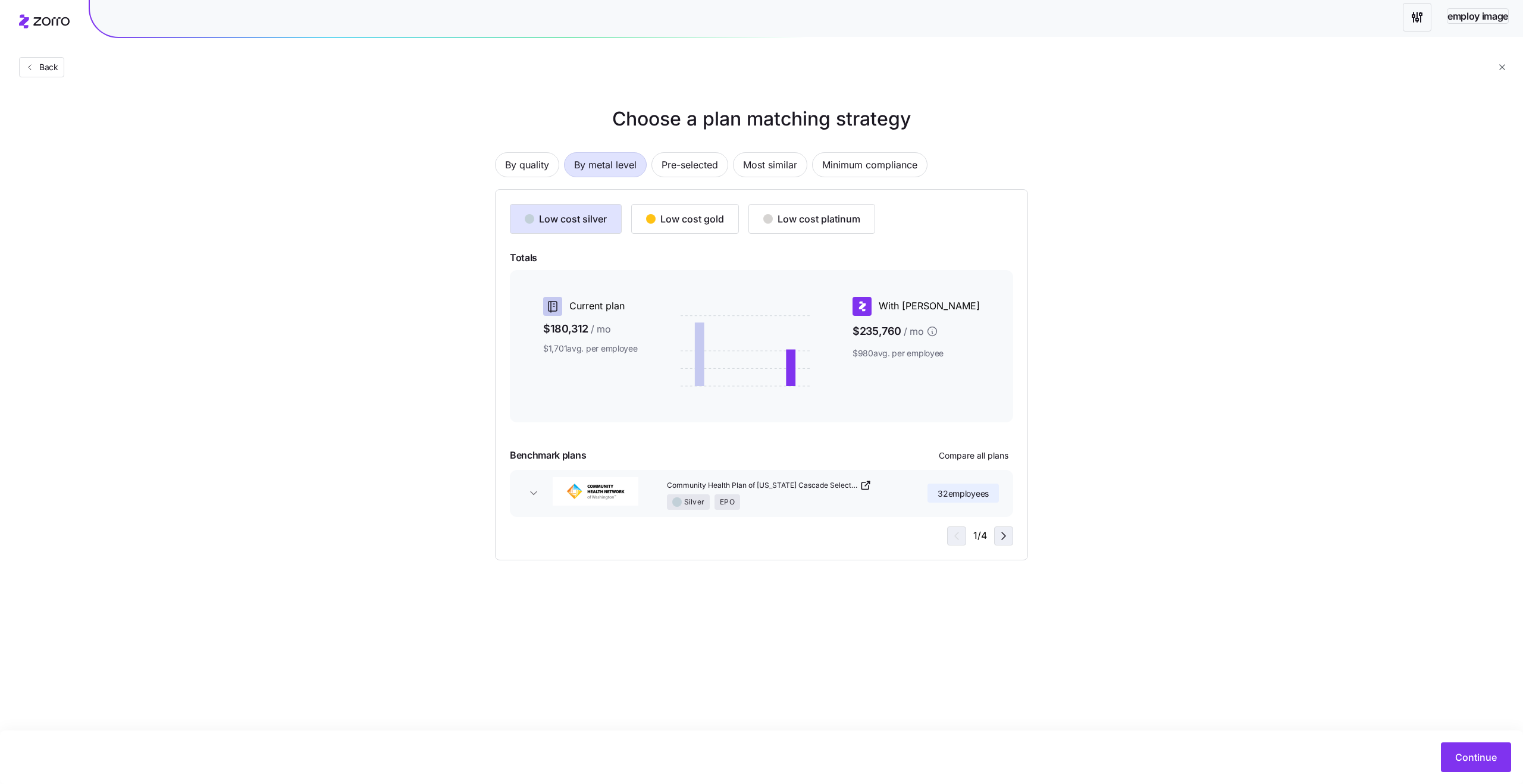
click at [997, 532] on icon "button" at bounding box center [1003, 535] width 14 height 14
click at [537, 164] on span "By quality" at bounding box center [527, 165] width 44 height 24
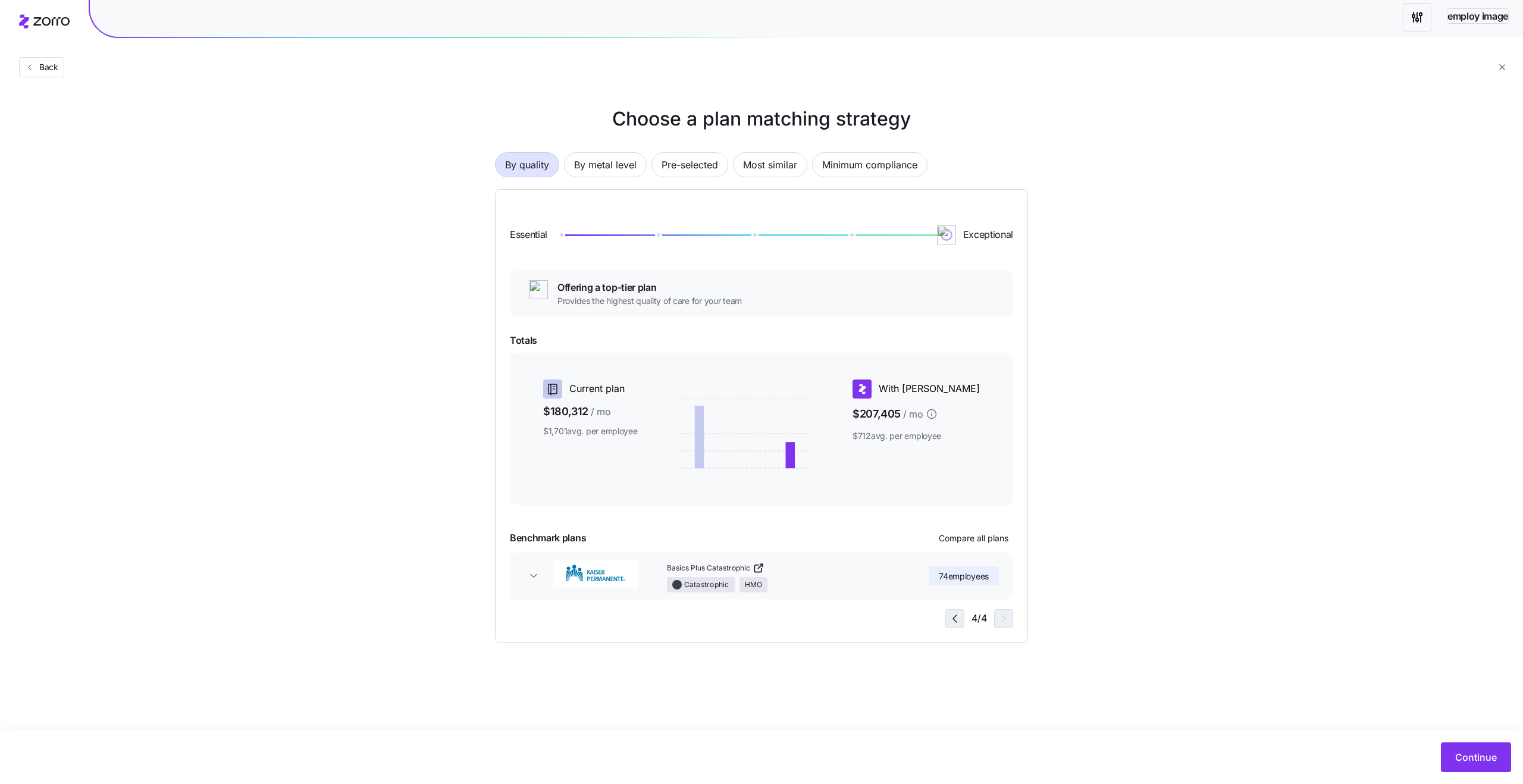
click at [954, 613] on icon "button" at bounding box center [954, 618] width 14 height 14
click at [617, 164] on span "By metal level" at bounding box center [604, 165] width 62 height 24
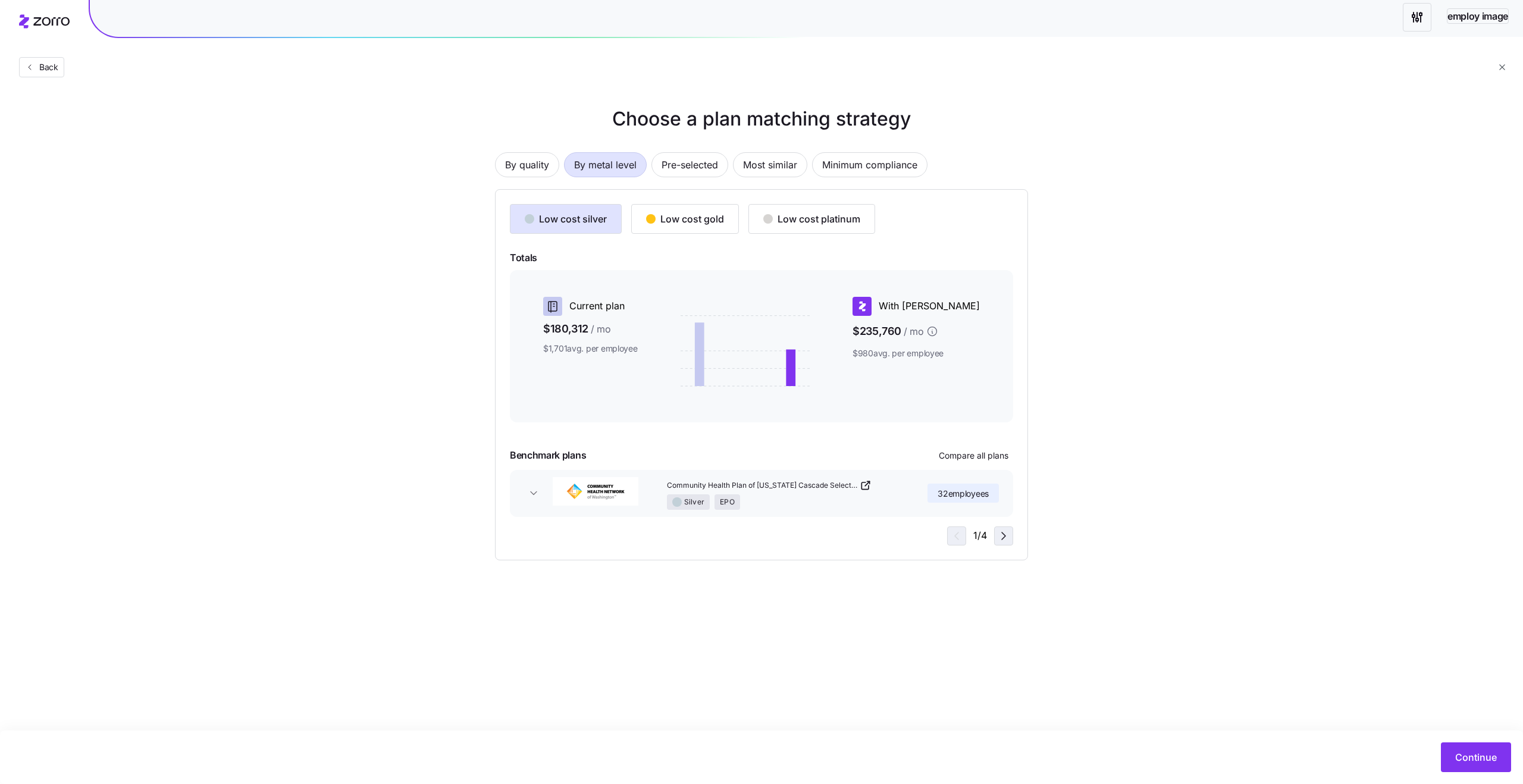
click at [1002, 539] on icon "button" at bounding box center [1004, 536] width 4 height 7
click at [679, 220] on div "Low cost gold" at bounding box center [685, 218] width 78 height 14
click at [960, 535] on icon "button" at bounding box center [954, 535] width 14 height 14
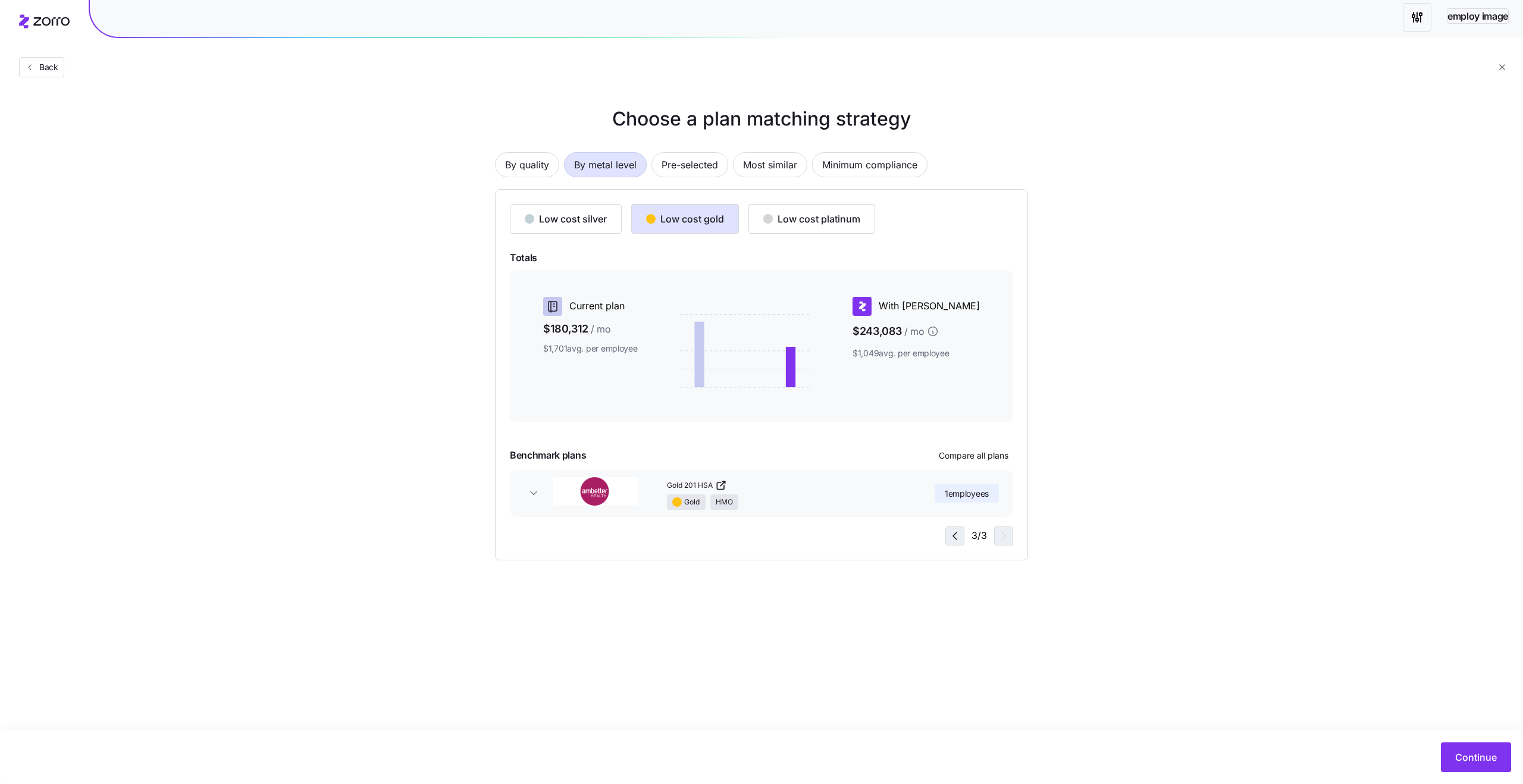
click at [960, 535] on icon "button" at bounding box center [954, 535] width 14 height 14
click at [1001, 537] on icon "button" at bounding box center [1003, 535] width 14 height 14
click at [1001, 537] on div "3 / 3" at bounding box center [979, 536] width 68 height 19
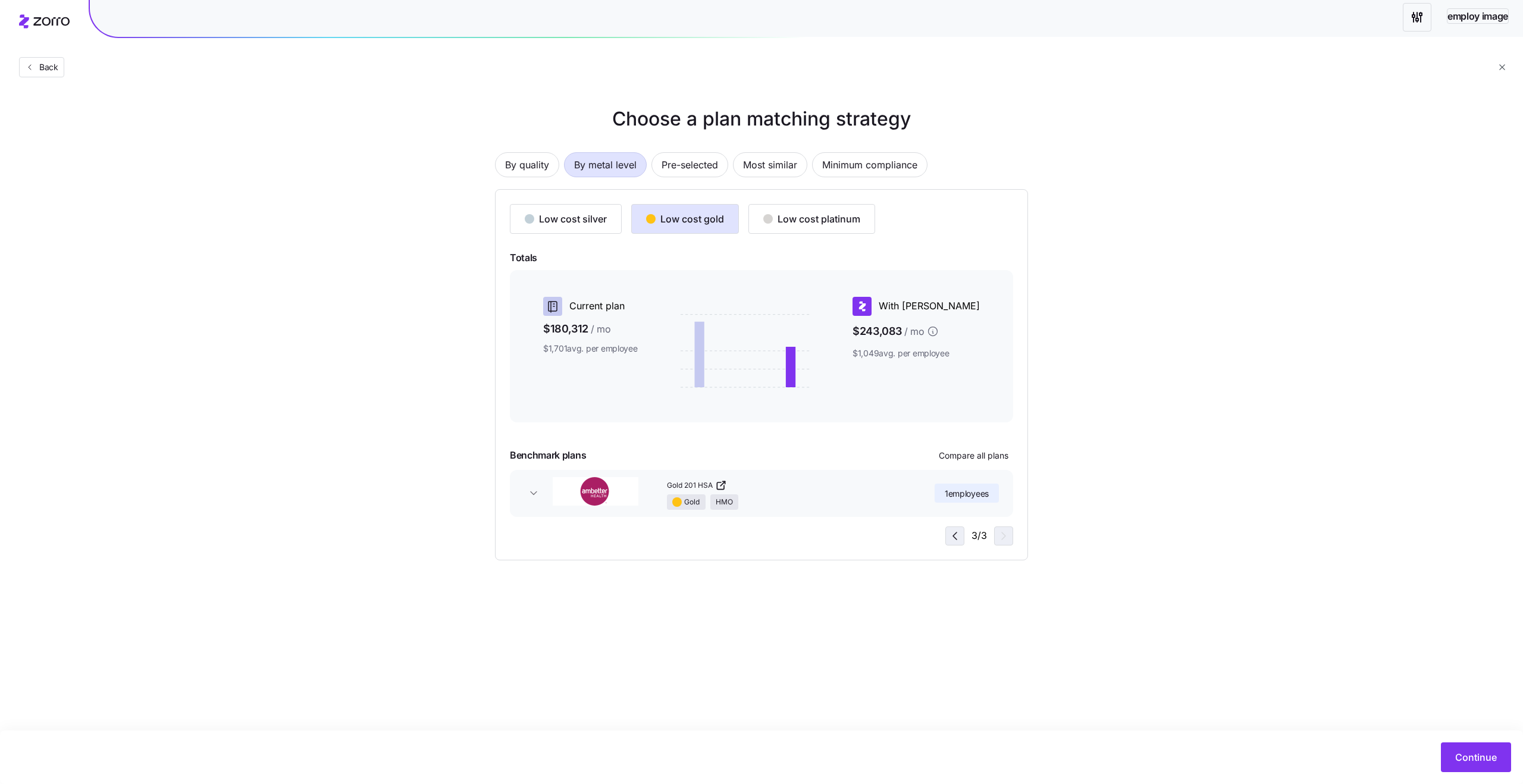
click at [953, 535] on icon "button" at bounding box center [955, 536] width 4 height 7
click at [953, 535] on icon "button" at bounding box center [954, 535] width 14 height 14
click at [998, 537] on icon "button" at bounding box center [1003, 535] width 14 height 14
click at [1005, 538] on icon "button" at bounding box center [1003, 535] width 14 height 14
click at [958, 535] on icon "button" at bounding box center [954, 535] width 14 height 14
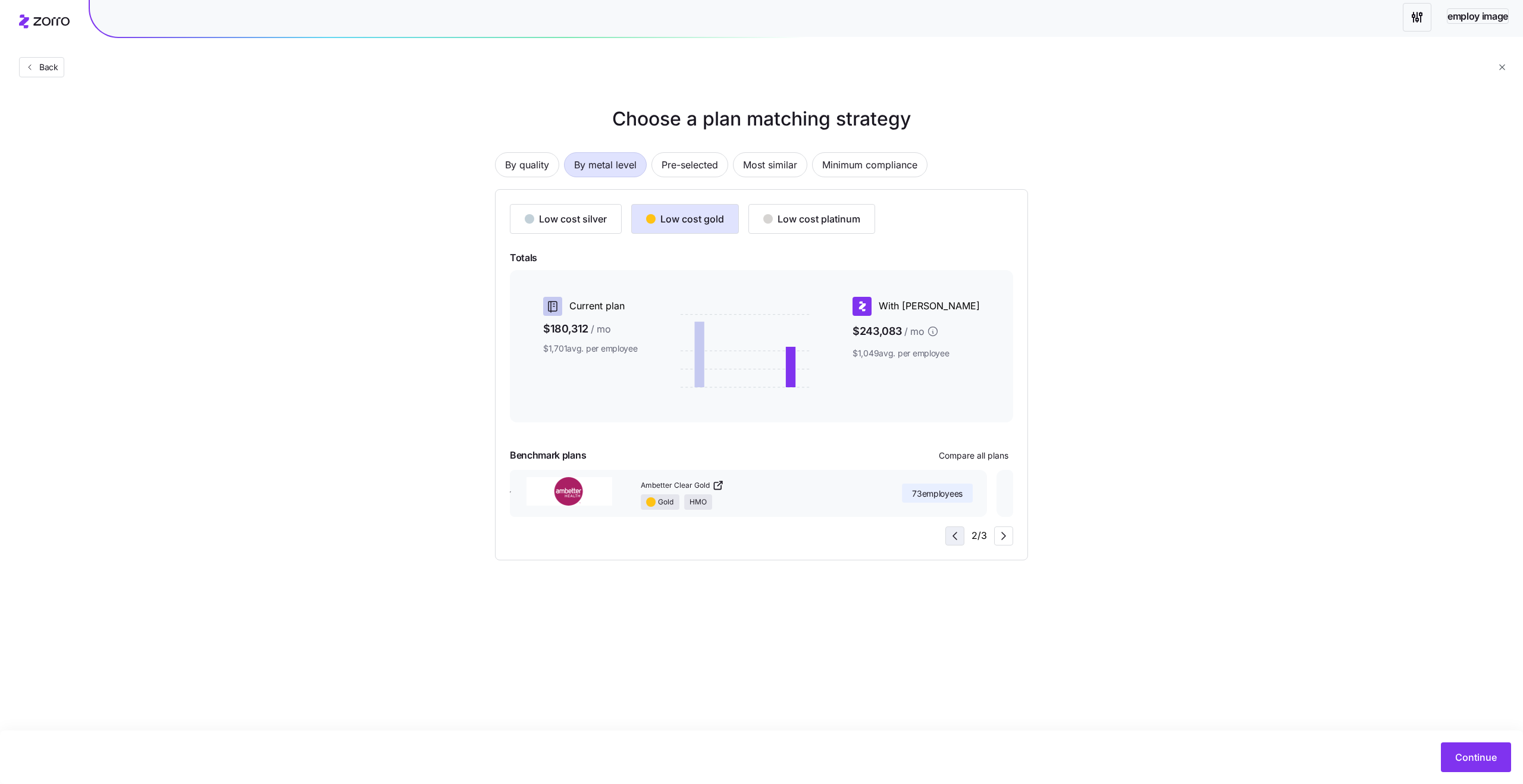
click at [958, 535] on icon "button" at bounding box center [954, 535] width 14 height 14
click at [587, 222] on div "Low cost silver" at bounding box center [565, 218] width 82 height 14
click at [996, 535] on icon "button" at bounding box center [1003, 535] width 14 height 14
click at [952, 532] on icon "button" at bounding box center [954, 535] width 14 height 14
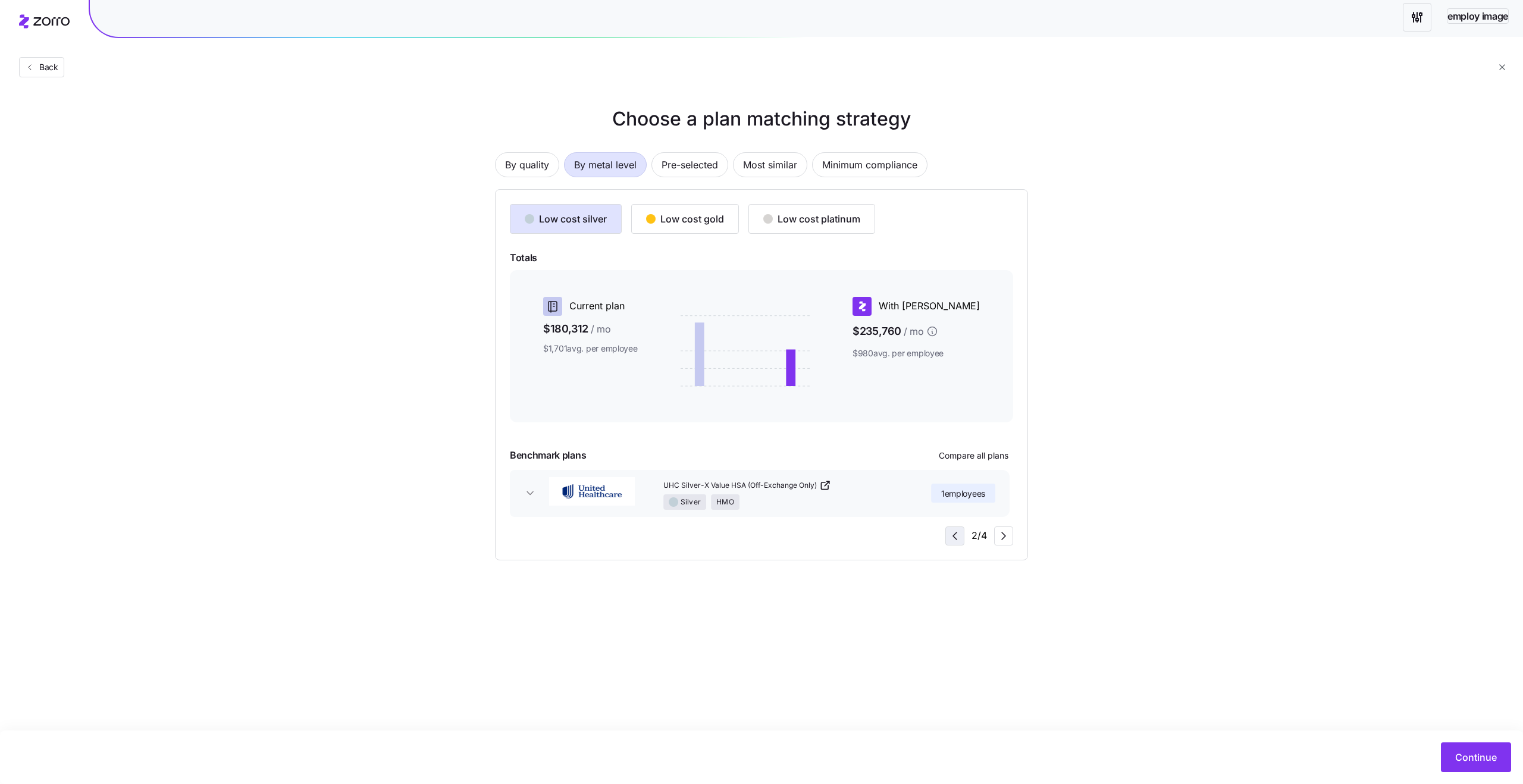
click at [952, 532] on icon "button" at bounding box center [954, 535] width 14 height 14
click at [671, 217] on div "Low cost gold" at bounding box center [685, 218] width 78 height 14
click at [1003, 538] on icon "button" at bounding box center [1003, 535] width 14 height 14
click at [951, 537] on icon "button" at bounding box center [954, 535] width 14 height 14
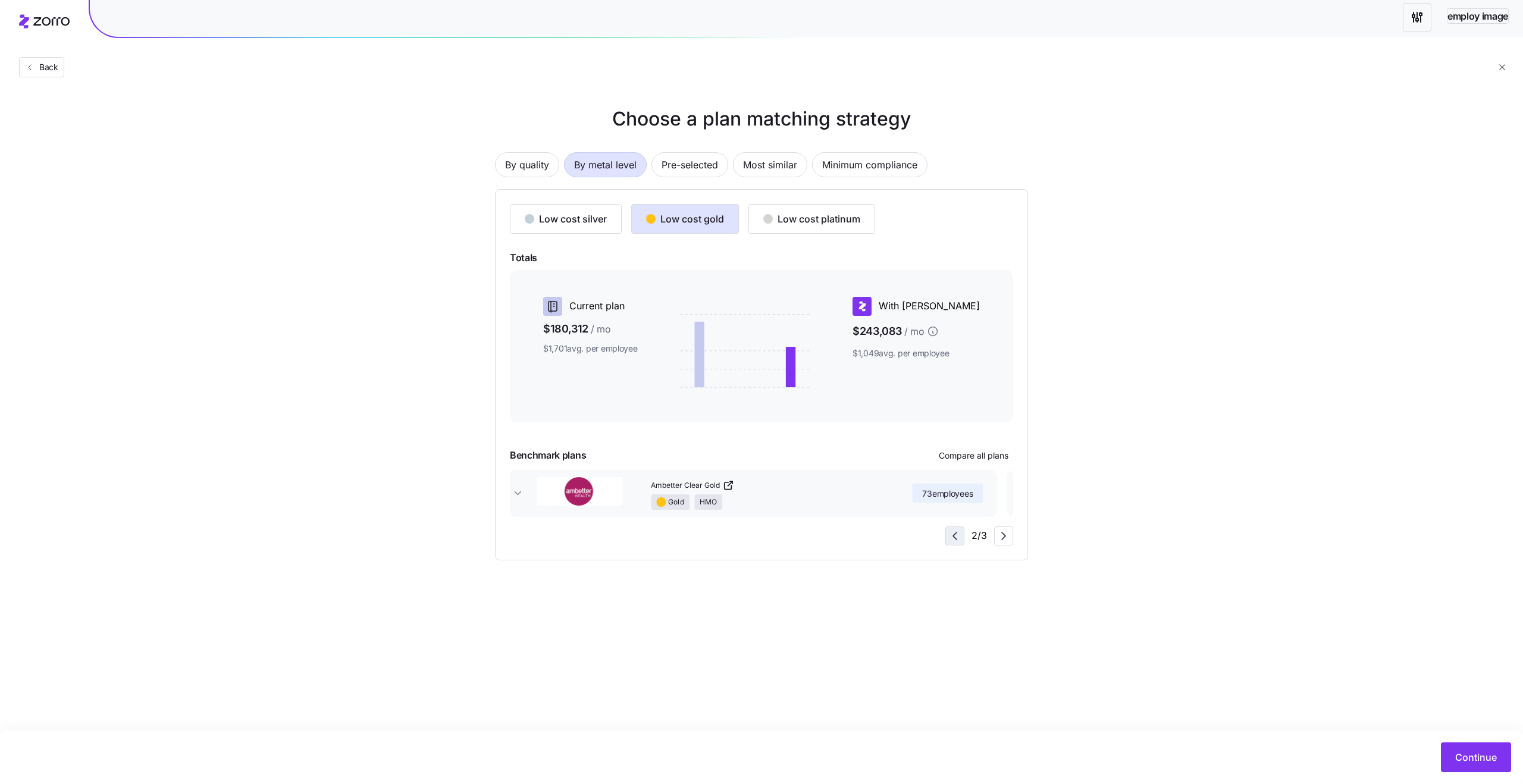
click at [951, 537] on icon "button" at bounding box center [954, 535] width 14 height 14
click at [802, 224] on div "Low cost platinum" at bounding box center [811, 218] width 97 height 14
click at [1002, 538] on icon "button" at bounding box center [1004, 536] width 4 height 7
click at [951, 542] on icon "button" at bounding box center [954, 535] width 14 height 14
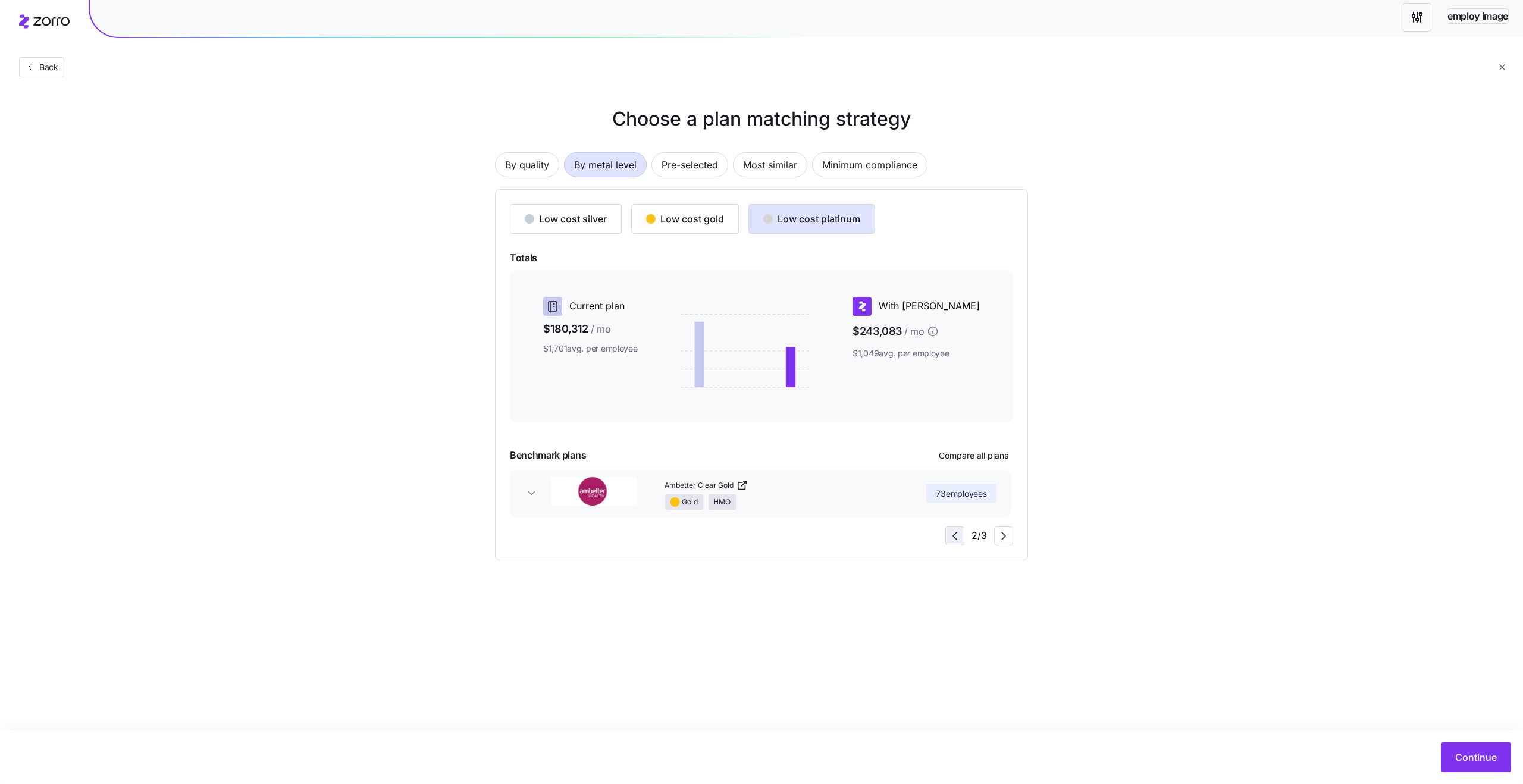
click at [951, 542] on icon "button" at bounding box center [954, 535] width 14 height 14
click at [666, 219] on div "Low cost gold" at bounding box center [685, 218] width 78 height 14
click at [999, 534] on icon "button" at bounding box center [1003, 535] width 14 height 14
click at [586, 225] on div "Low cost silver" at bounding box center [565, 218] width 82 height 14
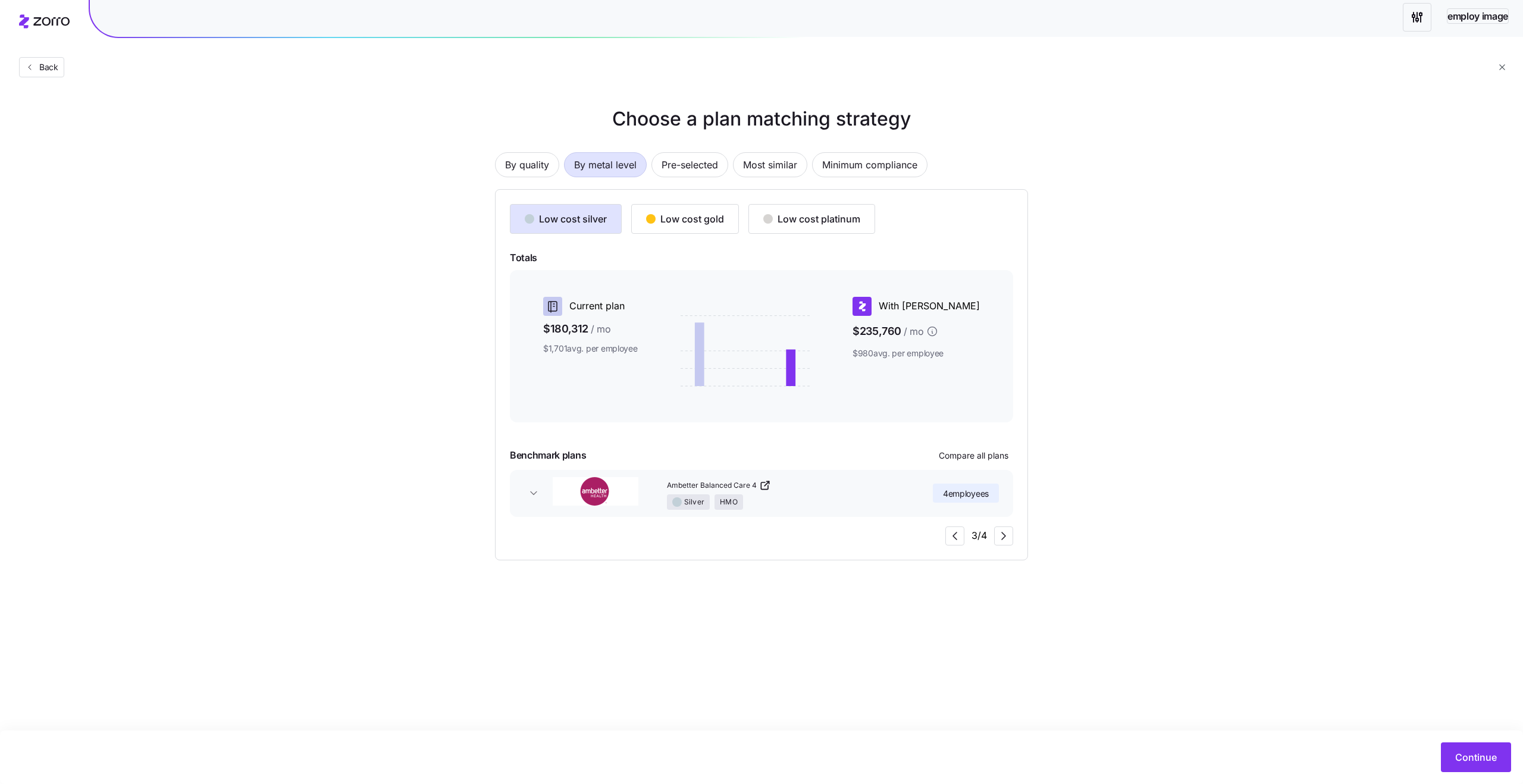
click at [944, 534] on div "Low cost silver Low cost gold Low cost platinum Totals Current plan $180,312 / …" at bounding box center [761, 374] width 503 height 341
click at [949, 535] on icon "button" at bounding box center [954, 535] width 14 height 14
click at [1005, 537] on icon "button" at bounding box center [1003, 535] width 14 height 14
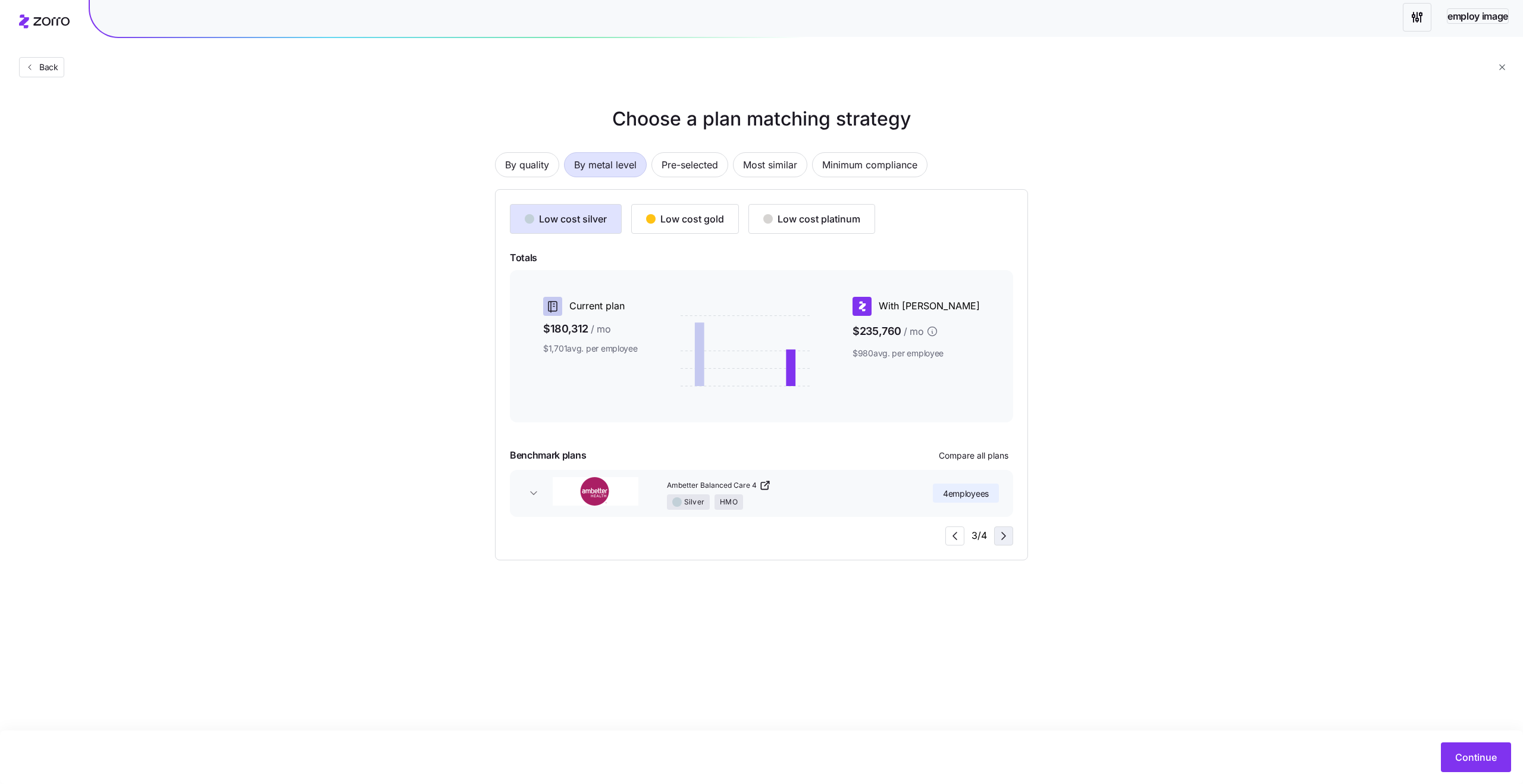
click at [1005, 542] on icon "button" at bounding box center [1003, 535] width 14 height 14
click at [957, 540] on icon "button" at bounding box center [954, 535] width 14 height 14
click at [533, 165] on span "By quality" at bounding box center [527, 165] width 44 height 24
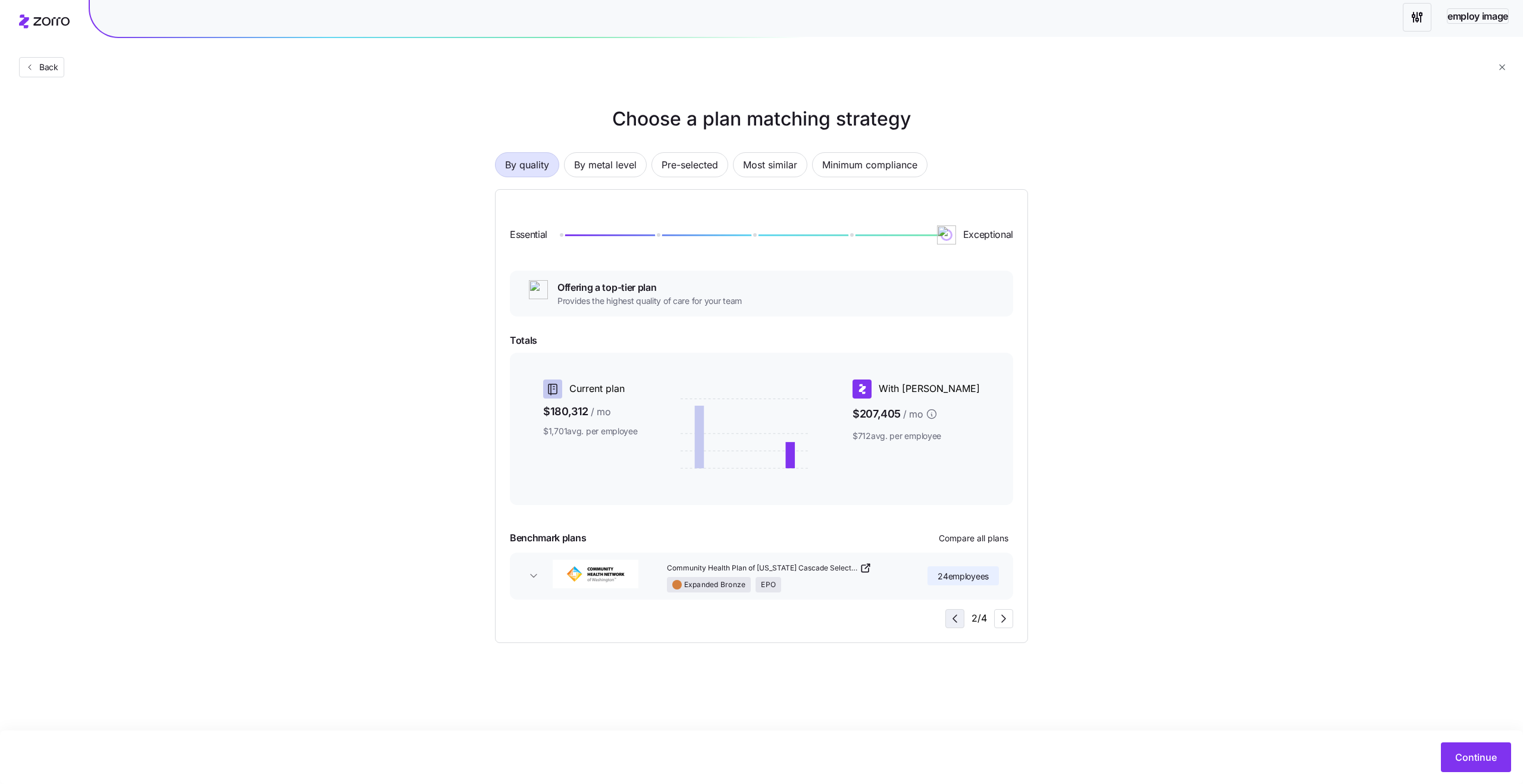
click at [950, 616] on icon "button" at bounding box center [954, 618] width 14 height 14
click at [1003, 619] on icon "button" at bounding box center [1003, 618] width 14 height 14
click at [961, 616] on icon "button" at bounding box center [954, 618] width 14 height 14
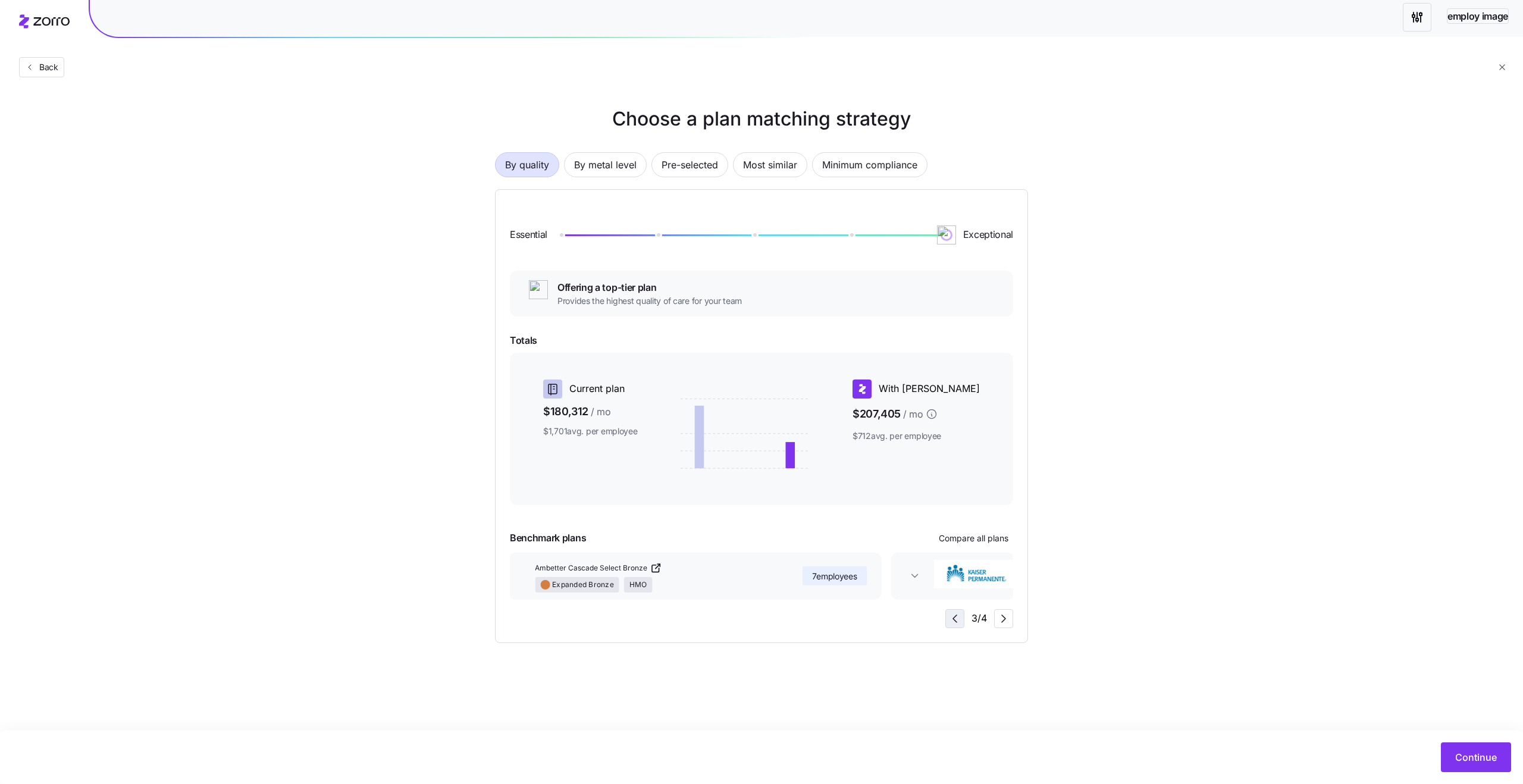
click at [961, 616] on icon "button" at bounding box center [954, 618] width 14 height 14
click at [998, 618] on icon "button" at bounding box center [1003, 618] width 14 height 14
drag, startPoint x: 947, startPoint y: 234, endPoint x: 805, endPoint y: 228, distance: 142.1
click at [804, 228] on div "Essential Exceptional" at bounding box center [761, 234] width 503 height 62
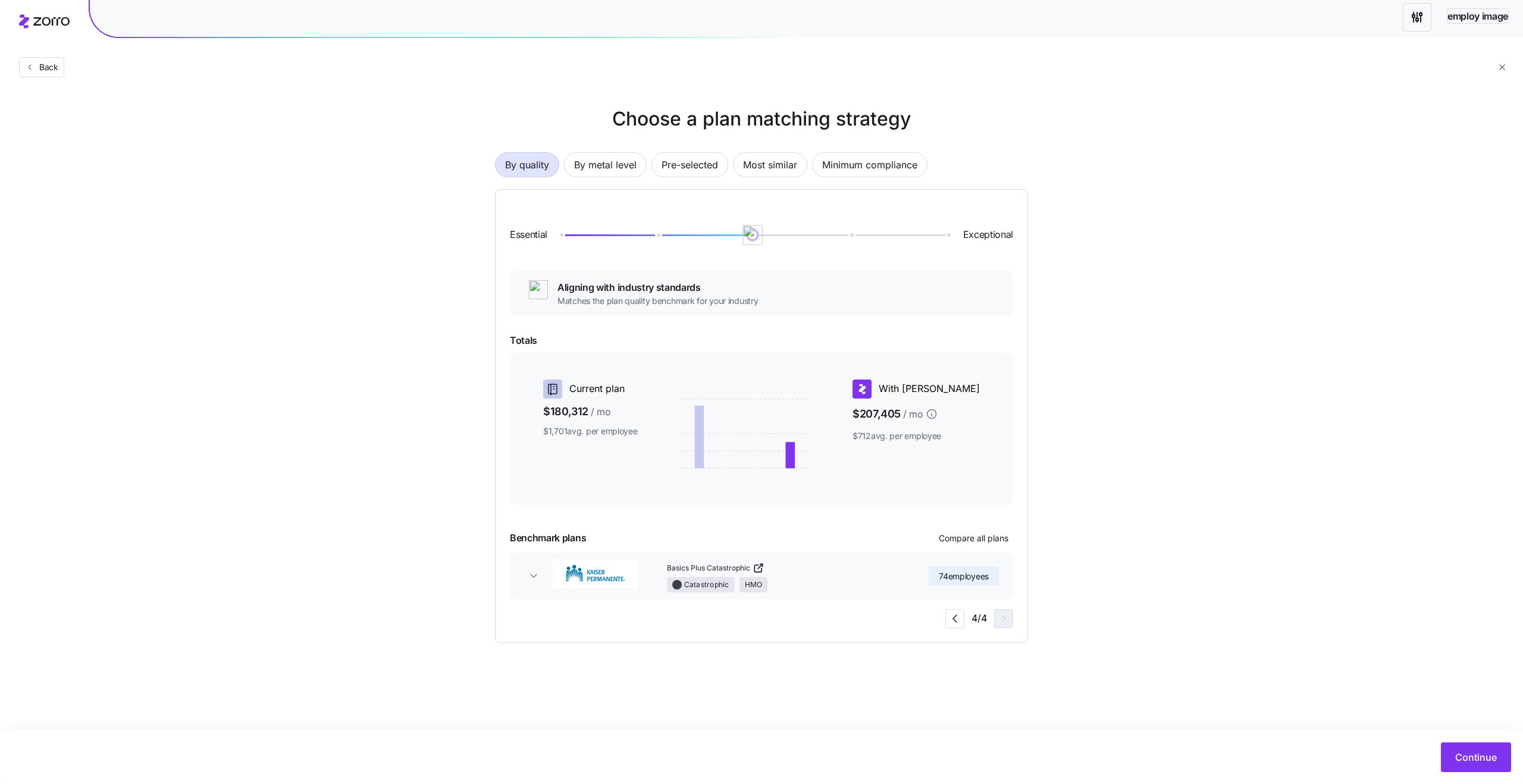
drag, startPoint x: 852, startPoint y: 239, endPoint x: 765, endPoint y: 239, distance: 87.0
click at [765, 239] on div "Essential Exceptional" at bounding box center [761, 234] width 503 height 62
click at [952, 616] on icon "button" at bounding box center [954, 618] width 14 height 14
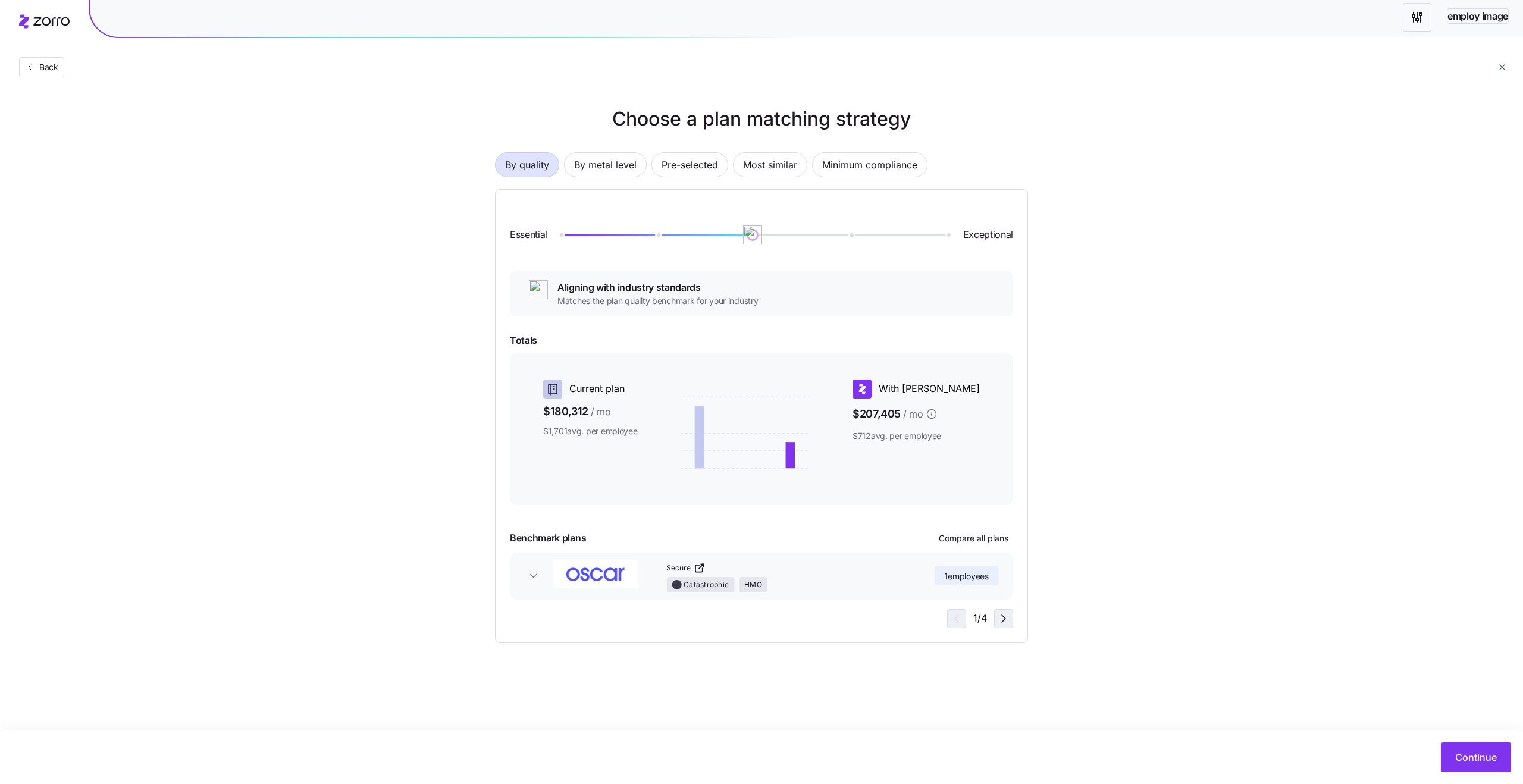
click at [996, 614] on icon "button" at bounding box center [1003, 618] width 14 height 14
click at [1005, 622] on icon "button" at bounding box center [1003, 618] width 14 height 14
click at [958, 623] on icon "button" at bounding box center [954, 618] width 14 height 14
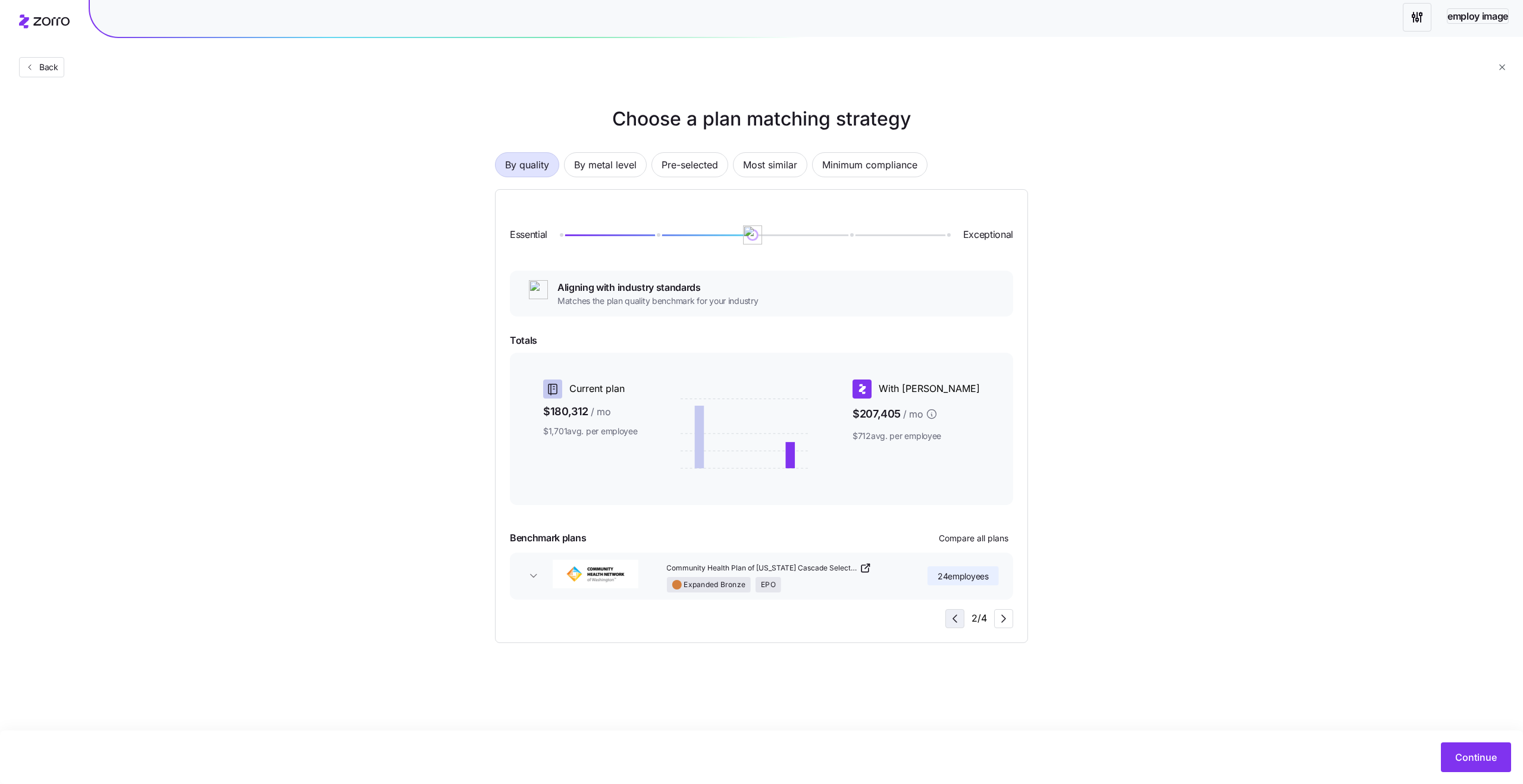
click at [958, 623] on icon "button" at bounding box center [954, 618] width 14 height 14
click at [701, 171] on span "Pre-selected" at bounding box center [690, 165] width 57 height 24
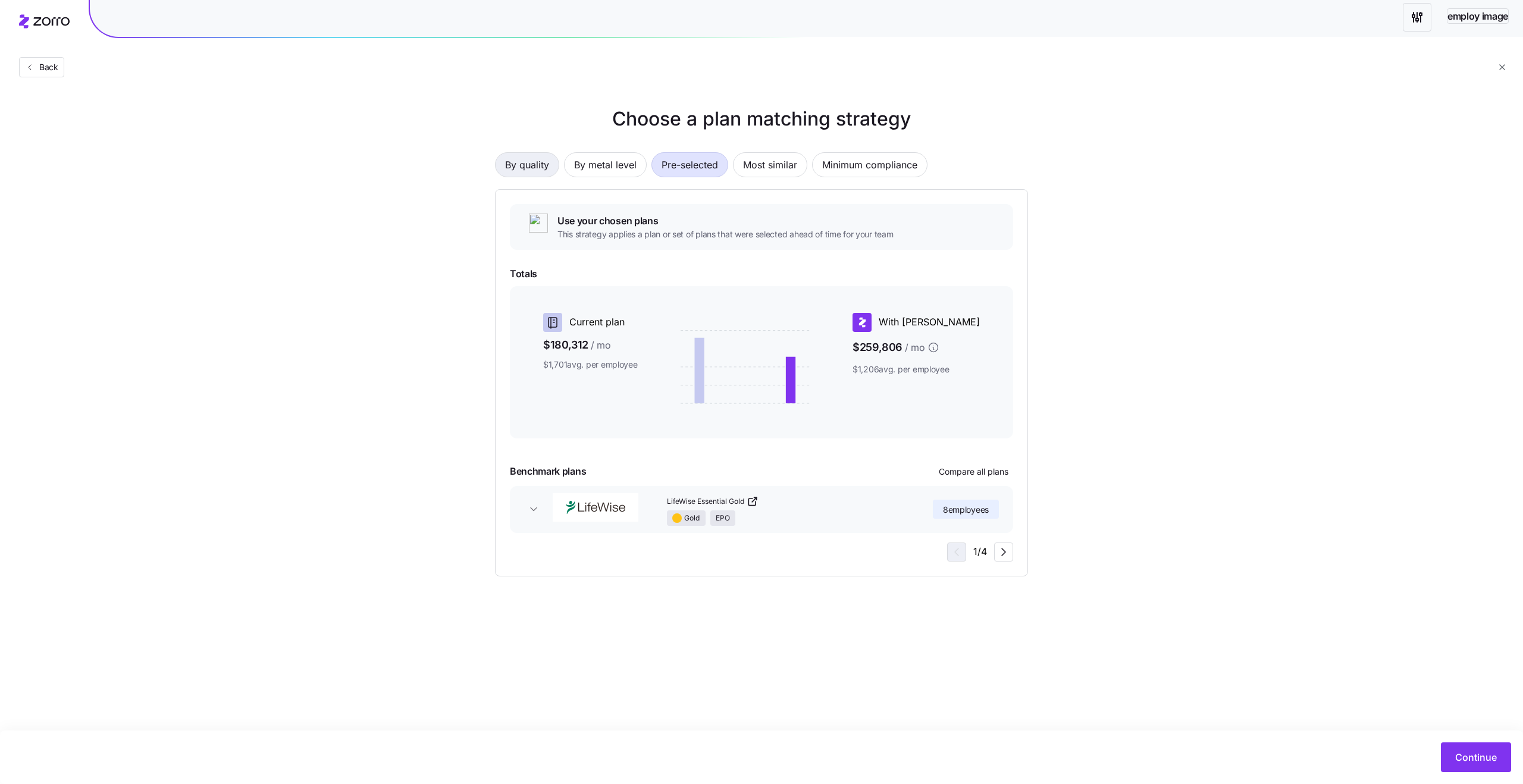
click at [548, 162] on span "By quality" at bounding box center [527, 165] width 44 height 24
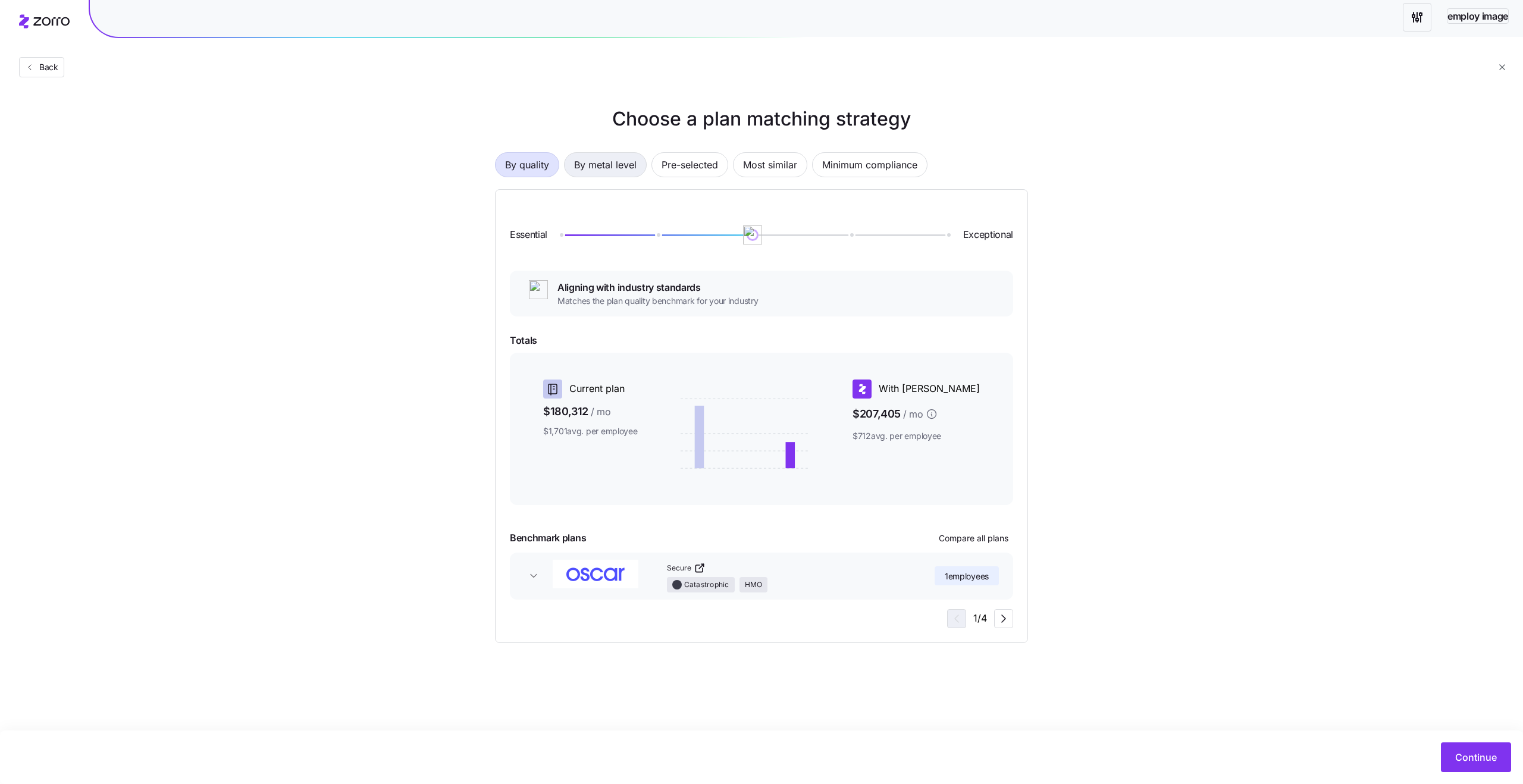
click at [620, 165] on span "By metal level" at bounding box center [604, 165] width 62 height 24
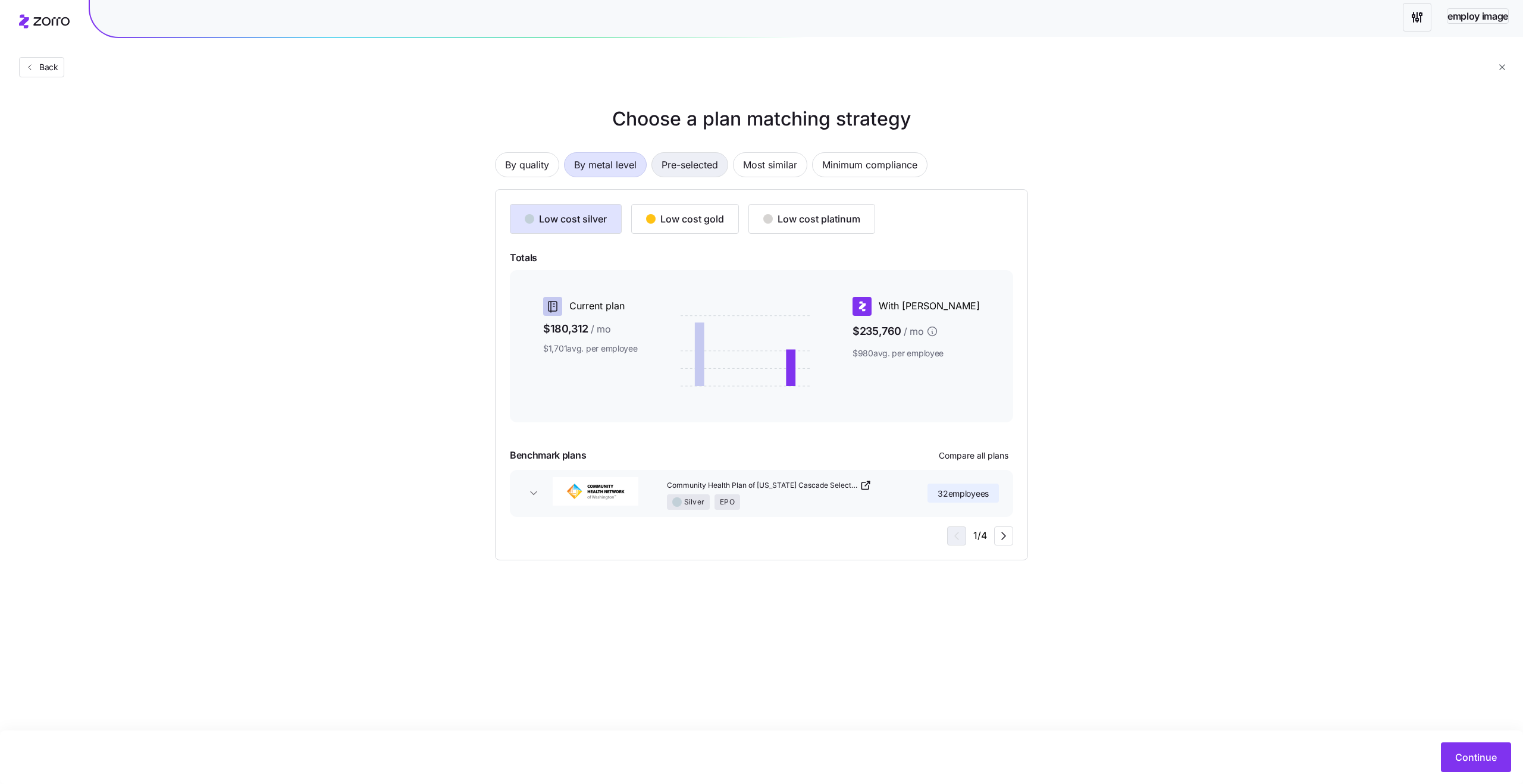
click at [692, 168] on span "Pre-selected" at bounding box center [690, 165] width 57 height 24
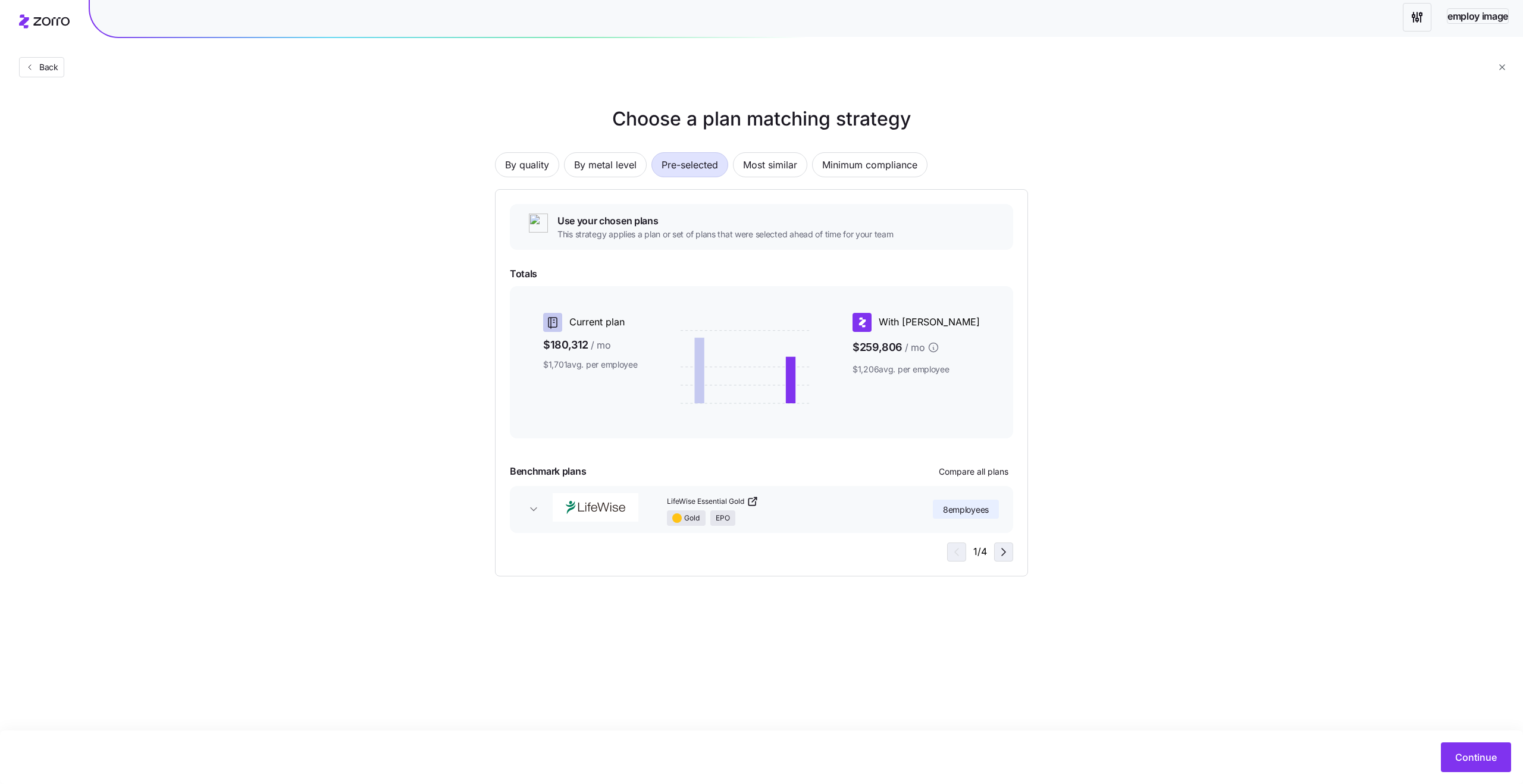
click at [1010, 555] on span "button" at bounding box center [1003, 551] width 18 height 18
click at [753, 171] on span "Most similar" at bounding box center [769, 165] width 54 height 24
click at [679, 170] on span "Pre-selected" at bounding box center [690, 165] width 57 height 24
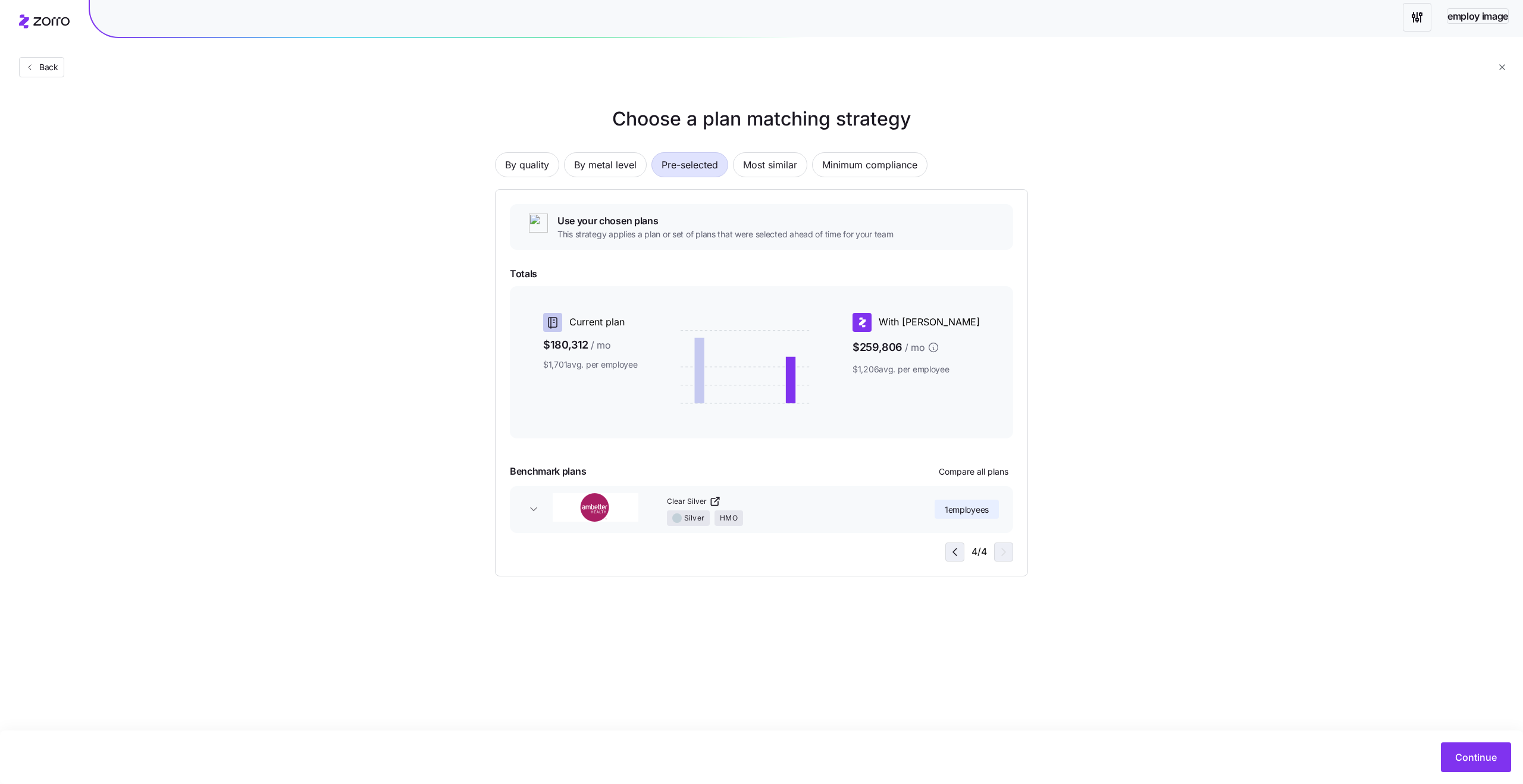
click at [952, 545] on icon "button" at bounding box center [954, 551] width 14 height 14
click at [768, 169] on span "Most similar" at bounding box center [769, 165] width 54 height 24
click at [1005, 551] on icon "button" at bounding box center [1004, 552] width 4 height 7
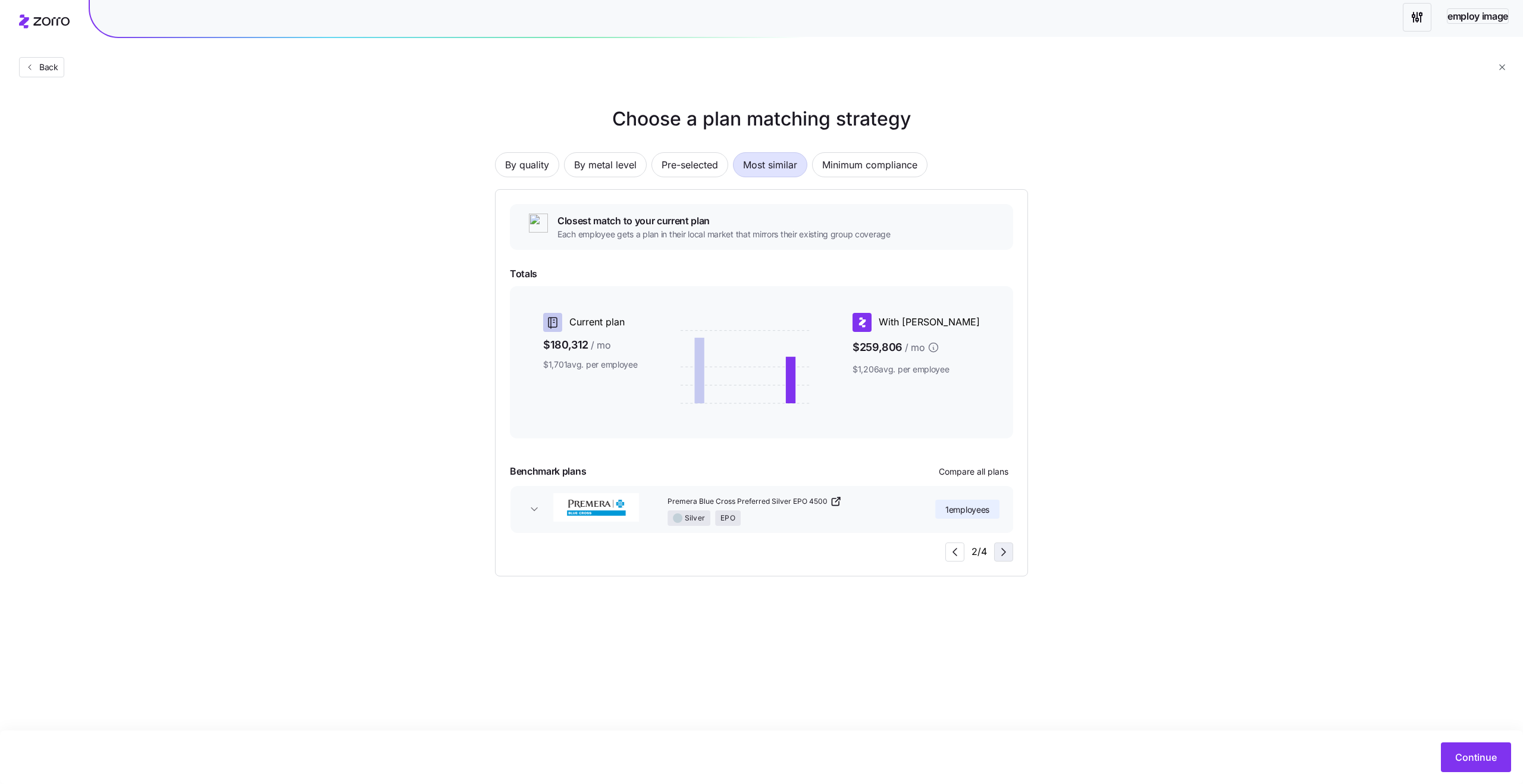
click at [1005, 551] on icon "button" at bounding box center [1004, 552] width 4 height 7
click at [882, 158] on span "Minimum compliance" at bounding box center [869, 165] width 95 height 24
click at [957, 554] on icon "button" at bounding box center [954, 551] width 14 height 14
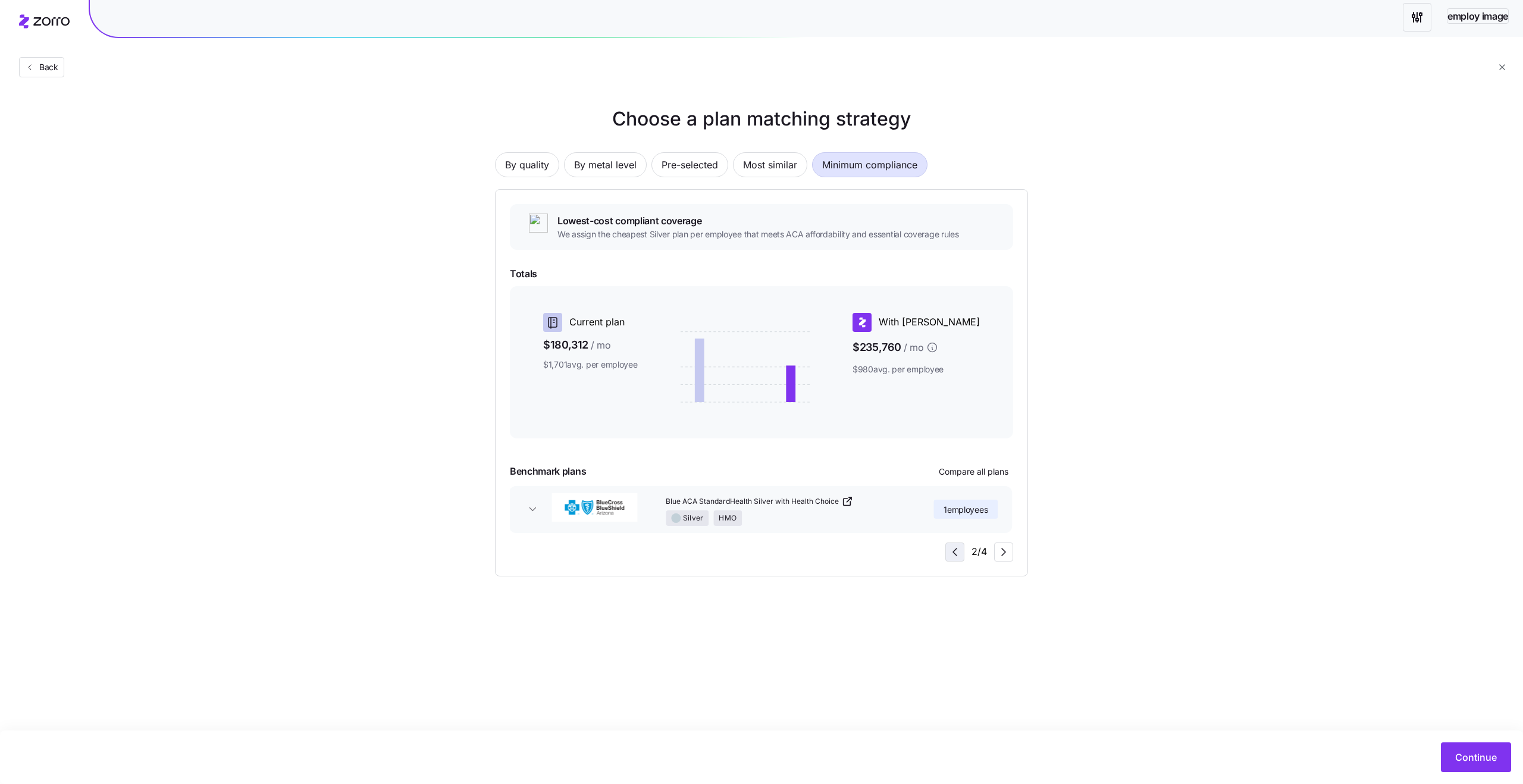
click at [957, 554] on icon "button" at bounding box center [954, 551] width 14 height 14
click at [1002, 557] on icon "button" at bounding box center [1003, 551] width 14 height 14
click at [955, 553] on icon "button" at bounding box center [954, 551] width 14 height 14
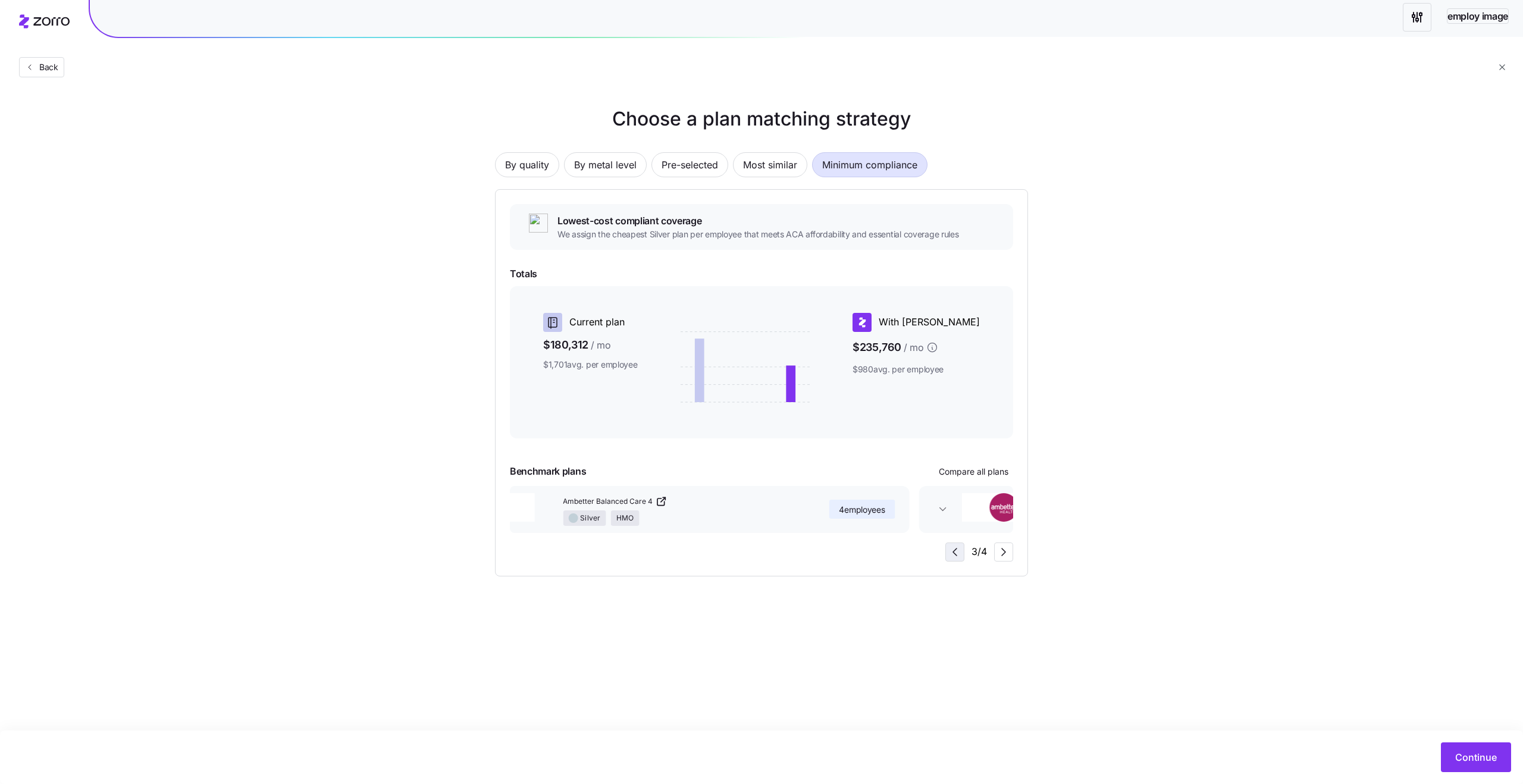
click at [955, 553] on icon "button" at bounding box center [954, 551] width 14 height 14
click at [1006, 556] on icon "button" at bounding box center [1003, 551] width 14 height 14
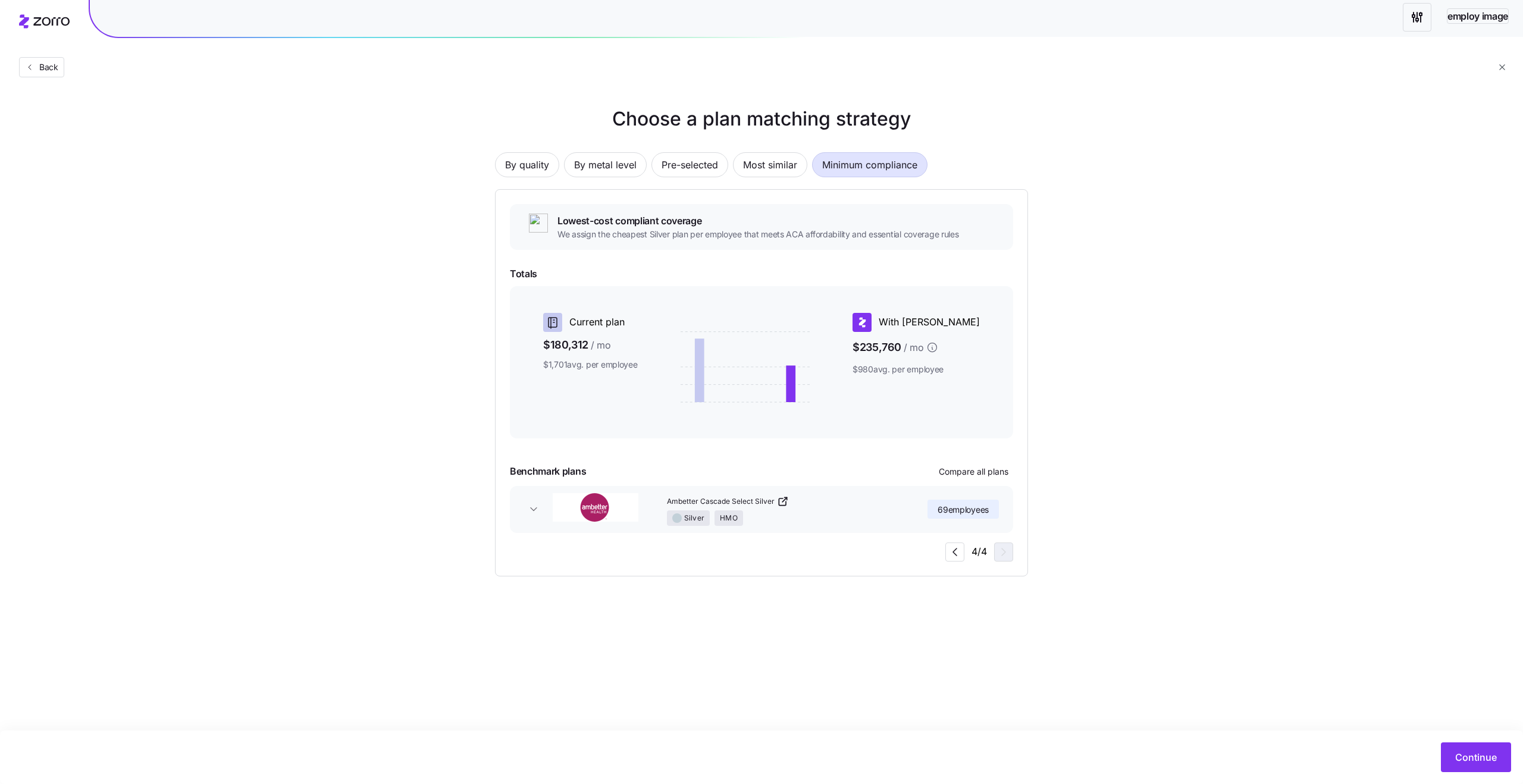
click at [654, 119] on h1 "Choose a plan matching strategy" at bounding box center [761, 119] width 533 height 29
click at [710, 119] on h1 "Choose a plan matching strategy" at bounding box center [761, 119] width 533 height 29
click at [668, 116] on h1 "Choose a plan matching strategy" at bounding box center [761, 119] width 533 height 29
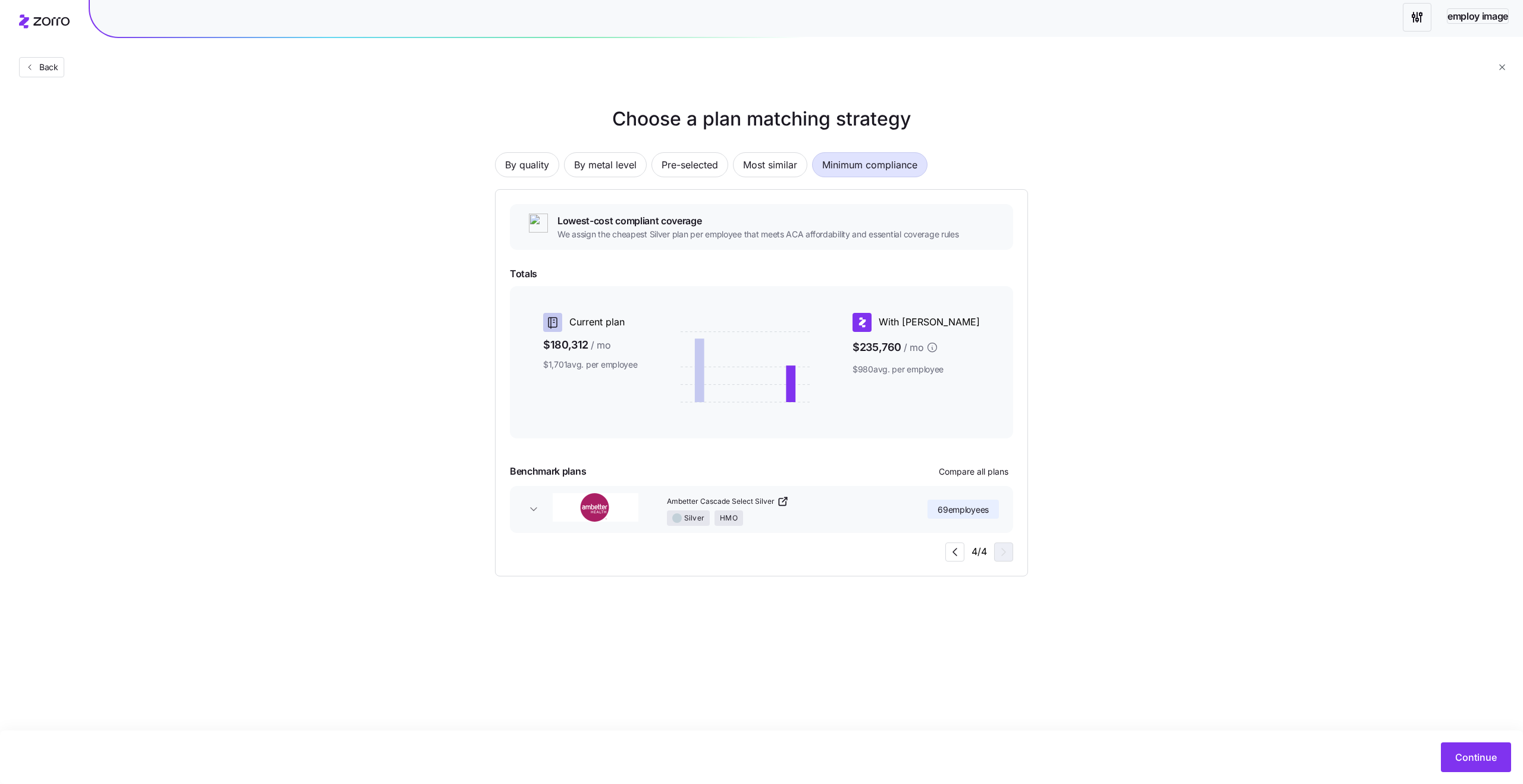
click at [668, 116] on h1 "Choose a plan matching strategy" at bounding box center [761, 119] width 533 height 29
click at [722, 119] on h1 "Choose a plan matching strategy" at bounding box center [761, 119] width 533 height 29
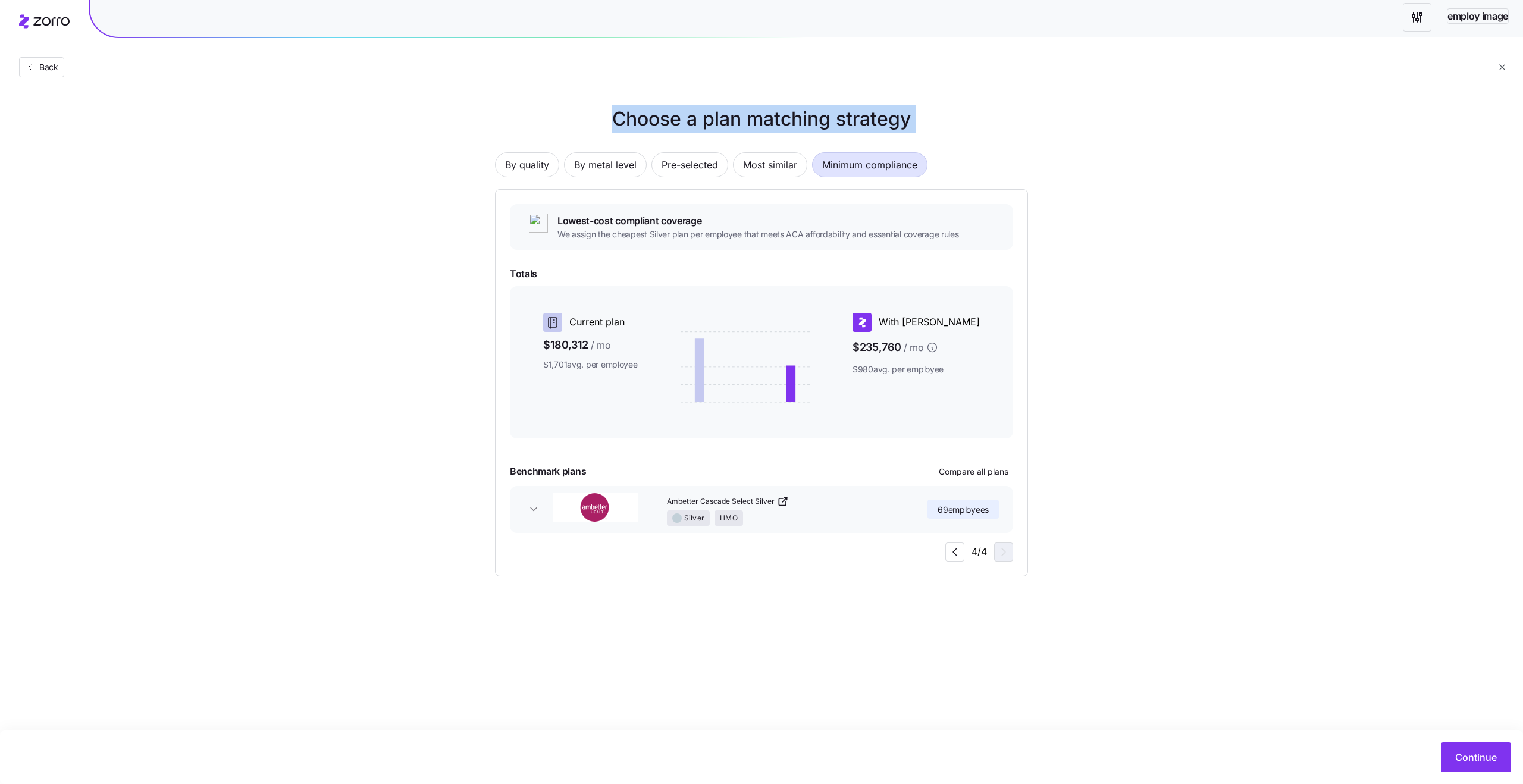
click at [785, 118] on h1 "Choose a plan matching strategy" at bounding box center [761, 119] width 533 height 29
click at [868, 119] on h1 "Choose a plan matching strategy" at bounding box center [761, 119] width 533 height 29
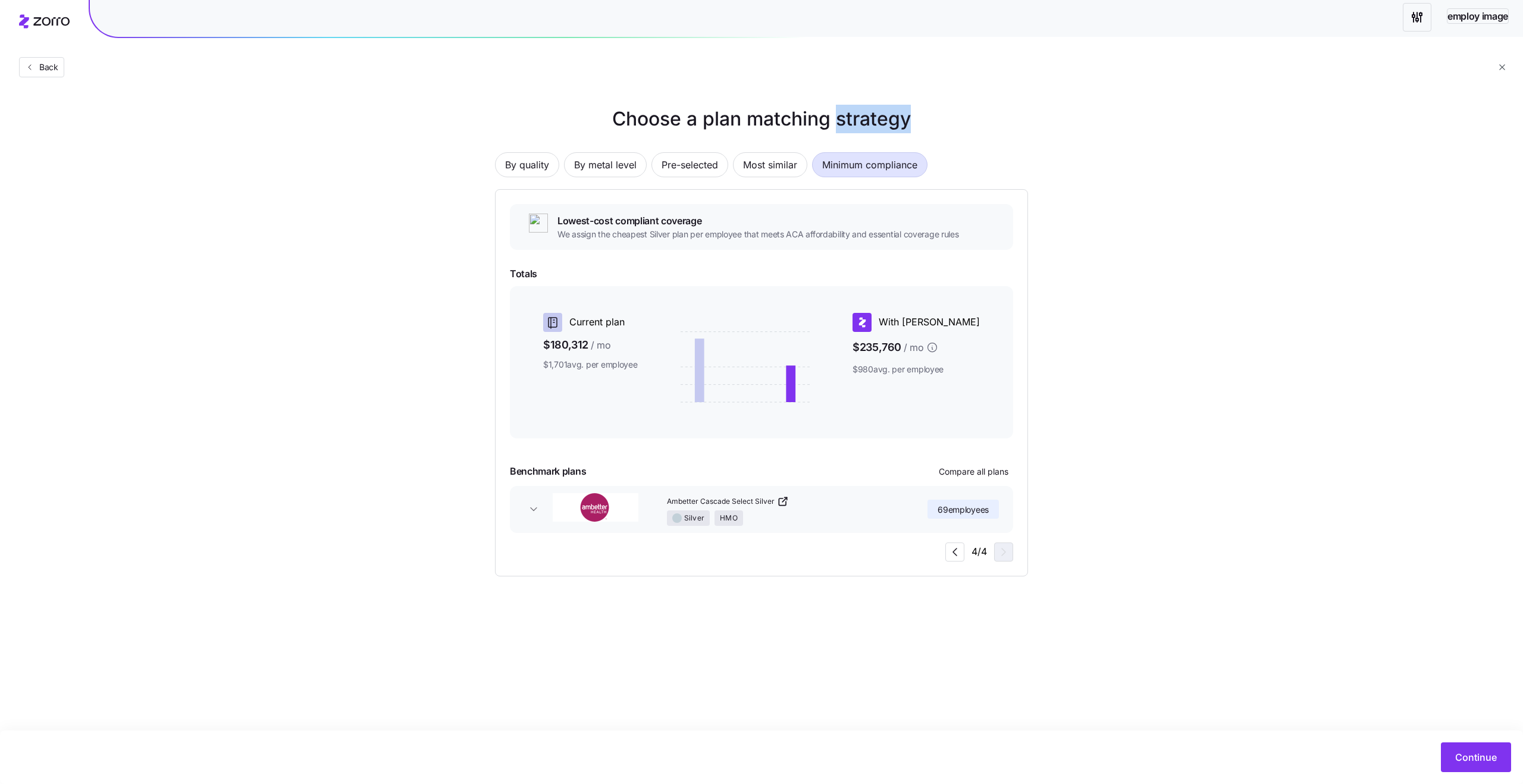
click at [868, 119] on h1 "Choose a plan matching strategy" at bounding box center [761, 119] width 533 height 29
click at [774, 115] on h1 "Choose a plan matching strategy" at bounding box center [761, 119] width 533 height 29
click at [711, 116] on h1 "Choose a plan matching strategy" at bounding box center [761, 119] width 533 height 29
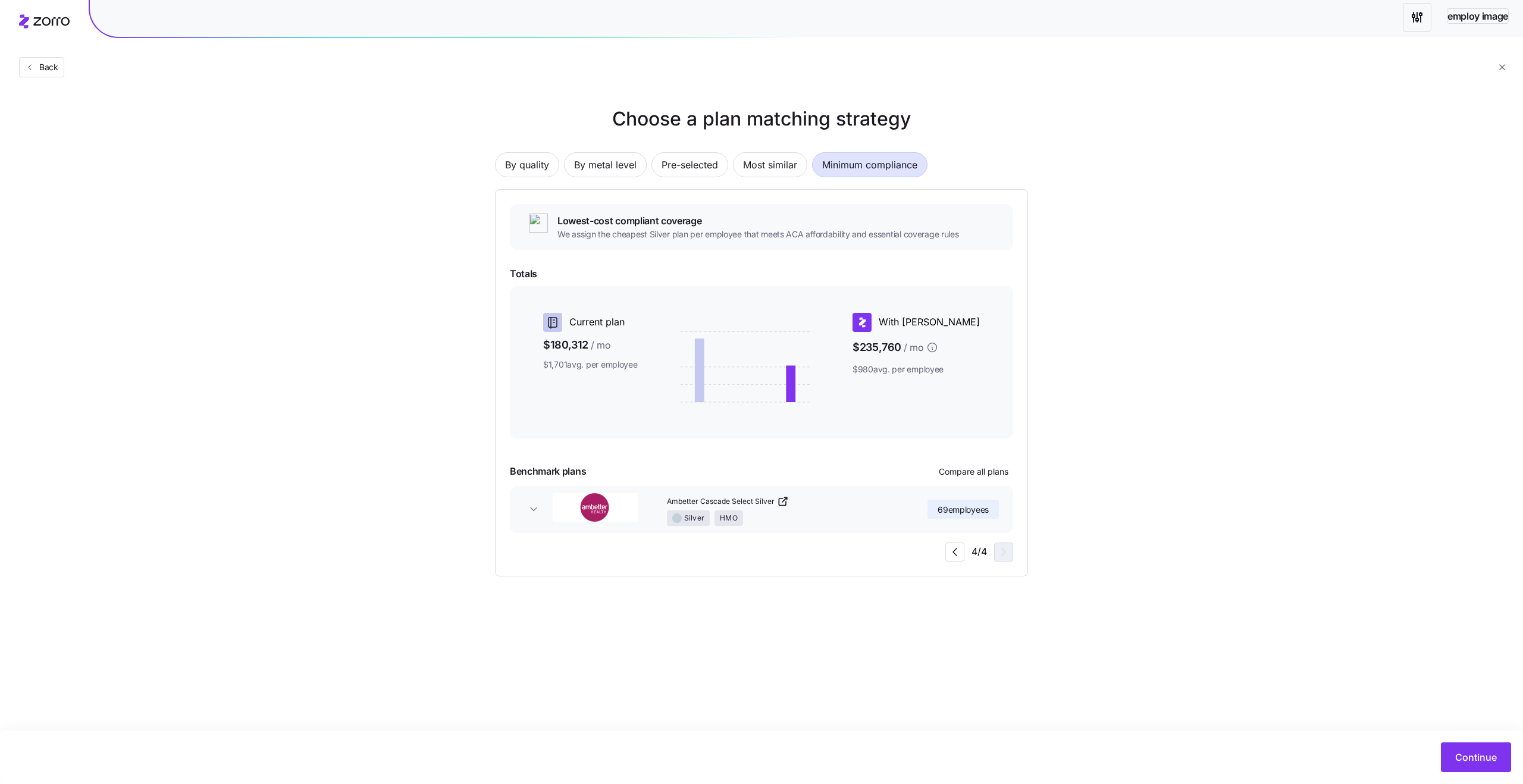
click at [711, 116] on h1 "Choose a plan matching strategy" at bounding box center [761, 119] width 533 height 29
click at [669, 116] on h1 "Choose a plan matching strategy" at bounding box center [761, 119] width 533 height 29
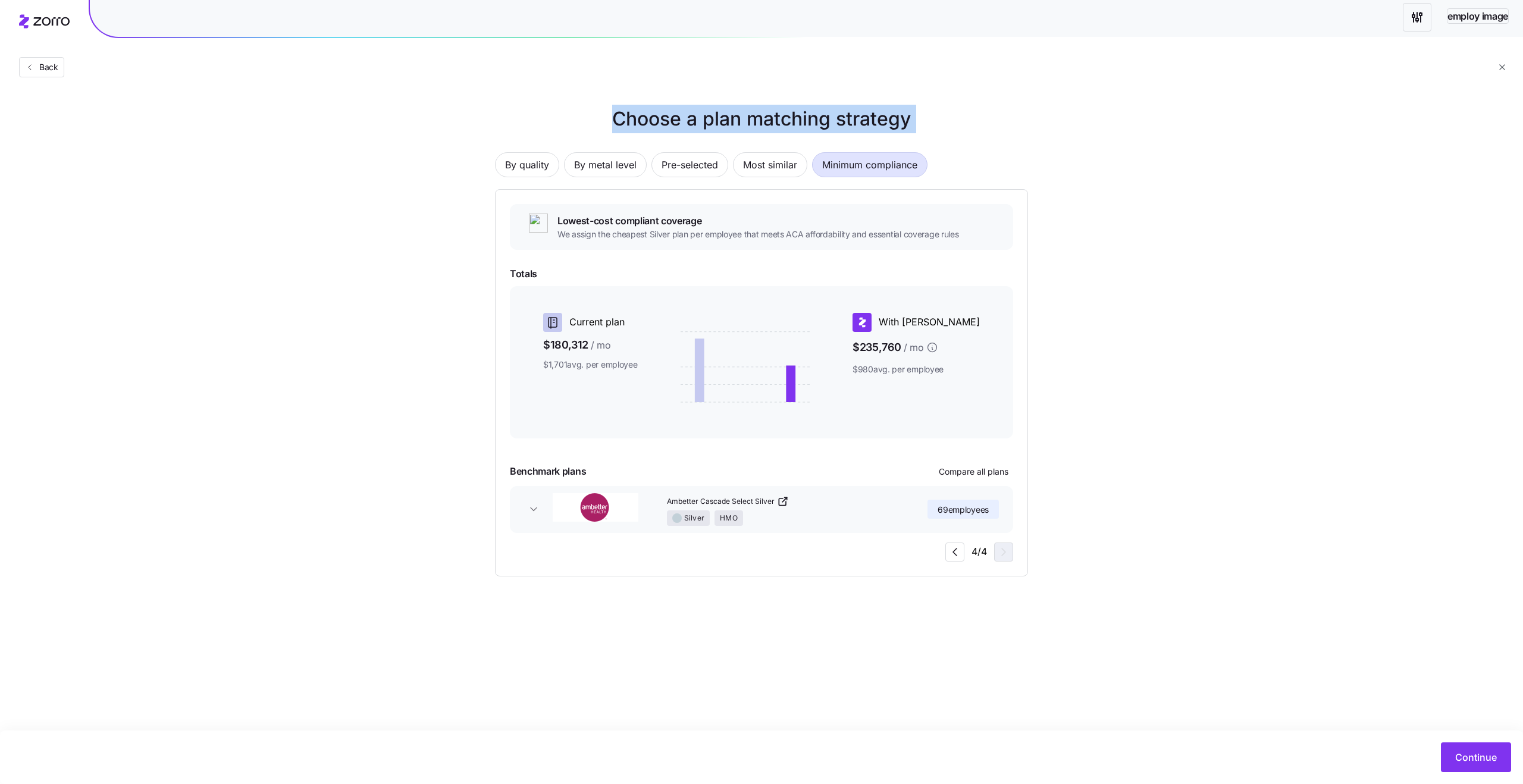
click at [745, 115] on h1 "Choose a plan matching strategy" at bounding box center [761, 119] width 533 height 29
click at [700, 117] on h1 "Choose a plan matching strategy" at bounding box center [761, 119] width 533 height 29
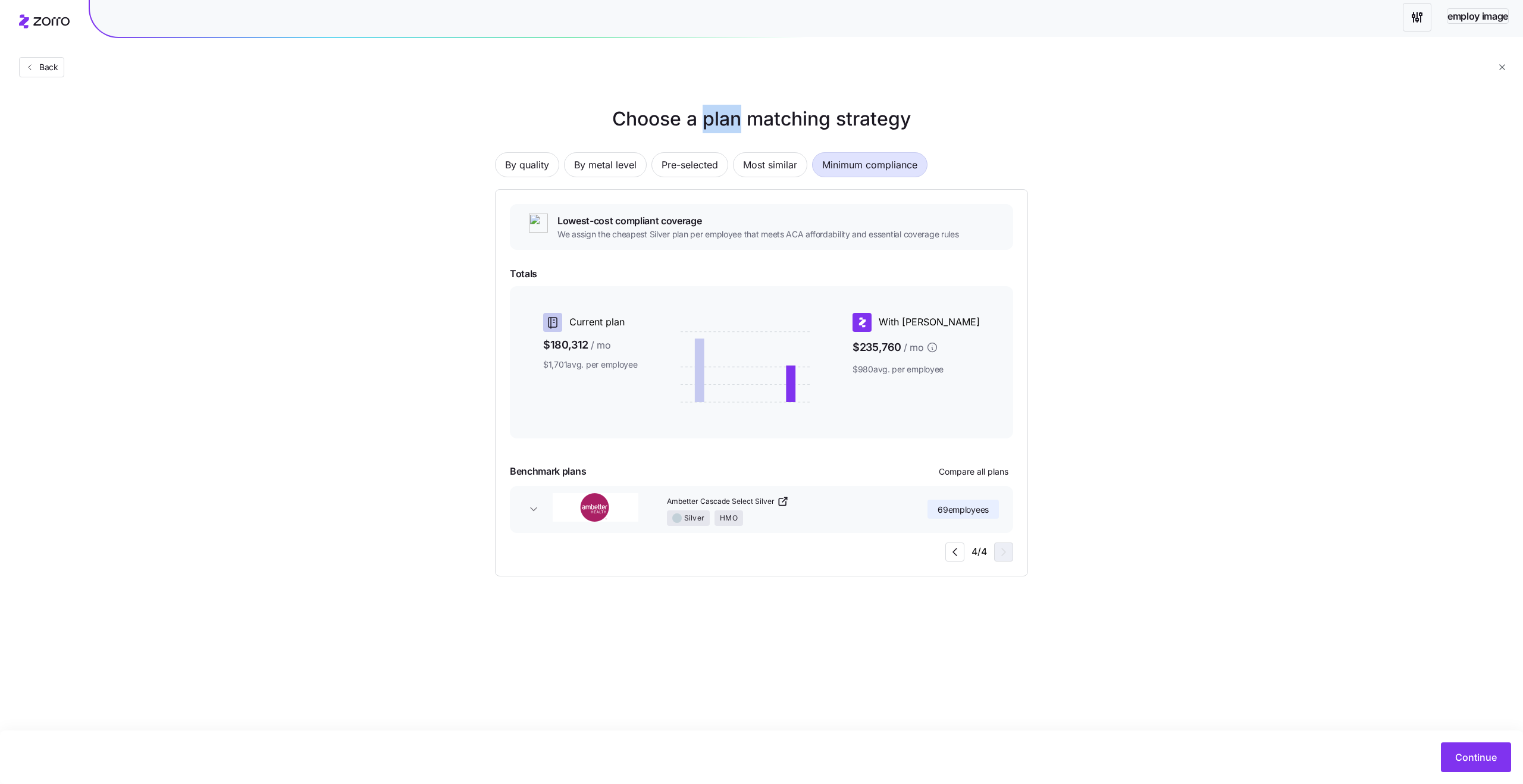
click at [700, 117] on h1 "Choose a plan matching strategy" at bounding box center [761, 119] width 533 height 29
click at [782, 117] on h1 "Choose a plan matching strategy" at bounding box center [761, 119] width 533 height 29
click at [713, 120] on h1 "Choose a plan matching strategy" at bounding box center [761, 119] width 533 height 29
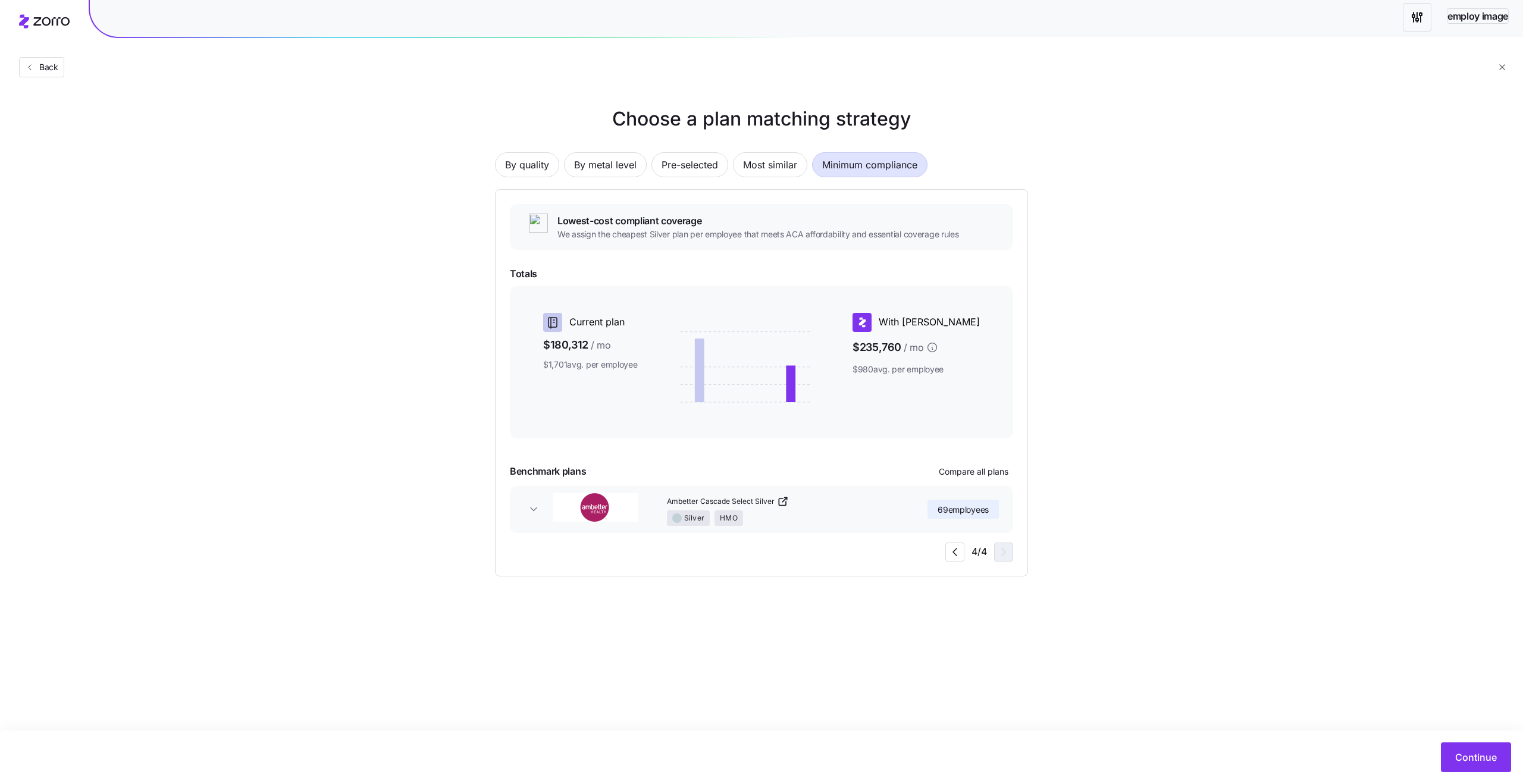
click at [713, 120] on h1 "Choose a plan matching strategy" at bounding box center [761, 119] width 533 height 29
click at [650, 123] on h1 "Choose a plan matching strategy" at bounding box center [761, 119] width 533 height 29
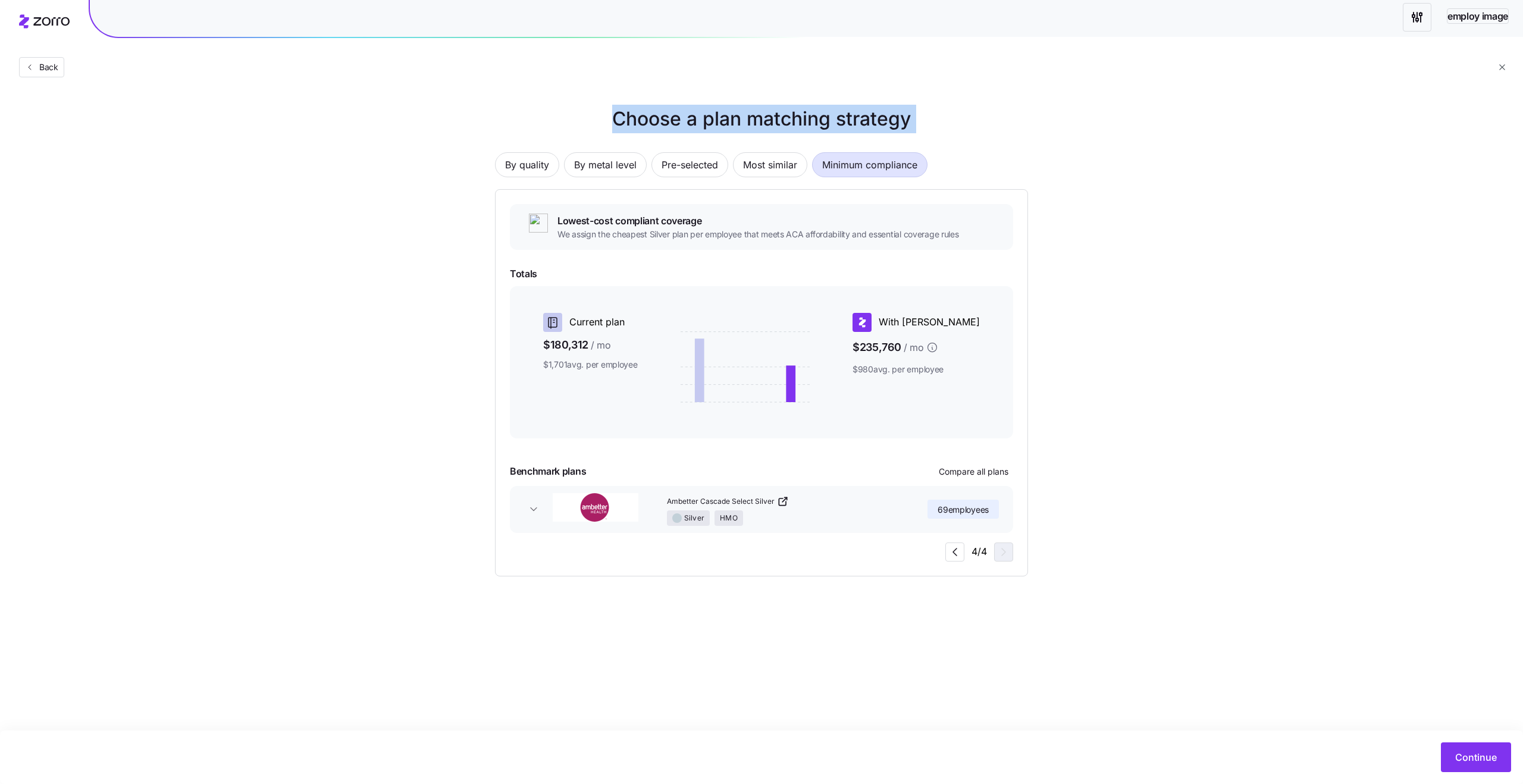
click at [750, 120] on h1 "Choose a plan matching strategy" at bounding box center [761, 119] width 533 height 29
click at [687, 120] on h1 "Choose a plan matching strategy" at bounding box center [761, 119] width 533 height 29
click at [769, 161] on span "Most similar" at bounding box center [769, 165] width 54 height 24
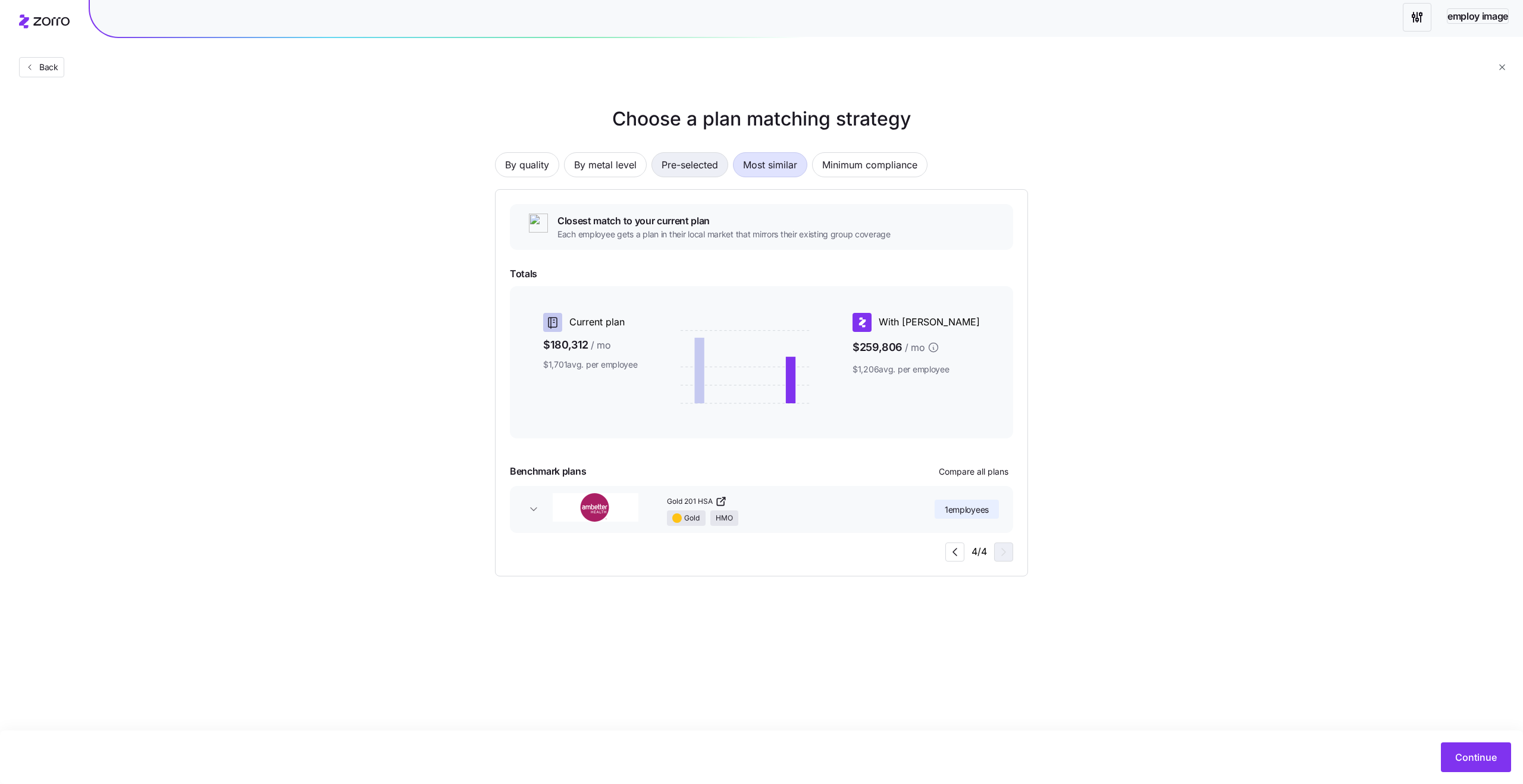
click at [682, 155] on span "Pre-selected" at bounding box center [690, 165] width 57 height 24
click at [615, 164] on span "By metal level" at bounding box center [604, 165] width 62 height 24
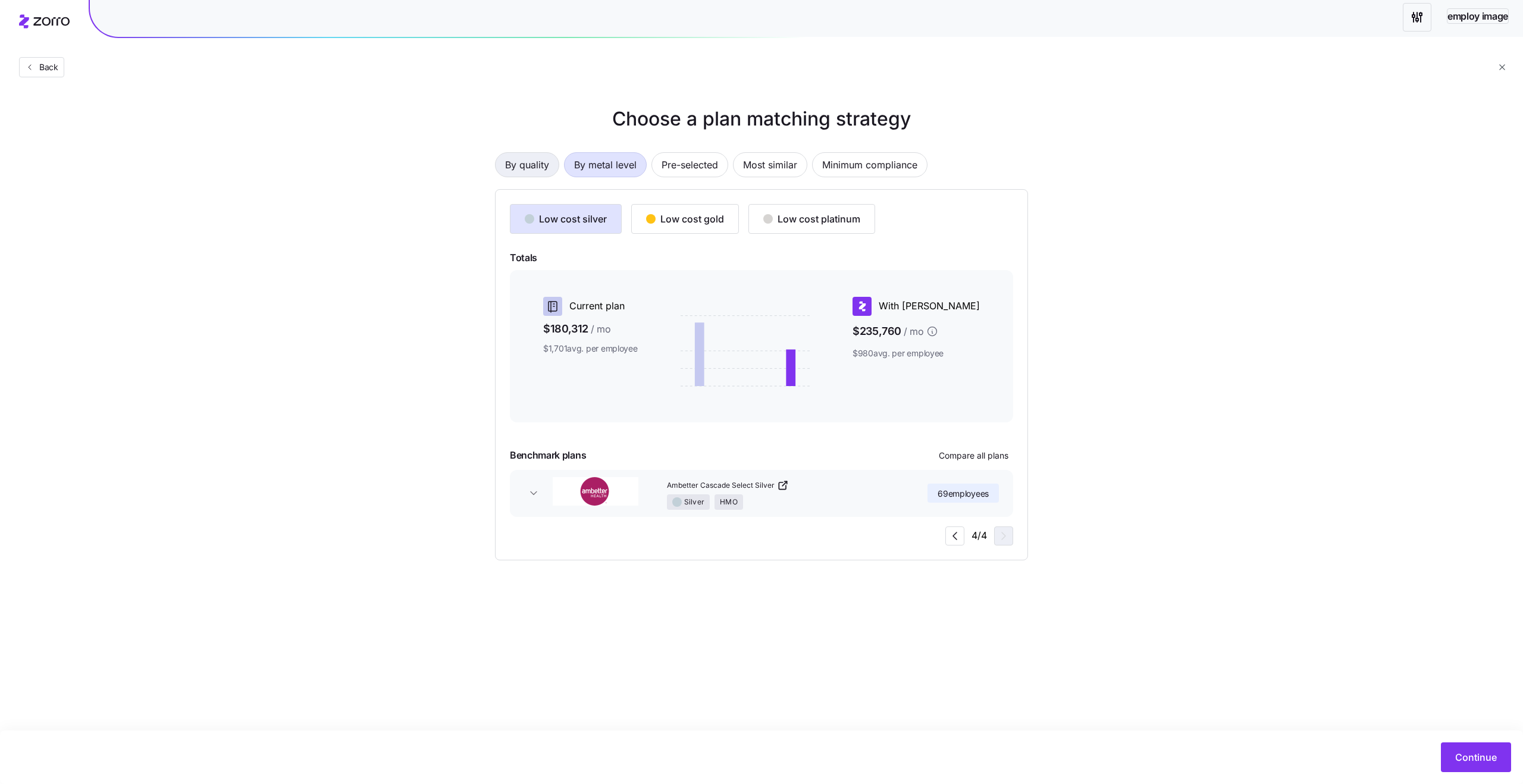
click at [530, 169] on span "By quality" at bounding box center [527, 165] width 44 height 24
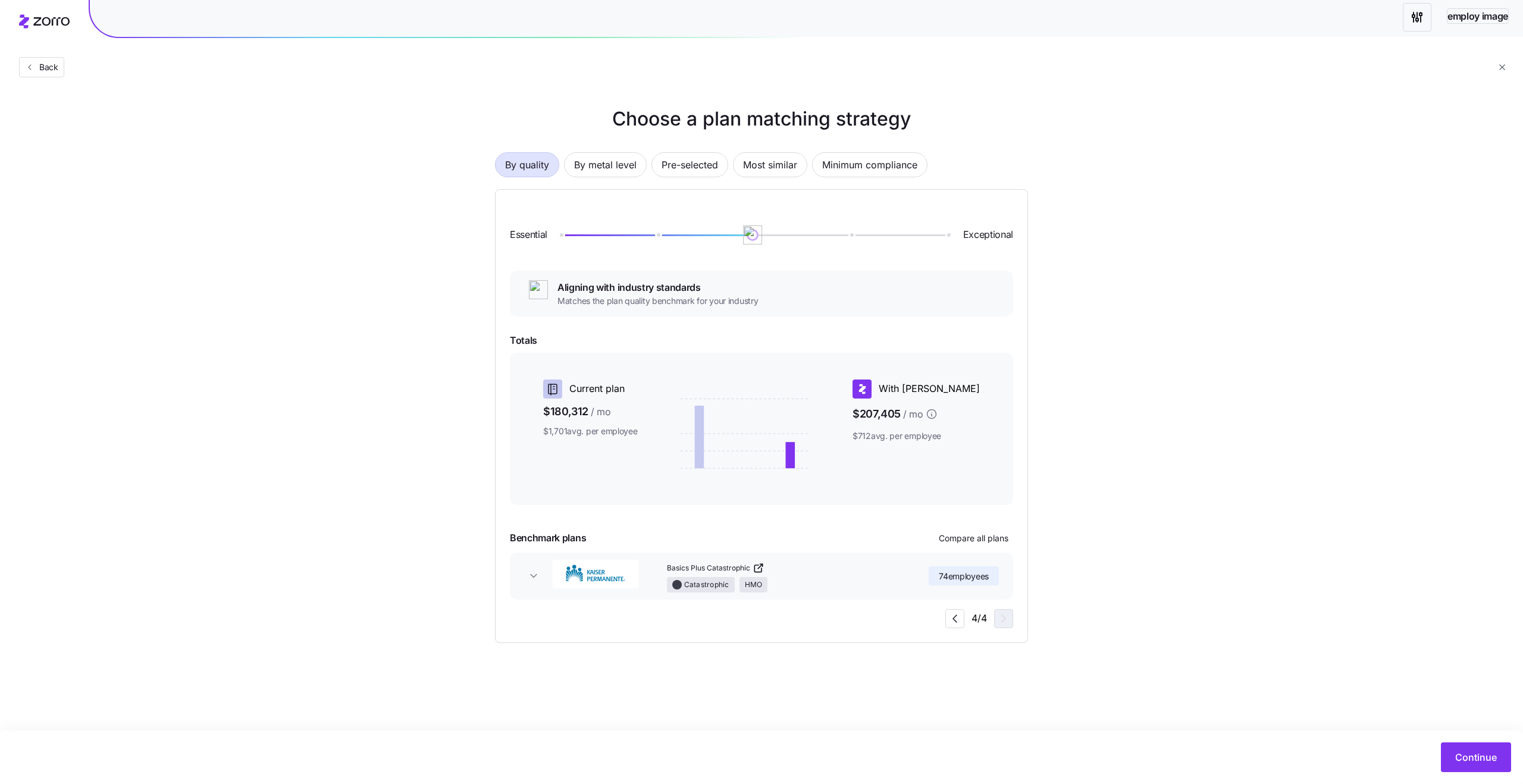
click at [1049, 176] on div "Choose a plan matching strategy By quality By metal level Pre-selected Most sim…" at bounding box center [761, 373] width 590 height 538
click at [391, 209] on div "Choose a plan matching strategy By quality By metal level Pre-selected Most sim…" at bounding box center [761, 373] width 1523 height 538
click at [595, 160] on span "By metal level" at bounding box center [604, 165] width 62 height 24
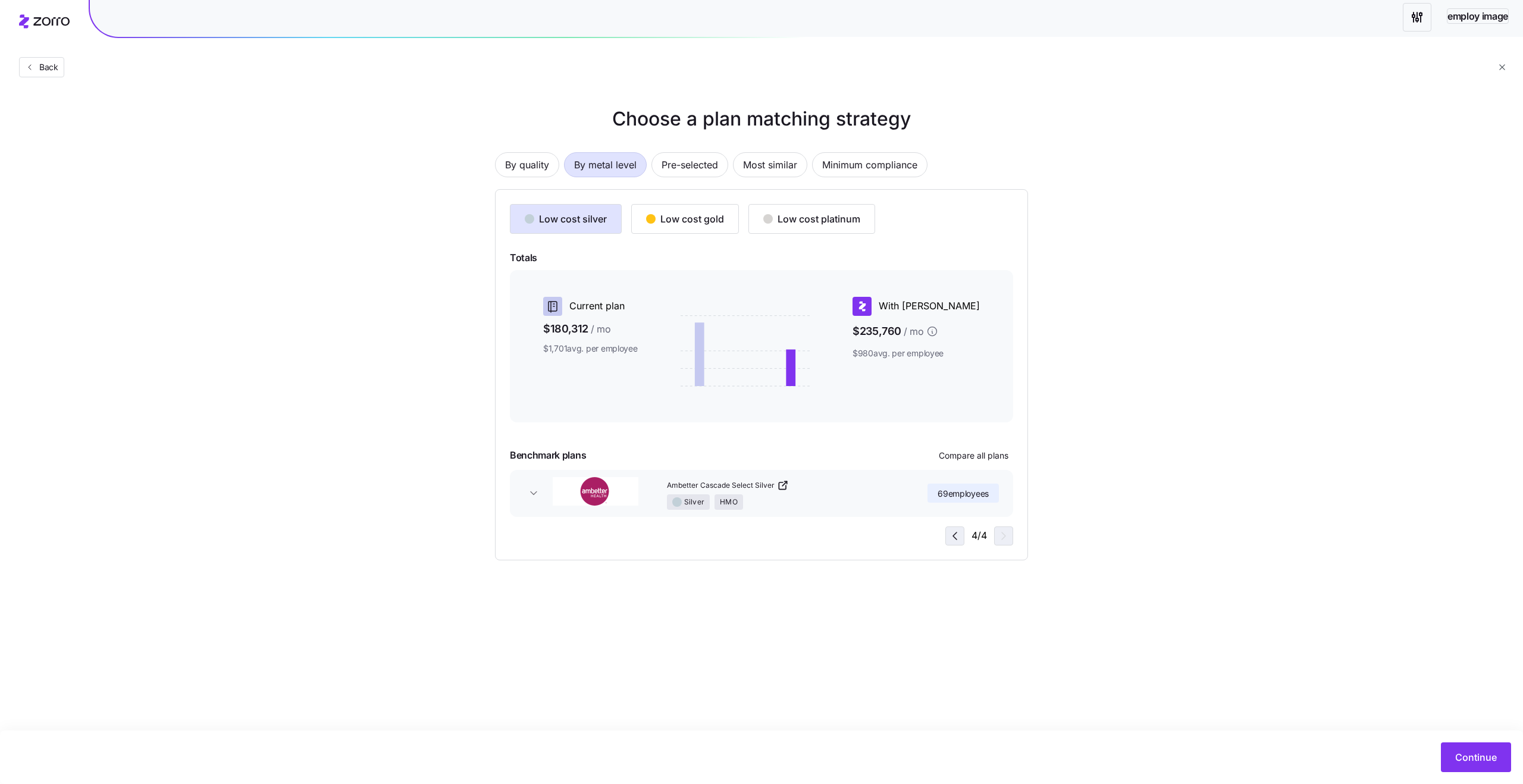
click at [960, 537] on icon "button" at bounding box center [954, 535] width 14 height 14
click at [999, 537] on icon "button" at bounding box center [1003, 535] width 14 height 14
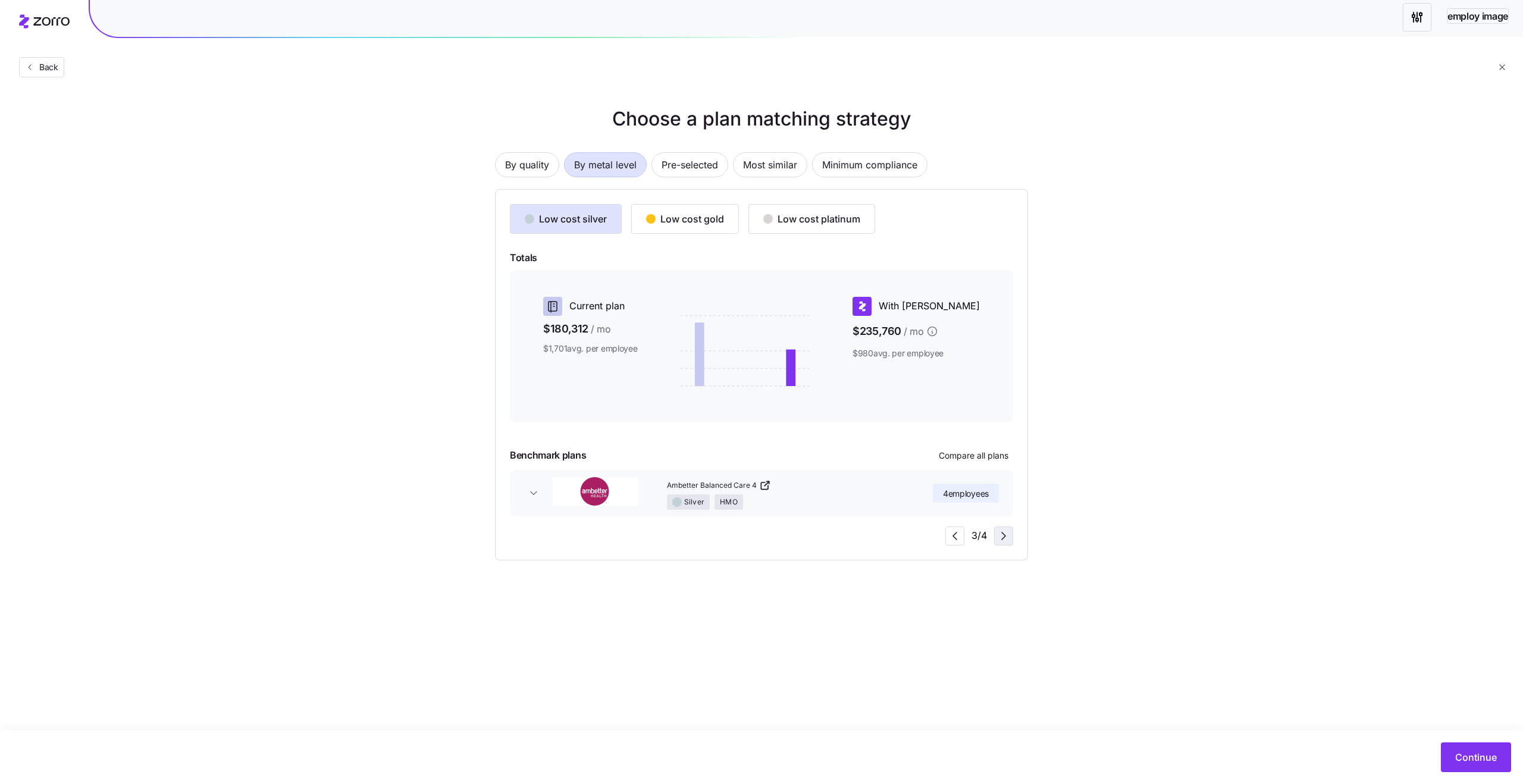
click at [999, 537] on icon "button" at bounding box center [1003, 535] width 14 height 14
click at [956, 544] on button "button" at bounding box center [955, 536] width 19 height 19
click at [956, 544] on span "button" at bounding box center [954, 535] width 18 height 18
click at [695, 210] on button "Low cost gold" at bounding box center [685, 219] width 108 height 30
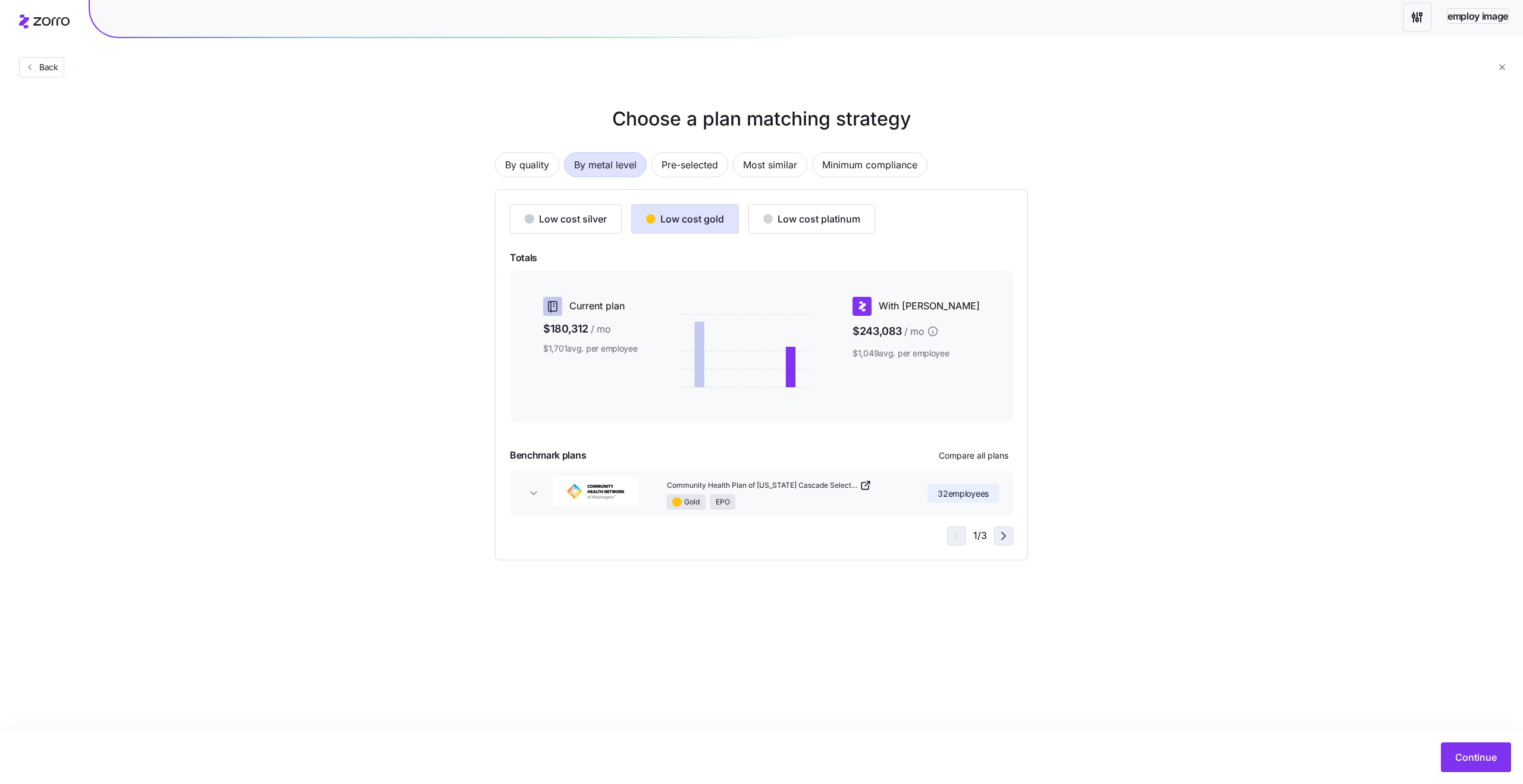
click at [1001, 540] on icon "button" at bounding box center [1003, 535] width 14 height 14
click at [1001, 540] on div "3 / 3" at bounding box center [979, 536] width 68 height 19
click at [961, 538] on icon "button" at bounding box center [954, 535] width 14 height 14
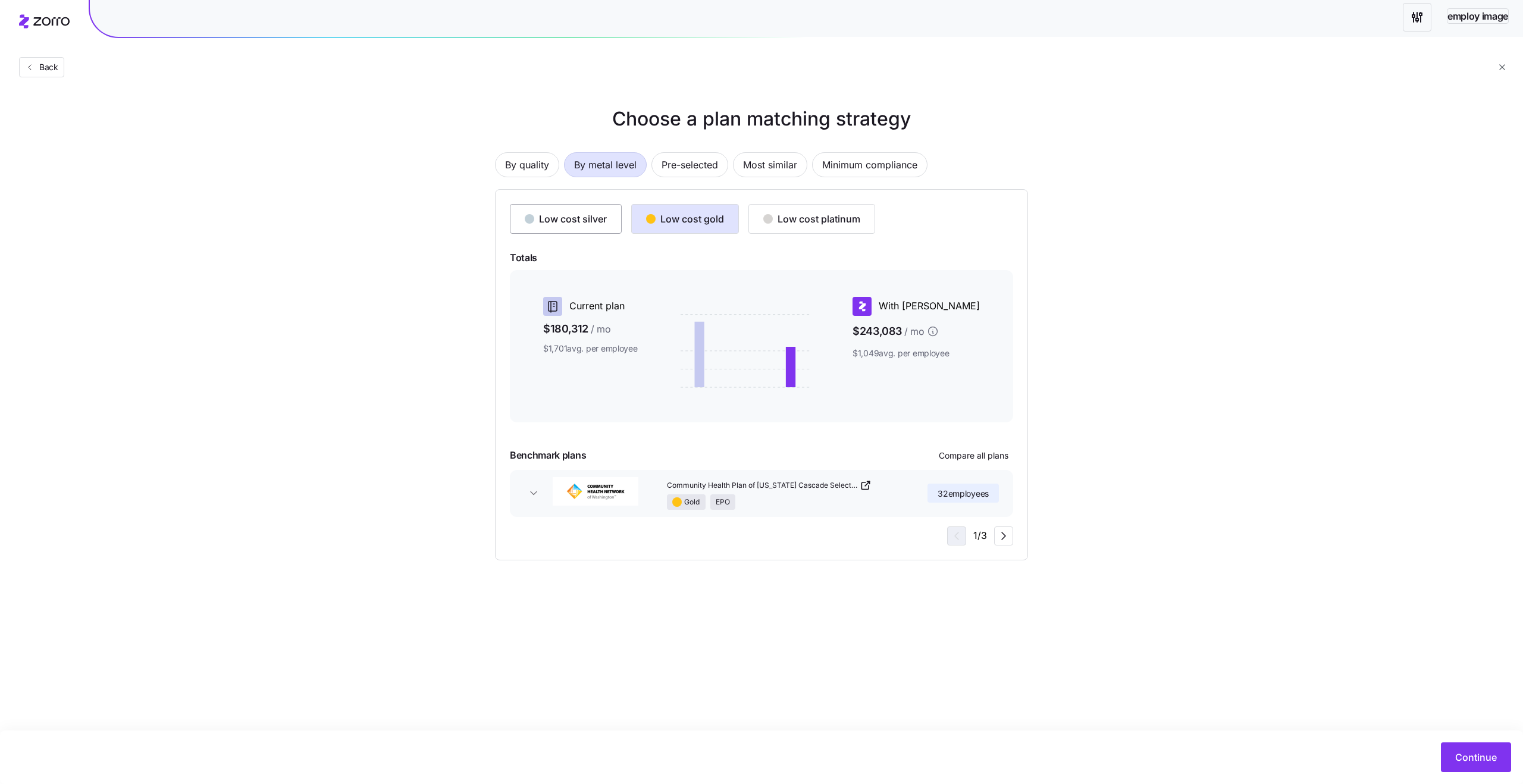
click at [603, 207] on button "Low cost silver" at bounding box center [565, 219] width 112 height 30
click at [1005, 537] on icon "button" at bounding box center [1003, 535] width 14 height 14
click at [1005, 538] on icon "button" at bounding box center [1003, 535] width 14 height 14
click at [955, 535] on icon "button" at bounding box center [954, 535] width 14 height 14
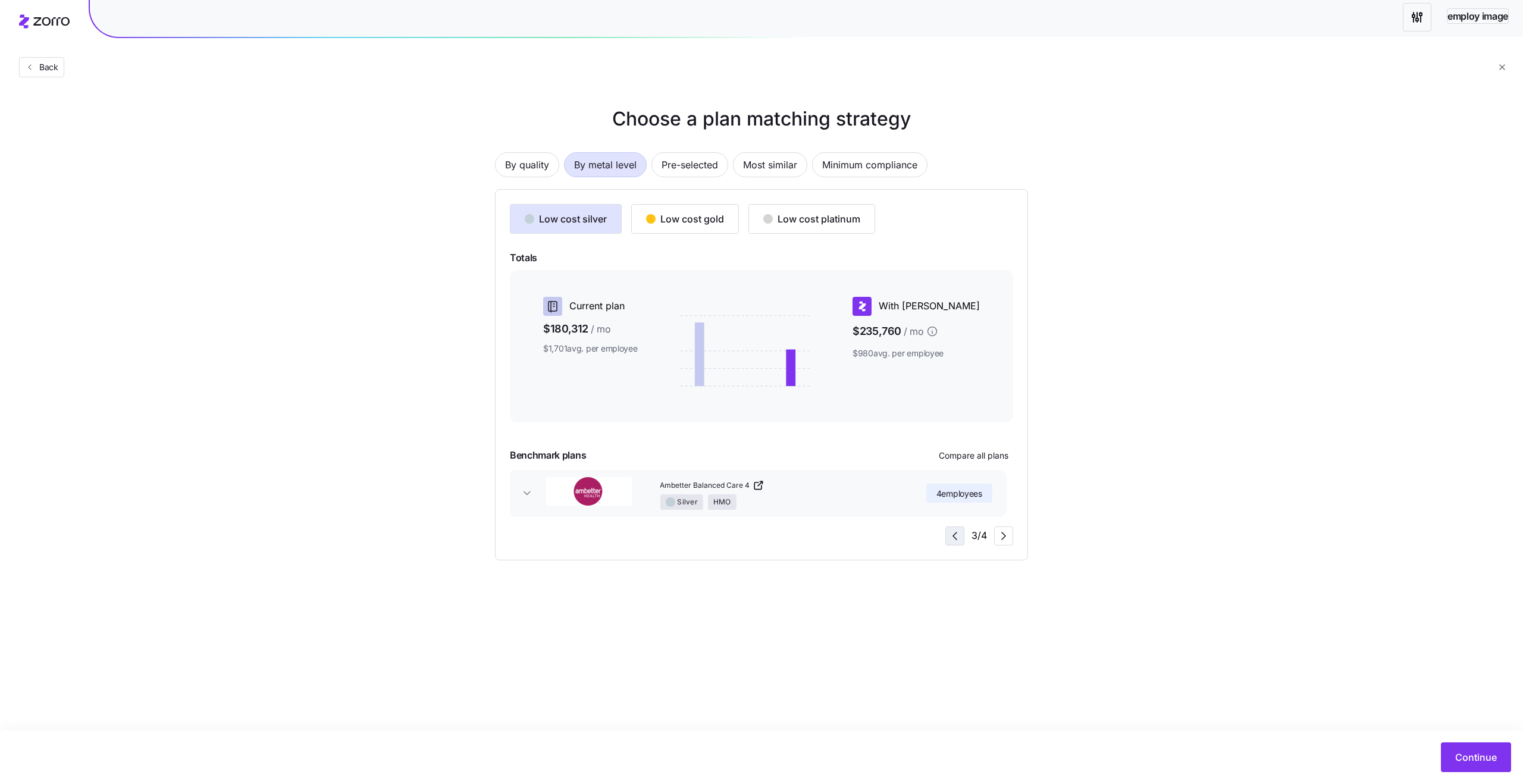
click at [955, 535] on icon "button" at bounding box center [954, 535] width 14 height 14
click at [946, 538] on span "button" at bounding box center [954, 535] width 18 height 18
click at [1002, 539] on icon "button" at bounding box center [1004, 536] width 4 height 7
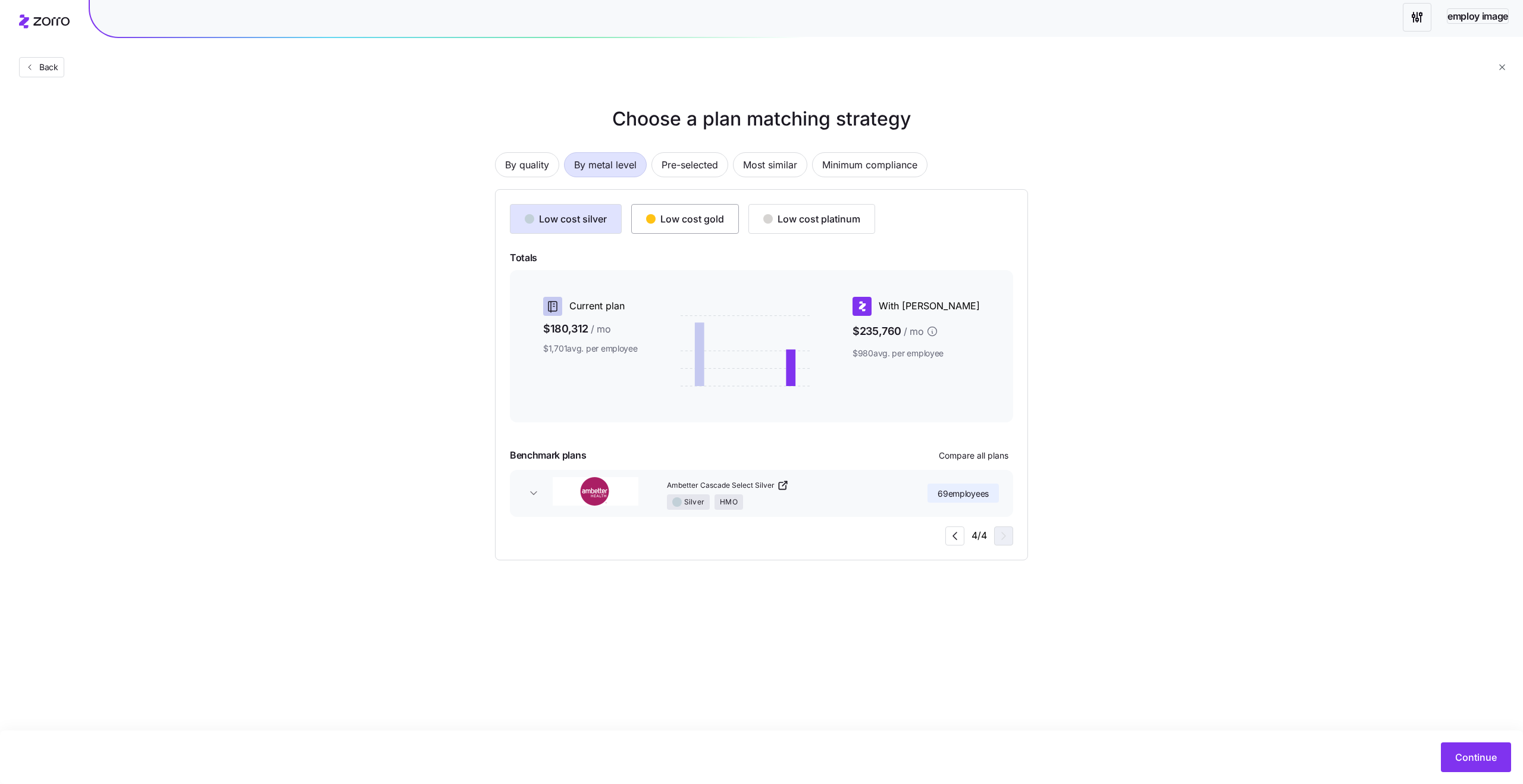
click at [686, 227] on button "Low cost gold" at bounding box center [685, 219] width 108 height 30
click at [946, 537] on span "button" at bounding box center [954, 535] width 18 height 18
click at [950, 537] on icon "button" at bounding box center [954, 535] width 14 height 14
click at [1009, 536] on icon "button" at bounding box center [1003, 535] width 14 height 14
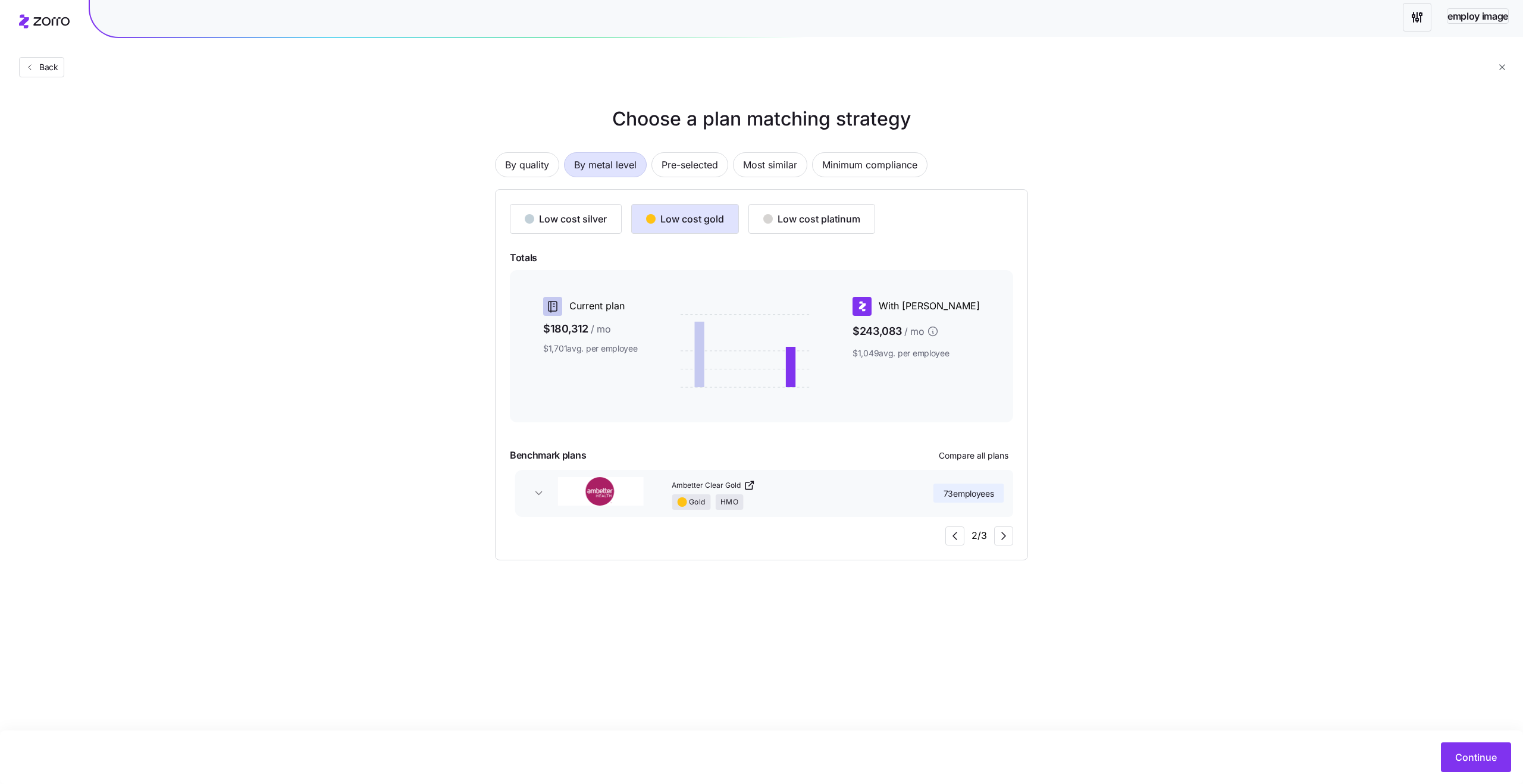
click at [939, 531] on div "Low cost silver Low cost gold Low cost platinum Totals Current plan $180,312 / …" at bounding box center [761, 374] width 503 height 341
click at [958, 535] on icon "button" at bounding box center [954, 535] width 14 height 14
click at [1059, 638] on main "Choose a plan matching strategy By quality By metal level Pre-selected Most sim…" at bounding box center [761, 392] width 1523 height 784
click at [1007, 538] on icon "button" at bounding box center [1003, 535] width 14 height 14
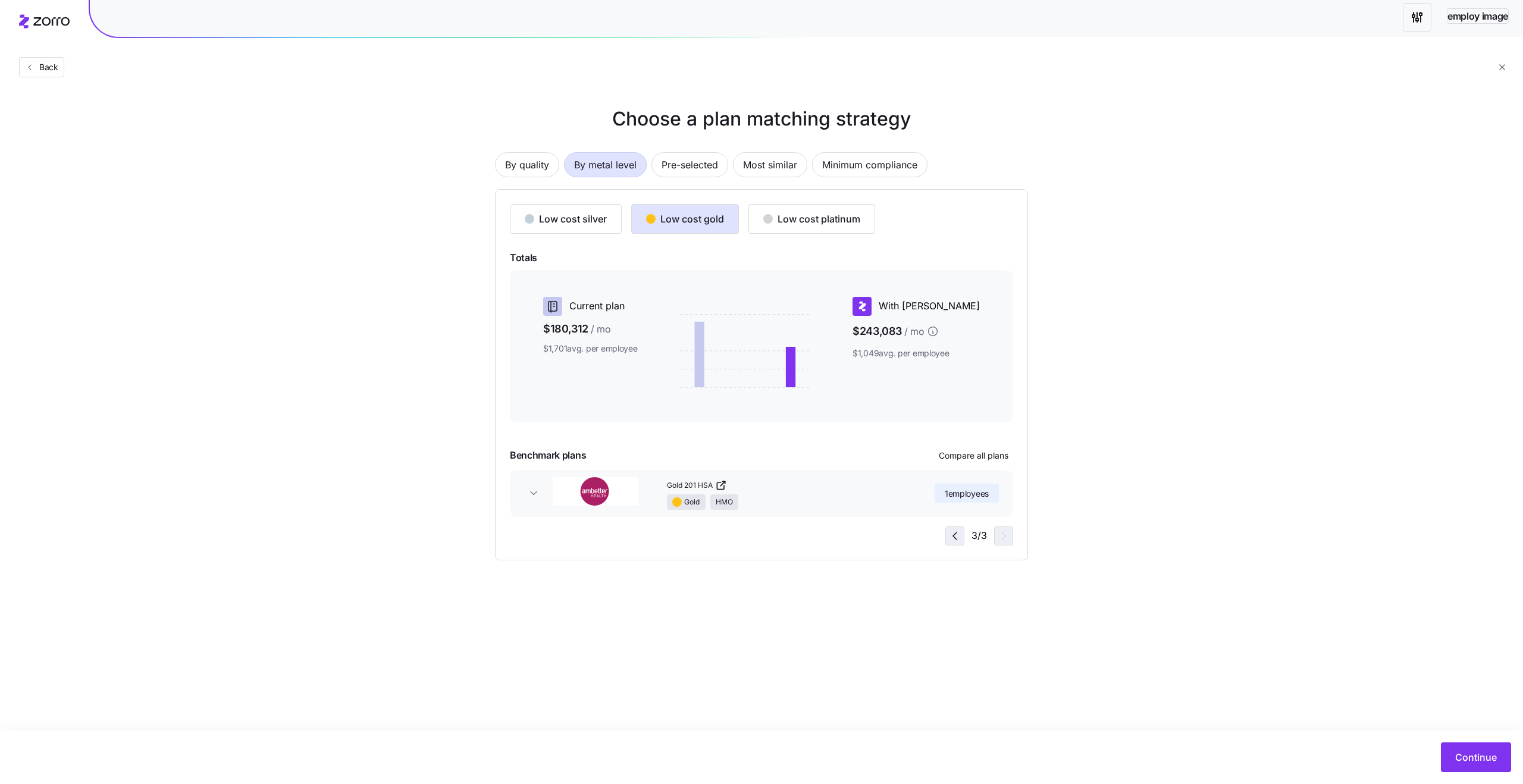
click at [947, 537] on icon "button" at bounding box center [954, 535] width 14 height 14
click at [813, 215] on div "Low cost platinum" at bounding box center [811, 218] width 97 height 14
click at [957, 535] on icon "button" at bounding box center [954, 535] width 14 height 14
click at [1003, 542] on span "button" at bounding box center [1003, 535] width 18 height 18
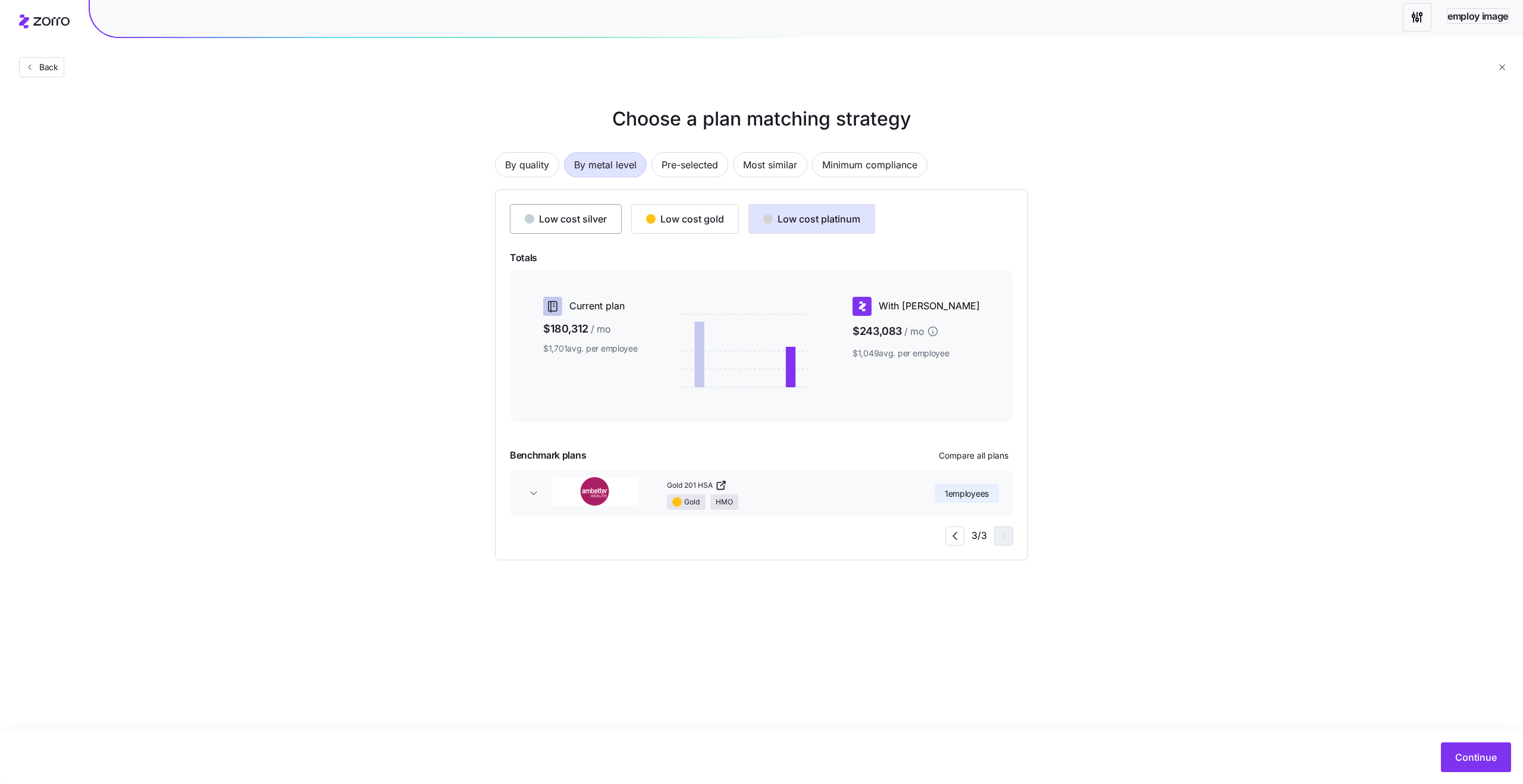
click at [597, 209] on button "Low cost silver" at bounding box center [565, 219] width 112 height 30
click at [940, 527] on div "Low cost silver Low cost gold Low cost platinum Totals Current plan $180,312 / …" at bounding box center [761, 374] width 503 height 341
click at [944, 530] on div "Low cost silver Low cost gold Low cost platinum Totals Current plan $180,312 / …" at bounding box center [761, 374] width 503 height 341
click at [950, 537] on icon "button" at bounding box center [954, 535] width 14 height 14
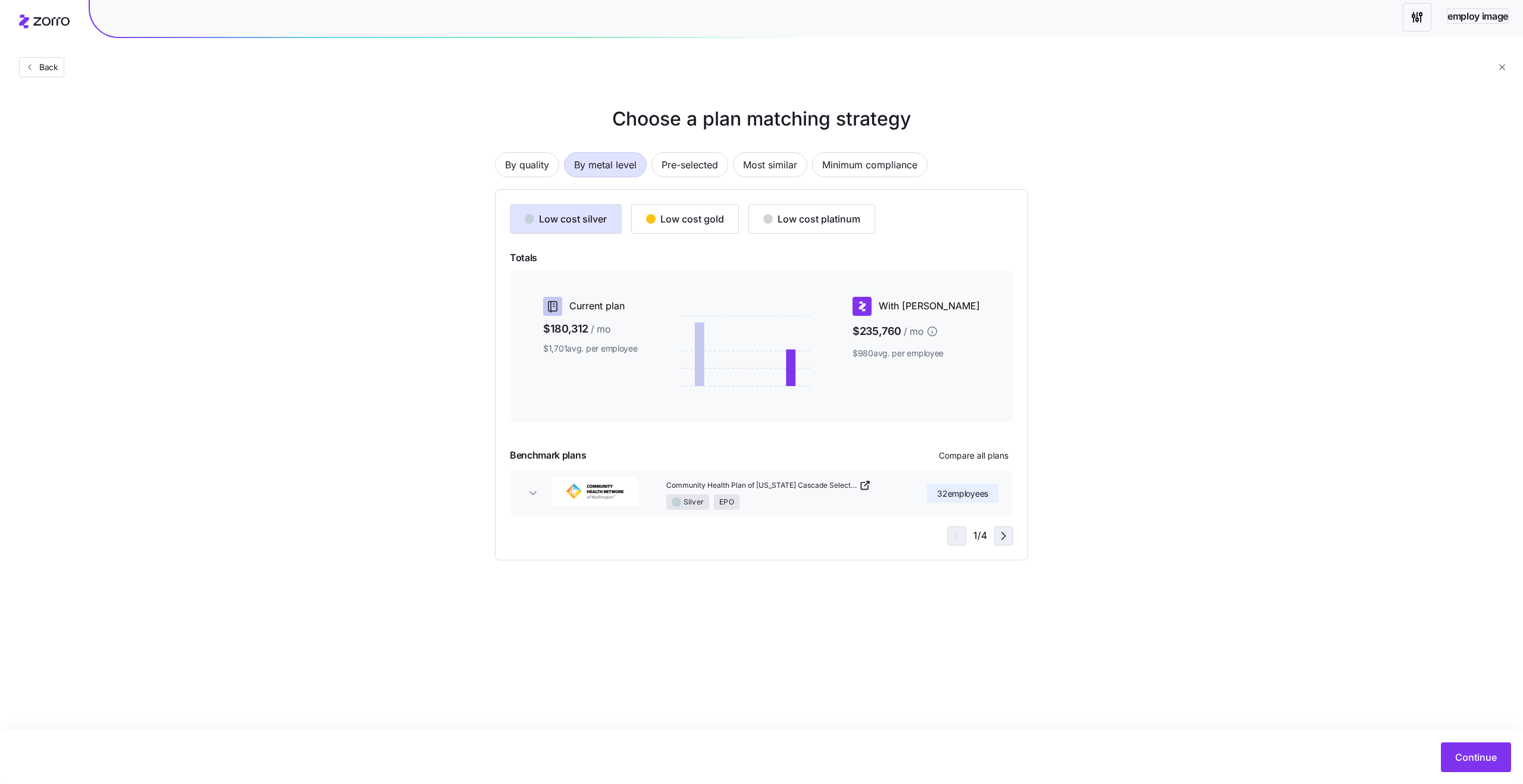
click at [998, 534] on icon "button" at bounding box center [1003, 535] width 14 height 14
click at [998, 534] on div "4 / 4" at bounding box center [979, 536] width 68 height 19
click at [952, 532] on icon "button" at bounding box center [954, 535] width 14 height 14
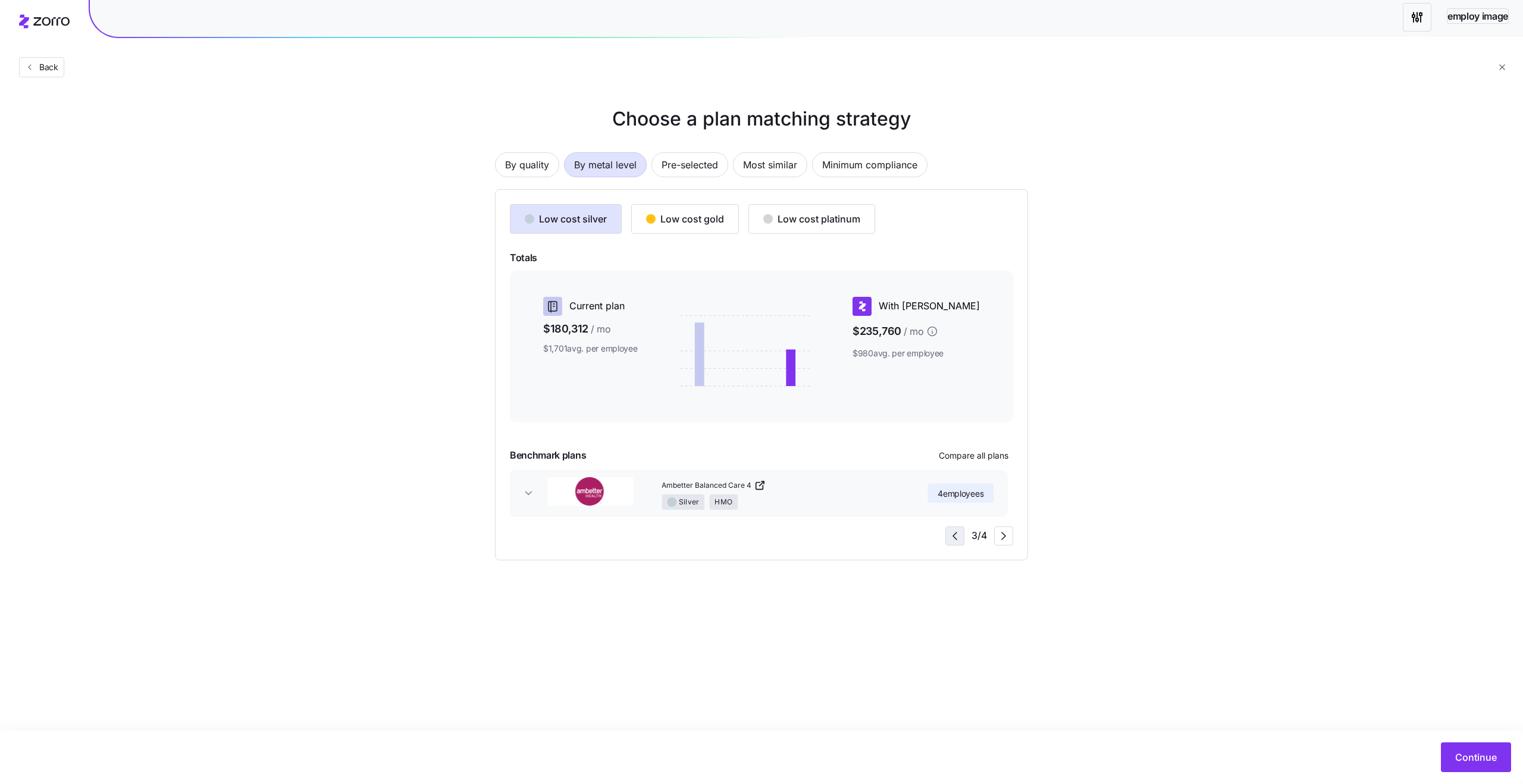
click at [952, 532] on icon "button" at bounding box center [954, 535] width 14 height 14
click at [1008, 539] on icon "button" at bounding box center [1003, 535] width 14 height 14
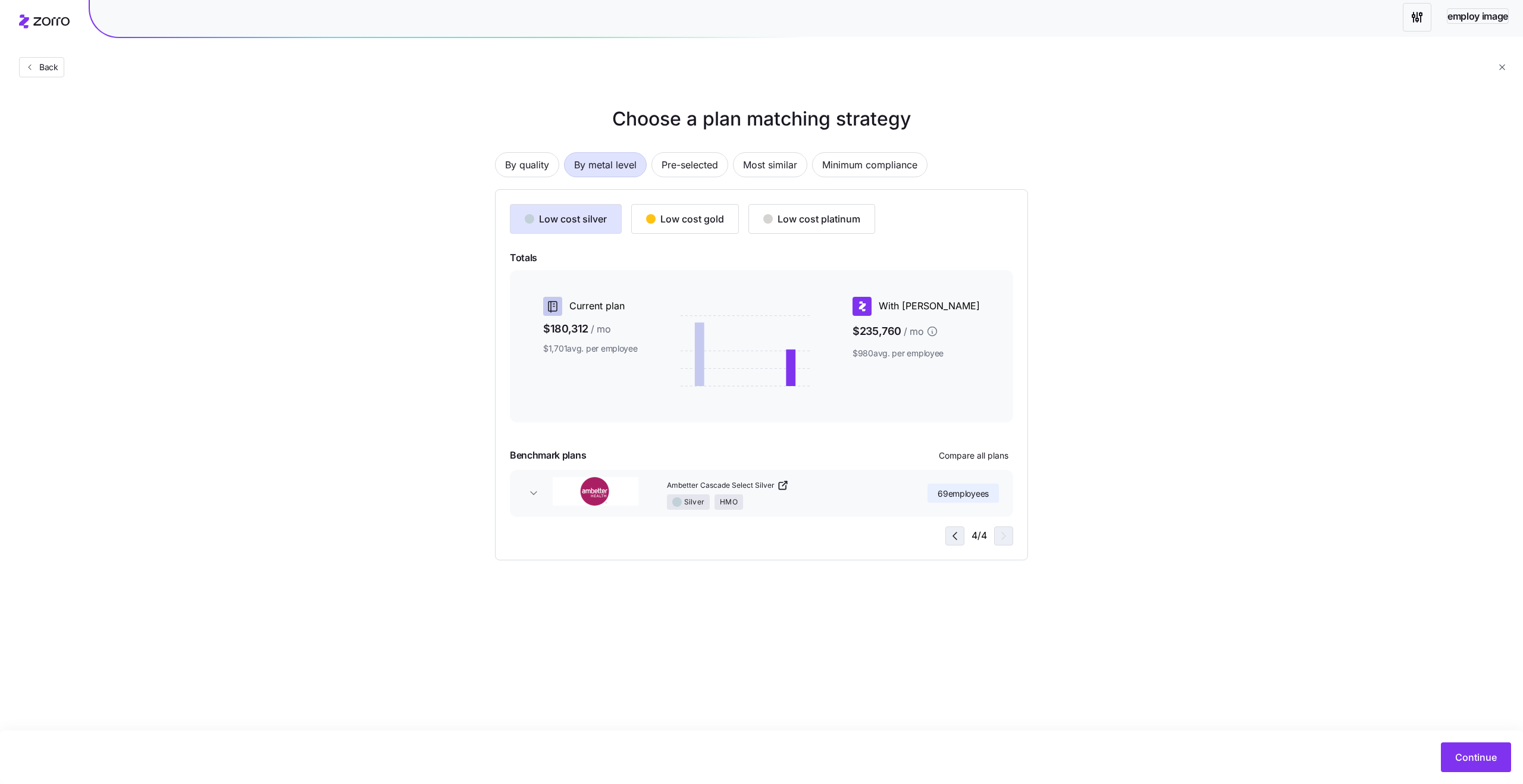
click at [948, 537] on icon "button" at bounding box center [954, 535] width 14 height 14
click at [1000, 534] on icon "button" at bounding box center [1003, 535] width 14 height 14
click at [961, 535] on icon "button" at bounding box center [954, 535] width 14 height 14
click at [1005, 534] on icon "button" at bounding box center [1003, 535] width 14 height 14
click at [1120, 530] on div "Choose a plan matching strategy By quality By metal level Pre-selected Most sim…" at bounding box center [761, 333] width 1523 height 456
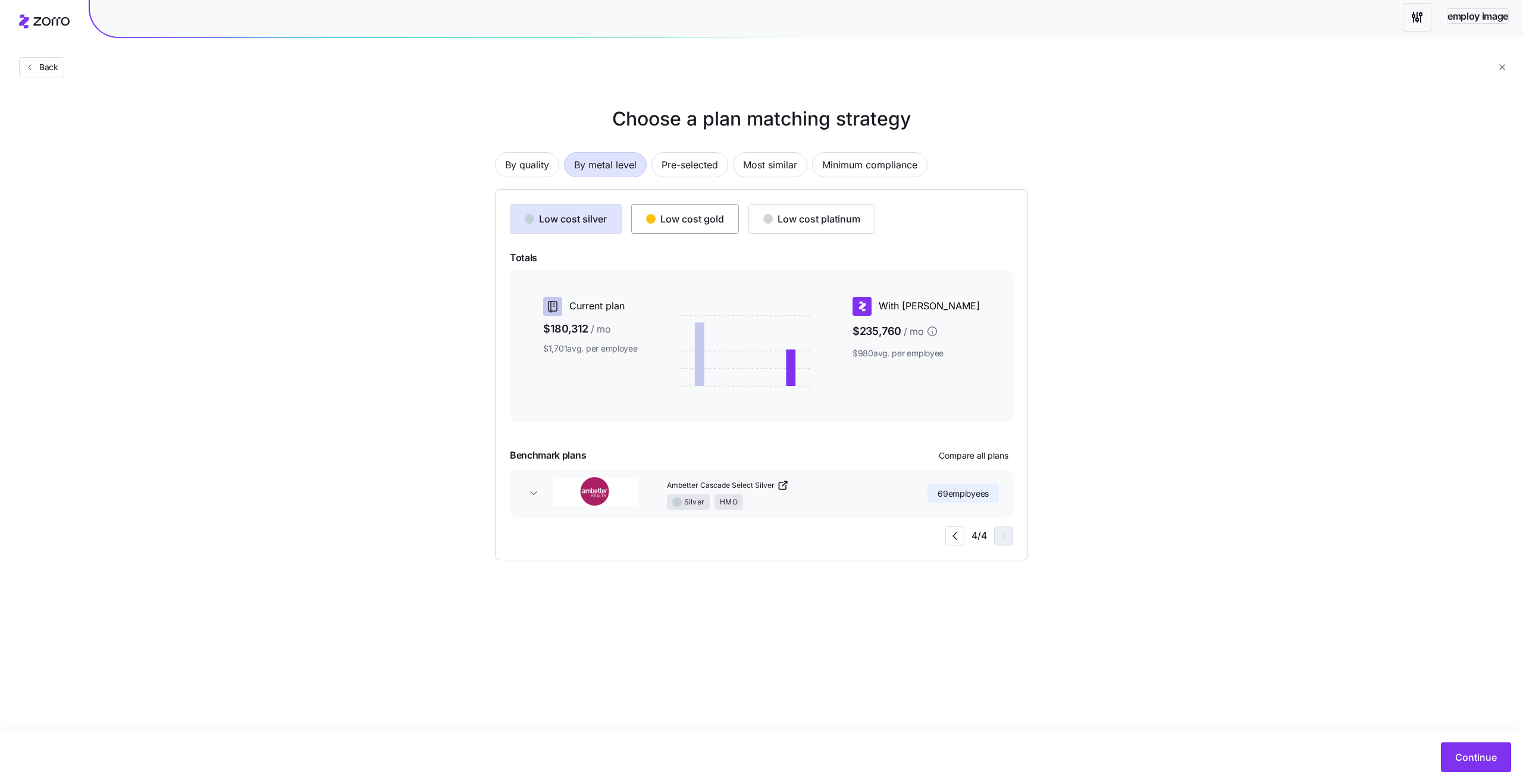
click at [704, 212] on div "Low cost gold" at bounding box center [685, 218] width 78 height 14
click at [796, 216] on div "Low cost platinum" at bounding box center [811, 218] width 97 height 14
click at [696, 177] on button "Pre-selected" at bounding box center [690, 164] width 77 height 25
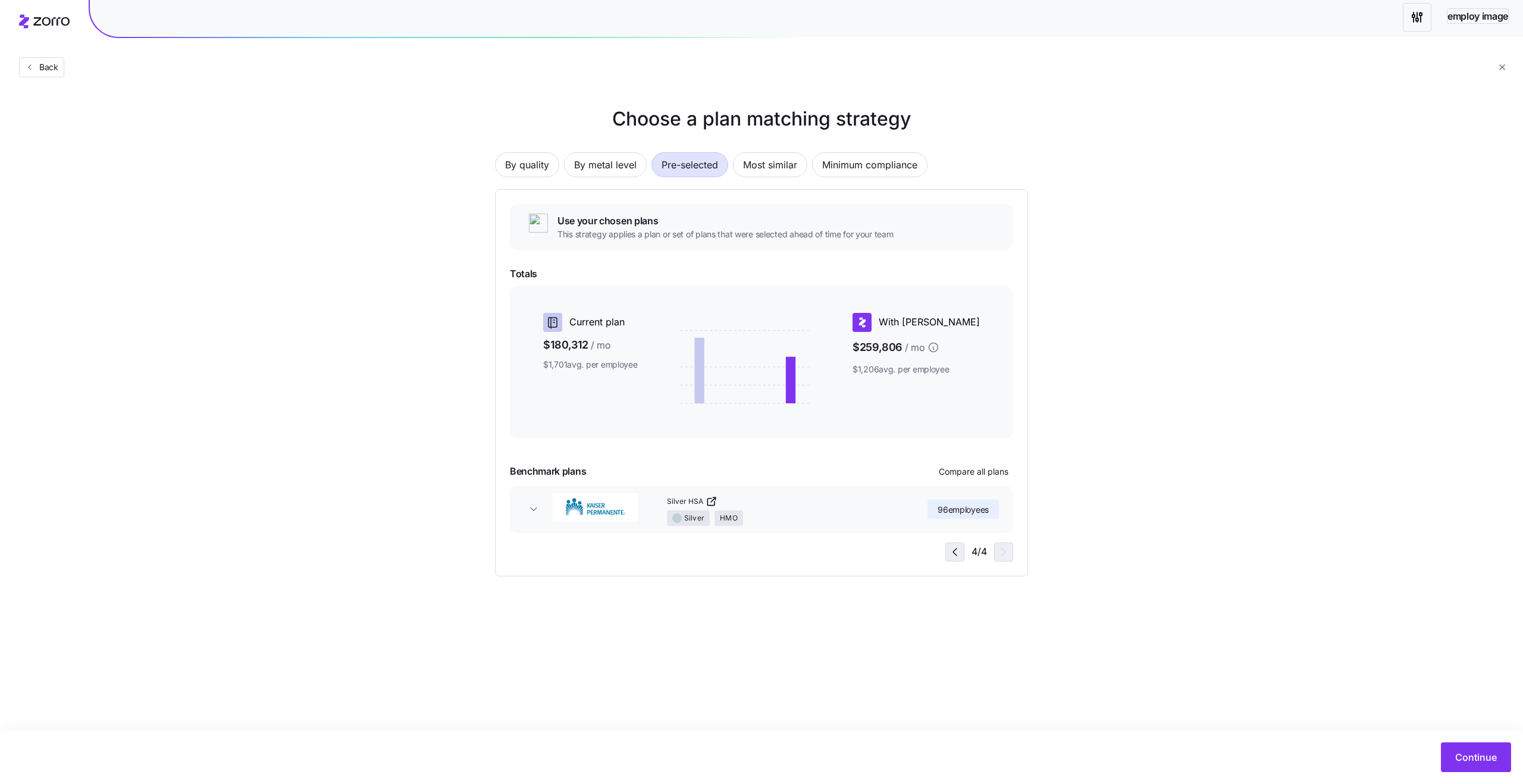
click at [956, 556] on icon "button" at bounding box center [954, 551] width 14 height 14
click at [776, 174] on span "Most similar" at bounding box center [769, 165] width 54 height 24
click at [880, 171] on span "Minimum compliance" at bounding box center [869, 165] width 95 height 24
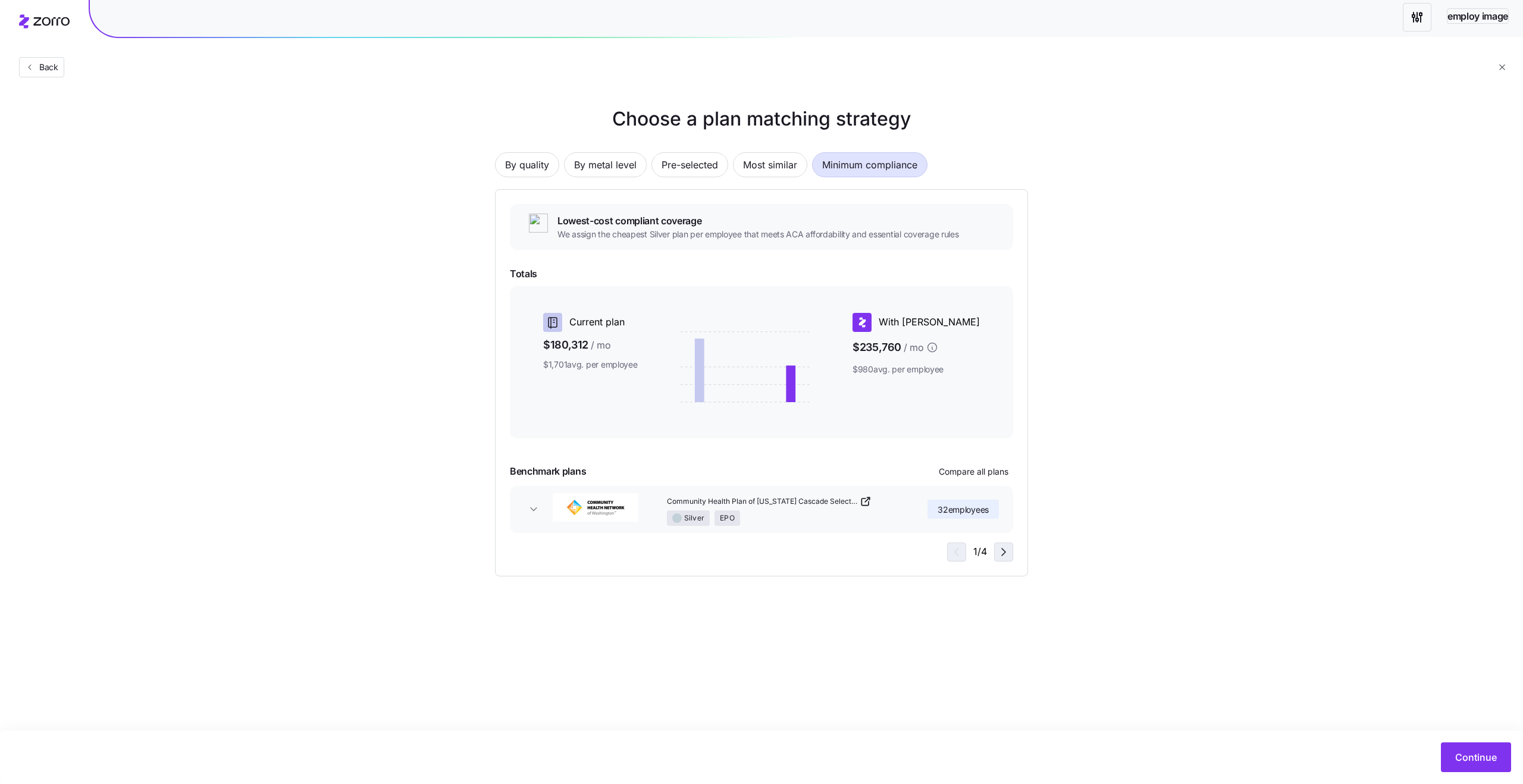
click at [1000, 552] on icon "button" at bounding box center [1003, 551] width 14 height 14
click at [997, 553] on icon "button" at bounding box center [1003, 551] width 14 height 14
click at [552, 160] on button "By quality" at bounding box center [527, 164] width 64 height 25
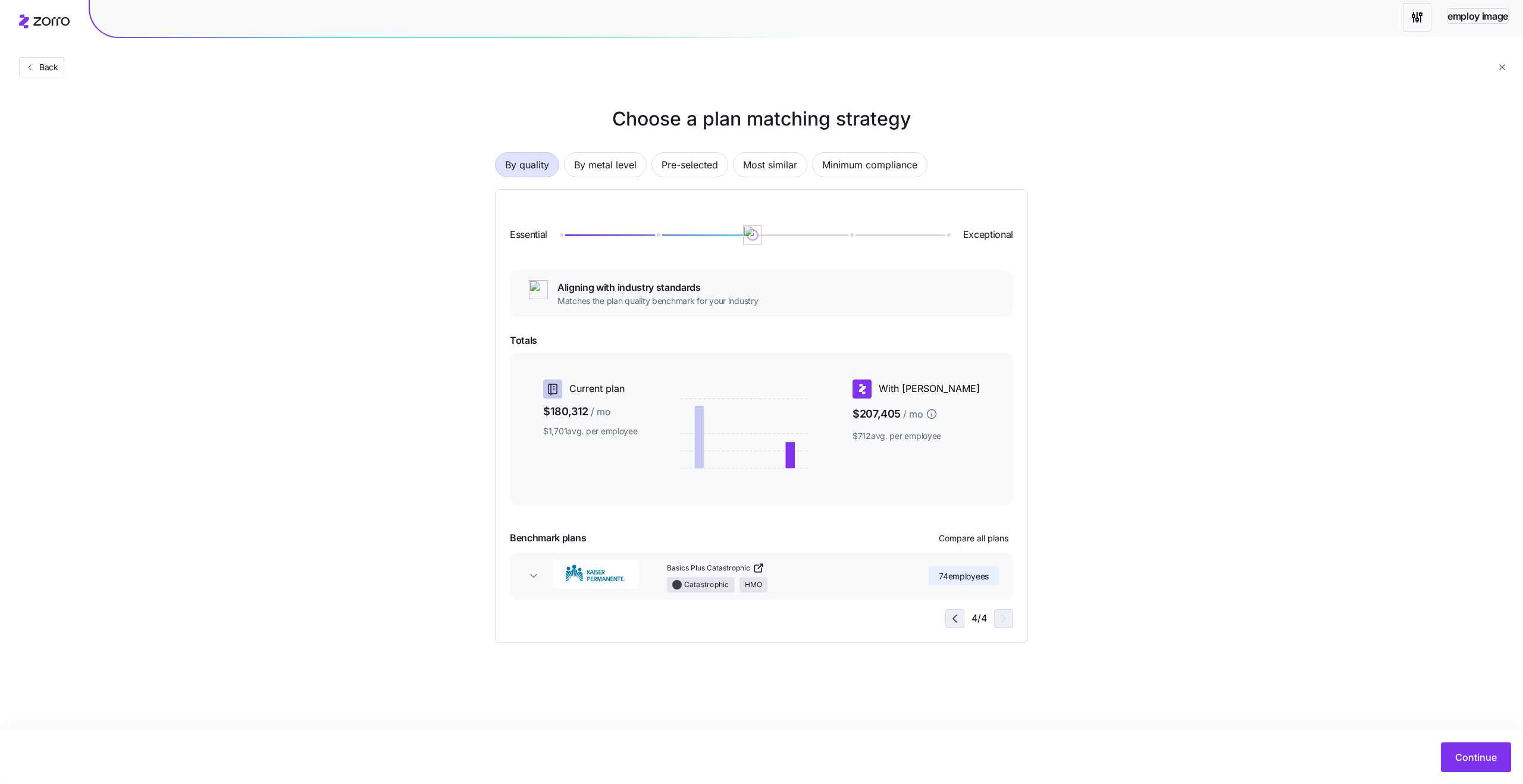
click at [960, 613] on icon "button" at bounding box center [954, 618] width 14 height 14
drag, startPoint x: 755, startPoint y: 230, endPoint x: 833, endPoint y: 236, distance: 78.2
click at [833, 235] on div at bounding box center [752, 235] width 387 height 2
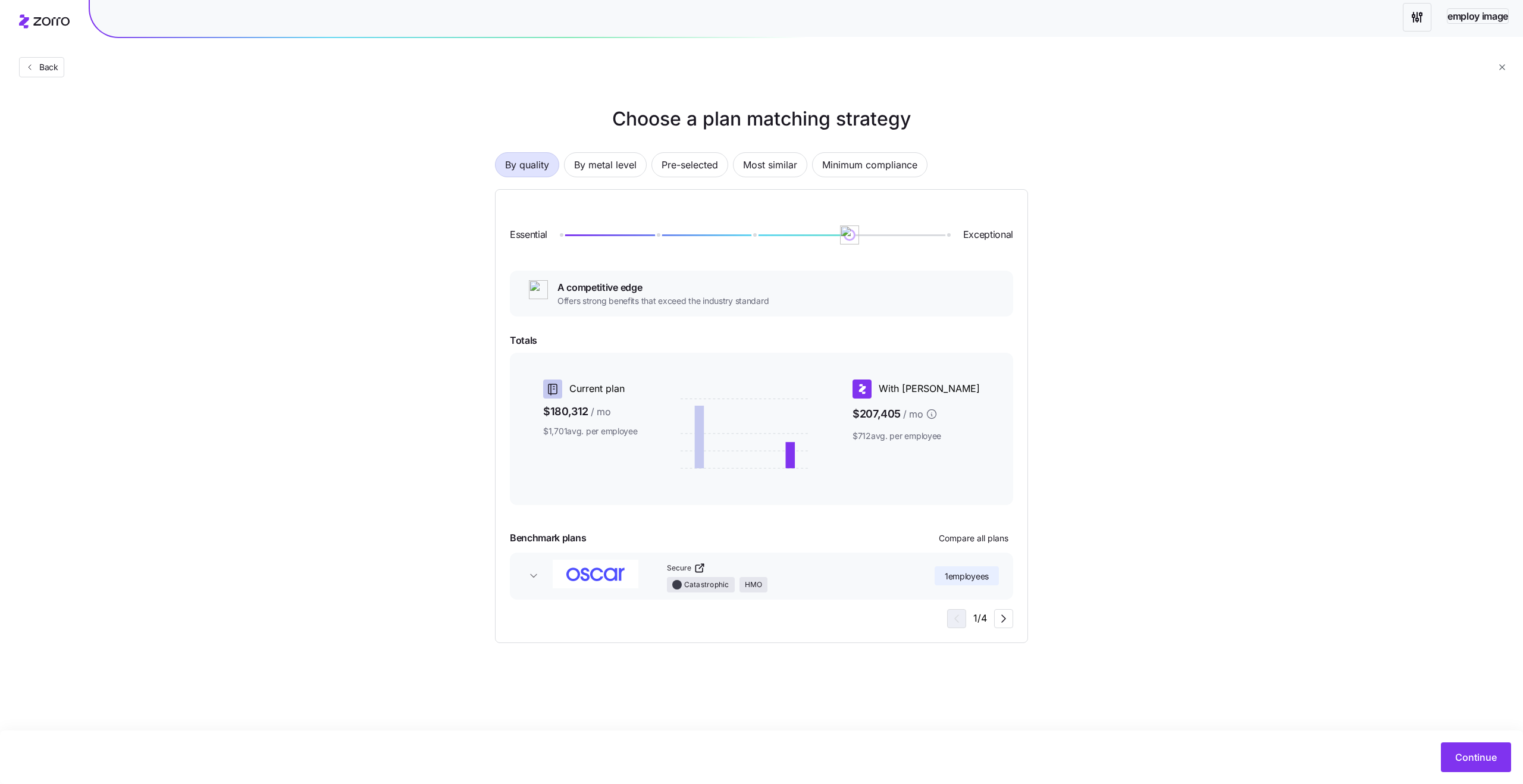
click at [1005, 629] on div "Essential Exceptional A competitive edge Offers strong benefits that exceed the…" at bounding box center [761, 416] width 533 height 454
click at [998, 613] on icon "button" at bounding box center [1003, 618] width 14 height 14
click at [998, 613] on div "4 / 4" at bounding box center [979, 618] width 68 height 19
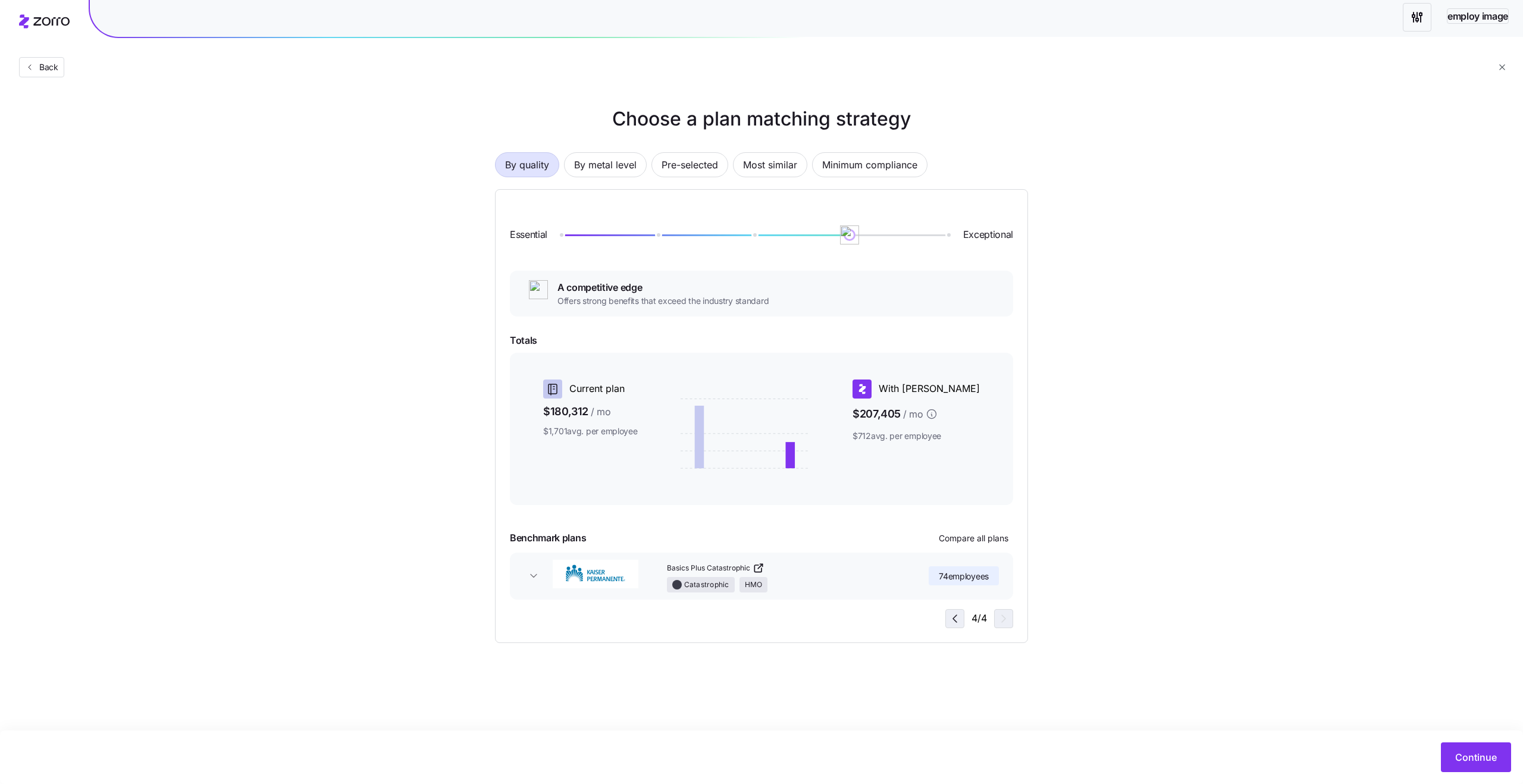
click at [963, 614] on span "button" at bounding box center [954, 618] width 18 height 18
click at [1002, 616] on icon "button" at bounding box center [1003, 618] width 14 height 14
click at [960, 615] on icon "button" at bounding box center [954, 618] width 14 height 14
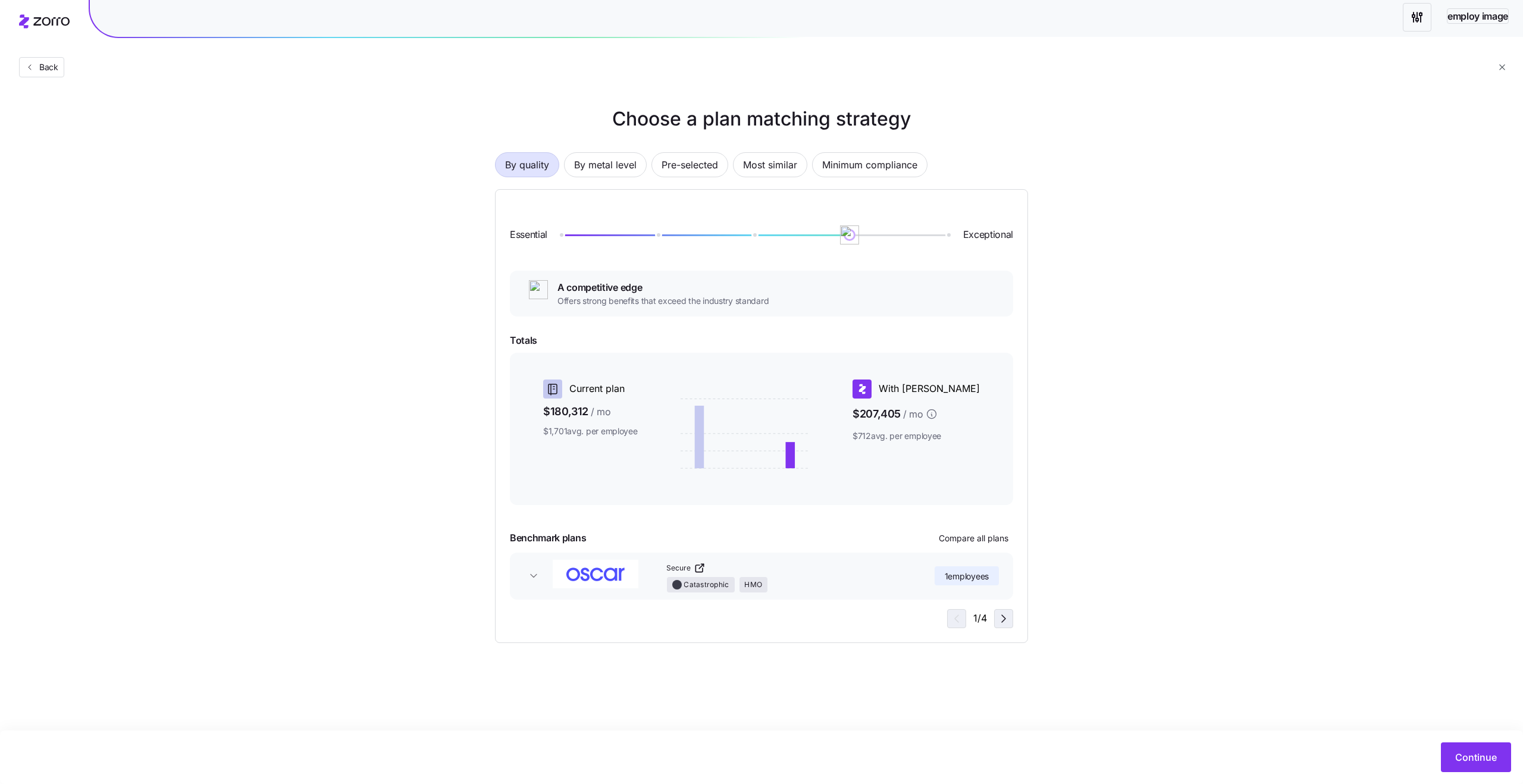
click at [998, 622] on icon "button" at bounding box center [1003, 618] width 14 height 14
click at [1003, 622] on icon "button" at bounding box center [1003, 618] width 14 height 14
click at [947, 614] on icon "button" at bounding box center [954, 618] width 14 height 14
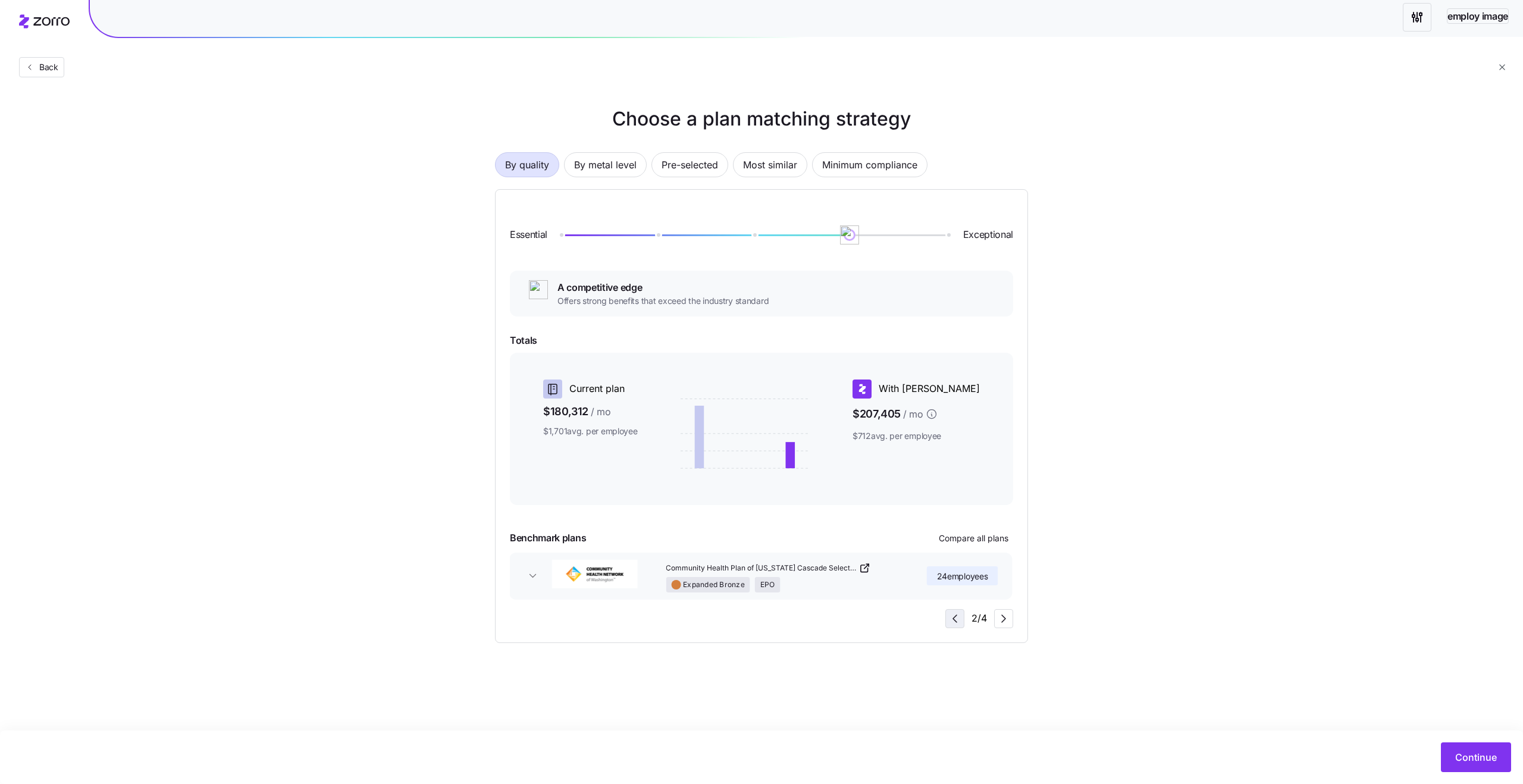
click at [947, 614] on icon "button" at bounding box center [954, 618] width 14 height 14
click at [998, 621] on icon "button" at bounding box center [1003, 618] width 14 height 14
click at [998, 621] on div "4 / 4" at bounding box center [979, 618] width 68 height 19
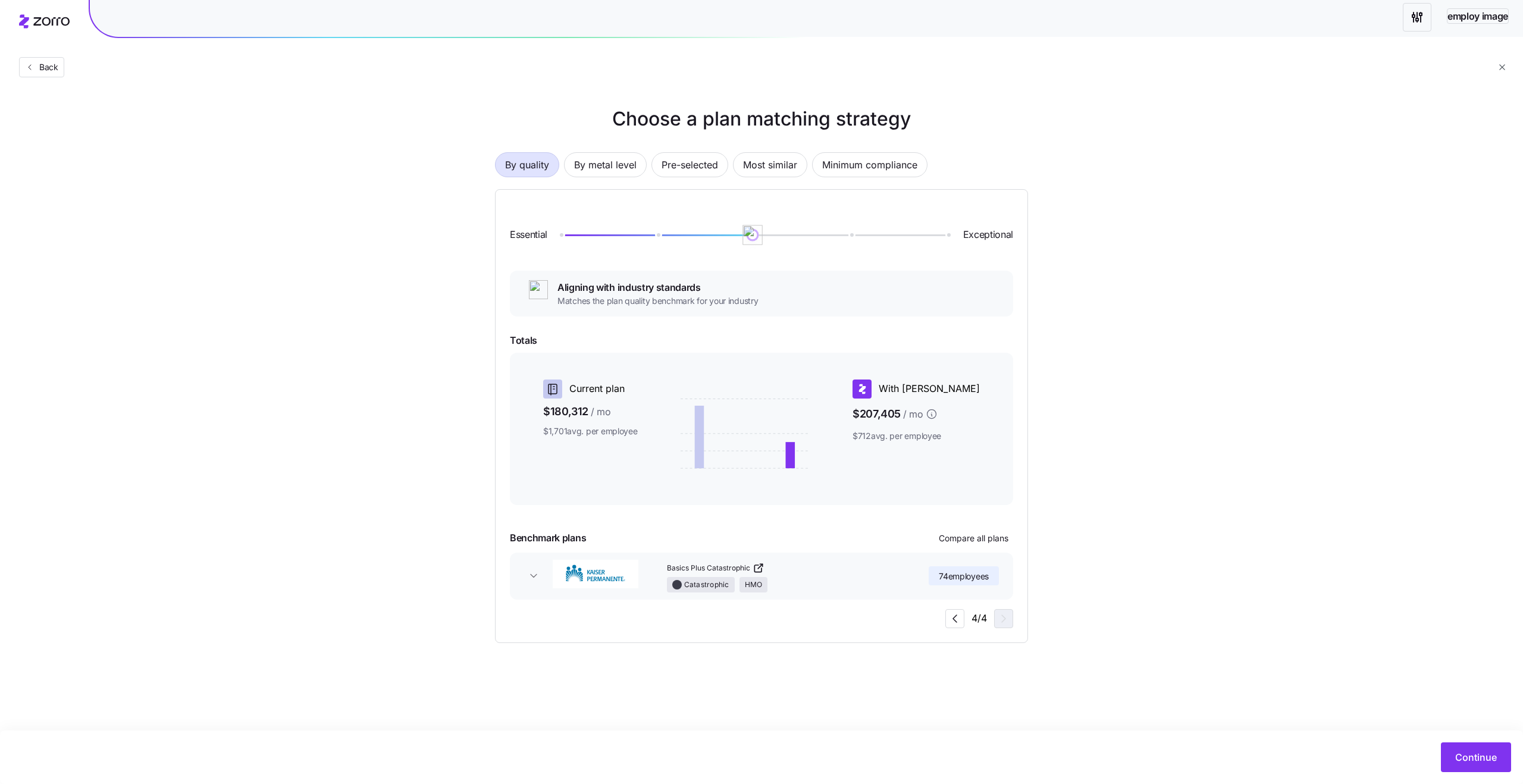
drag, startPoint x: 848, startPoint y: 230, endPoint x: 749, endPoint y: 230, distance: 99.0
click at [749, 230] on img at bounding box center [753, 235] width 20 height 20
drag, startPoint x: 756, startPoint y: 232, endPoint x: 819, endPoint y: 230, distance: 63.0
click at [819, 230] on div "Essential Exceptional" at bounding box center [761, 234] width 503 height 62
click at [947, 616] on icon "button" at bounding box center [954, 618] width 14 height 14
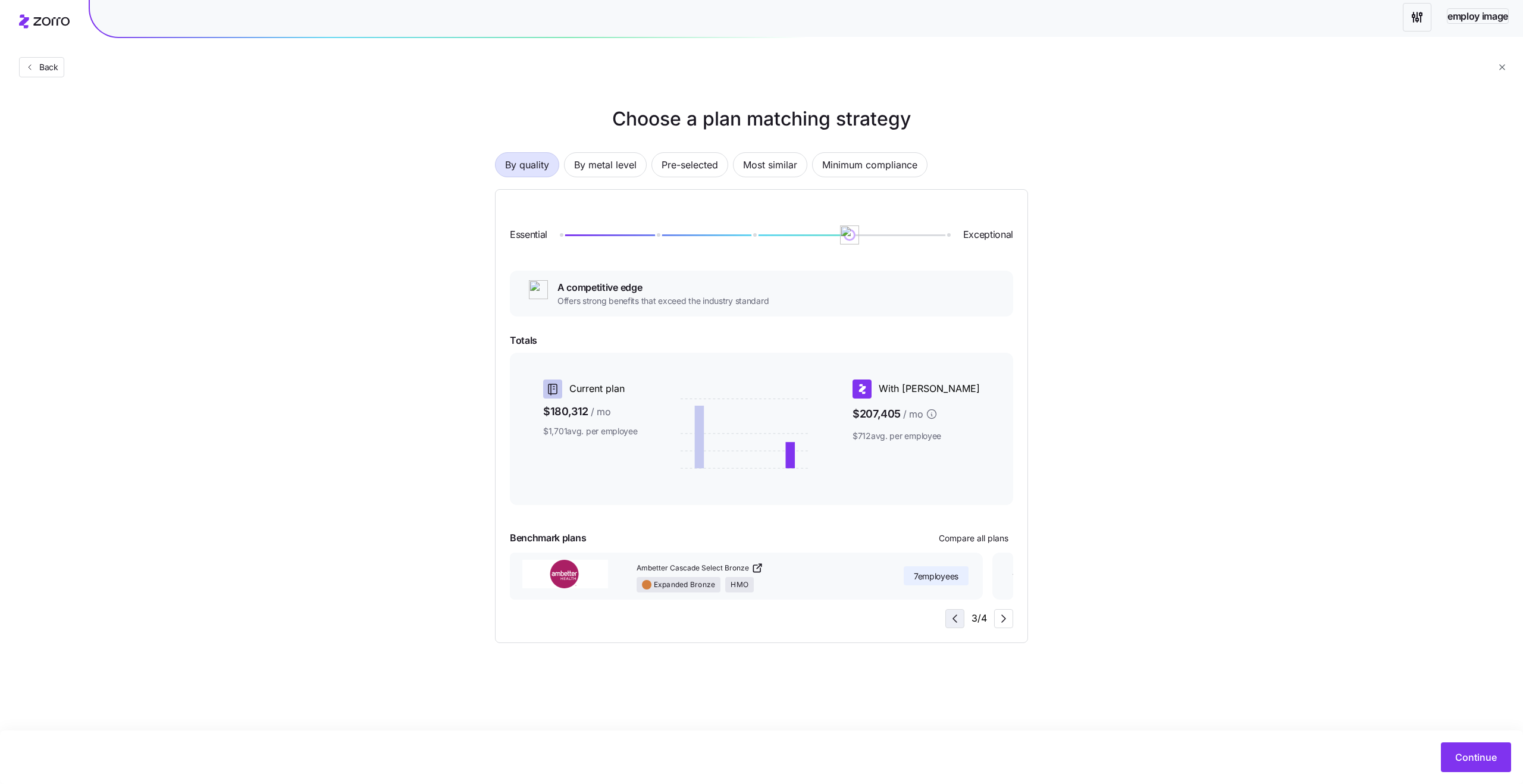
click at [947, 616] on icon "button" at bounding box center [954, 618] width 14 height 14
click at [692, 721] on main "Choose a plan matching strategy By quality By metal level Pre-selected Most sim…" at bounding box center [761, 392] width 1523 height 784
drag, startPoint x: 854, startPoint y: 230, endPoint x: 766, endPoint y: 231, distance: 88.0
click at [766, 231] on div "Essential Exceptional" at bounding box center [761, 234] width 503 height 62
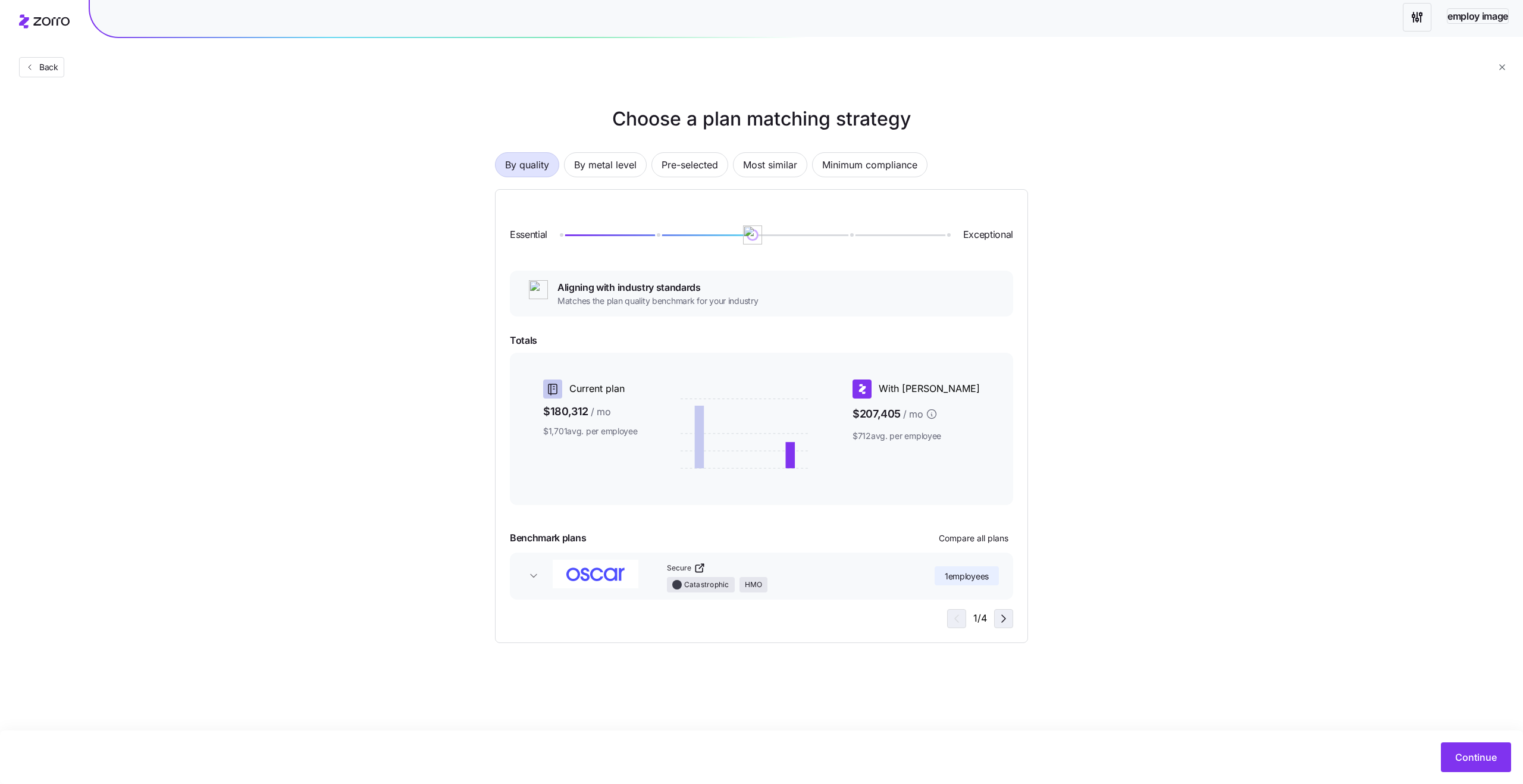
click at [998, 618] on icon "button" at bounding box center [1003, 618] width 14 height 14
click at [1005, 624] on icon "button" at bounding box center [1003, 618] width 14 height 14
click at [1005, 623] on icon "button" at bounding box center [1003, 618] width 14 height 14
drag, startPoint x: 755, startPoint y: 234, endPoint x: 954, endPoint y: 247, distance: 199.4
click at [954, 247] on div "Essential Exceptional" at bounding box center [761, 234] width 503 height 62
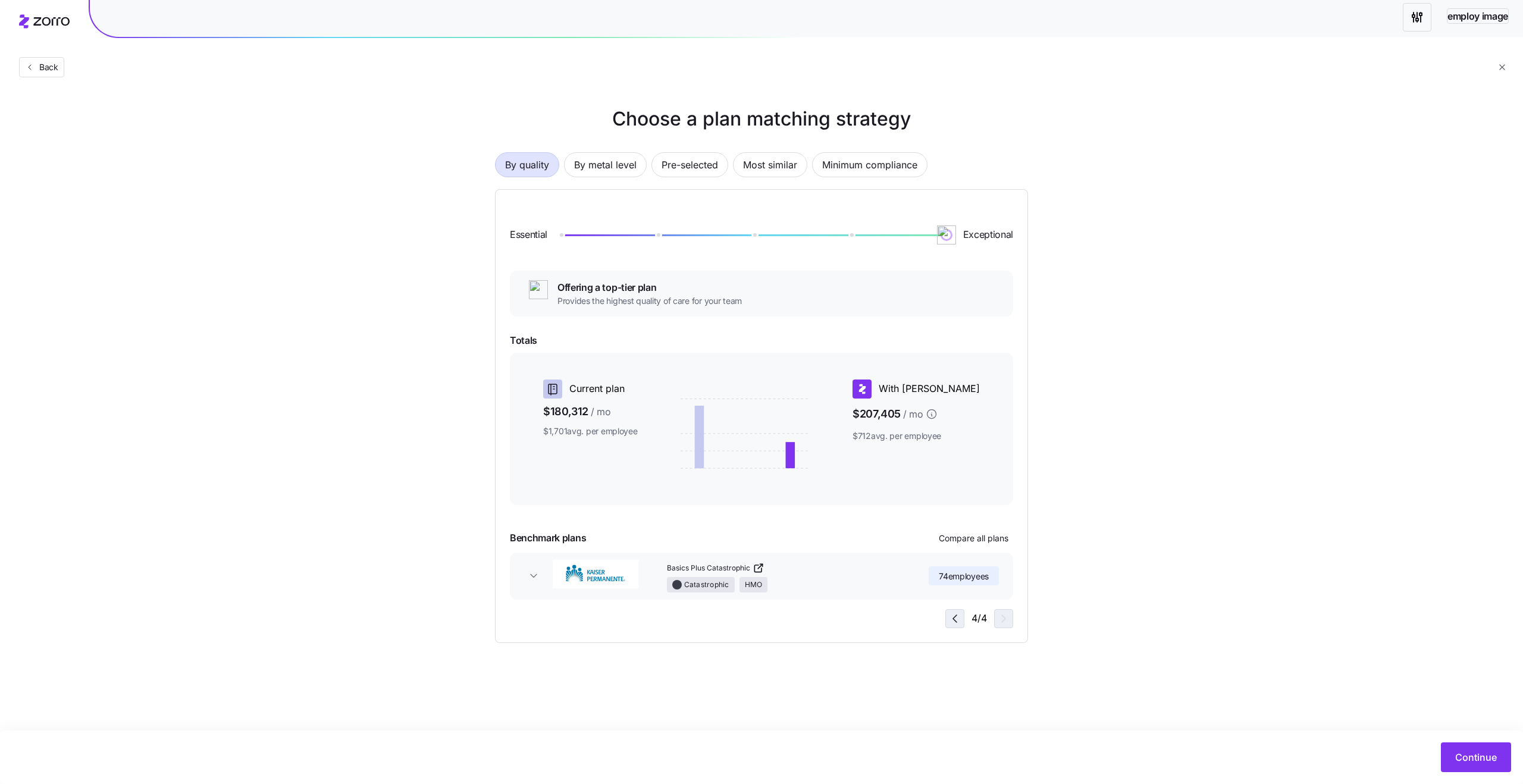
click at [962, 614] on span "button" at bounding box center [954, 618] width 18 height 18
click at [1009, 618] on icon "button" at bounding box center [1003, 618] width 14 height 14
click at [1007, 619] on icon "button" at bounding box center [1003, 618] width 14 height 14
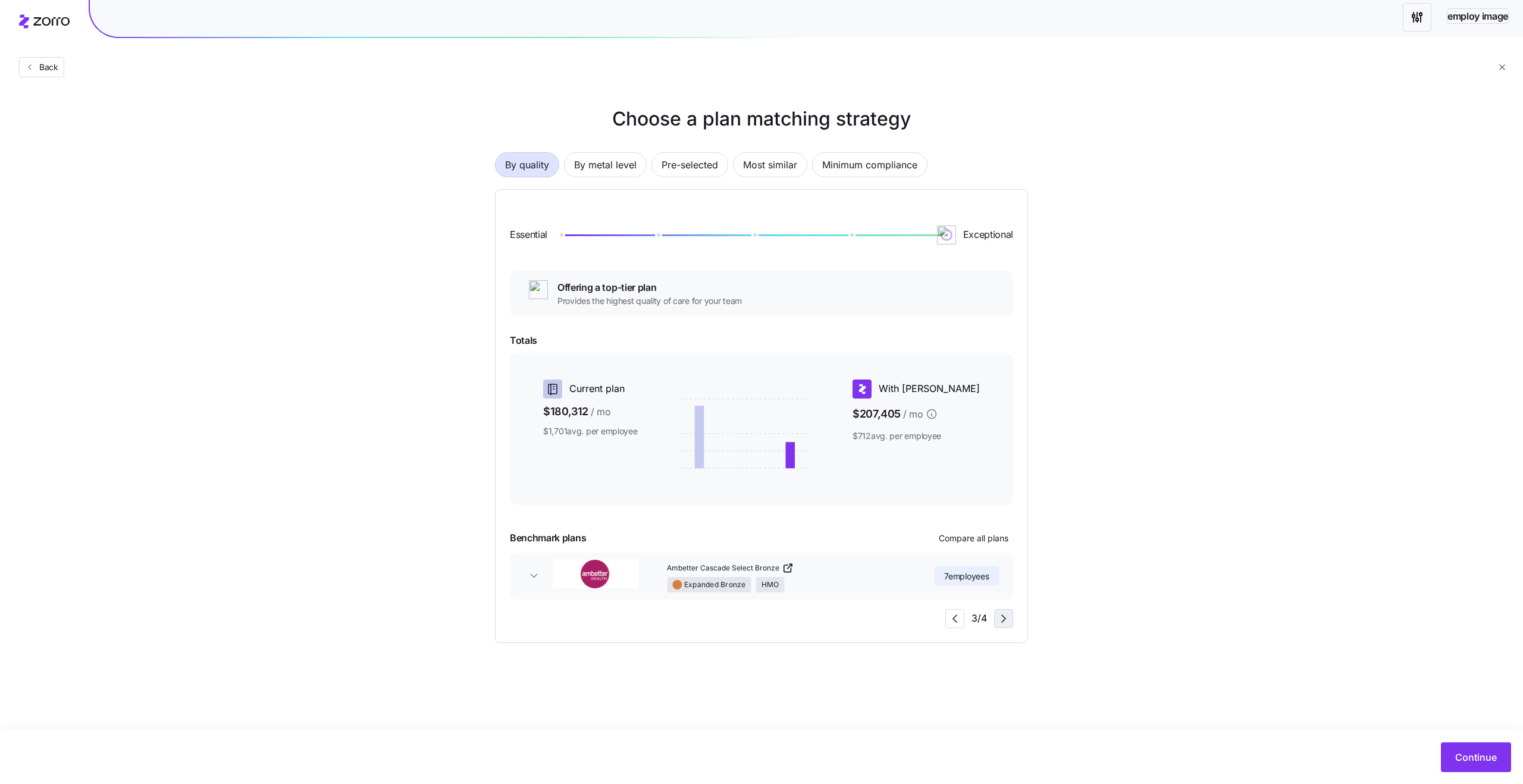
click at [1008, 624] on icon "button" at bounding box center [1003, 618] width 14 height 14
click at [613, 168] on span "By metal level" at bounding box center [604, 165] width 62 height 24
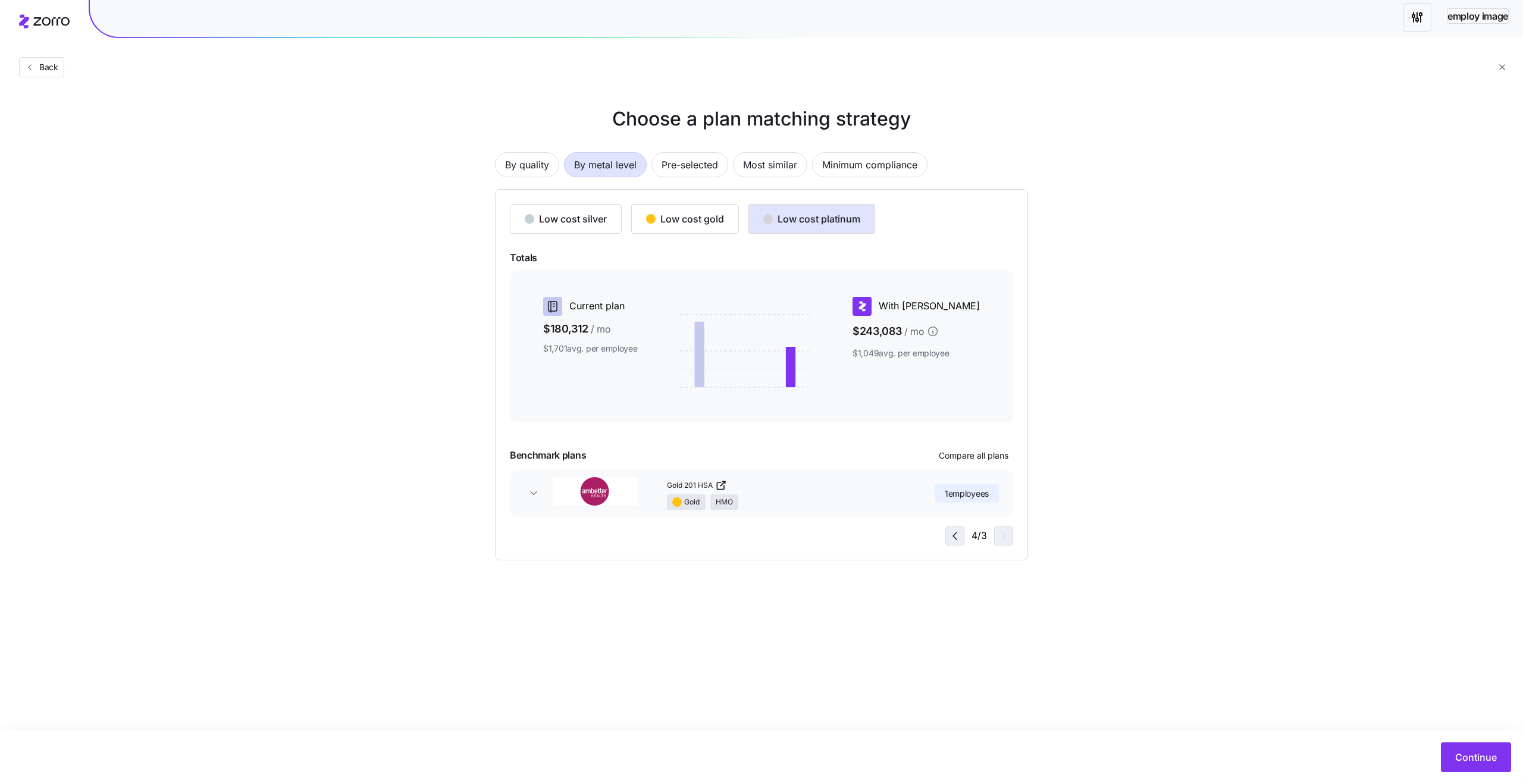
click at [957, 531] on icon "button" at bounding box center [954, 535] width 14 height 14
click at [957, 534] on icon "button" at bounding box center [954, 535] width 14 height 14
click at [999, 534] on icon "button" at bounding box center [1003, 535] width 14 height 14
click at [998, 534] on icon "button" at bounding box center [1003, 535] width 14 height 14
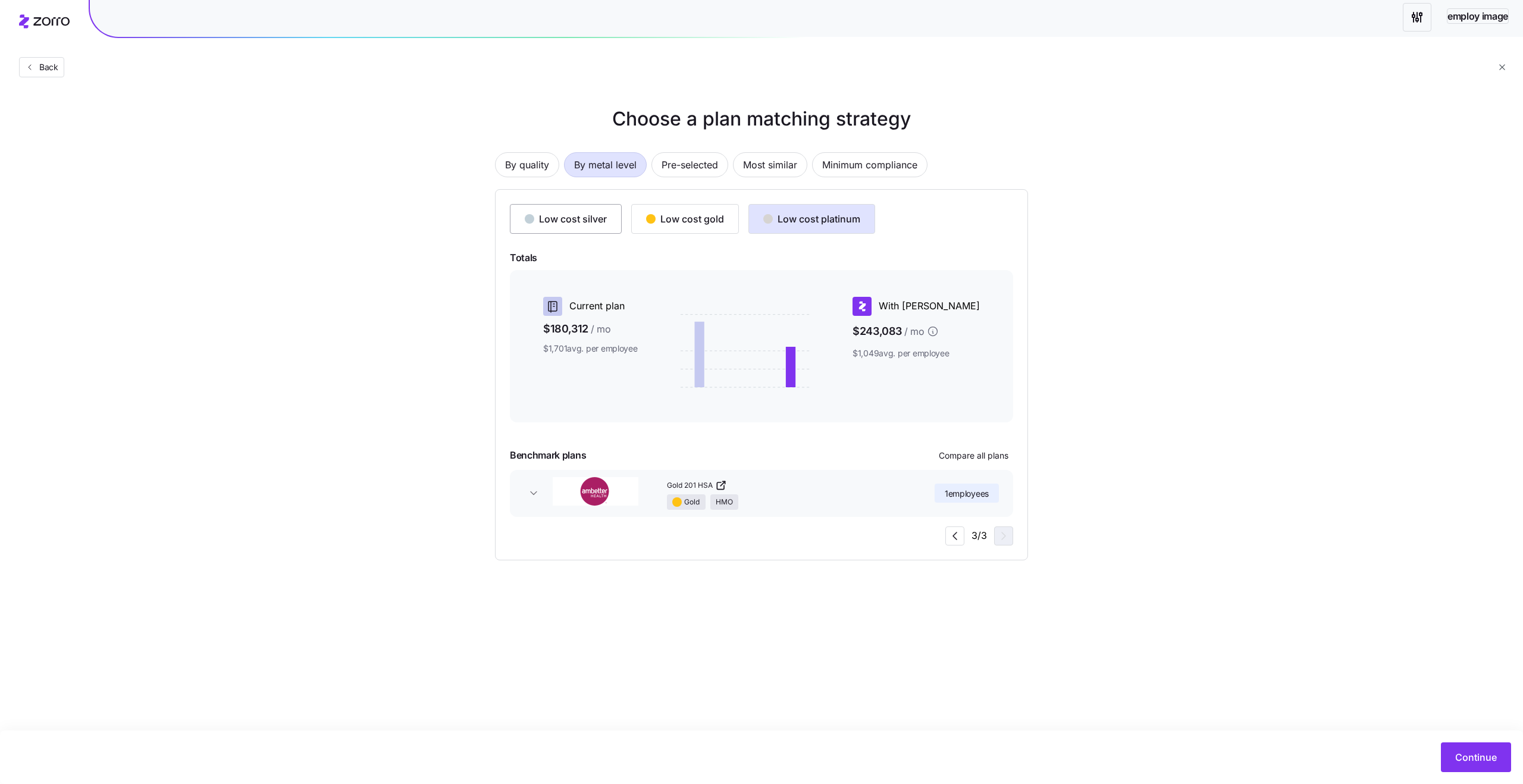
click at [592, 222] on div "Low cost silver" at bounding box center [565, 218] width 82 height 14
click at [944, 535] on div "Low cost silver Low cost gold Low cost platinum Totals Current plan $180,312 / …" at bounding box center [761, 374] width 503 height 341
click at [947, 536] on icon "button" at bounding box center [954, 535] width 14 height 14
click at [951, 537] on icon "button" at bounding box center [954, 535] width 14 height 14
click at [1007, 536] on icon "button" at bounding box center [1003, 535] width 14 height 14
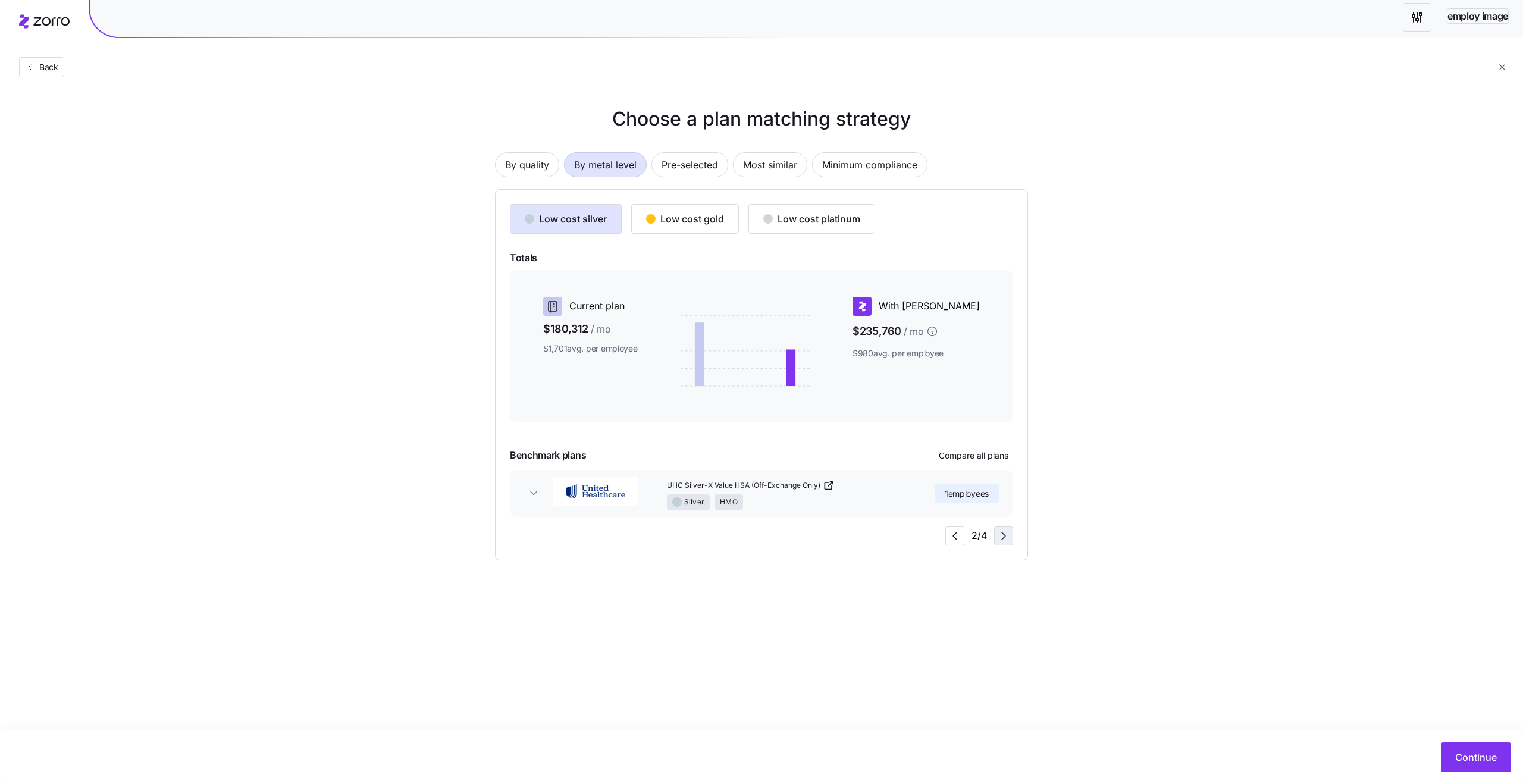
click at [1004, 539] on icon "button" at bounding box center [1003, 535] width 14 height 14
click at [1003, 527] on span "button" at bounding box center [1003, 535] width 18 height 18
click at [463, 94] on main "Choose a plan matching strategy By quality By metal level Pre-selected Most sim…" at bounding box center [761, 392] width 1523 height 784
click at [954, 538] on icon "button" at bounding box center [954, 535] width 14 height 14
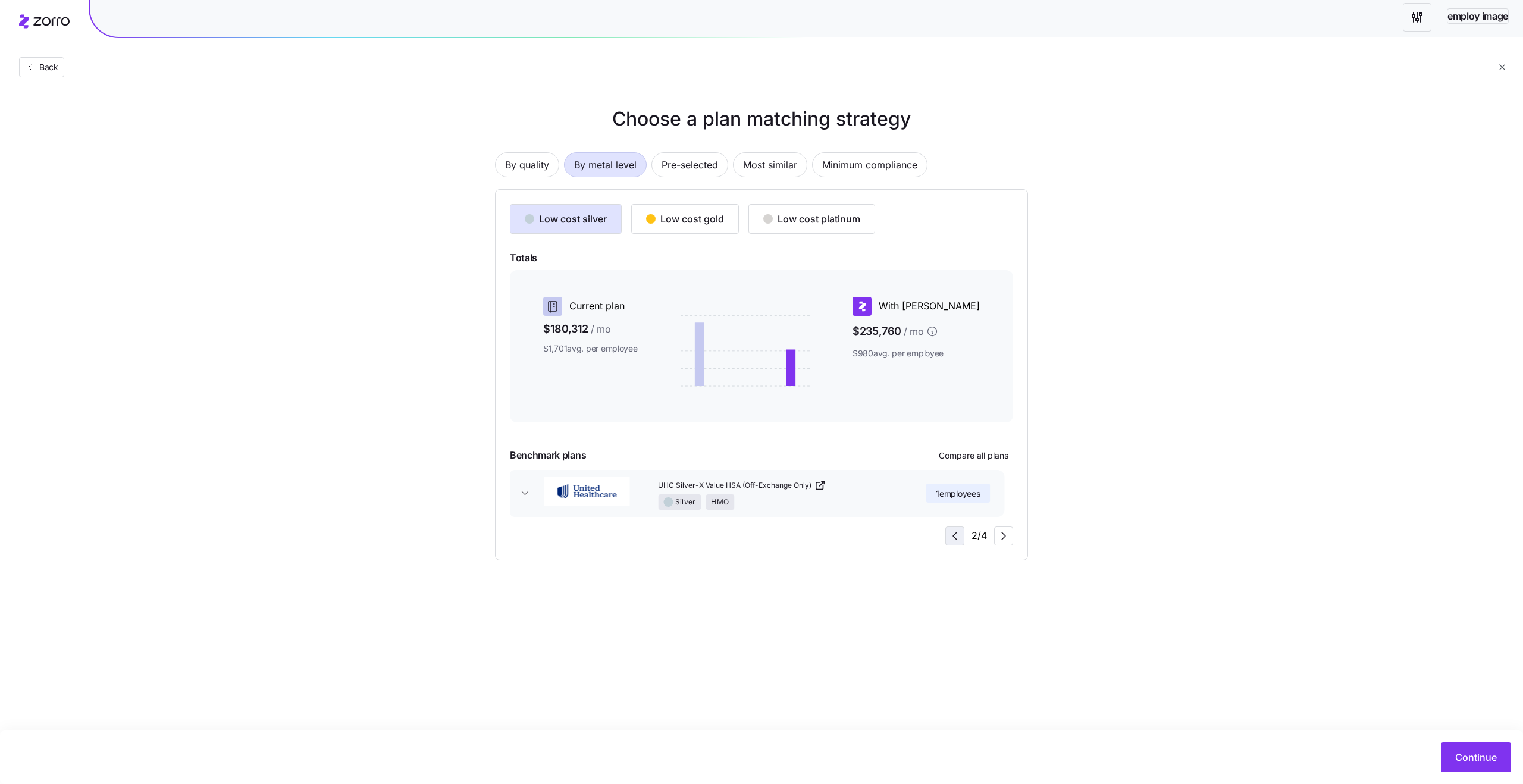
click at [954, 538] on icon "button" at bounding box center [954, 535] width 14 height 14
click at [958, 561] on main "Choose a plan matching strategy By quality By metal level Pre-selected Most sim…" at bounding box center [761, 392] width 1523 height 784
click at [1002, 530] on icon "button" at bounding box center [1003, 535] width 14 height 14
click at [1000, 537] on icon "button" at bounding box center [1003, 535] width 14 height 14
click at [1002, 538] on icon "button" at bounding box center [1003, 535] width 14 height 14
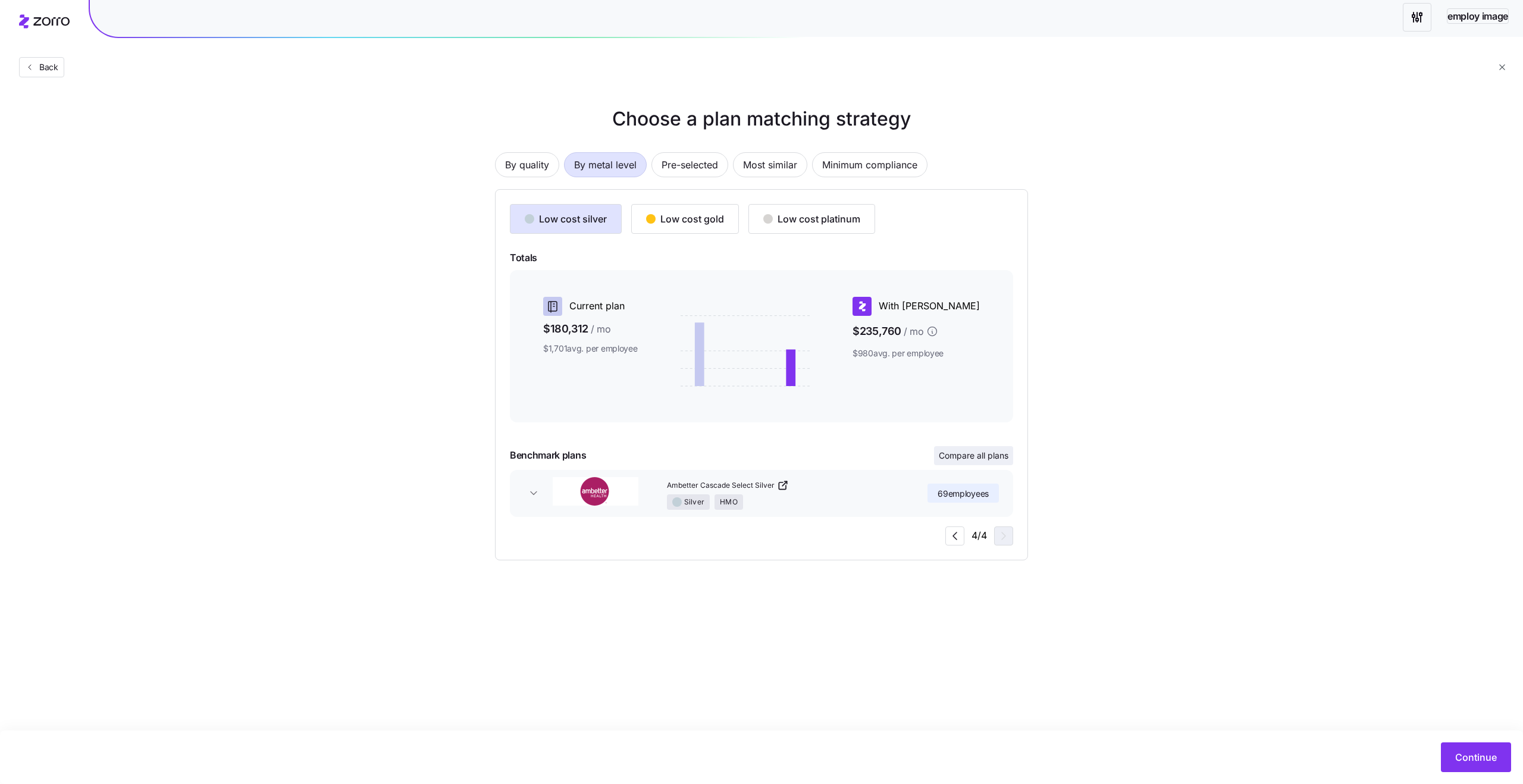
click at [963, 457] on span "Compare all plans" at bounding box center [973, 455] width 70 height 12
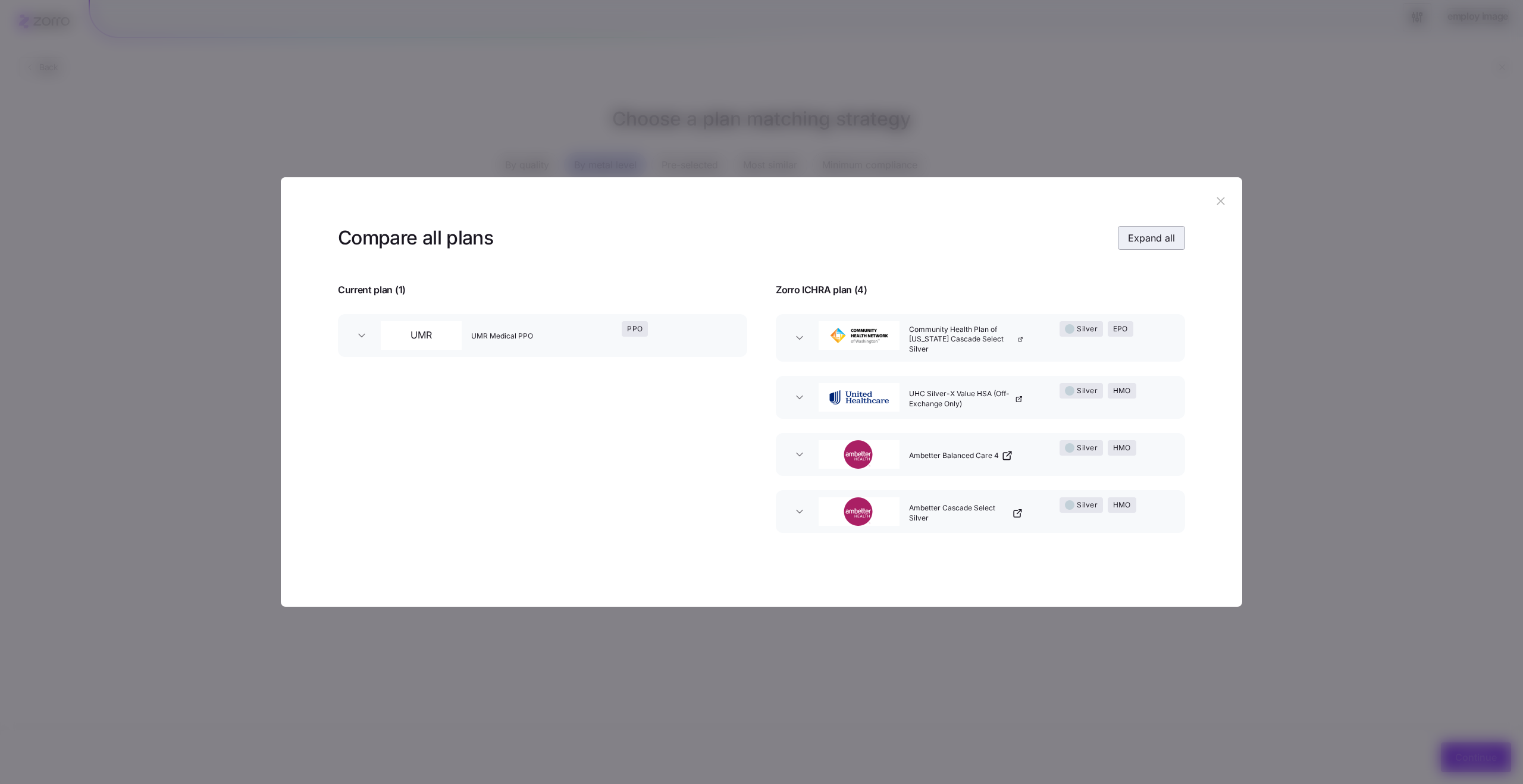
click at [1168, 229] on button "Expand all" at bounding box center [1151, 238] width 68 height 24
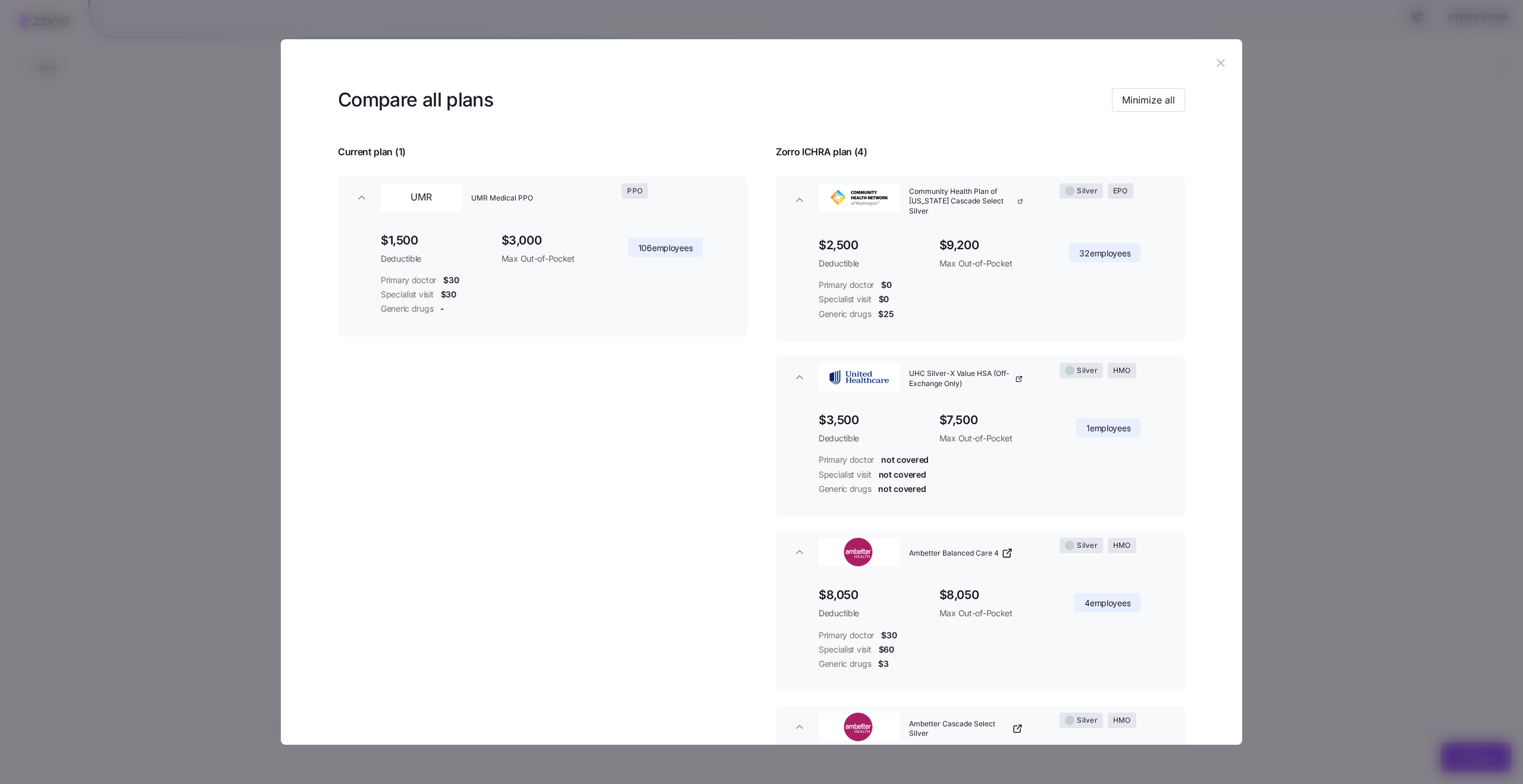
click at [1219, 61] on icon "button" at bounding box center [1220, 63] width 7 height 7
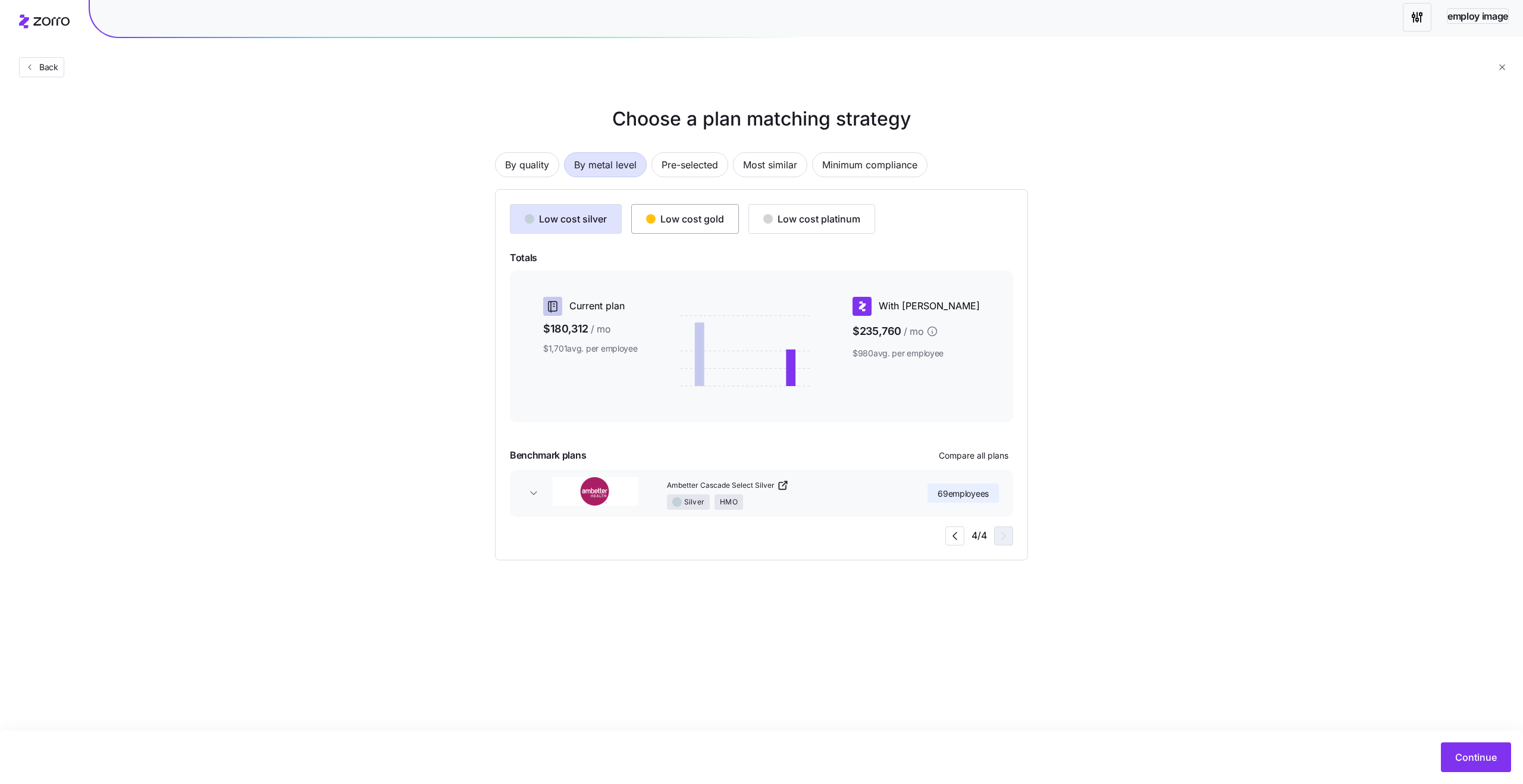
click at [688, 220] on div "Low cost gold" at bounding box center [685, 218] width 78 height 14
click at [782, 162] on span "Most similar" at bounding box center [769, 165] width 54 height 24
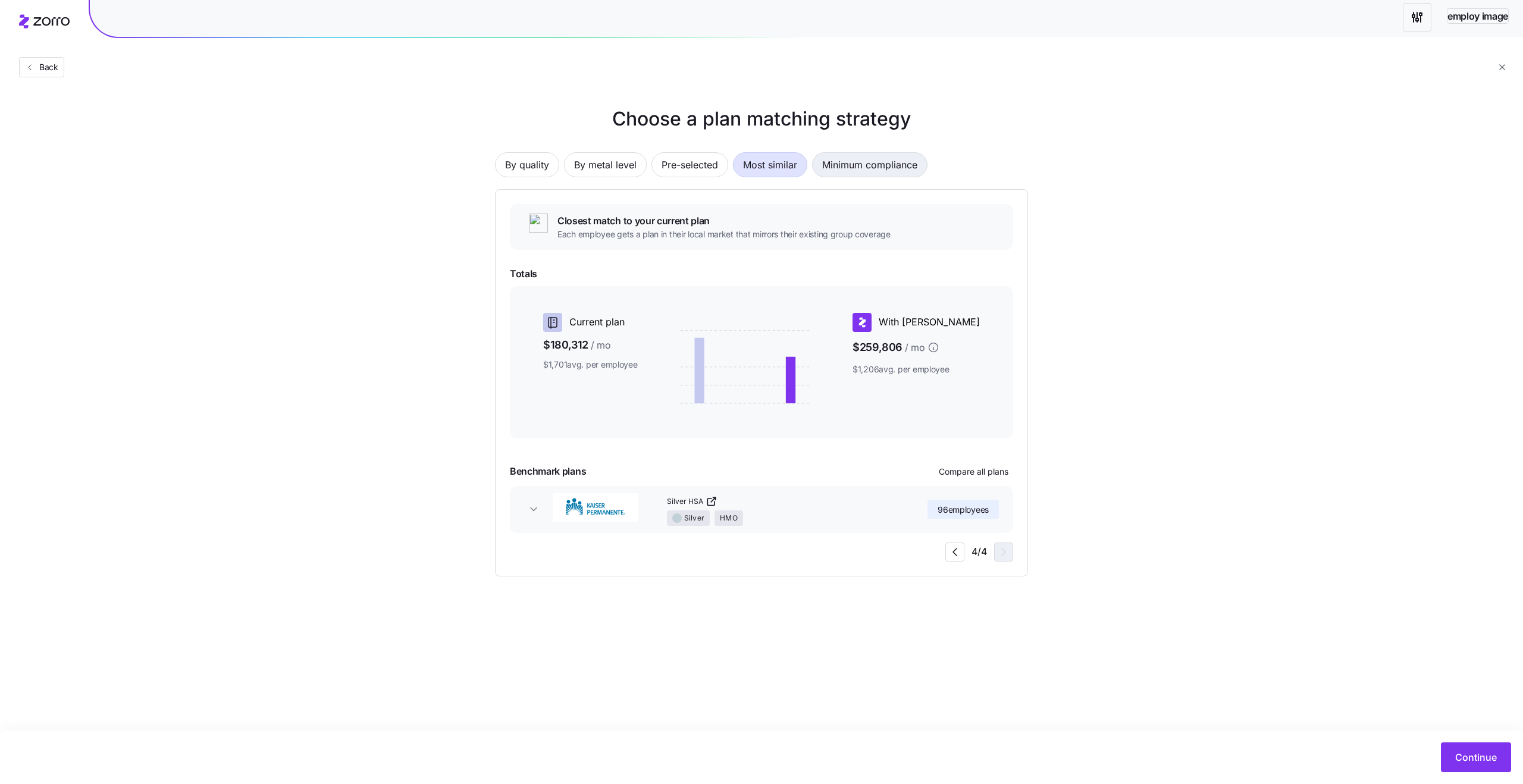
click at [831, 168] on span "Minimum compliance" at bounding box center [869, 165] width 95 height 24
click at [681, 164] on span "Pre-selected" at bounding box center [690, 165] width 57 height 24
click at [955, 550] on icon "button" at bounding box center [954, 551] width 14 height 14
click at [1000, 552] on icon "button" at bounding box center [1003, 551] width 14 height 14
click at [762, 180] on div "By quality By metal level Pre-selected Most similar Minimum compliance Use your…" at bounding box center [761, 357] width 533 height 438
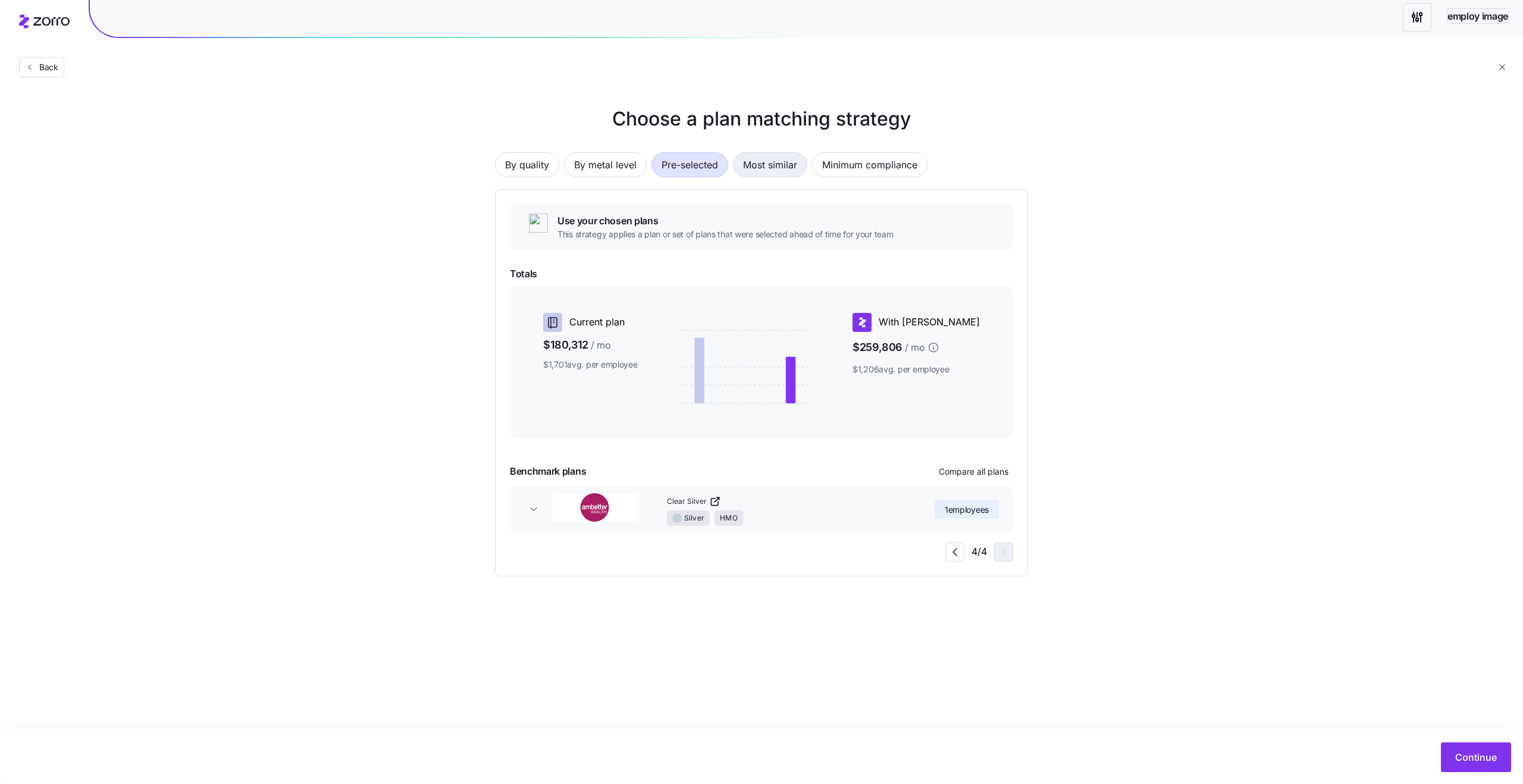
click at [762, 171] on span "Most similar" at bounding box center [769, 165] width 54 height 24
click at [610, 171] on span "By metal level" at bounding box center [604, 165] width 62 height 24
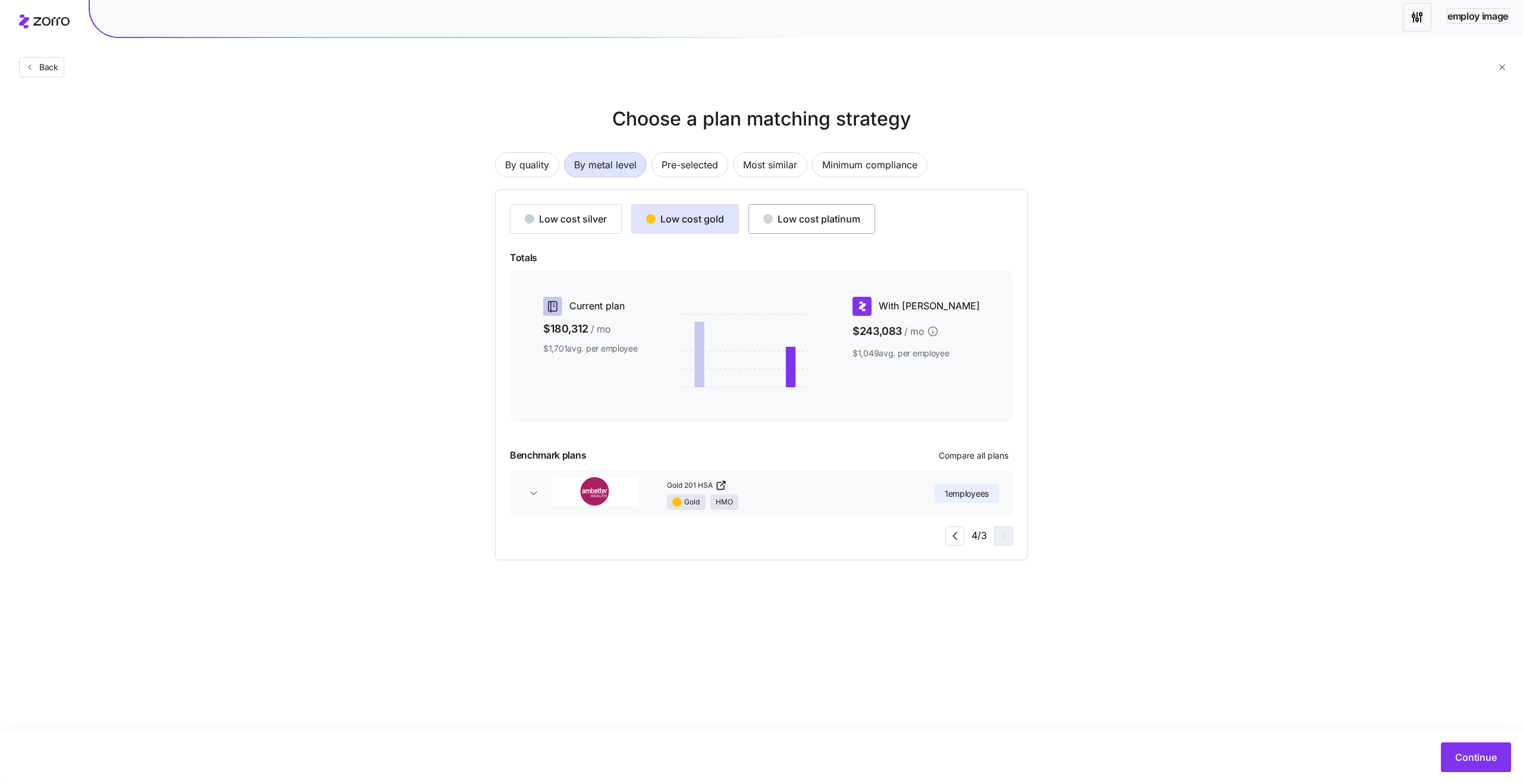
click at [809, 223] on div "Low cost platinum" at bounding box center [811, 218] width 97 height 14
click at [857, 659] on main "Choose a plan matching strategy By quality By metal level Pre-selected Most sim…" at bounding box center [761, 392] width 1523 height 784
click at [675, 211] on div "Low cost gold" at bounding box center [685, 218] width 78 height 14
click at [563, 214] on div "Low cost silver" at bounding box center [565, 218] width 82 height 14
click at [539, 165] on span "By quality" at bounding box center [527, 165] width 44 height 24
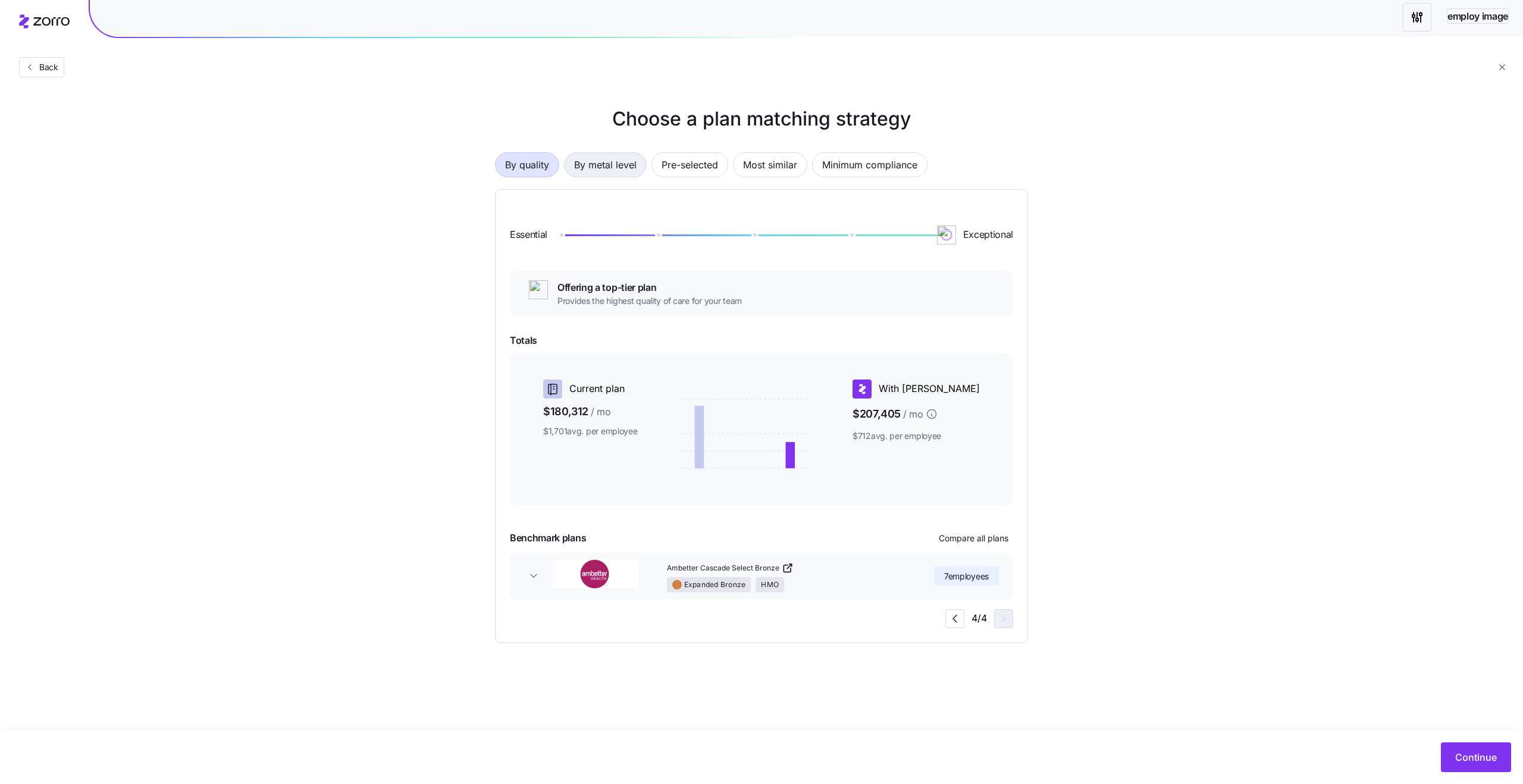
click at [598, 173] on span "By metal level" at bounding box center [604, 165] width 62 height 24
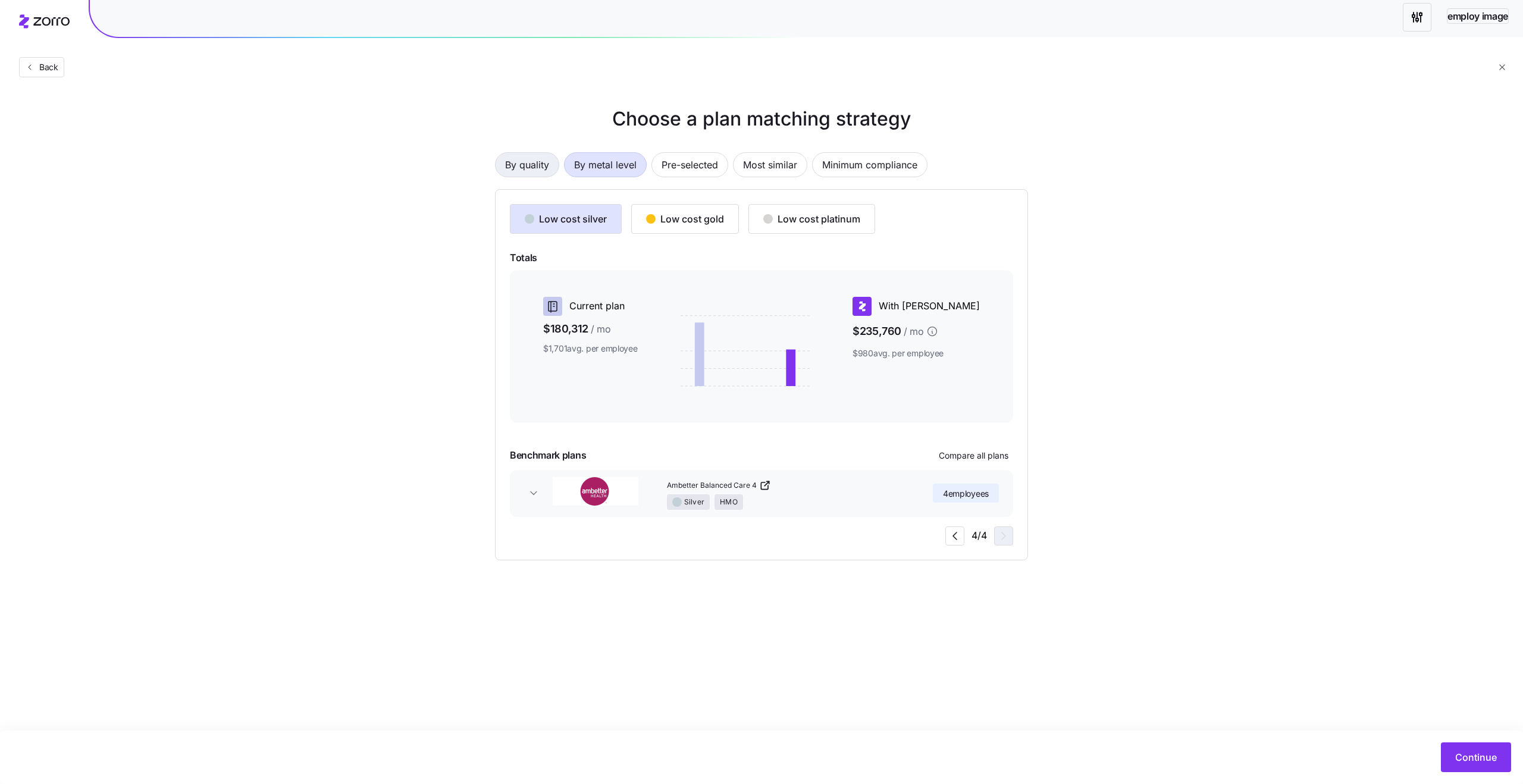
click at [526, 171] on span "By quality" at bounding box center [527, 165] width 44 height 24
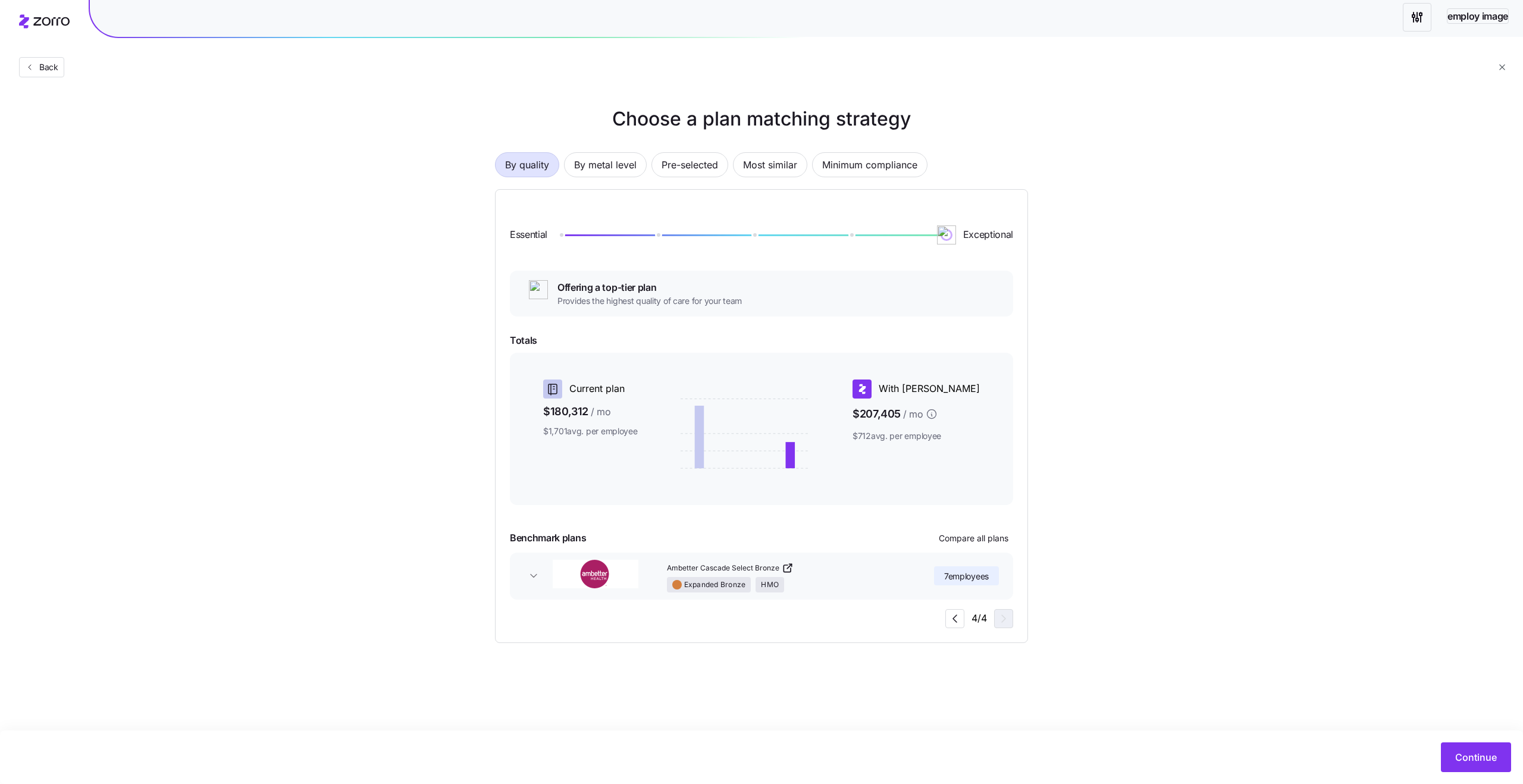
click at [1176, 532] on div "Choose a plan matching strategy By quality By metal level Pre-selected Most sim…" at bounding box center [761, 373] width 1523 height 538
click at [952, 626] on span "button" at bounding box center [954, 618] width 18 height 18
drag, startPoint x: 940, startPoint y: 240, endPoint x: 801, endPoint y: 244, distance: 139.1
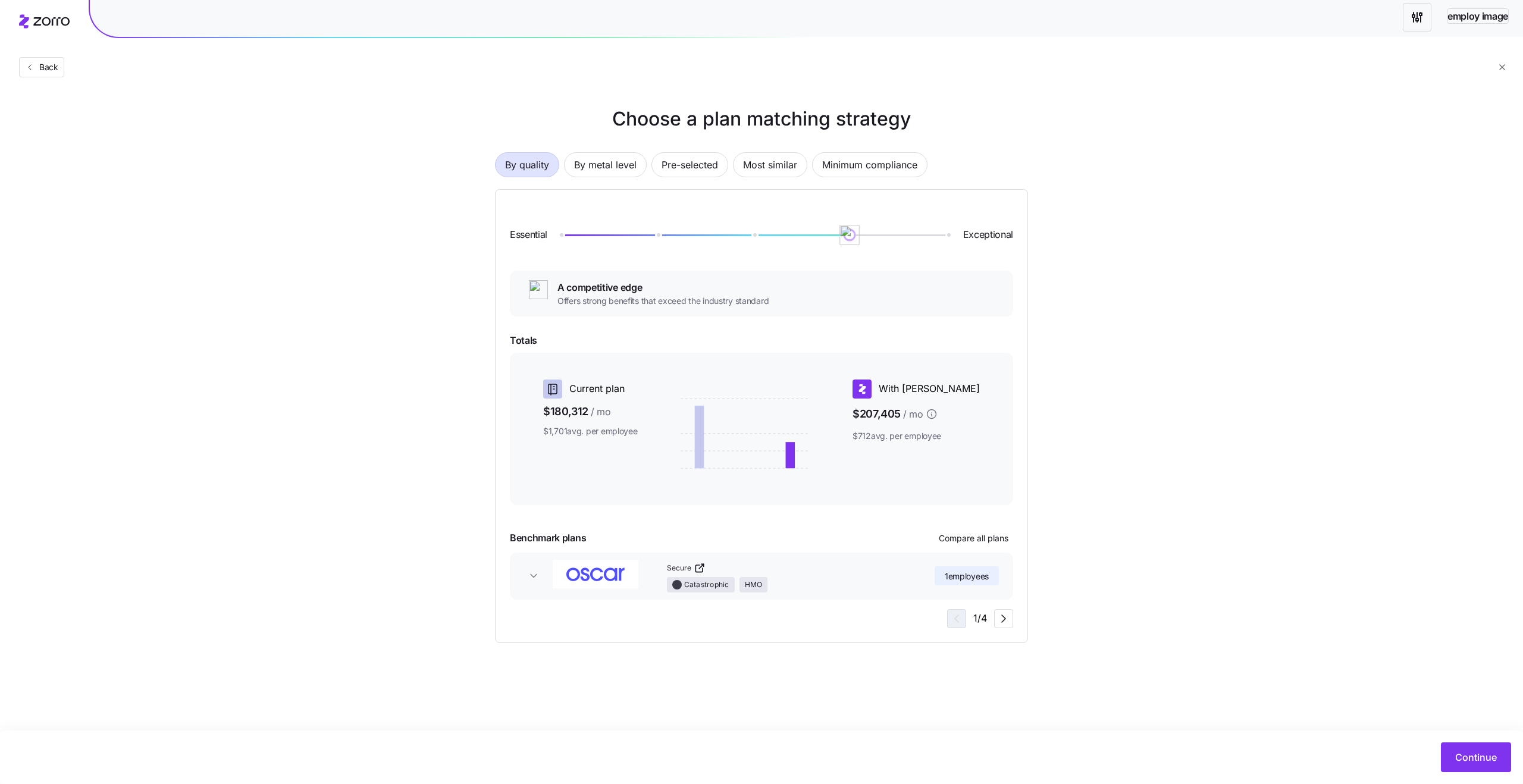
click at [803, 243] on div "Essential Exceptional" at bounding box center [761, 234] width 503 height 62
click at [530, 574] on icon "button" at bounding box center [533, 575] width 12 height 12
click at [1001, 688] on icon "button" at bounding box center [1003, 692] width 14 height 14
click at [1005, 616] on icon "button" at bounding box center [1003, 618] width 14 height 14
click at [947, 618] on icon "button" at bounding box center [954, 618] width 14 height 14
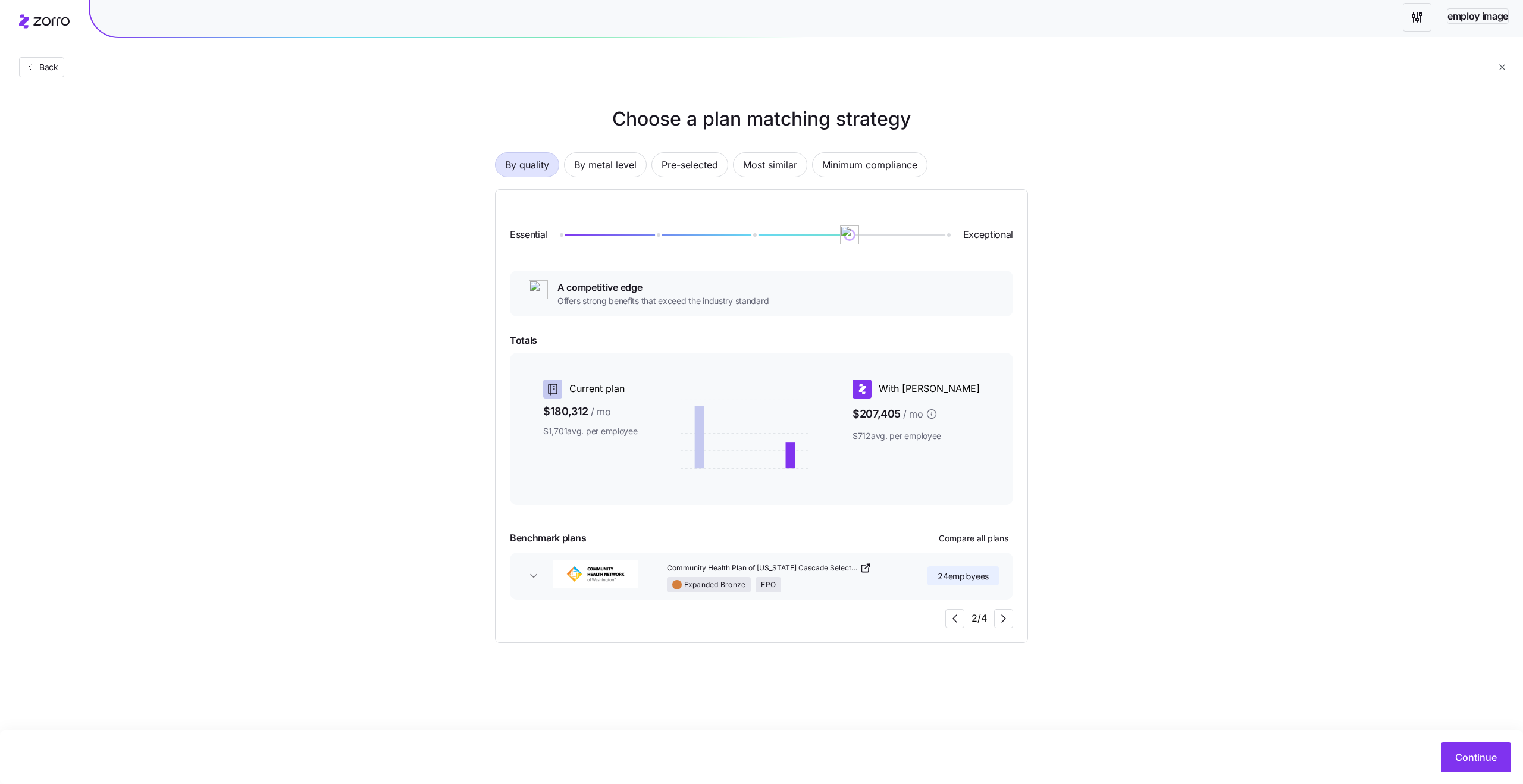
click at [534, 576] on icon "button" at bounding box center [533, 575] width 6 height 3
click at [536, 580] on icon "button" at bounding box center [533, 575] width 12 height 12
click at [864, 566] on div "24 employees" at bounding box center [927, 575] width 142 height 32
click at [864, 568] on div "24 employees" at bounding box center [927, 575] width 142 height 32
click at [805, 566] on span "Community Health Plan of Washington Cascade Select Bronze" at bounding box center [761, 568] width 190 height 10
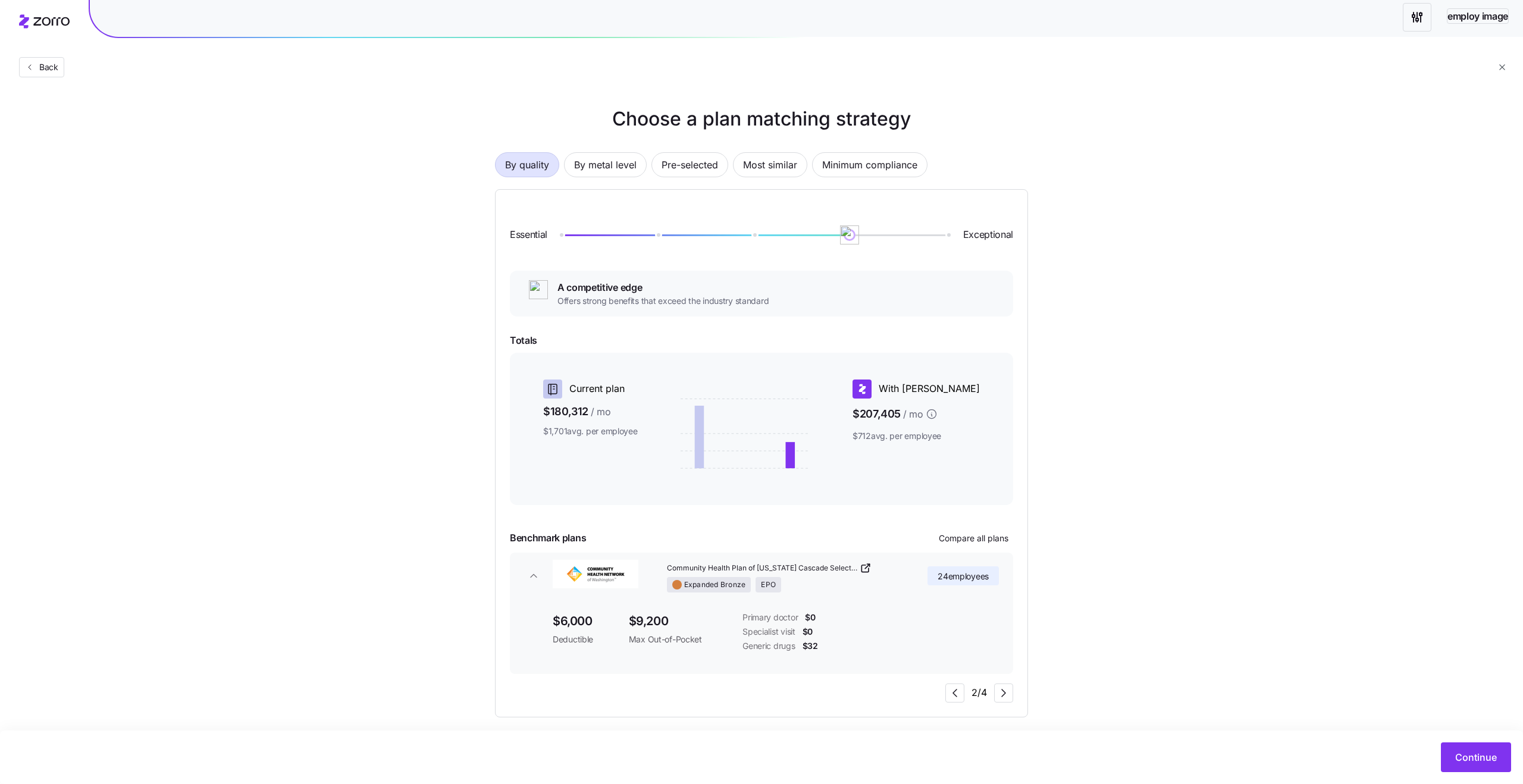
click at [532, 576] on icon "button" at bounding box center [533, 575] width 12 height 12
click at [819, 569] on span "Community Health Plan of Washington Cascade Select Bronze" at bounding box center [761, 568] width 190 height 10
drag, startPoint x: 889, startPoint y: 233, endPoint x: 742, endPoint y: 234, distance: 147.0
click at [742, 234] on div at bounding box center [752, 234] width 387 height 5
drag, startPoint x: 754, startPoint y: 236, endPoint x: 847, endPoint y: 236, distance: 93.0
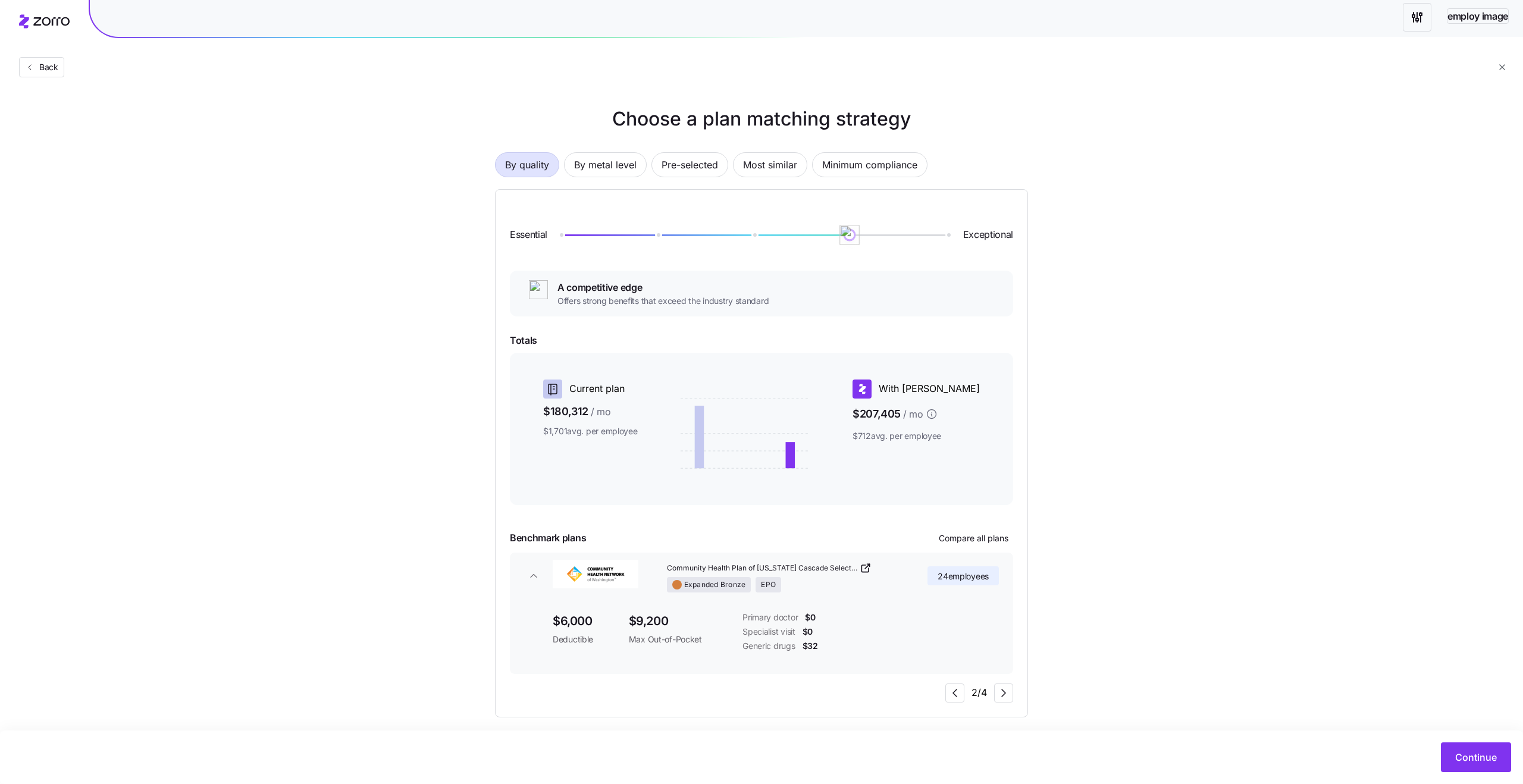
click at [847, 236] on img at bounding box center [849, 235] width 20 height 20
drag, startPoint x: 847, startPoint y: 236, endPoint x: 736, endPoint y: 245, distance: 111.4
click at [736, 245] on div "Essential Exceptional" at bounding box center [761, 234] width 503 height 62
click at [1452, 759] on button "Continue" at bounding box center [1476, 757] width 70 height 30
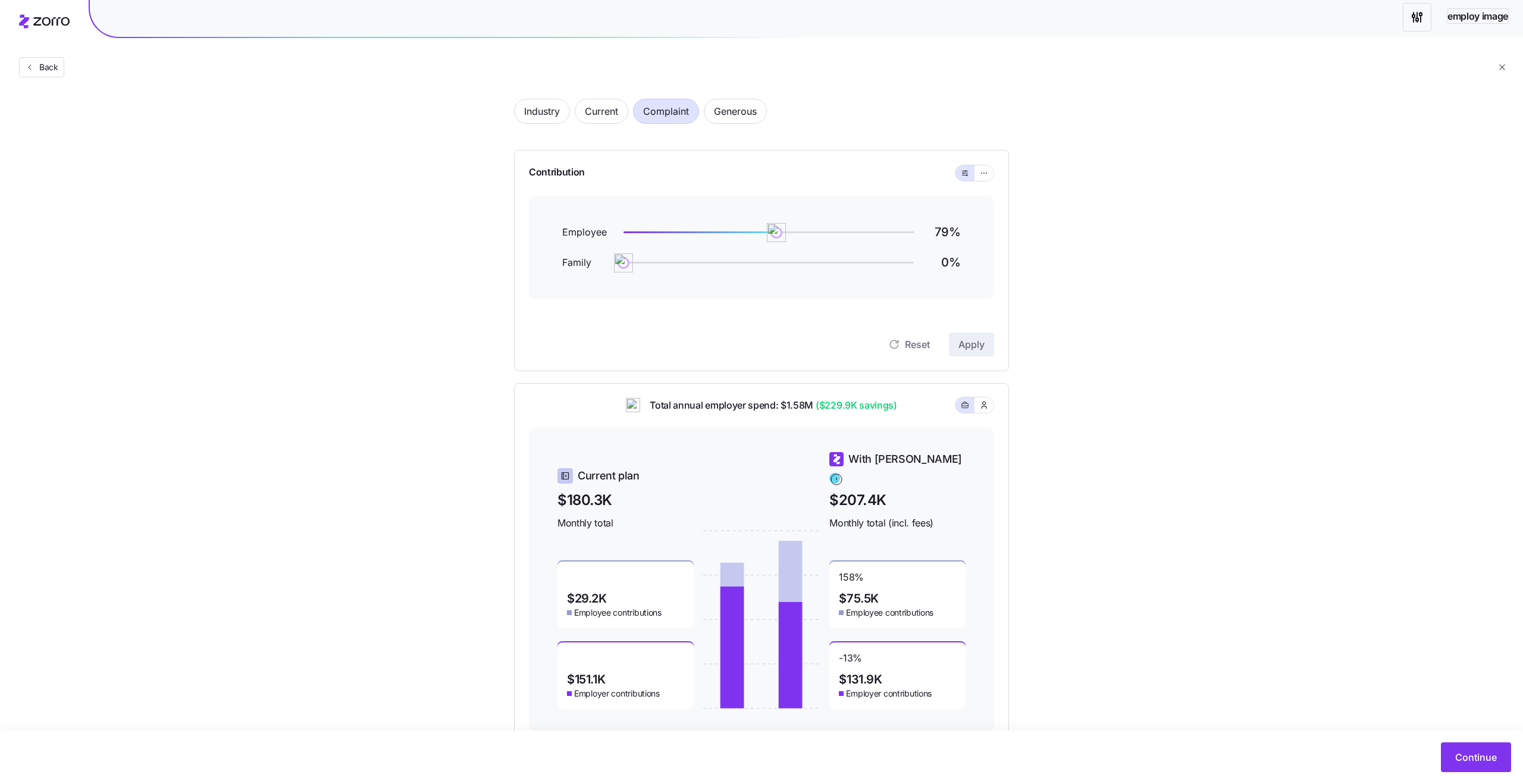
scroll to position [57, 0]
click at [981, 404] on icon "button" at bounding box center [984, 401] width 9 height 12
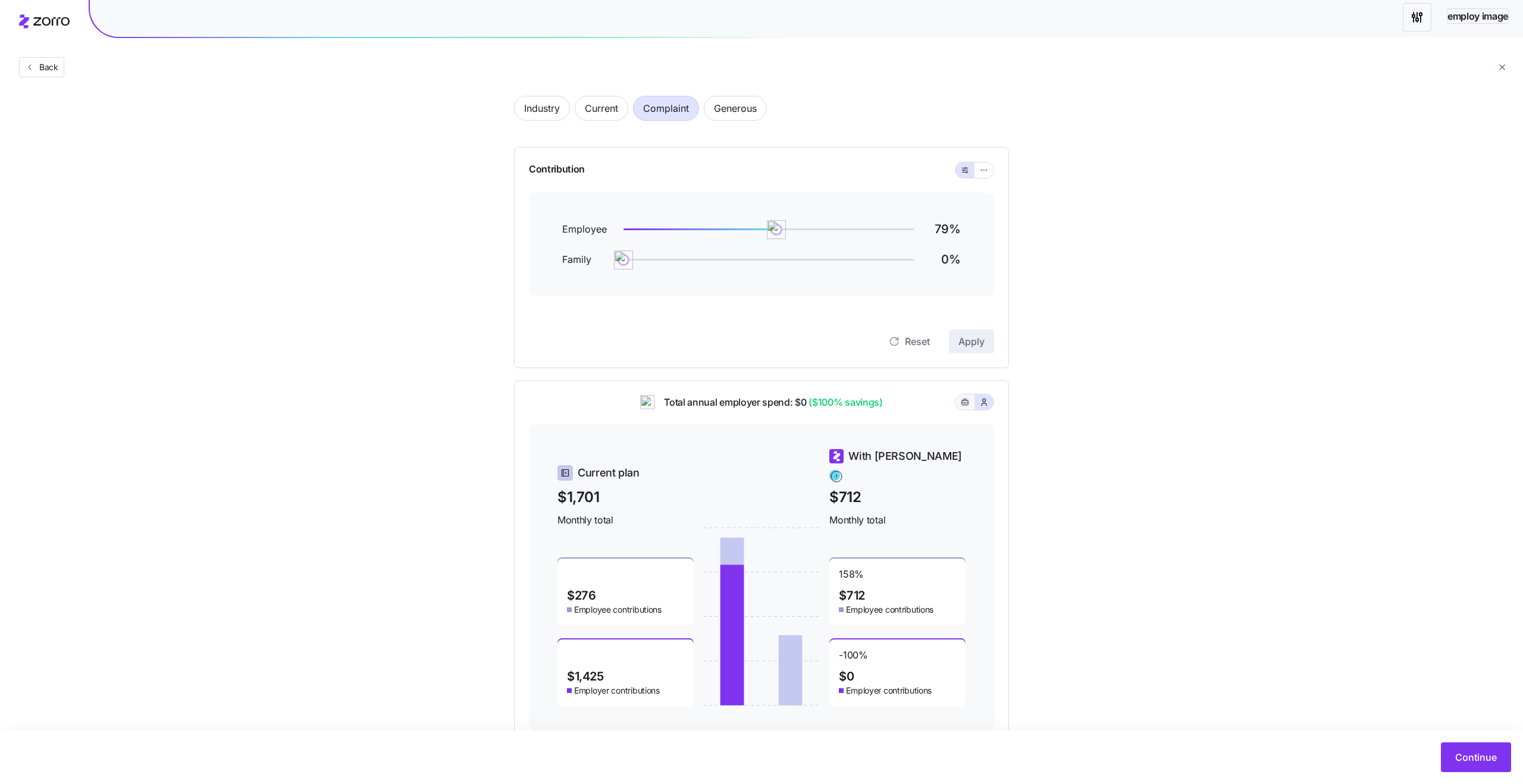
click at [963, 404] on icon "button" at bounding box center [964, 401] width 8 height 14
click at [991, 405] on button "button" at bounding box center [984, 401] width 19 height 16
click at [971, 402] on button "button" at bounding box center [964, 401] width 19 height 16
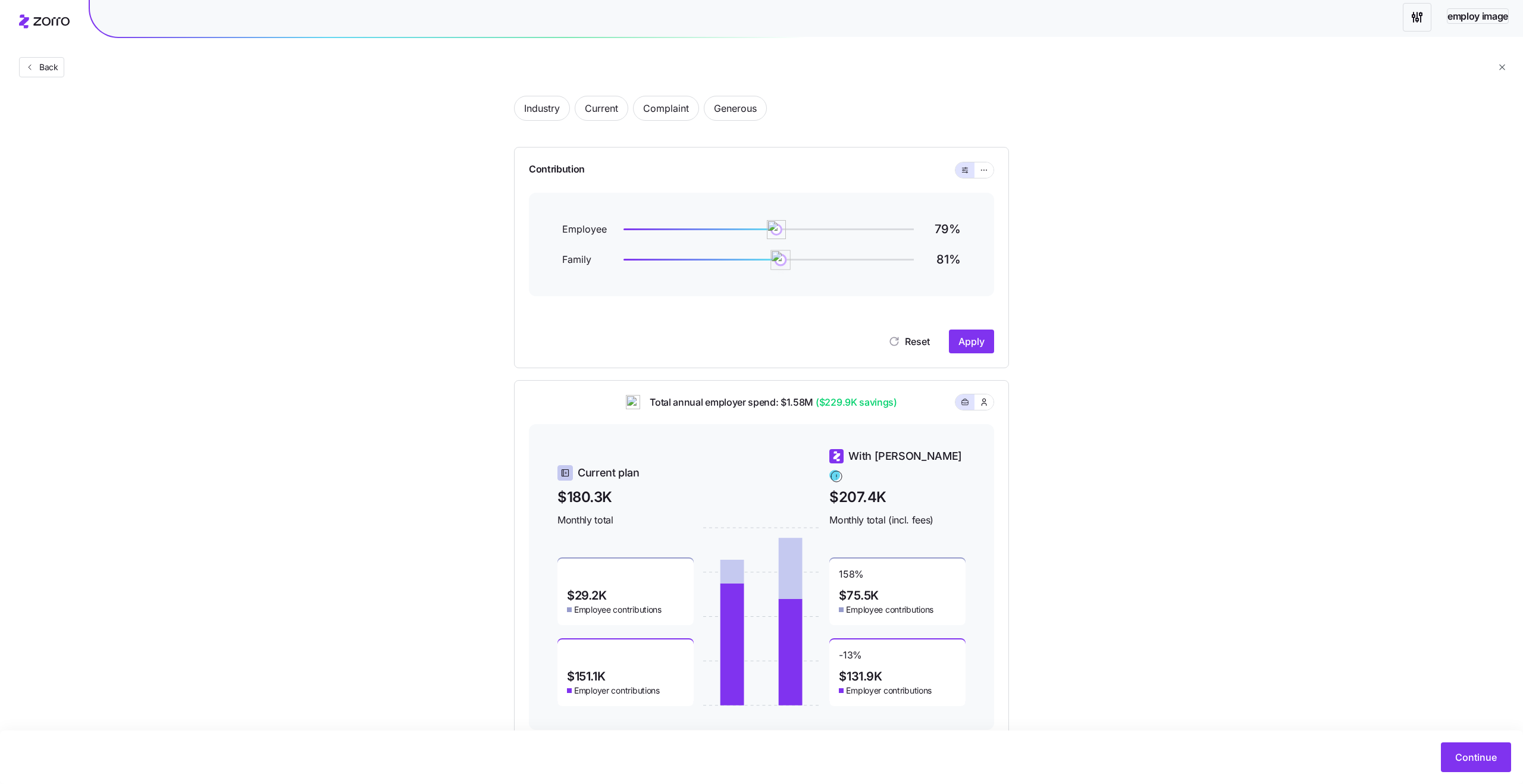
drag, startPoint x: 629, startPoint y: 259, endPoint x: 778, endPoint y: 255, distance: 149.1
click at [780, 255] on img at bounding box center [781, 259] width 20 height 20
click at [984, 404] on icon "button" at bounding box center [984, 402] width 5 height 6
click at [971, 402] on button "button" at bounding box center [964, 401] width 19 height 16
click at [984, 402] on icon "button" at bounding box center [984, 401] width 9 height 12
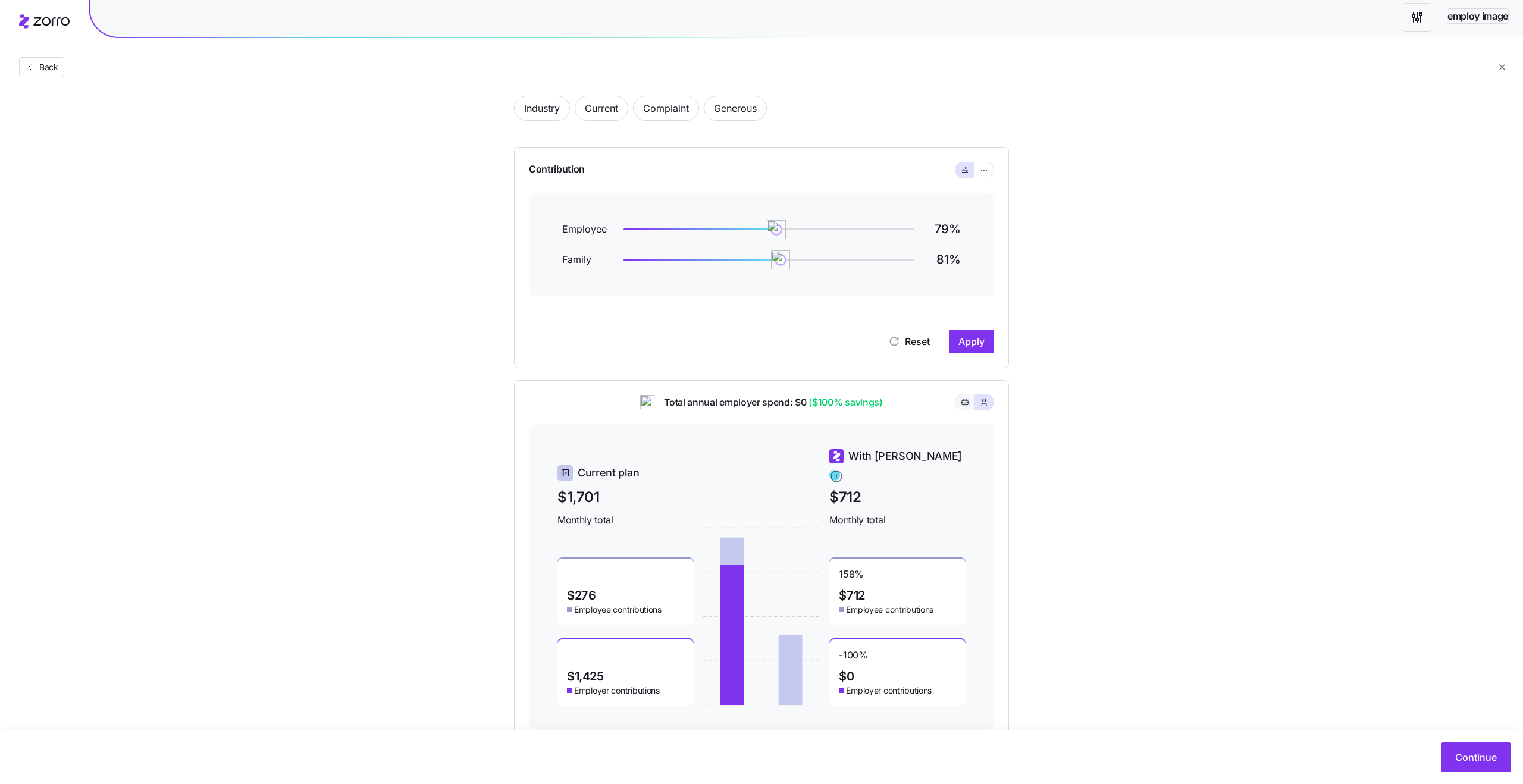
click at [967, 401] on icon "button" at bounding box center [964, 401] width 8 height 14
drag, startPoint x: 782, startPoint y: 259, endPoint x: 716, endPoint y: 262, distance: 66.1
click at [716, 262] on img at bounding box center [715, 259] width 20 height 20
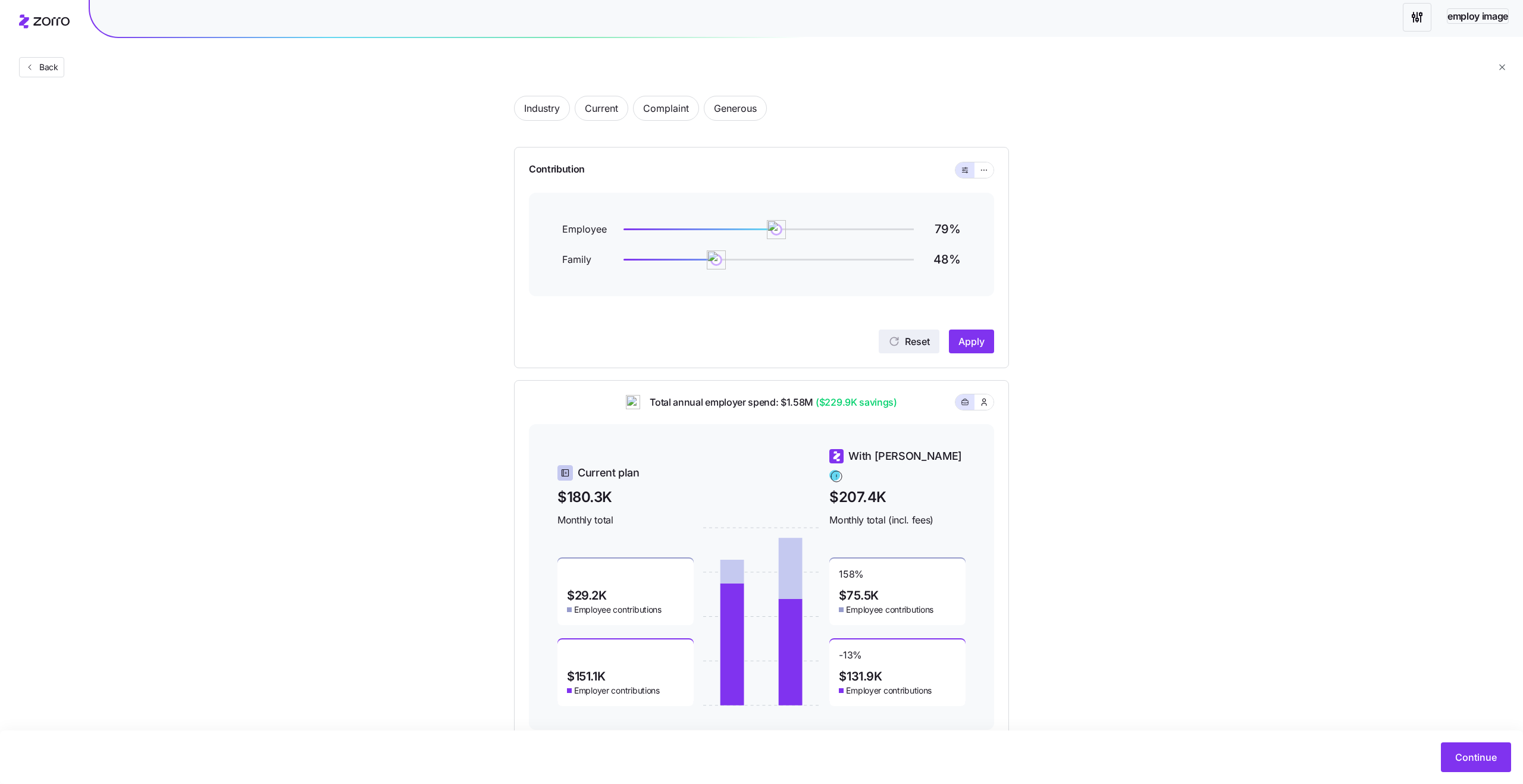
click at [915, 338] on span "Reset" at bounding box center [917, 341] width 25 height 14
drag, startPoint x: 618, startPoint y: 261, endPoint x: 743, endPoint y: 257, distance: 125.1
click at [743, 257] on img at bounding box center [743, 259] width 20 height 20
click at [961, 345] on span "Apply" at bounding box center [971, 341] width 26 height 14
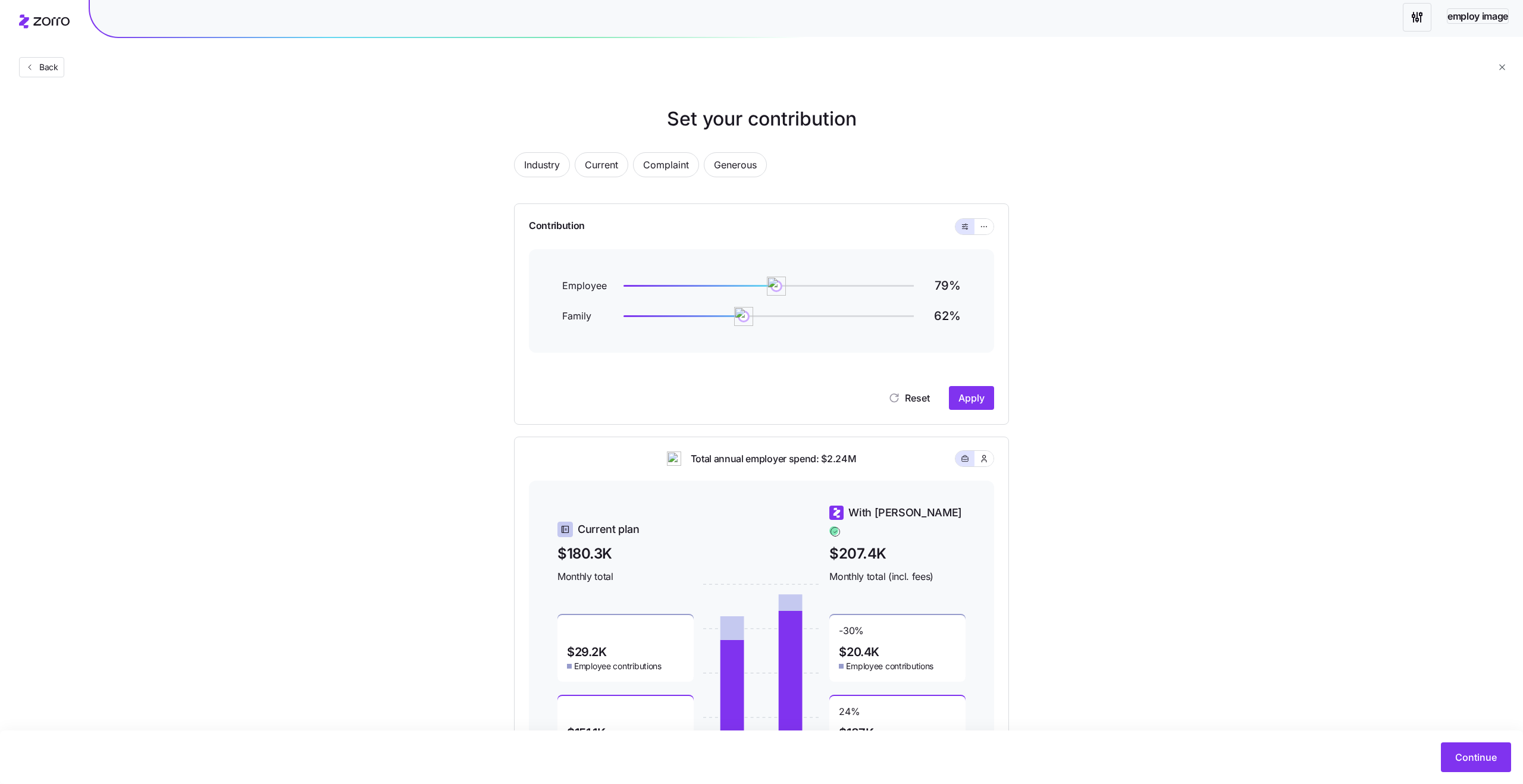
scroll to position [26, 0]
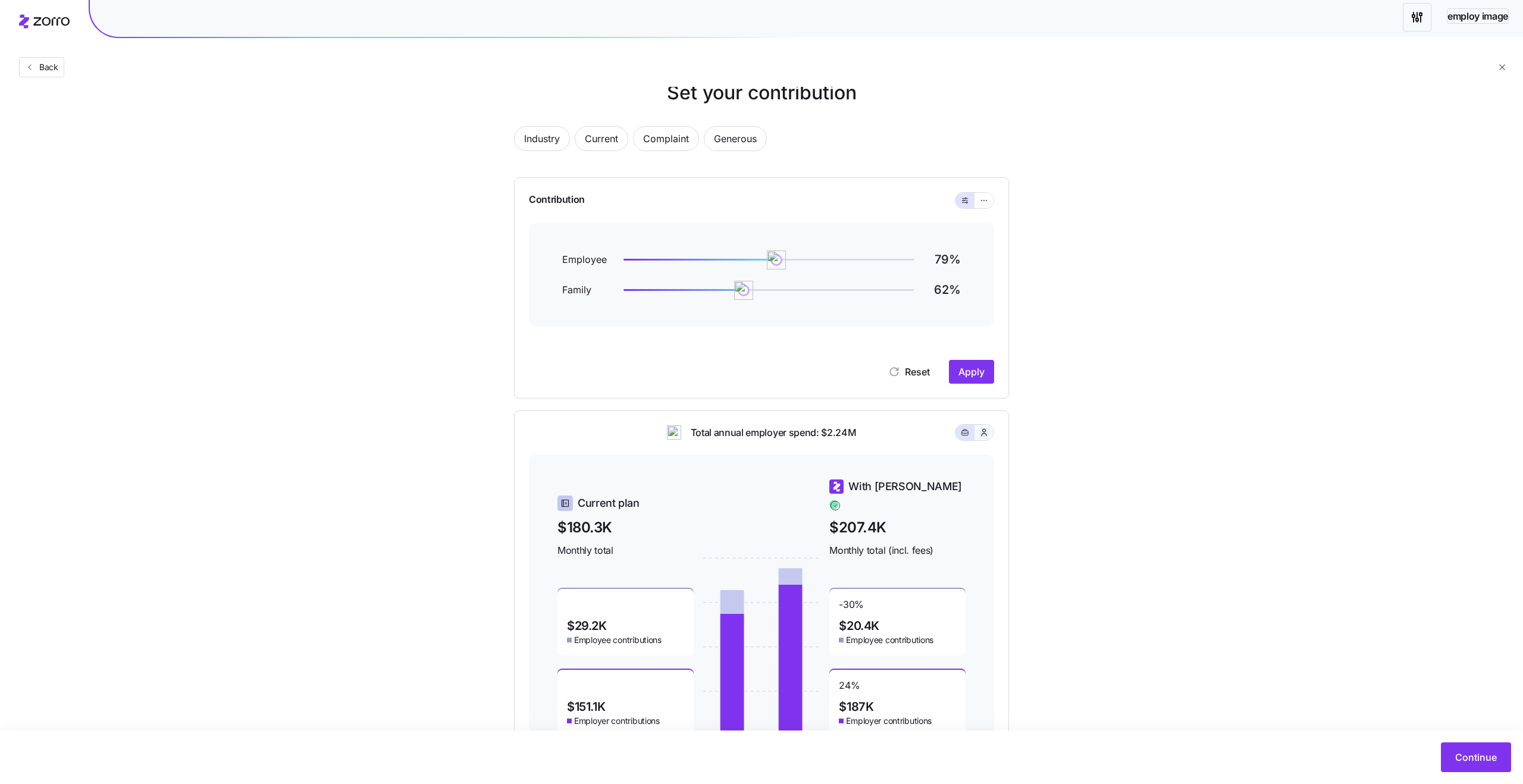
click at [985, 431] on icon "button" at bounding box center [984, 432] width 5 height 6
click at [963, 431] on icon "button" at bounding box center [965, 431] width 6 height 4
click at [986, 202] on icon "button" at bounding box center [984, 200] width 8 height 14
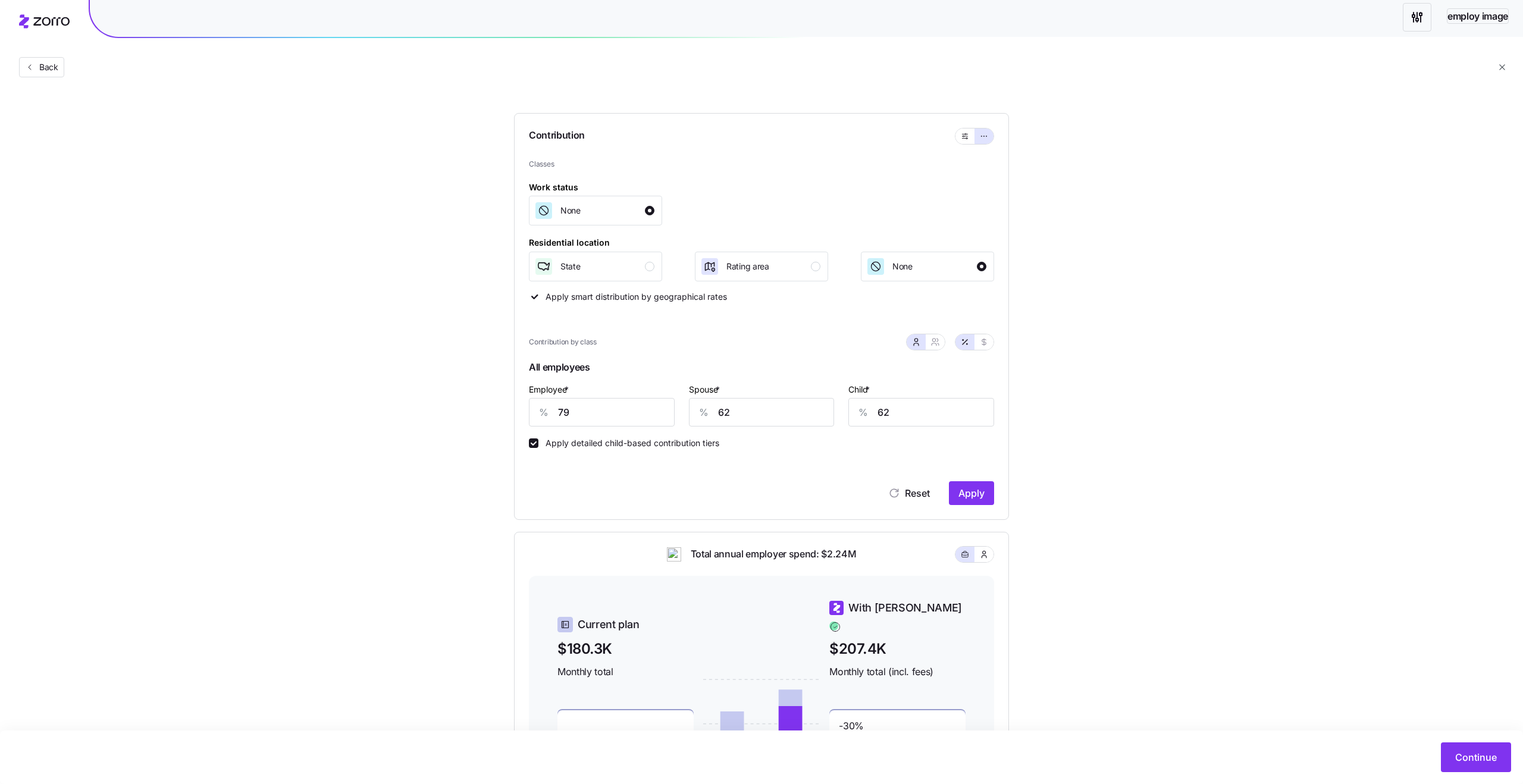
scroll to position [24, 0]
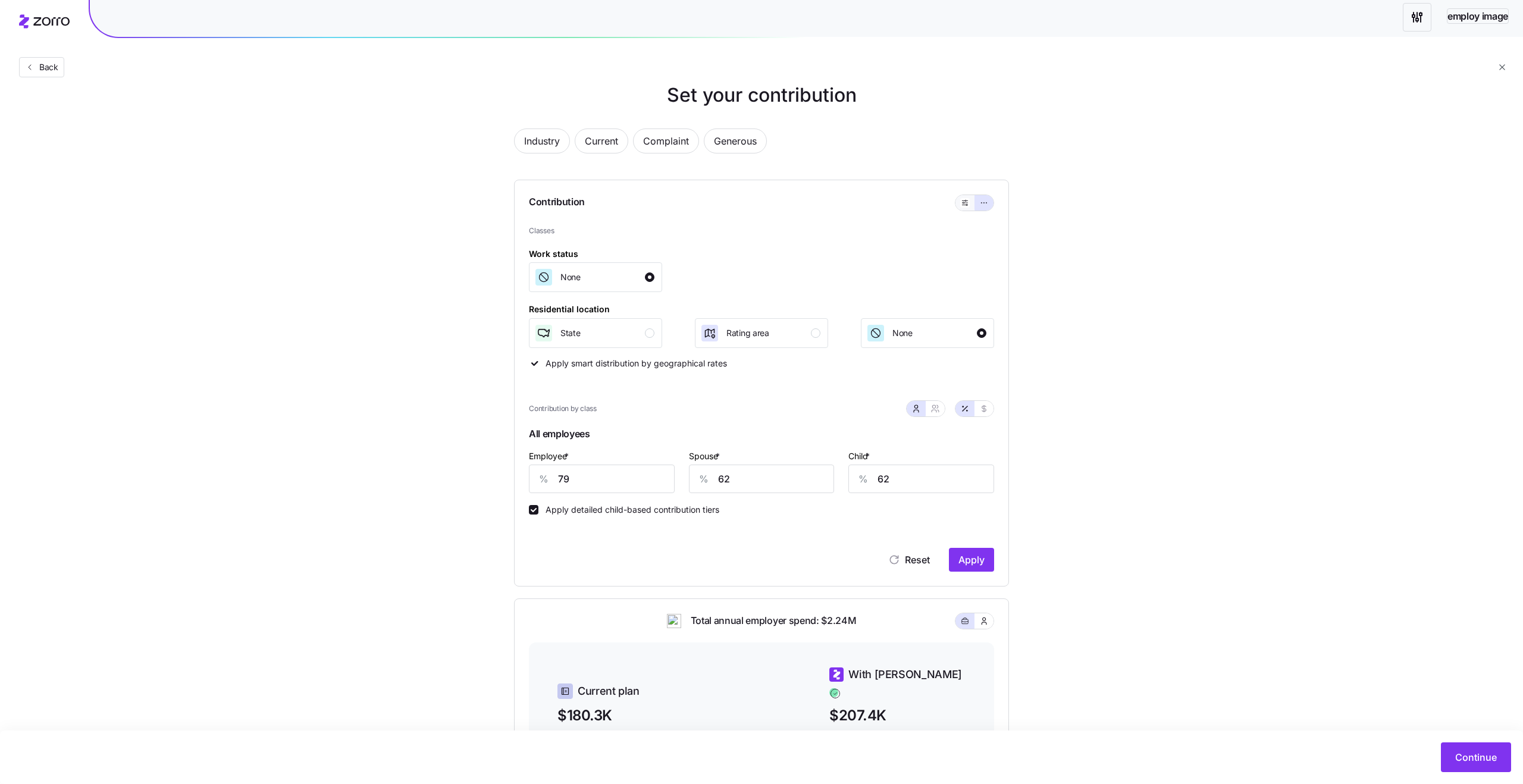
click at [961, 196] on button "button" at bounding box center [964, 202] width 19 height 16
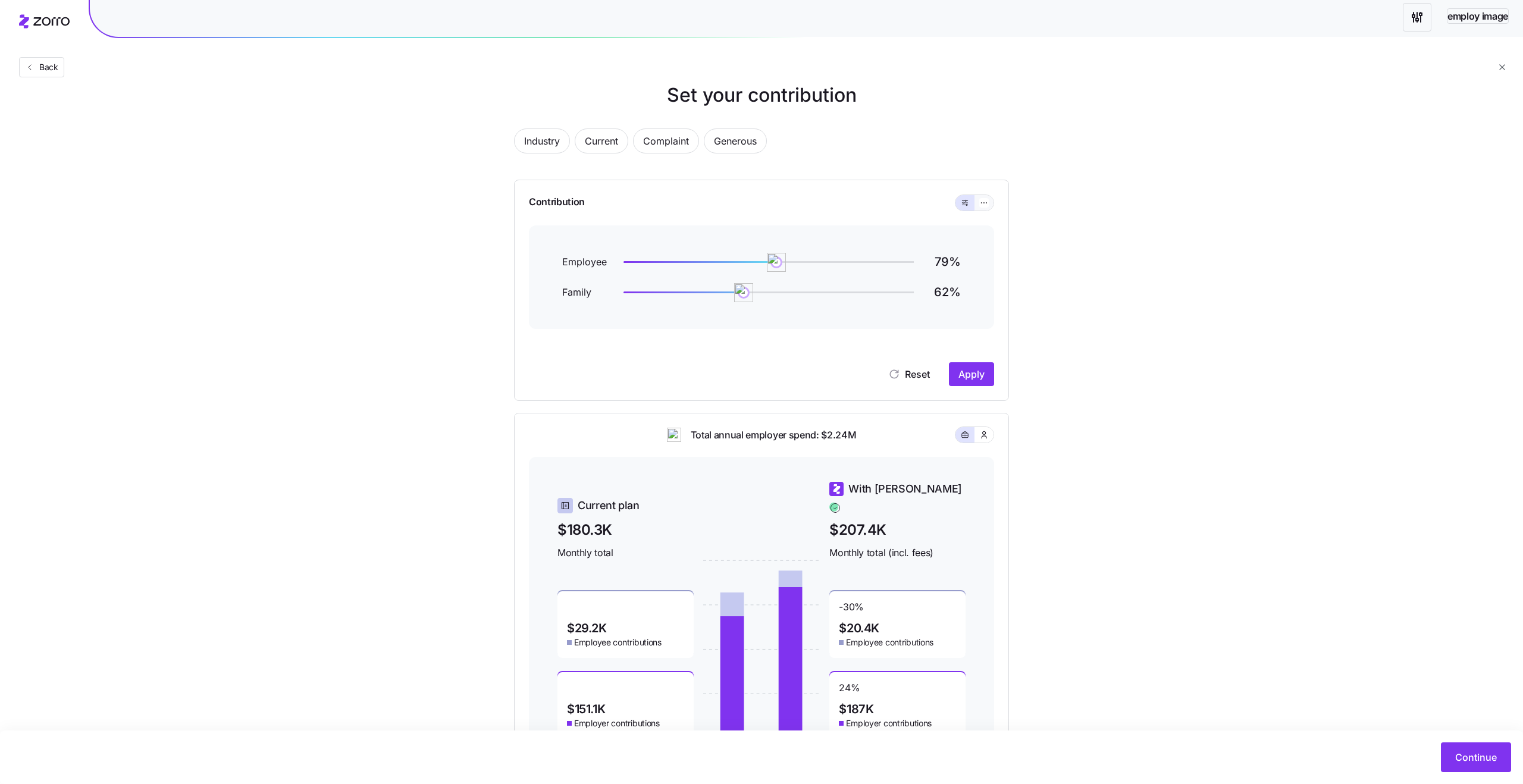
click at [990, 202] on button "button" at bounding box center [984, 202] width 19 height 16
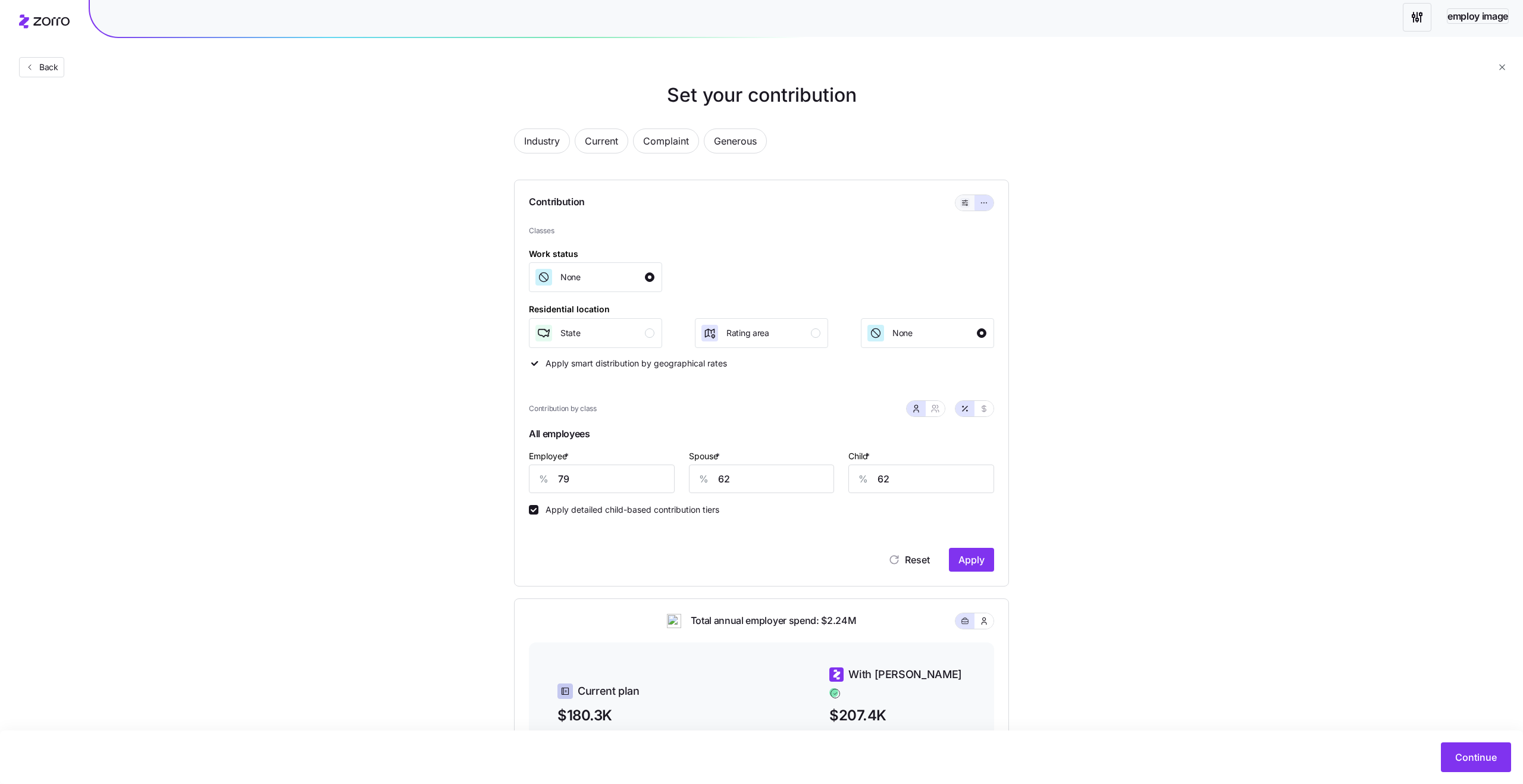
click at [967, 201] on icon "button" at bounding box center [964, 202] width 8 height 14
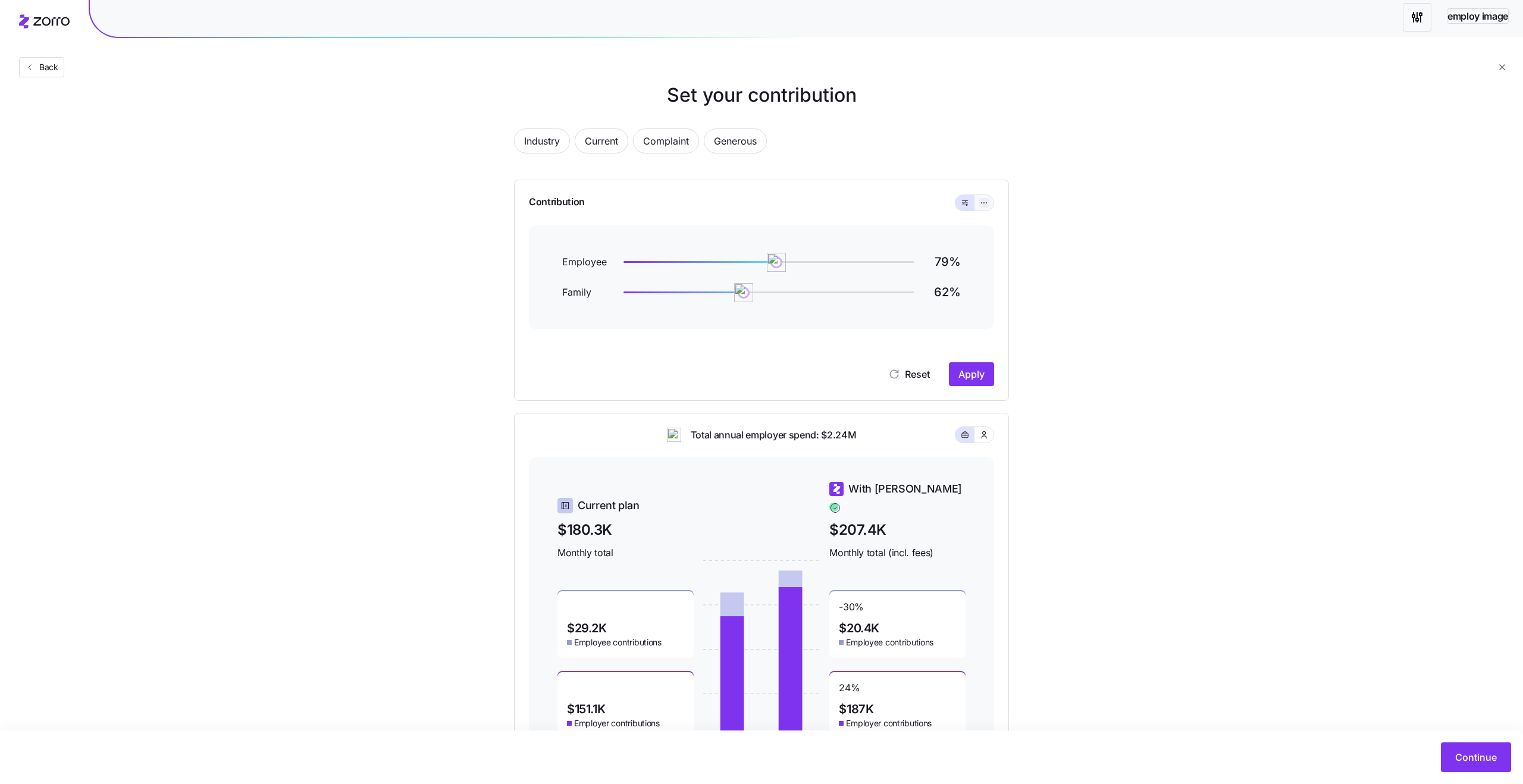
click at [988, 202] on button "button" at bounding box center [984, 203] width 9 height 9
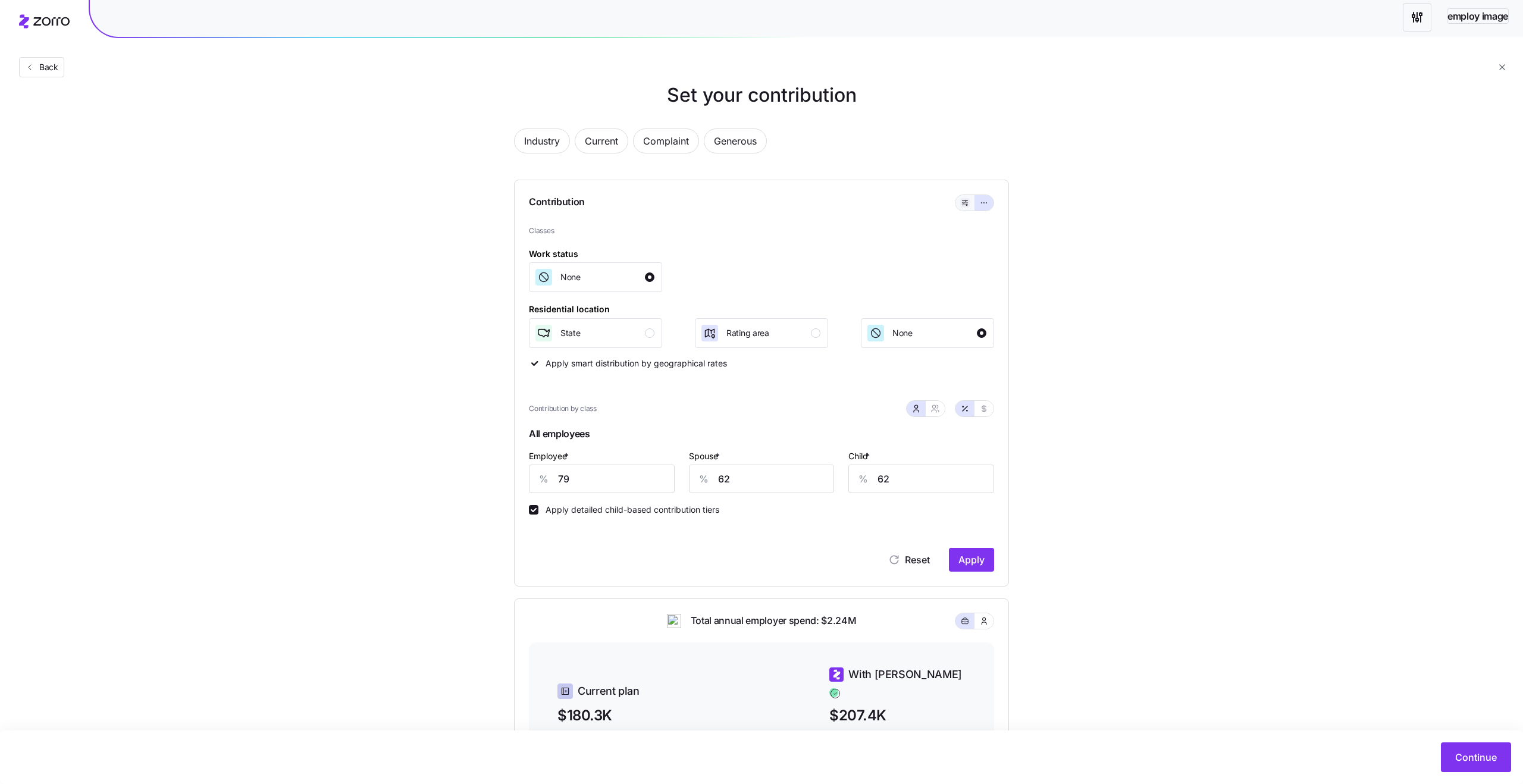
click at [968, 201] on icon "button" at bounding box center [964, 202] width 8 height 14
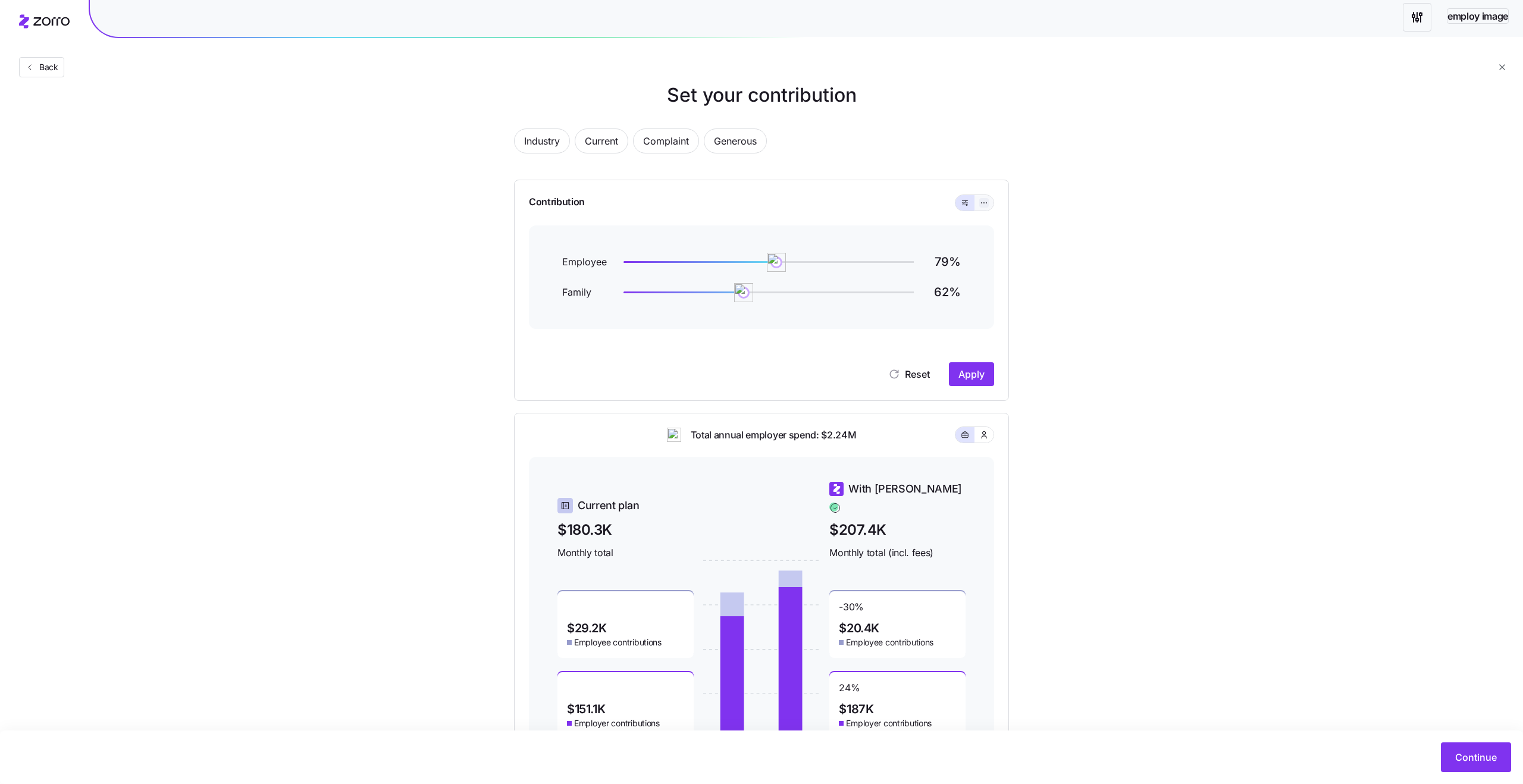
click at [981, 202] on icon "button" at bounding box center [984, 202] width 8 height 14
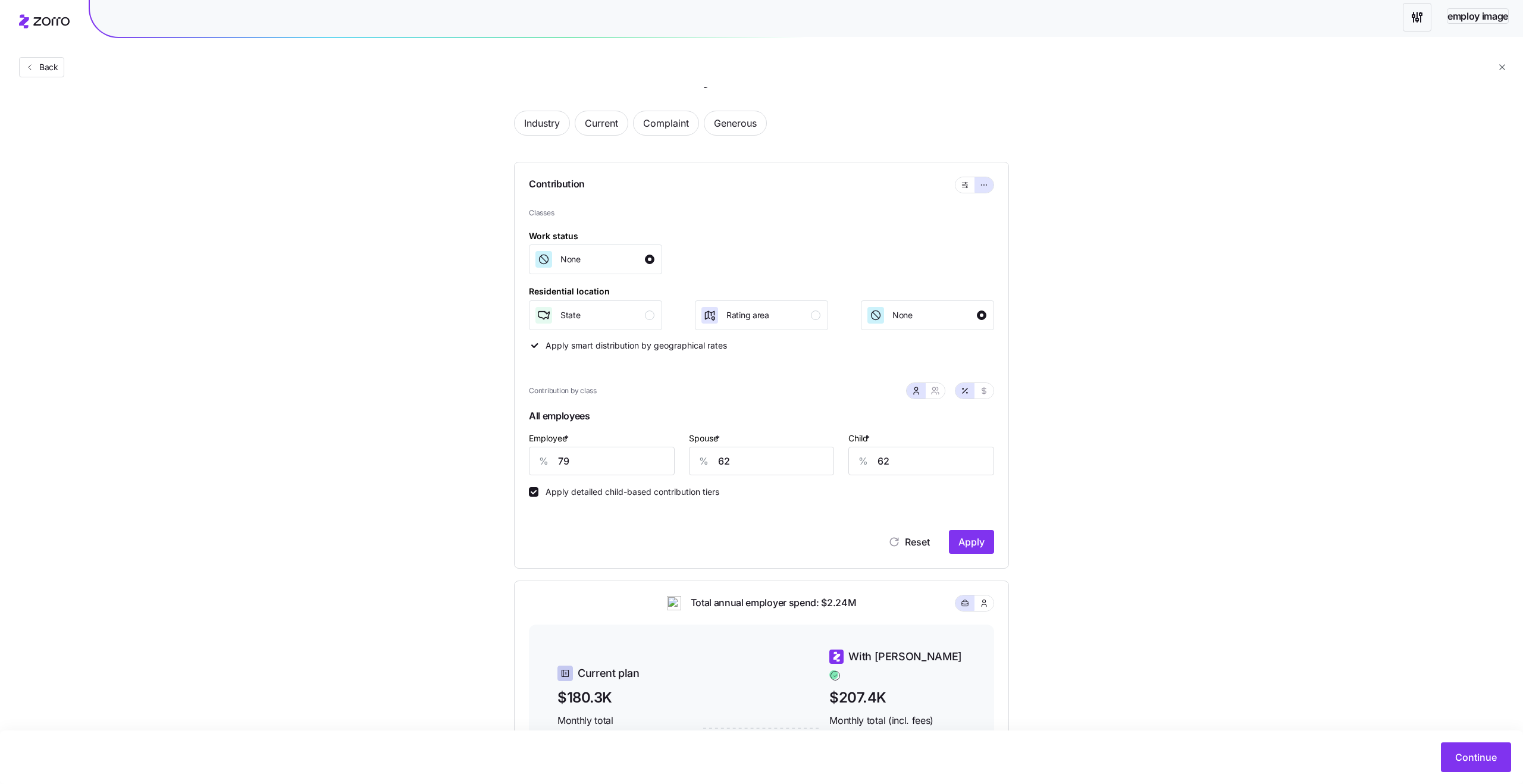
scroll to position [0, 0]
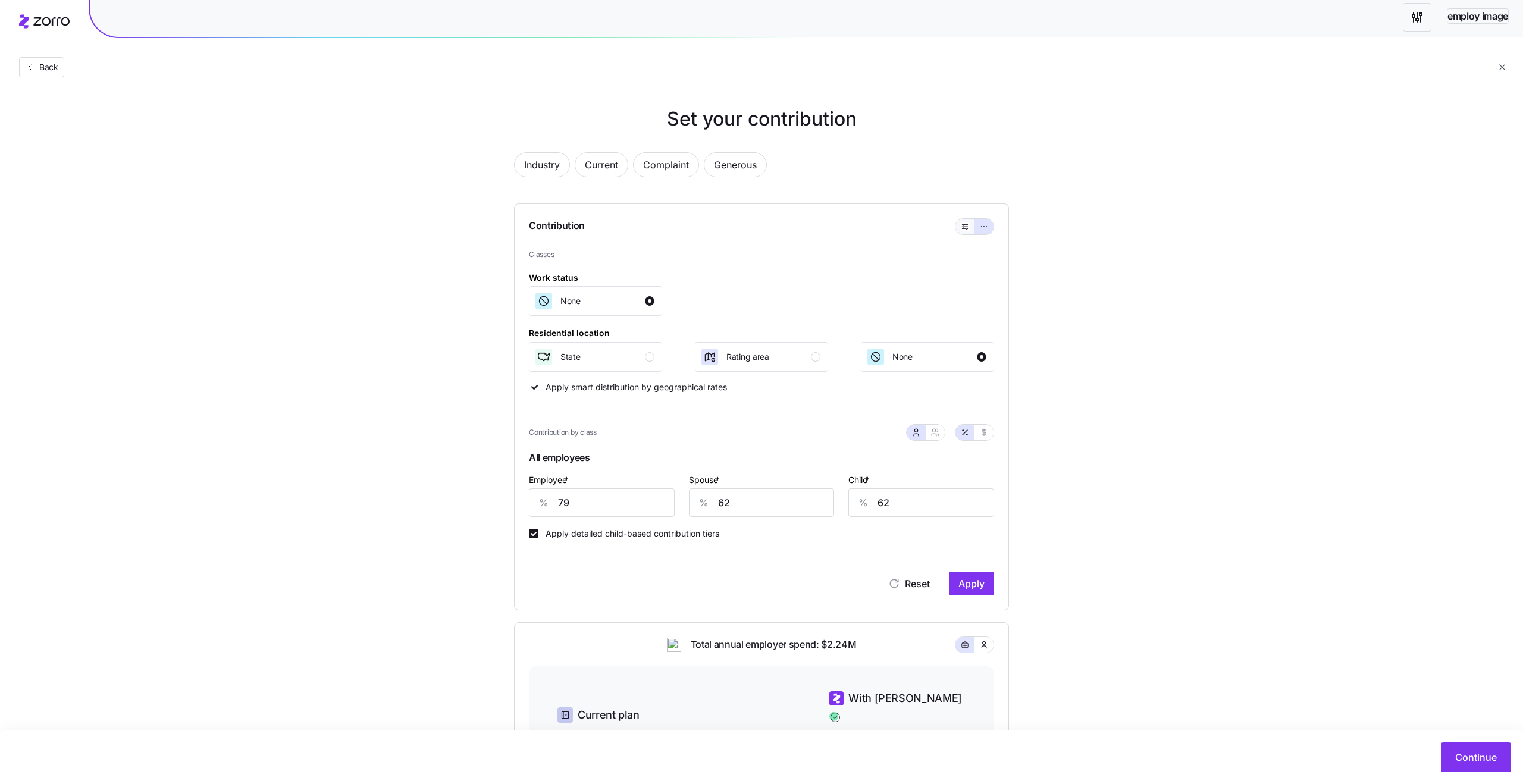
click at [971, 228] on button "button" at bounding box center [964, 226] width 19 height 16
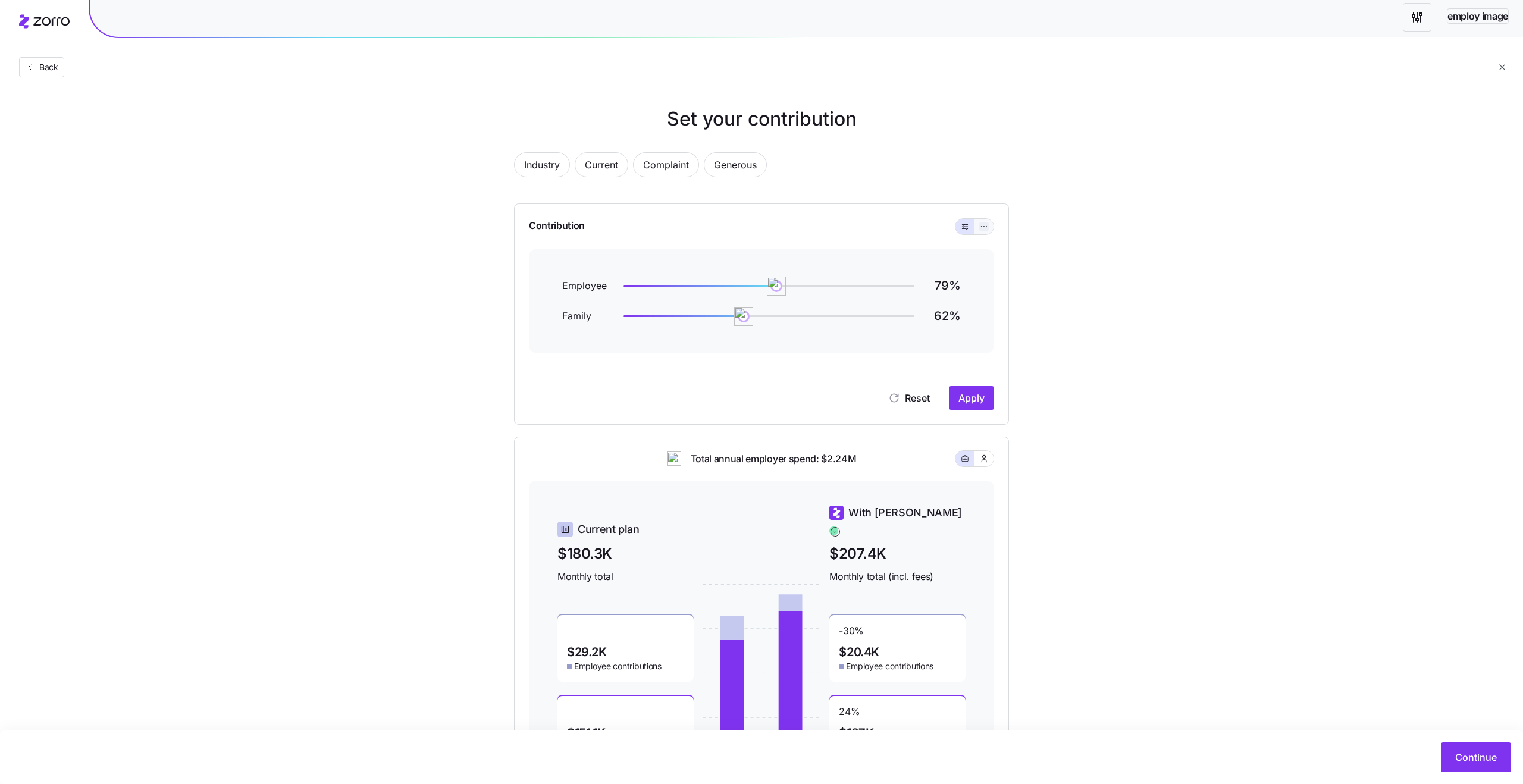
click at [982, 228] on icon "button" at bounding box center [984, 226] width 8 height 14
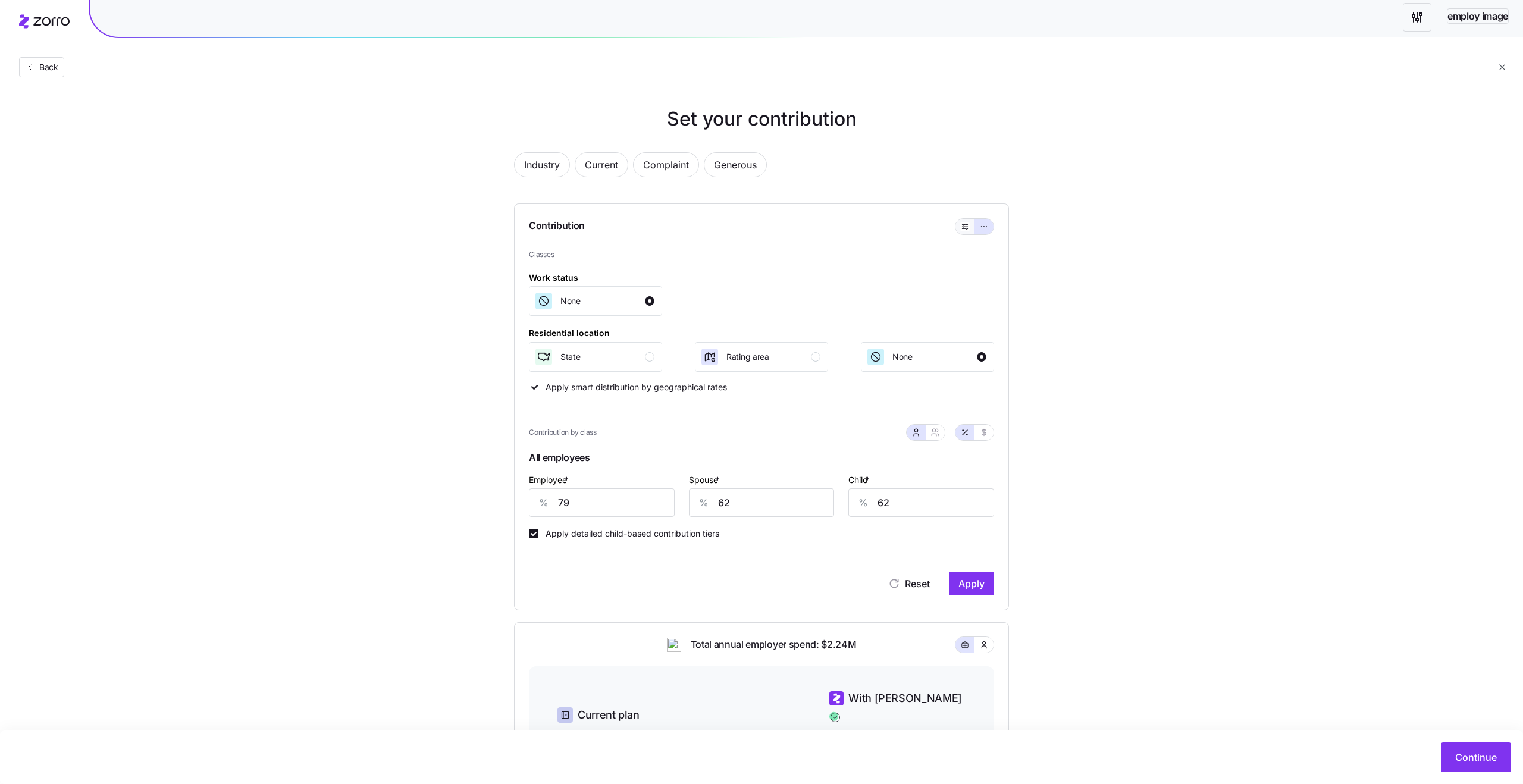
click at [971, 225] on button "button" at bounding box center [964, 226] width 19 height 16
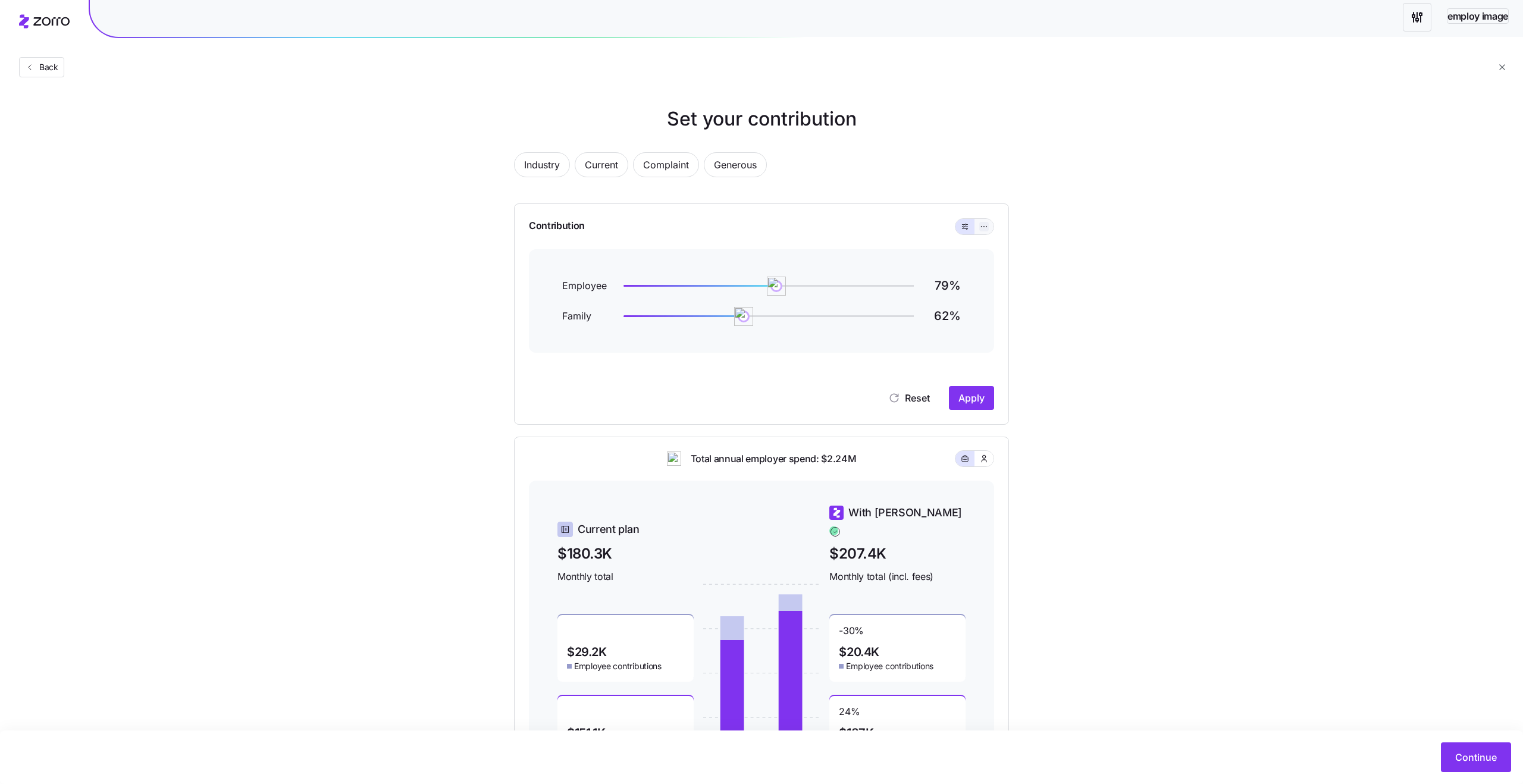
click at [986, 225] on icon "button" at bounding box center [984, 226] width 8 height 14
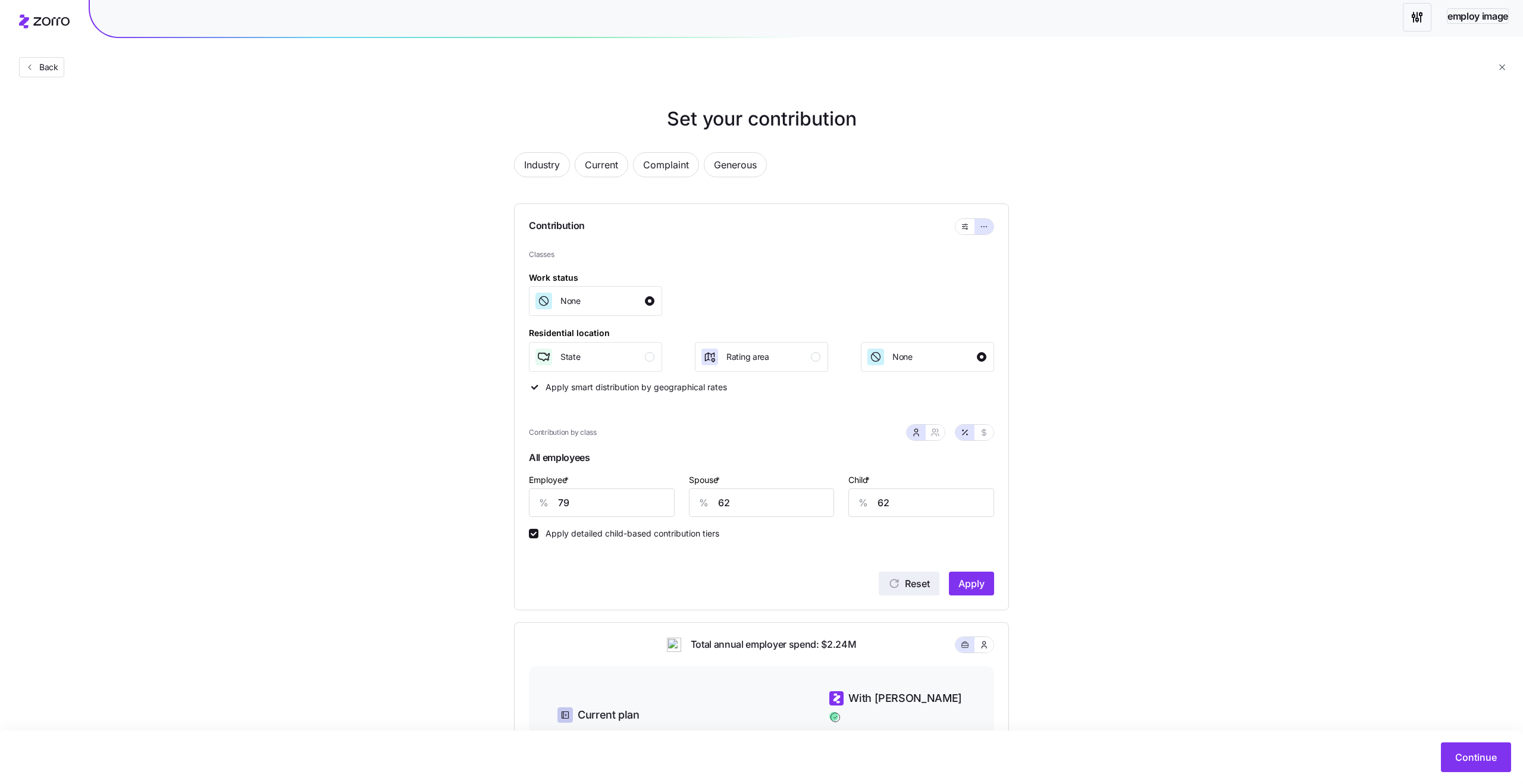
click at [905, 588] on span "Reset" at bounding box center [917, 583] width 25 height 14
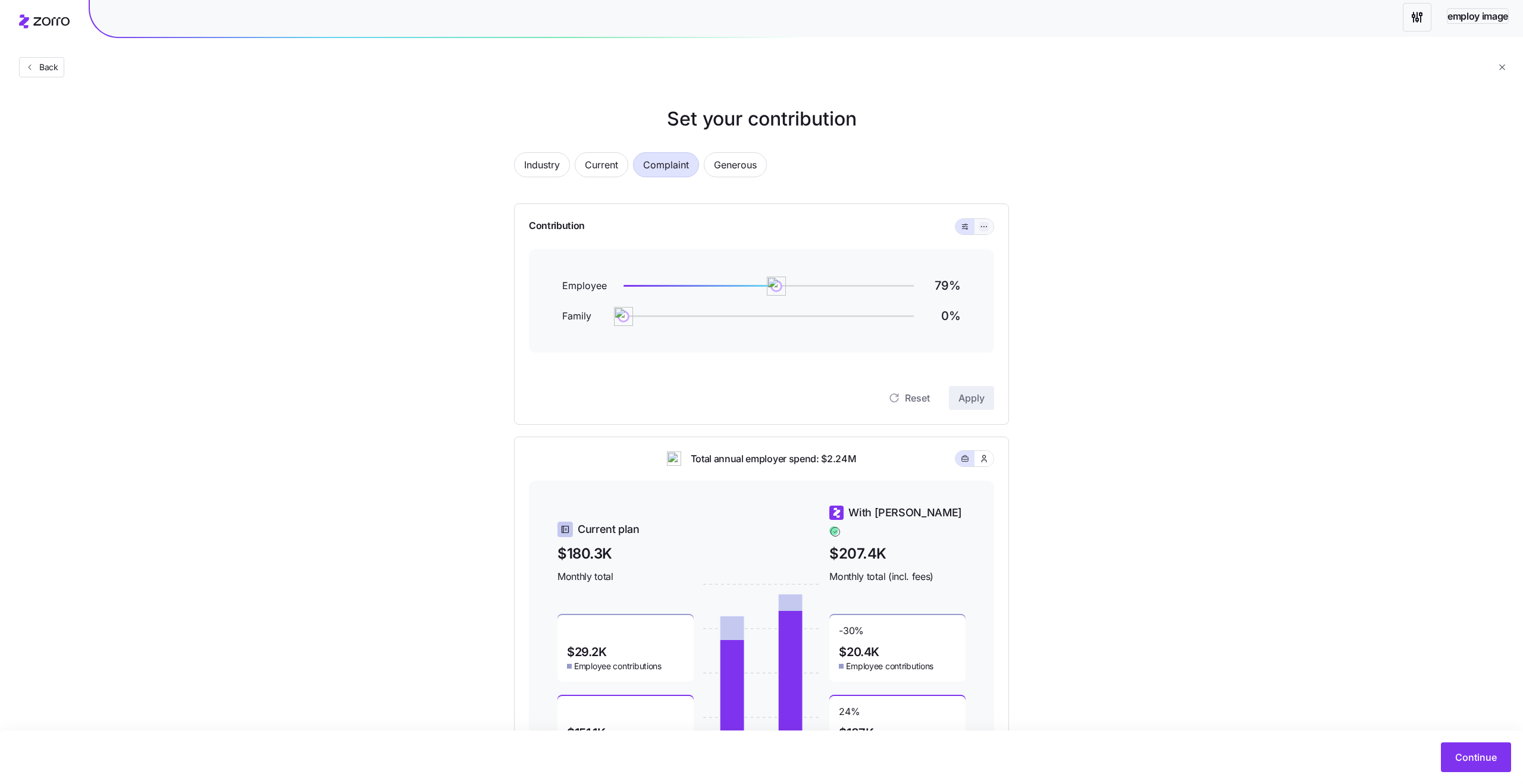
click at [984, 228] on icon "button" at bounding box center [984, 226] width 8 height 14
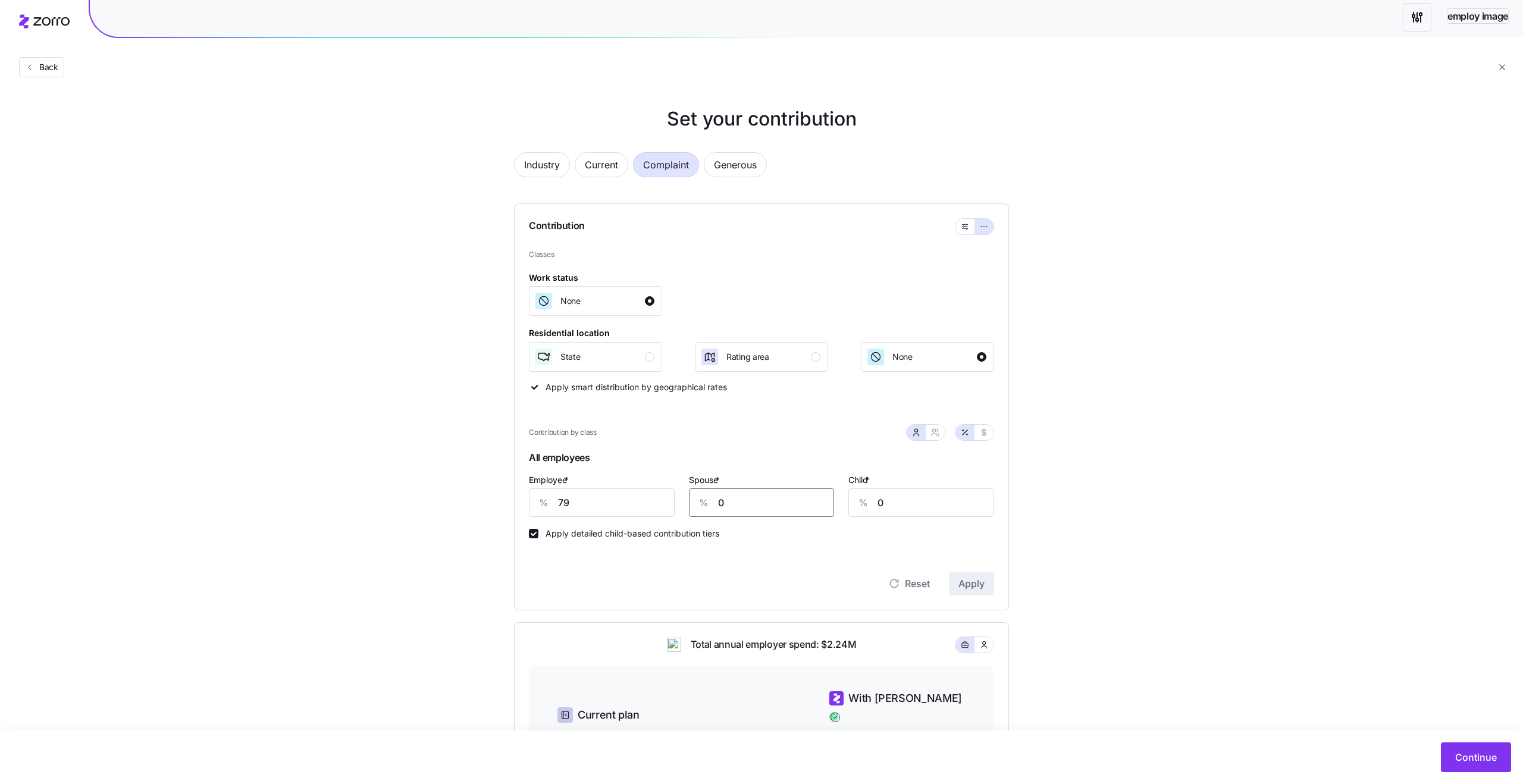
click at [762, 495] on input "0" at bounding box center [761, 502] width 146 height 29
click at [958, 226] on button "button" at bounding box center [964, 226] width 19 height 16
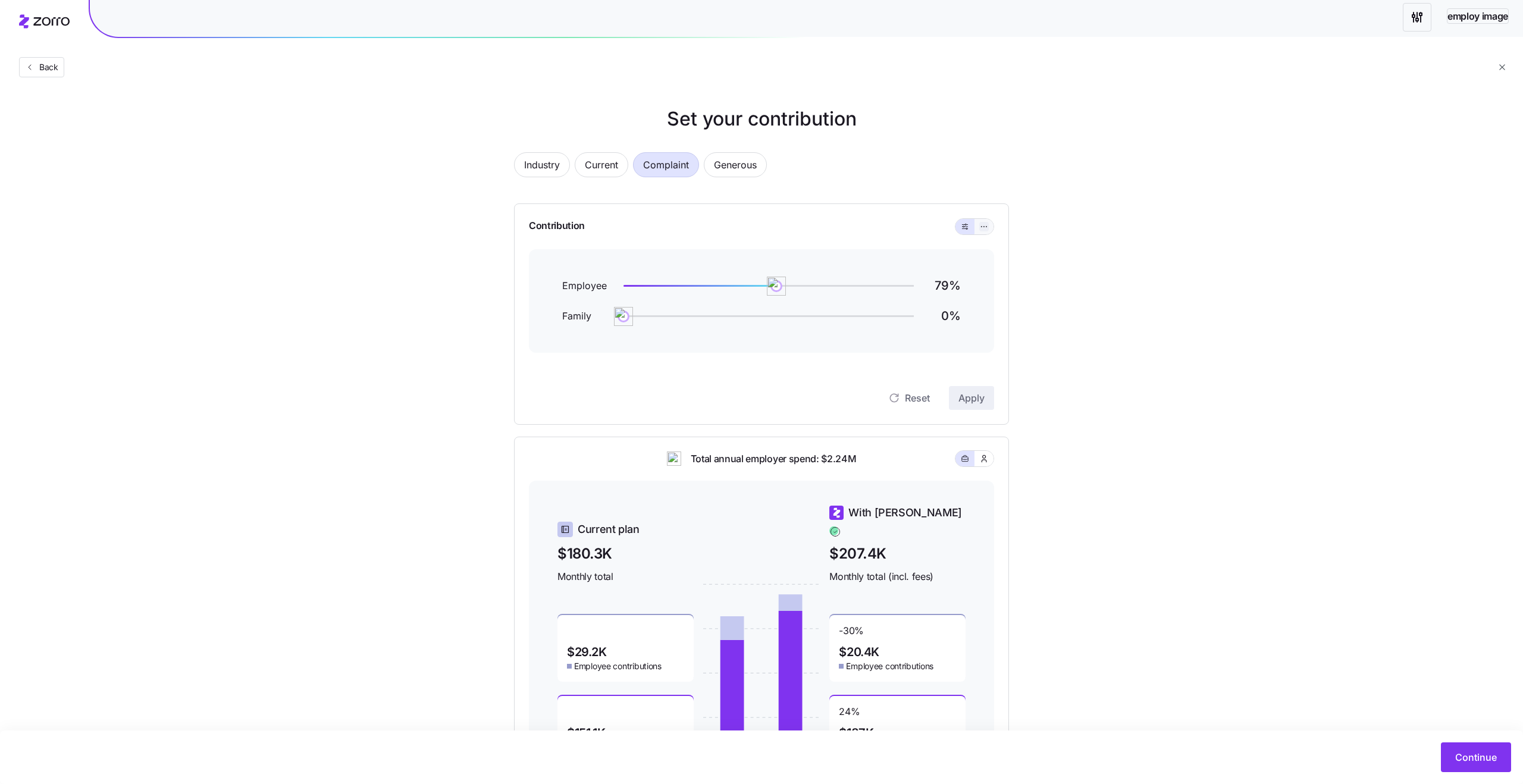
click at [981, 230] on icon "button" at bounding box center [984, 226] width 8 height 14
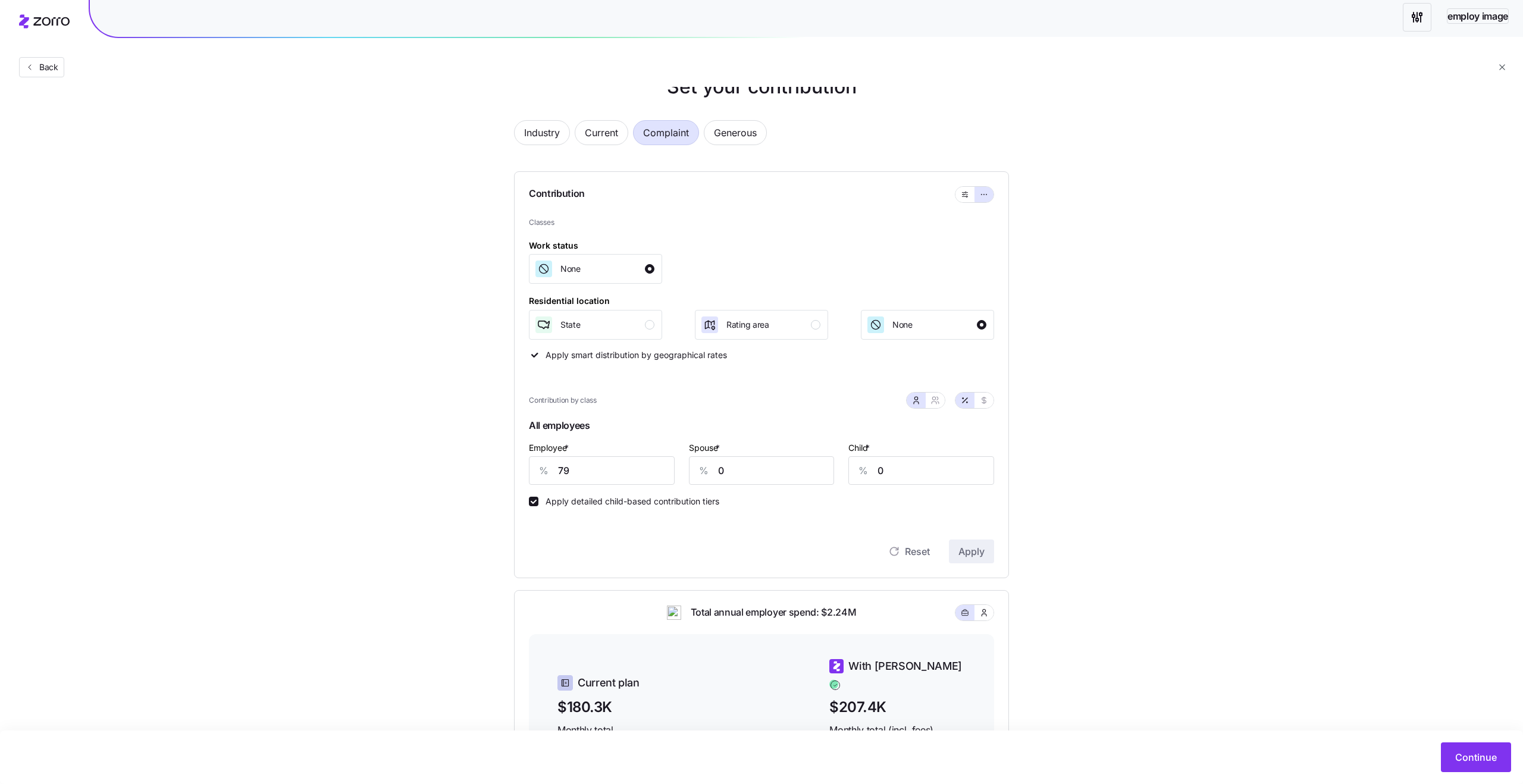
scroll to position [51, 0]
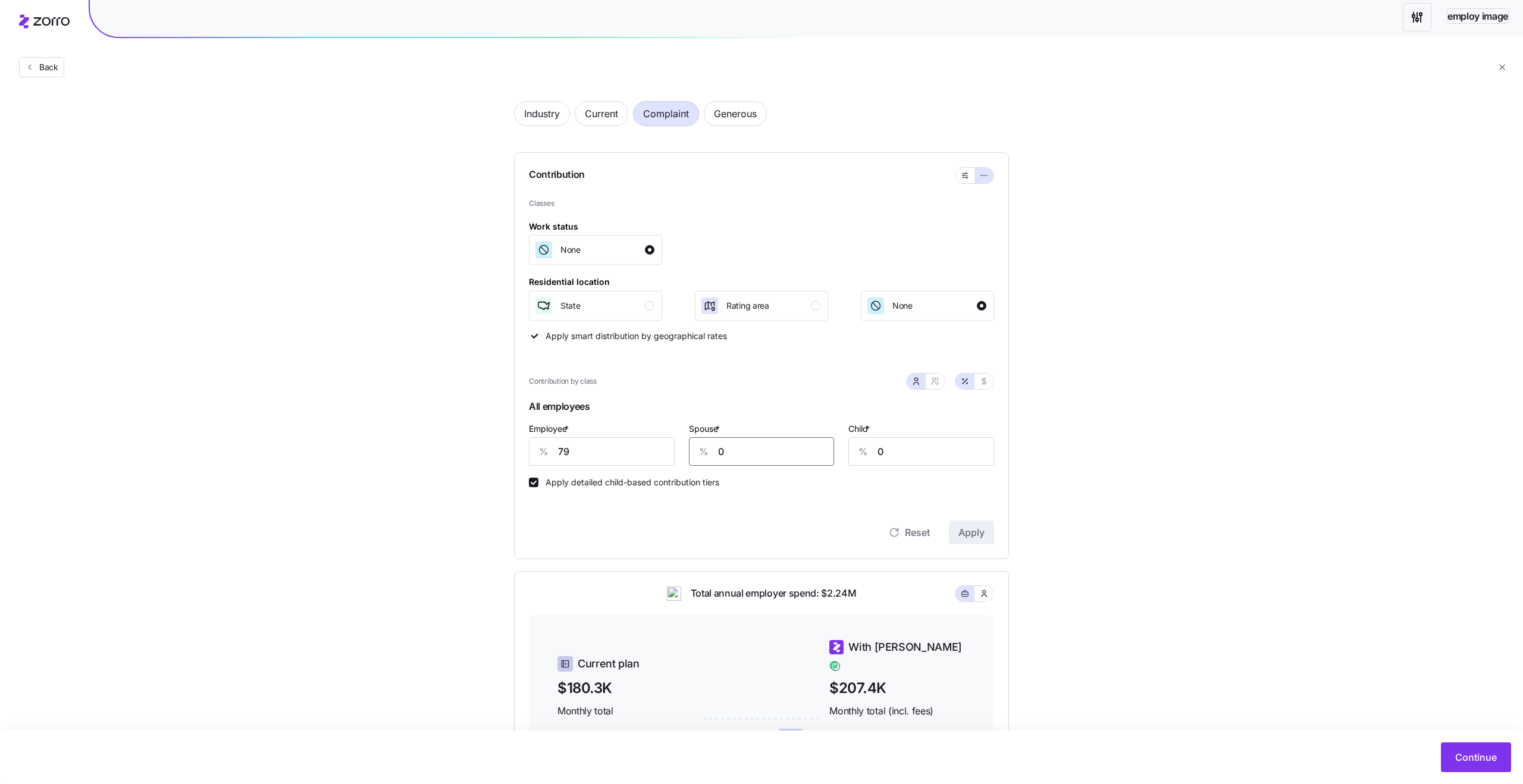
click at [731, 453] on input "0" at bounding box center [761, 451] width 146 height 29
type input "45"
click at [920, 534] on span "Reset" at bounding box center [917, 532] width 25 height 14
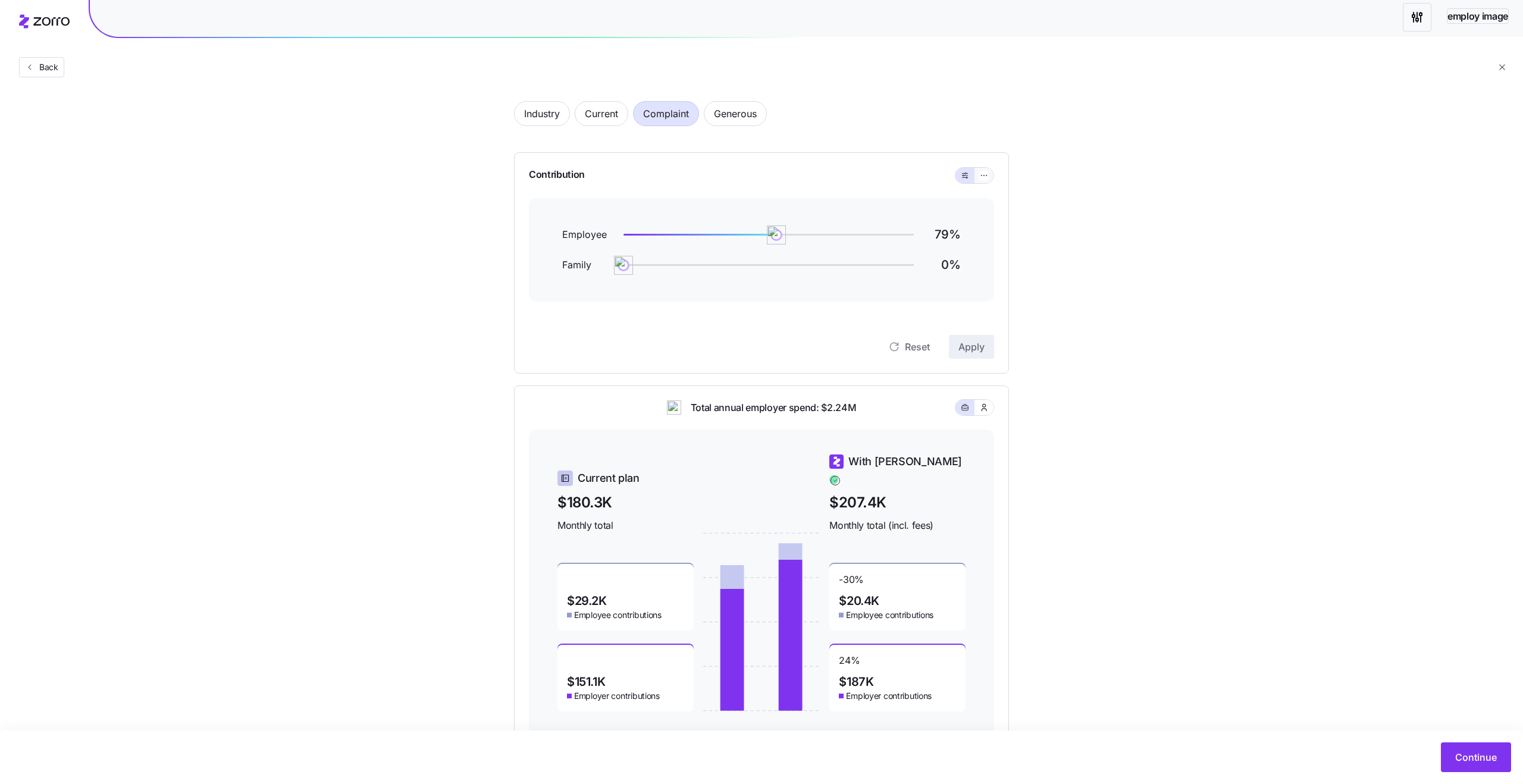
click at [987, 181] on button "button" at bounding box center [984, 175] width 19 height 16
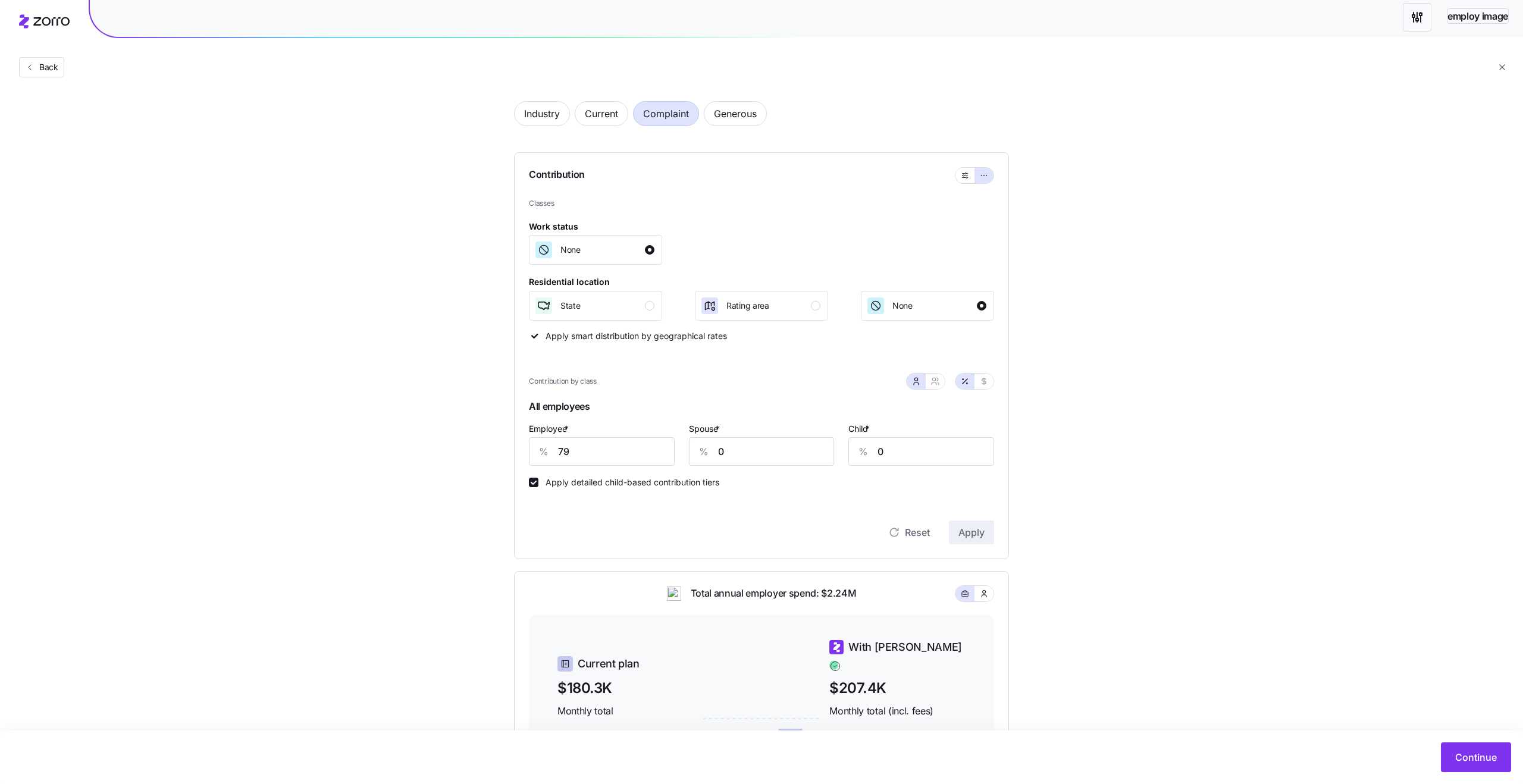
click at [1503, 64] on icon "button" at bounding box center [1502, 67] width 9 height 9
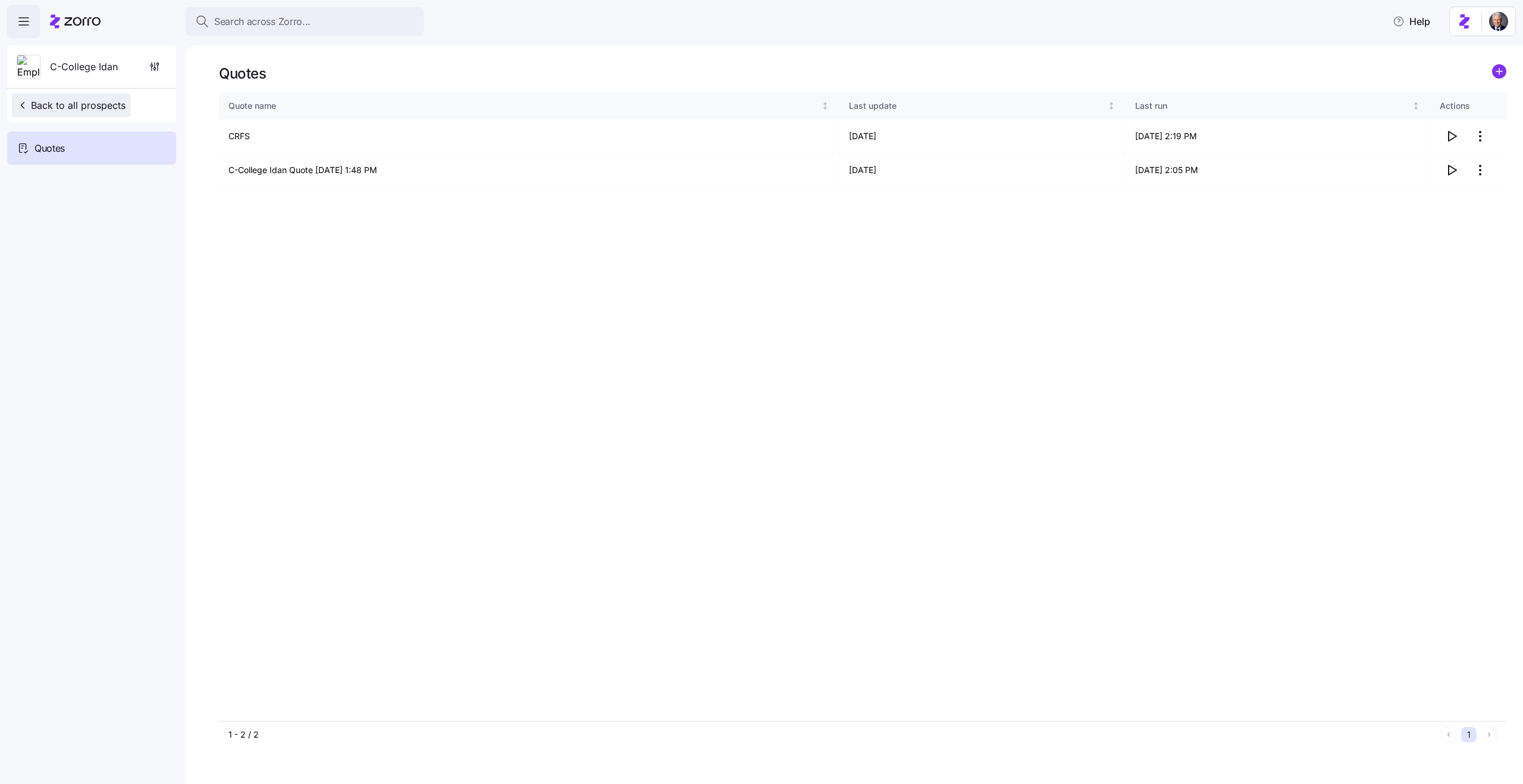
click at [92, 103] on span "Back to all prospects" at bounding box center [70, 105] width 108 height 14
click at [1501, 74] on circle "add icon" at bounding box center [1499, 71] width 13 height 13
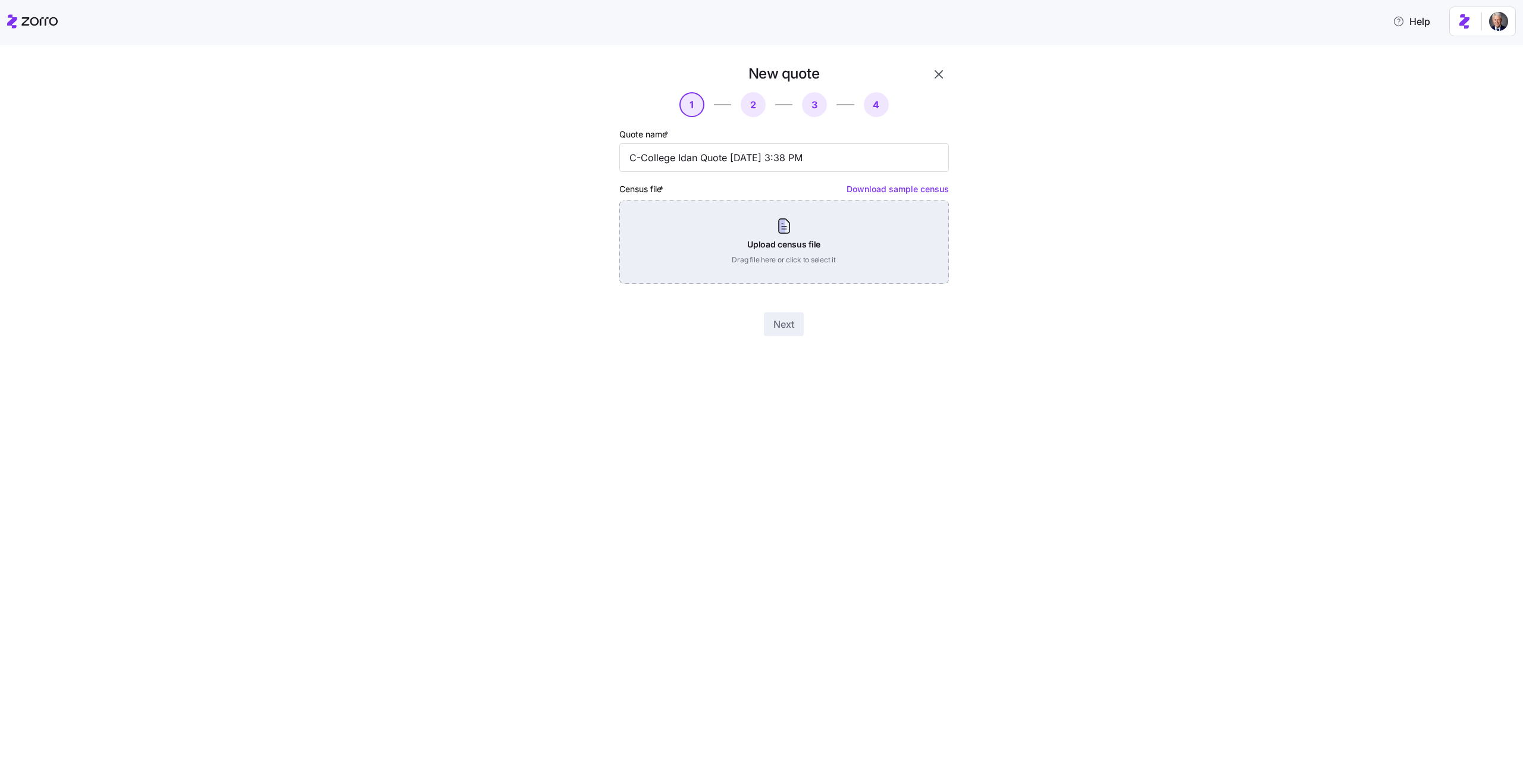
click at [836, 248] on div "Upload census file Drag file here or click to select it" at bounding box center [783, 242] width 329 height 83
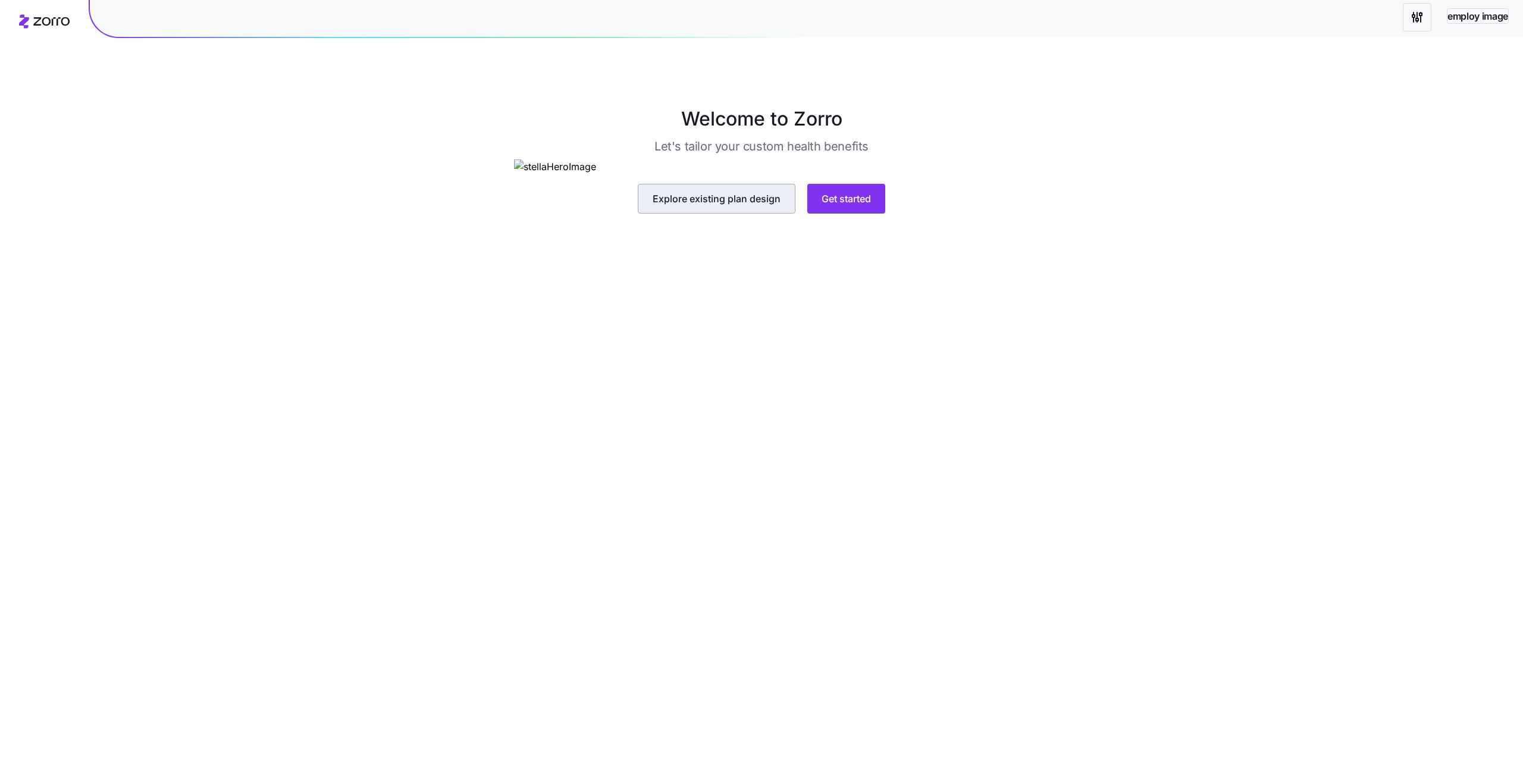
click at [724, 213] on button "Explore existing plan design" at bounding box center [717, 198] width 158 height 30
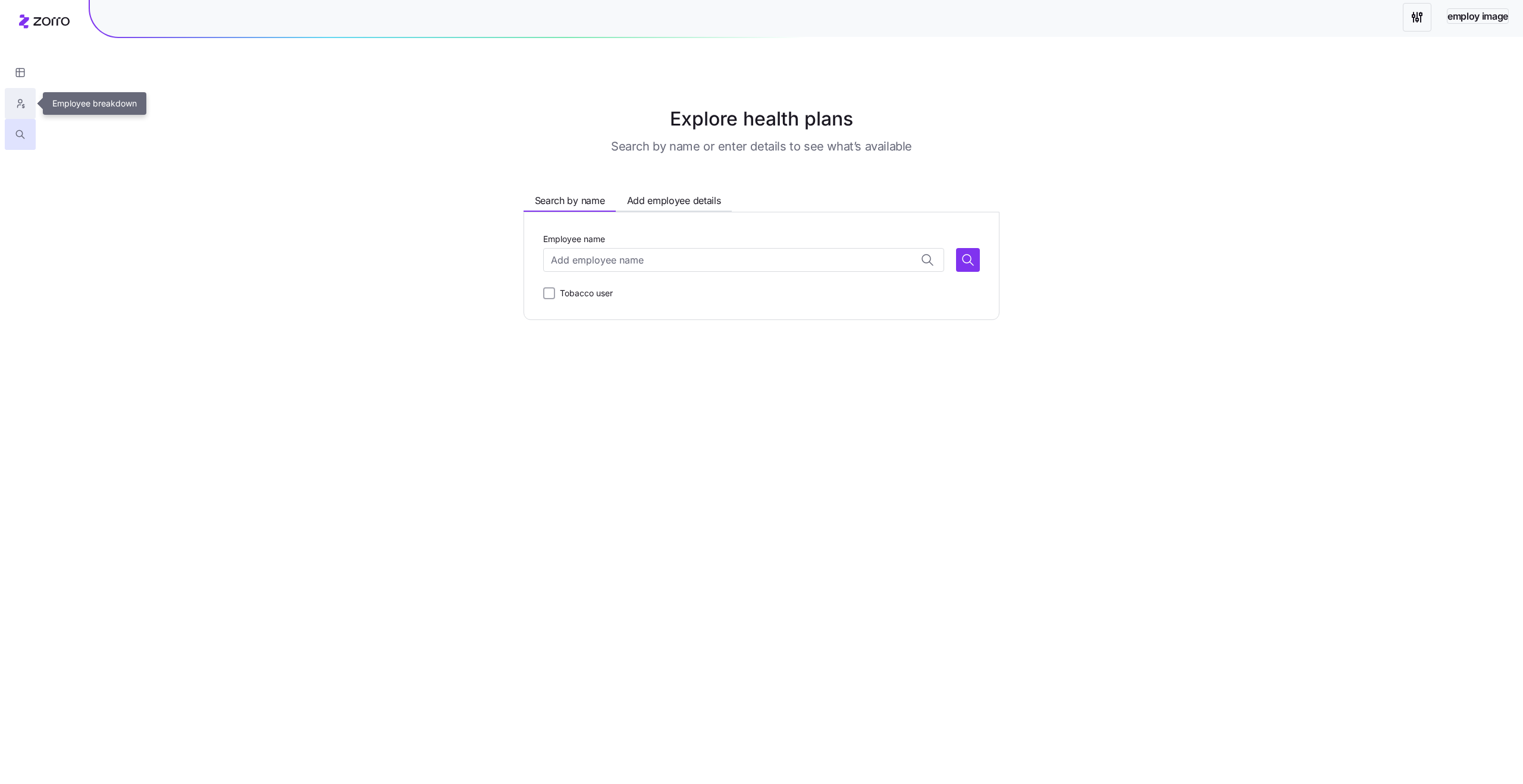
click at [21, 106] on icon "button" at bounding box center [20, 103] width 11 height 12
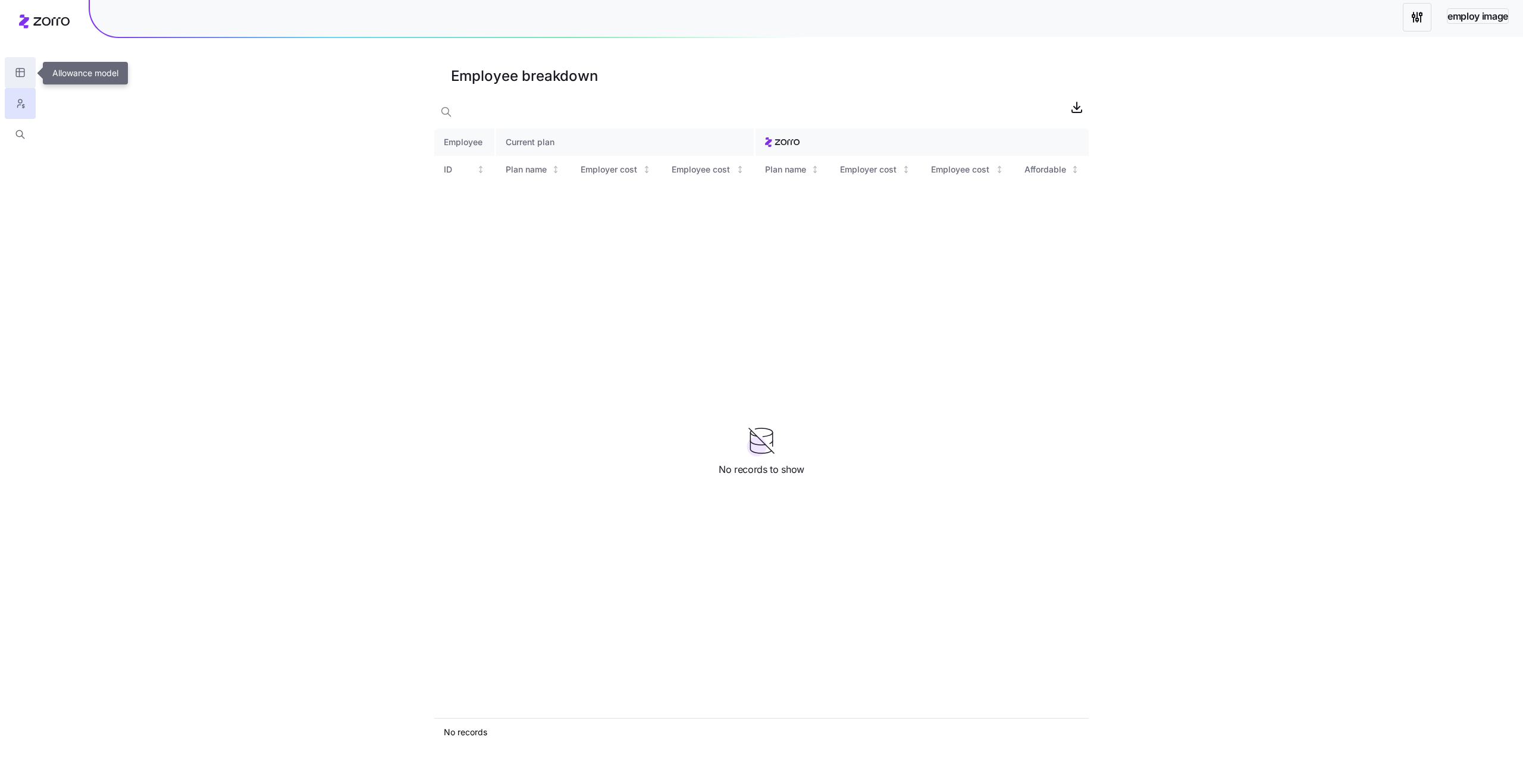
click at [13, 60] on button "button" at bounding box center [19, 72] width 31 height 31
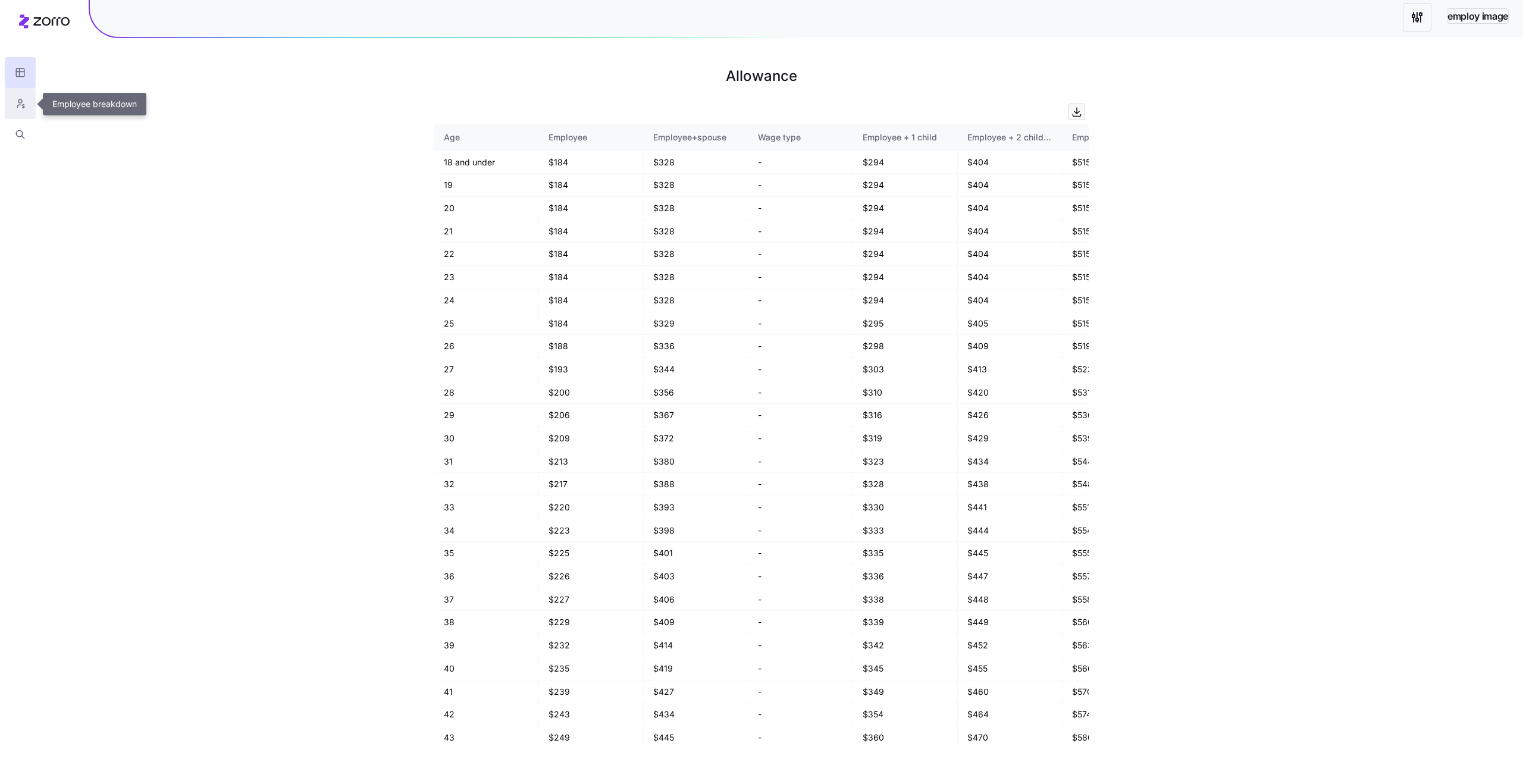
click at [28, 97] on button "button" at bounding box center [19, 103] width 31 height 31
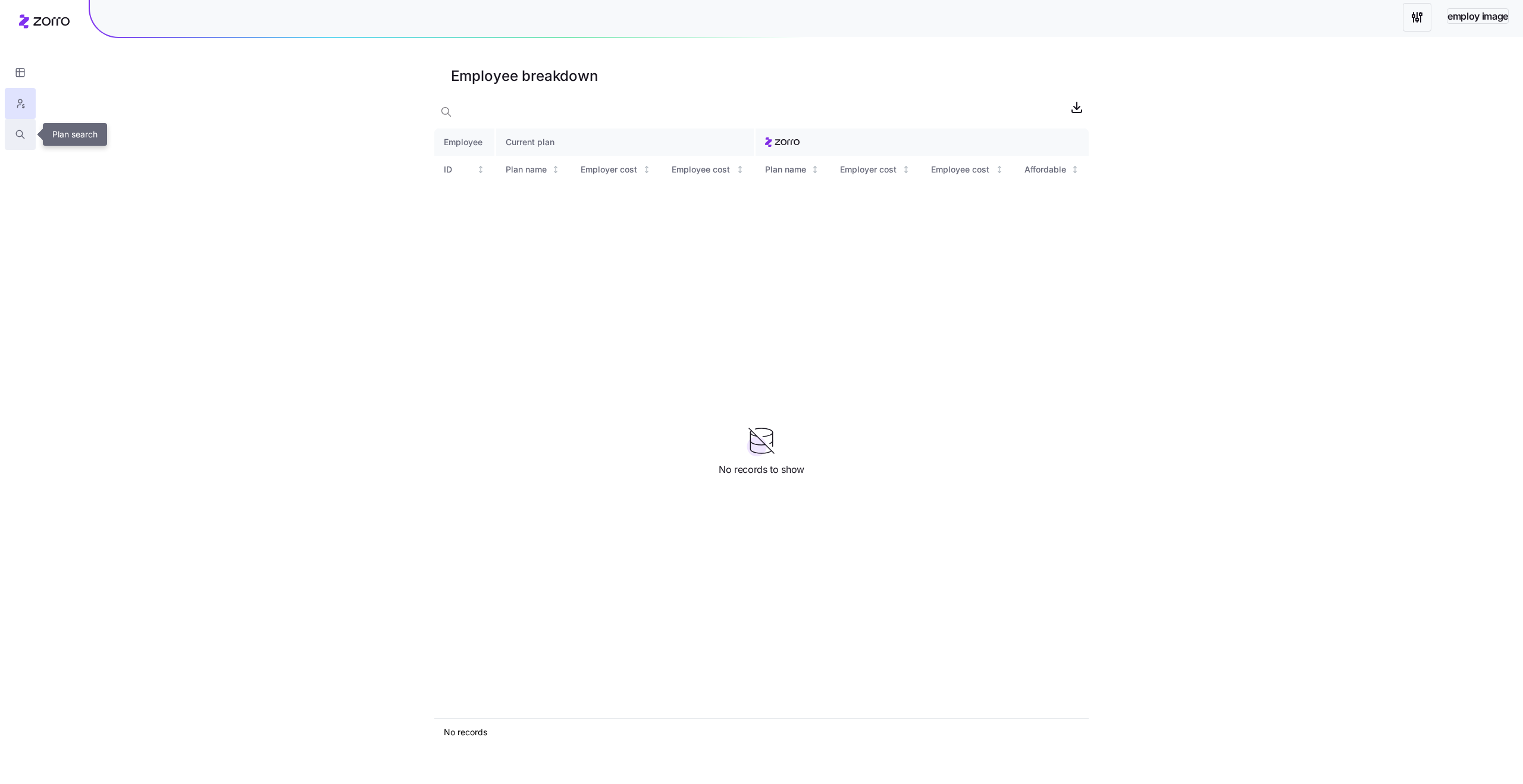
click at [24, 133] on icon "button" at bounding box center [20, 134] width 11 height 12
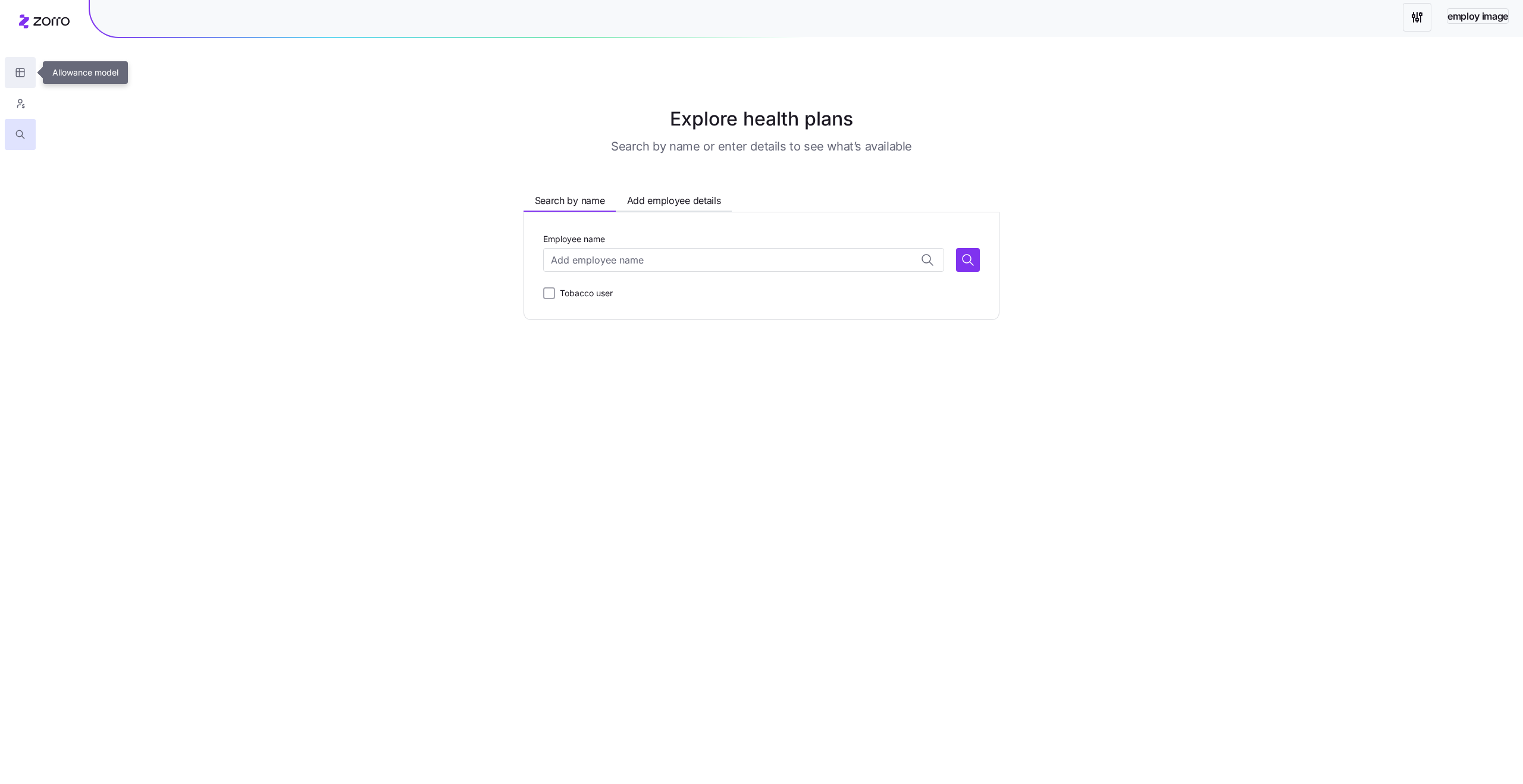
click at [21, 77] on icon "button" at bounding box center [20, 72] width 11 height 12
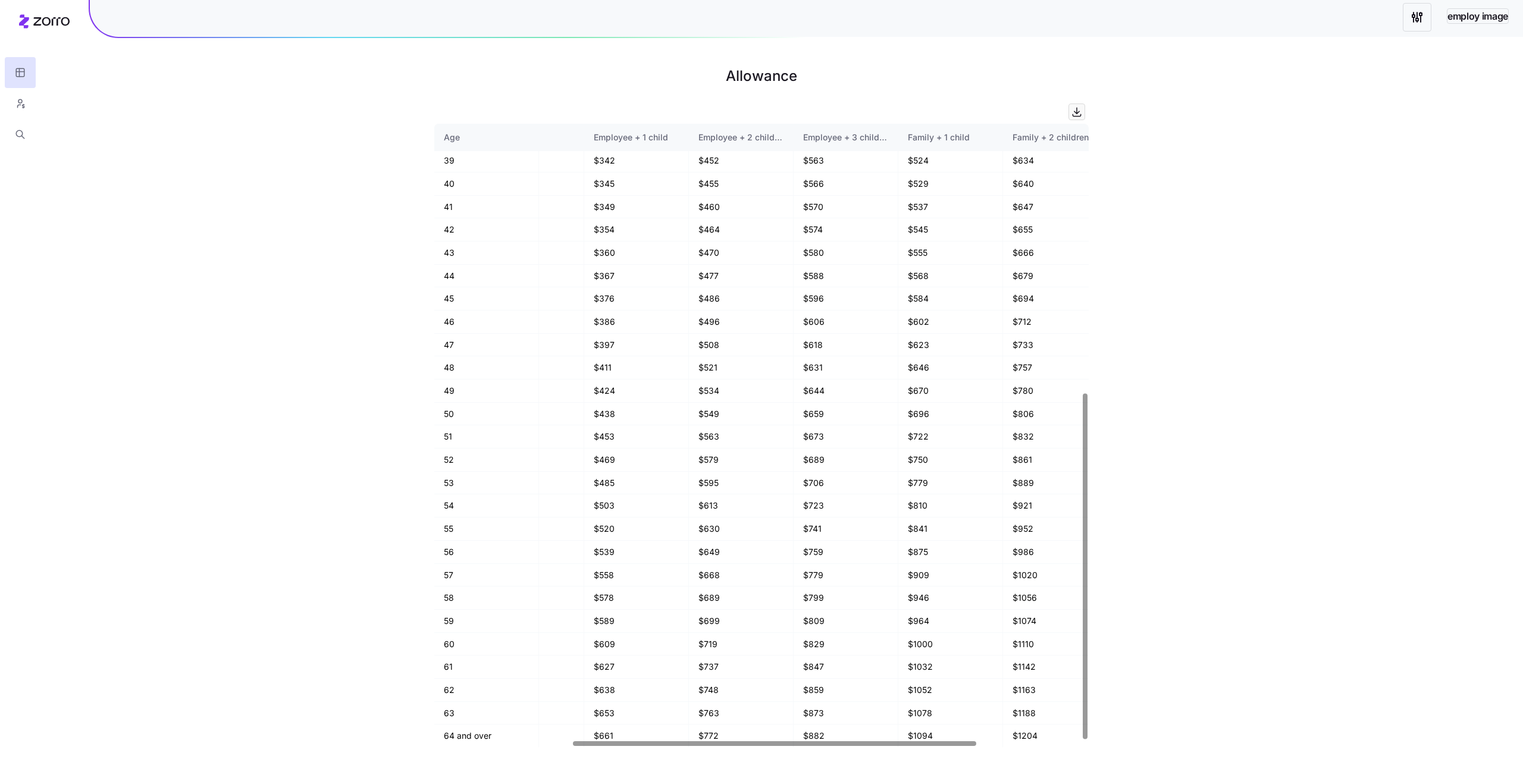
scroll to position [485, 329]
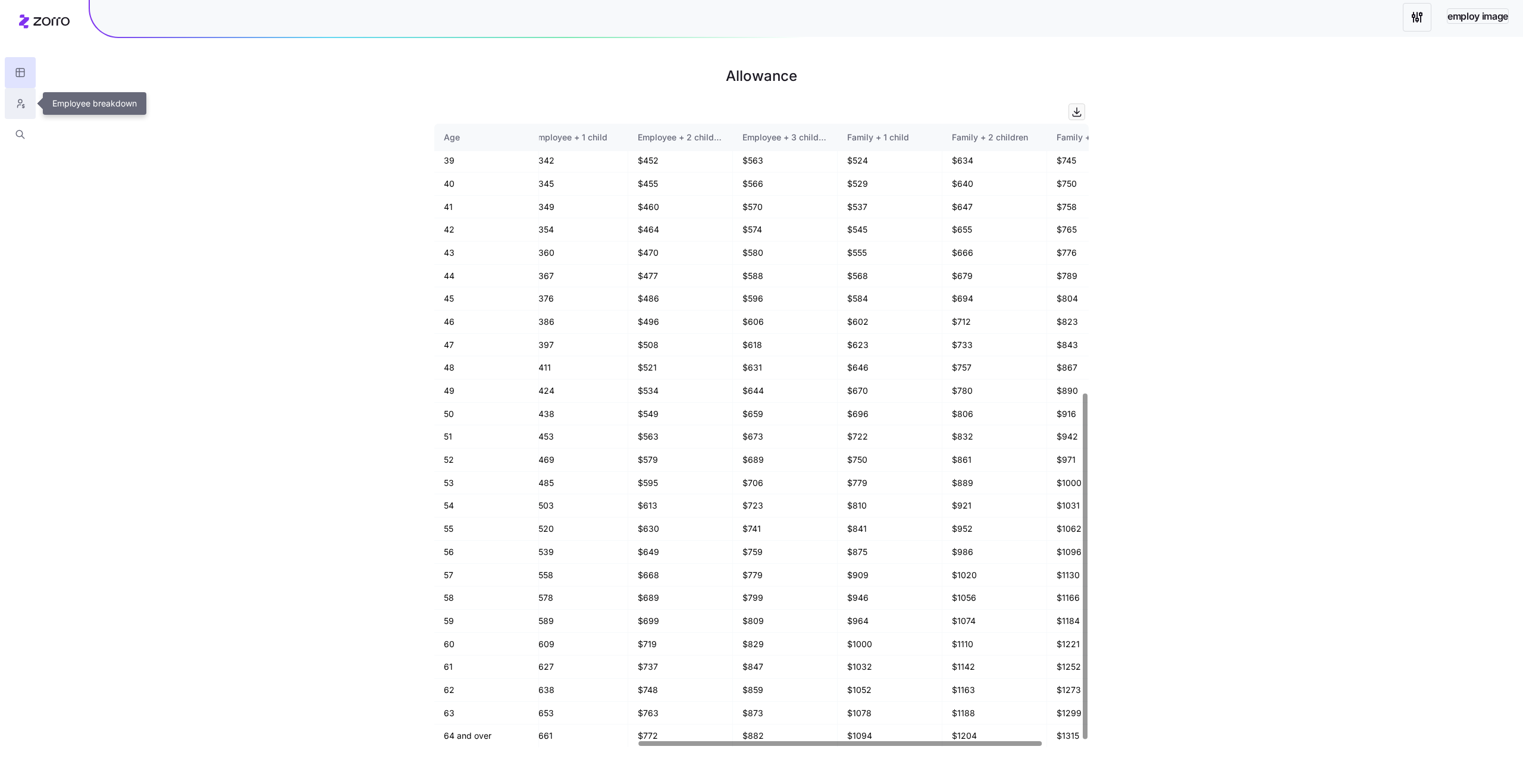
click at [26, 101] on button "button" at bounding box center [19, 103] width 31 height 31
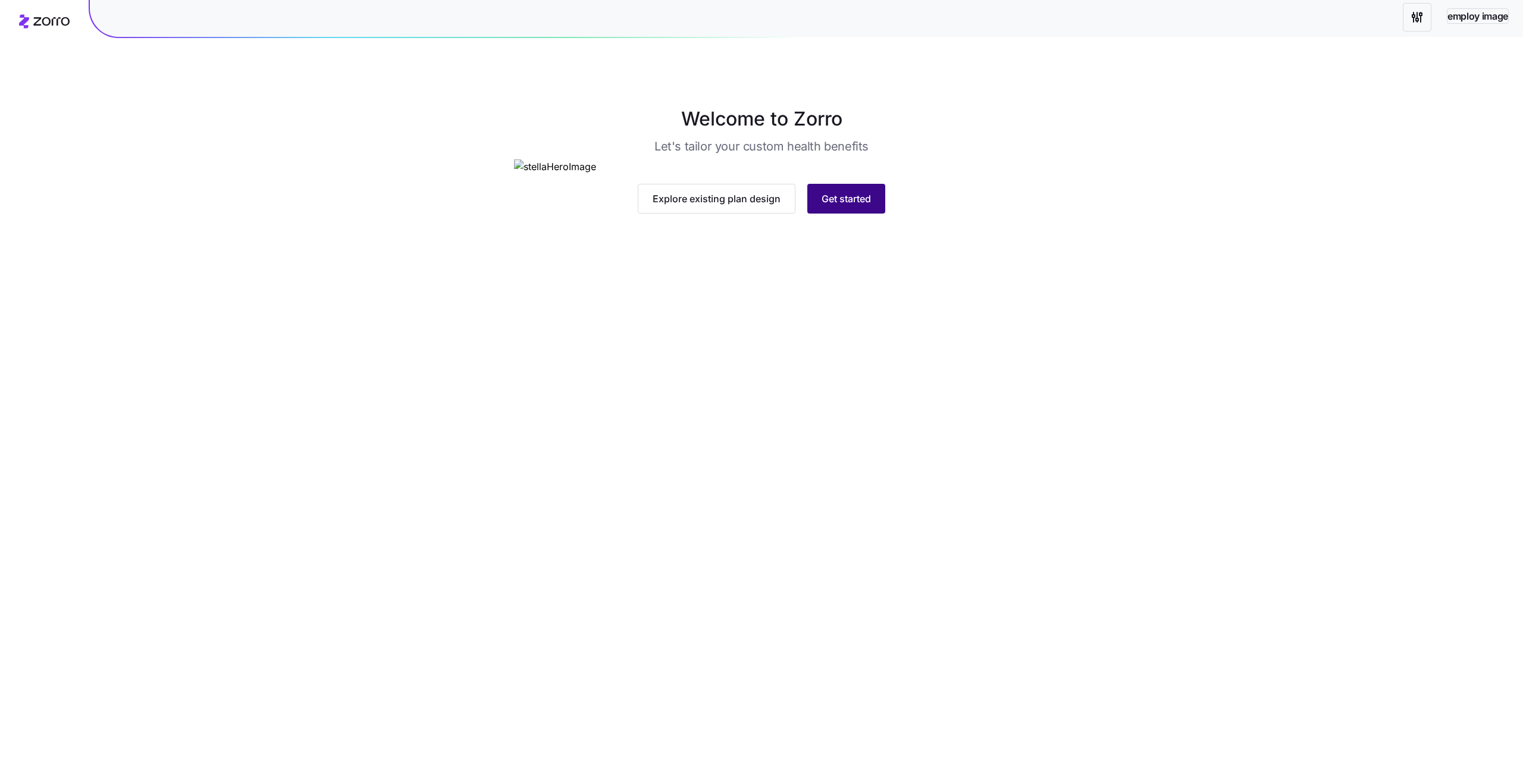
click at [832, 213] on button "Get started" at bounding box center [846, 198] width 78 height 30
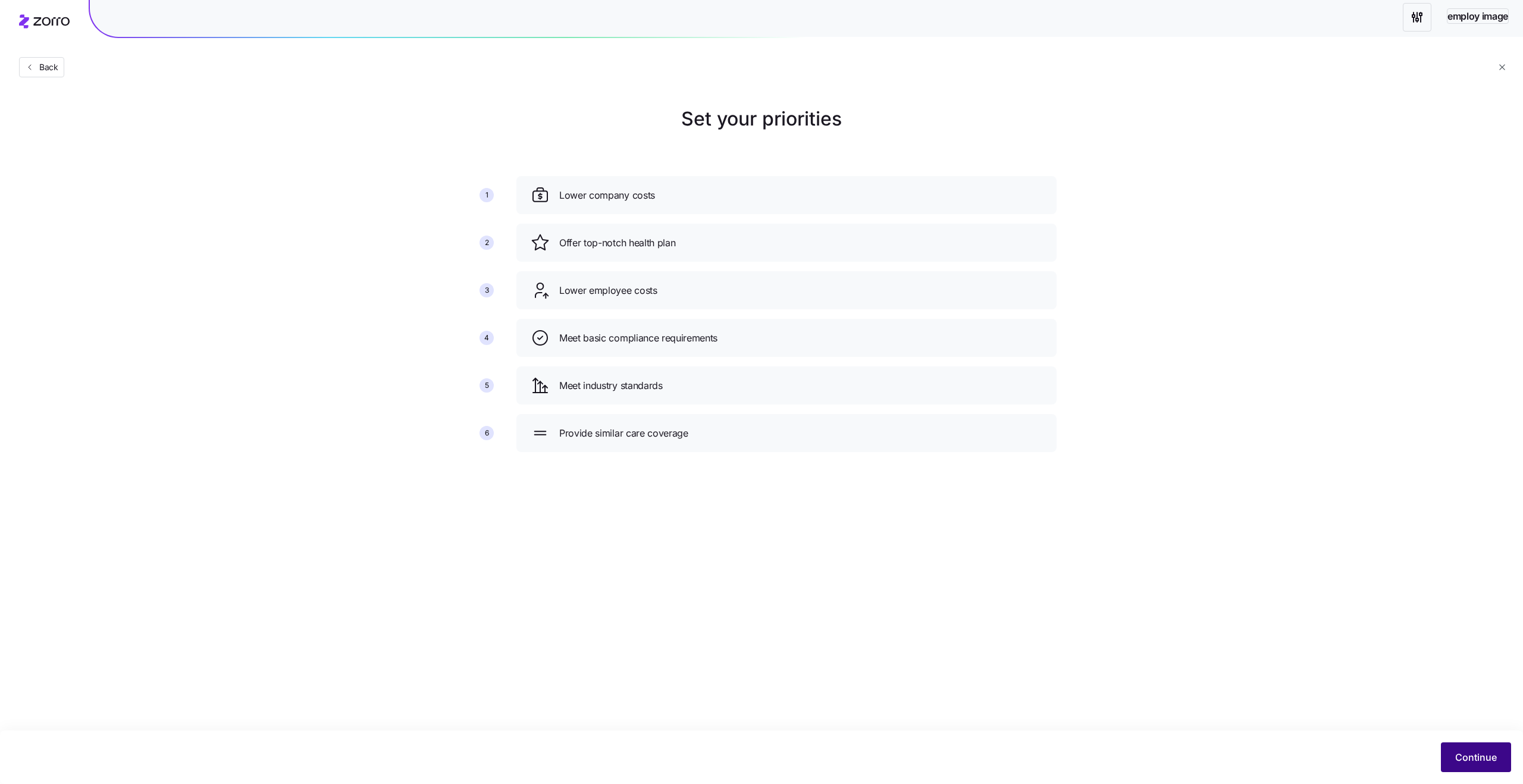
click at [1490, 751] on span "Continue" at bounding box center [1475, 756] width 42 height 14
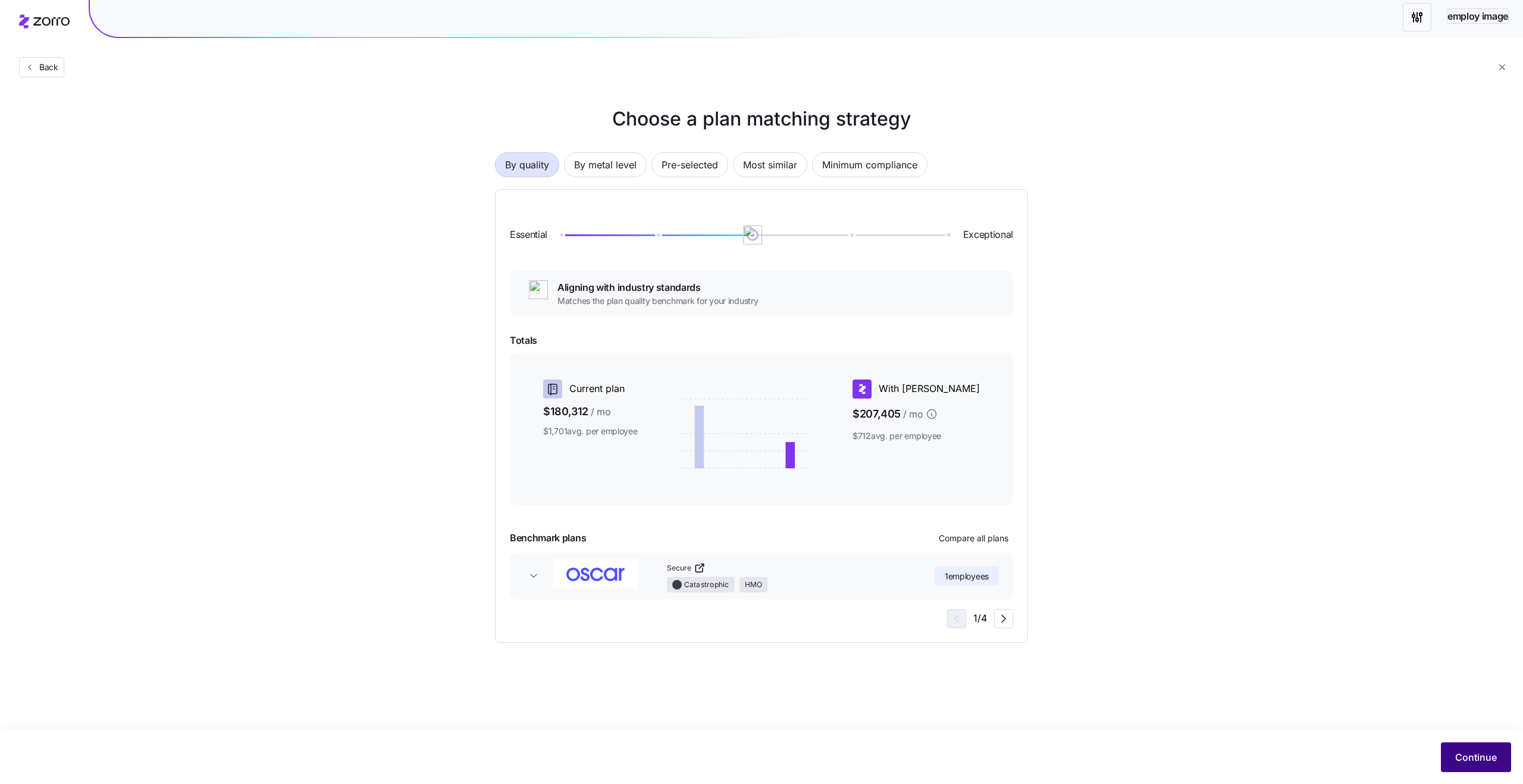
click at [1465, 752] on span "Continue" at bounding box center [1475, 756] width 42 height 14
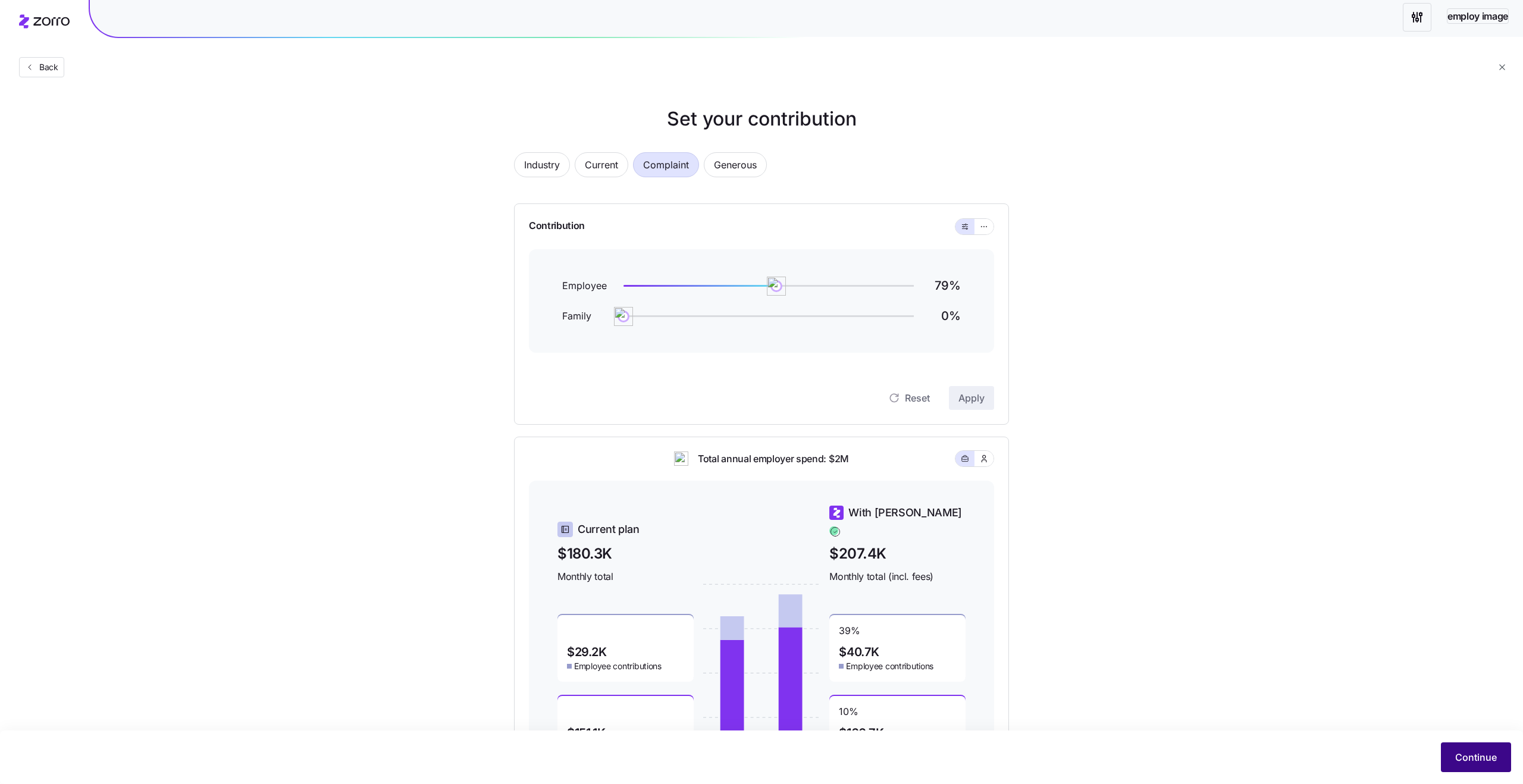
click at [1468, 752] on span "Continue" at bounding box center [1475, 756] width 42 height 14
click at [1492, 44] on button "button" at bounding box center [1500, 45] width 17 height 17
drag, startPoint x: 628, startPoint y: 317, endPoint x: 738, endPoint y: 310, distance: 110.2
click at [730, 310] on img at bounding box center [720, 316] width 20 height 20
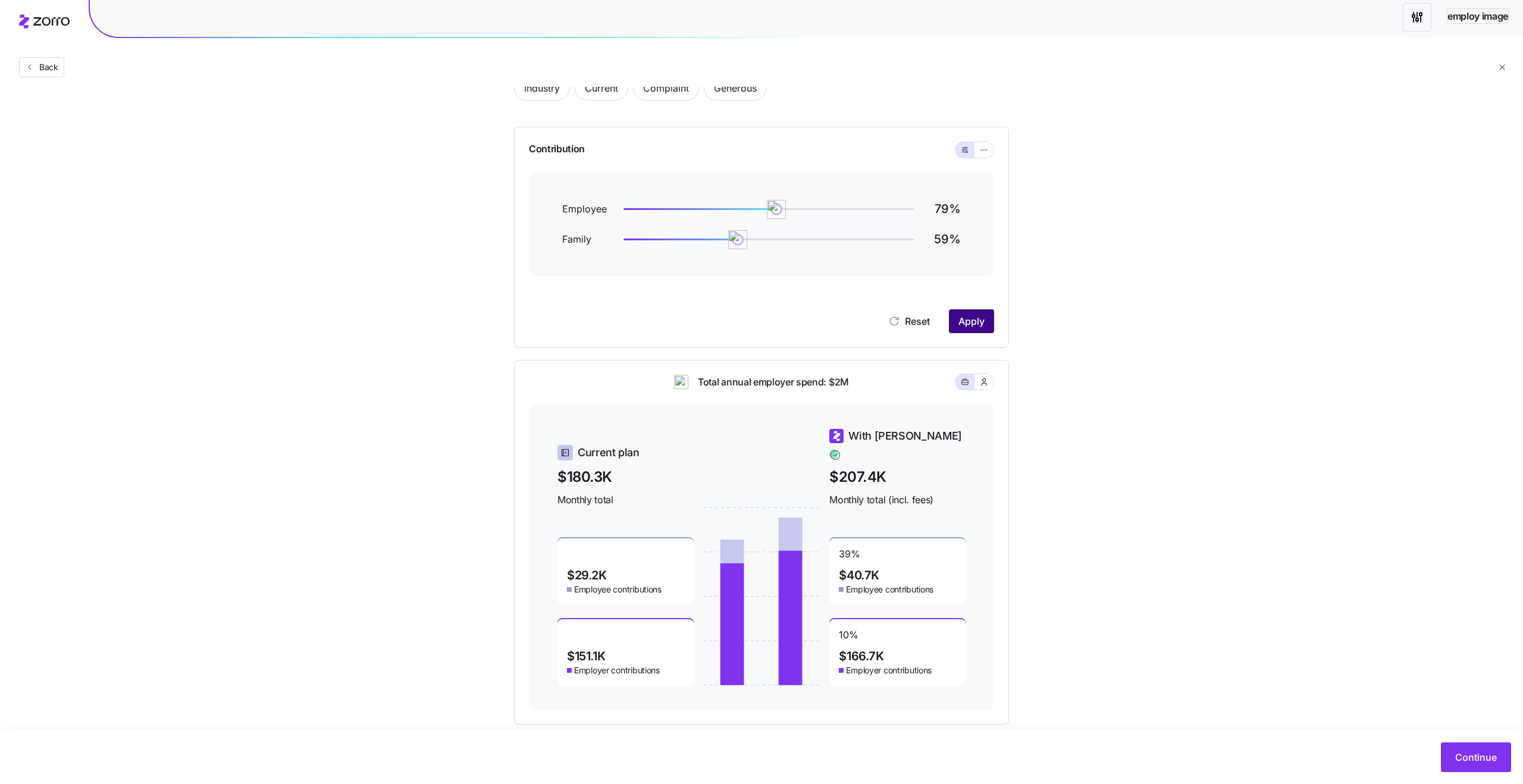
click at [966, 329] on button "Apply" at bounding box center [971, 322] width 45 height 24
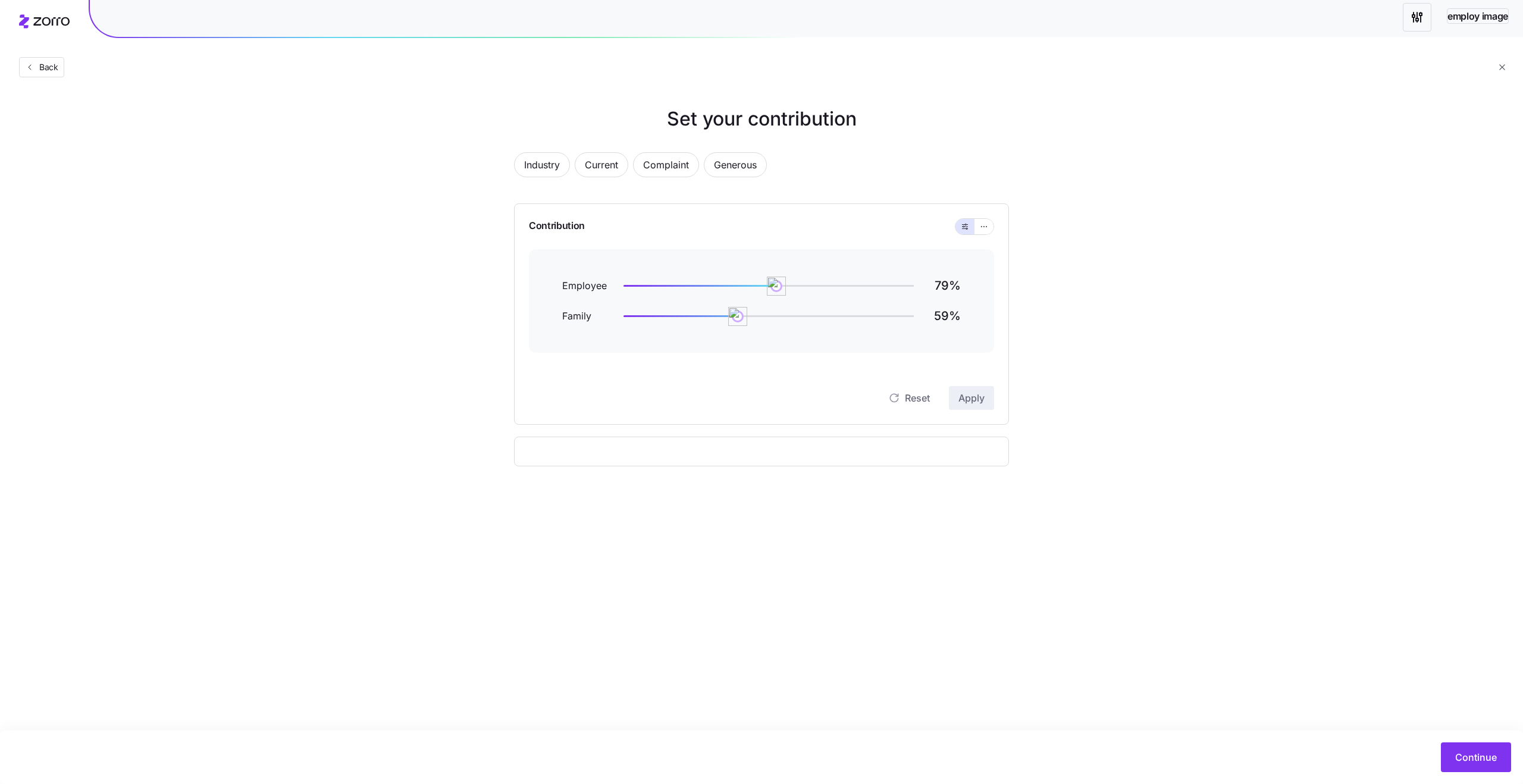
scroll to position [0, 0]
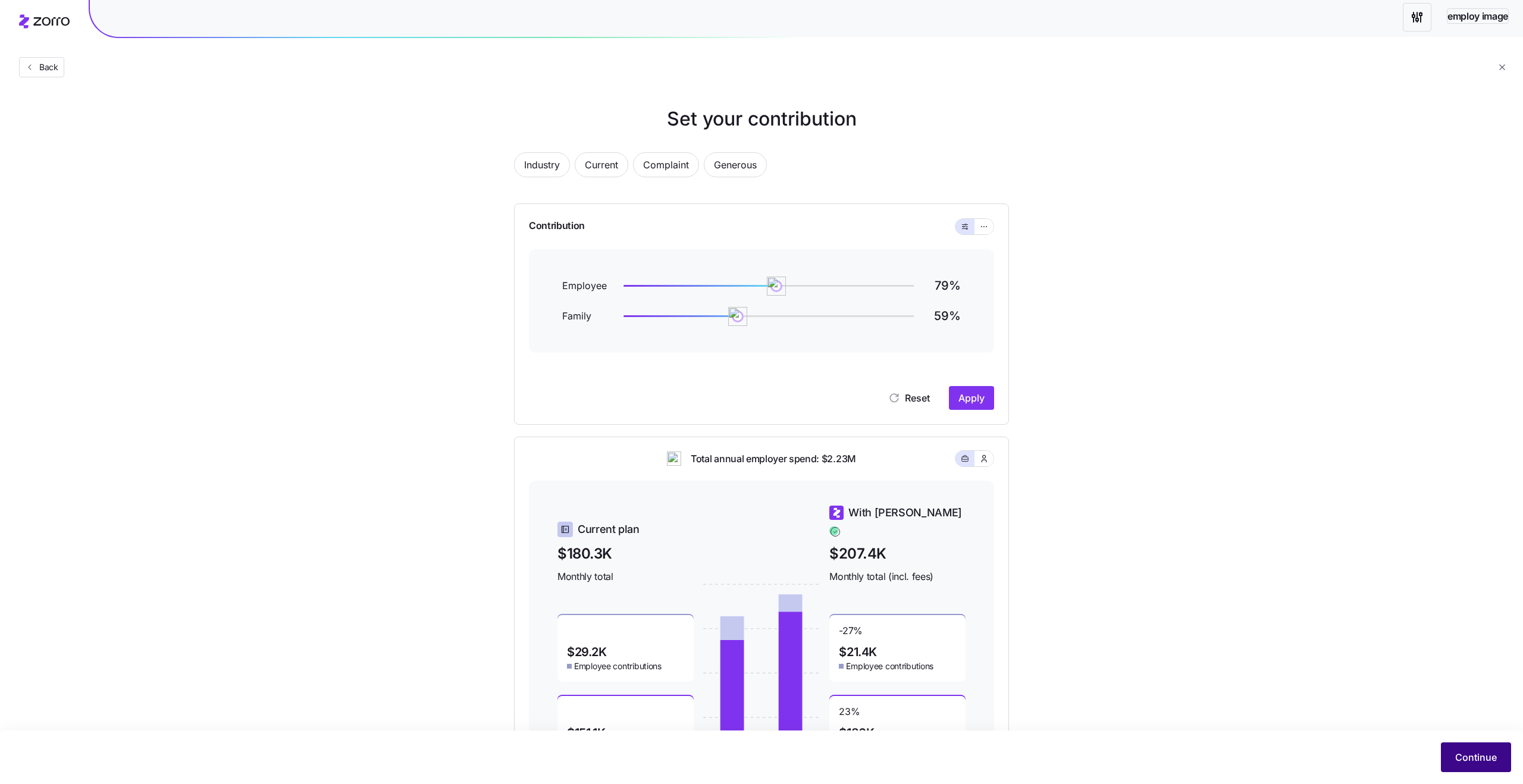
click at [1465, 756] on span "Continue" at bounding box center [1475, 756] width 42 height 14
click at [1498, 45] on icon "button" at bounding box center [1500, 45] width 9 height 9
click at [600, 164] on span "Current" at bounding box center [602, 165] width 33 height 24
click at [547, 160] on span "Industry" at bounding box center [541, 165] width 35 height 24
click at [1465, 758] on span "Continue" at bounding box center [1475, 756] width 42 height 14
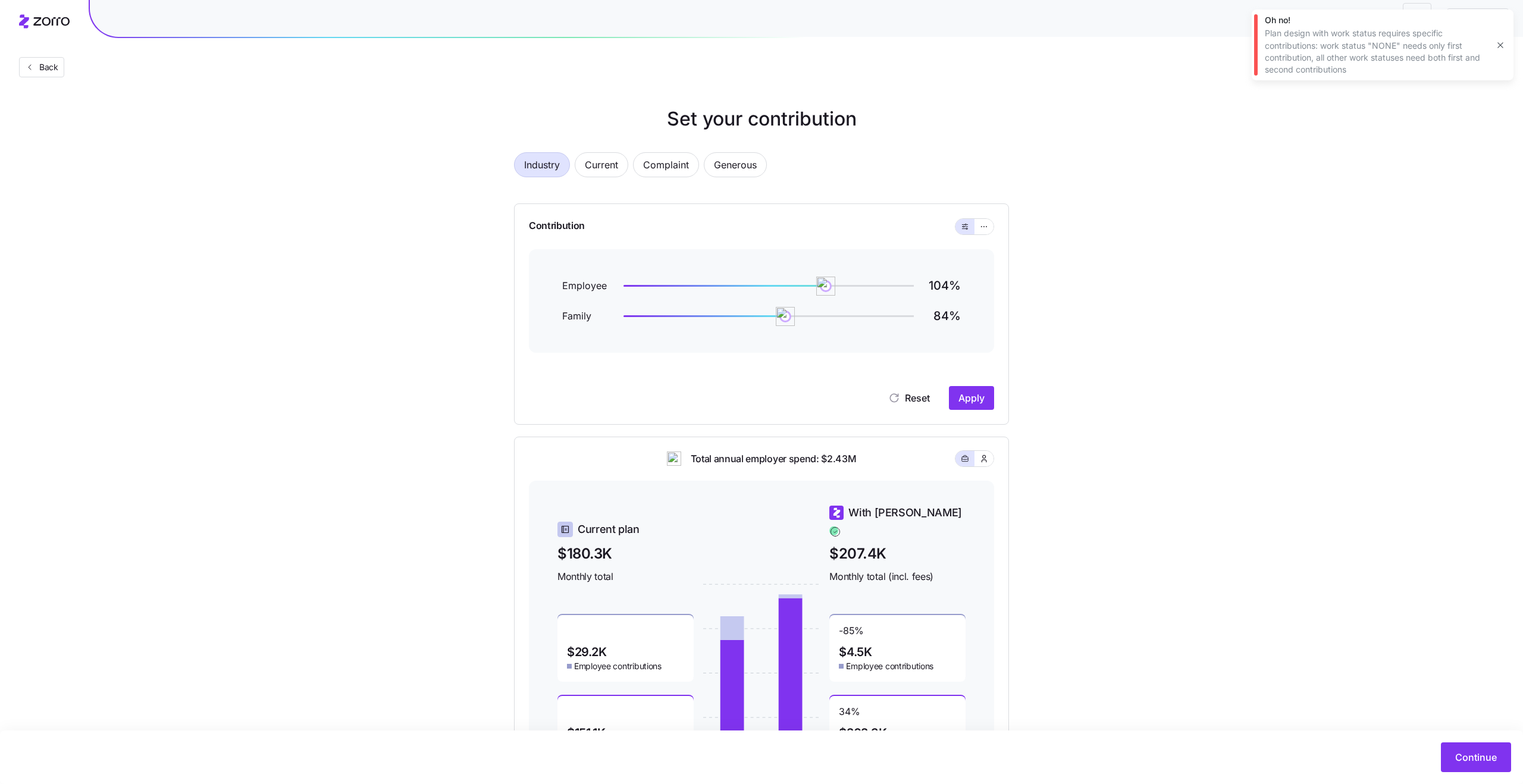
click at [1499, 47] on icon "button" at bounding box center [1500, 45] width 9 height 9
click at [617, 158] on span "Current" at bounding box center [602, 165] width 33 height 24
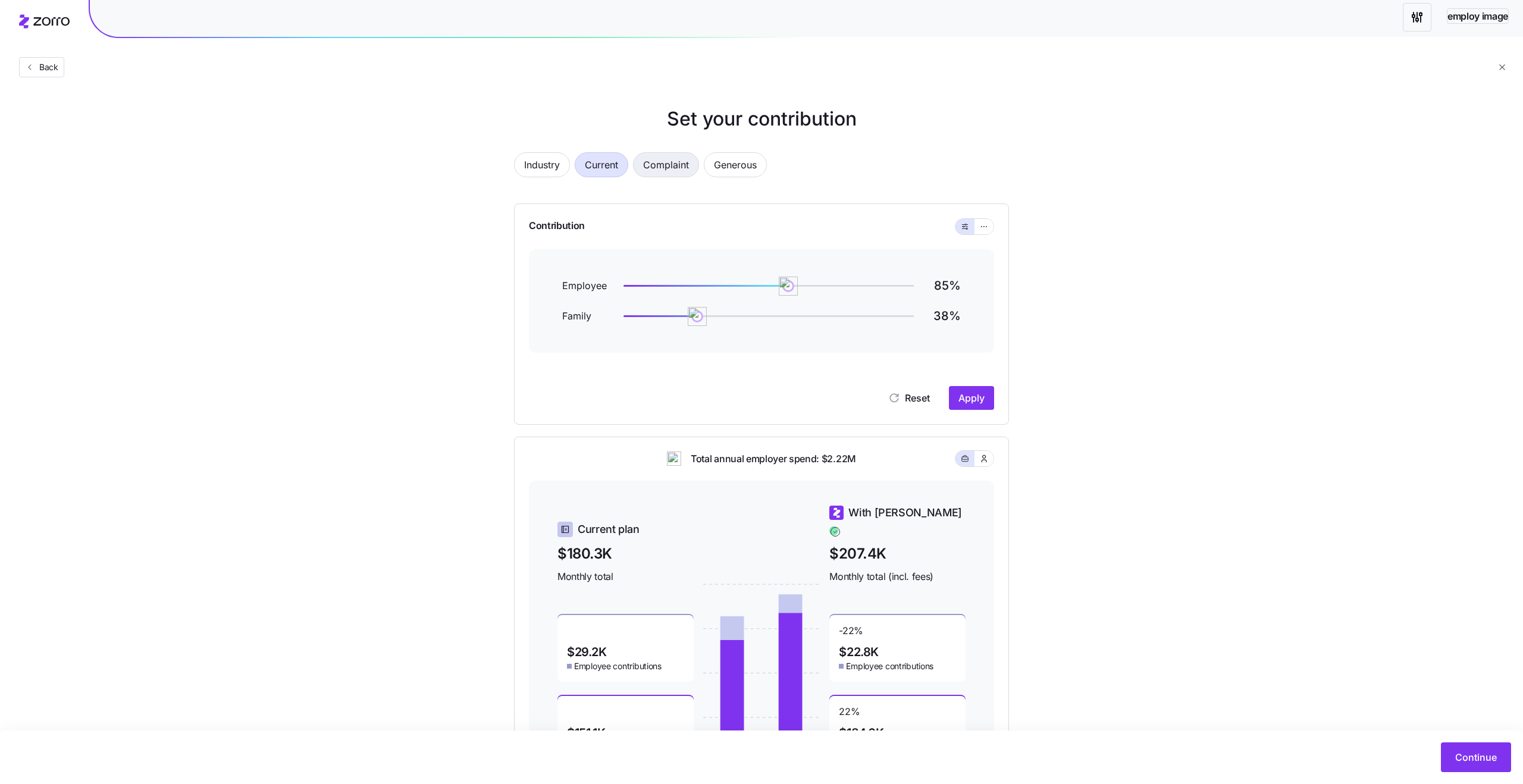
click at [646, 160] on span "Complaint" at bounding box center [666, 165] width 45 height 24
click at [728, 167] on span "Generous" at bounding box center [735, 165] width 43 height 24
click at [655, 158] on span "Complaint" at bounding box center [666, 165] width 45 height 24
click at [608, 171] on span "Current" at bounding box center [602, 165] width 33 height 24
click at [670, 165] on span "Complaint" at bounding box center [666, 165] width 45 height 24
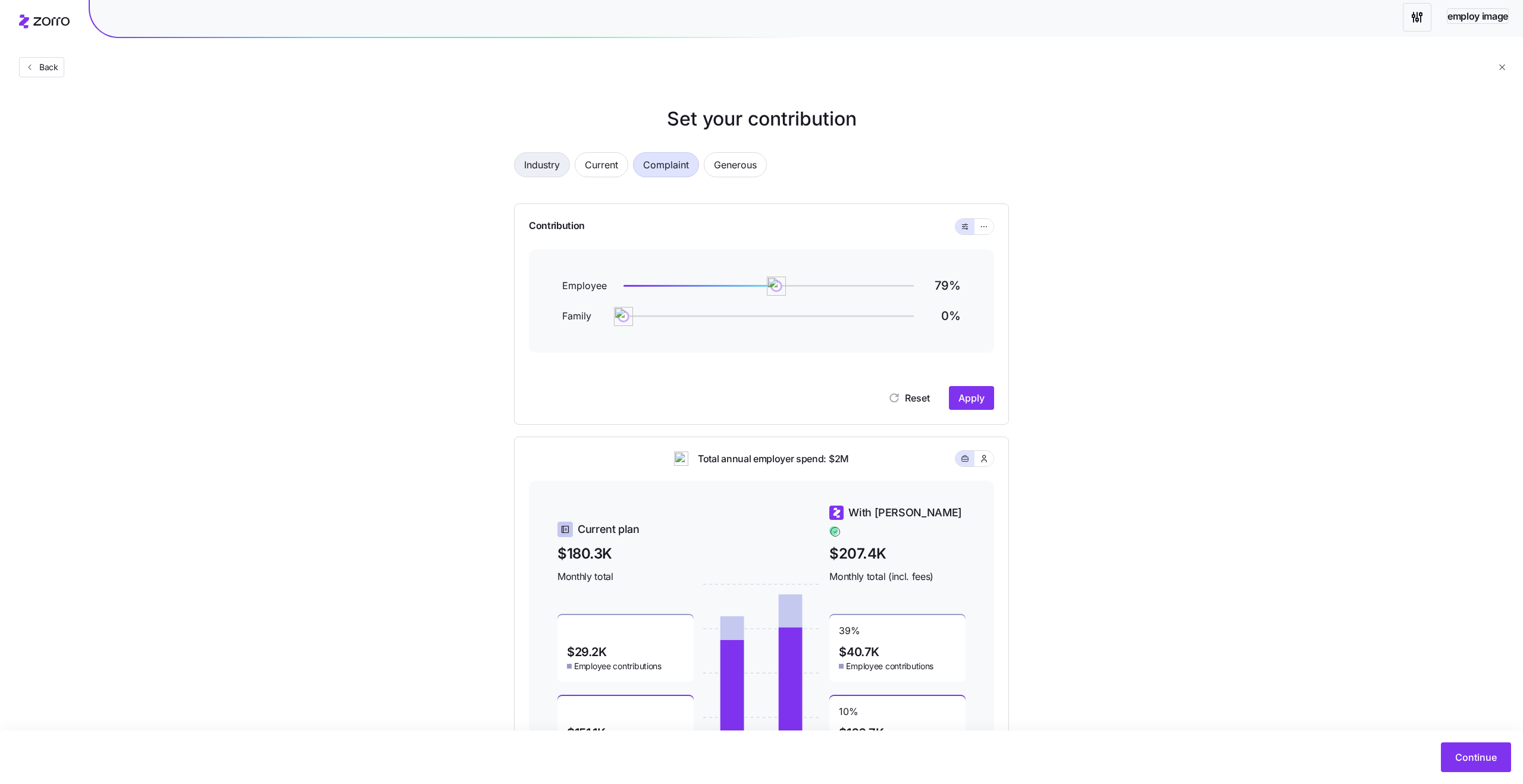
click at [537, 163] on span "Industry" at bounding box center [541, 165] width 35 height 24
click at [639, 165] on button "Complaint" at bounding box center [666, 164] width 66 height 25
click at [767, 160] on button "Generous" at bounding box center [735, 164] width 63 height 25
click at [743, 161] on span "Generous" at bounding box center [735, 165] width 43 height 24
click at [646, 170] on span "Complaint" at bounding box center [666, 165] width 45 height 24
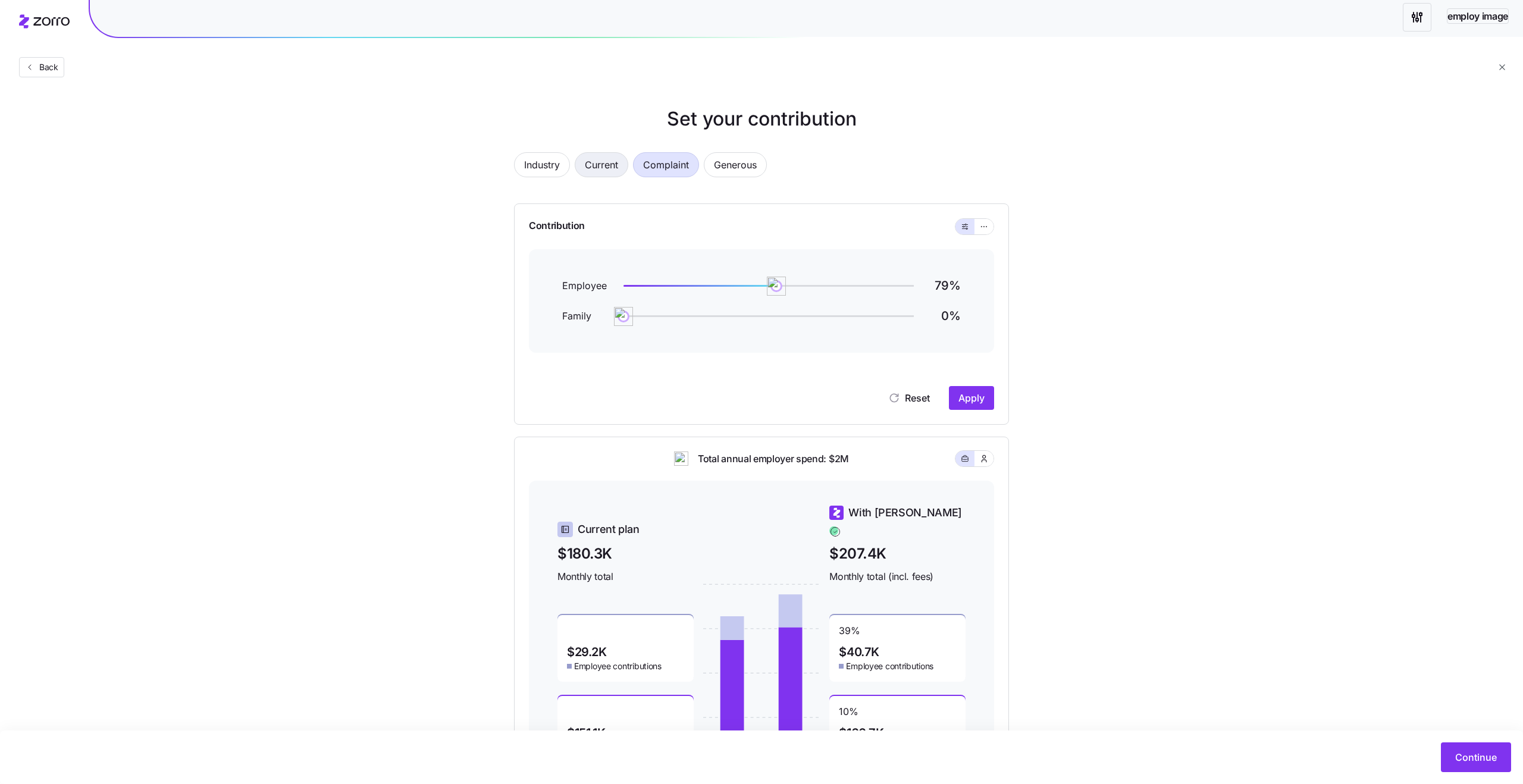
click at [590, 172] on span "Current" at bounding box center [602, 165] width 33 height 24
click at [552, 168] on span "Industry" at bounding box center [541, 165] width 35 height 24
click at [976, 404] on span "Apply" at bounding box center [971, 398] width 26 height 14
click at [610, 171] on span "Current" at bounding box center [602, 165] width 33 height 24
click at [963, 399] on span "Apply" at bounding box center [971, 398] width 26 height 14
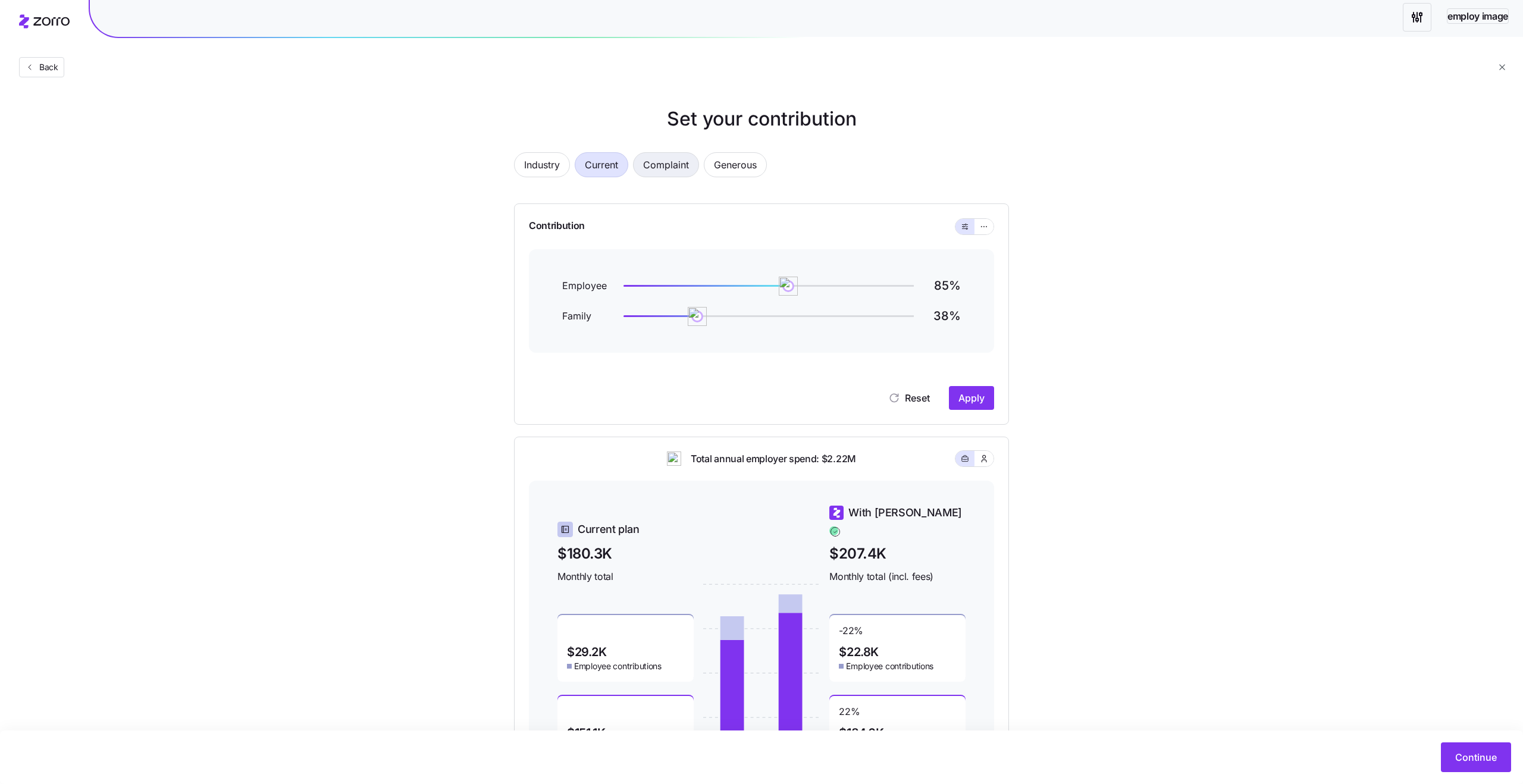
click at [658, 166] on span "Complaint" at bounding box center [666, 165] width 45 height 24
click at [958, 398] on span "Apply" at bounding box center [971, 398] width 26 height 14
click at [988, 401] on button "Apply" at bounding box center [971, 398] width 45 height 24
click at [972, 401] on span "Apply" at bounding box center [971, 398] width 26 height 14
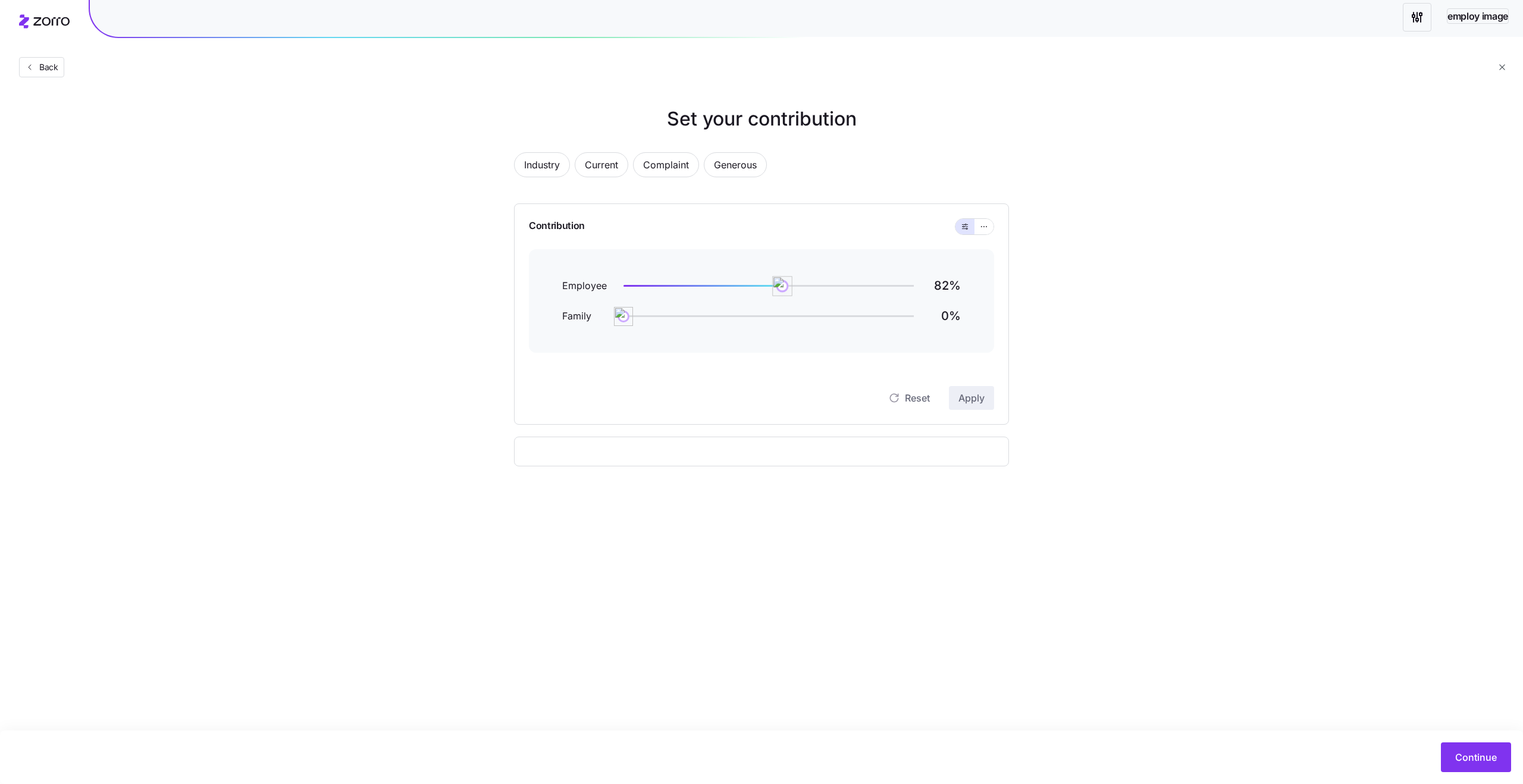
click at [782, 281] on img at bounding box center [782, 286] width 20 height 20
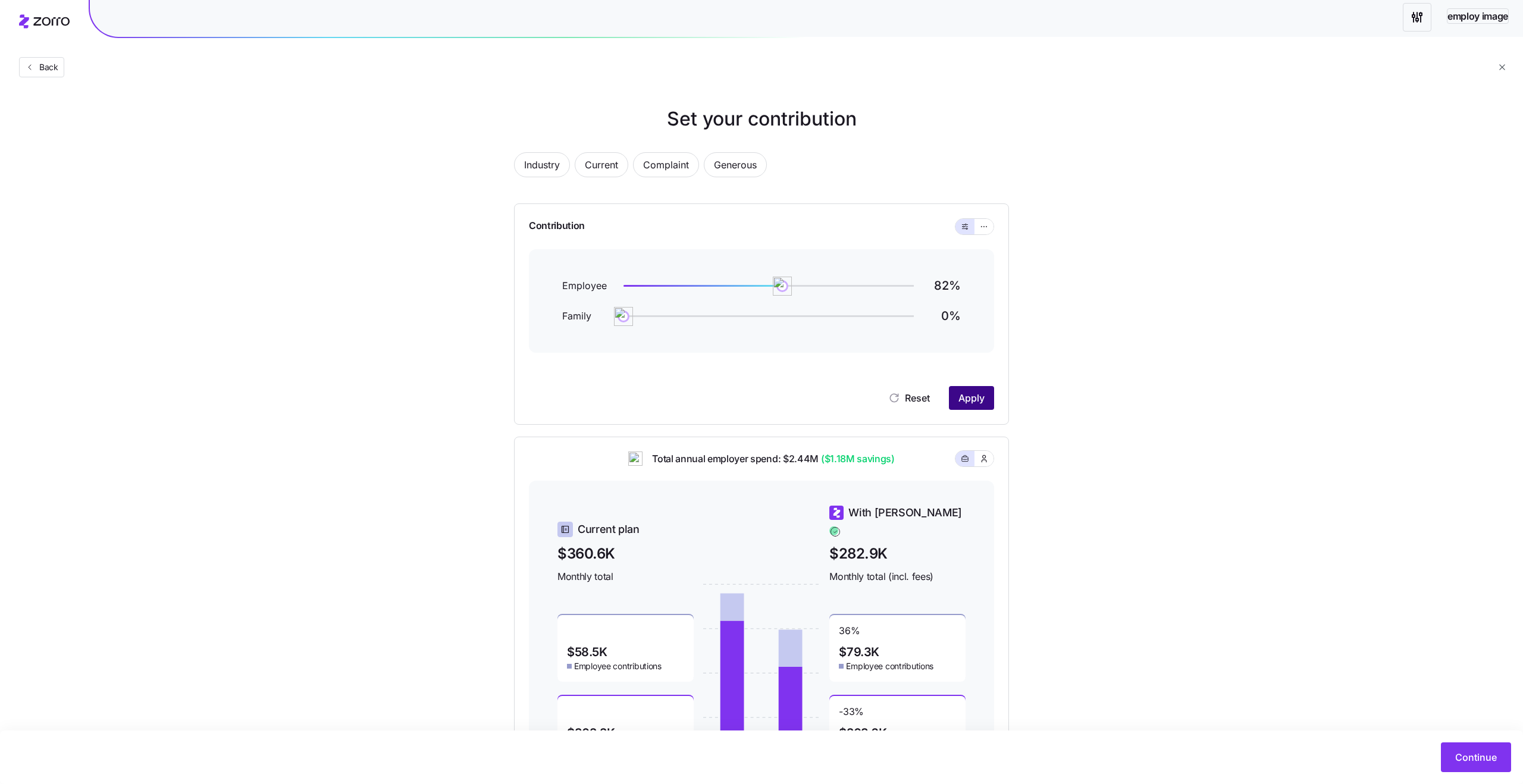
click at [971, 407] on button "Apply" at bounding box center [971, 398] width 45 height 24
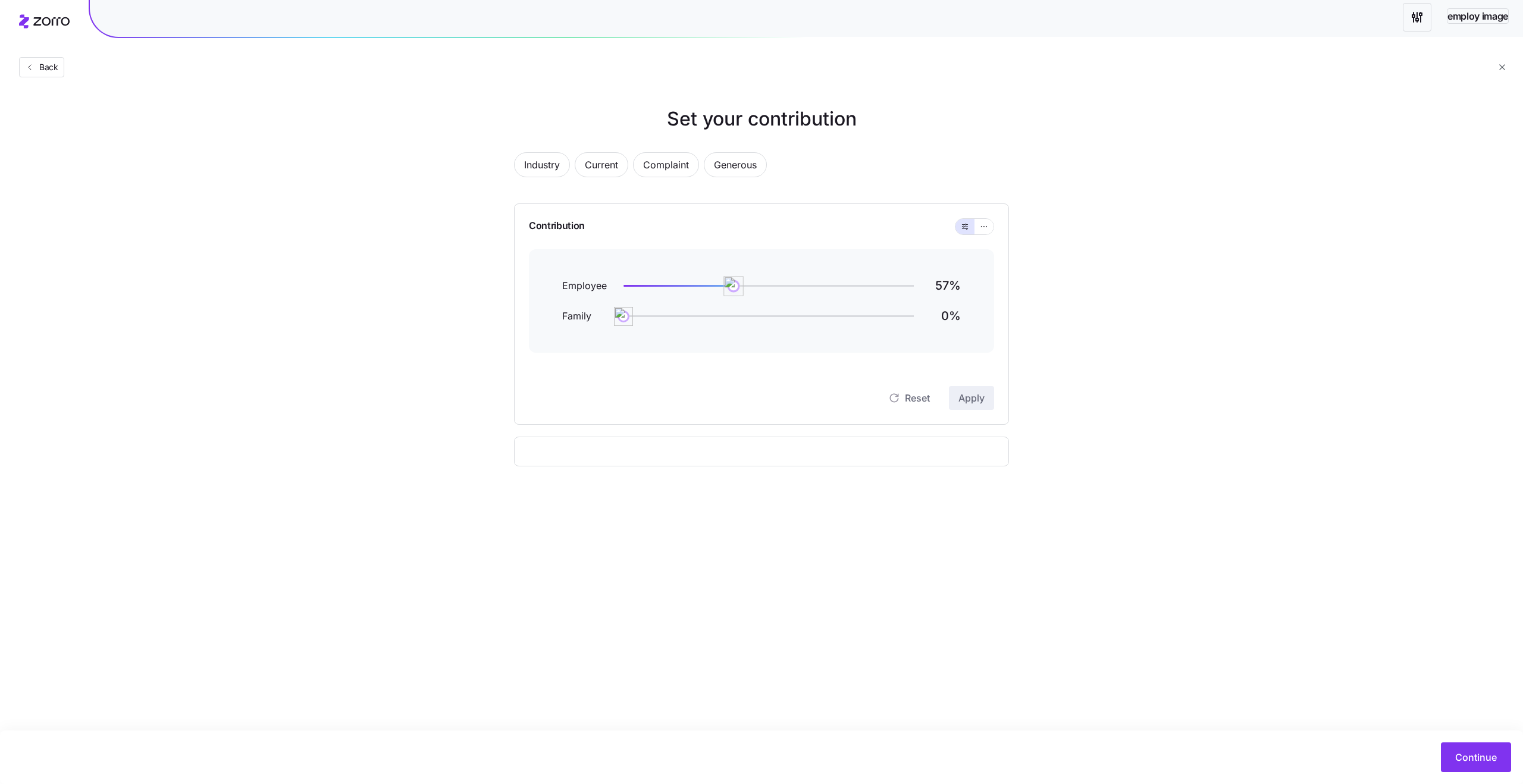
drag, startPoint x: 780, startPoint y: 286, endPoint x: 725, endPoint y: 292, distance: 55.3
click at [725, 292] on img at bounding box center [734, 286] width 20 height 20
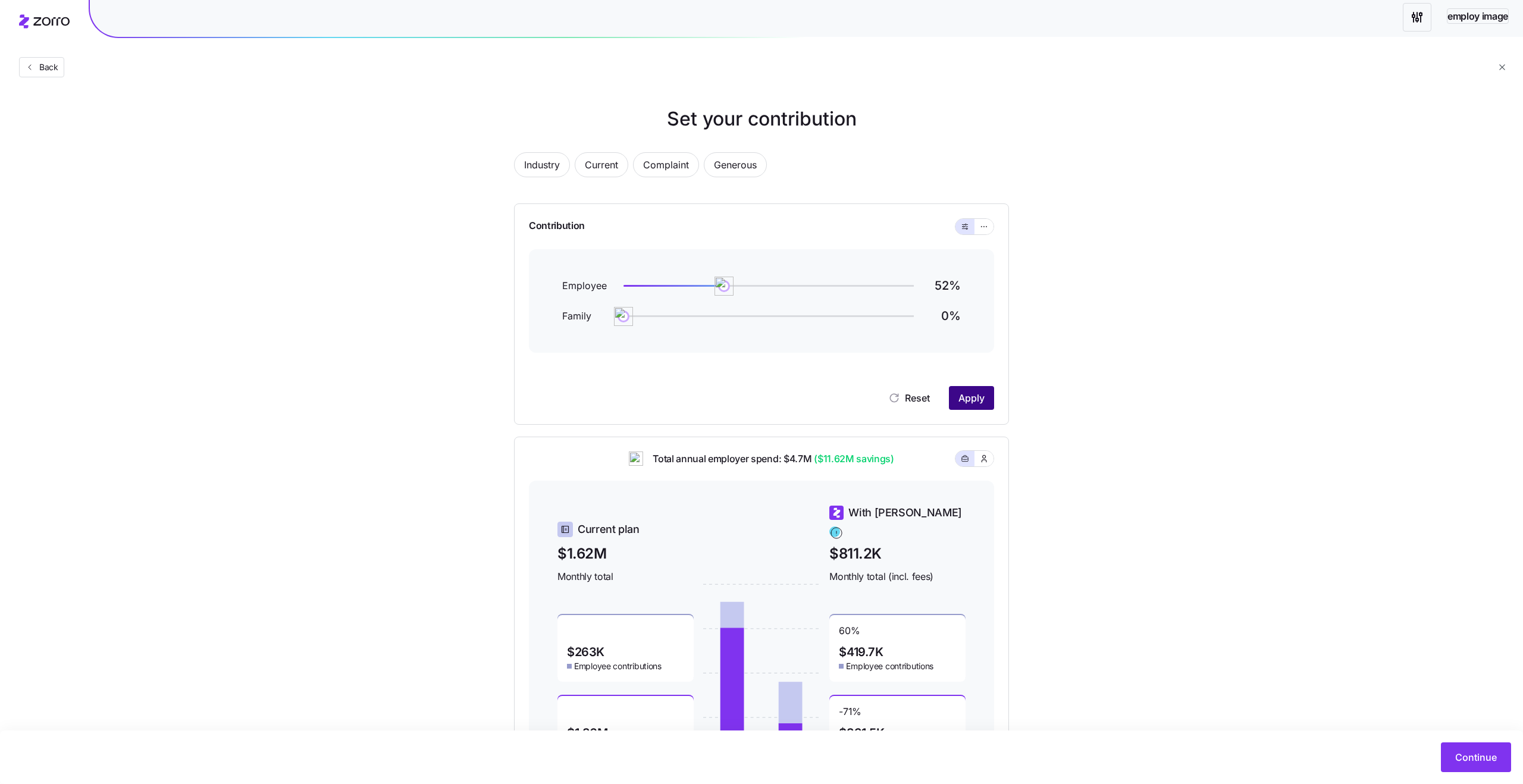
click at [974, 405] on button "Apply" at bounding box center [971, 398] width 45 height 24
click at [974, 403] on span "Apply" at bounding box center [971, 398] width 26 height 14
click at [981, 397] on span "Apply" at bounding box center [971, 398] width 26 height 14
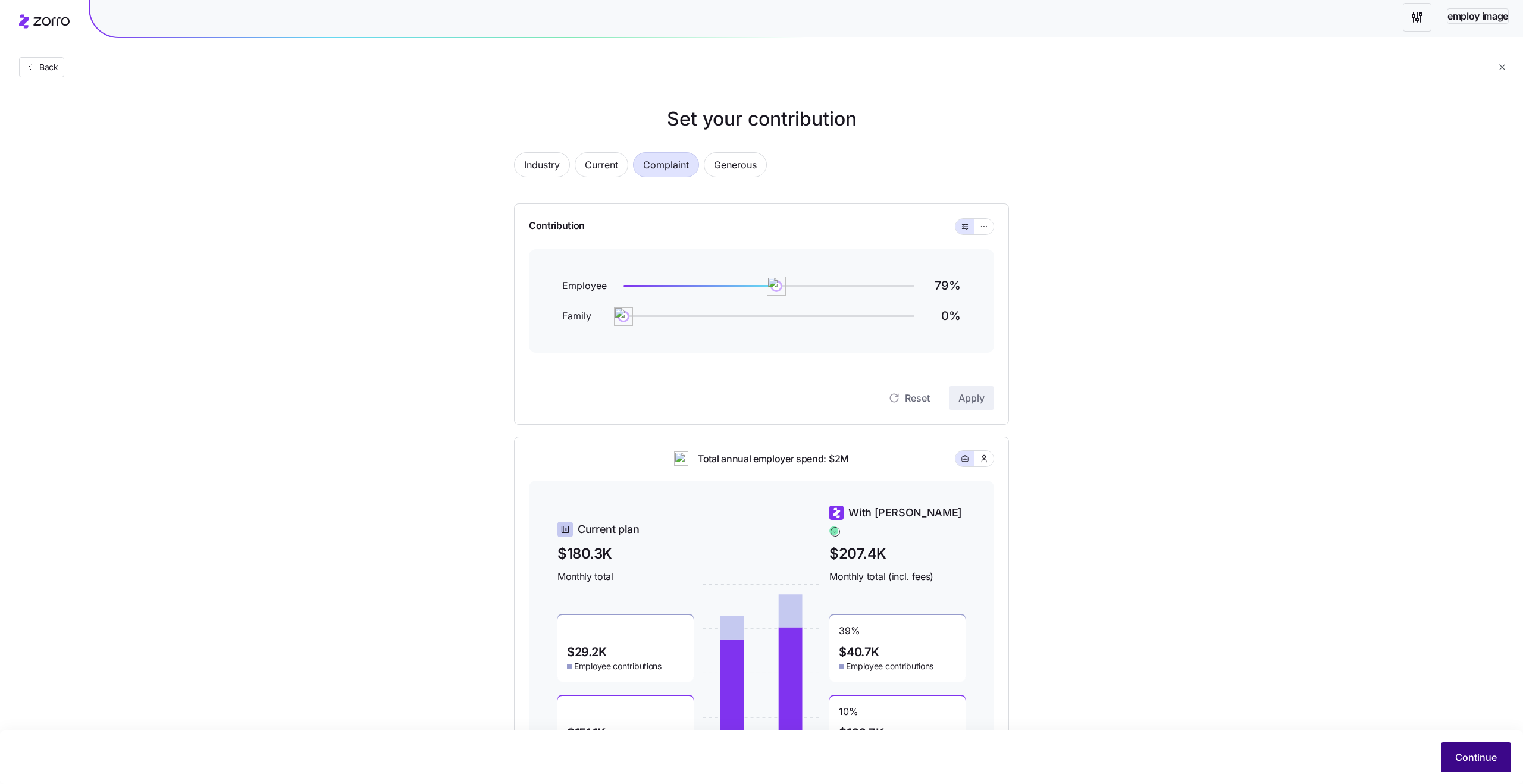
click at [1469, 745] on button "Continue" at bounding box center [1476, 757] width 70 height 30
click at [373, 194] on div "Set your contribution Industry Current Complaint Generous Contribution Employee…" at bounding box center [761, 452] width 1523 height 696
click at [1503, 49] on icon "button" at bounding box center [1500, 45] width 9 height 9
click at [59, 24] on icon at bounding box center [44, 20] width 51 height 14
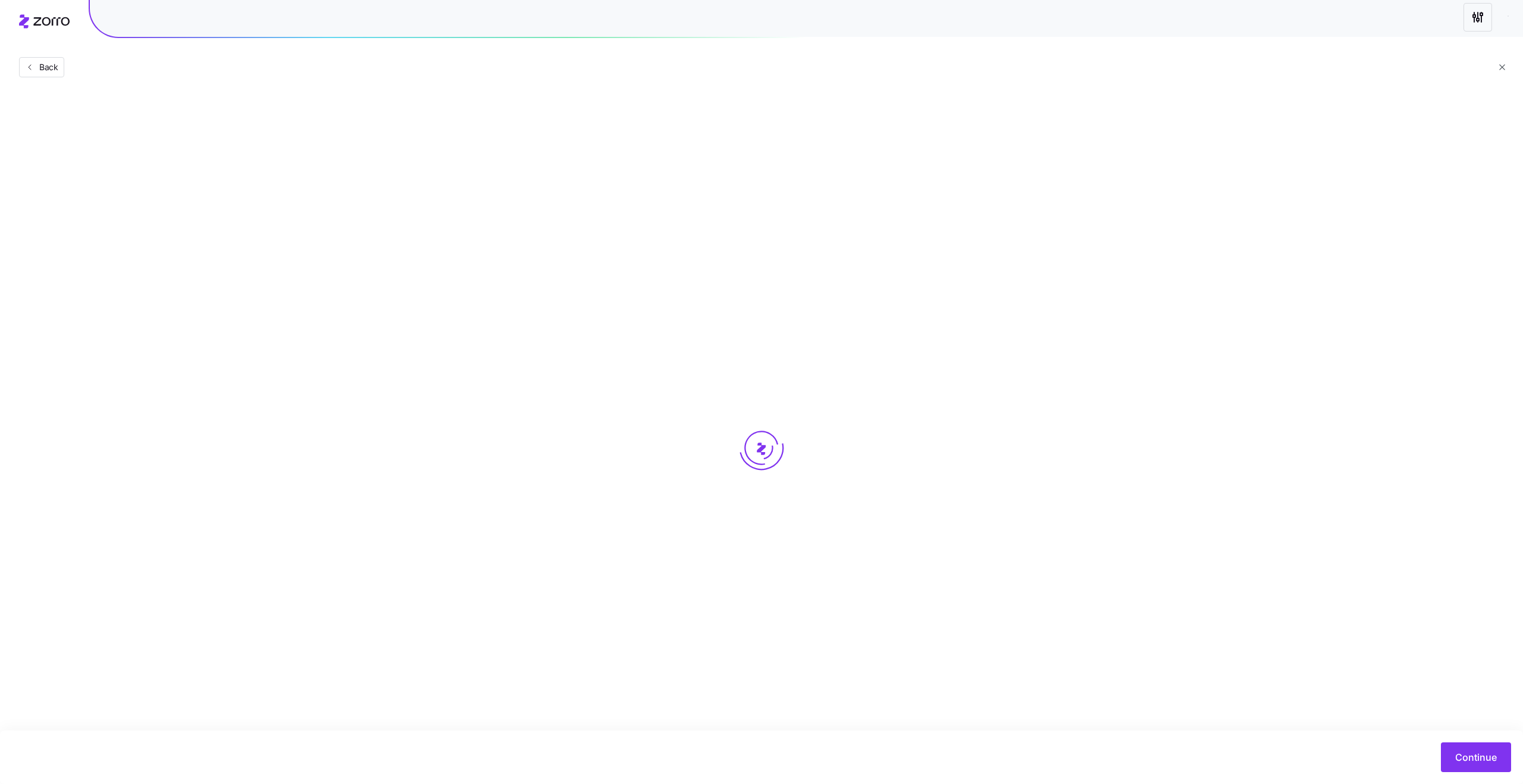
click at [37, 22] on icon at bounding box center [44, 20] width 51 height 14
